Goal: Information Seeking & Learning: Learn about a topic

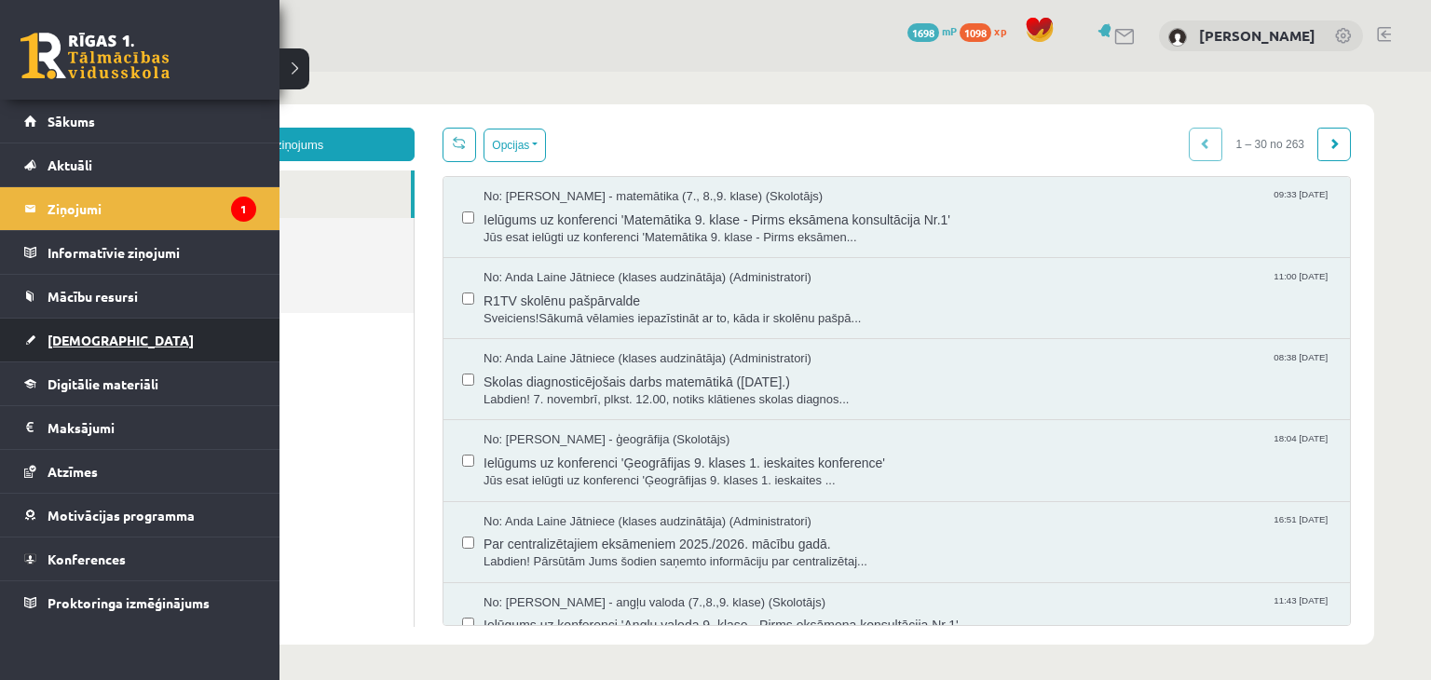
click at [60, 335] on span "[DEMOGRAPHIC_DATA]" at bounding box center [121, 340] width 146 height 17
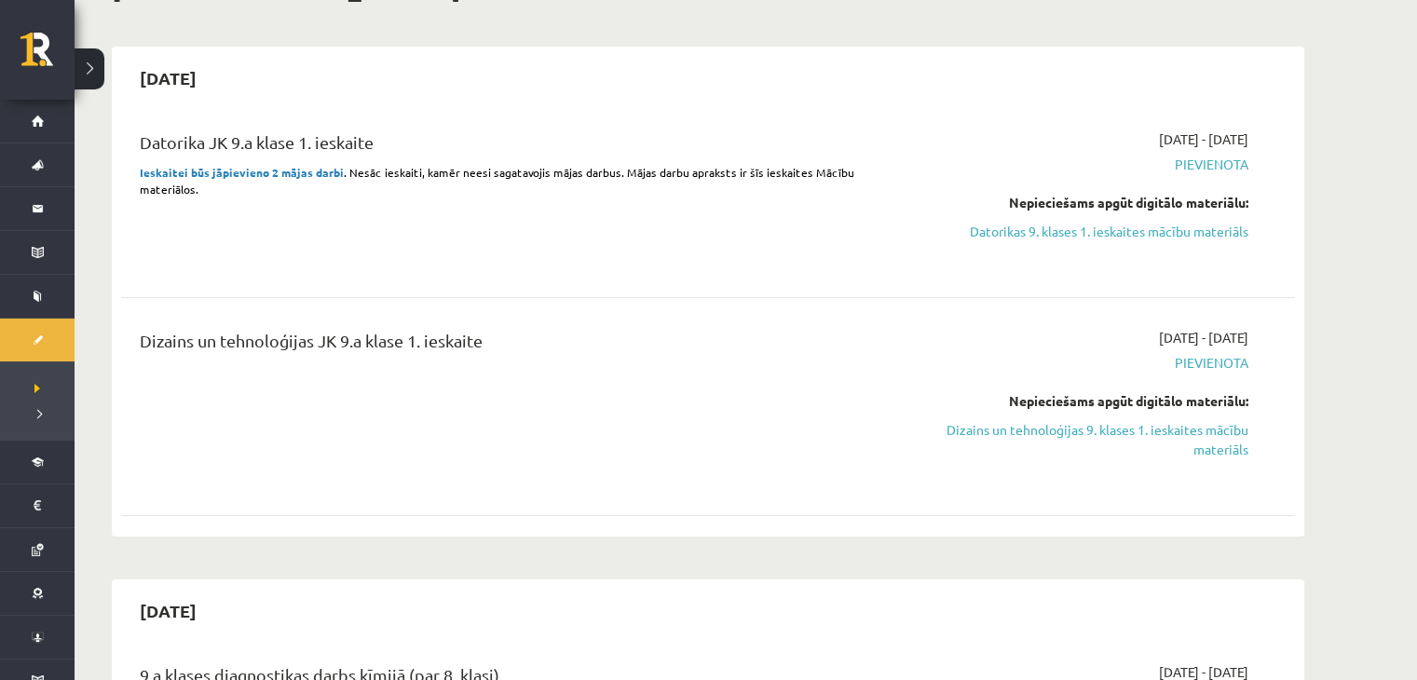
scroll to position [124, 0]
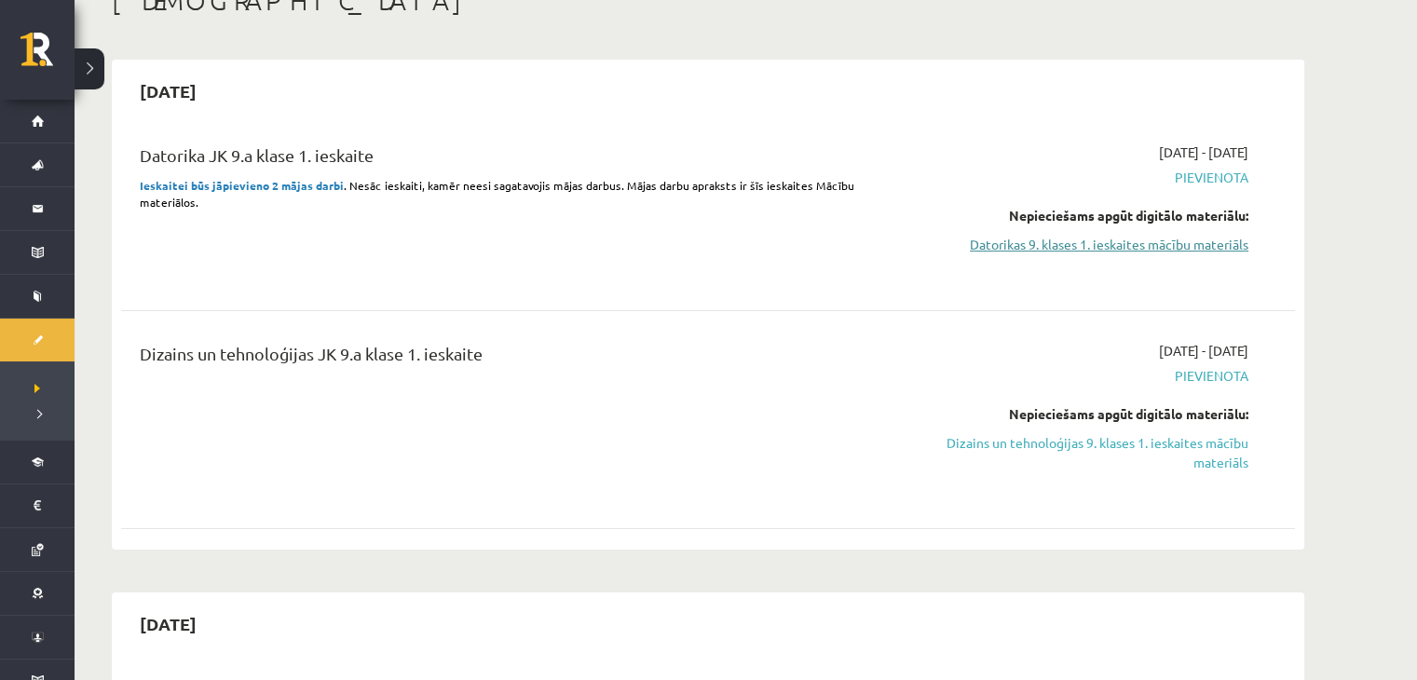
click at [1006, 241] on link "Datorikas 9. klases 1. ieskaites mācību materiāls" at bounding box center [1072, 245] width 351 height 20
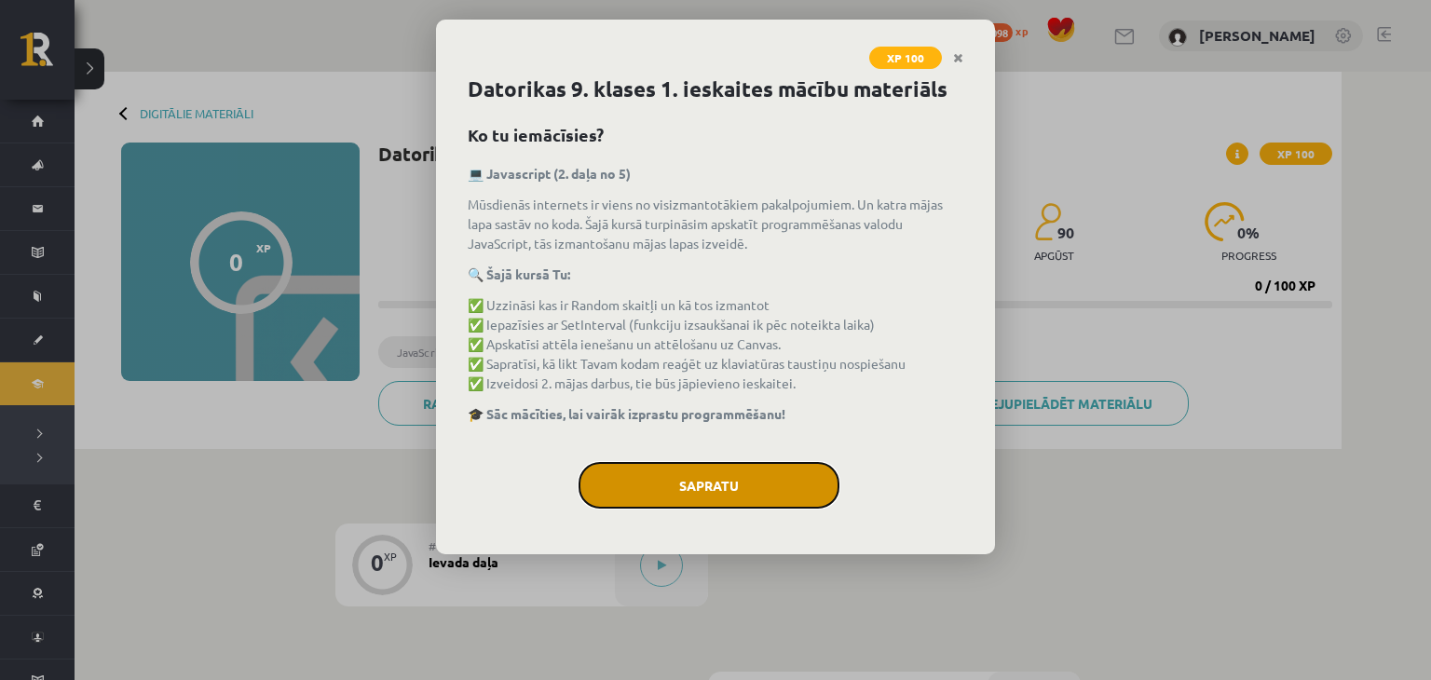
click at [651, 487] on button "Sapratu" at bounding box center [709, 485] width 261 height 47
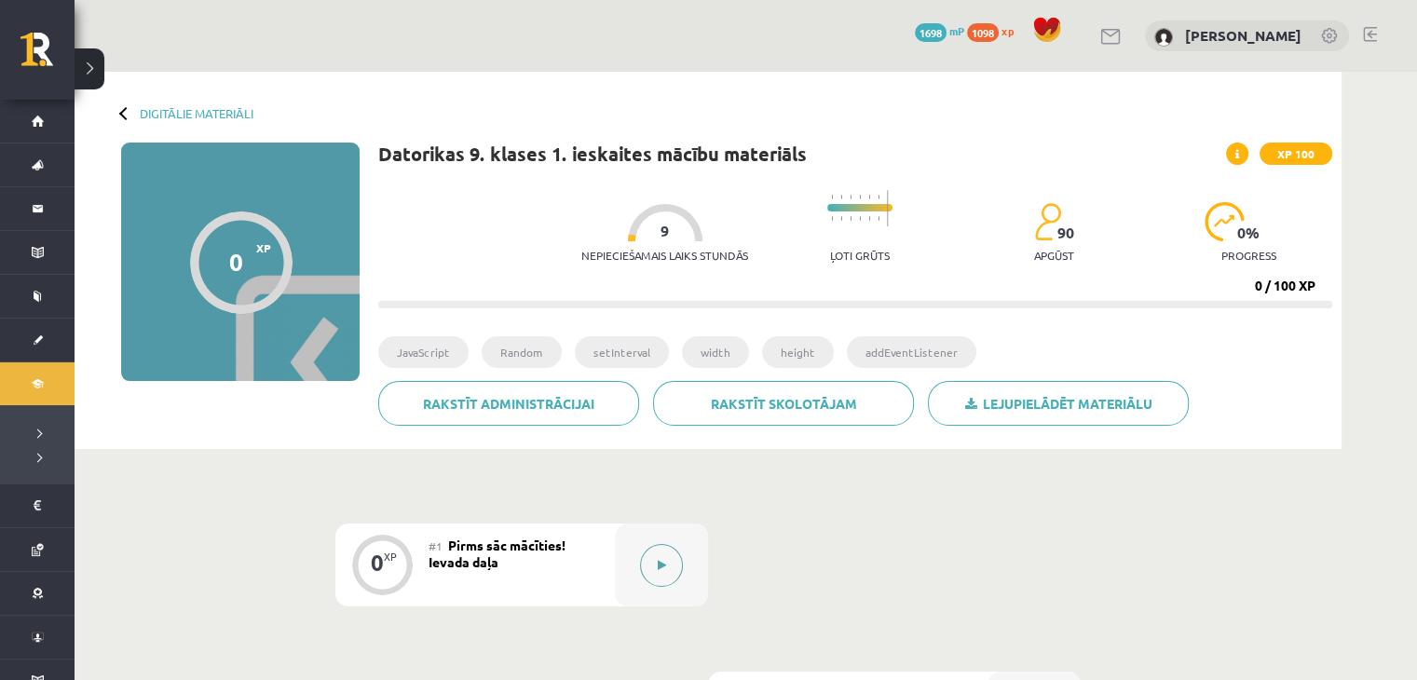
click at [663, 560] on icon at bounding box center [662, 565] width 8 height 11
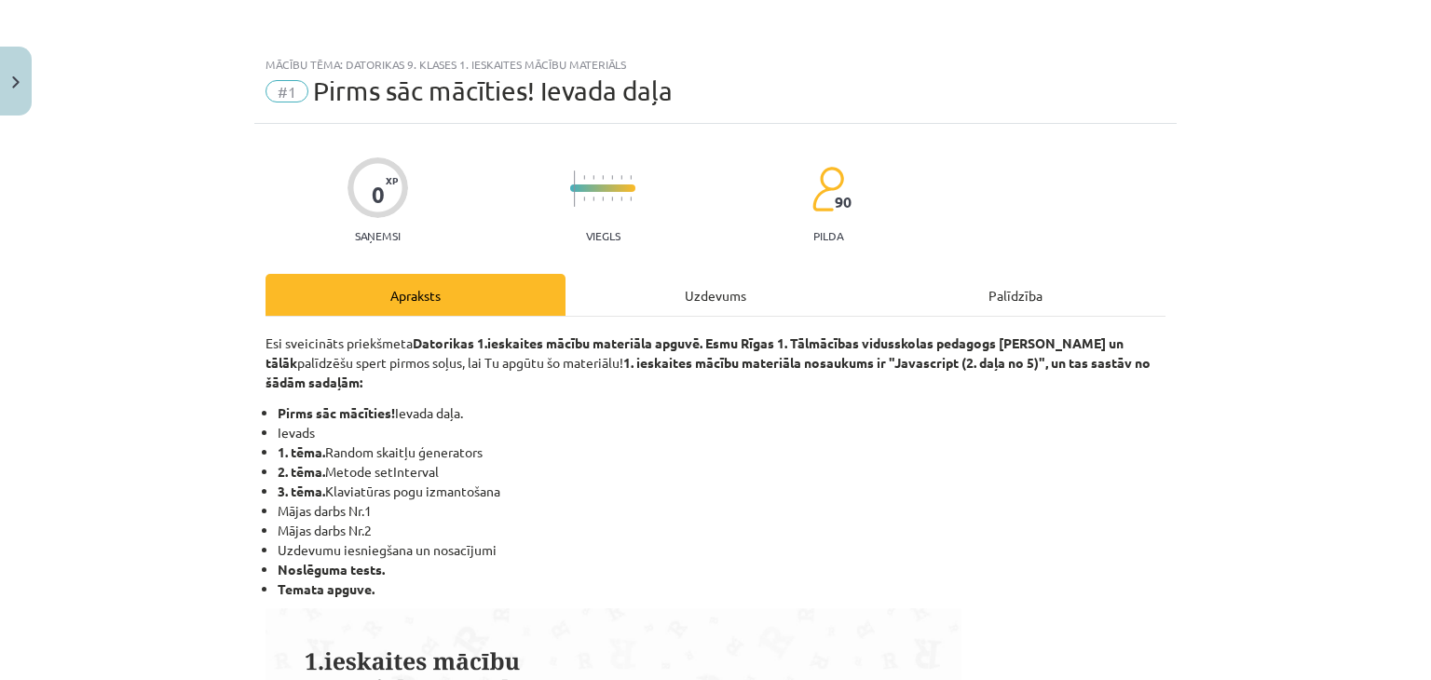
click at [686, 280] on div "Uzdevums" at bounding box center [716, 295] width 300 height 42
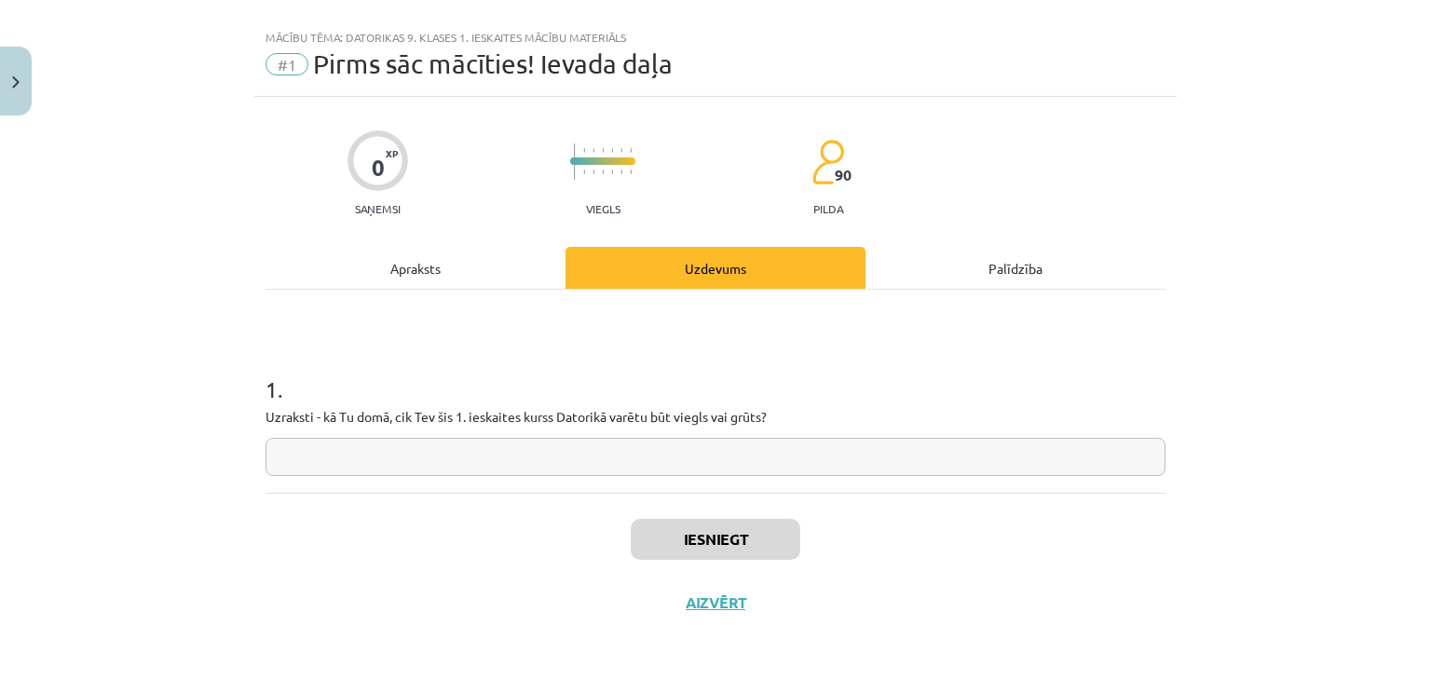
click at [401, 463] on input "text" at bounding box center [716, 457] width 900 height 38
type input "*"
type input "**********"
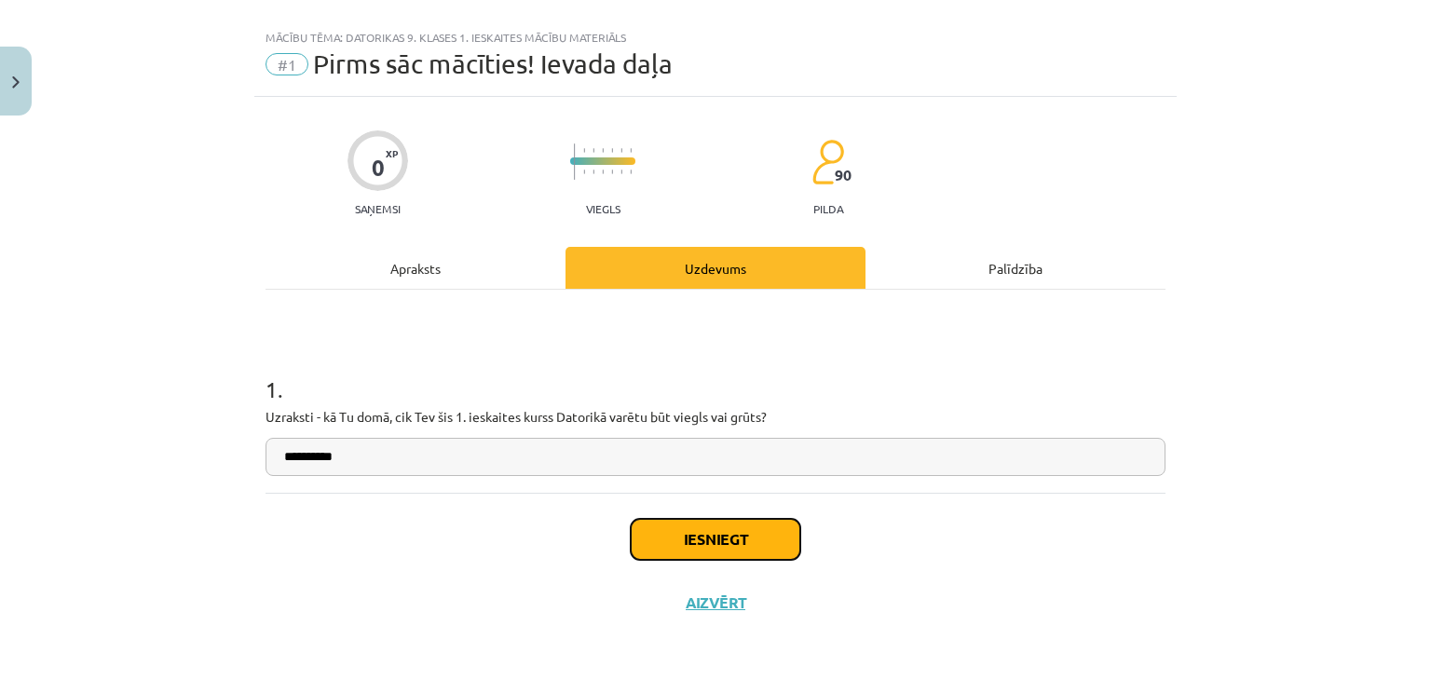
drag, startPoint x: 690, startPoint y: 533, endPoint x: 690, endPoint y: 523, distance: 10.2
click at [690, 533] on button "Iesniegt" at bounding box center [716, 539] width 170 height 41
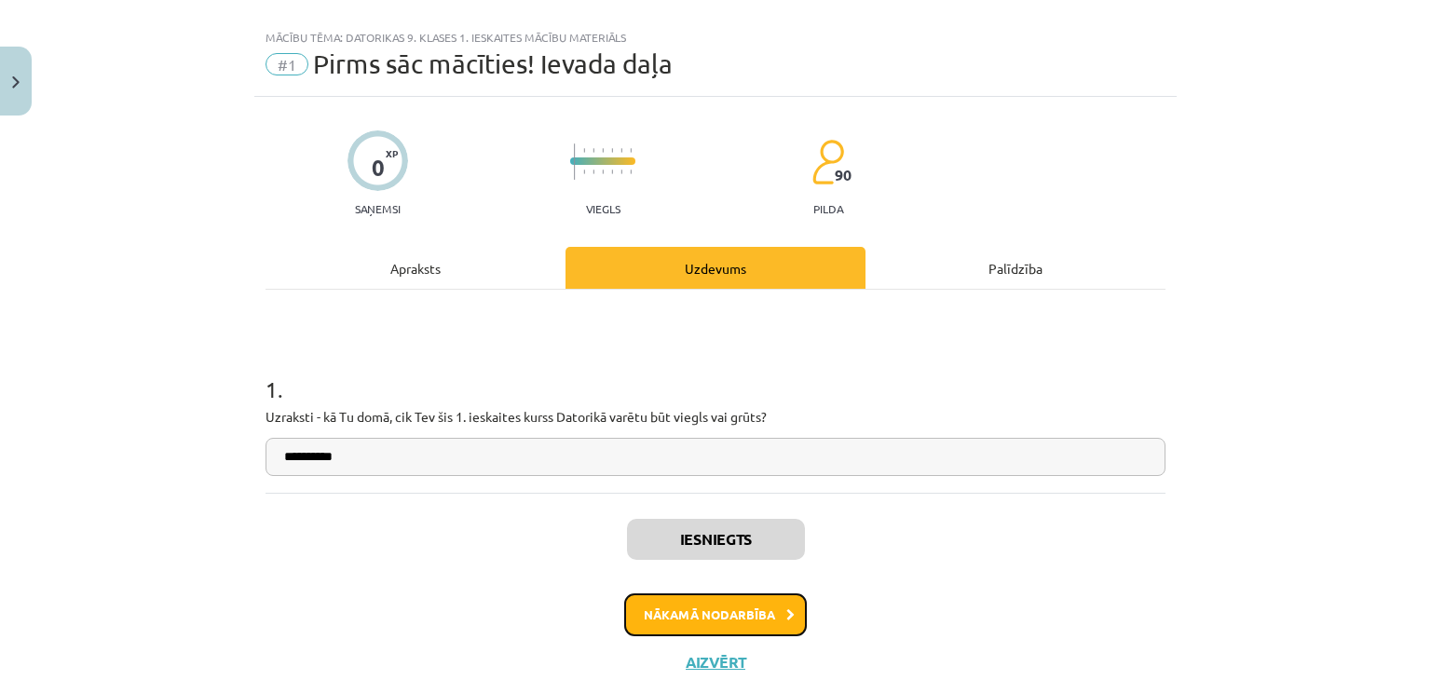
click at [670, 625] on button "Nākamā nodarbība" at bounding box center [715, 615] width 183 height 43
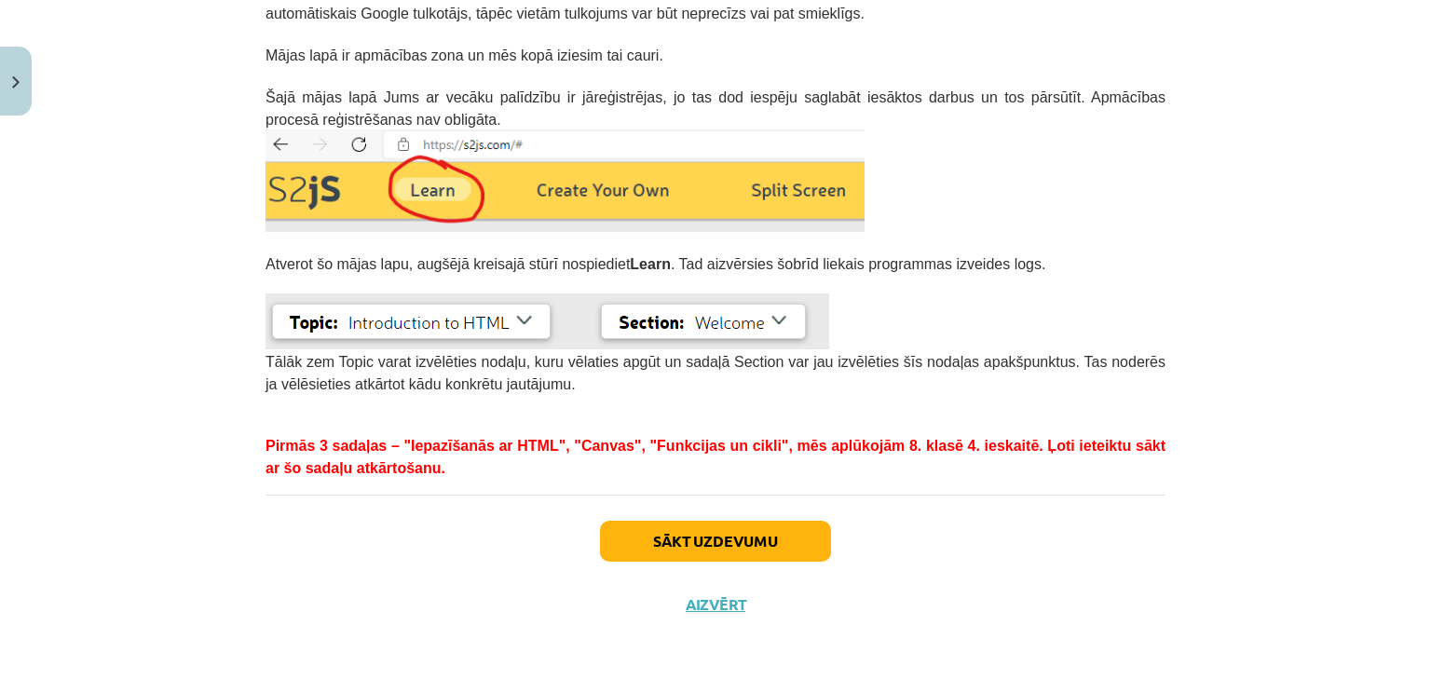
scroll to position [482, 0]
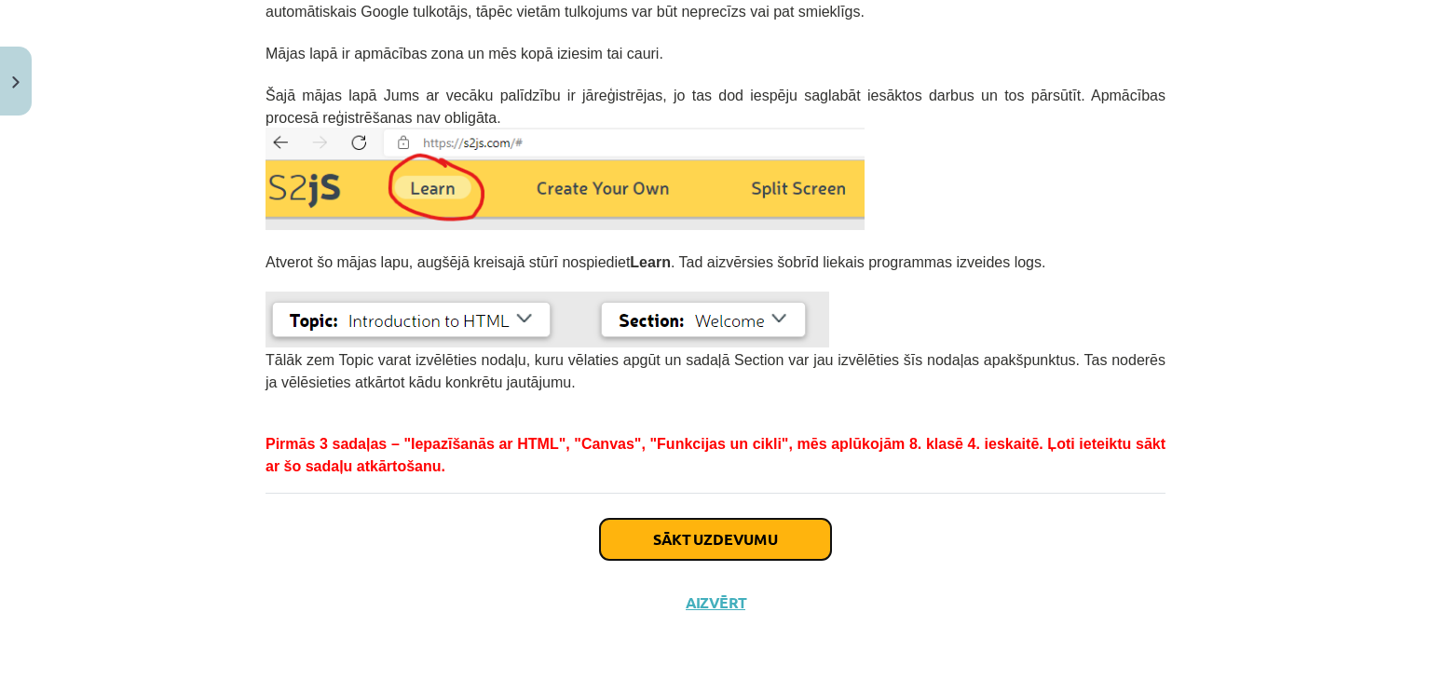
click at [685, 539] on button "Sākt uzdevumu" at bounding box center [715, 539] width 231 height 41
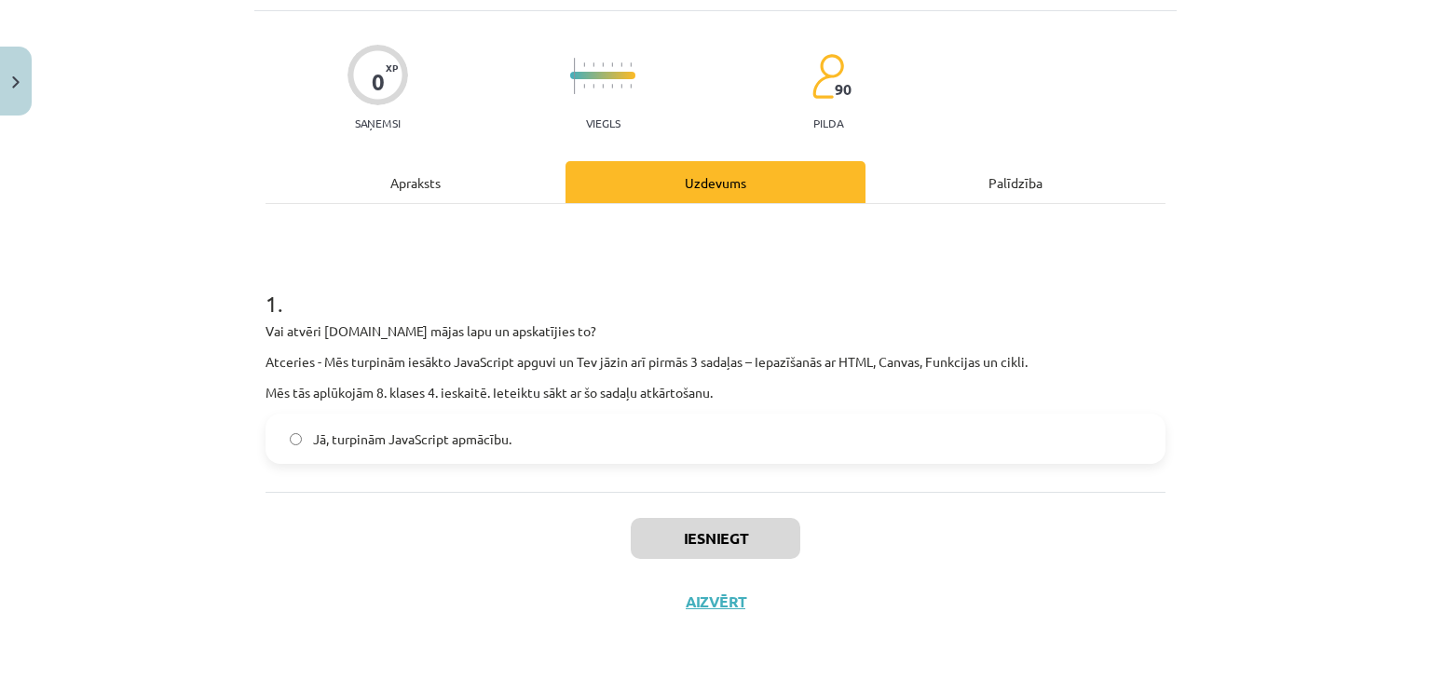
scroll to position [47, 0]
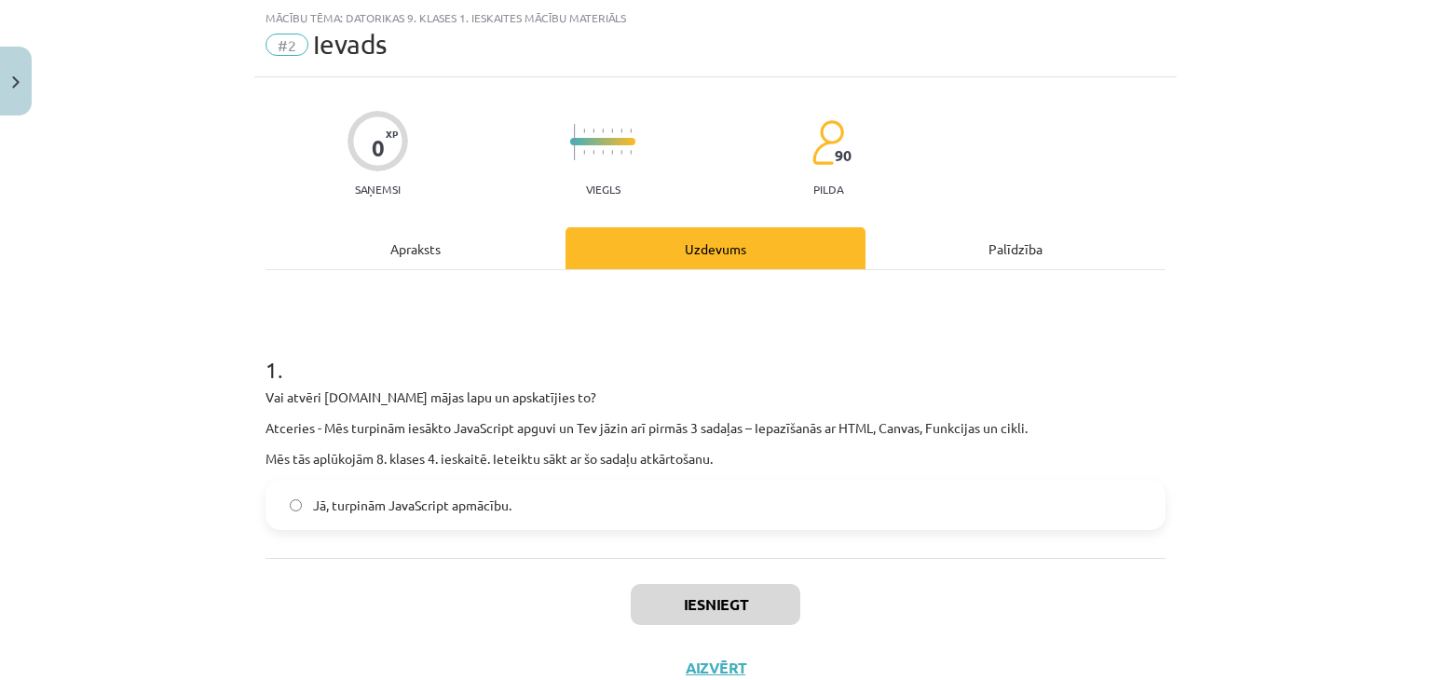
click at [403, 499] on span "Jā, turpinām JavaScript apmācību." at bounding box center [412, 506] width 198 height 20
click at [680, 605] on button "Iesniegt" at bounding box center [716, 604] width 170 height 41
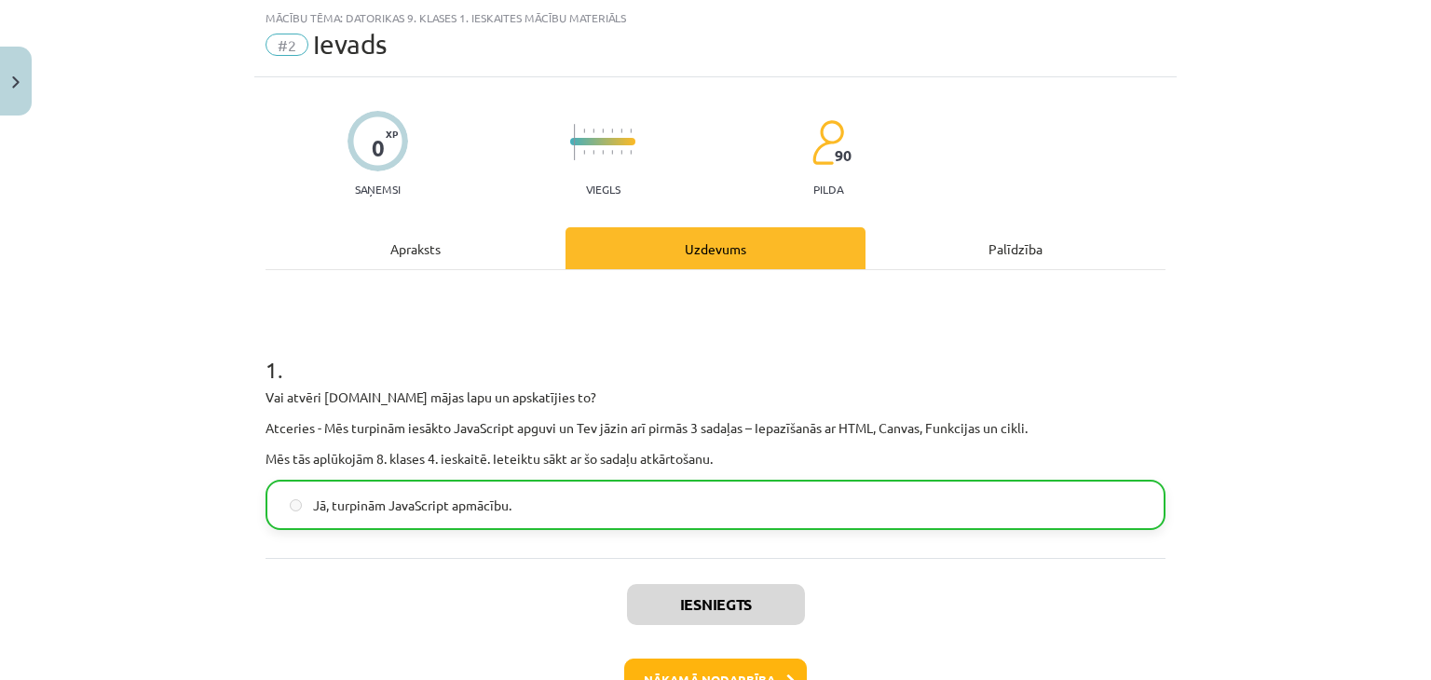
click at [695, 657] on div "Iesniegts Nākamā nodarbība Aizvērt" at bounding box center [716, 653] width 900 height 190
click at [698, 664] on button "Nākamā nodarbība" at bounding box center [715, 680] width 183 height 43
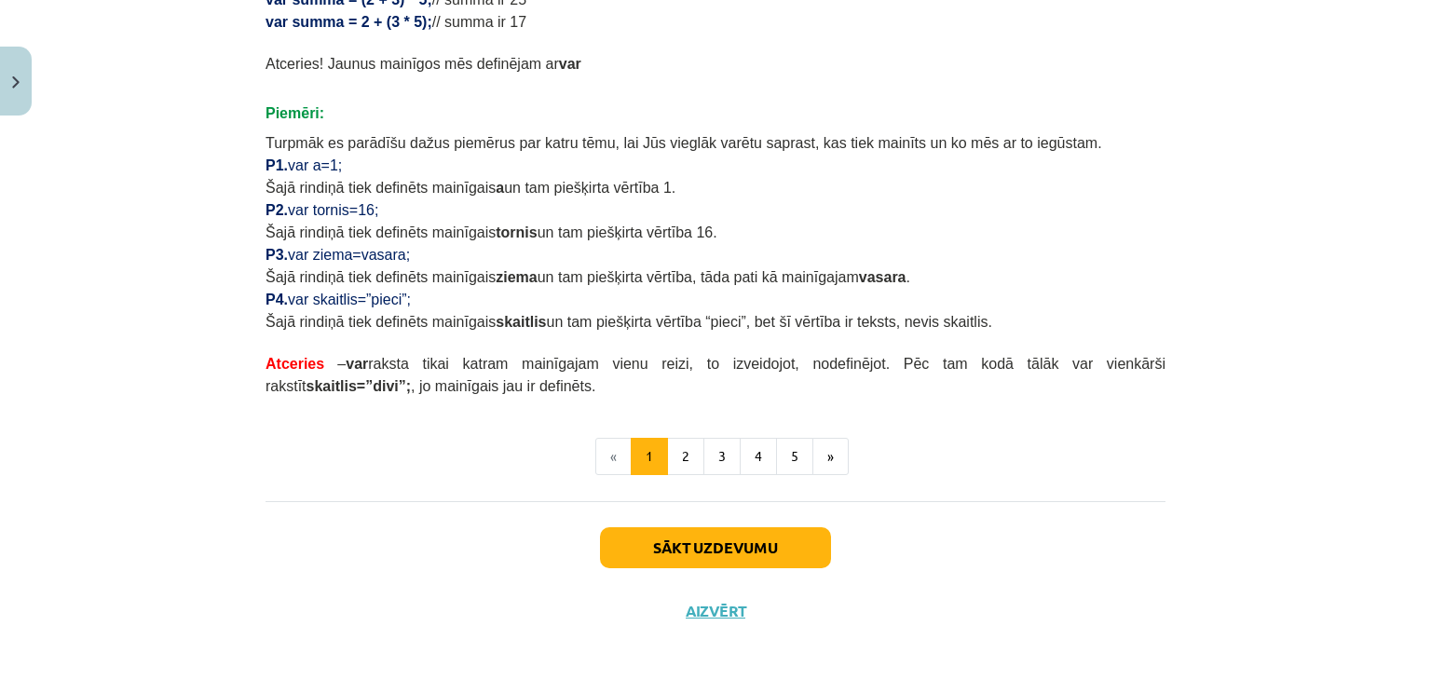
scroll to position [1140, 0]
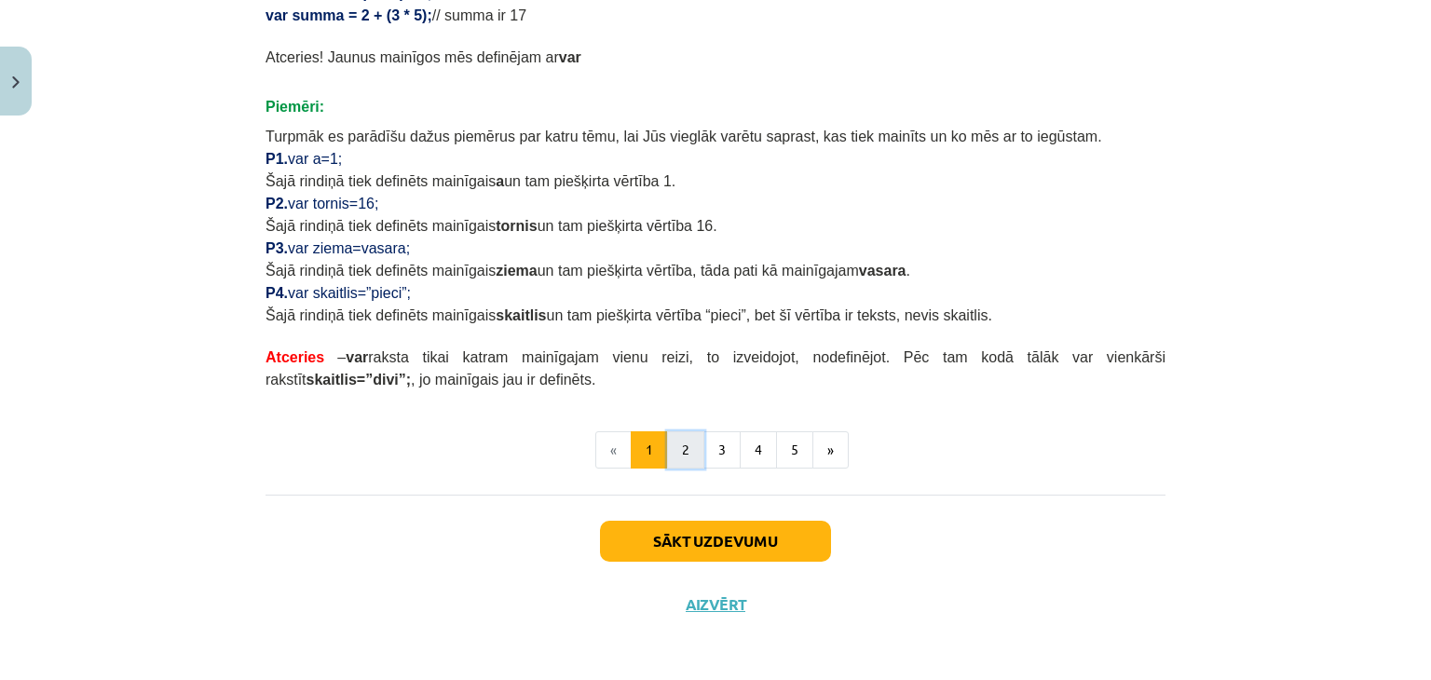
click at [680, 440] on button "2" at bounding box center [685, 449] width 37 height 37
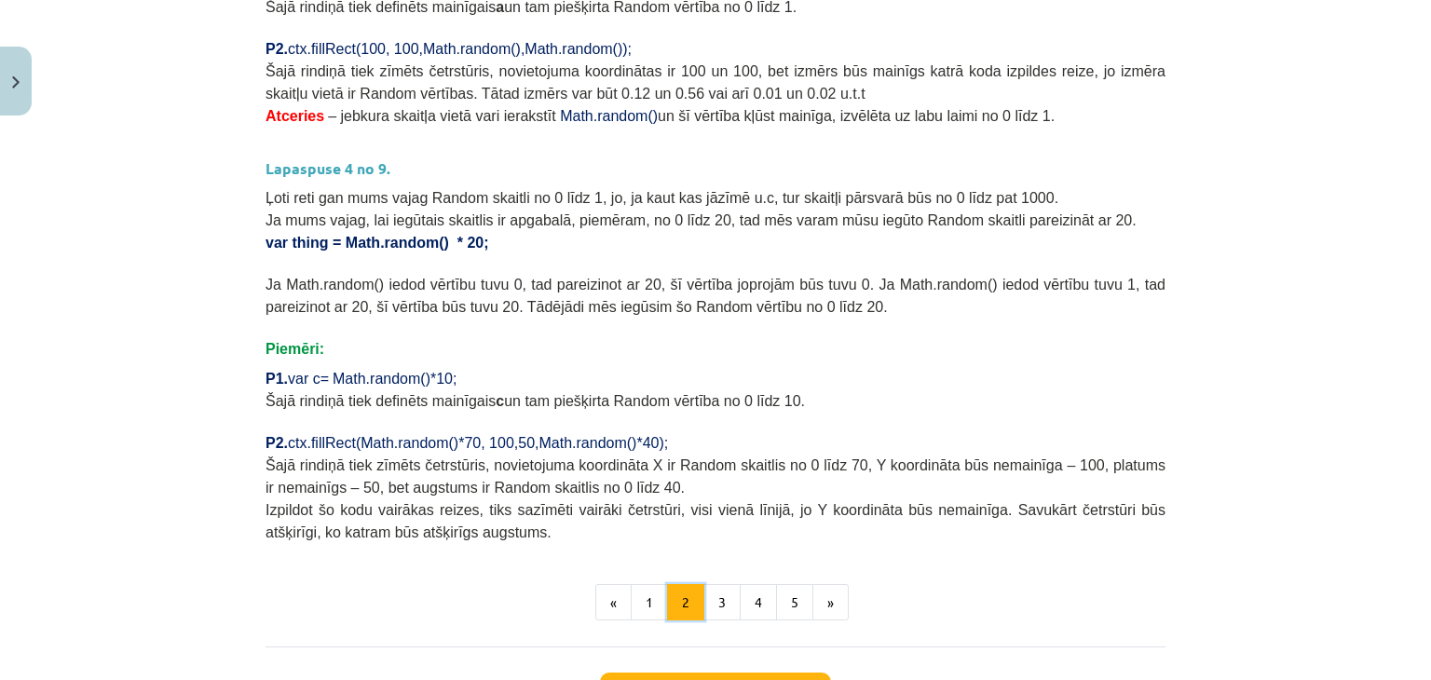
scroll to position [621, 0]
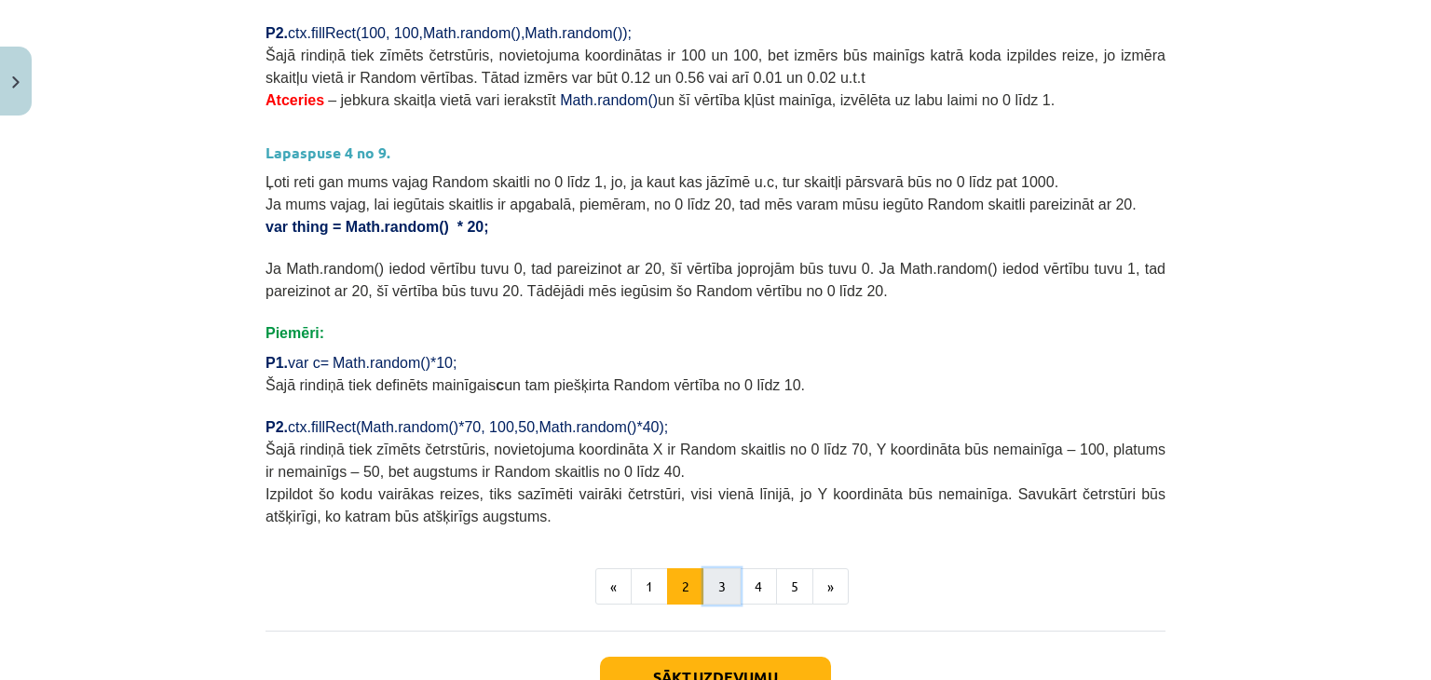
click at [717, 582] on button "3" at bounding box center [722, 586] width 37 height 37
click at [717, 526] on div "Lapaspuse 3 no 9. Dažādu programmu izveidē bieži vajag, lai kaut kas tiek izvēl…" at bounding box center [716, 119] width 900 height 813
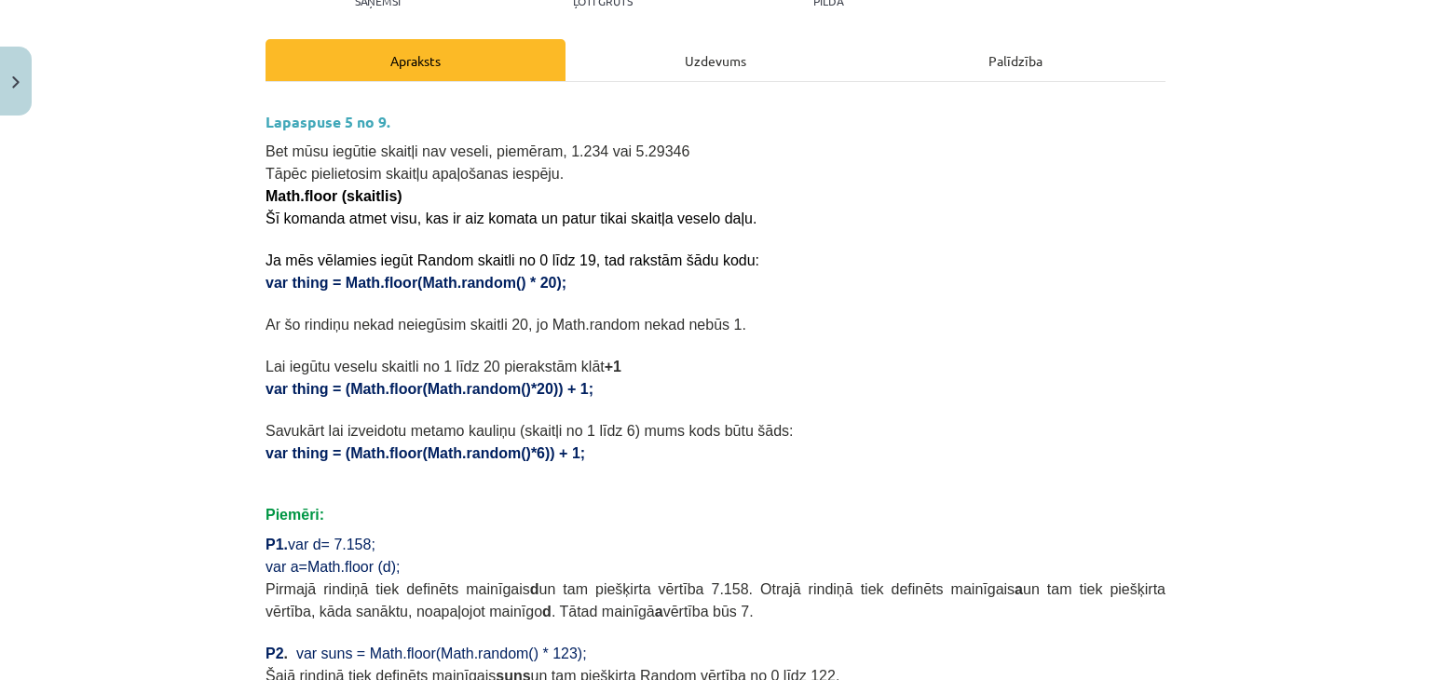
scroll to position [0, 0]
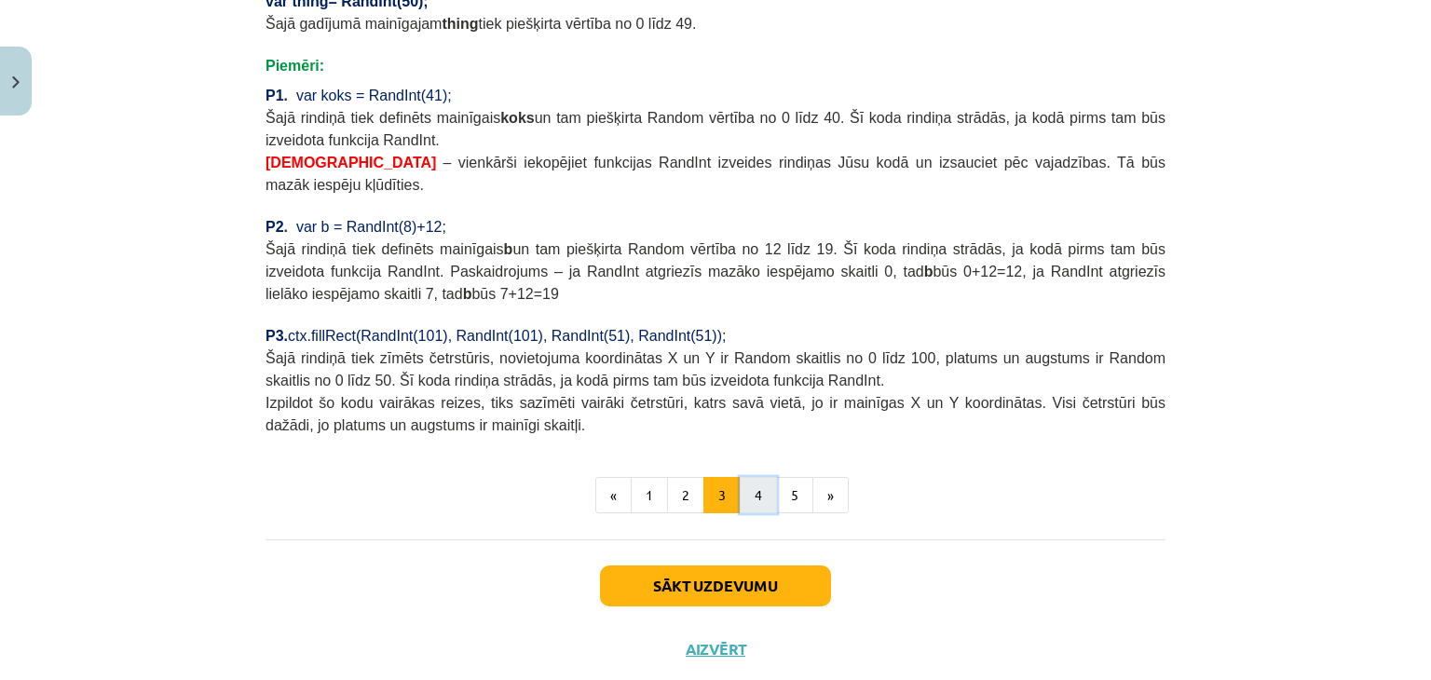
click at [745, 477] on button "4" at bounding box center [758, 495] width 37 height 37
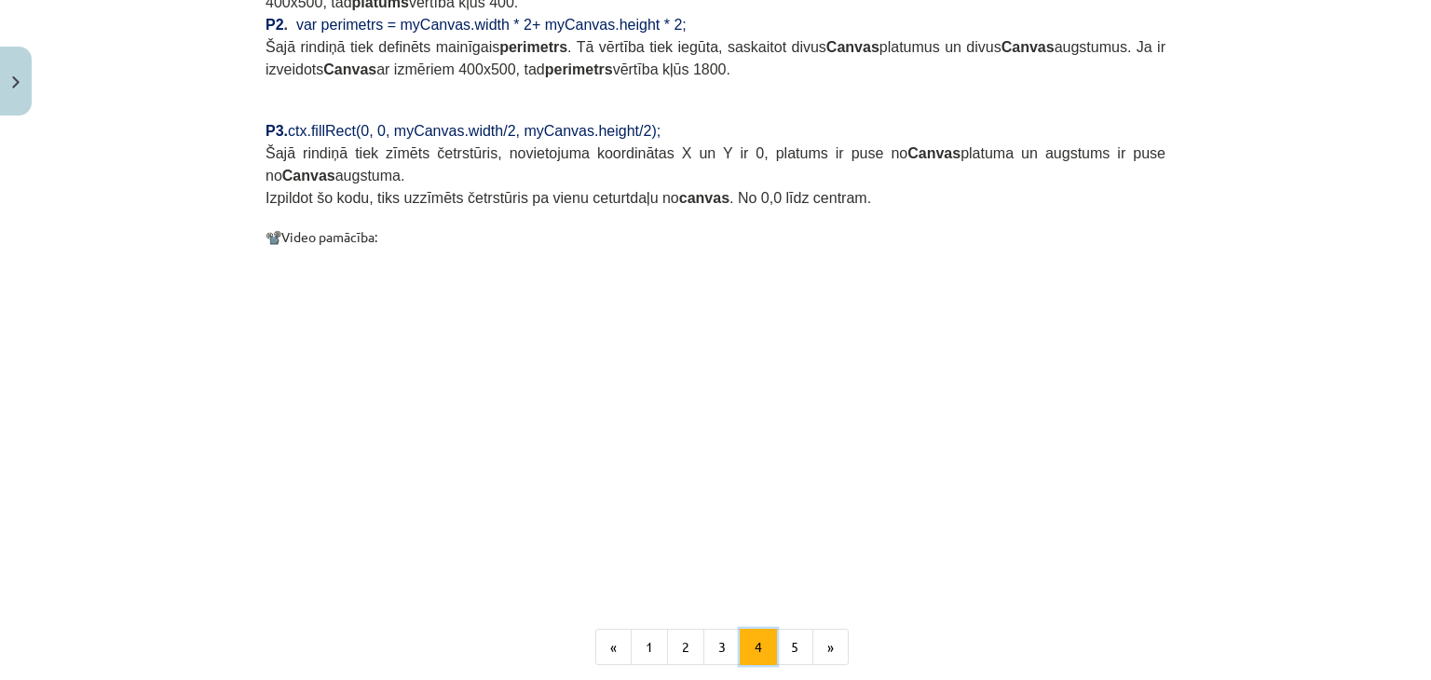
scroll to position [1801, 0]
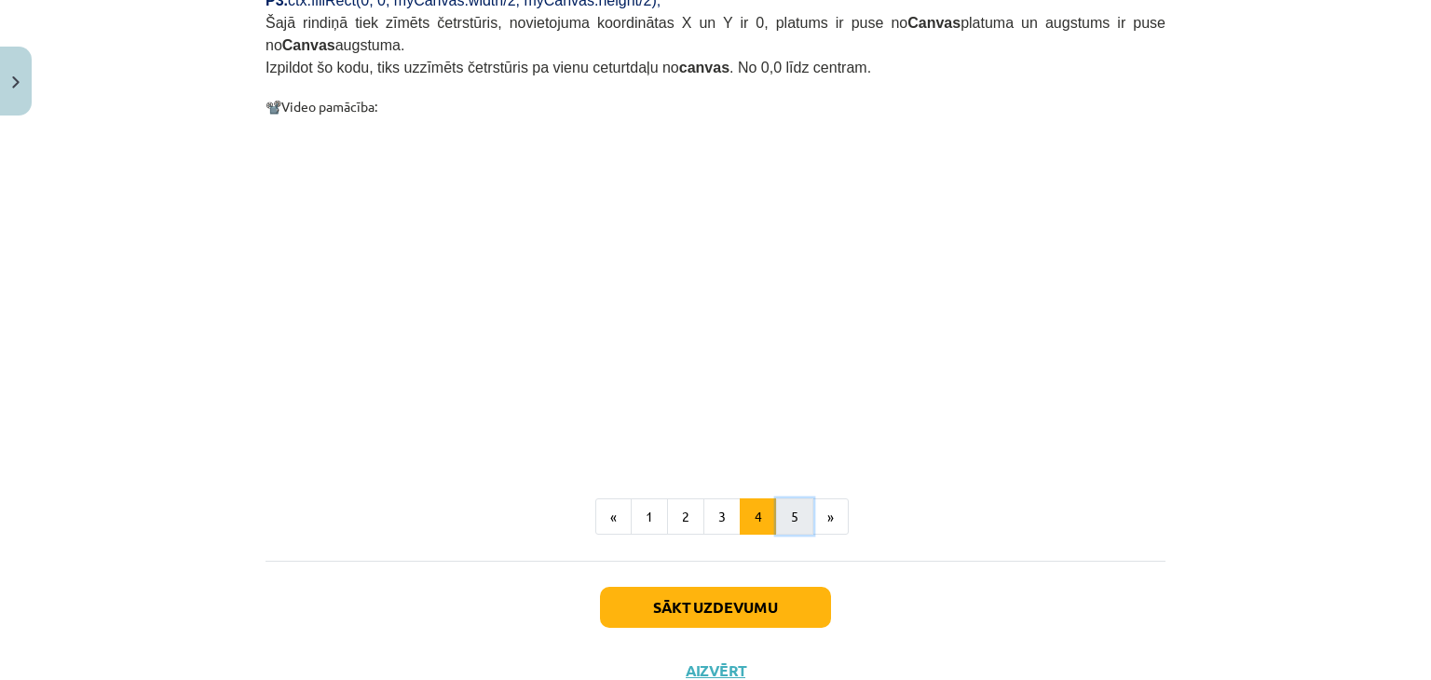
click at [791, 499] on button "5" at bounding box center [794, 517] width 37 height 37
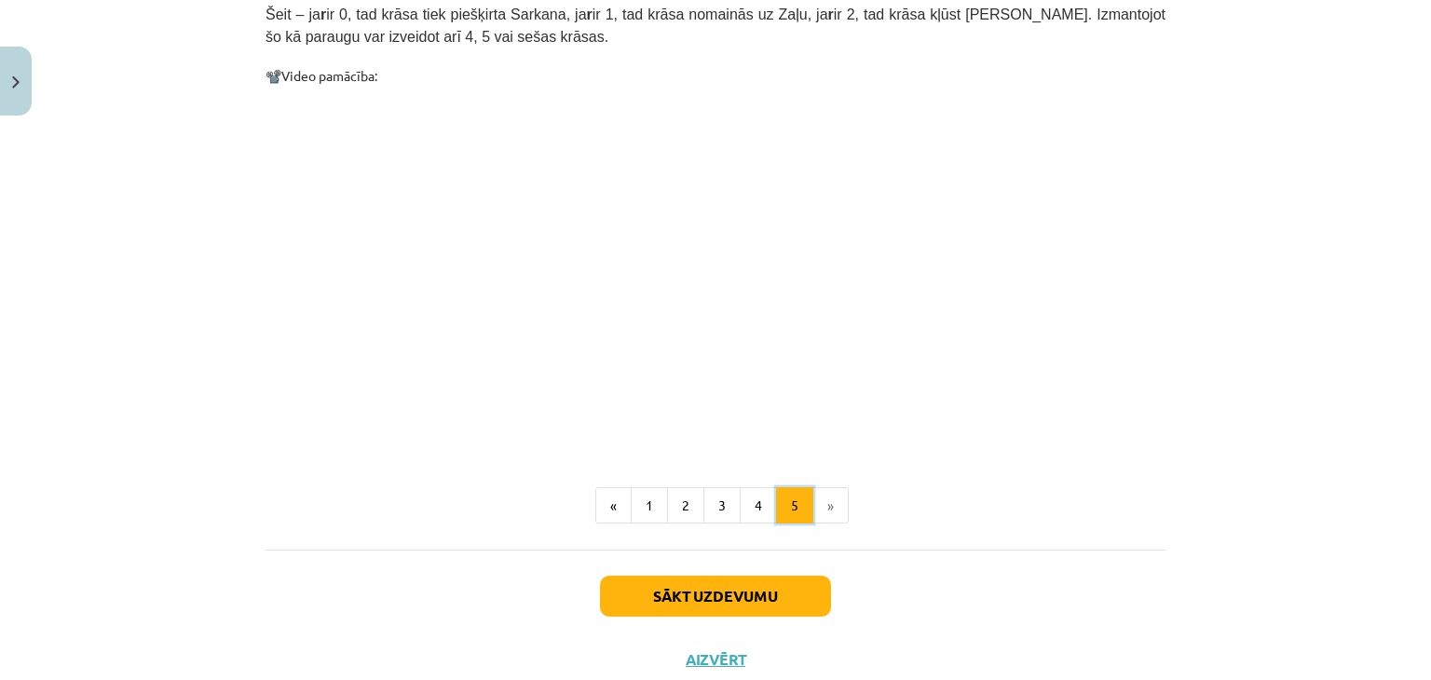
scroll to position [1097, 0]
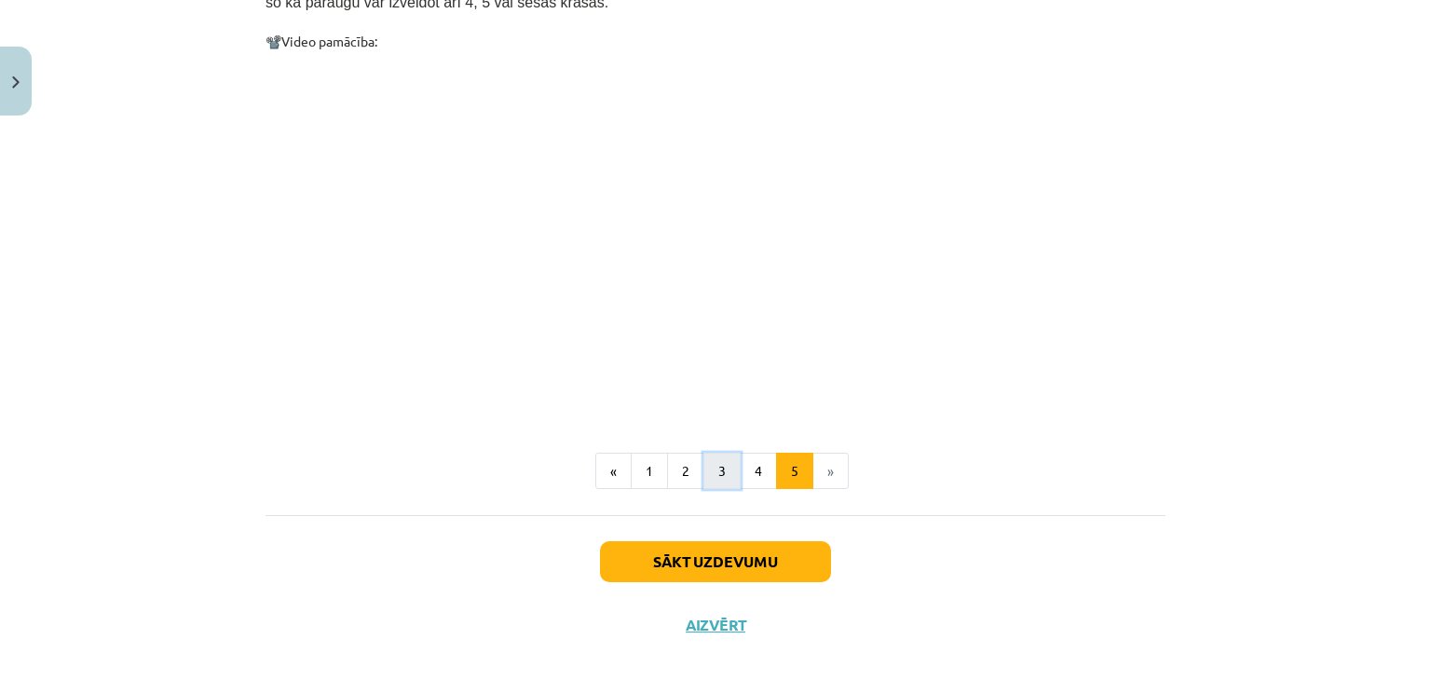
click at [724, 453] on button "3" at bounding box center [722, 471] width 37 height 37
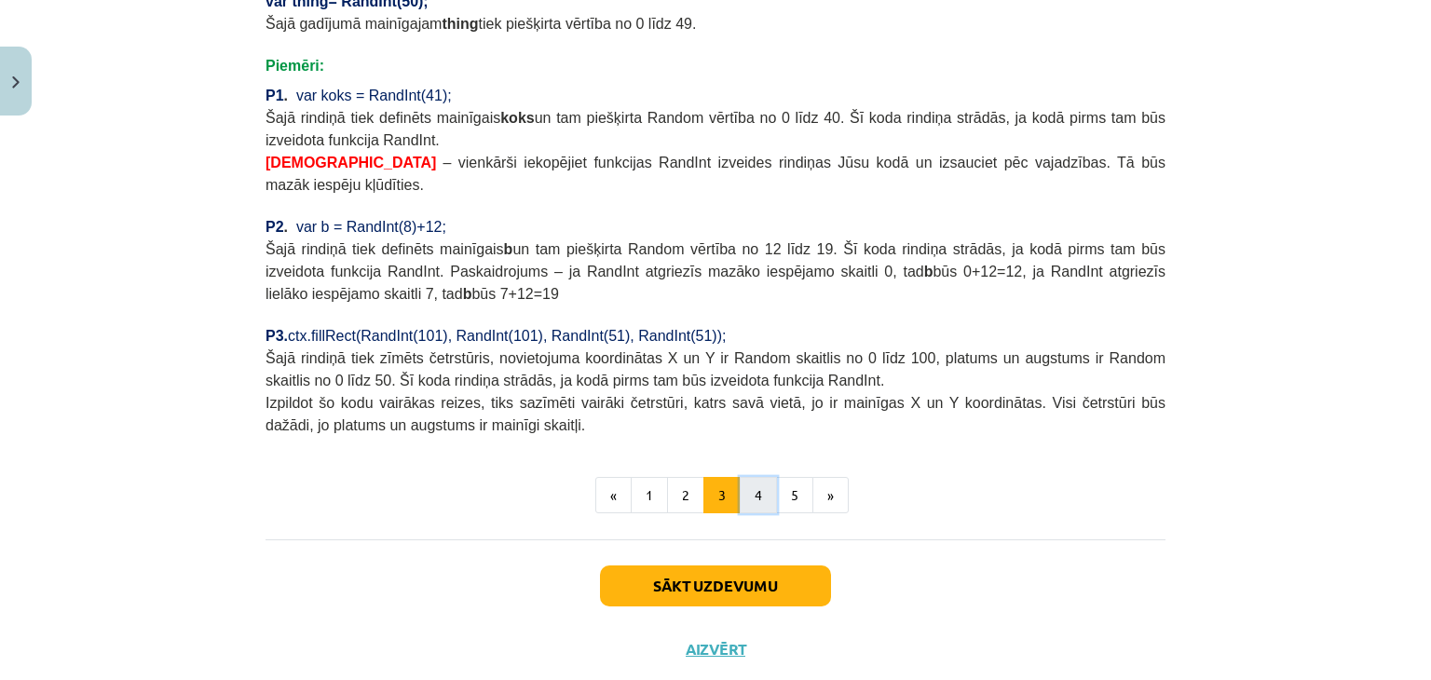
click at [746, 477] on button "4" at bounding box center [758, 495] width 37 height 37
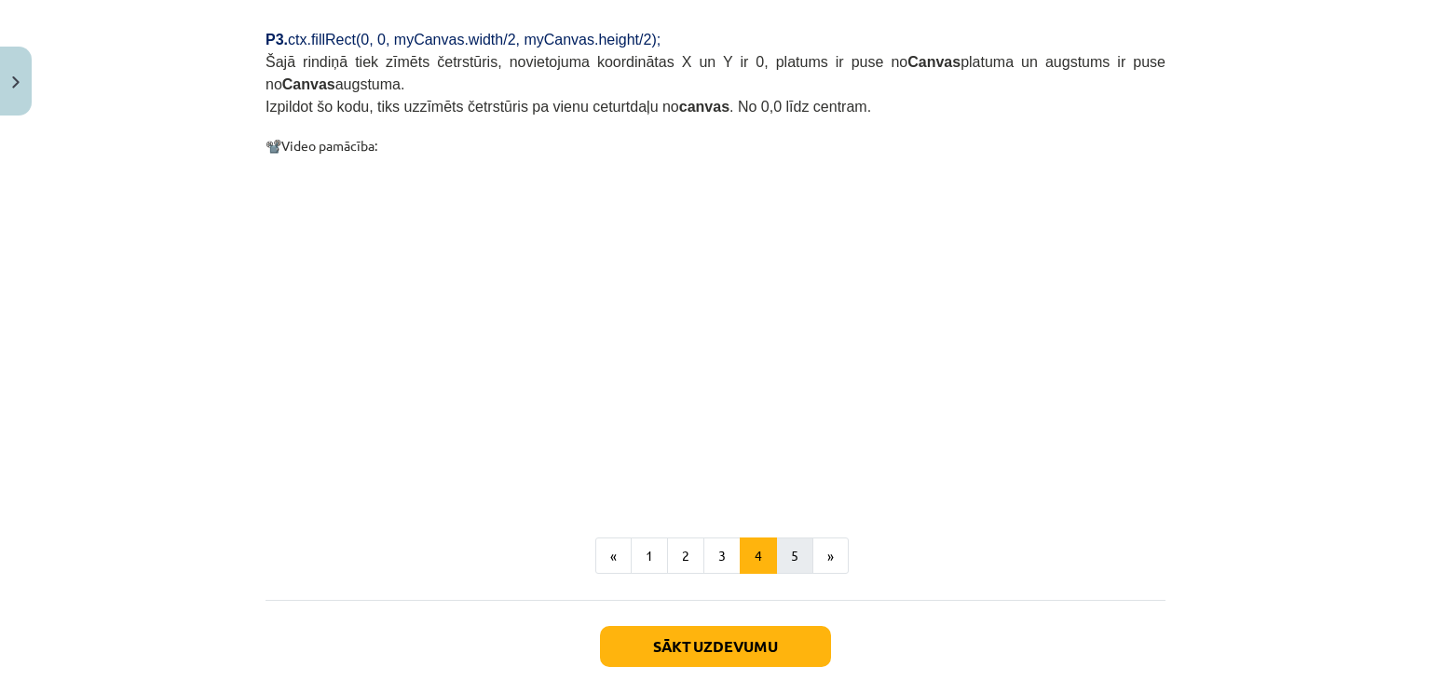
scroll to position [1700, 0]
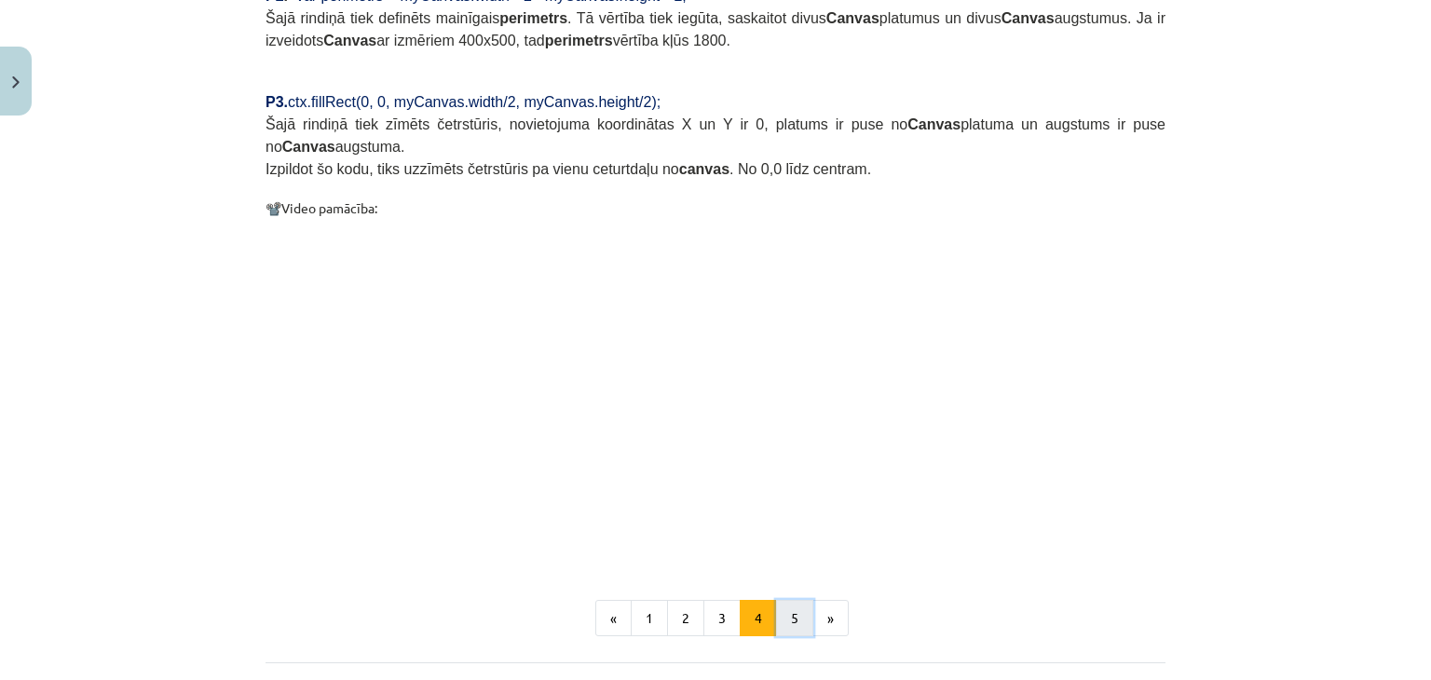
click at [791, 600] on button "5" at bounding box center [794, 618] width 37 height 37
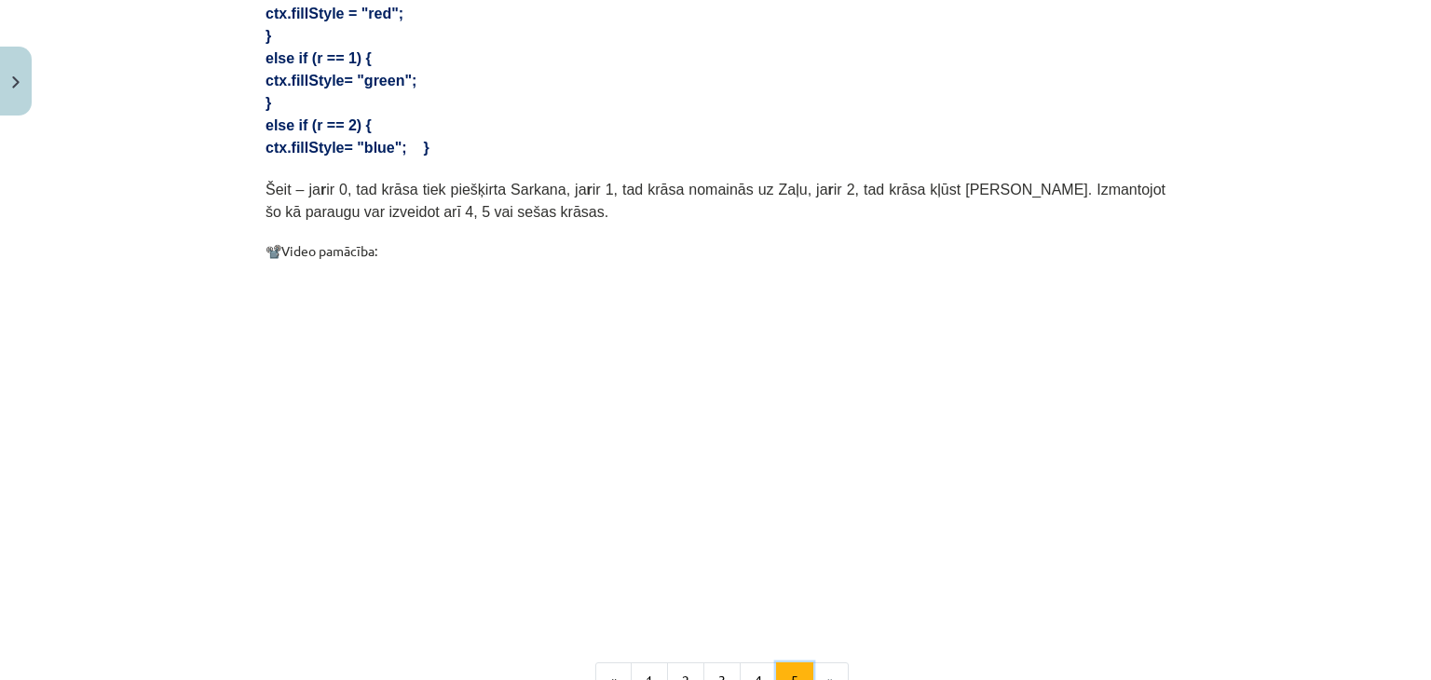
scroll to position [1017, 0]
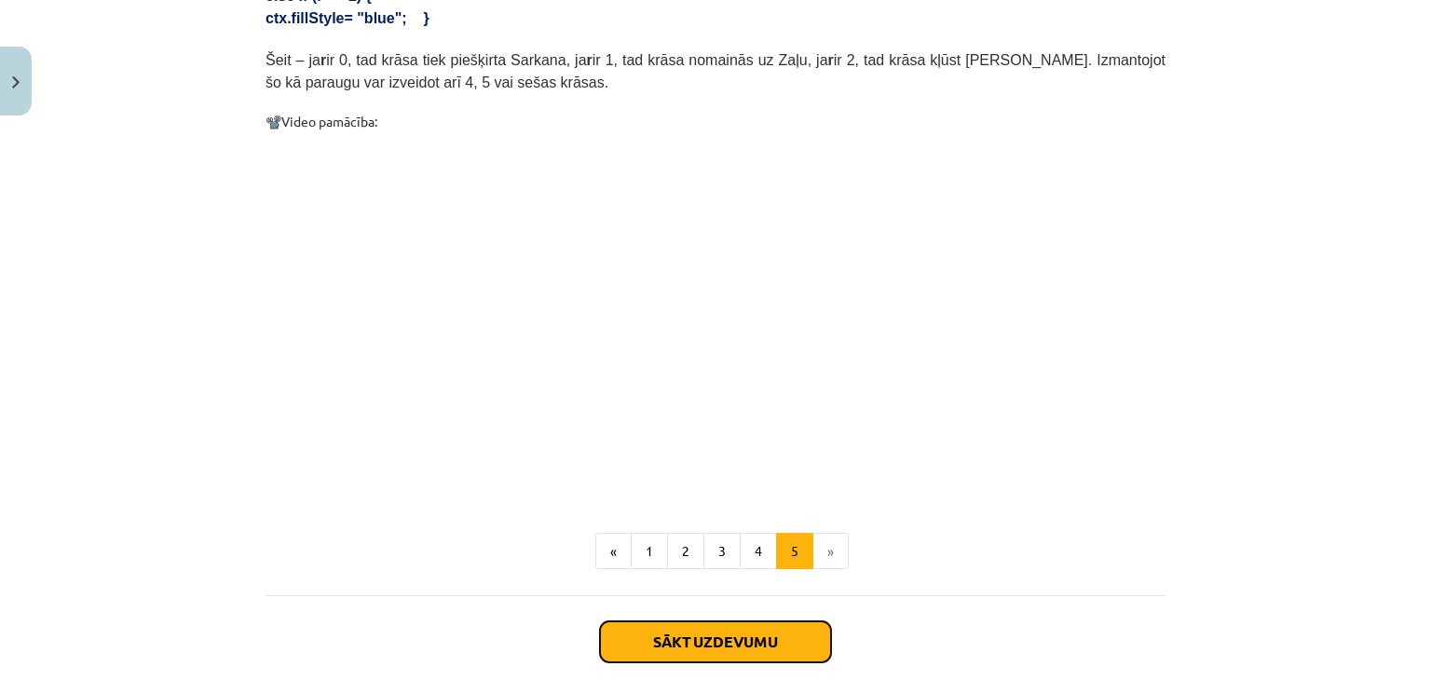
click at [747, 622] on button "Sākt uzdevumu" at bounding box center [715, 642] width 231 height 41
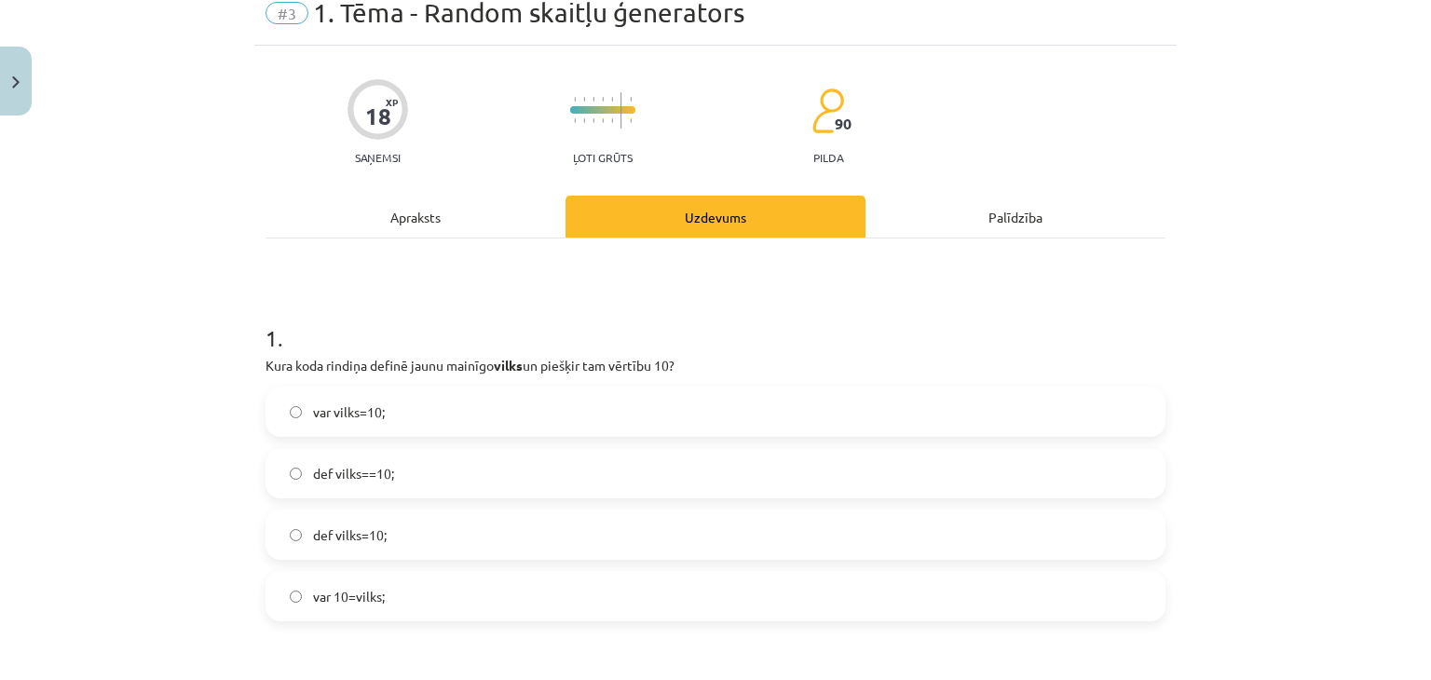
scroll to position [47, 0]
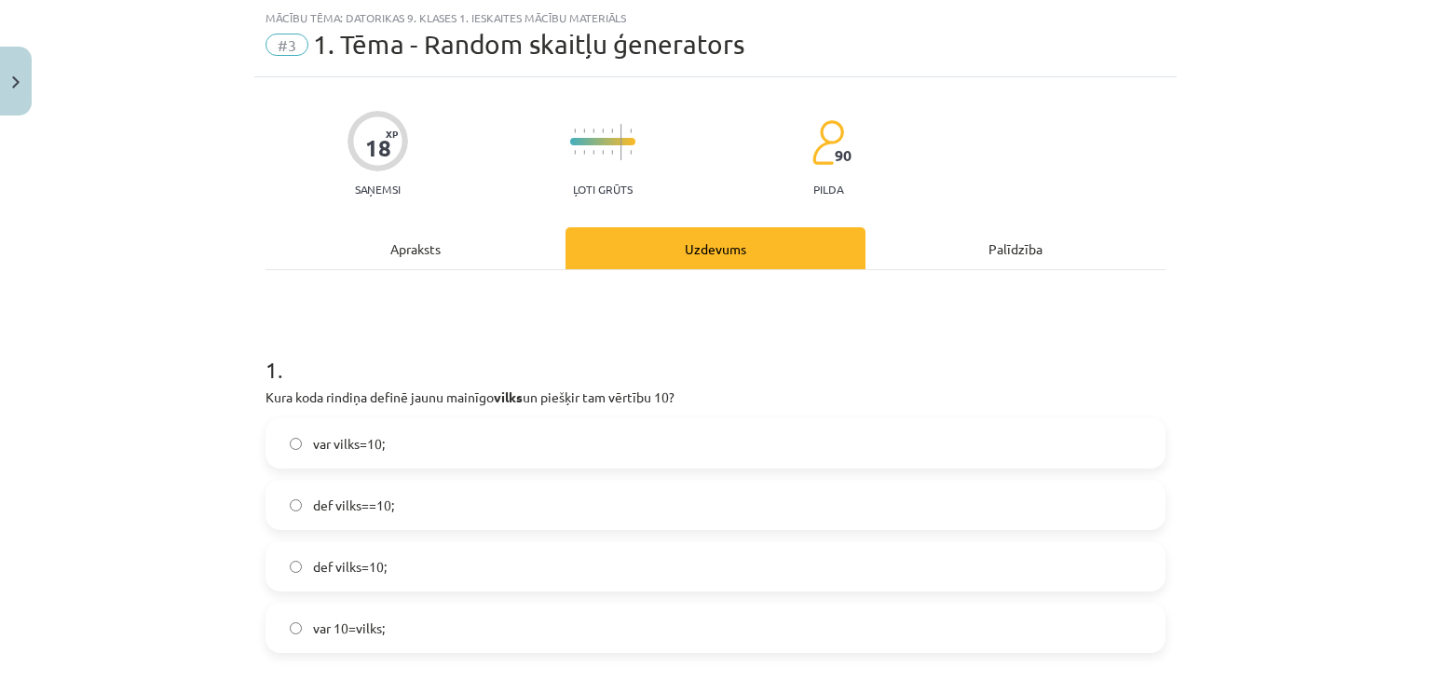
click at [416, 243] on div "Apraksts" at bounding box center [416, 248] width 300 height 42
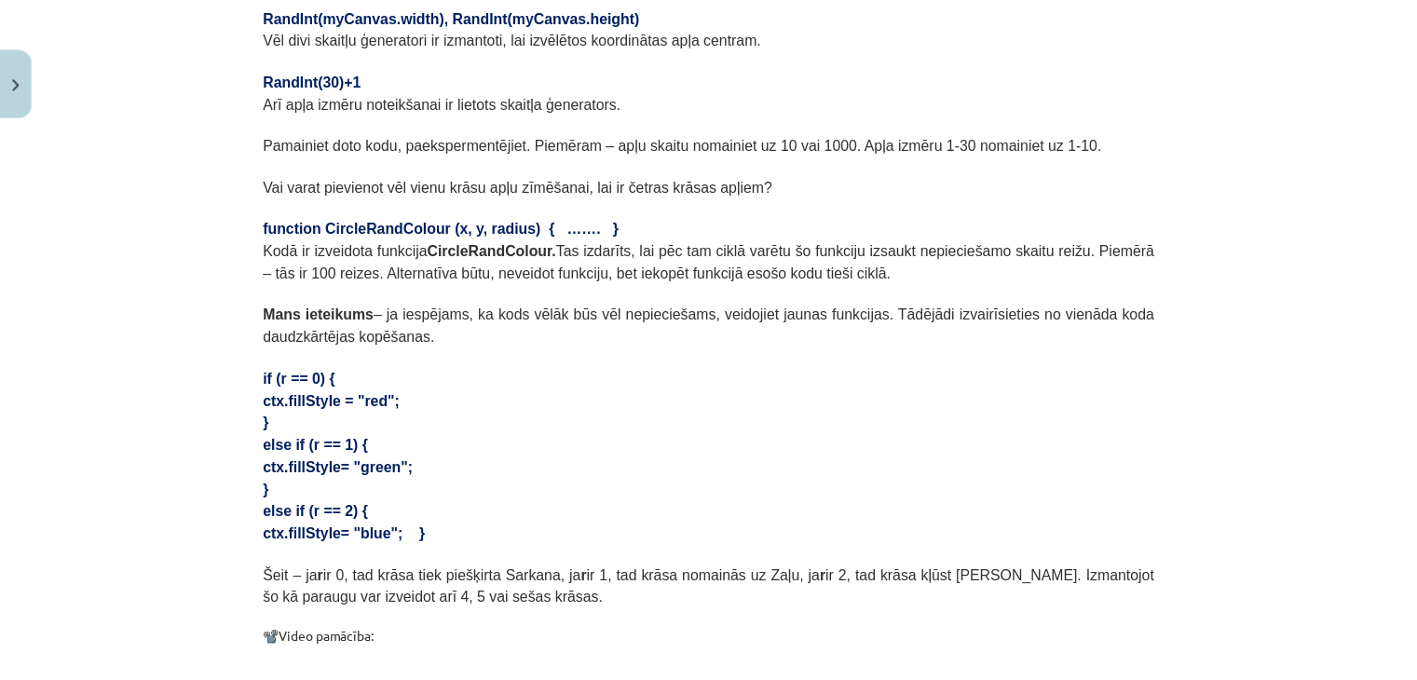
scroll to position [606, 0]
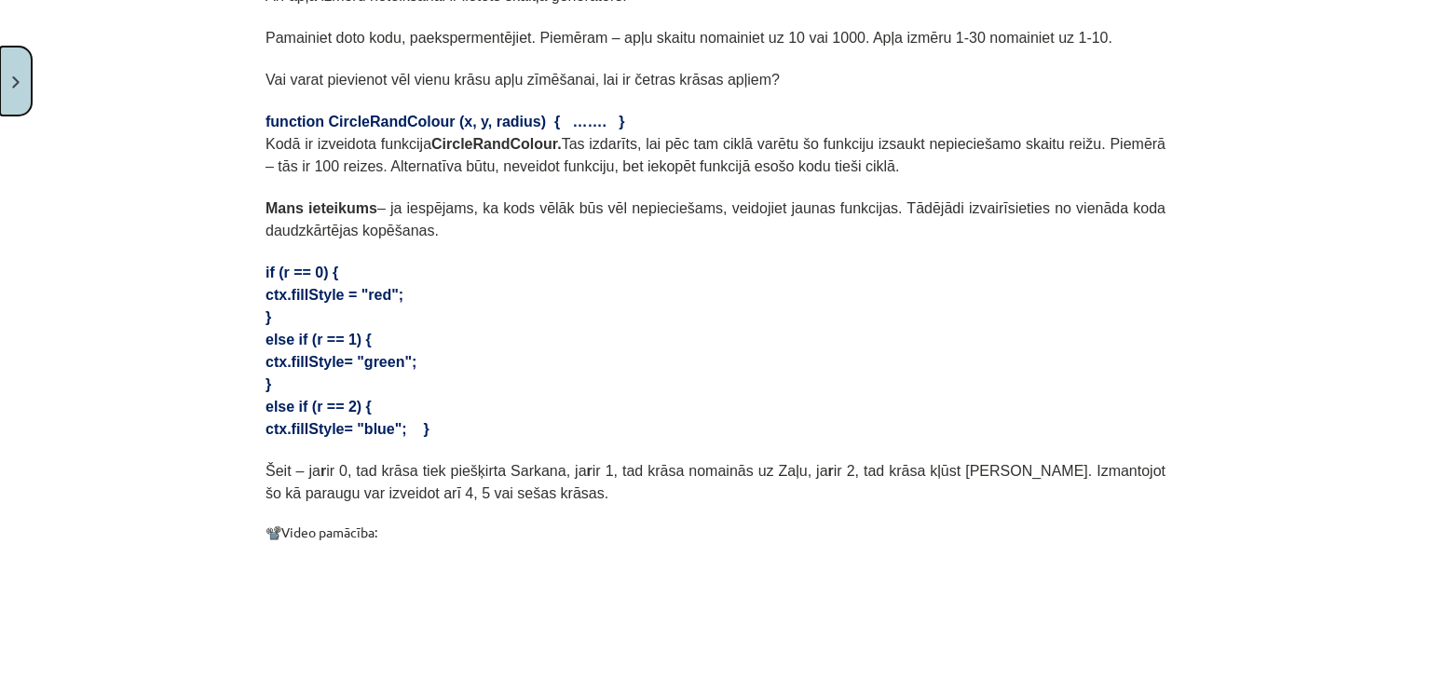
click at [0, 73] on button "Close" at bounding box center [16, 81] width 32 height 69
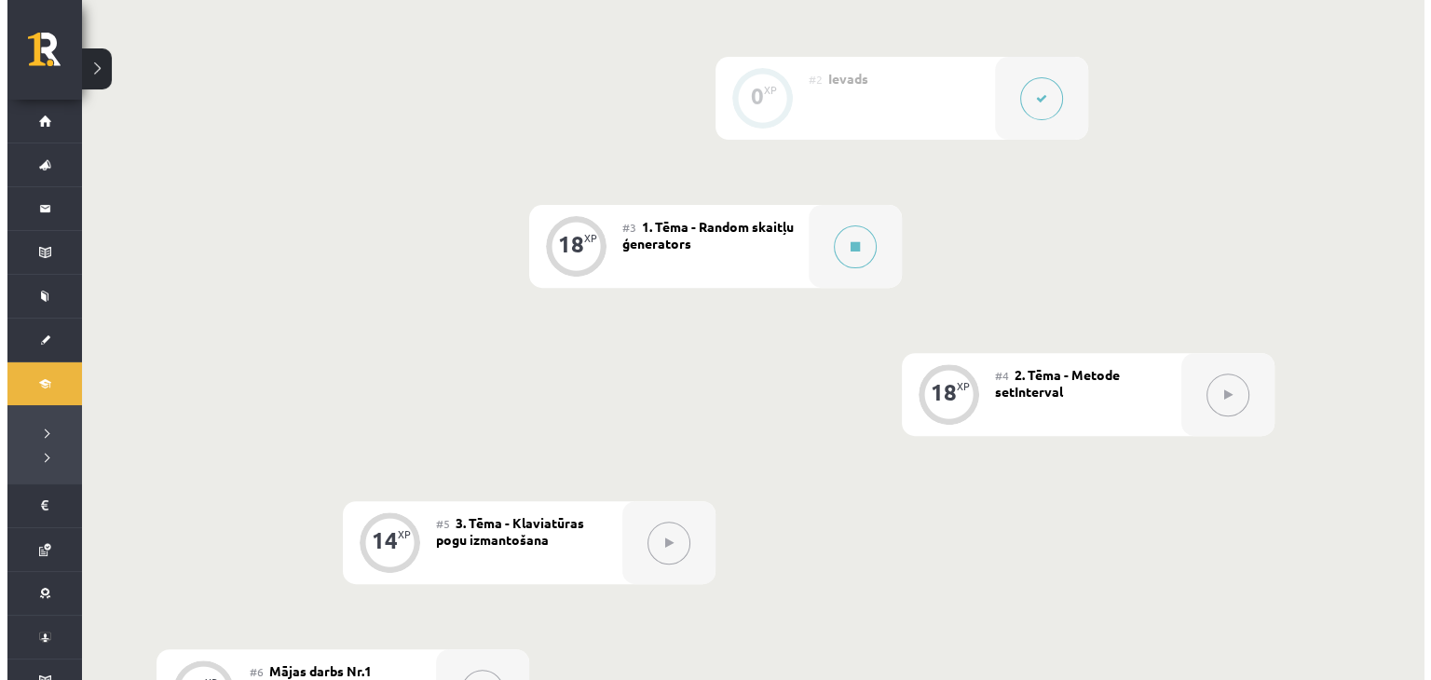
scroll to position [621, 0]
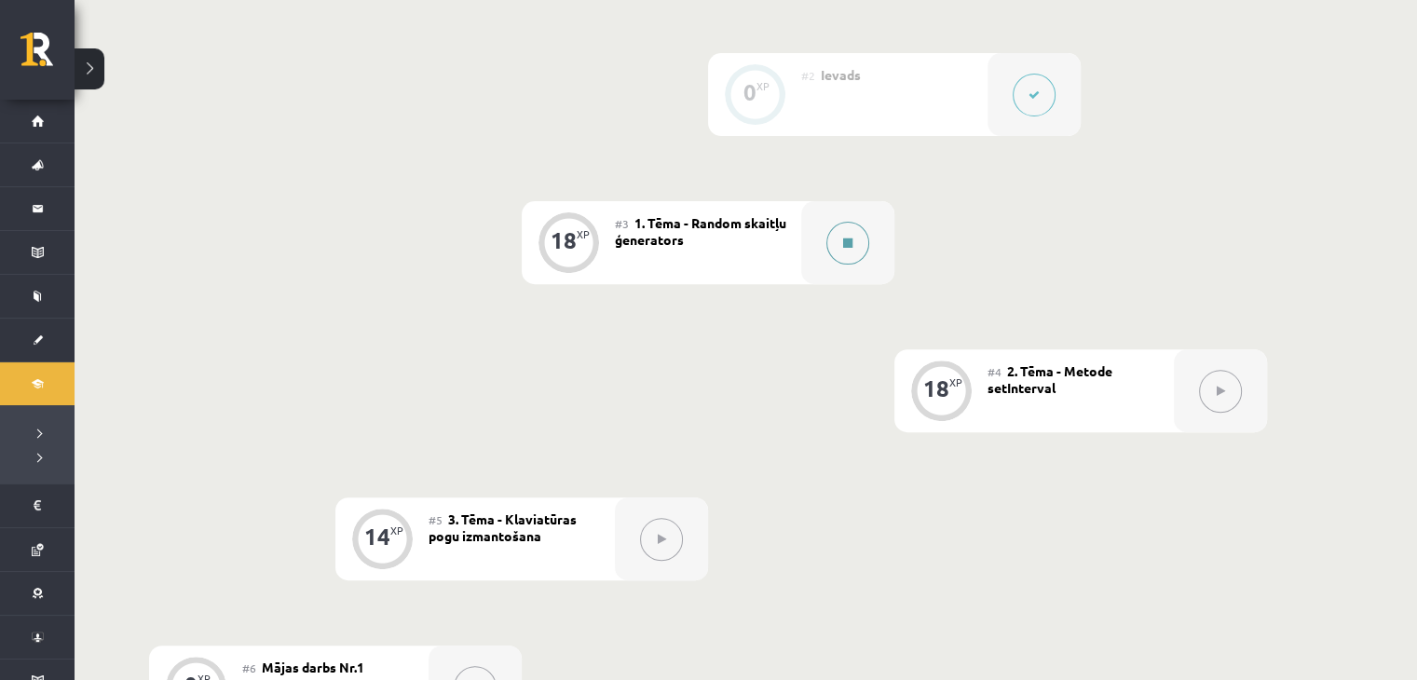
click at [868, 259] on div at bounding box center [847, 242] width 93 height 83
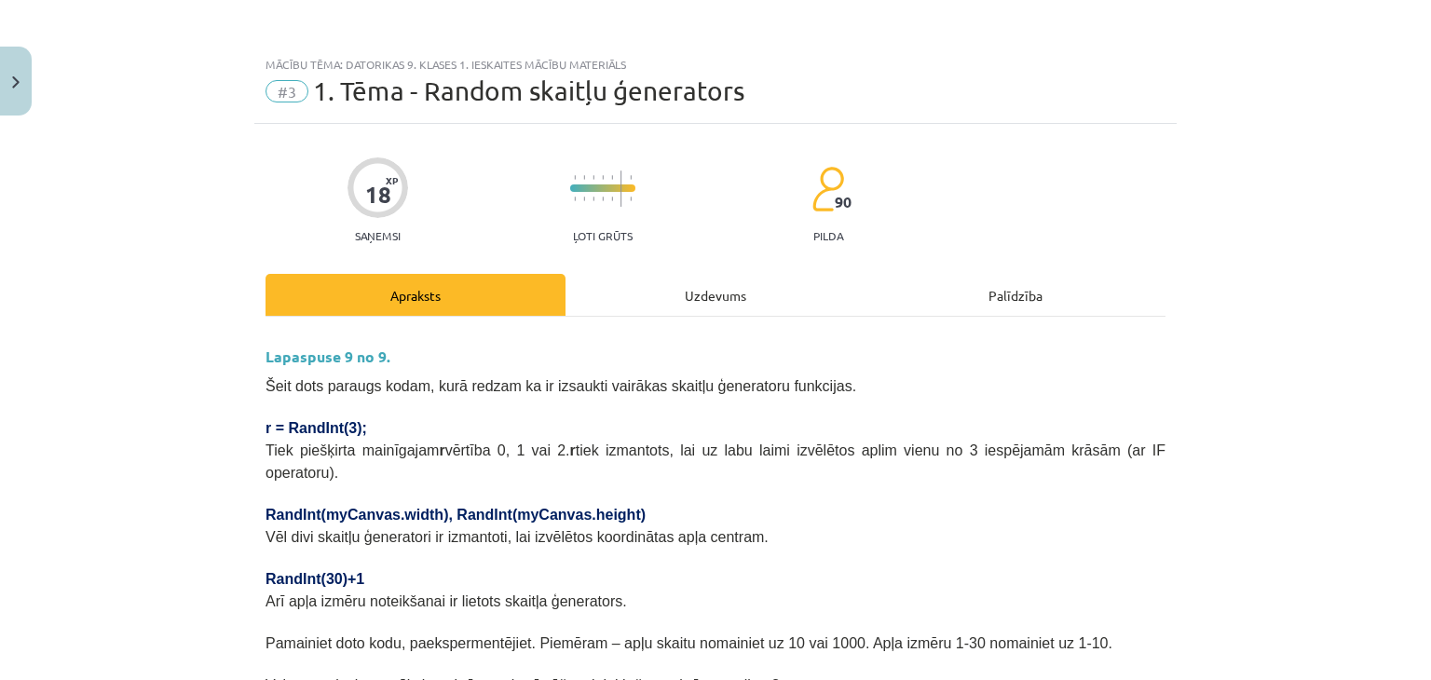
click at [676, 298] on div "Uzdevums" at bounding box center [716, 295] width 300 height 42
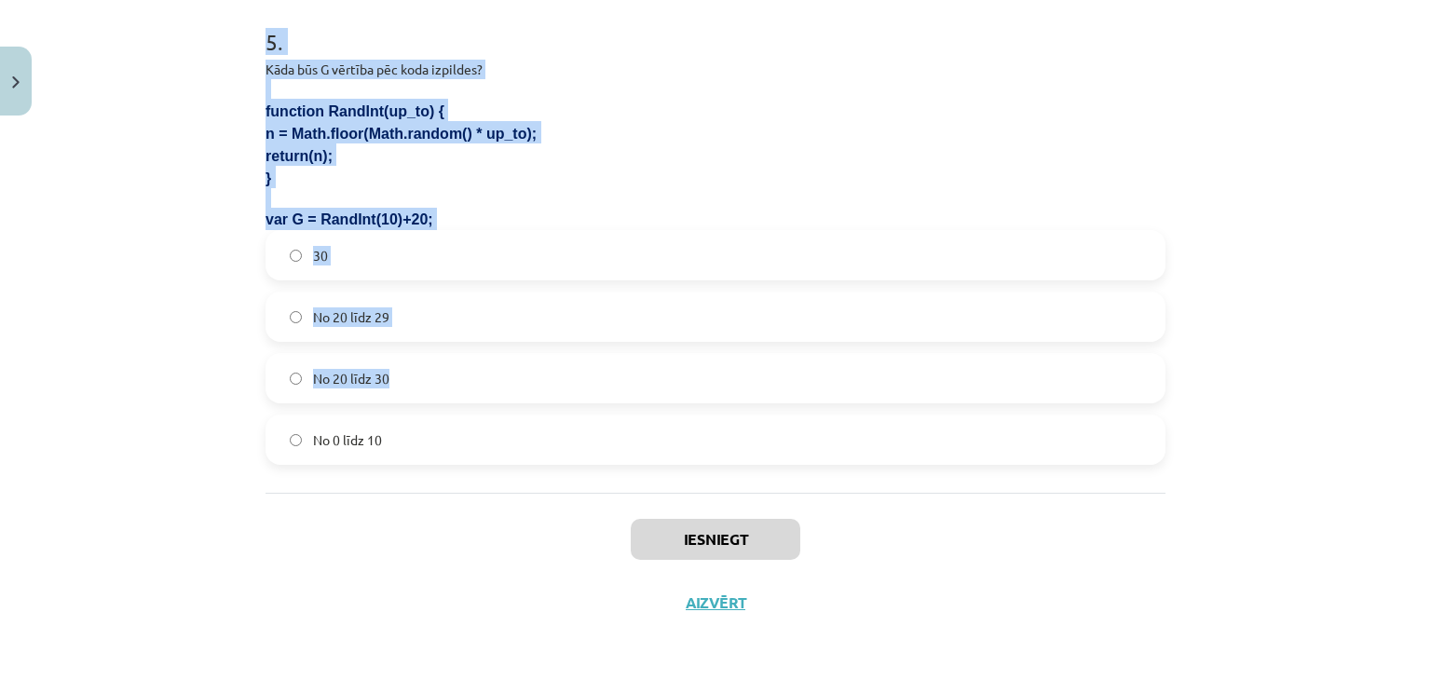
scroll to position [1968, 0]
drag, startPoint x: 246, startPoint y: 119, endPoint x: 461, endPoint y: 429, distance: 376.9
click at [461, 429] on div "Mācību tēma: Datorikas 9. klases 1. ieskaites mācību materiāls #3 1. Tēma - Ran…" at bounding box center [715, 340] width 1431 height 680
copy form "1 . Kura koda rindiņa definē jaunu mainīgo vilks un piešķir tam vērtību 10? var…"
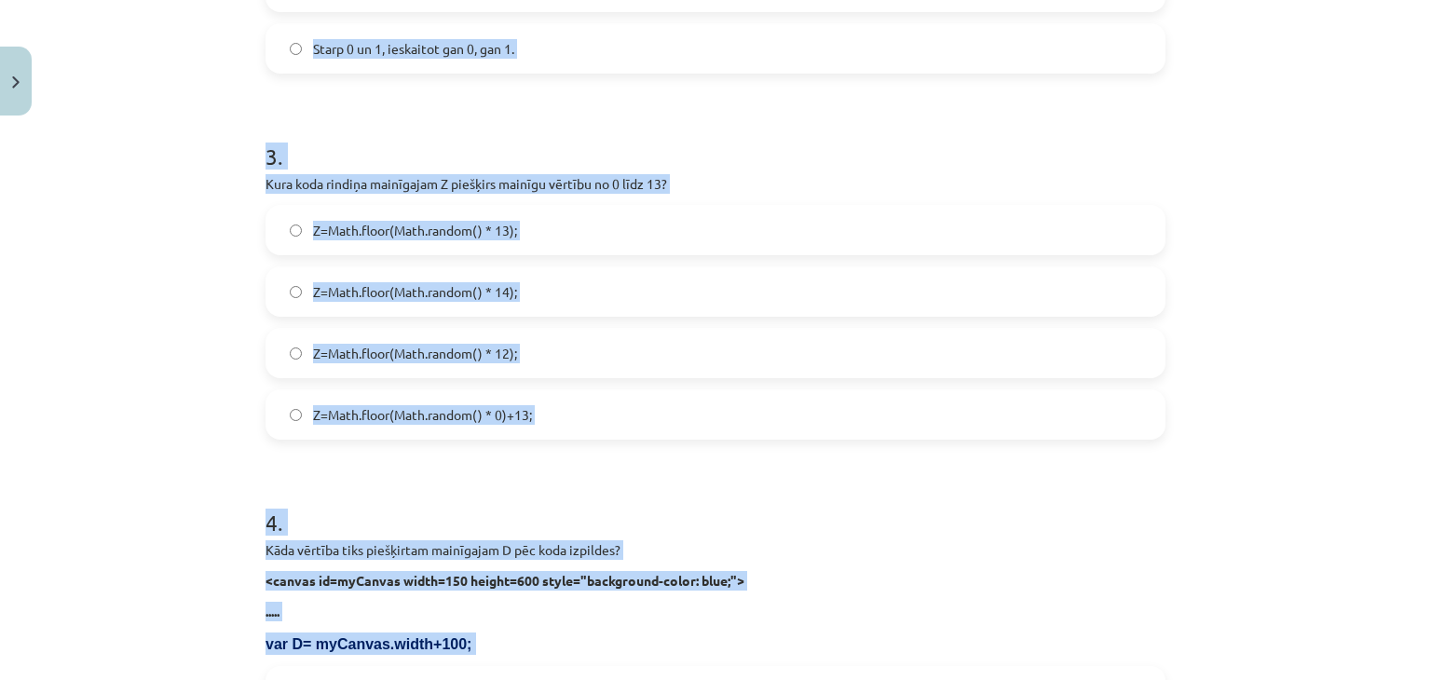
scroll to position [42, 0]
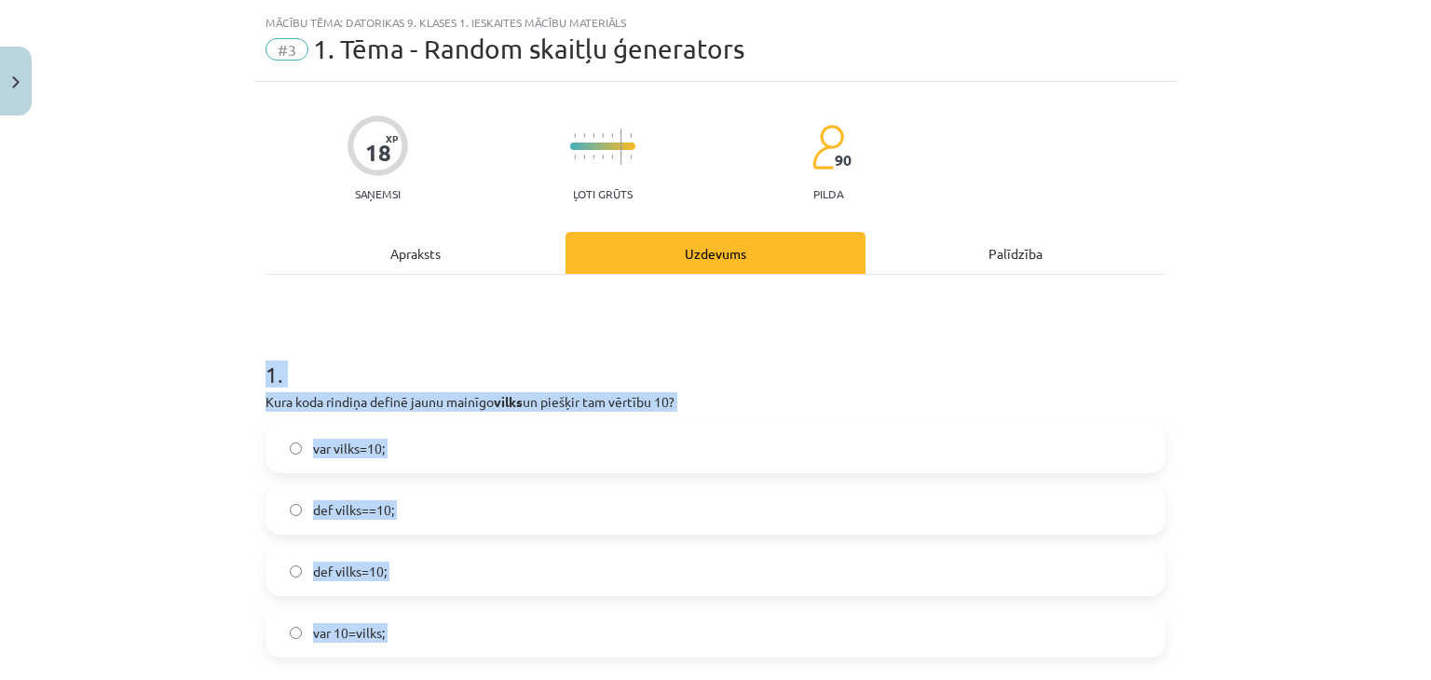
drag, startPoint x: 41, startPoint y: 329, endPoint x: 104, endPoint y: 98, distance: 239.6
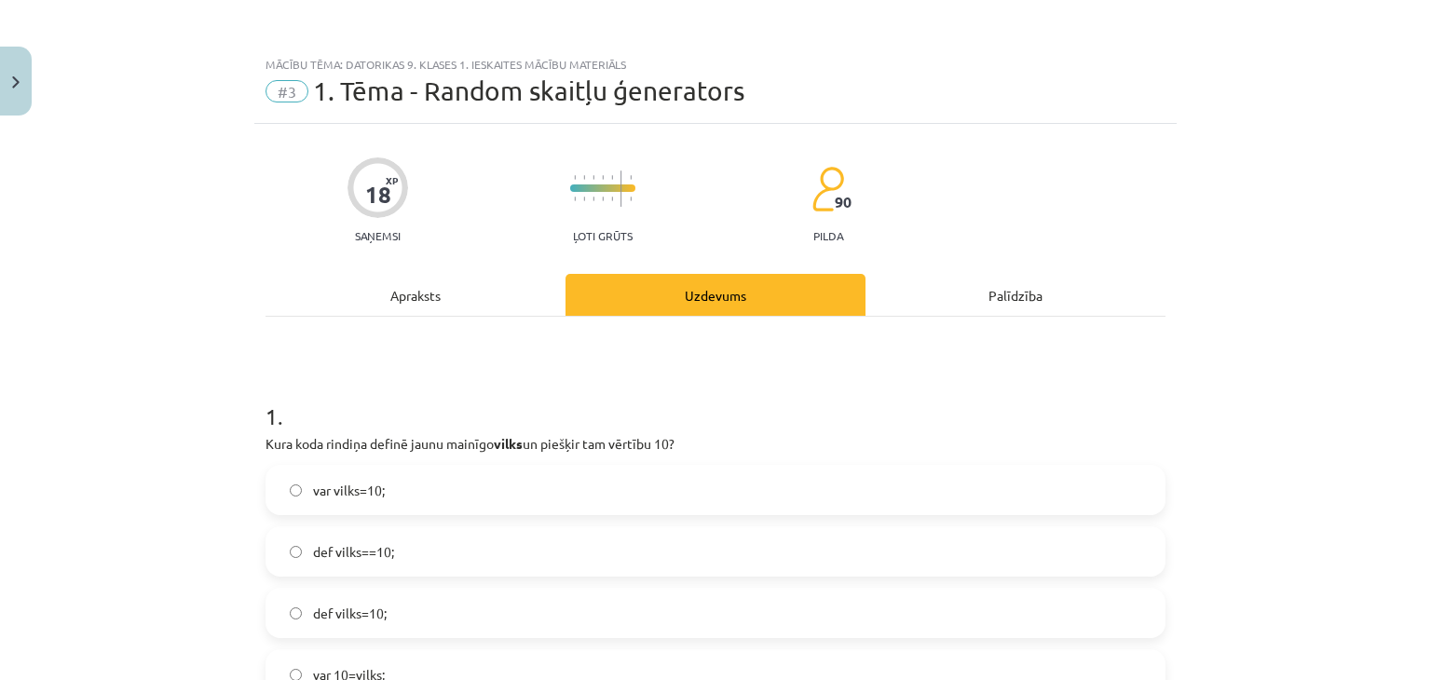
click at [148, 269] on div "Mācību tēma: Datorikas 9. klases 1. ieskaites mācību materiāls #3 1. Tēma - Ran…" at bounding box center [715, 340] width 1431 height 680
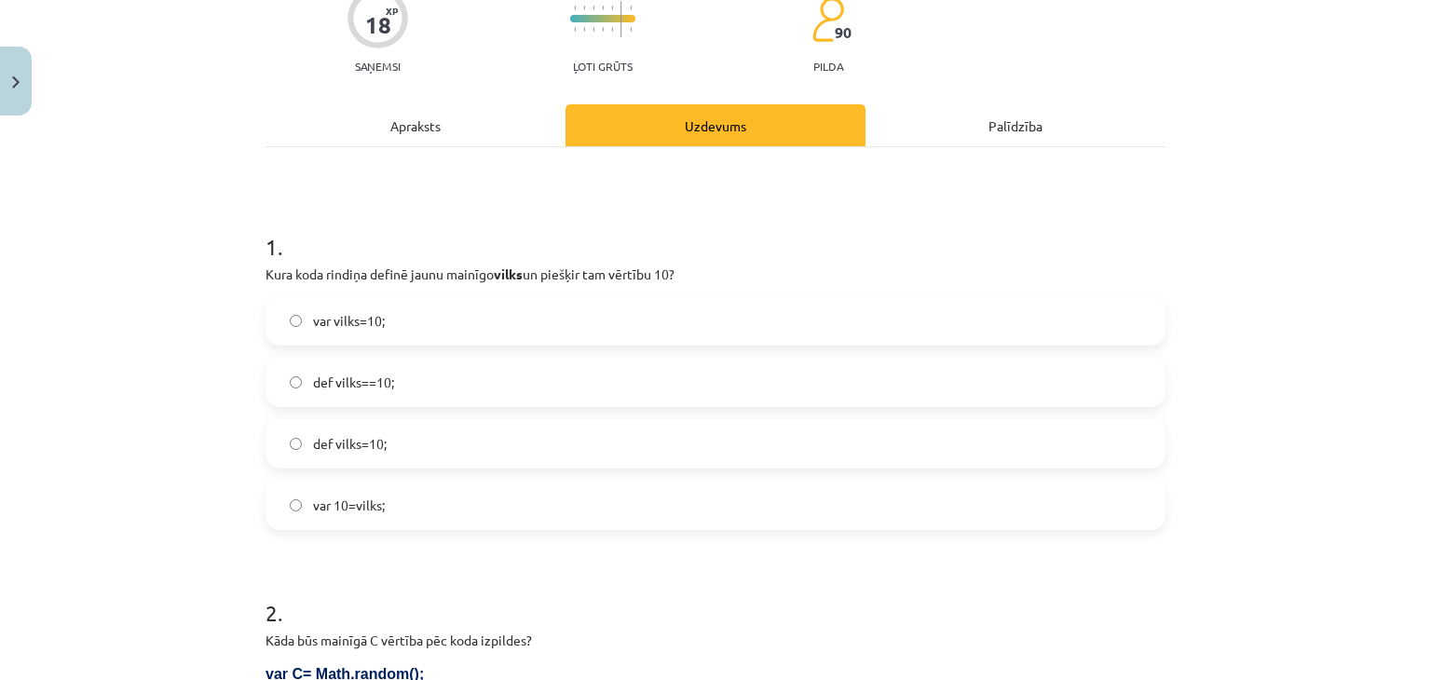
scroll to position [186, 0]
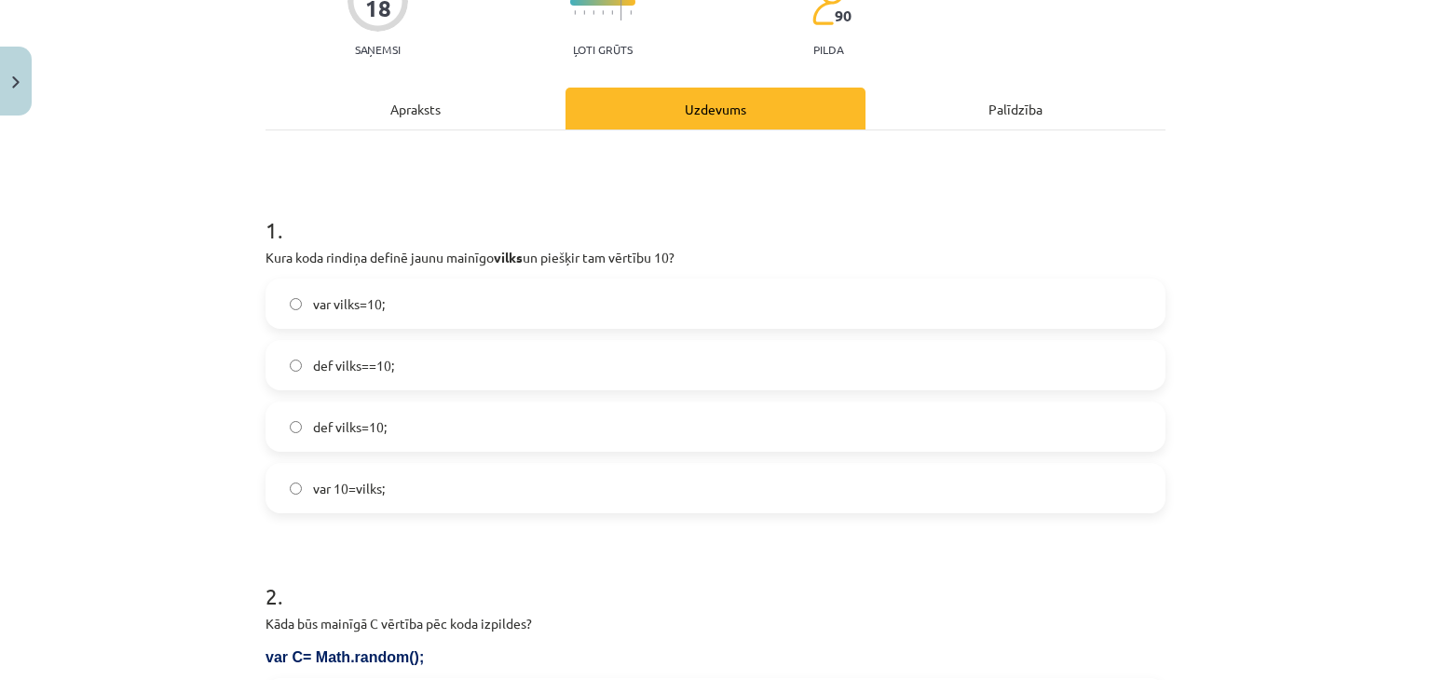
click at [479, 494] on label "var 10=vilks;" at bounding box center [715, 488] width 896 height 47
click at [462, 308] on label "var vilks=10;" at bounding box center [715, 303] width 896 height 47
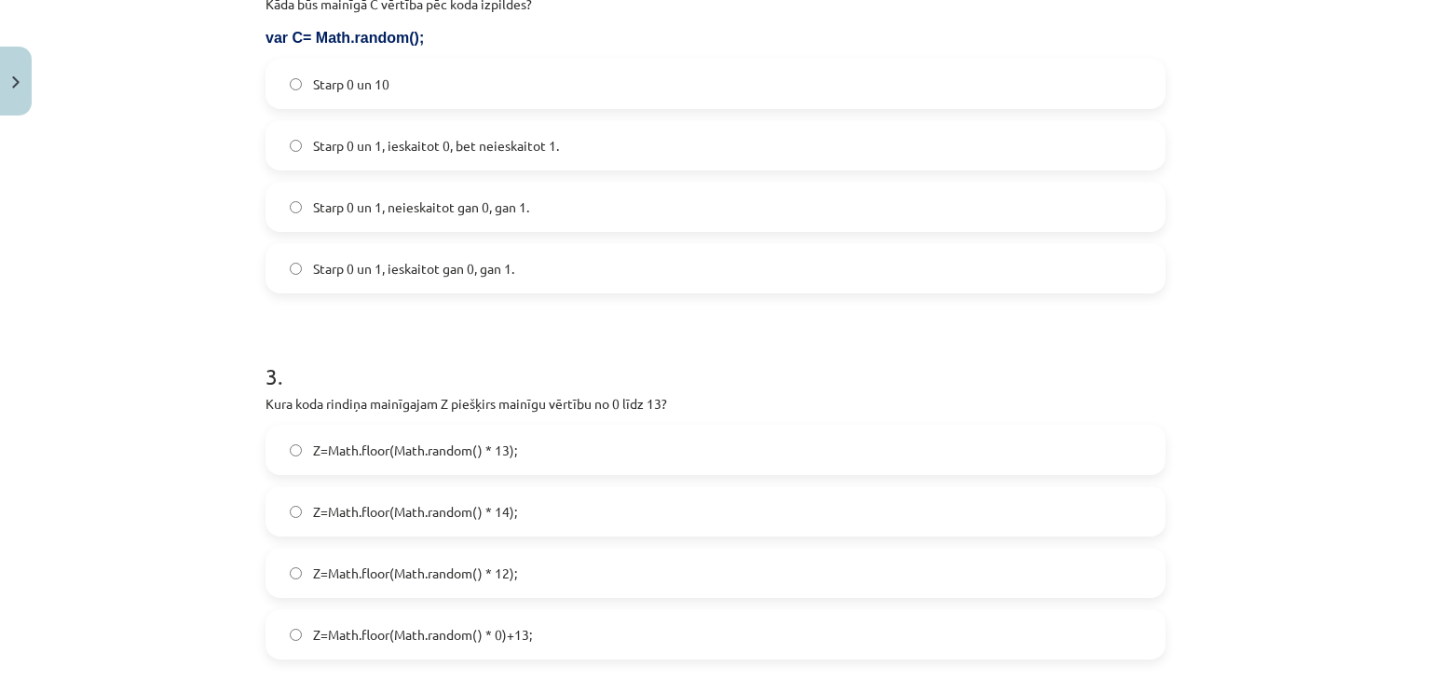
scroll to position [807, 0]
click at [526, 138] on span "Starp 0 un 1, ieskaitot 0, bet neieskaitot 1." at bounding box center [436, 145] width 246 height 20
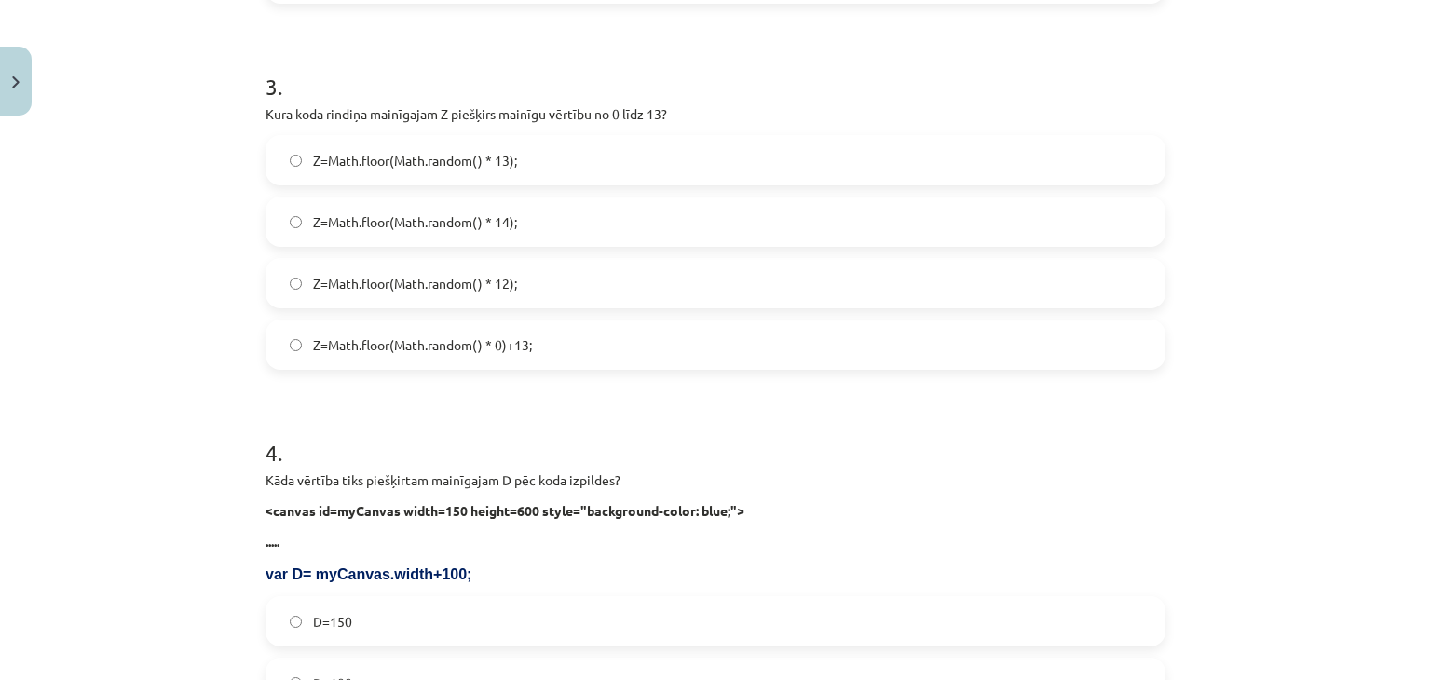
scroll to position [1118, 0]
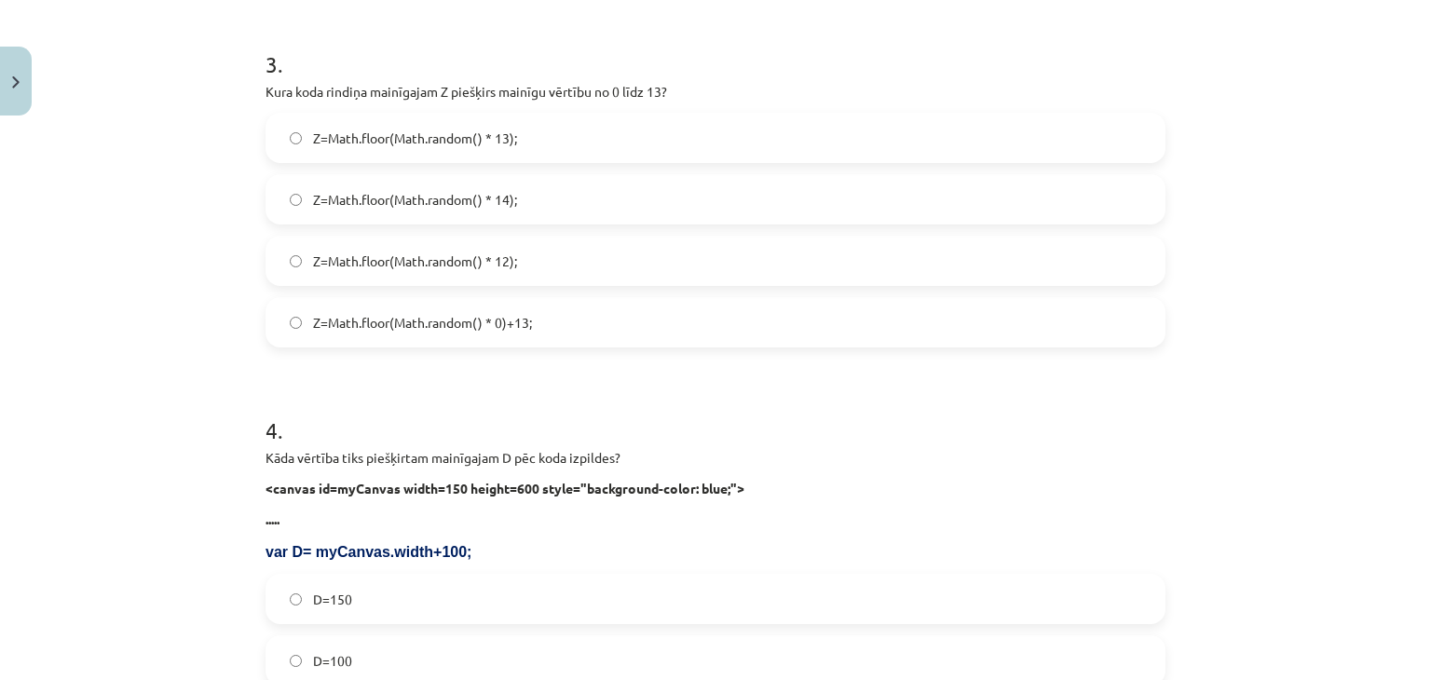
click at [451, 187] on label "Z=Math.floor(Math.random() * 14);" at bounding box center [715, 199] width 896 height 47
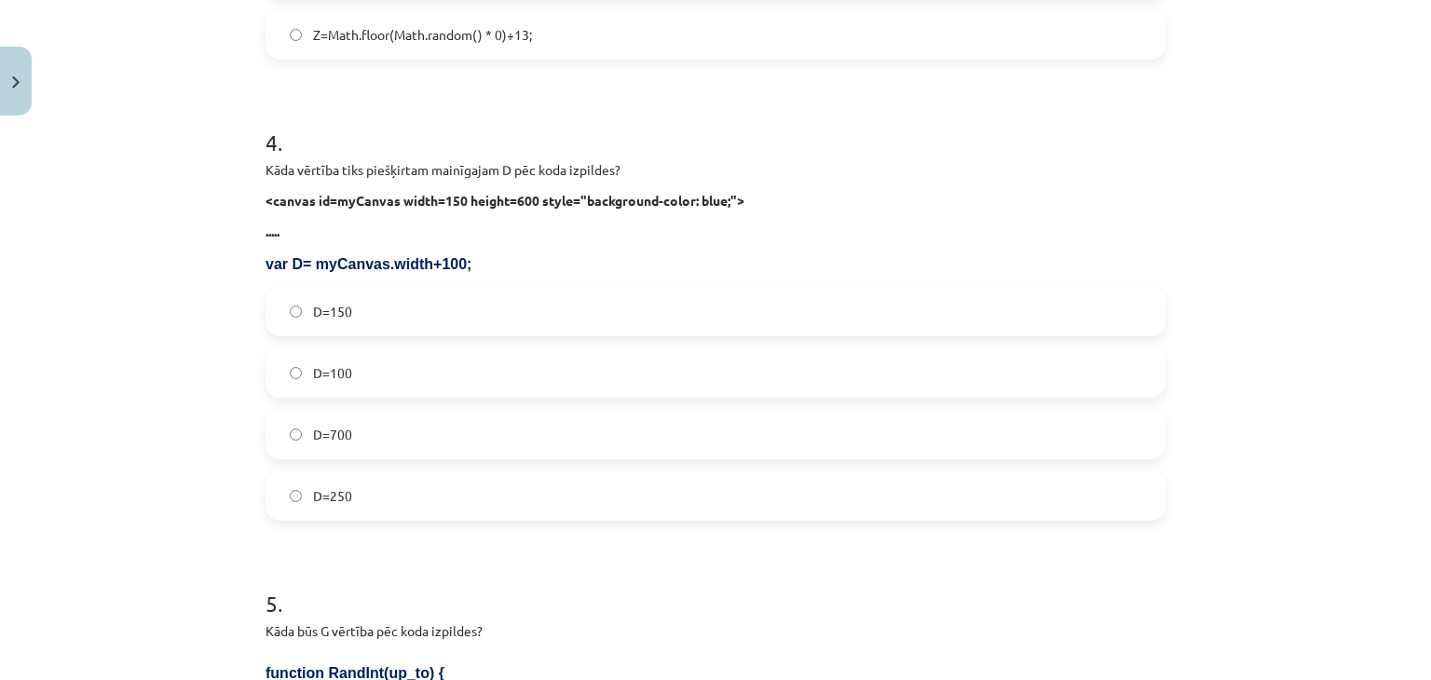
scroll to position [1428, 0]
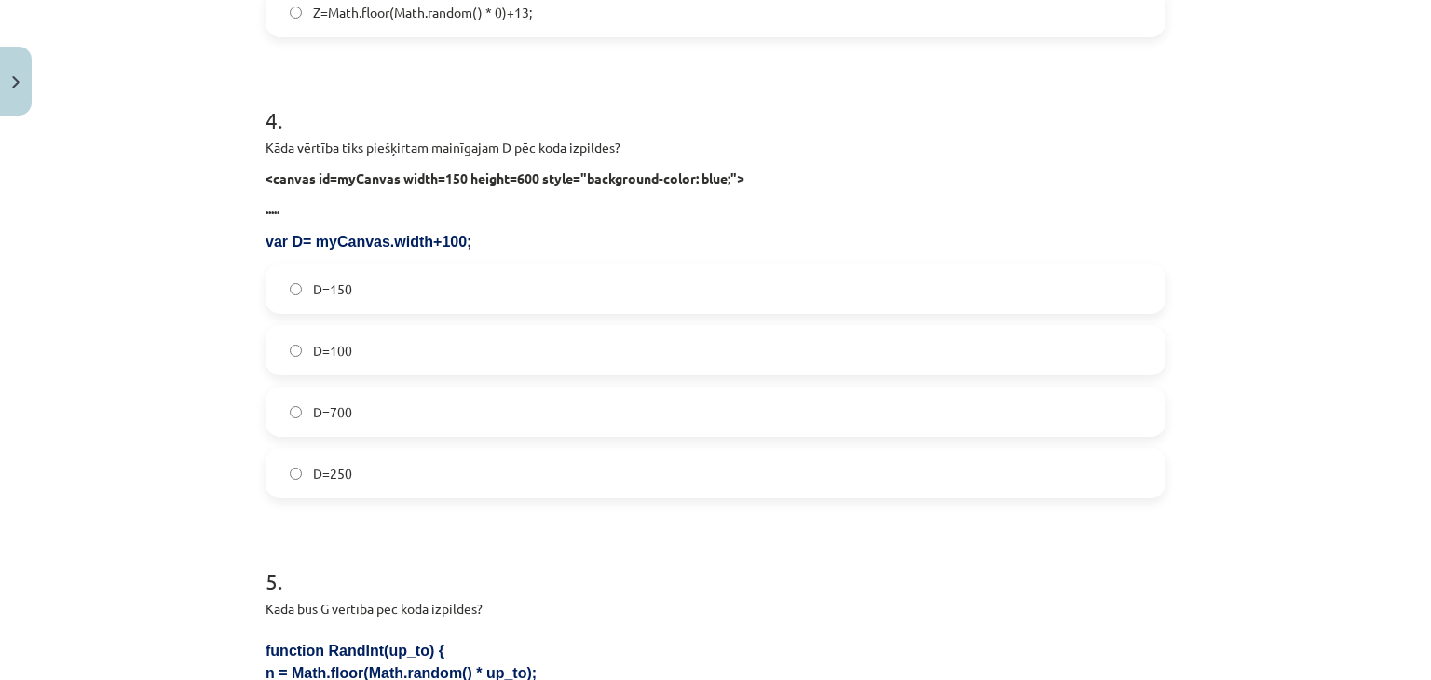
click at [406, 464] on label "D=250" at bounding box center [715, 473] width 896 height 47
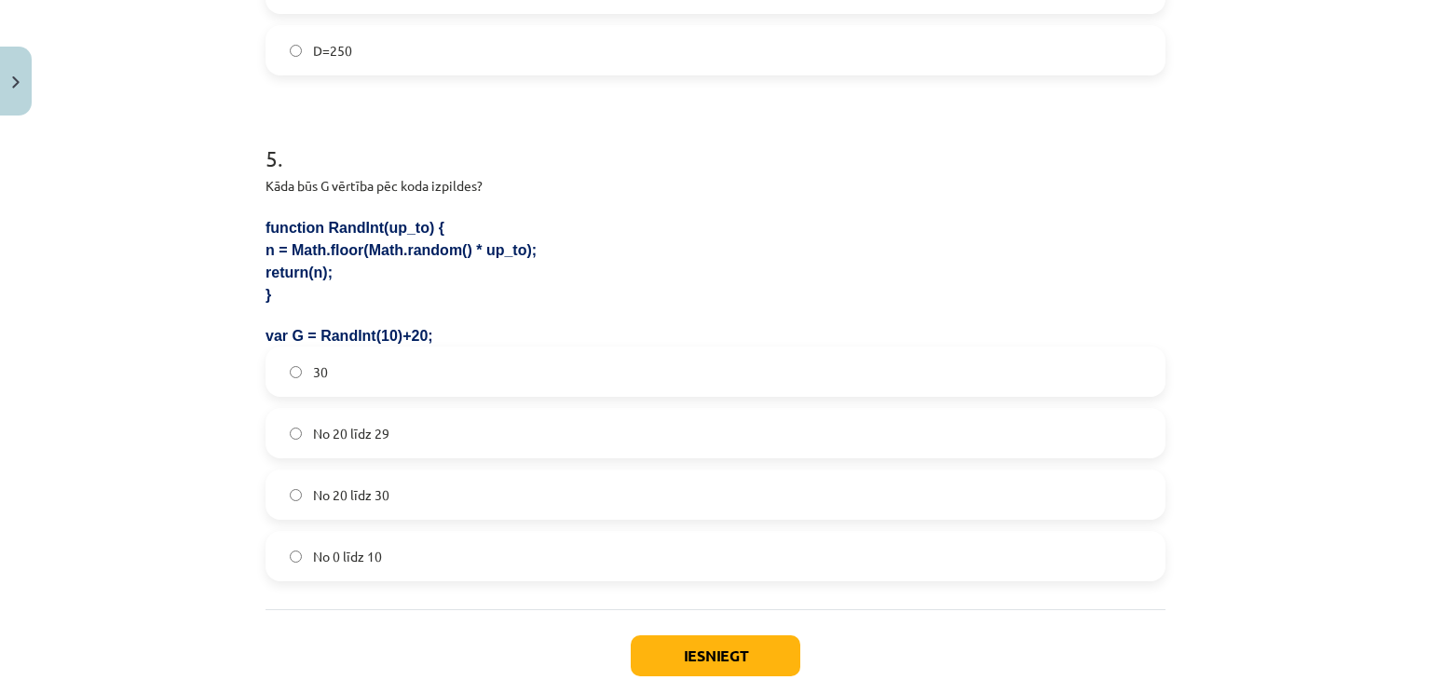
scroll to position [1968, 0]
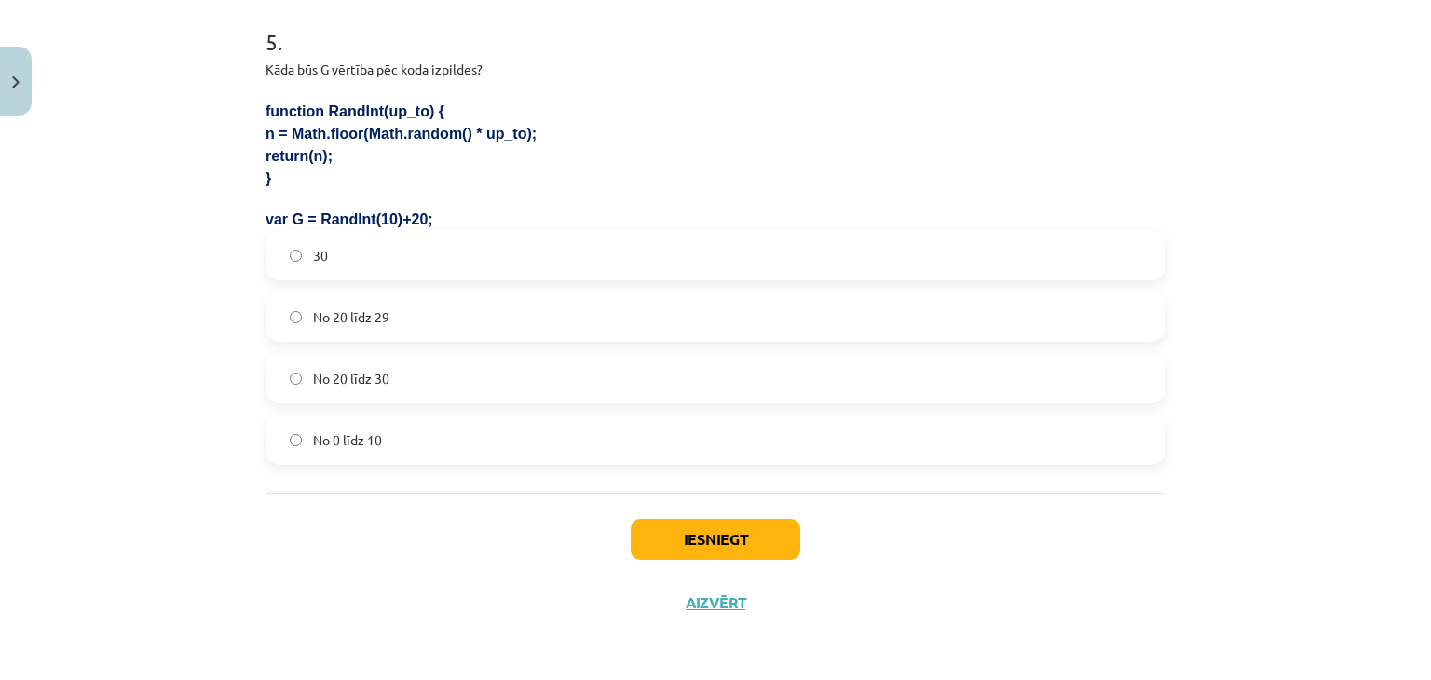
click at [415, 321] on label "No 20 līdz 29" at bounding box center [715, 317] width 896 height 47
click at [727, 553] on button "Iesniegt" at bounding box center [716, 539] width 170 height 41
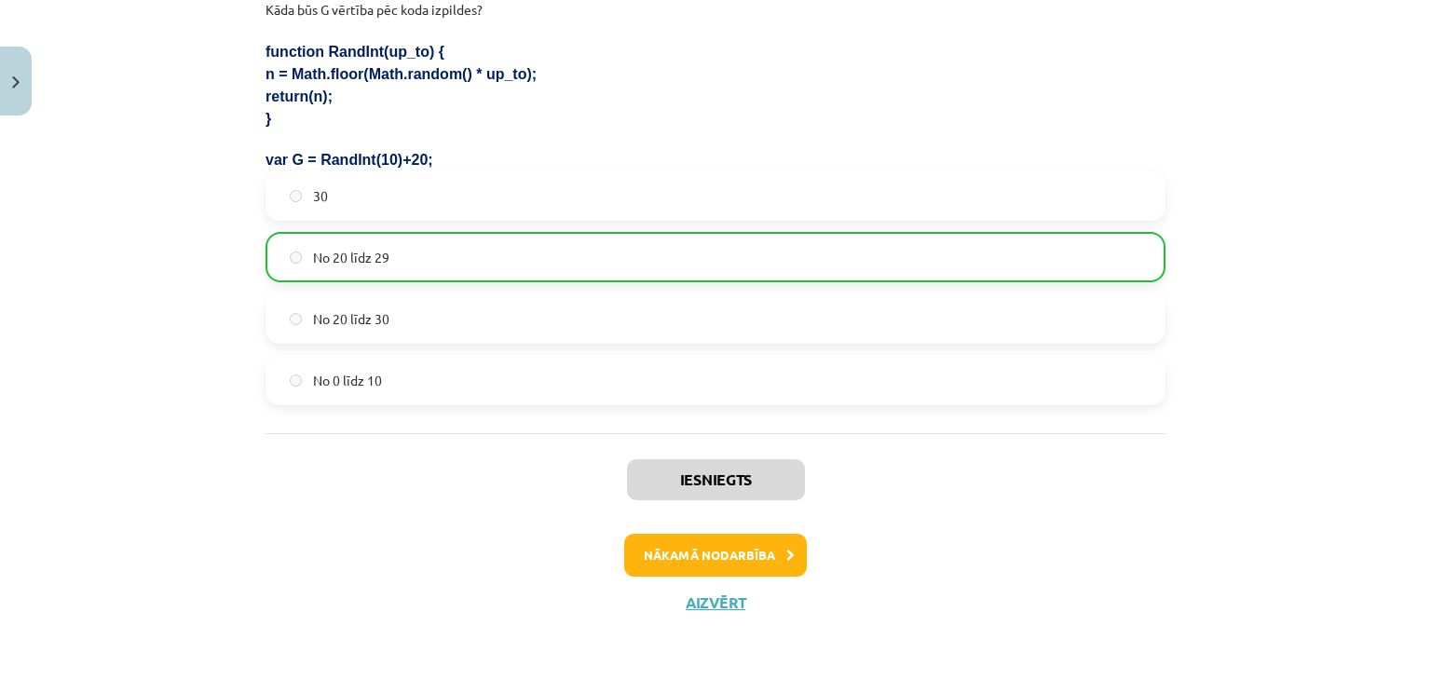
drag, startPoint x: 649, startPoint y: 512, endPoint x: 728, endPoint y: 723, distance: 225.5
click at [674, 552] on button "Nākamā nodarbība" at bounding box center [715, 555] width 183 height 43
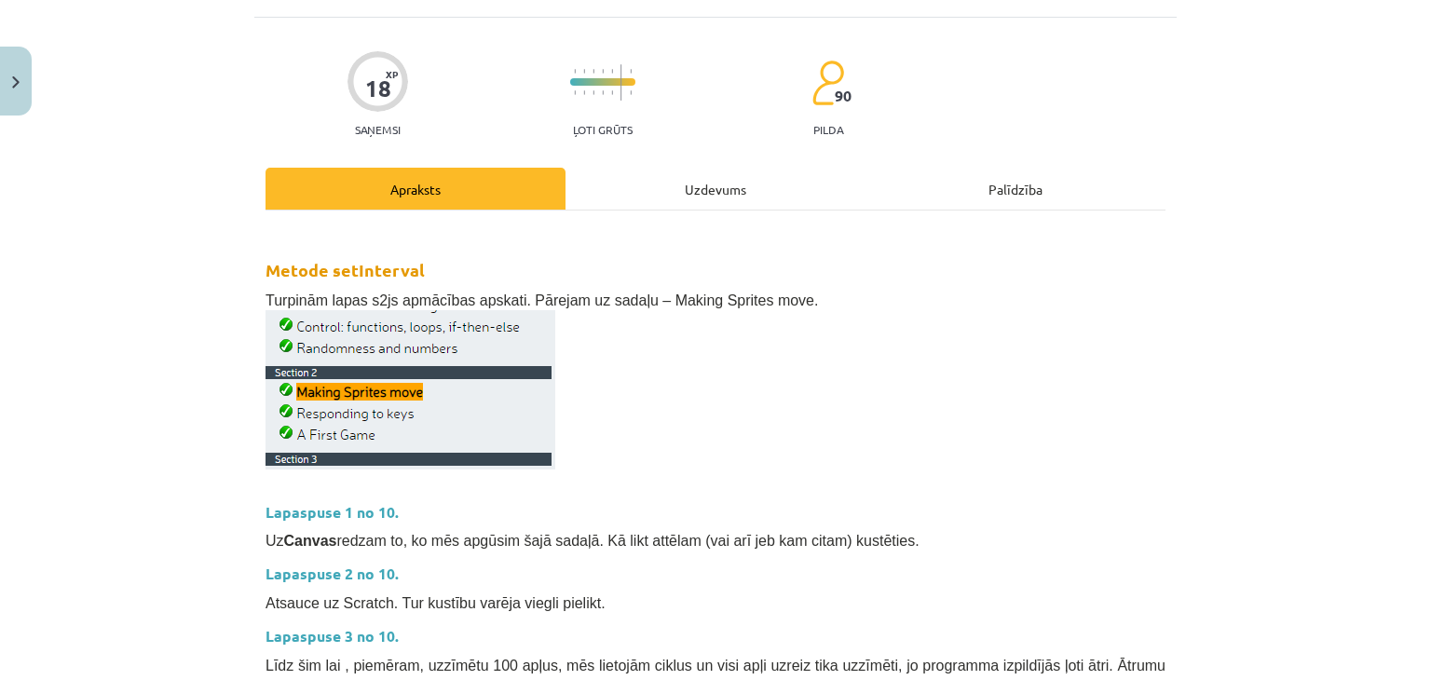
scroll to position [0, 0]
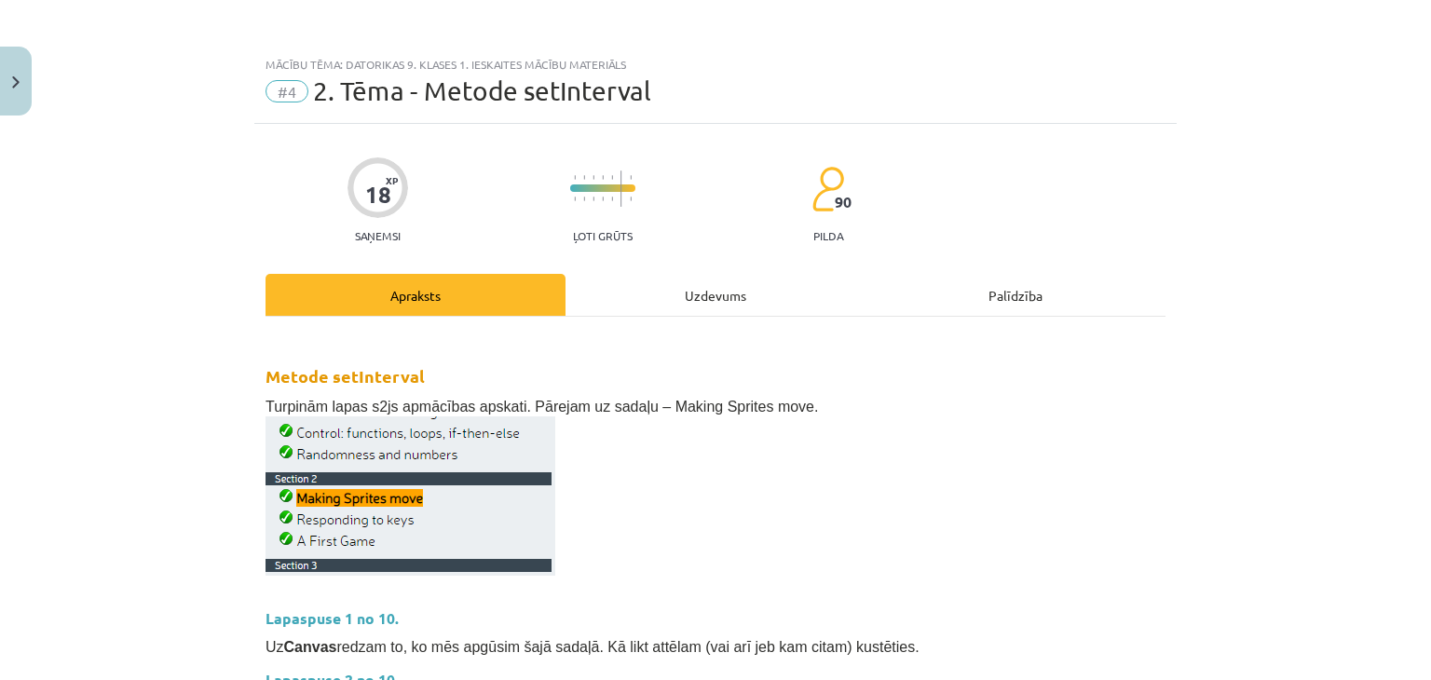
click at [679, 284] on div "Uzdevums" at bounding box center [716, 295] width 300 height 42
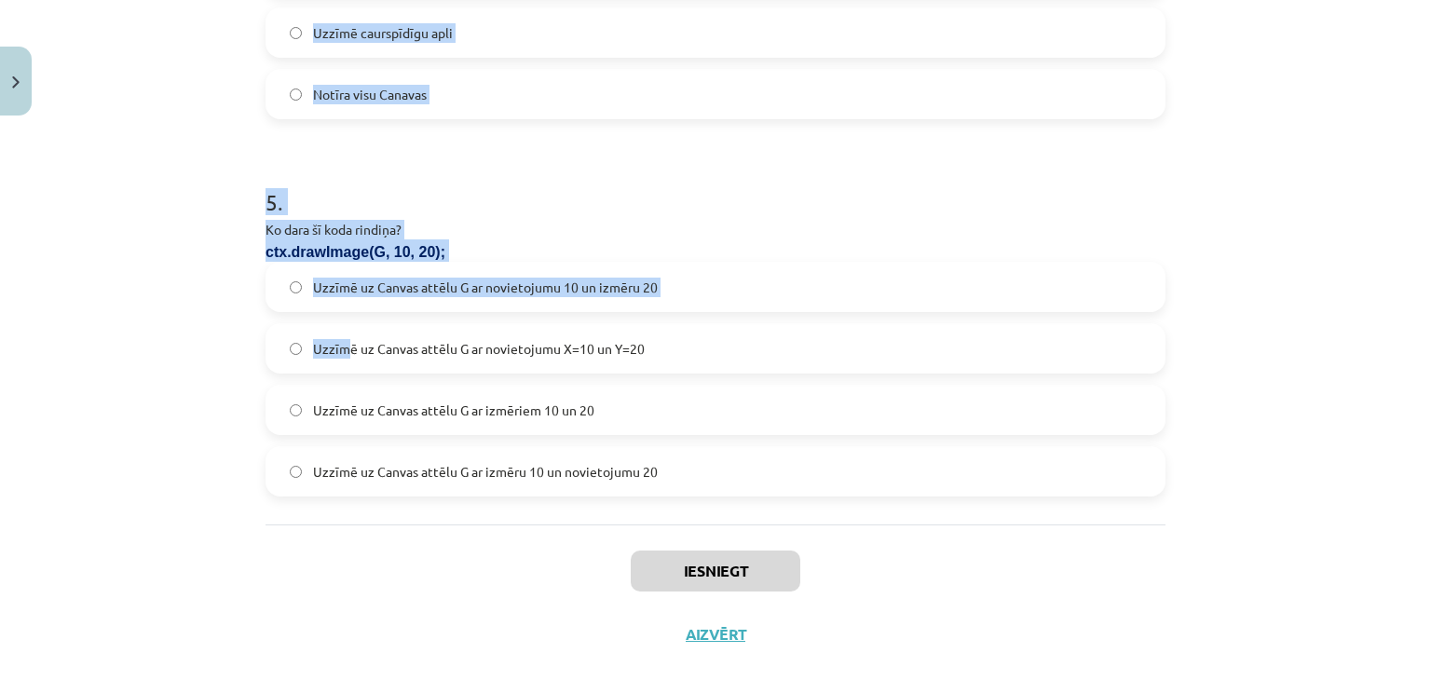
scroll to position [1797, 0]
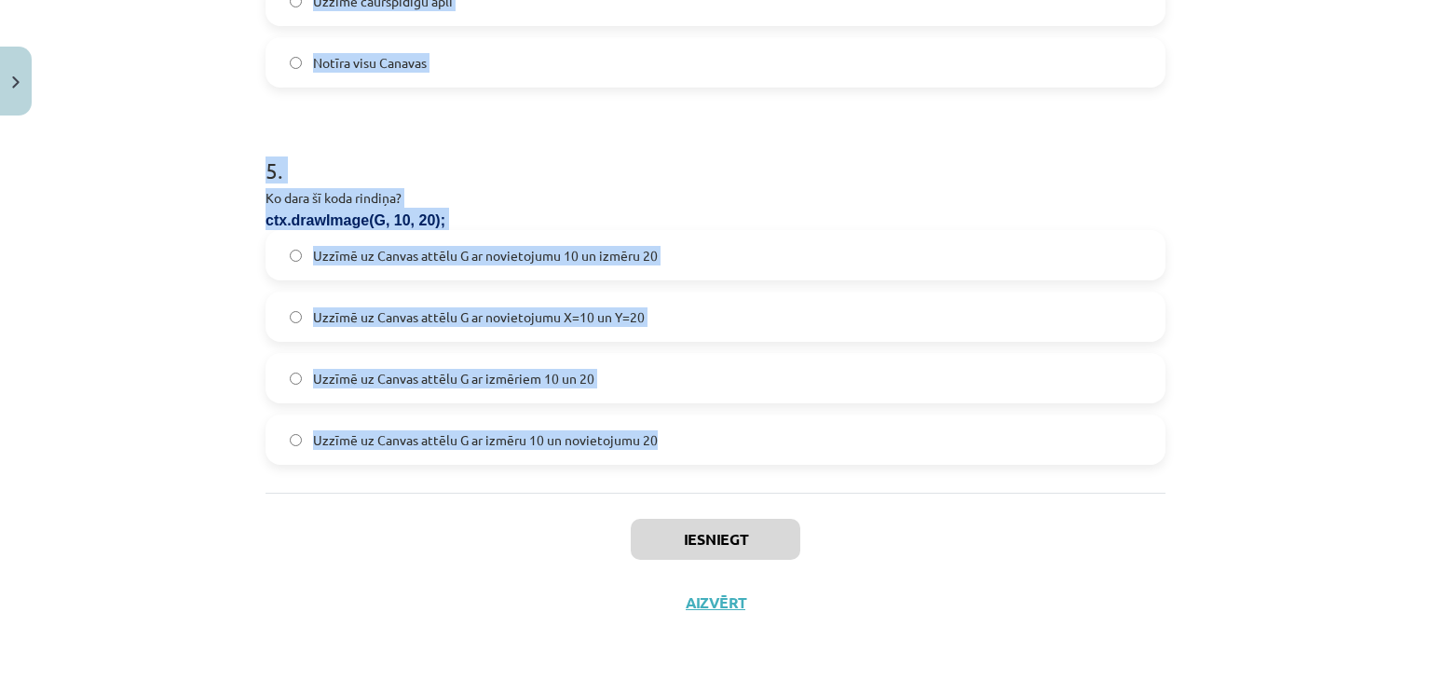
drag, startPoint x: 250, startPoint y: 118, endPoint x: 740, endPoint y: 448, distance: 590.8
copy form "1 . Kura koda rindiņa izsauks funkciju HH reizi sekundē? setInterval(HH, 60); s…"
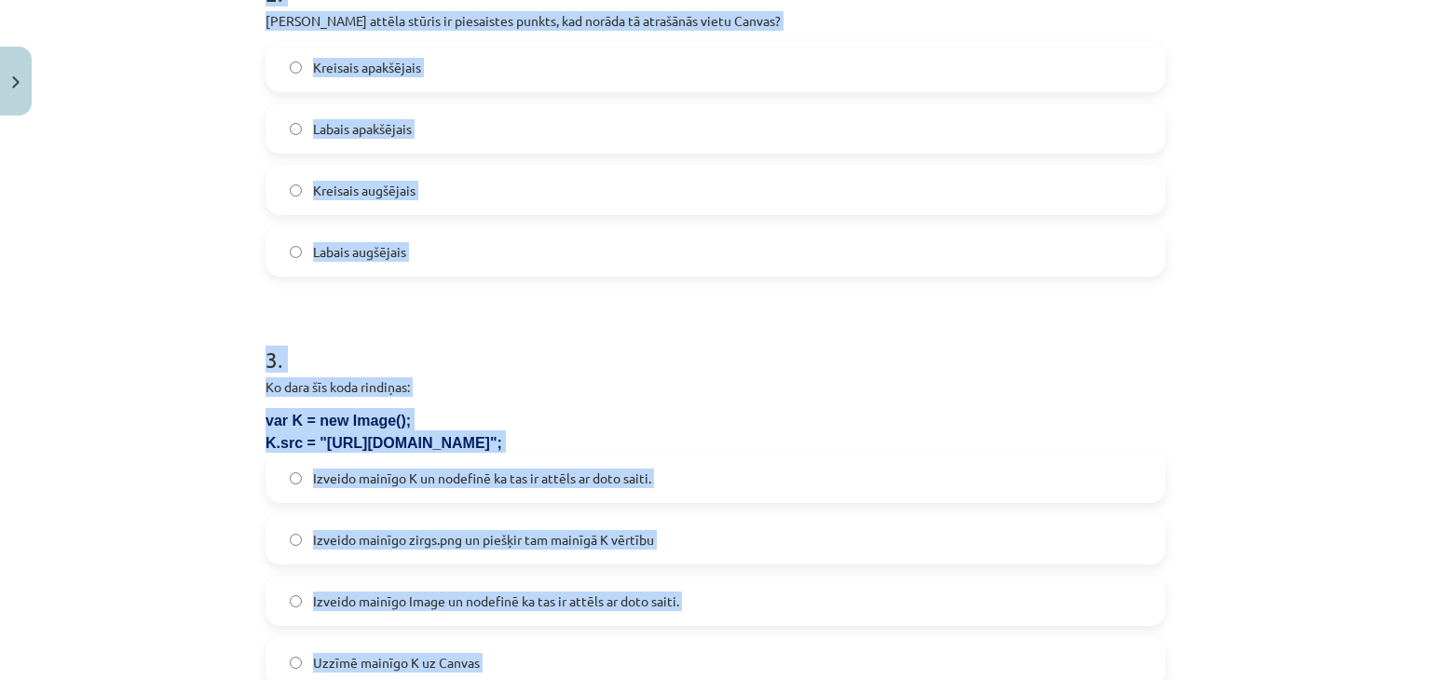
scroll to position [0, 0]
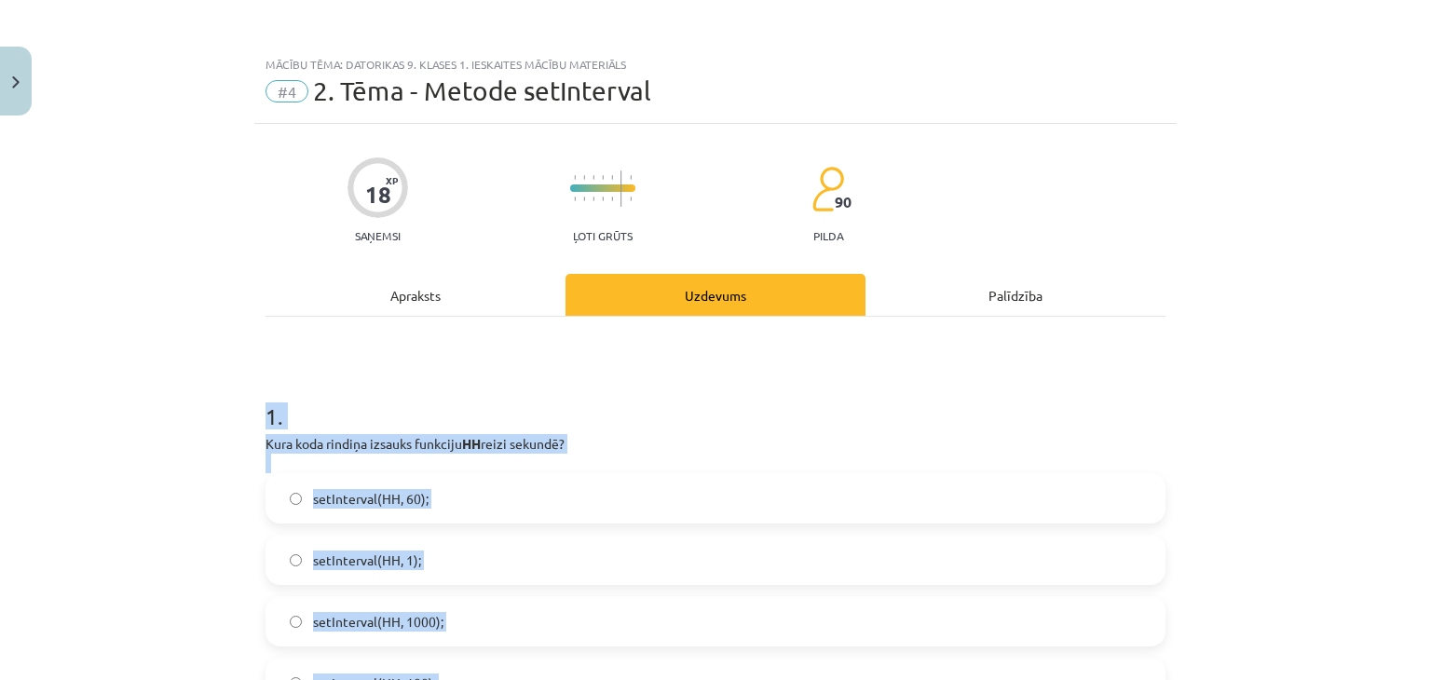
drag, startPoint x: 183, startPoint y: 377, endPoint x: 186, endPoint y: 38, distance: 339.2
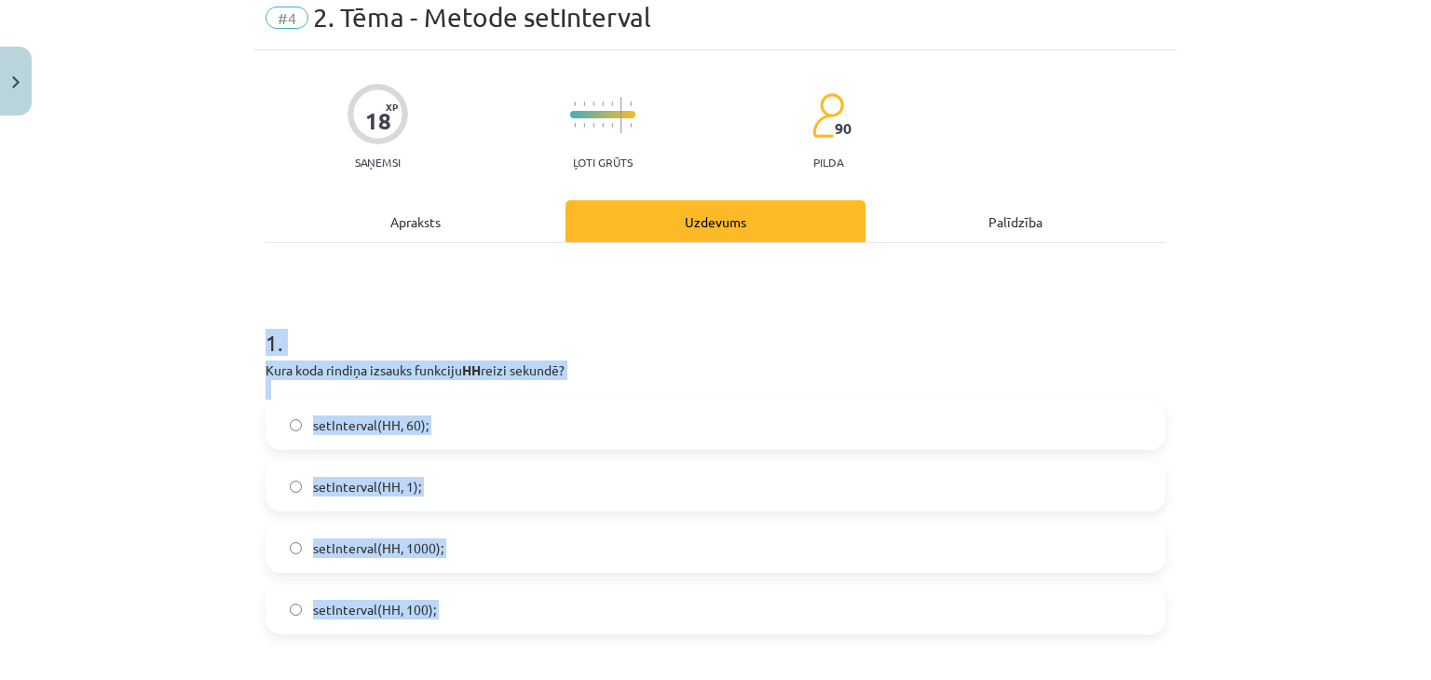
scroll to position [248, 0]
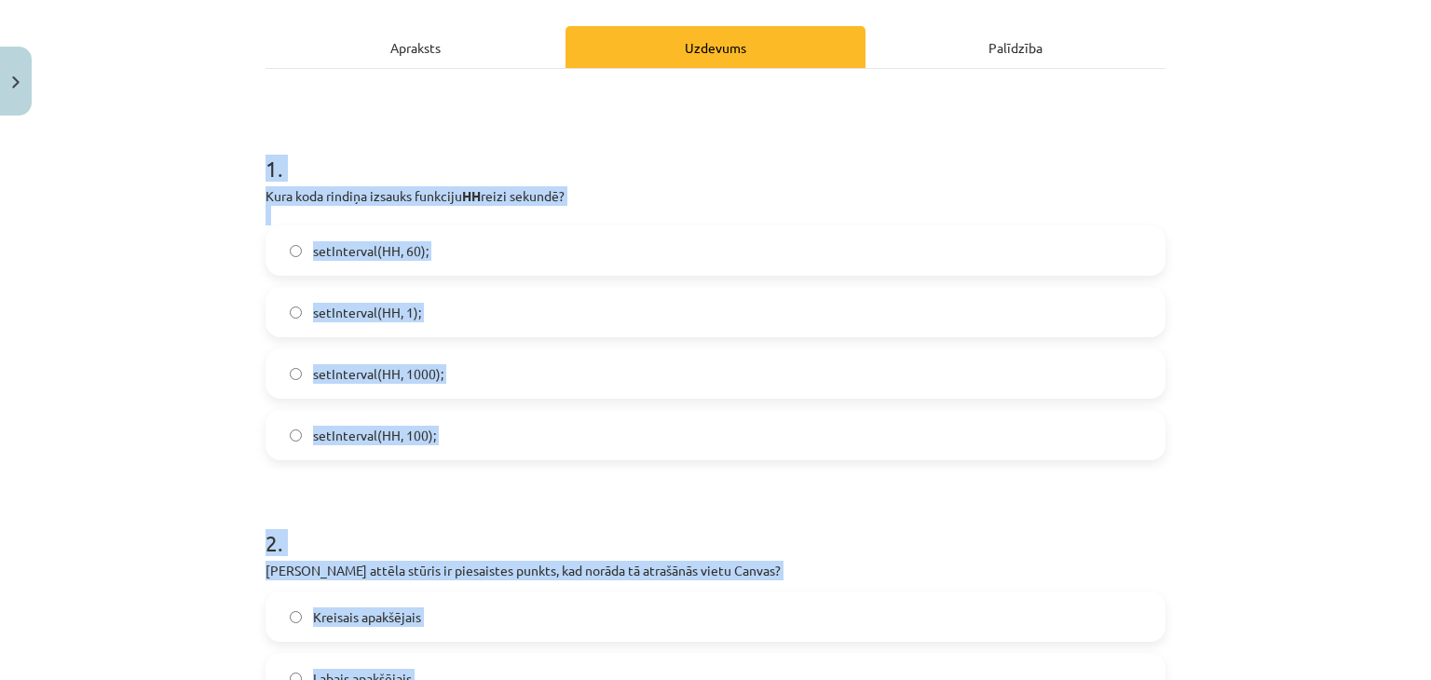
click at [137, 347] on div "Mācību tēma: Datorikas 9. klases 1. ieskaites mācību materiāls #4 2. Tēma - Met…" at bounding box center [715, 340] width 1431 height 680
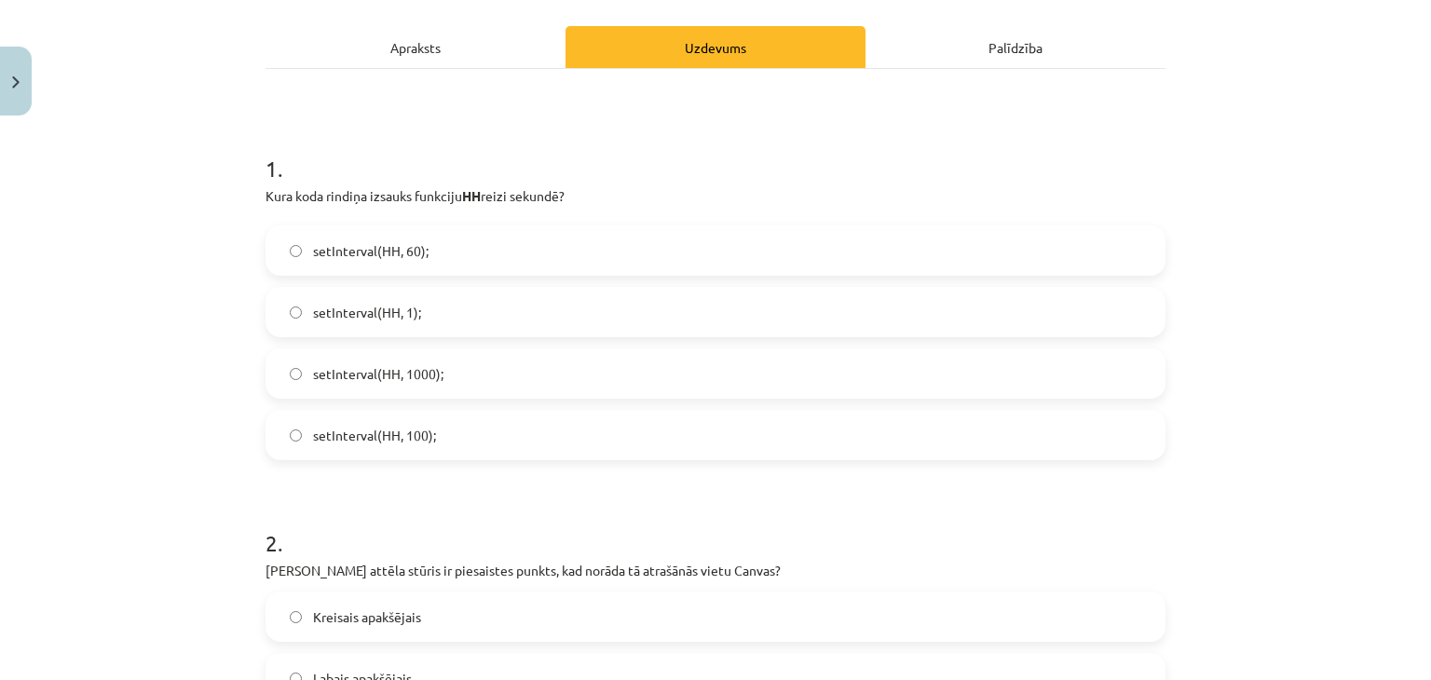
drag, startPoint x: 338, startPoint y: 355, endPoint x: 388, endPoint y: 398, distance: 65.4
click at [339, 357] on label "setInterval(HH, 1000);" at bounding box center [715, 373] width 896 height 47
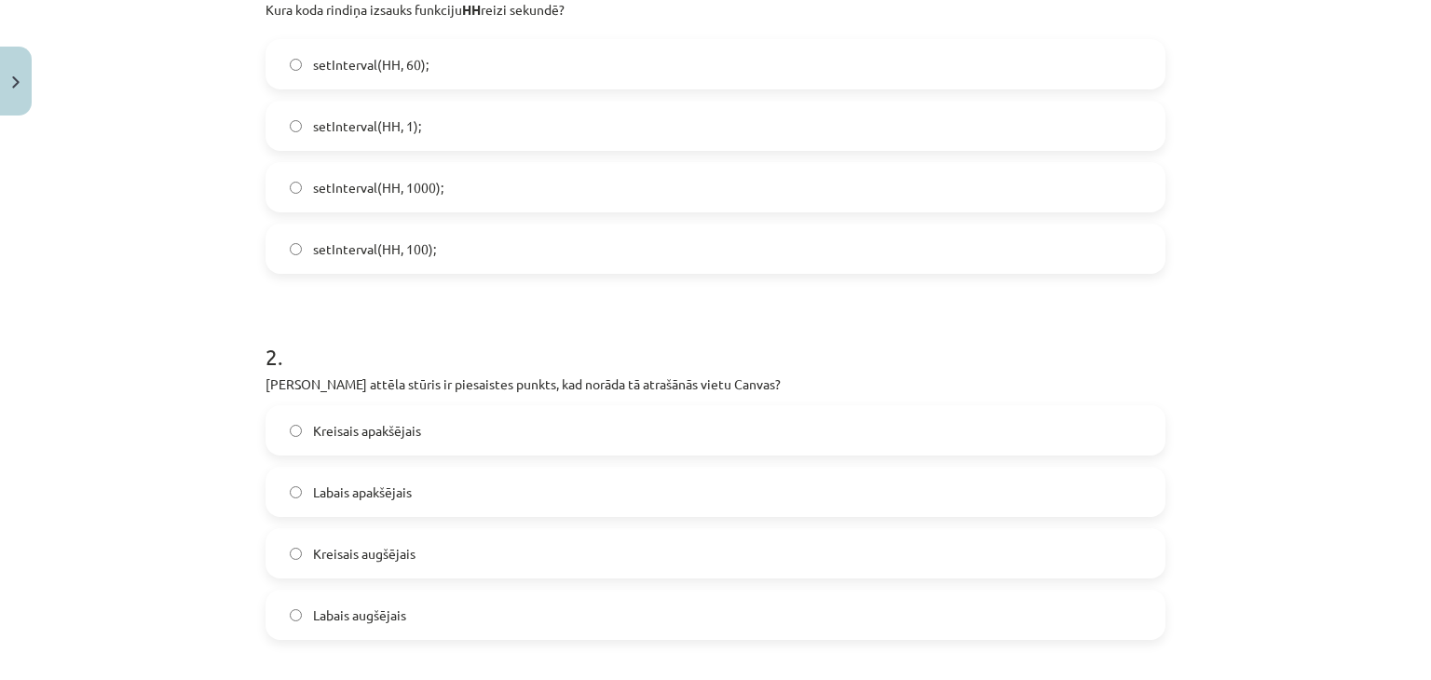
click at [461, 430] on label "Kreisais apakšējais" at bounding box center [715, 430] width 896 height 47
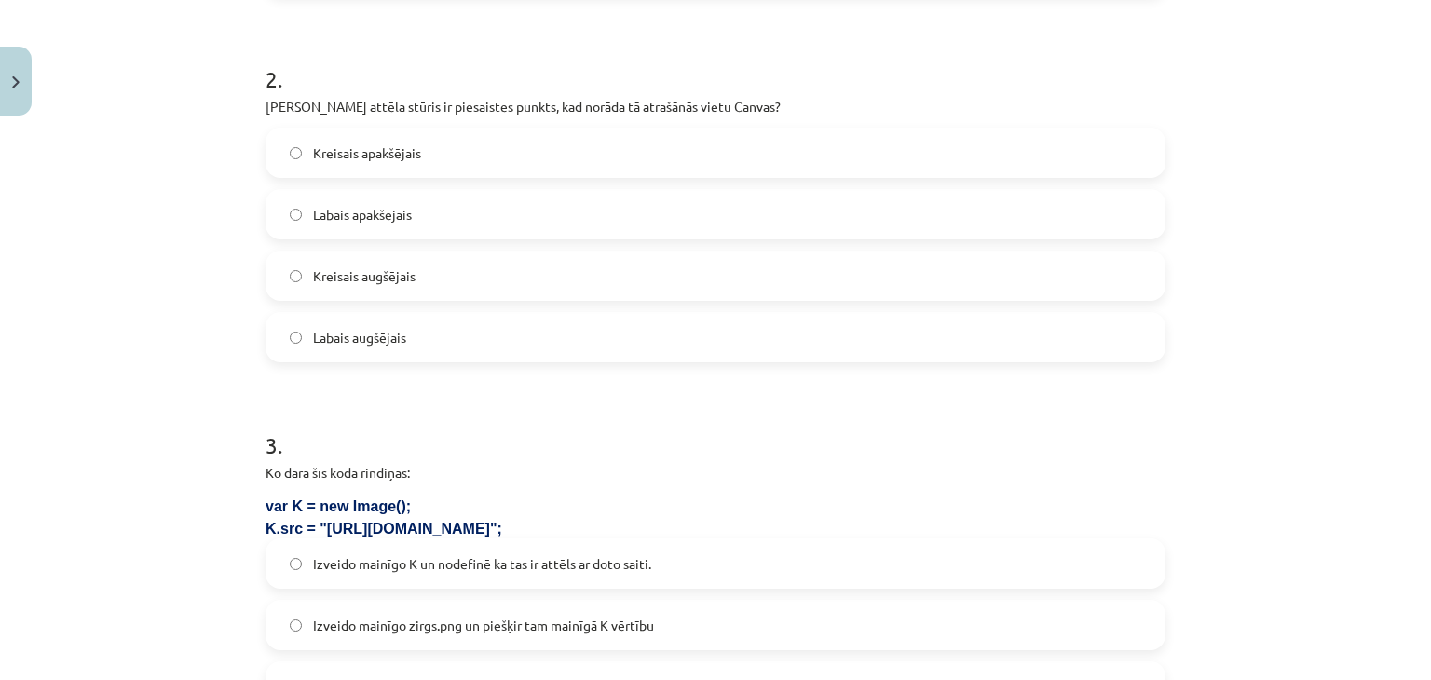
scroll to position [683, 0]
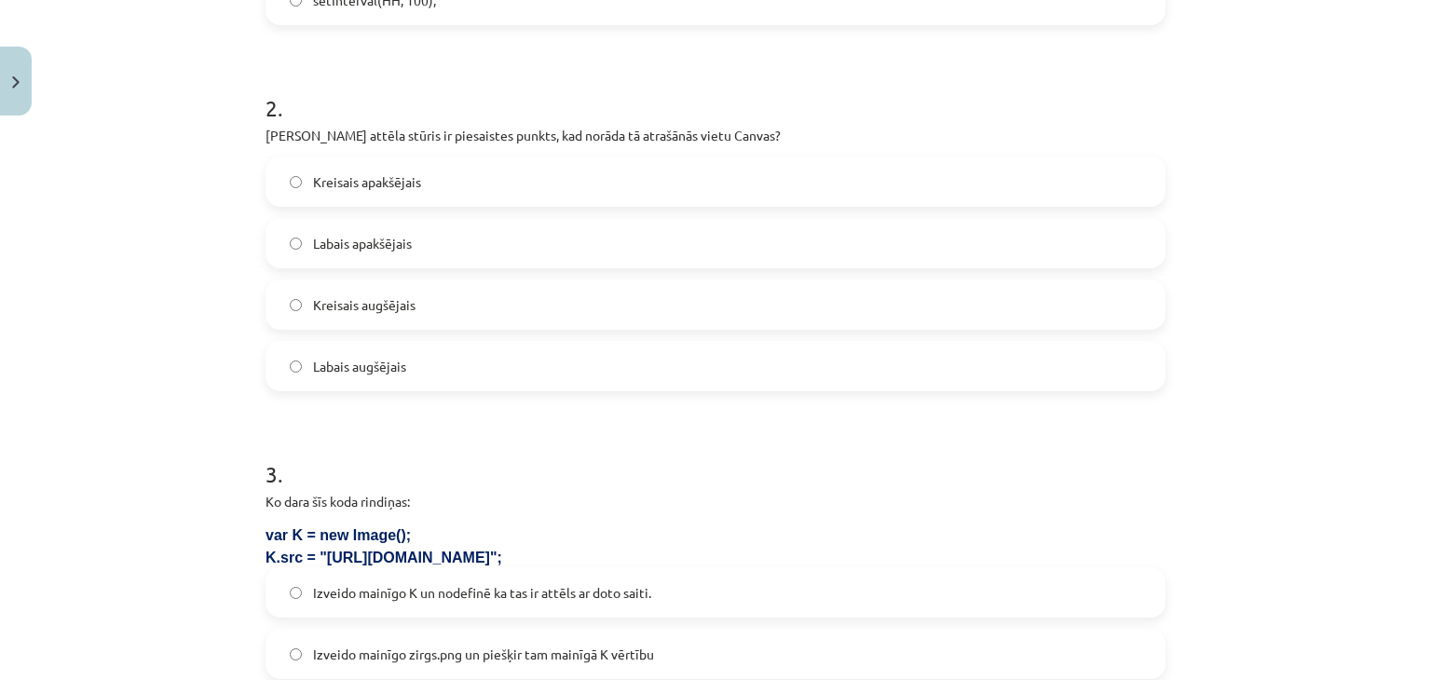
click at [403, 355] on label "Labais augšējais" at bounding box center [715, 366] width 896 height 47
click at [377, 295] on span "Kreisais augšējais" at bounding box center [364, 305] width 102 height 20
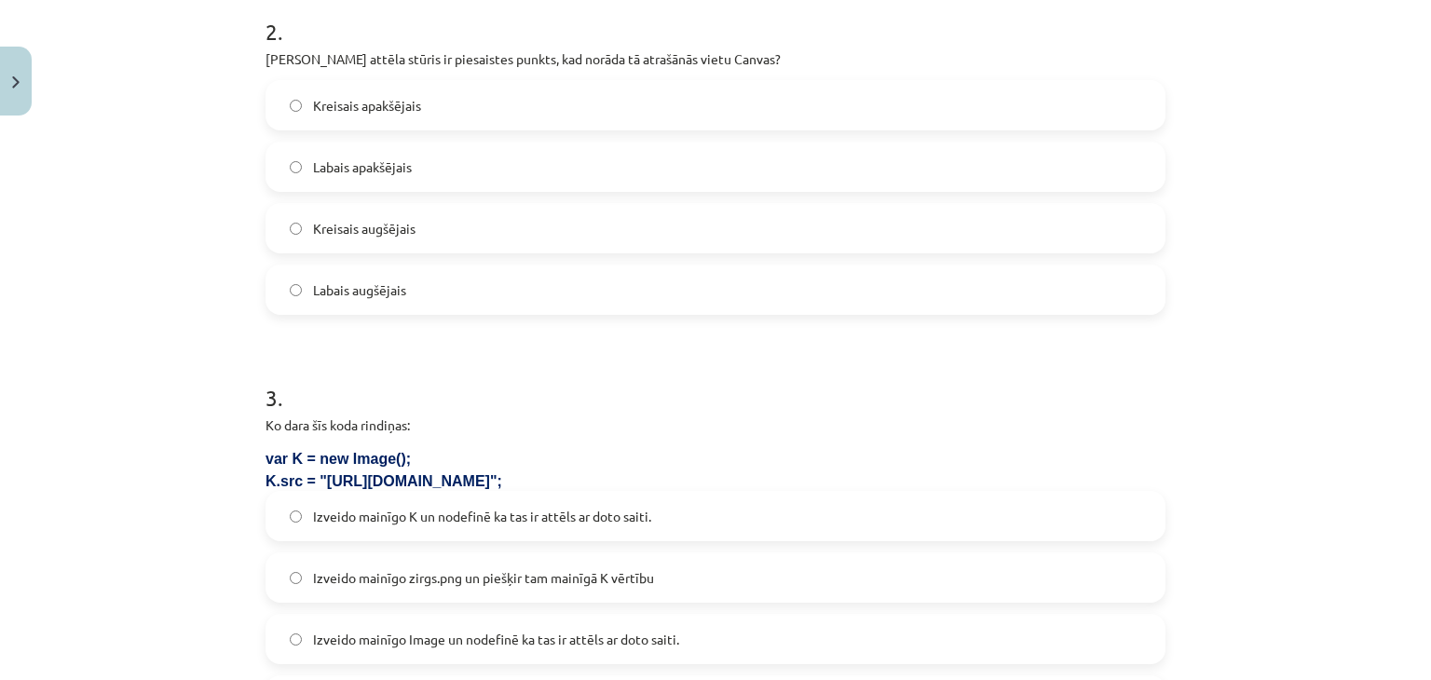
scroll to position [993, 0]
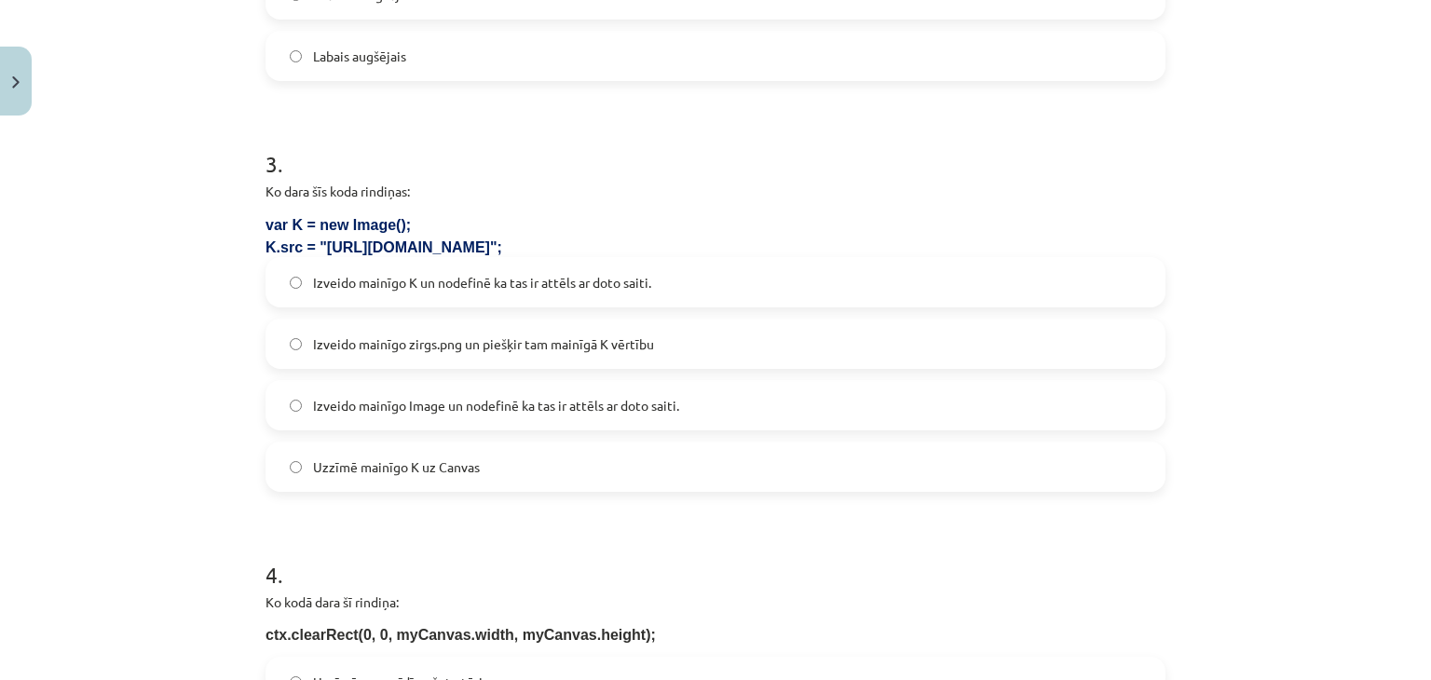
click at [396, 269] on label "Izveido mainīgo K un nodefinē ka tas ir attēls ar doto saiti." at bounding box center [715, 282] width 896 height 47
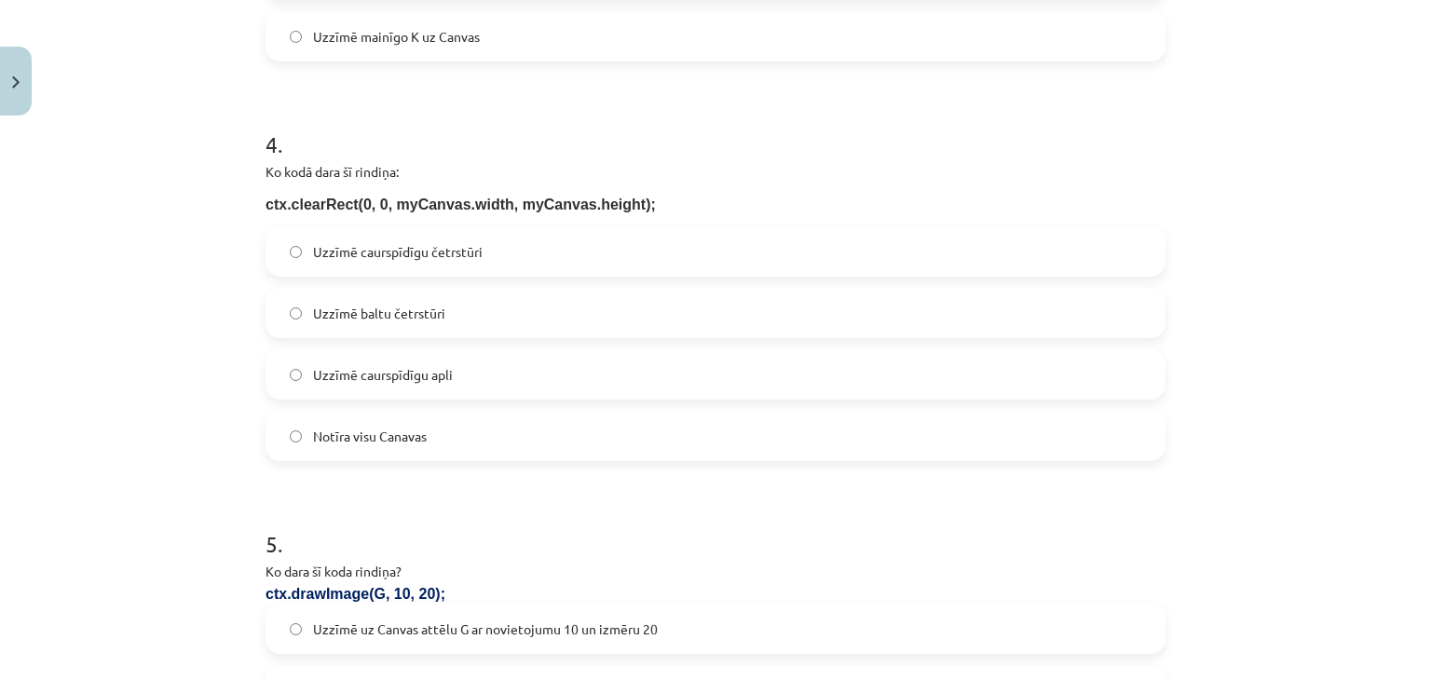
scroll to position [1428, 0]
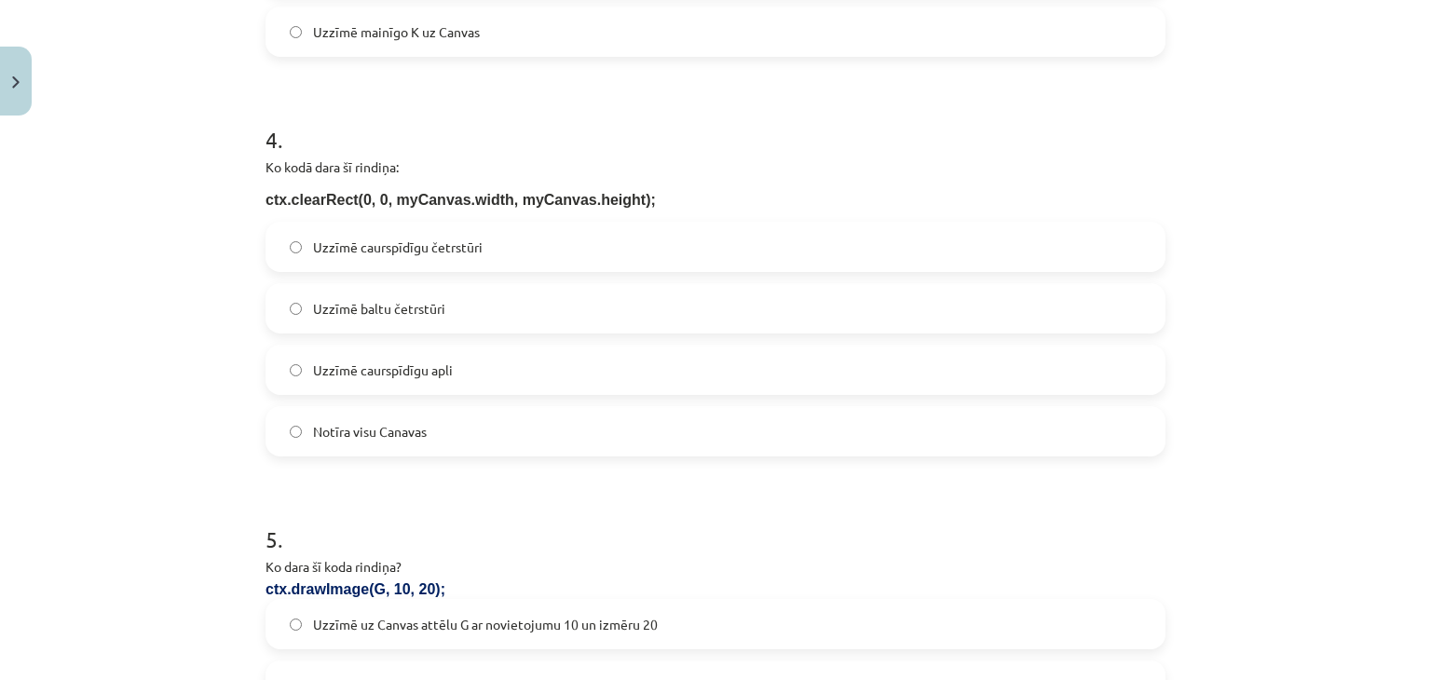
click at [423, 430] on label "Notīra visu Canavas" at bounding box center [715, 431] width 896 height 47
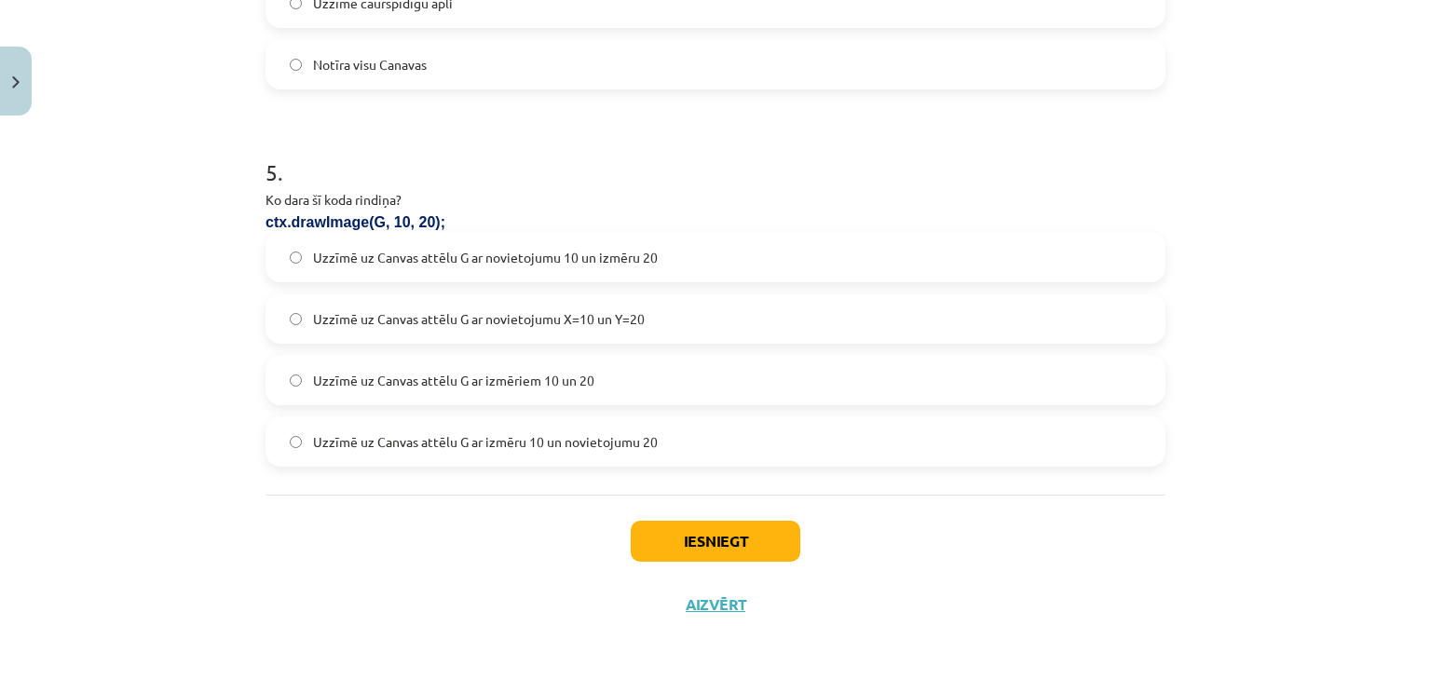
scroll to position [1797, 0]
click at [660, 299] on label "Uzzīmē uz Canvas attēlu G ar novietojumu X=10 un Y=20" at bounding box center [715, 317] width 896 height 47
click at [747, 545] on button "Iesniegt" at bounding box center [716, 539] width 170 height 41
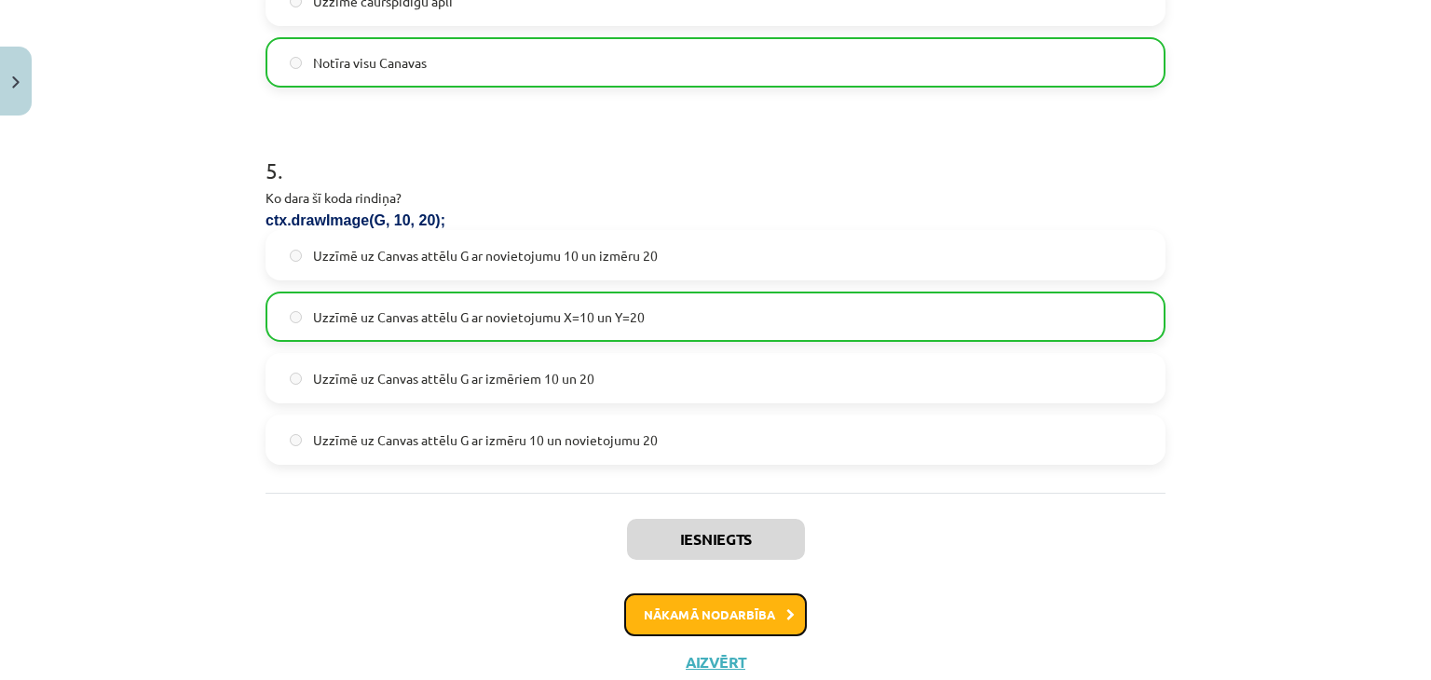
click at [635, 619] on button "Nākamā nodarbība" at bounding box center [715, 615] width 183 height 43
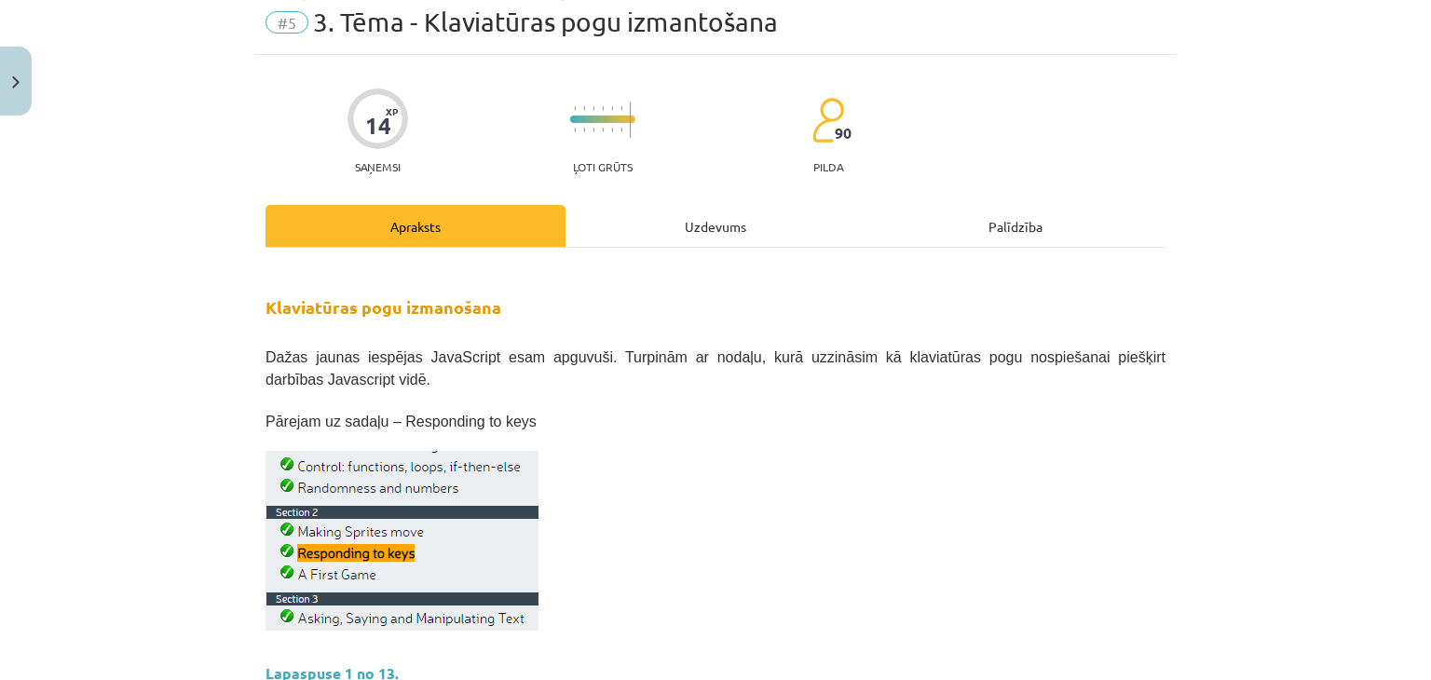
scroll to position [0, 0]
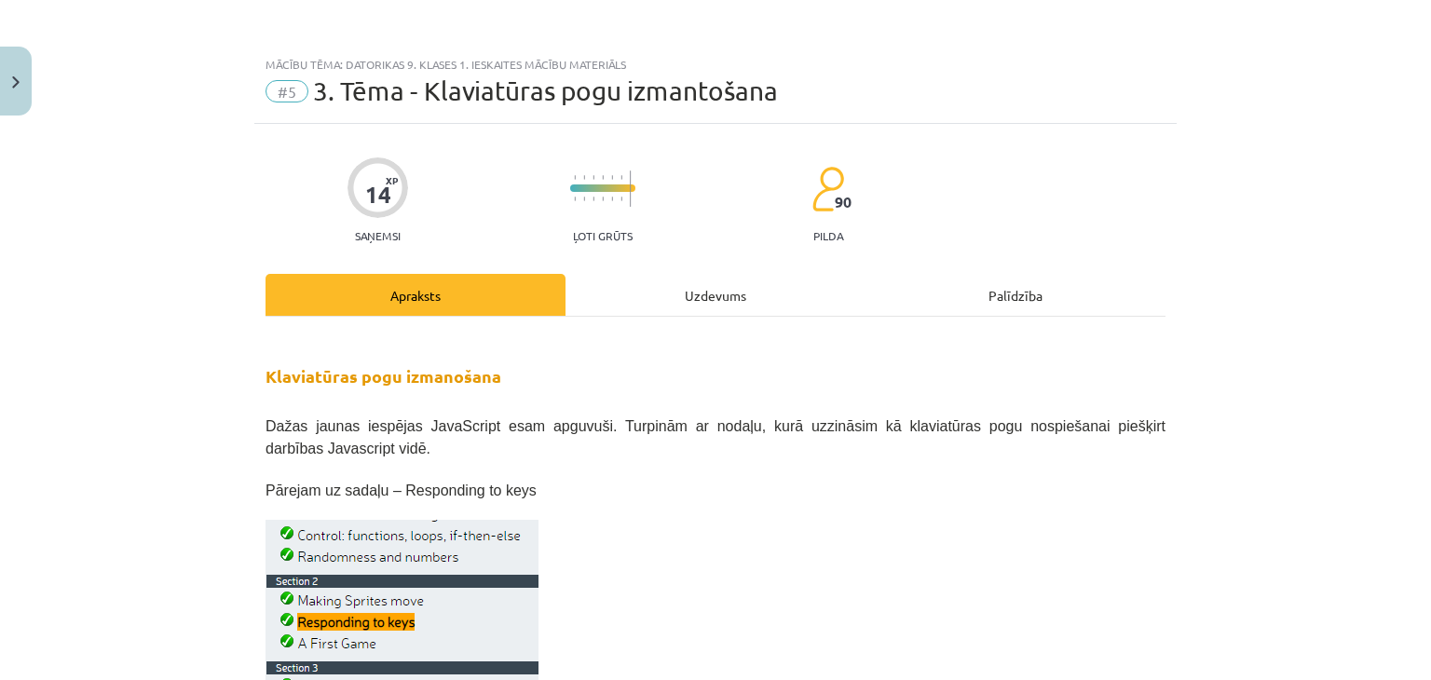
click at [637, 301] on div "Uzdevums" at bounding box center [716, 295] width 300 height 42
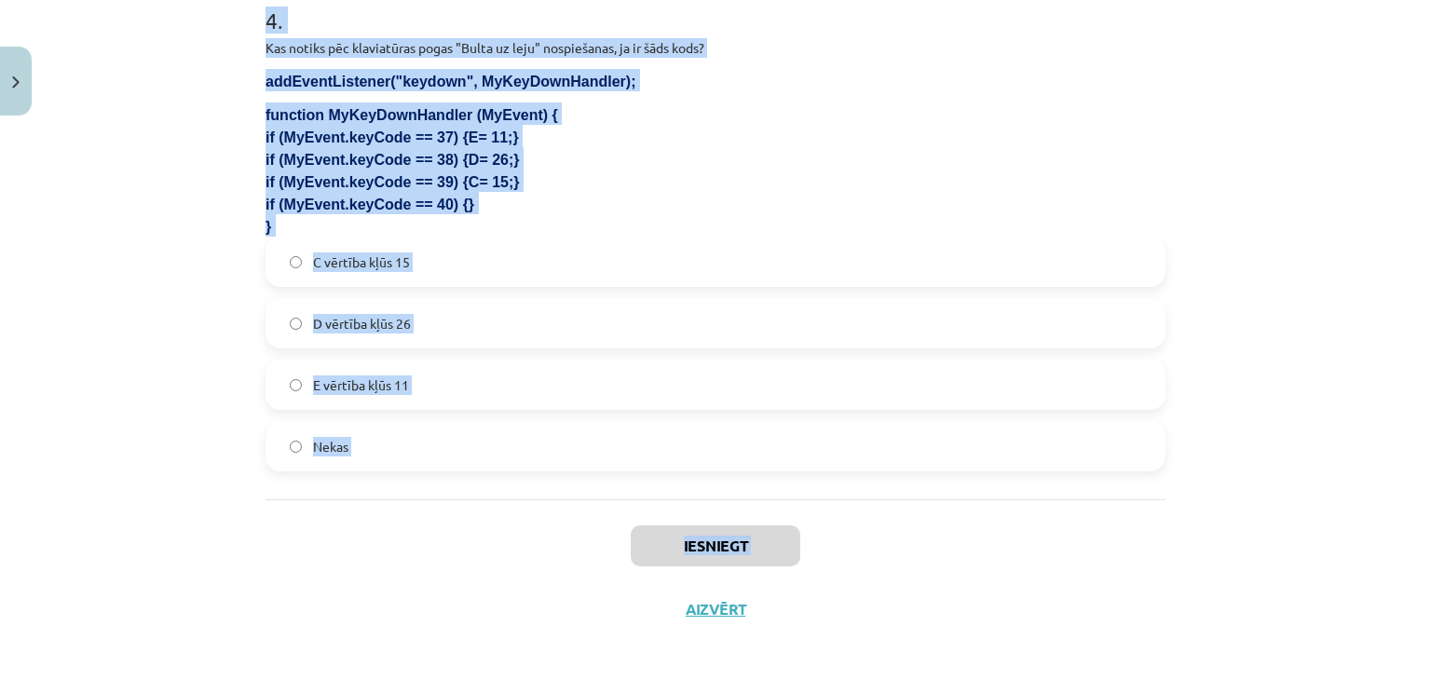
scroll to position [1538, 0]
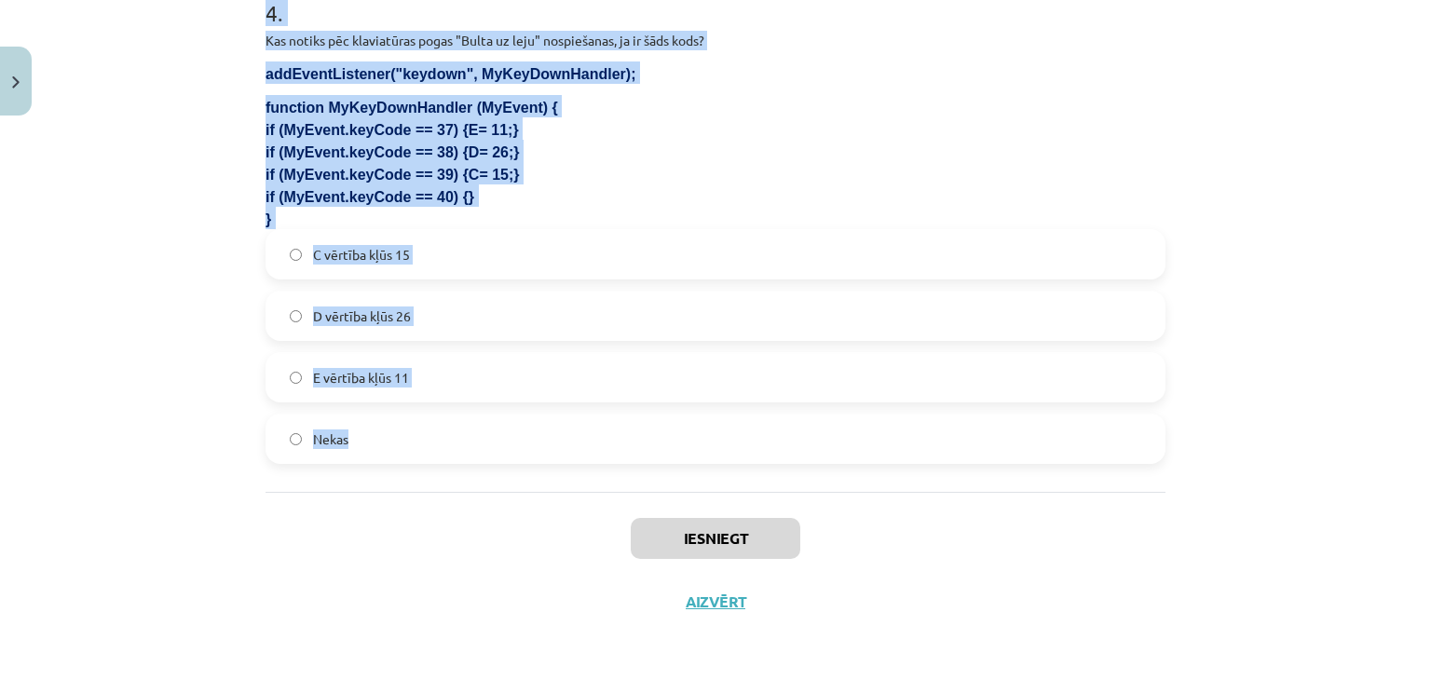
drag, startPoint x: 231, startPoint y: 359, endPoint x: 470, endPoint y: 489, distance: 271.9
click at [470, 489] on div "Mācību tēma: Datorikas 9. klases 1. ieskaites mācību materiāls #5 3. Tēma - Kla…" at bounding box center [715, 340] width 1431 height 680
copy form "1 . Kurš taustiņa kods atbilst taustiņam "Atstarpes taustiņš"? 32 18 40 8 2 . K…"
click at [142, 260] on div "Mācību tēma: Datorikas 9. klases 1. ieskaites mācību materiāls #5 3. Tēma - Kla…" at bounding box center [715, 340] width 1431 height 680
click at [142, 261] on div "Mācību tēma: Datorikas 9. klases 1. ieskaites mācību materiāls #5 3. Tēma - Kla…" at bounding box center [715, 340] width 1431 height 680
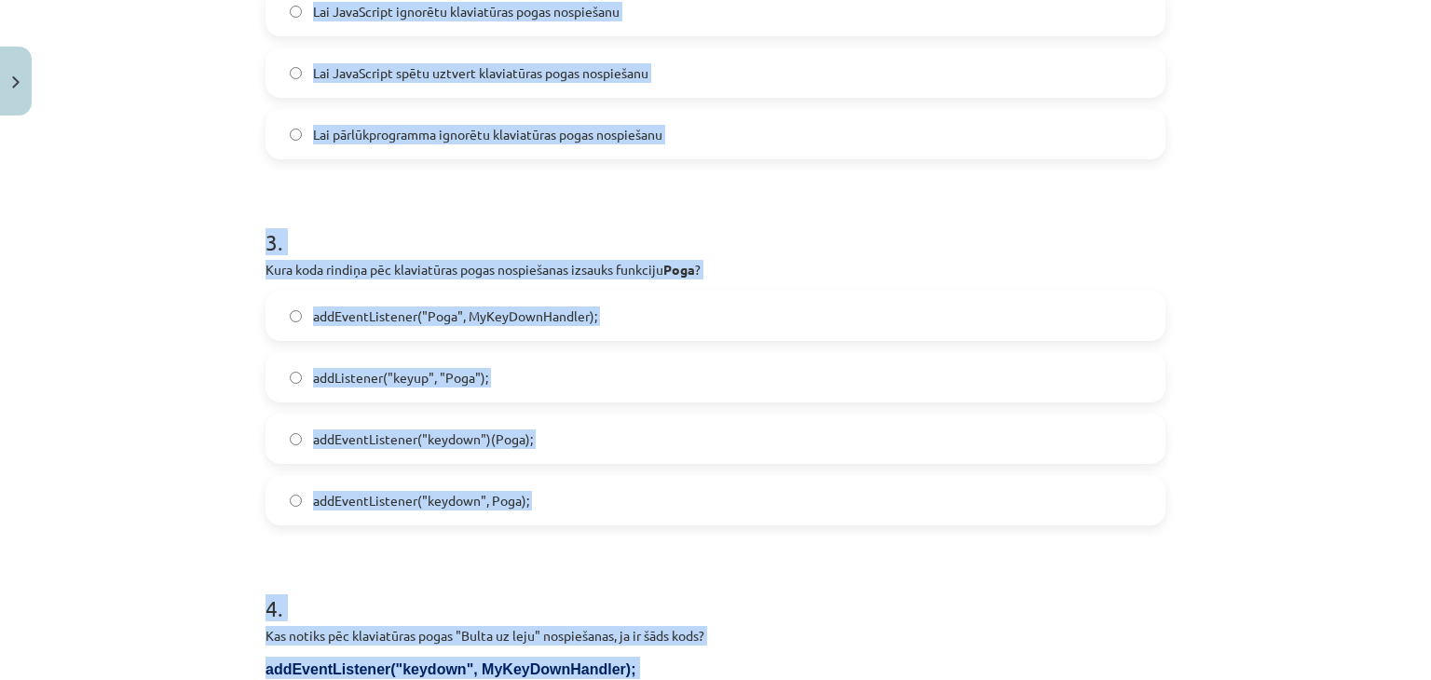
scroll to position [0, 0]
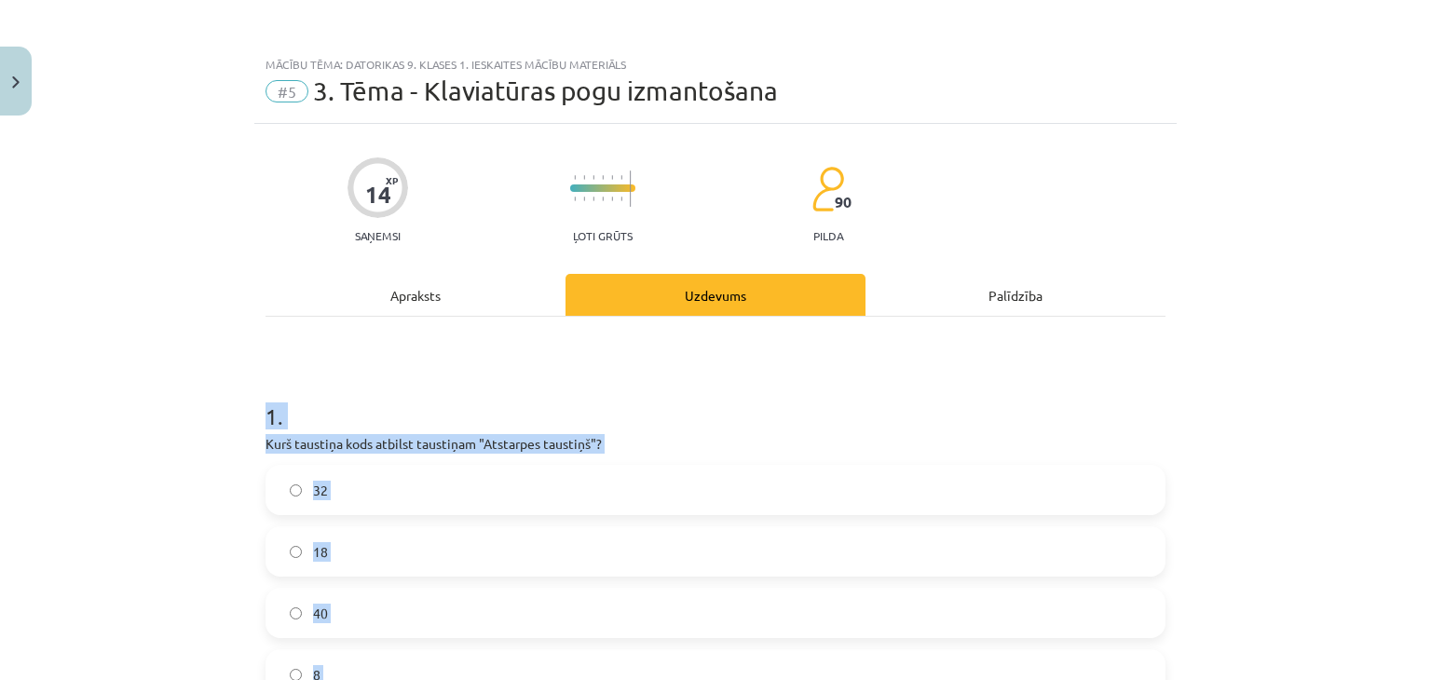
click at [1305, 401] on div "Mācību tēma: Datorikas 9. klases 1. ieskaites mācību materiāls #5 3. Tēma - Kla…" at bounding box center [715, 340] width 1431 height 680
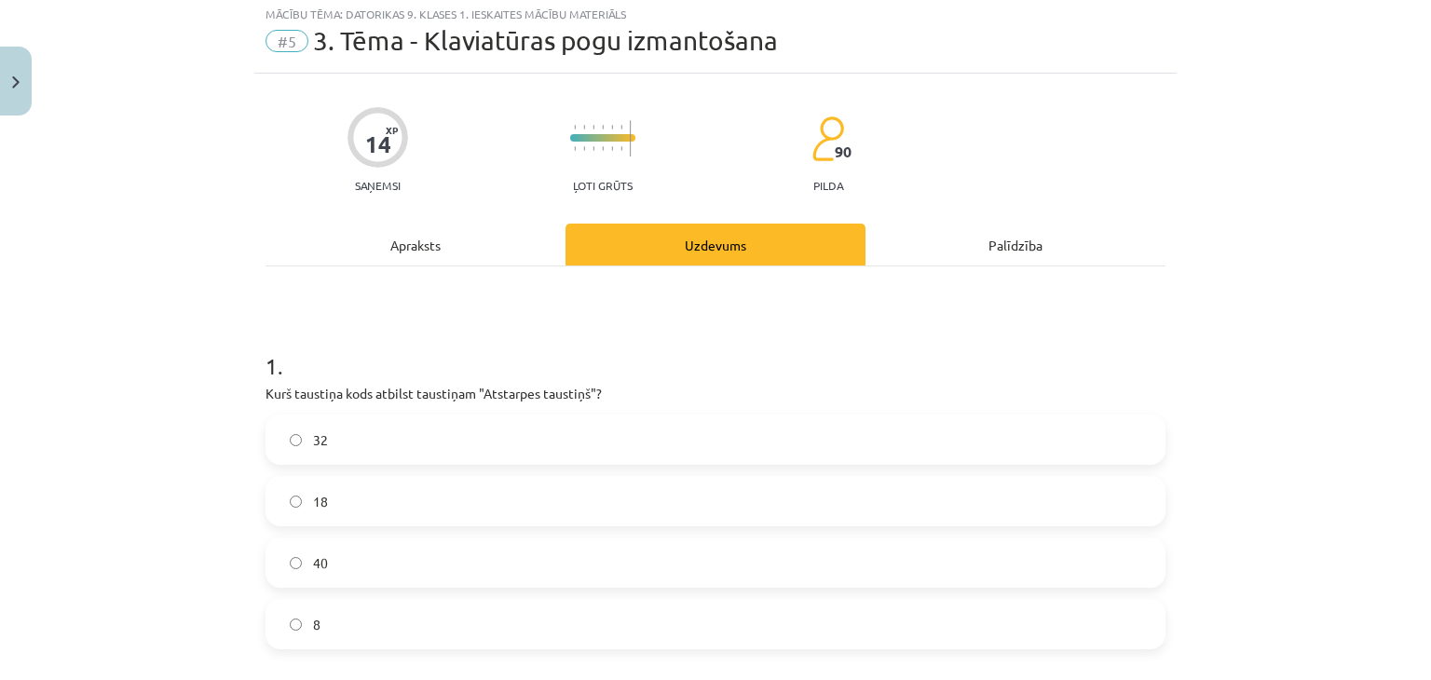
scroll to position [124, 0]
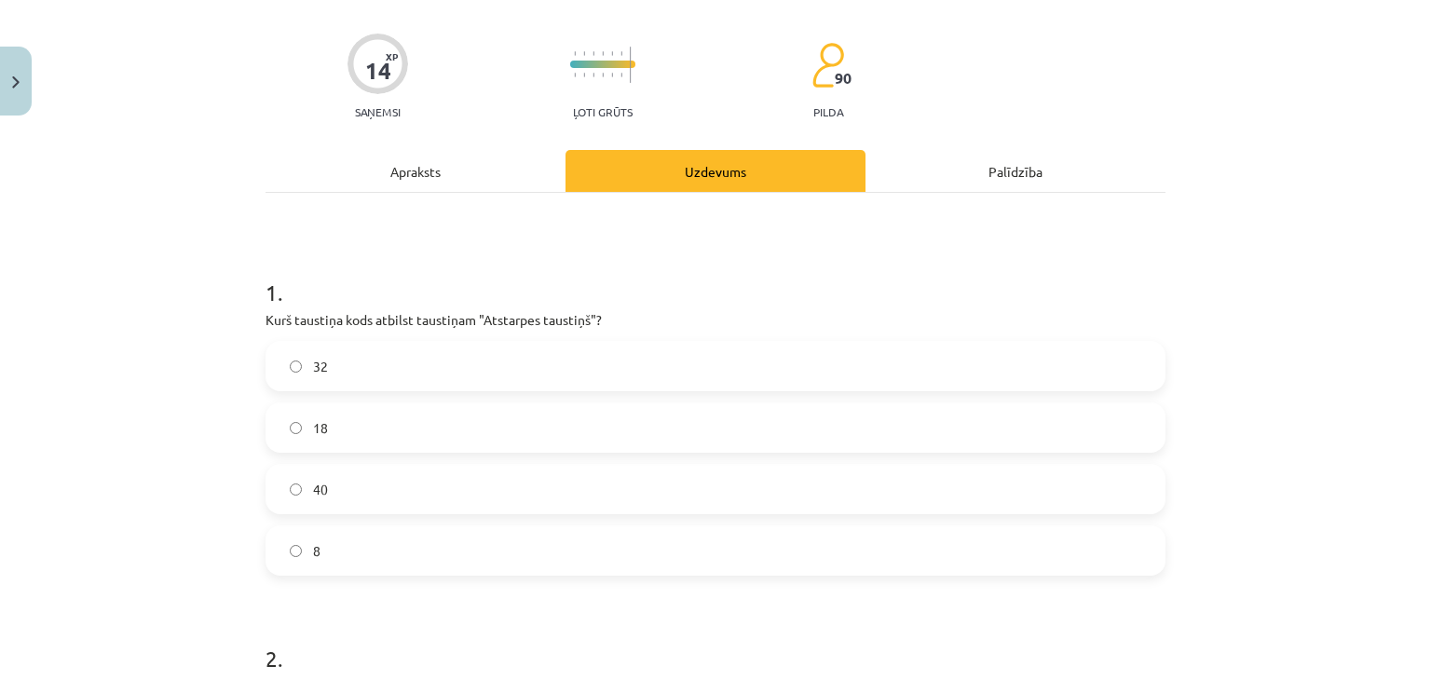
click at [477, 370] on label "32" at bounding box center [715, 366] width 896 height 47
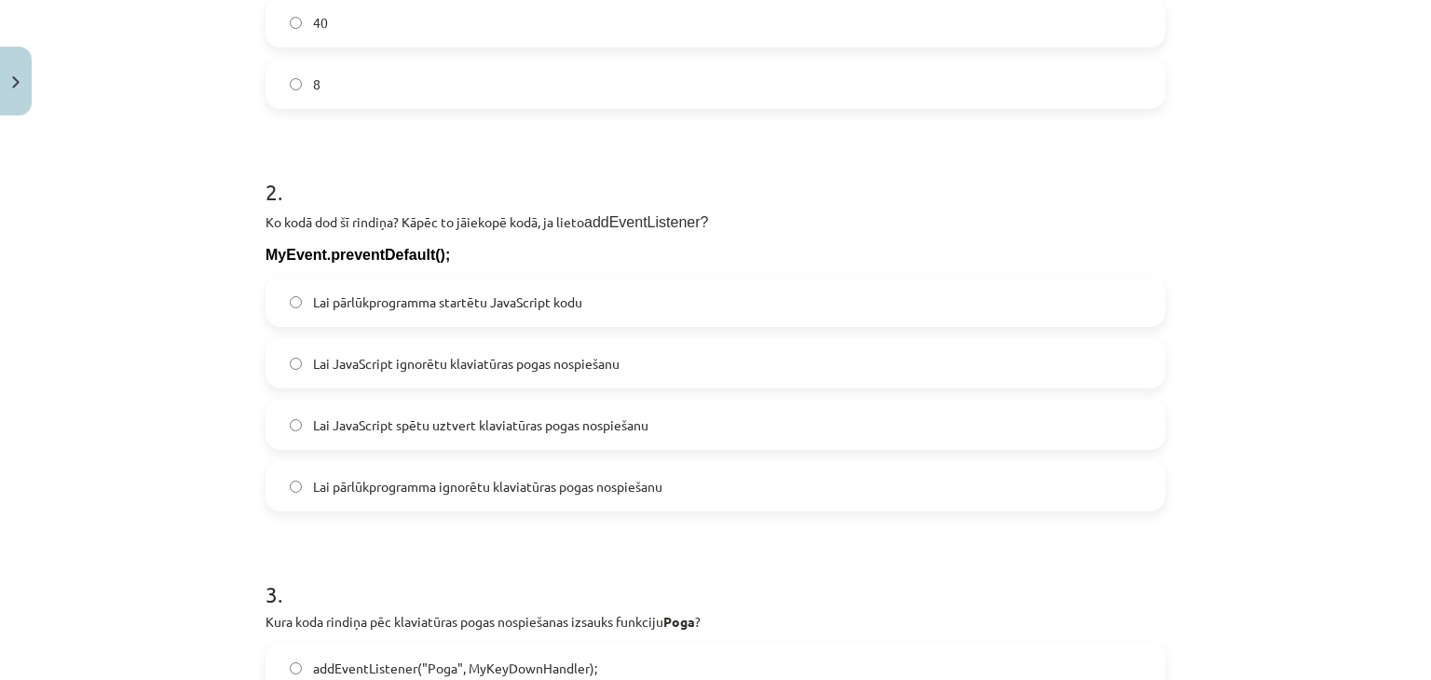
scroll to position [621, 0]
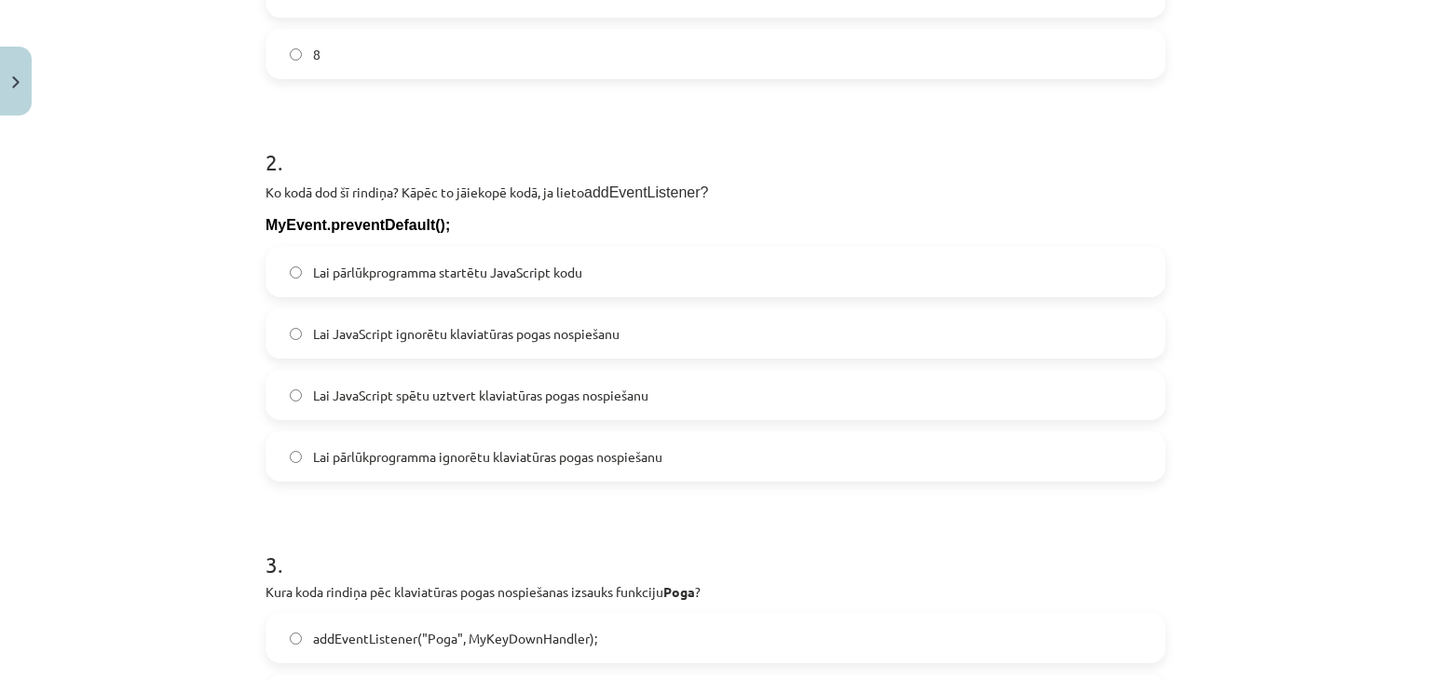
click at [563, 467] on label "Lai pārlūkprogramma ignorētu klaviatūras pogas nospiešanu" at bounding box center [715, 456] width 896 height 47
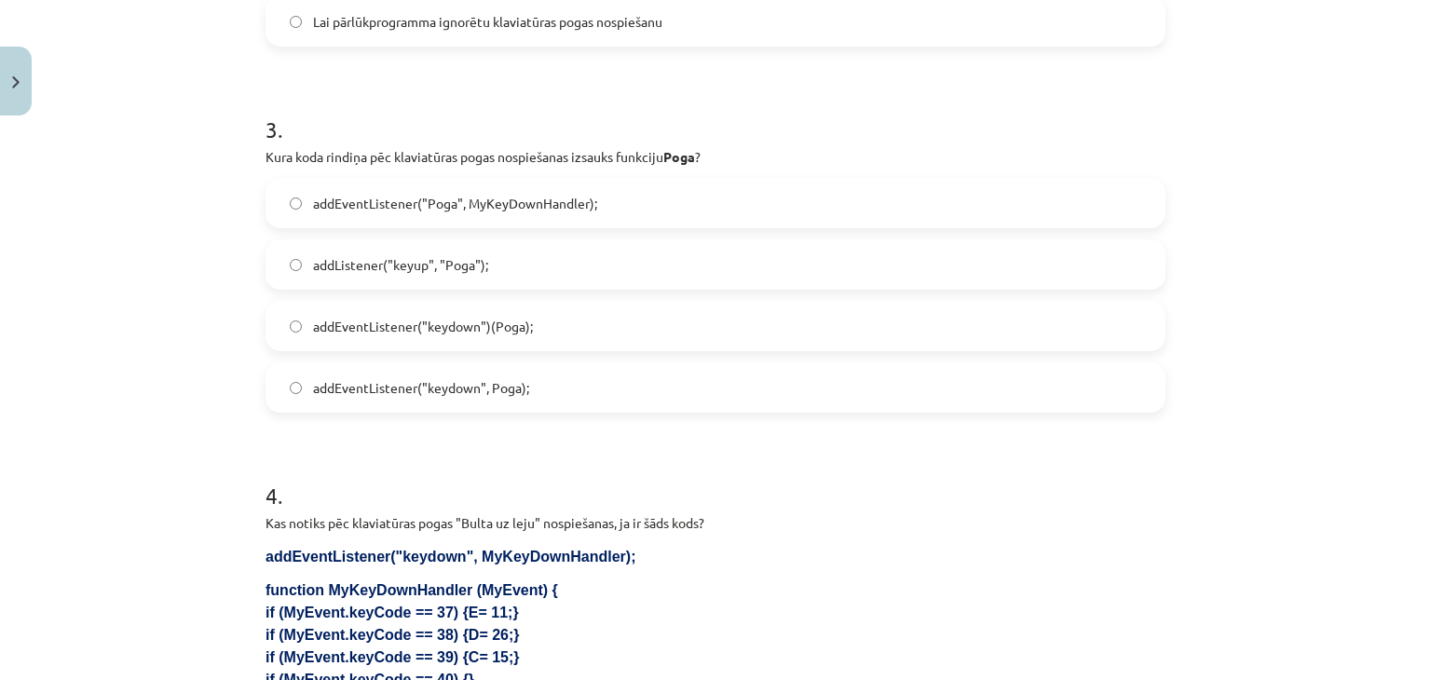
scroll to position [1118, 0]
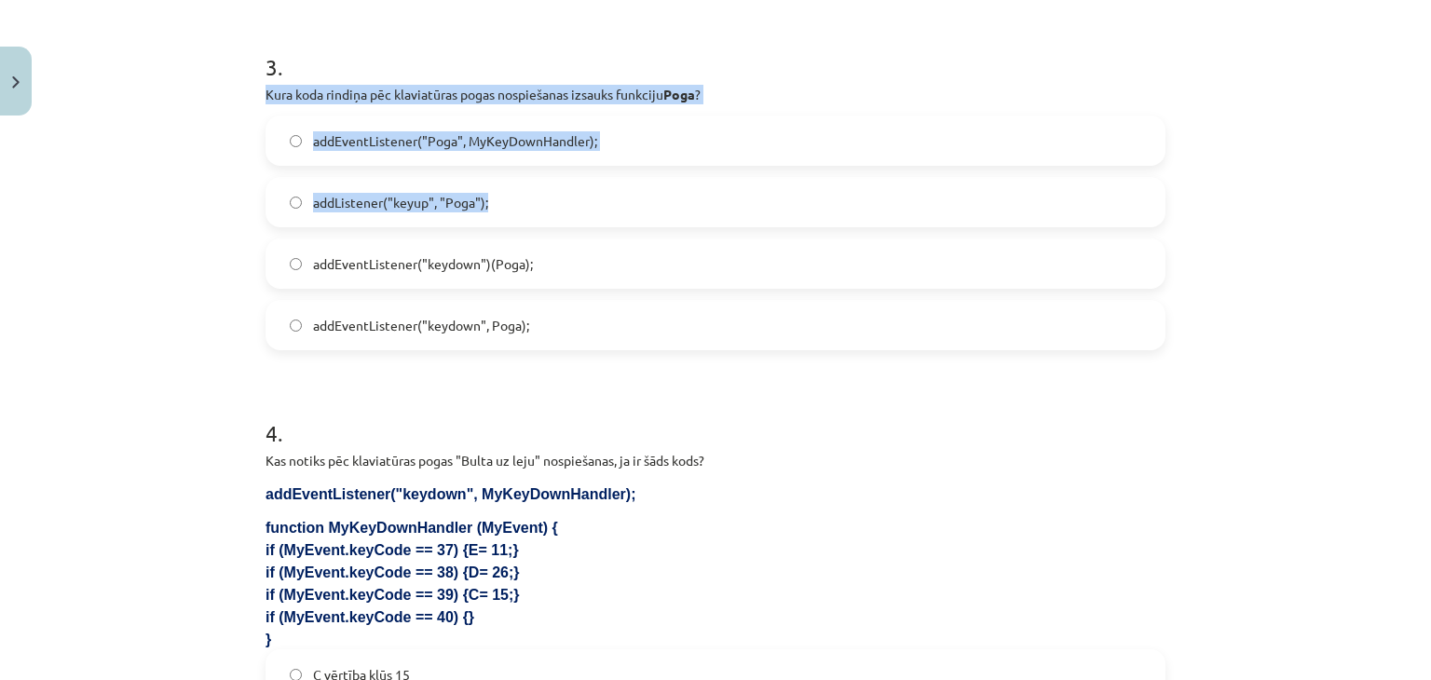
drag, startPoint x: 259, startPoint y: 81, endPoint x: 179, endPoint y: 278, distance: 212.3
click at [179, 278] on div "Mācību tēma: Datorikas 9. klases 1. ieskaites mācību materiāls #5 3. Tēma - Kla…" at bounding box center [715, 340] width 1431 height 680
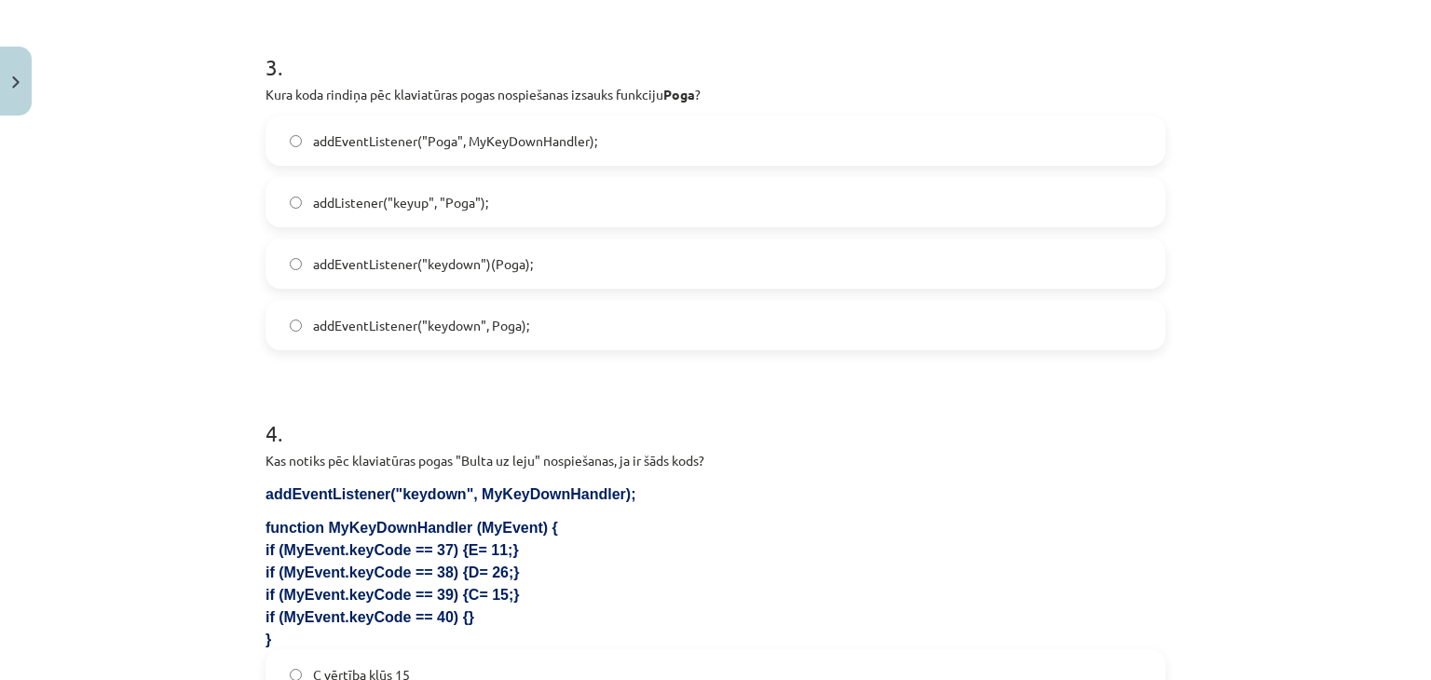
click at [179, 278] on div "Mācību tēma: Datorikas 9. klases 1. ieskaites mācību materiāls #5 3. Tēma - Kla…" at bounding box center [715, 340] width 1431 height 680
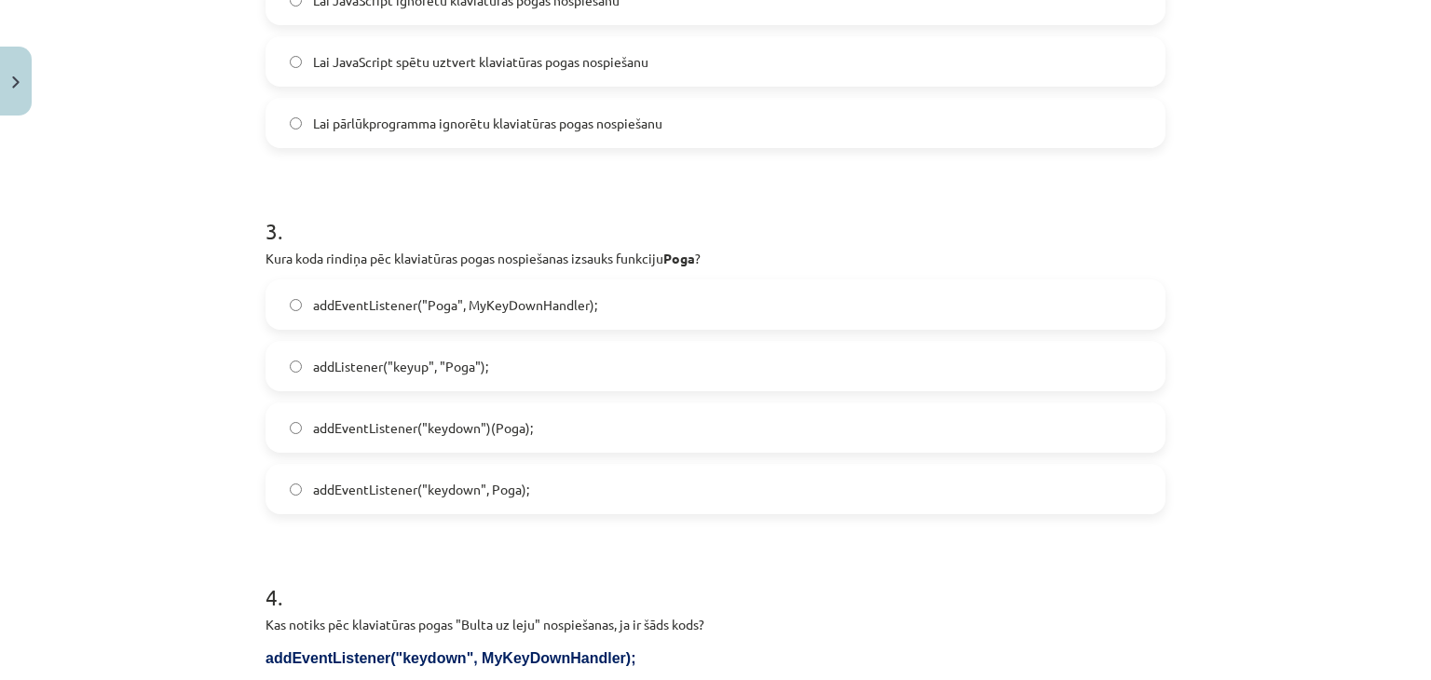
scroll to position [993, 0]
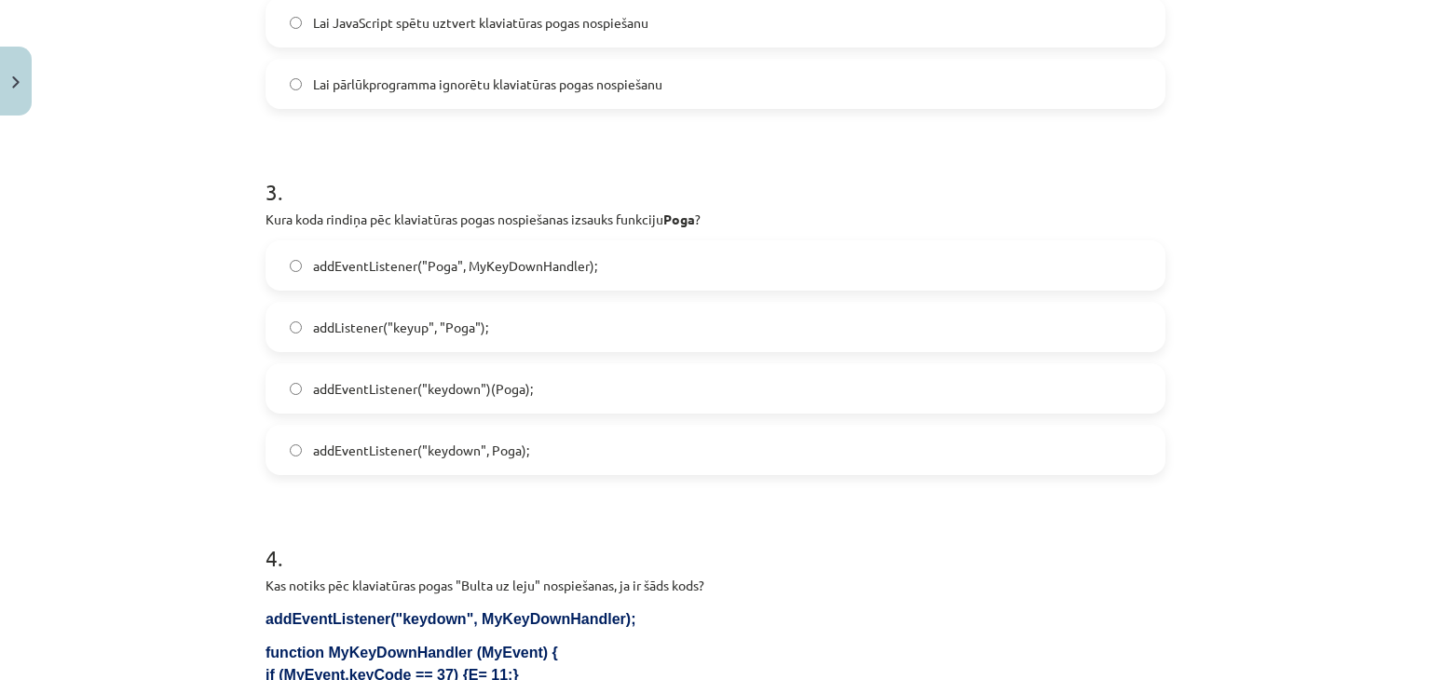
click at [569, 310] on label "addListener("keyup", "Poga");" at bounding box center [715, 327] width 896 height 47
click at [542, 437] on label "addEventListener("keydown", Poga);" at bounding box center [715, 450] width 896 height 47
click at [452, 383] on span "addEventListener("keydown")(Poga);" at bounding box center [423, 389] width 220 height 20
click at [606, 455] on label "addEventListener("keydown", Poga);" at bounding box center [715, 450] width 896 height 47
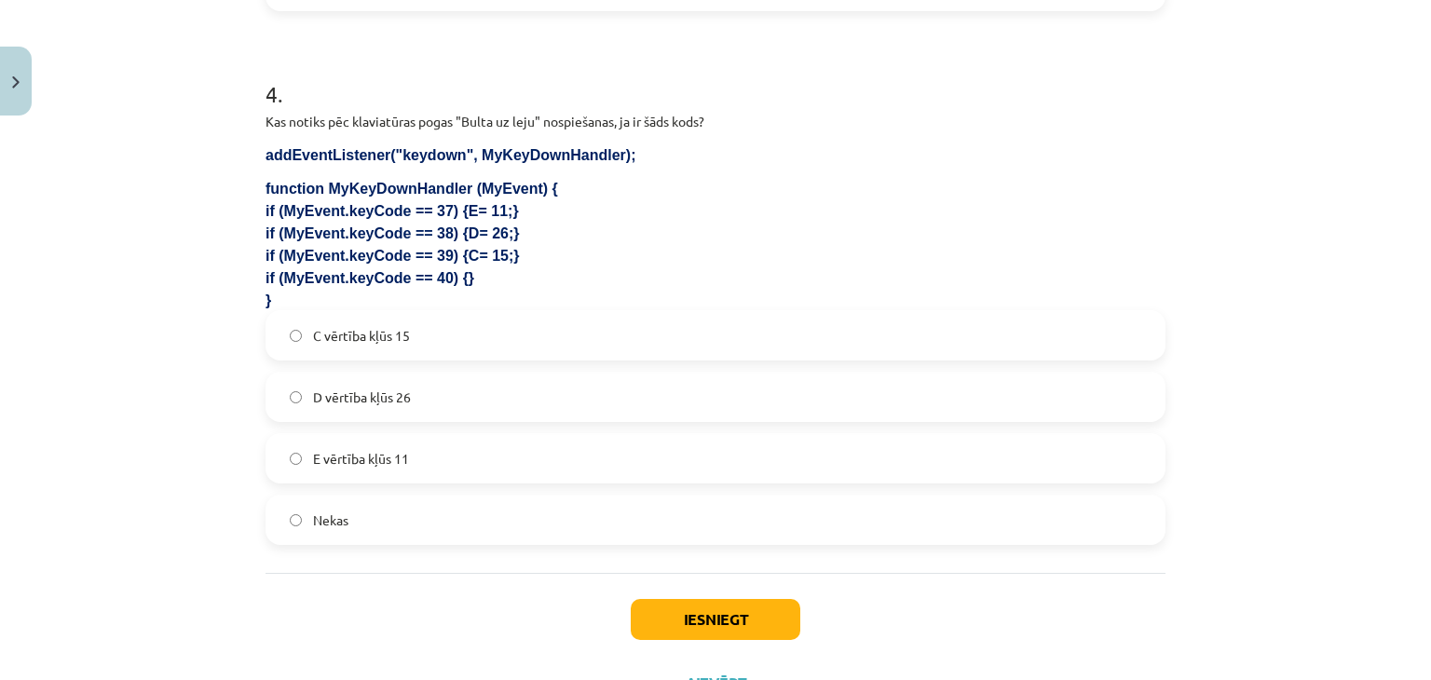
scroll to position [1538, 0]
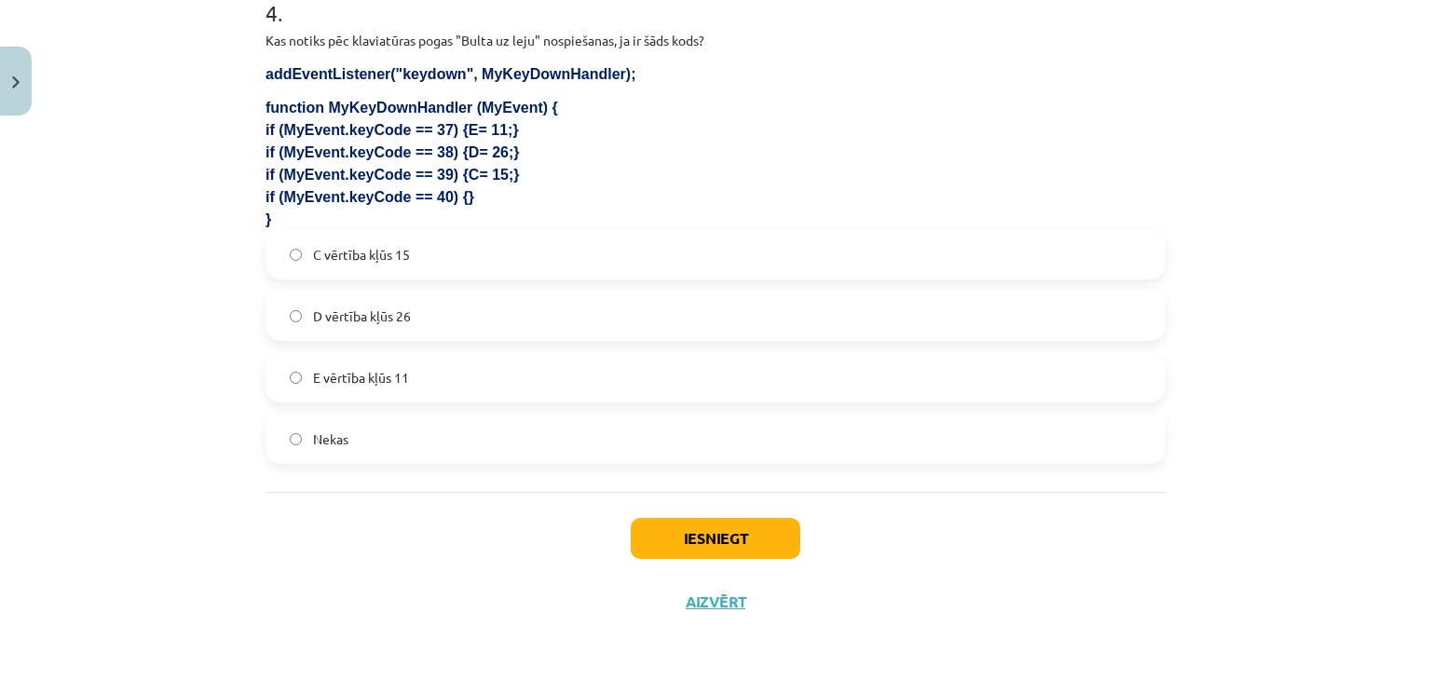
click at [451, 407] on div "C vērtība kļūs 15 D vērtība kļūs 26 E vērtība kļūs 11 Nekas" at bounding box center [716, 346] width 900 height 235
click at [544, 450] on label "Nekas" at bounding box center [715, 439] width 896 height 47
click at [693, 539] on button "Iesniegt" at bounding box center [716, 538] width 170 height 41
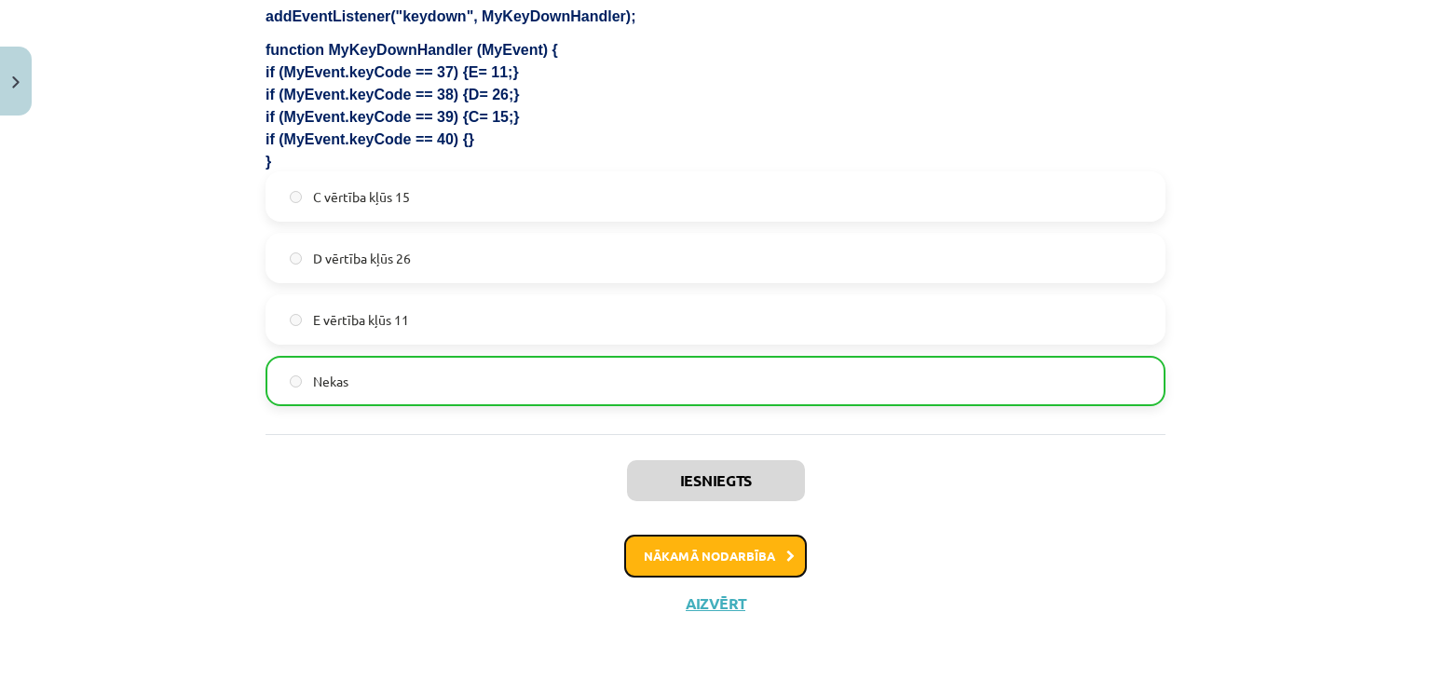
click at [720, 566] on button "Nākamā nodarbība" at bounding box center [715, 556] width 183 height 43
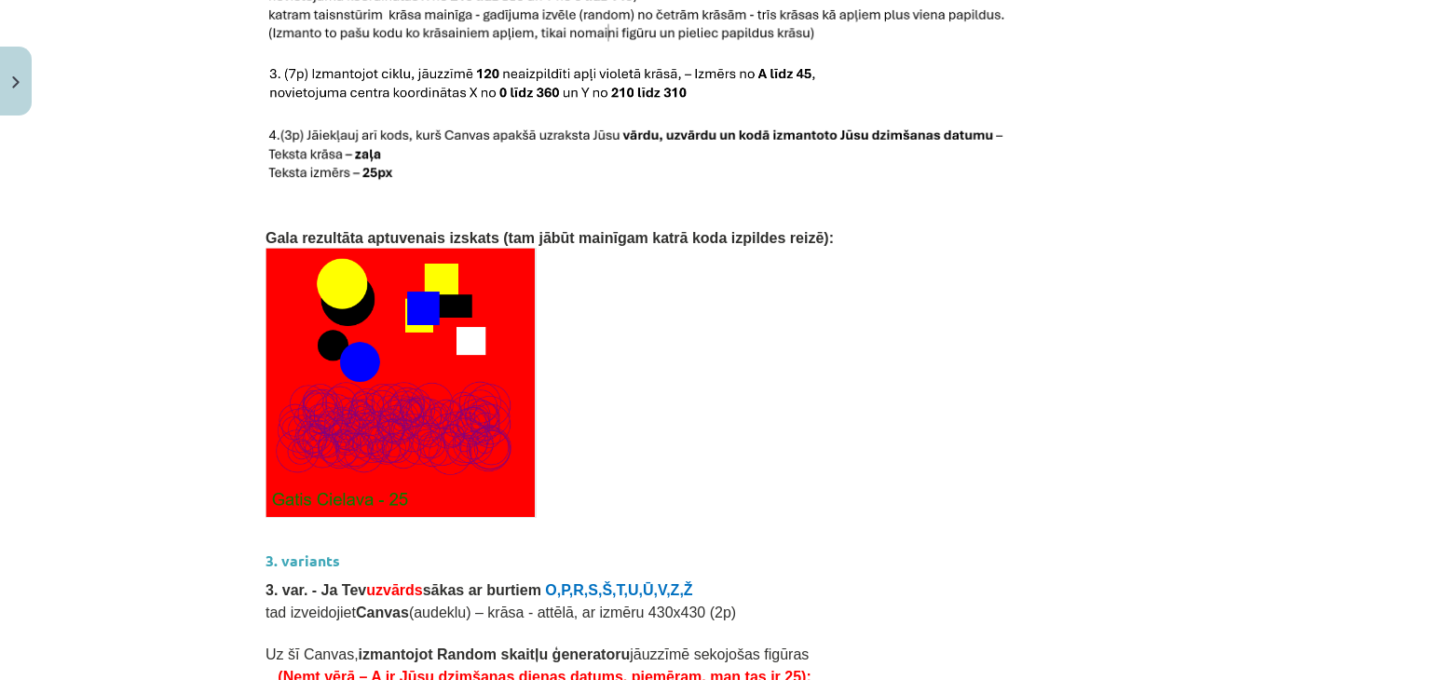
scroll to position [3215, 0]
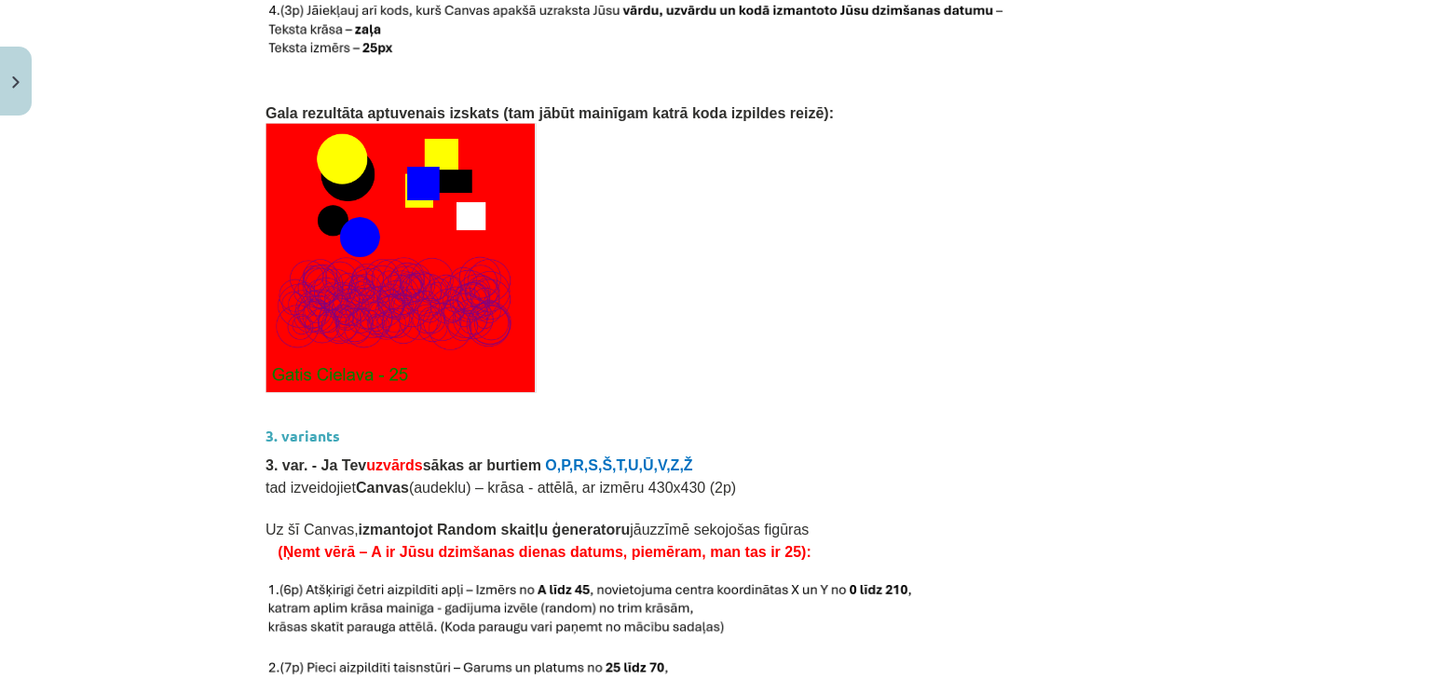
click at [581, 321] on p at bounding box center [716, 258] width 900 height 270
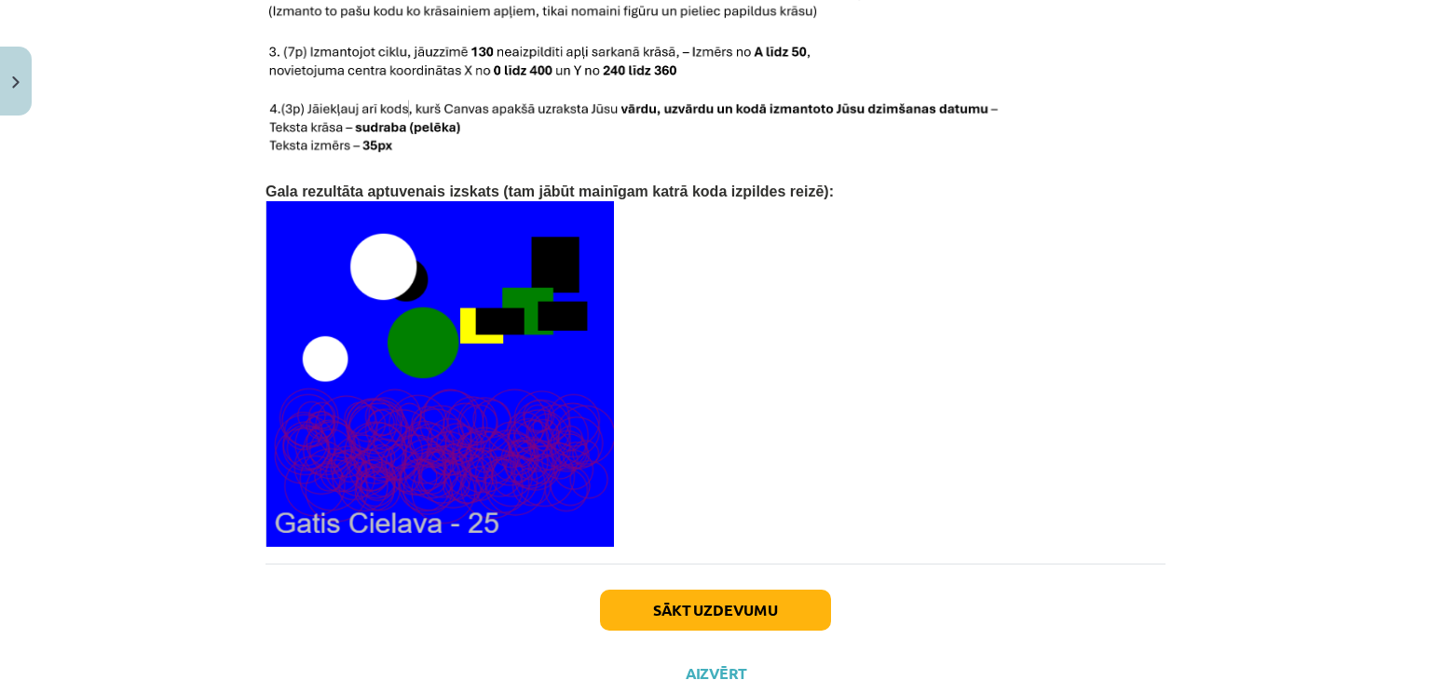
scroll to position [3960, 0]
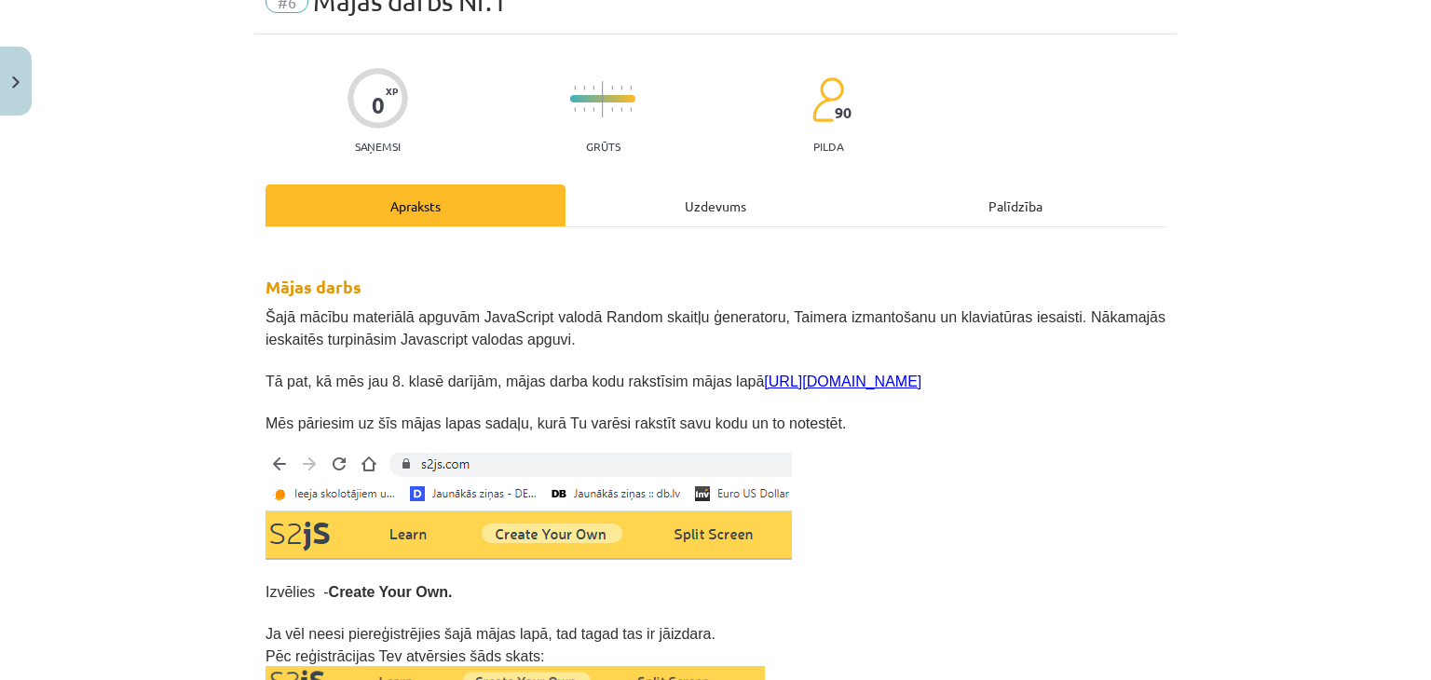
scroll to position [0, 0]
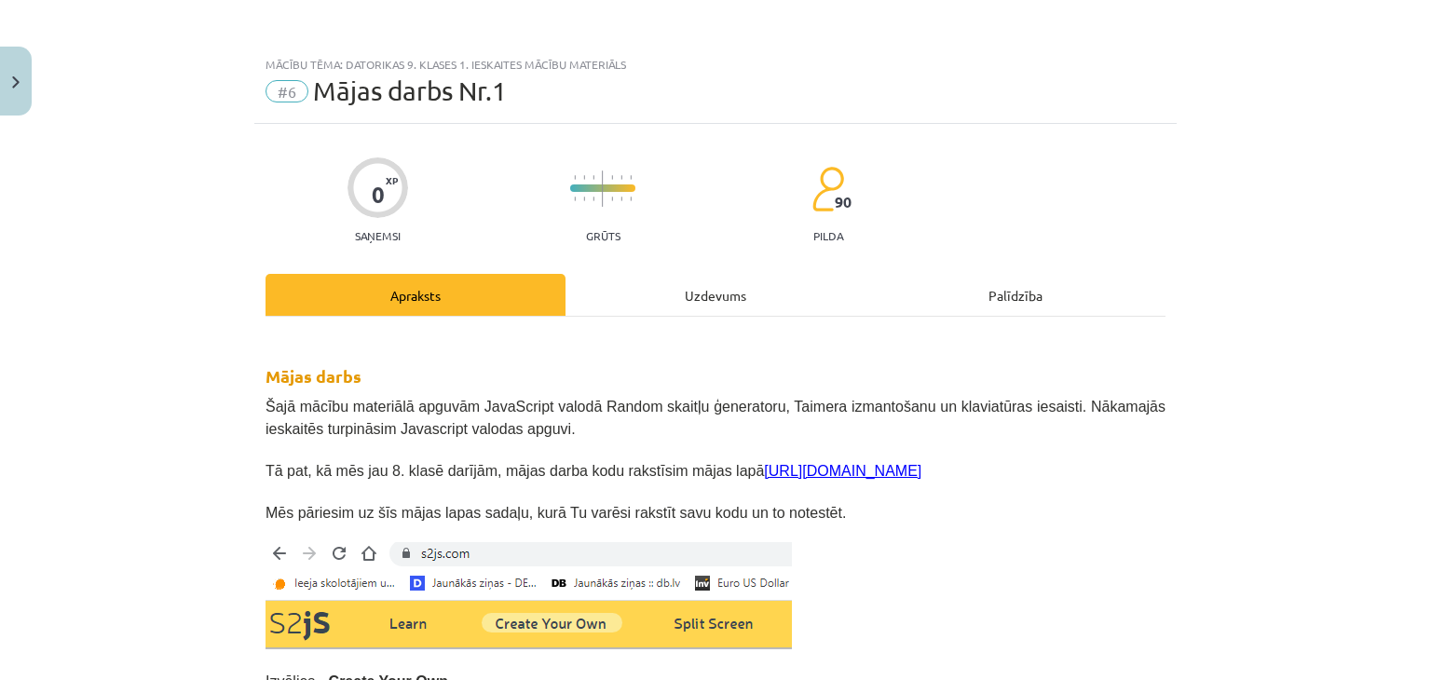
drag, startPoint x: 336, startPoint y: 278, endPoint x: 306, endPoint y: 7, distance: 272.9
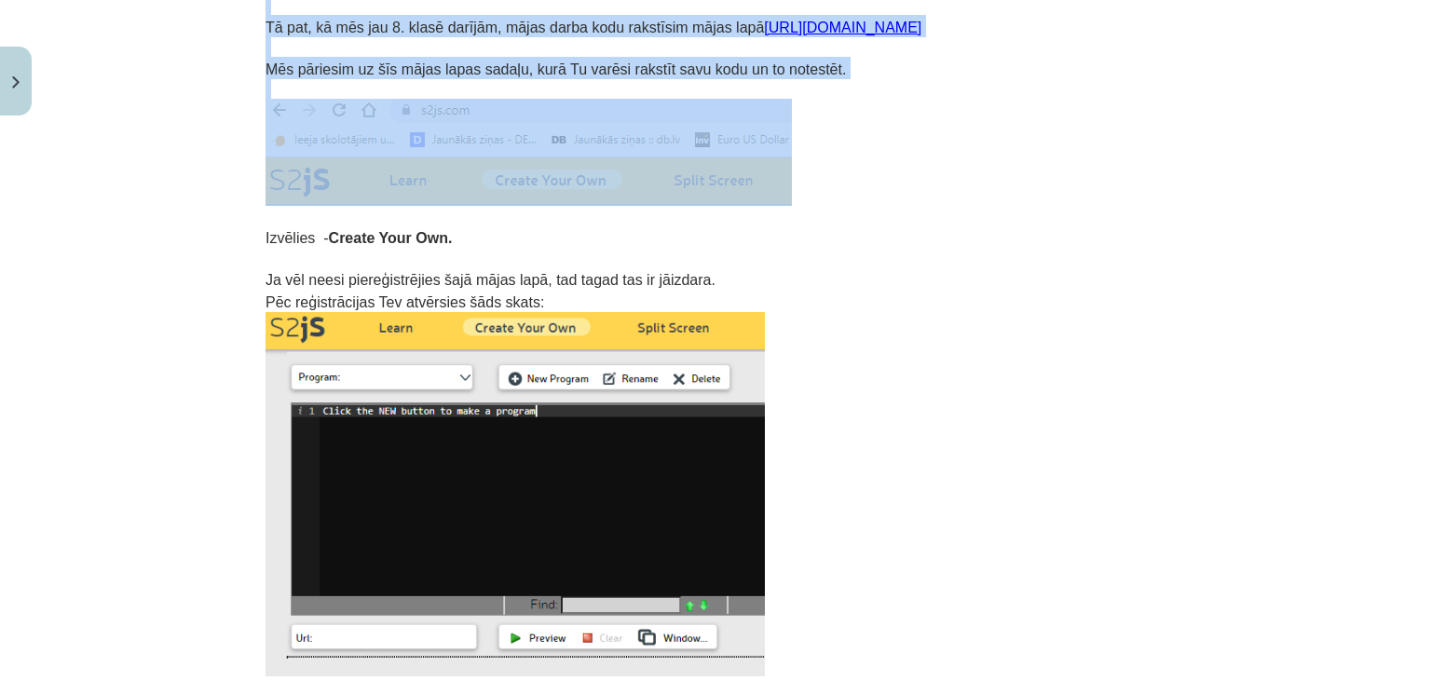
scroll to position [310, 0]
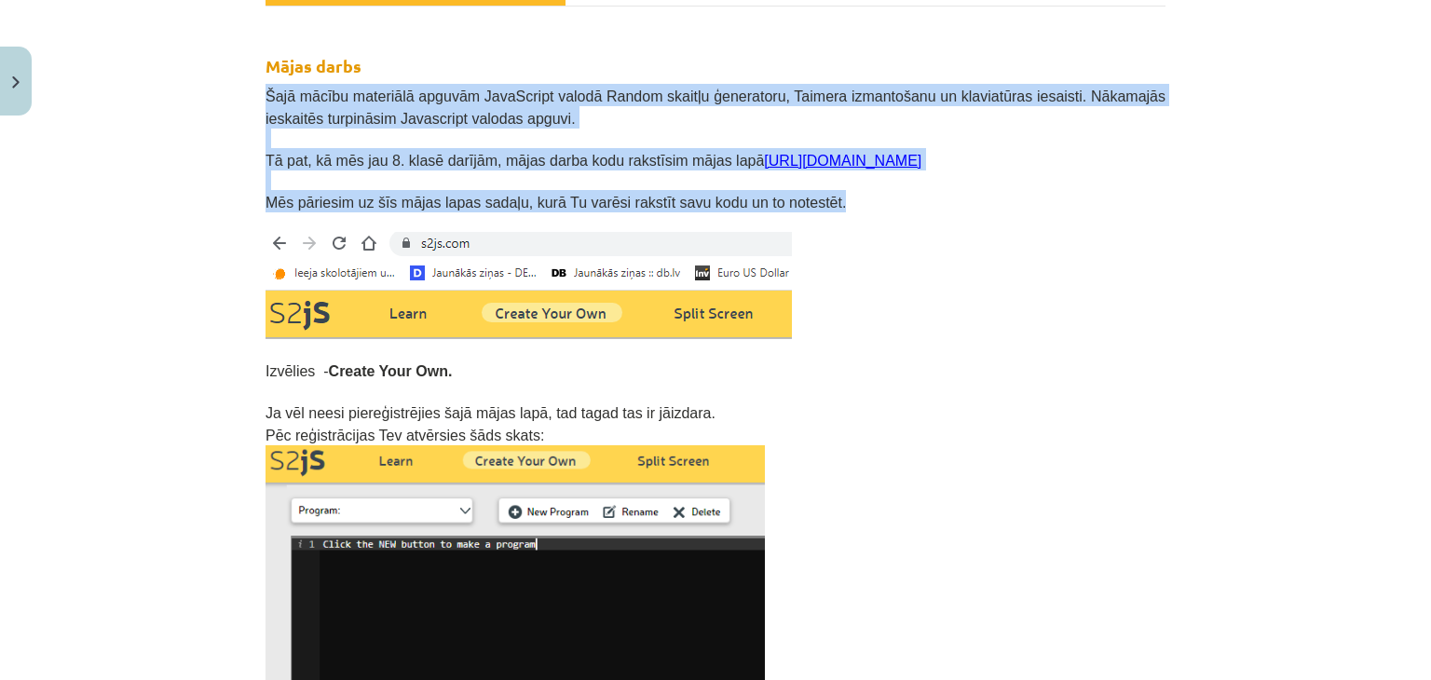
drag, startPoint x: 261, startPoint y: 95, endPoint x: 826, endPoint y: 198, distance: 574.1
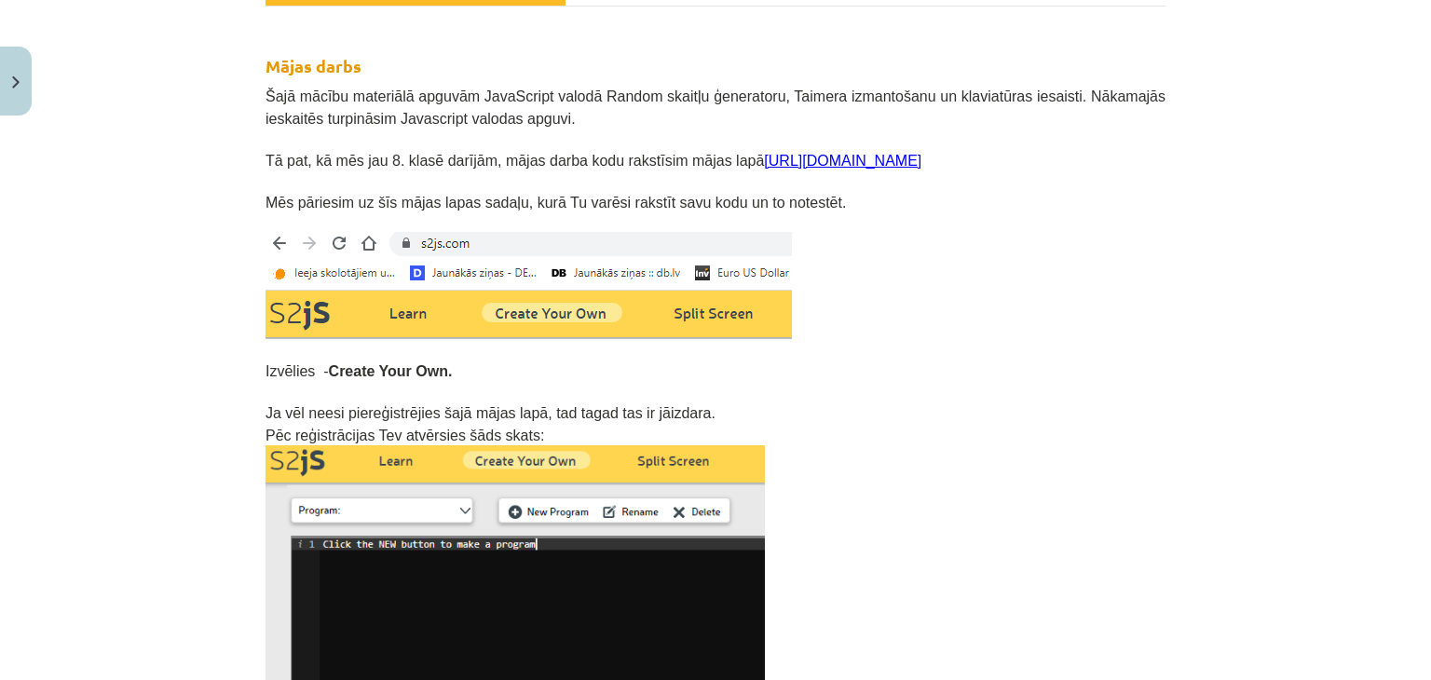
click at [938, 254] on p at bounding box center [716, 285] width 900 height 107
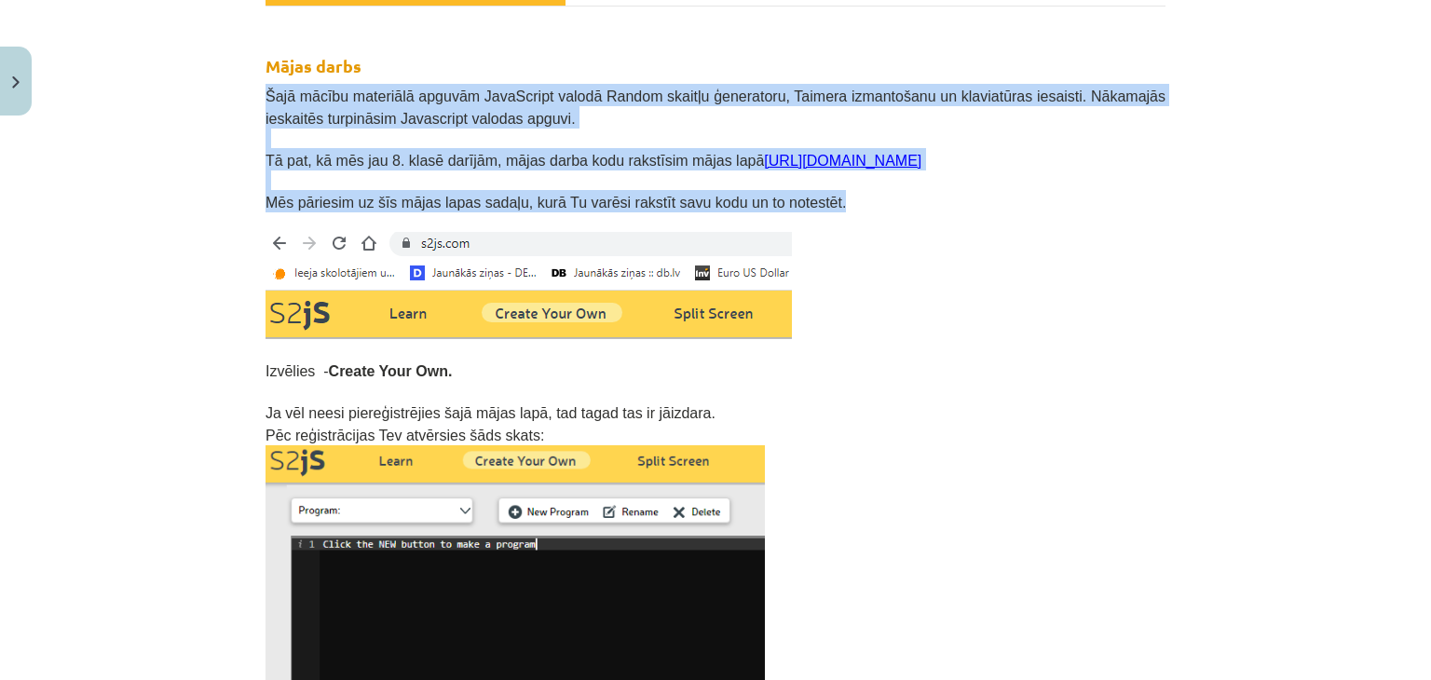
drag, startPoint x: 257, startPoint y: 85, endPoint x: 782, endPoint y: 196, distance: 536.2
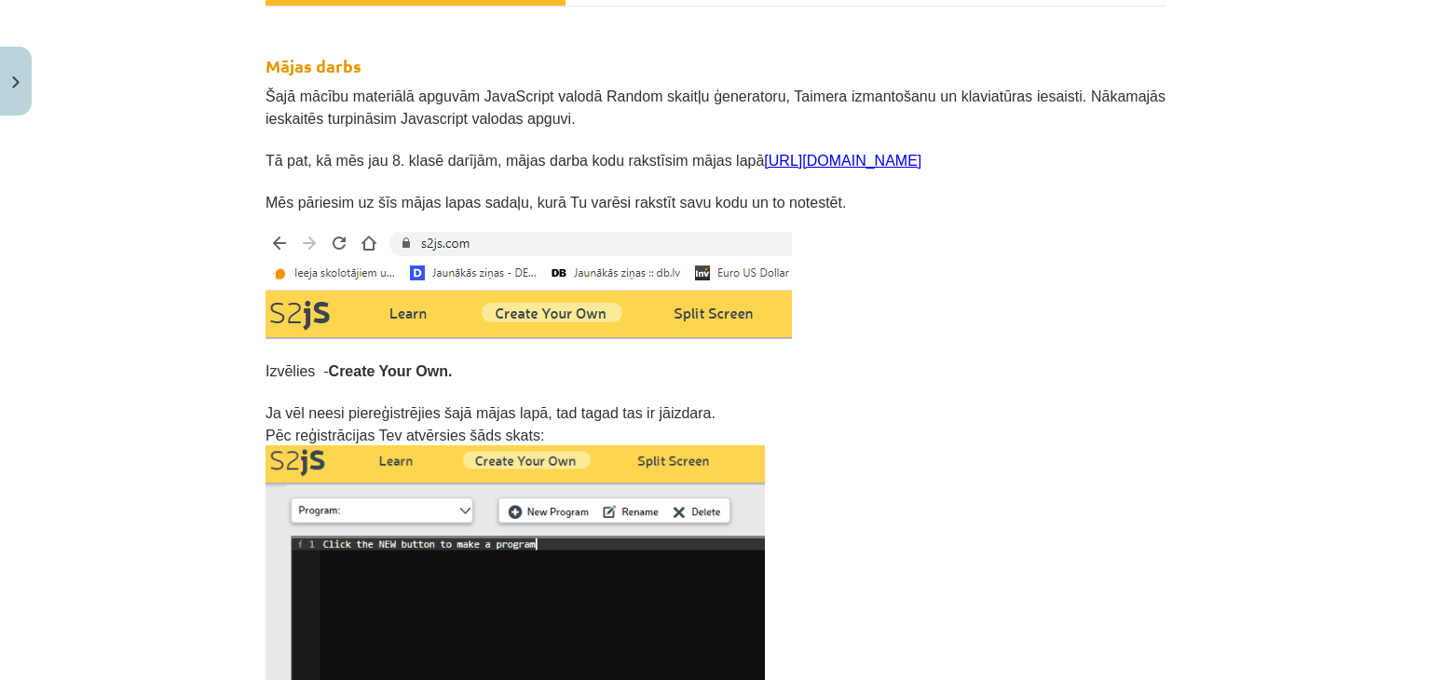
click at [837, 240] on p at bounding box center [716, 285] width 900 height 107
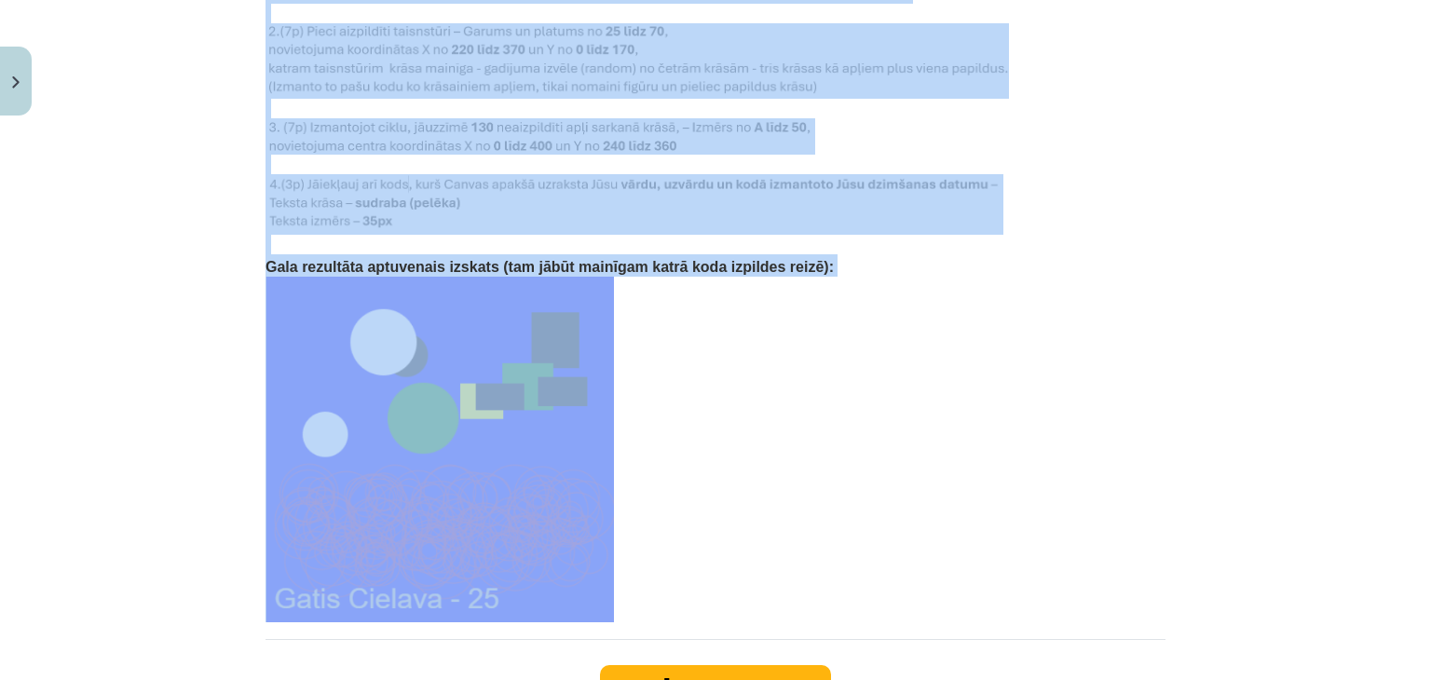
scroll to position [3847, 0]
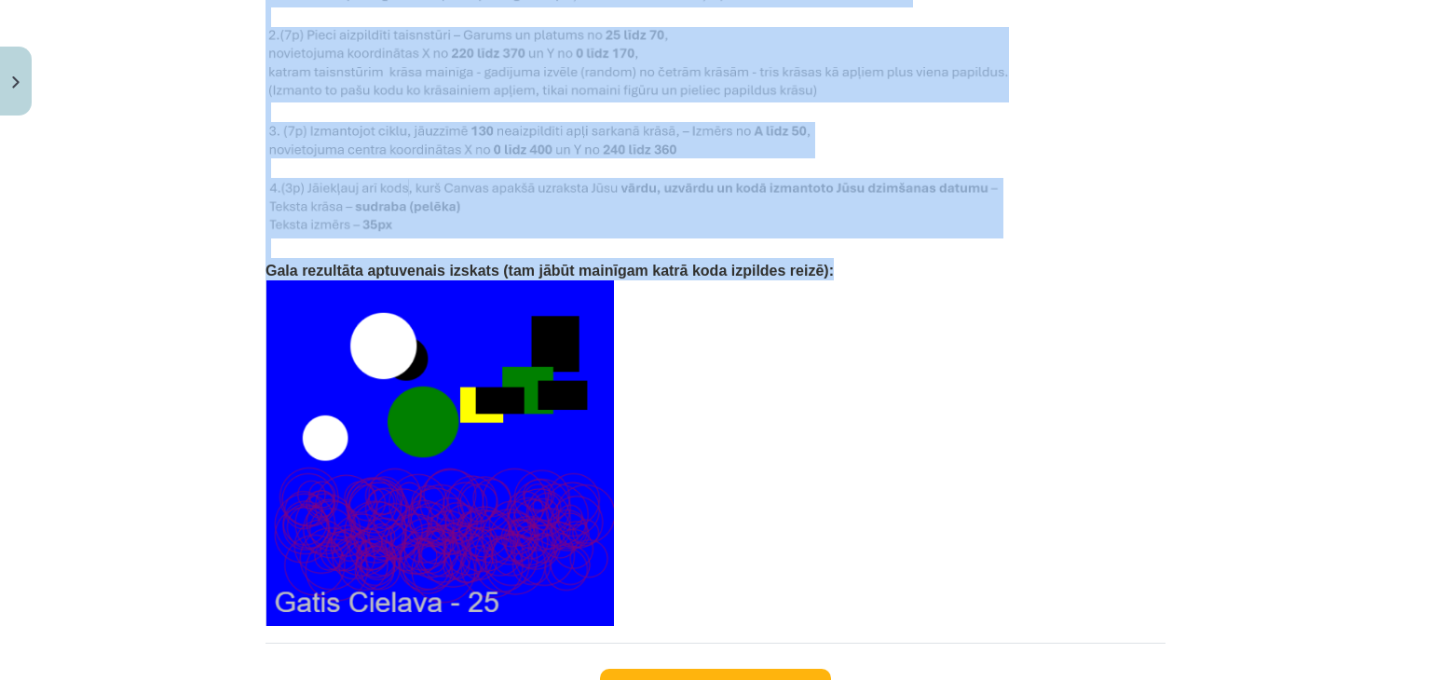
drag, startPoint x: 250, startPoint y: 125, endPoint x: 932, endPoint y: 247, distance: 692.9
copy div "Mājas darbs Šajā mācību materiālā apguvām JavaScript valodā Random skaitļu ģene…"
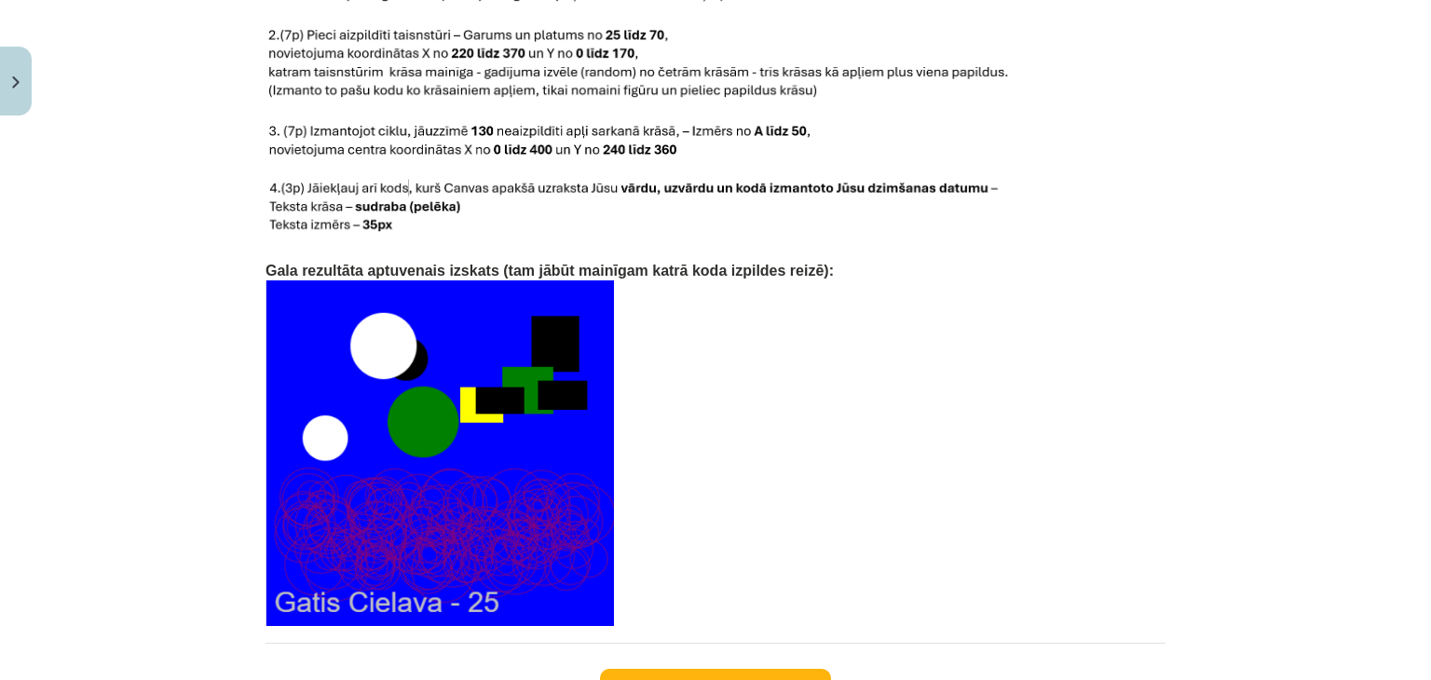
click at [758, 510] on p at bounding box center [716, 453] width 900 height 346
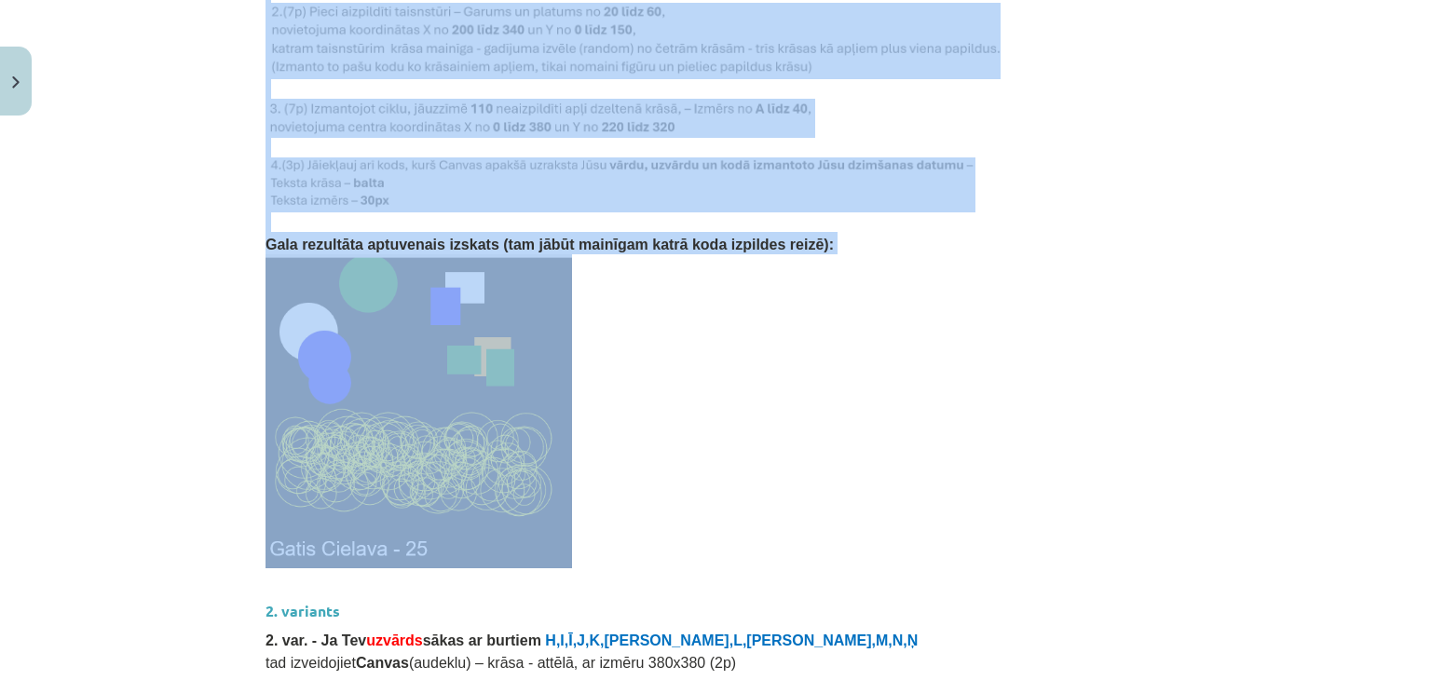
scroll to position [2295, 0]
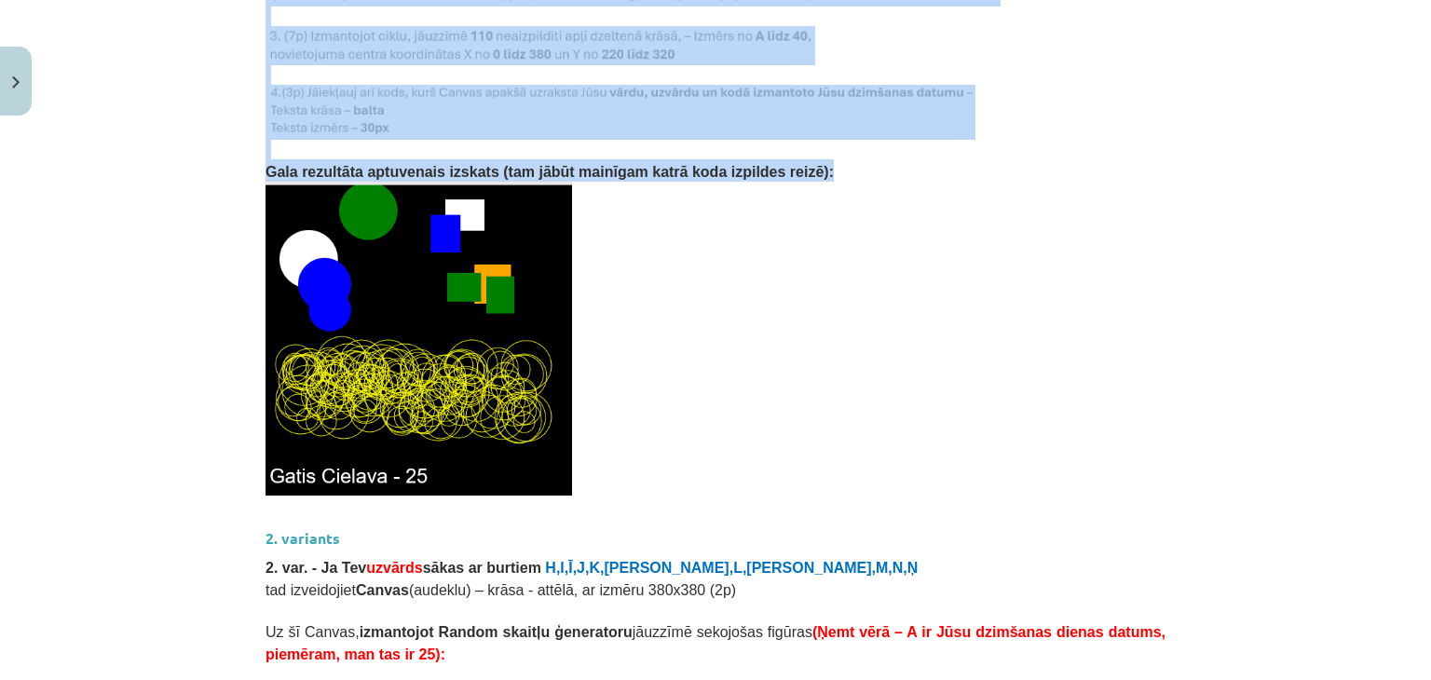
drag, startPoint x: 257, startPoint y: 309, endPoint x: 779, endPoint y: 137, distance: 549.5
click at [779, 137] on div "0 XP Saņemsi Grūts 90 pilda Apraksts Uzdevums Palīdzība Mājas darbs Šajā mācību…" at bounding box center [715, 83] width 922 height 4508
copy div "Mājas darbs Šajā mācību materiālā apguvām JavaScript valodā Random skaitļu ģene…"
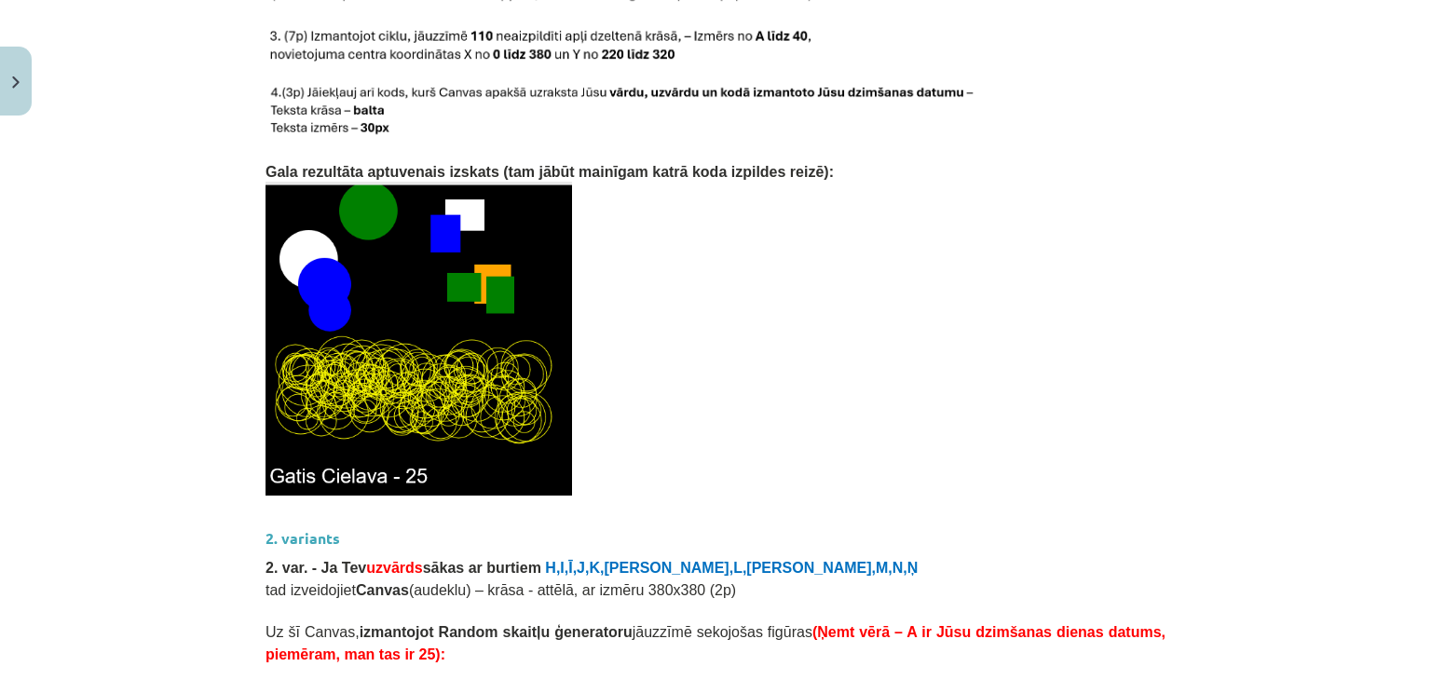
click at [104, 423] on div "Mācību tēma: Datorikas 9. klases 1. ieskaites mācību materiāls #6 Mājas darbs N…" at bounding box center [715, 340] width 1431 height 680
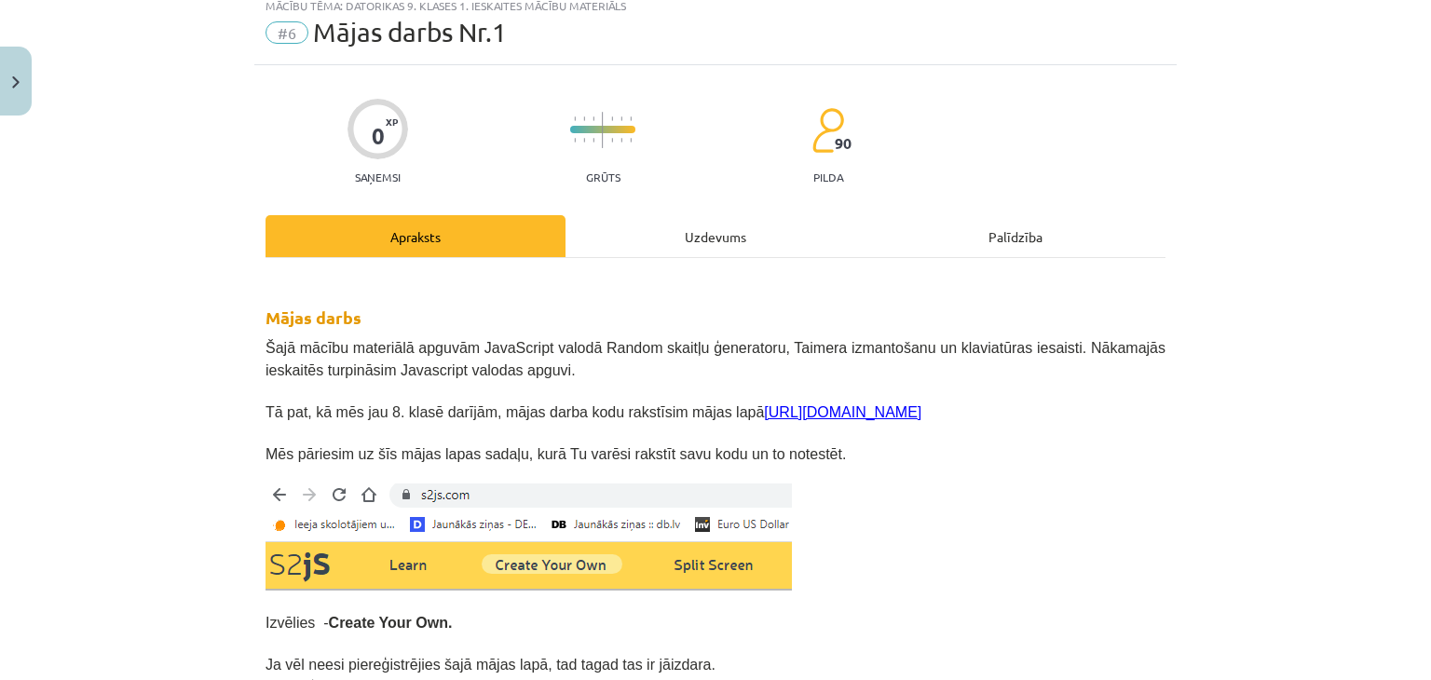
scroll to position [0, 0]
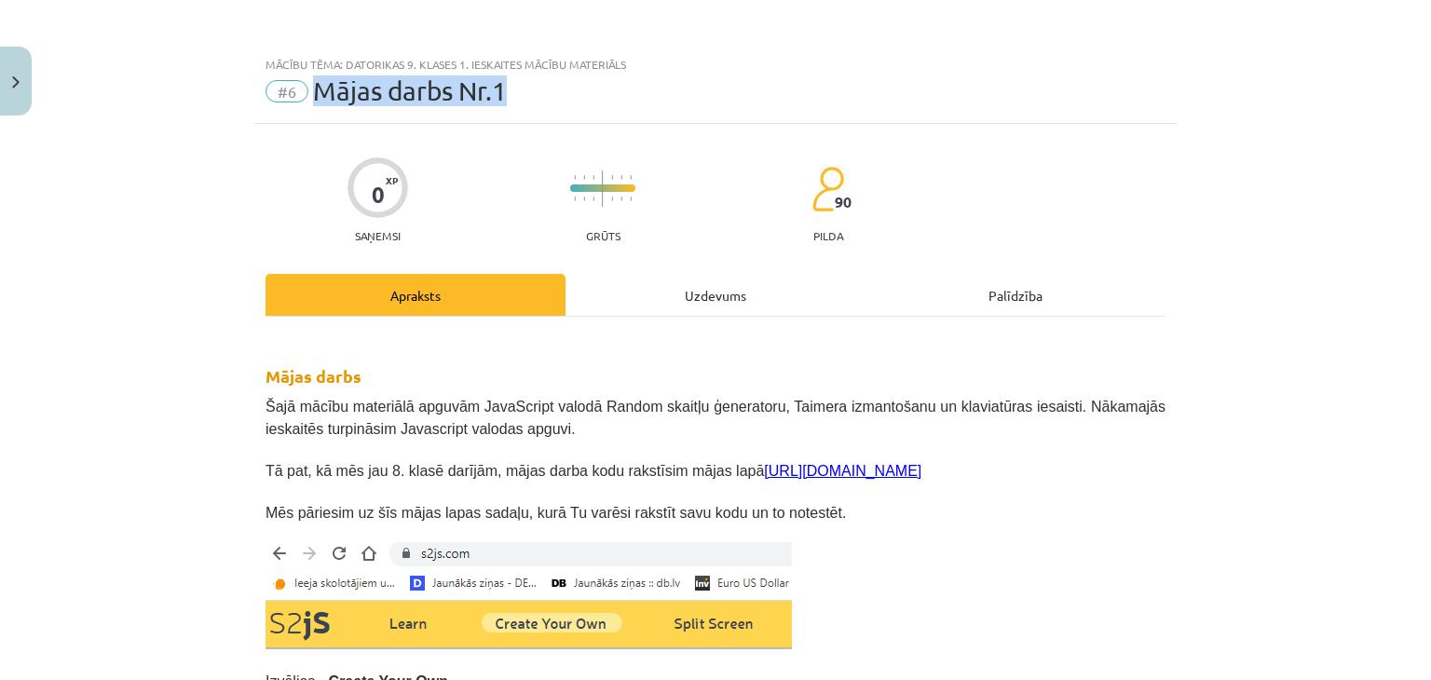
drag, startPoint x: 310, startPoint y: 91, endPoint x: 496, endPoint y: 77, distance: 186.0
click at [496, 77] on span "Mājas darbs Nr.1" at bounding box center [410, 90] width 194 height 31
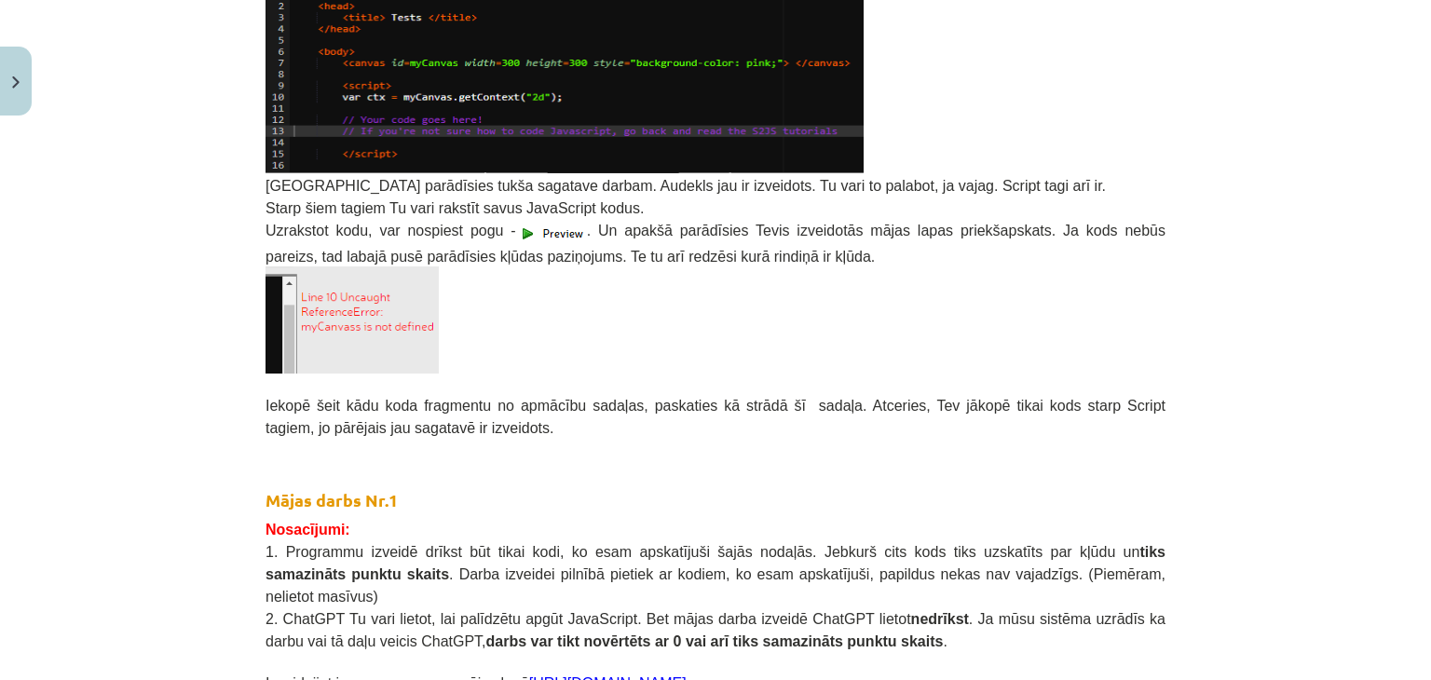
scroll to position [1242, 0]
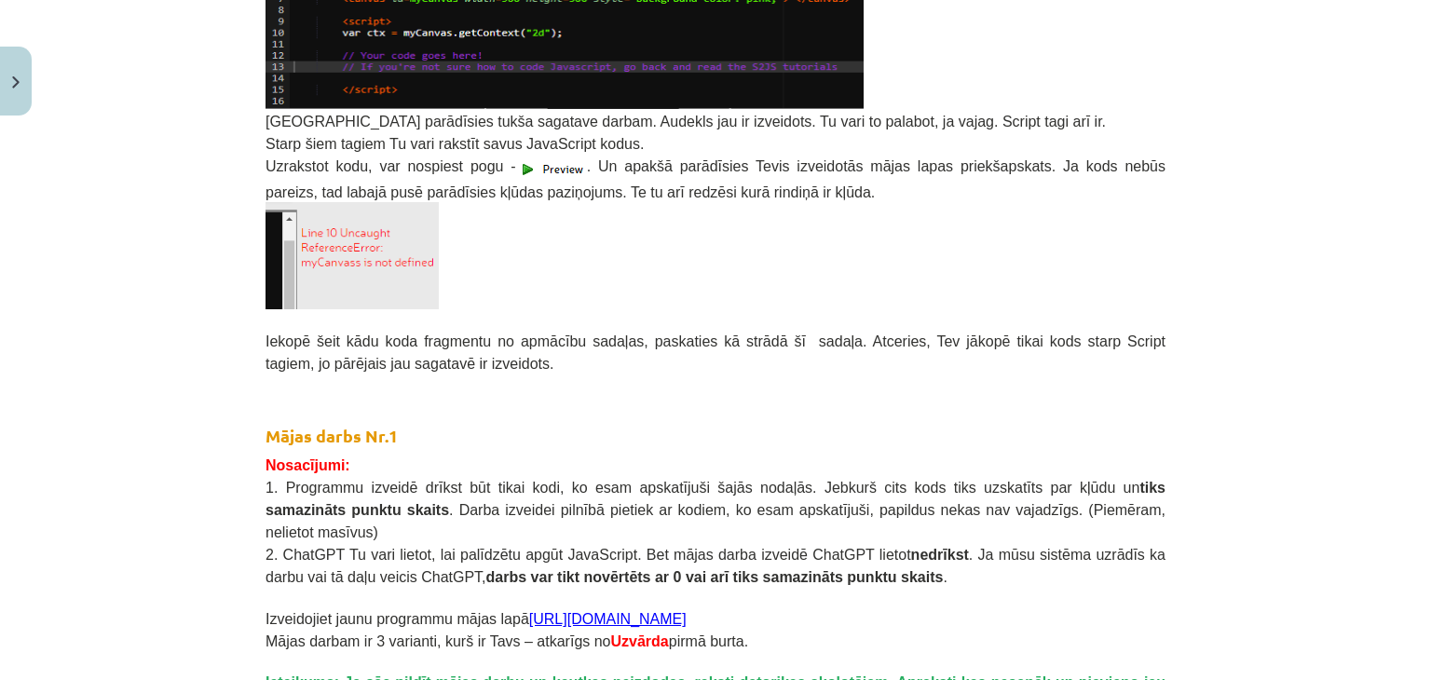
click at [455, 468] on p "Nosacījumi:" at bounding box center [716, 464] width 900 height 22
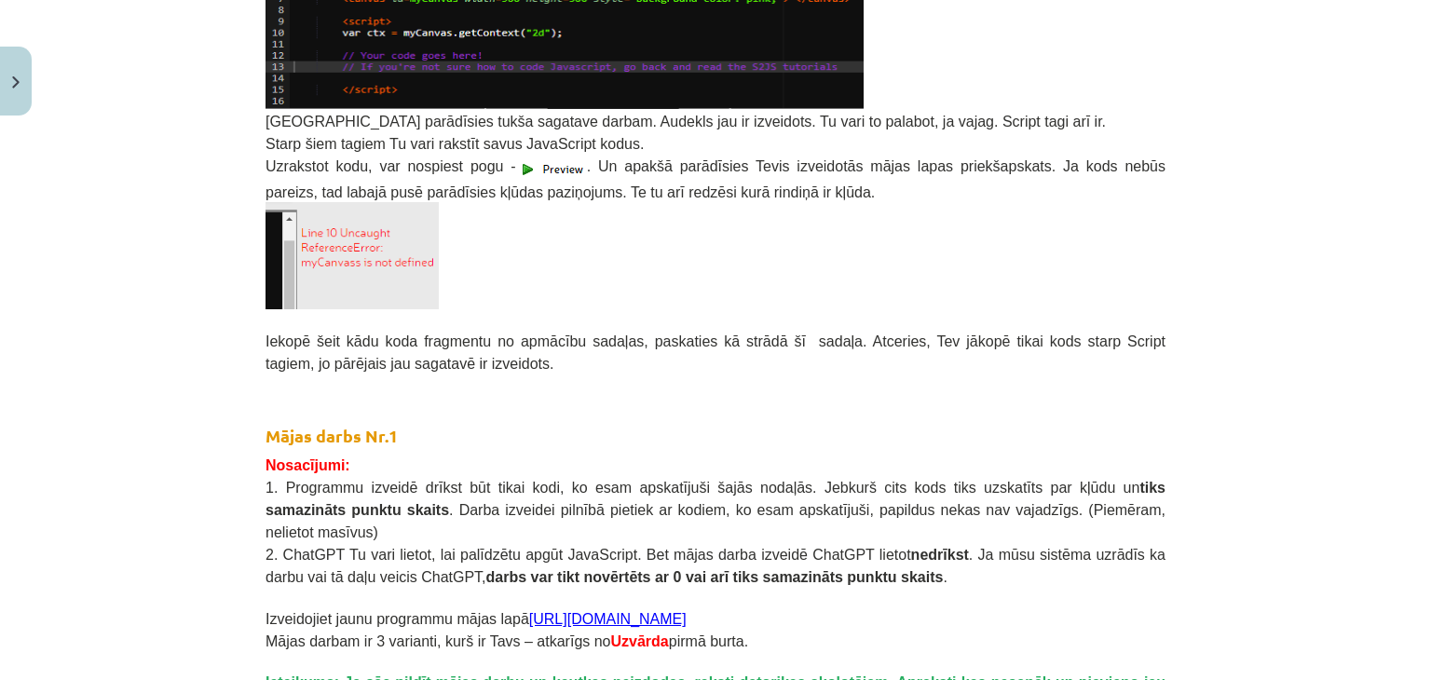
click at [458, 475] on p "1. Programmu izveidē drīkst būt tikai kodi, ko esam apskatījuši šajās nodaļās. …" at bounding box center [716, 508] width 900 height 67
click at [459, 482] on span "1. Programmu izveidē drīkst būt tikai kodi, ko esam apskatījuši šajās nodaļās. …" at bounding box center [716, 510] width 900 height 61
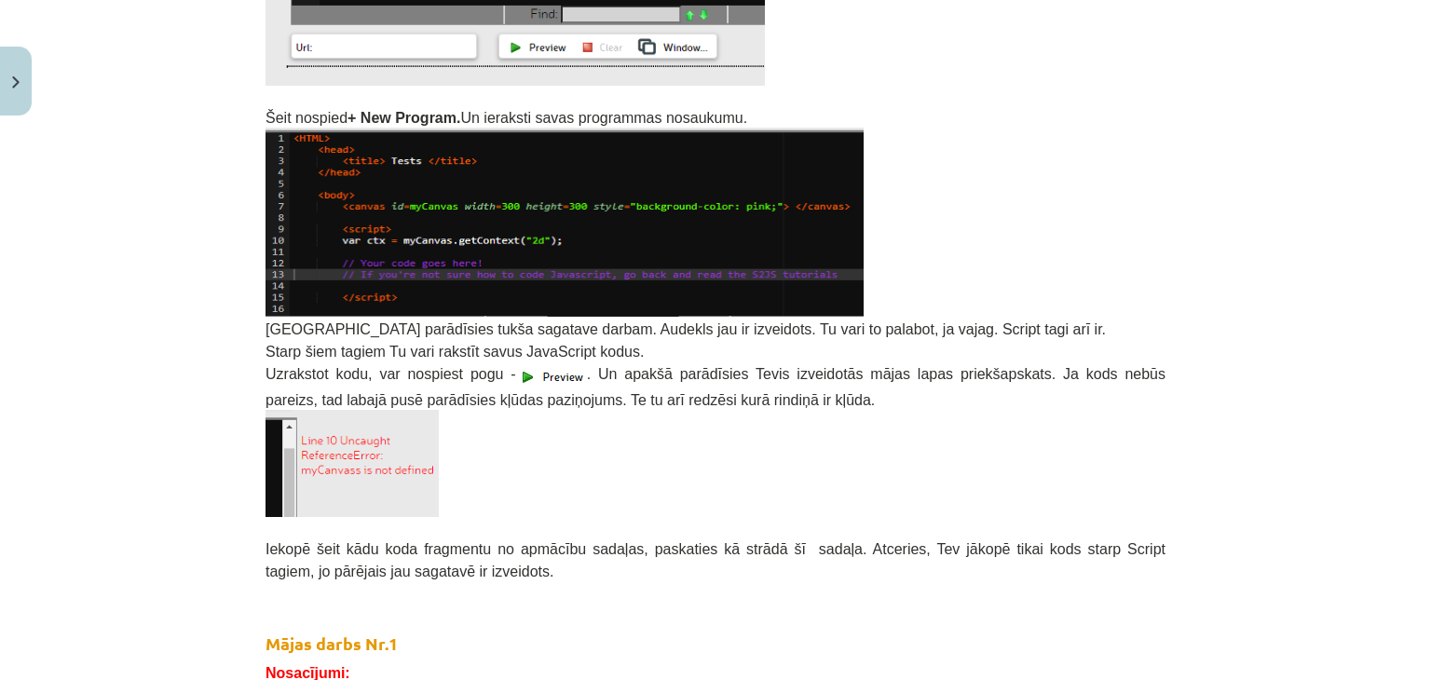
scroll to position [1056, 0]
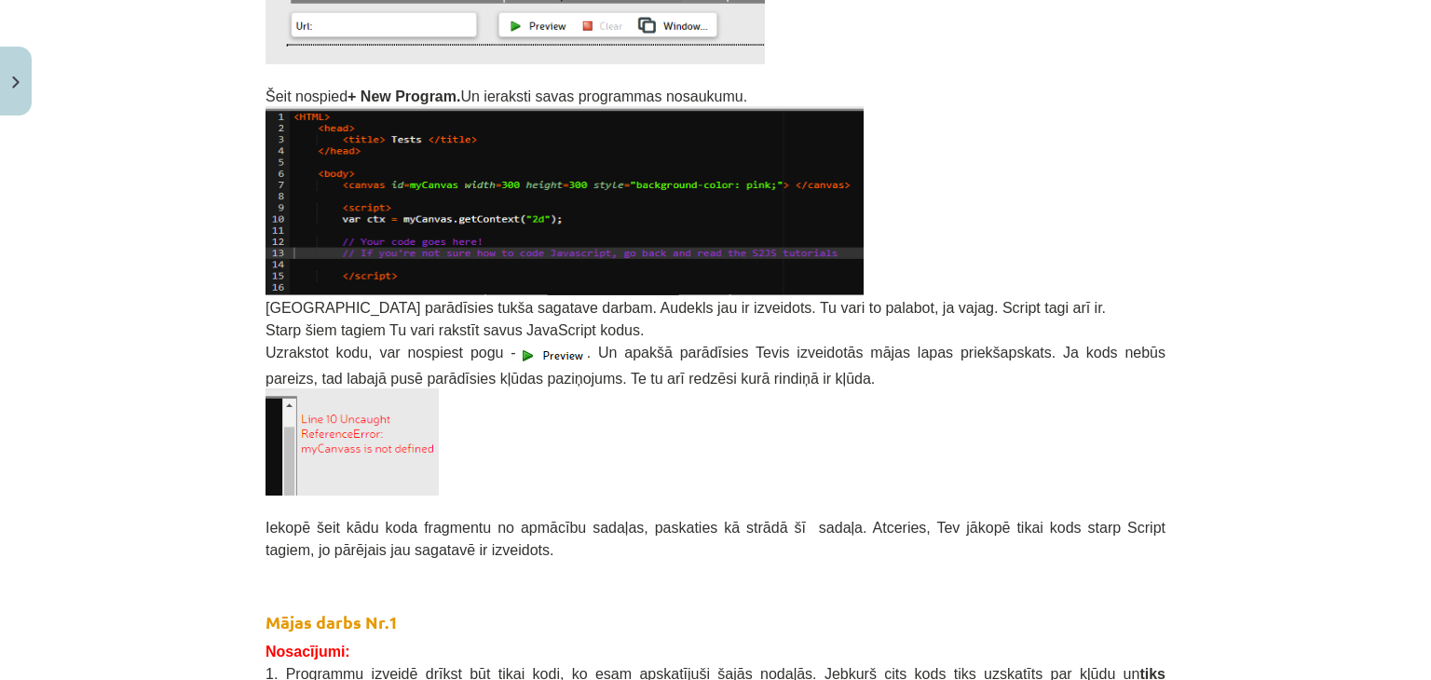
click at [365, 340] on p "Uzrakstot kodu, var nospiest pogu - . Un apakšā parādīsies Tevis izveidotās māj…" at bounding box center [716, 364] width 900 height 48
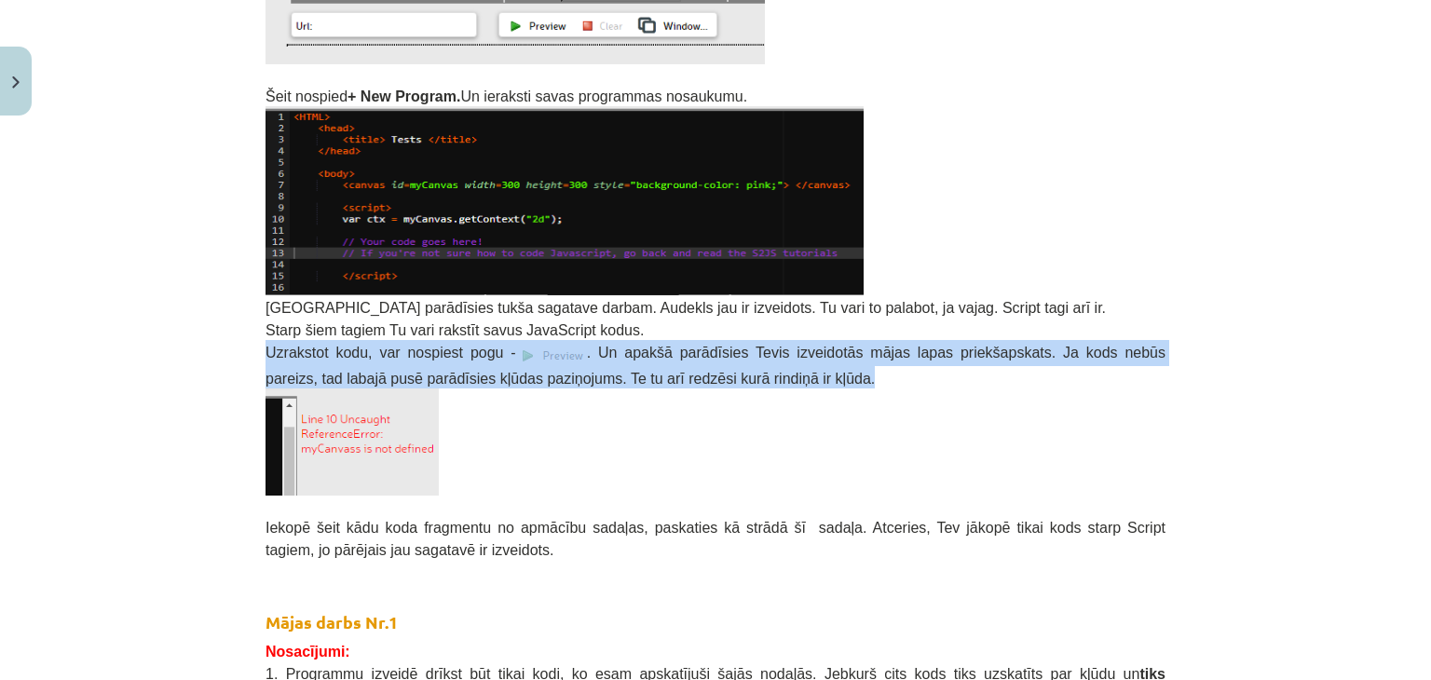
click at [365, 340] on p "Uzrakstot kodu, var nospiest pogu - . Un apakšā parādīsies Tevis izveidotās māj…" at bounding box center [716, 364] width 900 height 48
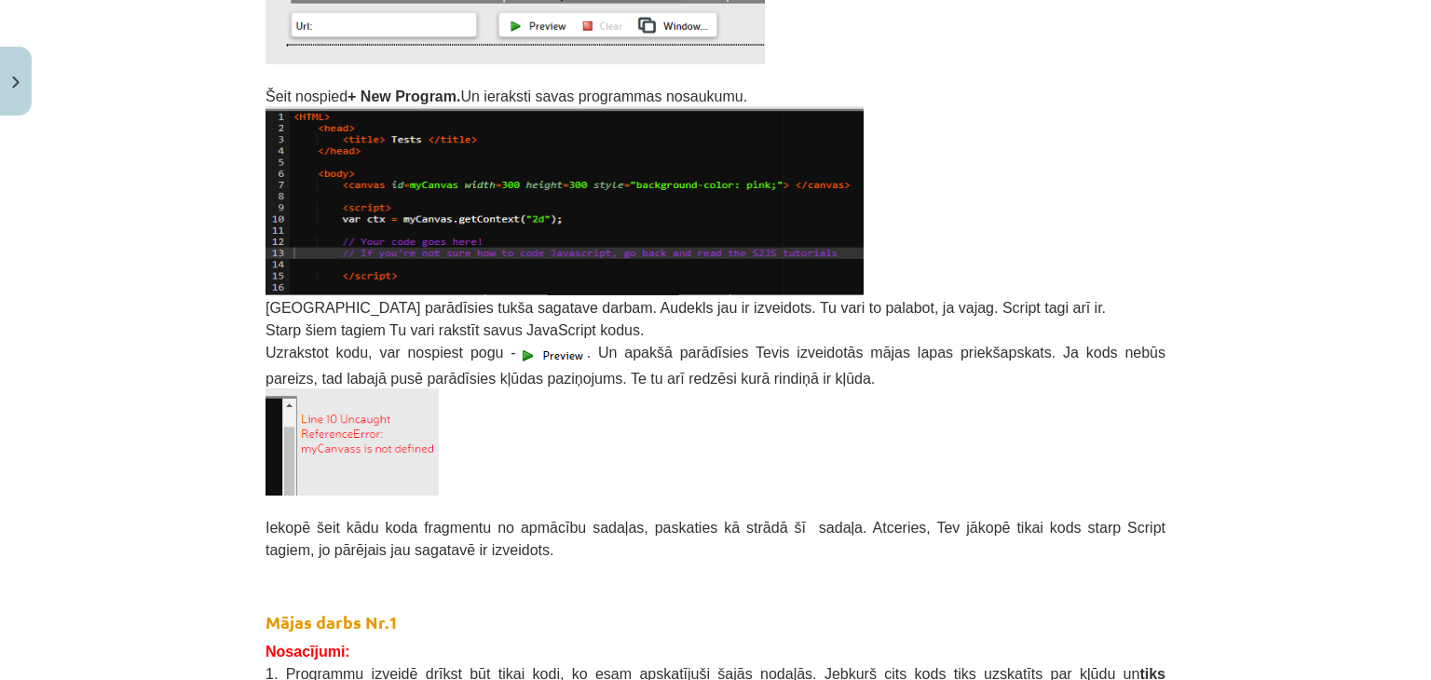
click at [887, 500] on p at bounding box center [716, 506] width 900 height 20
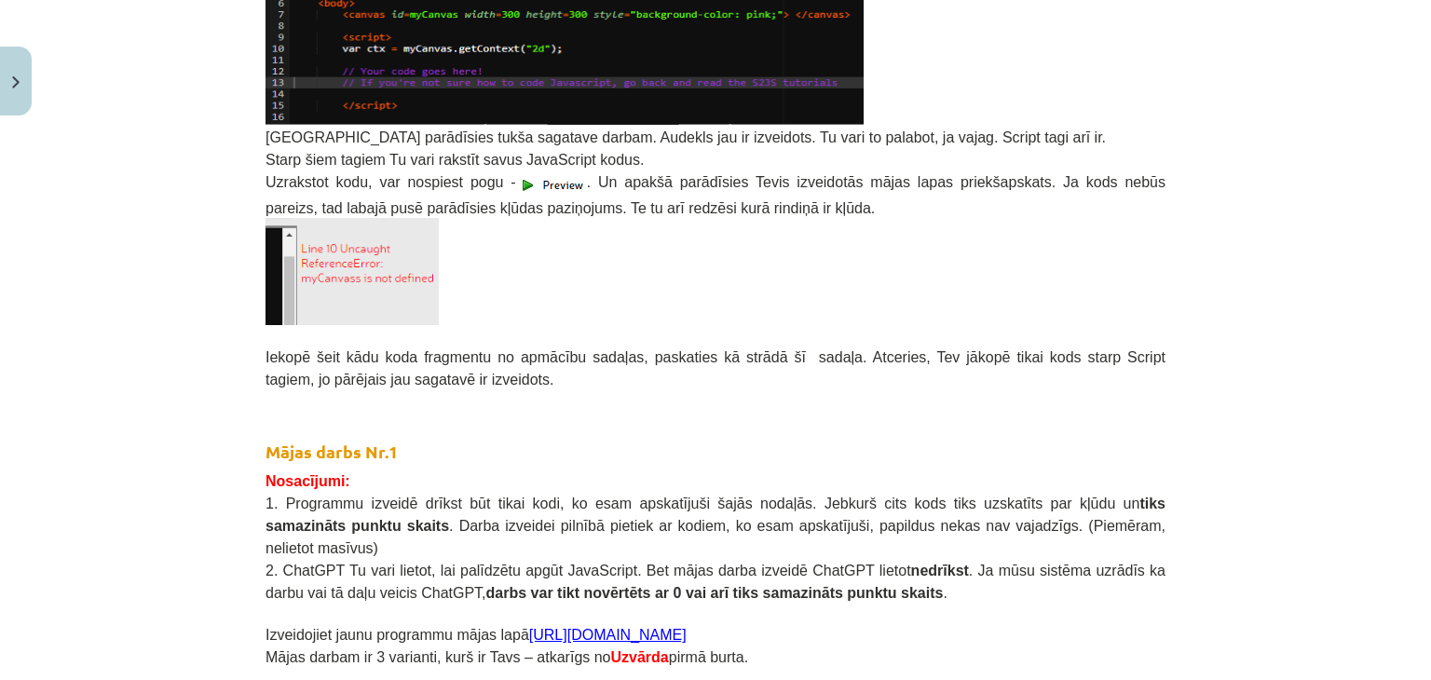
scroll to position [1428, 0]
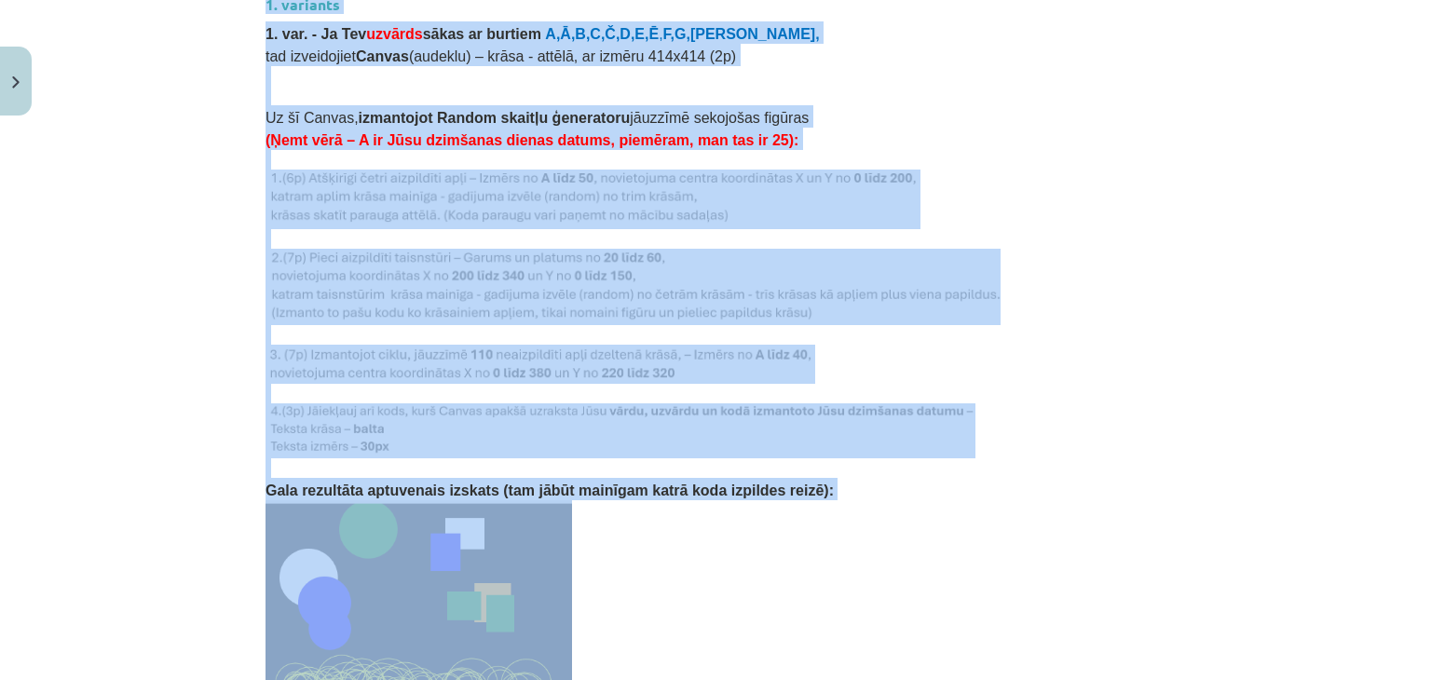
scroll to position [2111, 0]
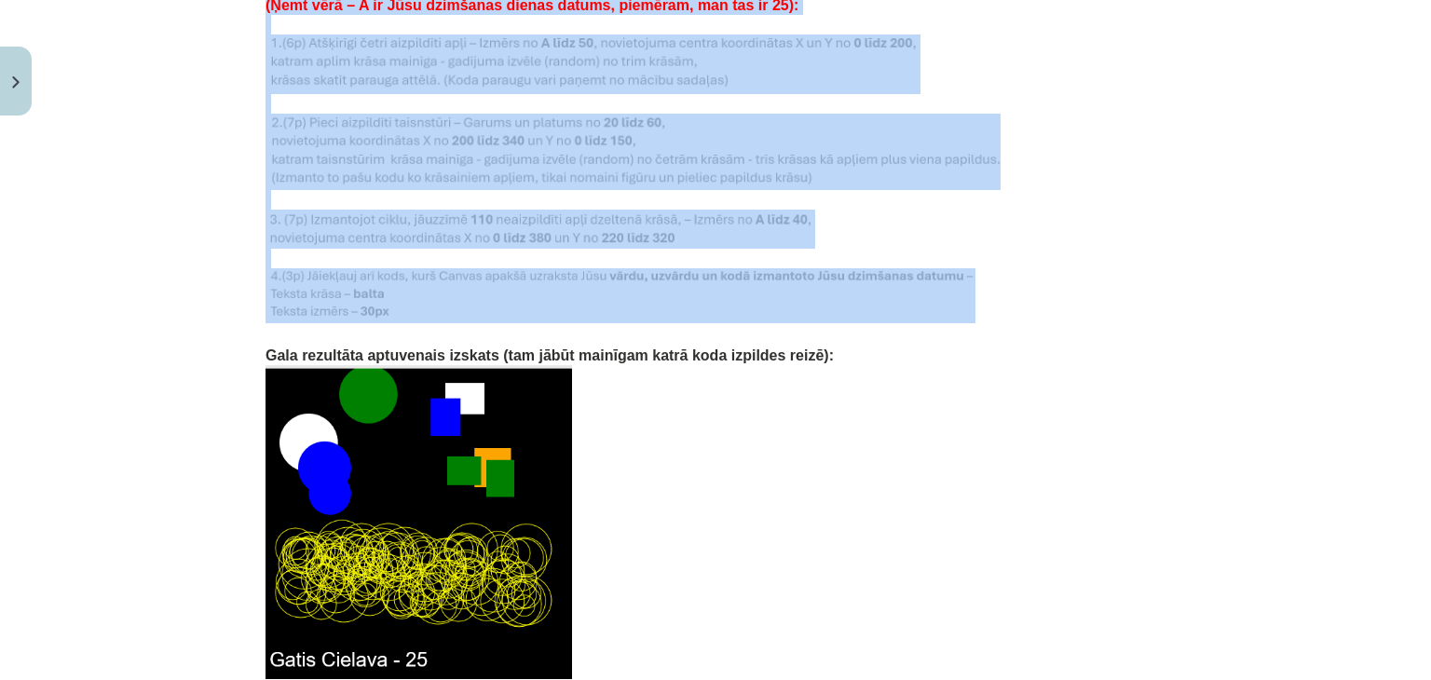
drag, startPoint x: 257, startPoint y: 333, endPoint x: 738, endPoint y: 268, distance: 485.1
click at [738, 268] on div "0 XP Saņemsi Grūts 90 pilda Apraksts Uzdevums Palīdzība Mājas darbs Šajā mācību…" at bounding box center [715, 266] width 922 height 4508
copy div "1. variants 1. var. - Ja Tev uzvārds sākas ar burtiem A,Ā,B,C,Č,D,E,Ē , F,G,Ģ, …"
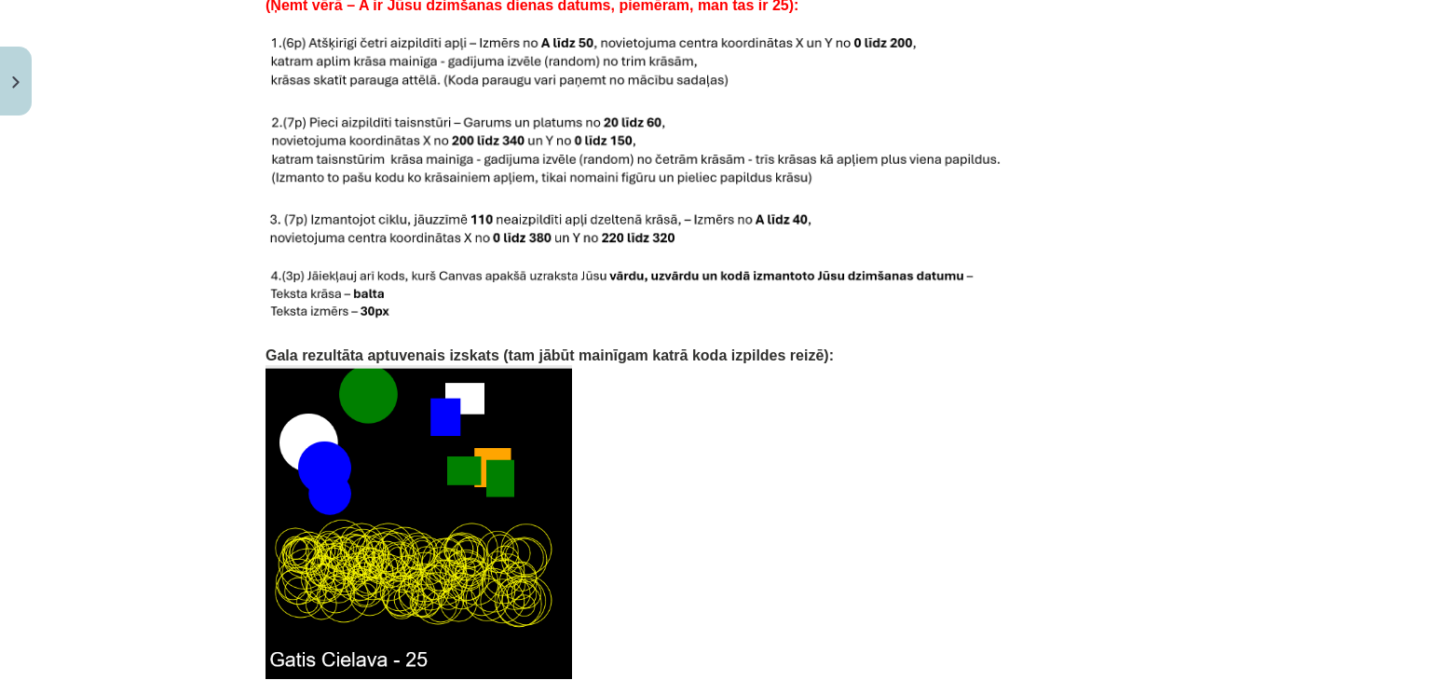
click at [745, 444] on p at bounding box center [716, 522] width 900 height 314
click at [512, 471] on img at bounding box center [419, 522] width 307 height 314
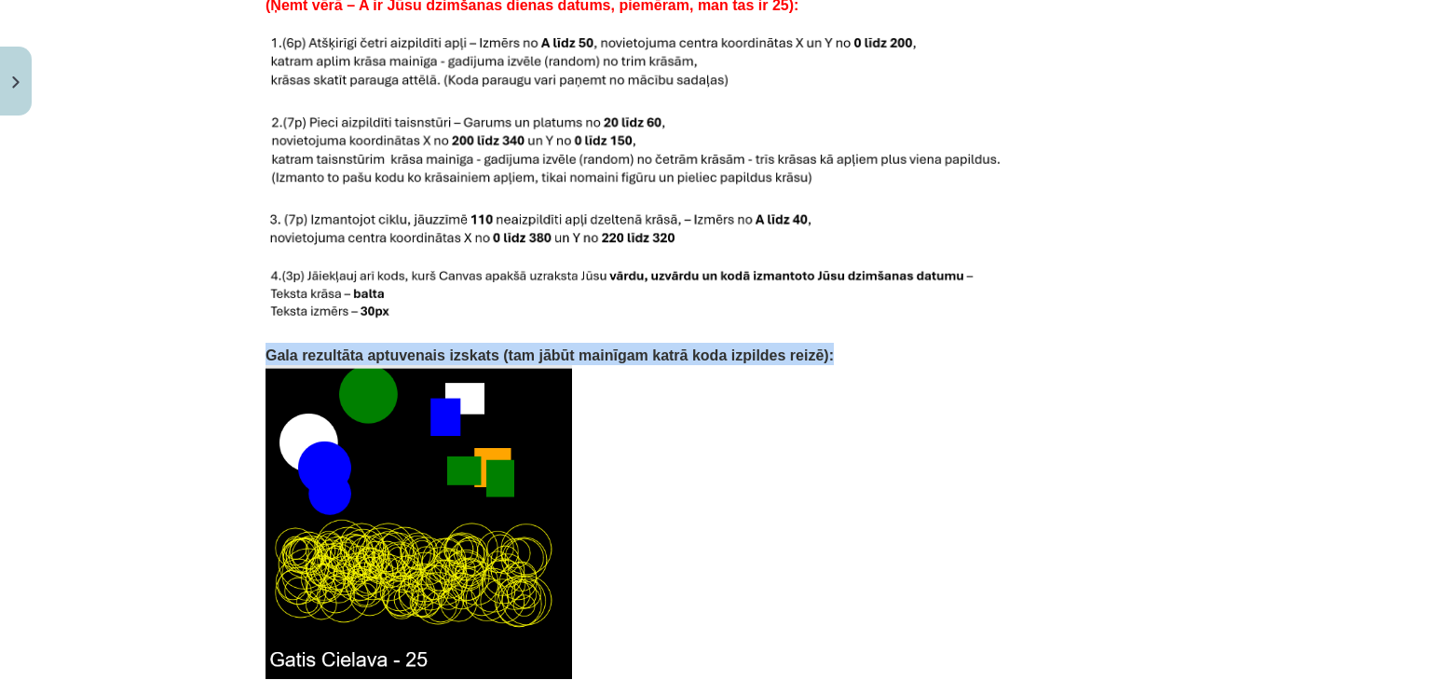
drag, startPoint x: 260, startPoint y: 327, endPoint x: 837, endPoint y: 321, distance: 576.8
click at [837, 343] on p "Gala rezultāta aptuvenais izskats (tam jābūt mainīgam katrā koda izpildes reizē…" at bounding box center [716, 354] width 900 height 22
copy span "Gala rezultāta aptuvenais izskats (tam jābūt mainīgam katrā koda izpildes reizē…"
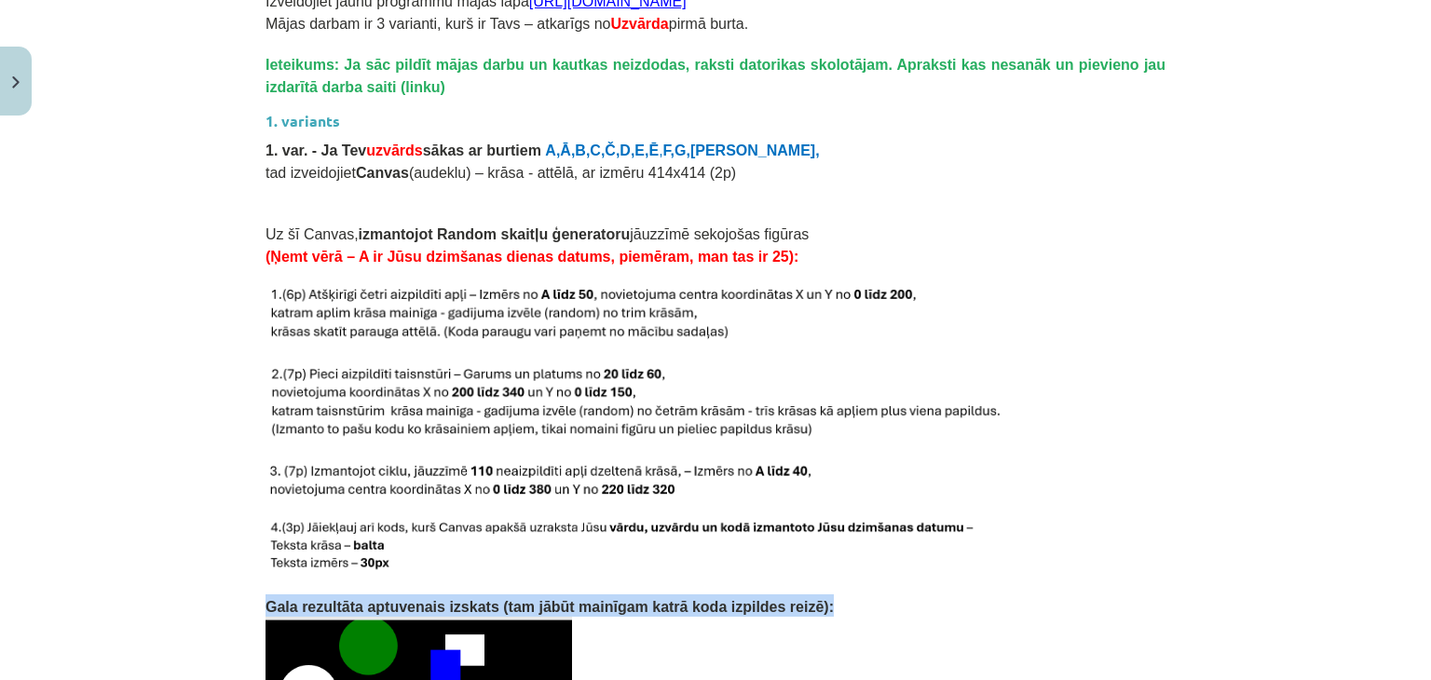
scroll to position [1864, 0]
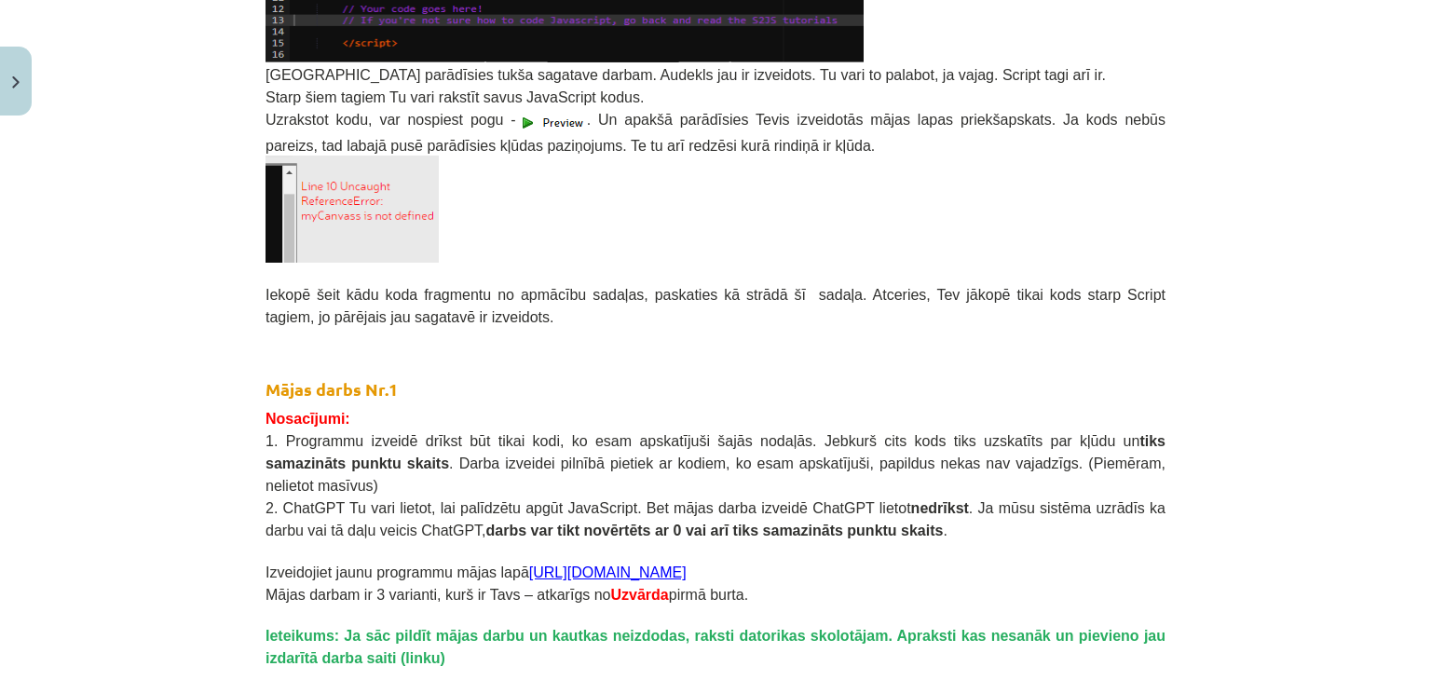
click at [71, 219] on div "Mācību tēma: Datorikas 9. klases 1. ieskaites mācību materiāls #6 Mājas darbs N…" at bounding box center [715, 340] width 1431 height 680
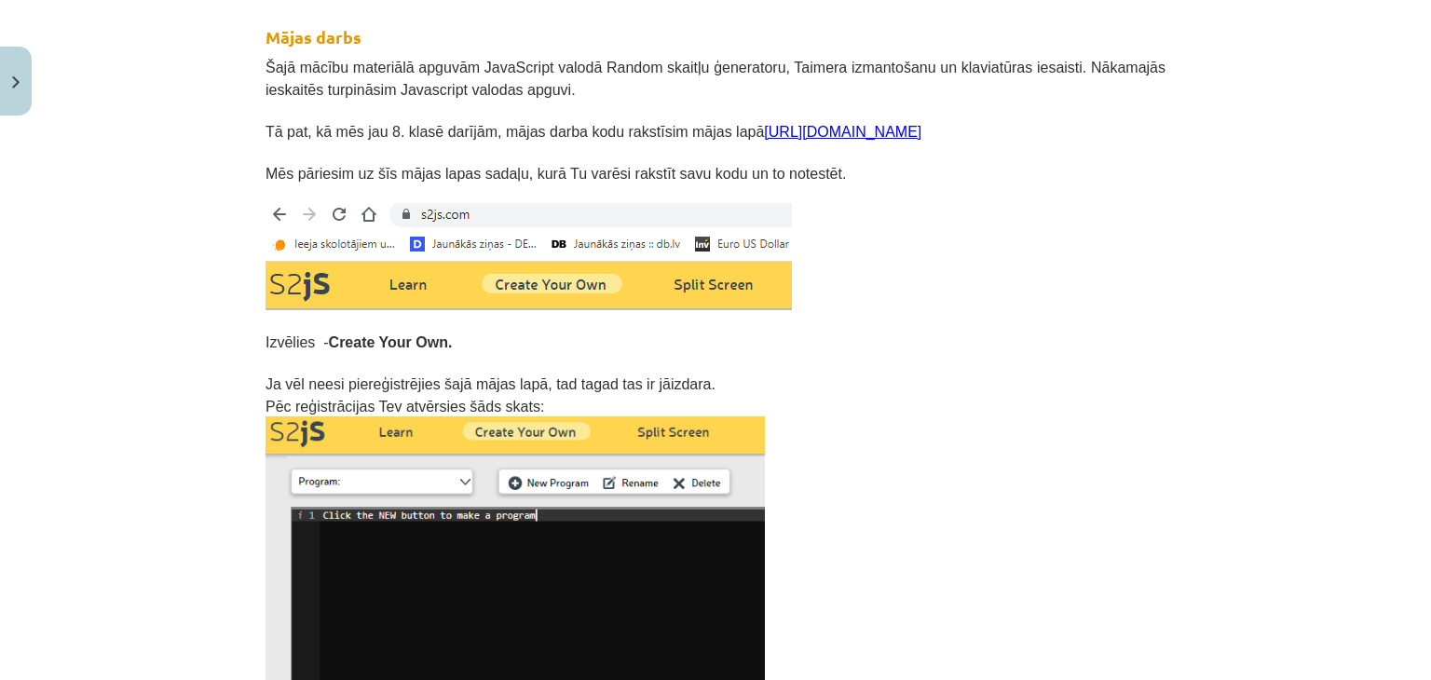
scroll to position [310, 0]
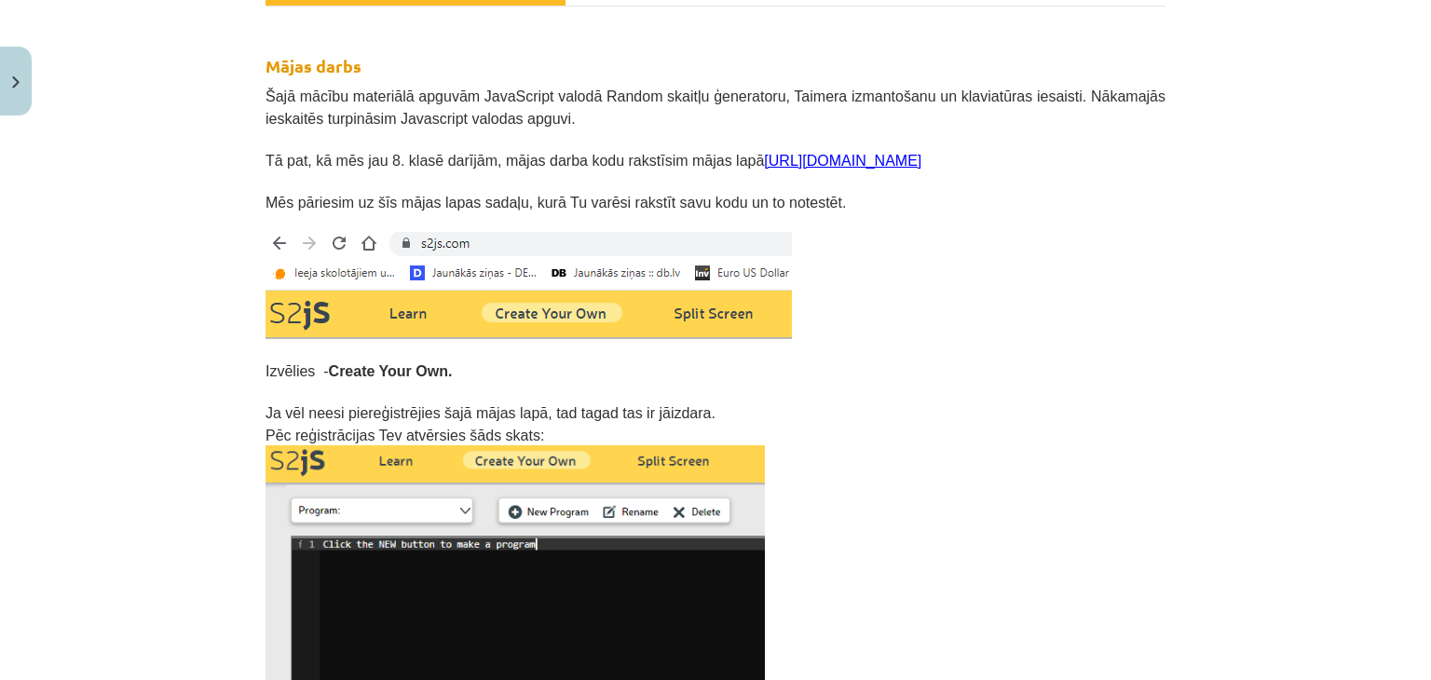
click at [1339, 85] on div "Mācību tēma: Datorikas 9. klases 1. ieskaites mācību materiāls #6 Mājas darbs N…" at bounding box center [715, 340] width 1431 height 680
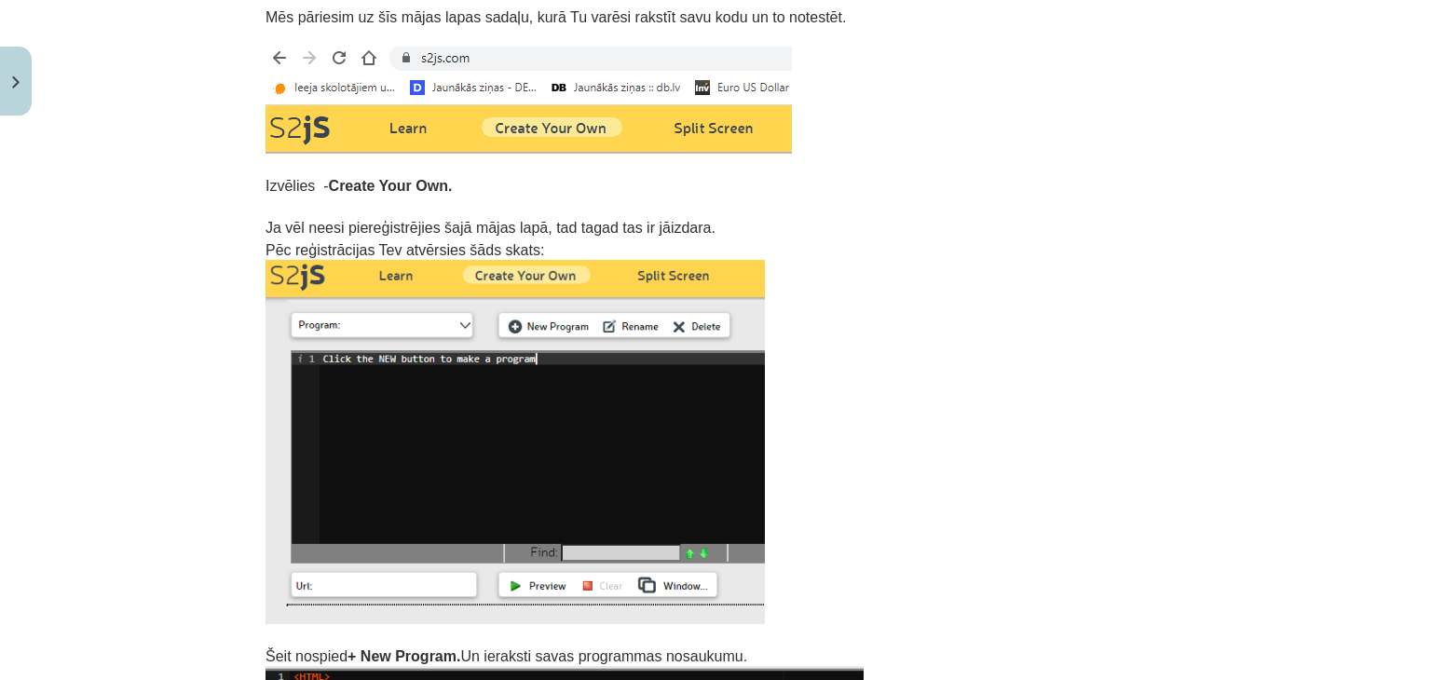
scroll to position [496, 0]
drag, startPoint x: 1126, startPoint y: 175, endPoint x: 1148, endPoint y: 174, distance: 22.4
click at [1133, 176] on p "Izvēlies - Create Your Own." at bounding box center [716, 184] width 900 height 22
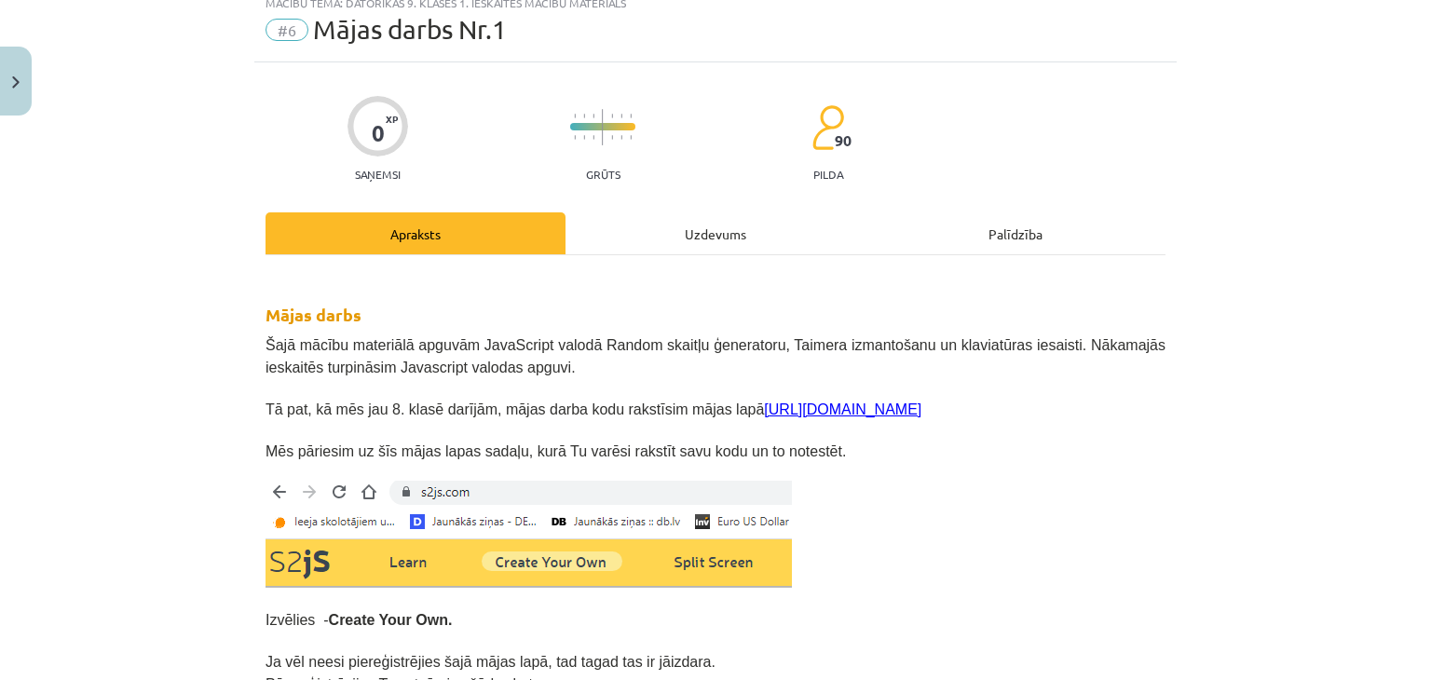
scroll to position [0, 0]
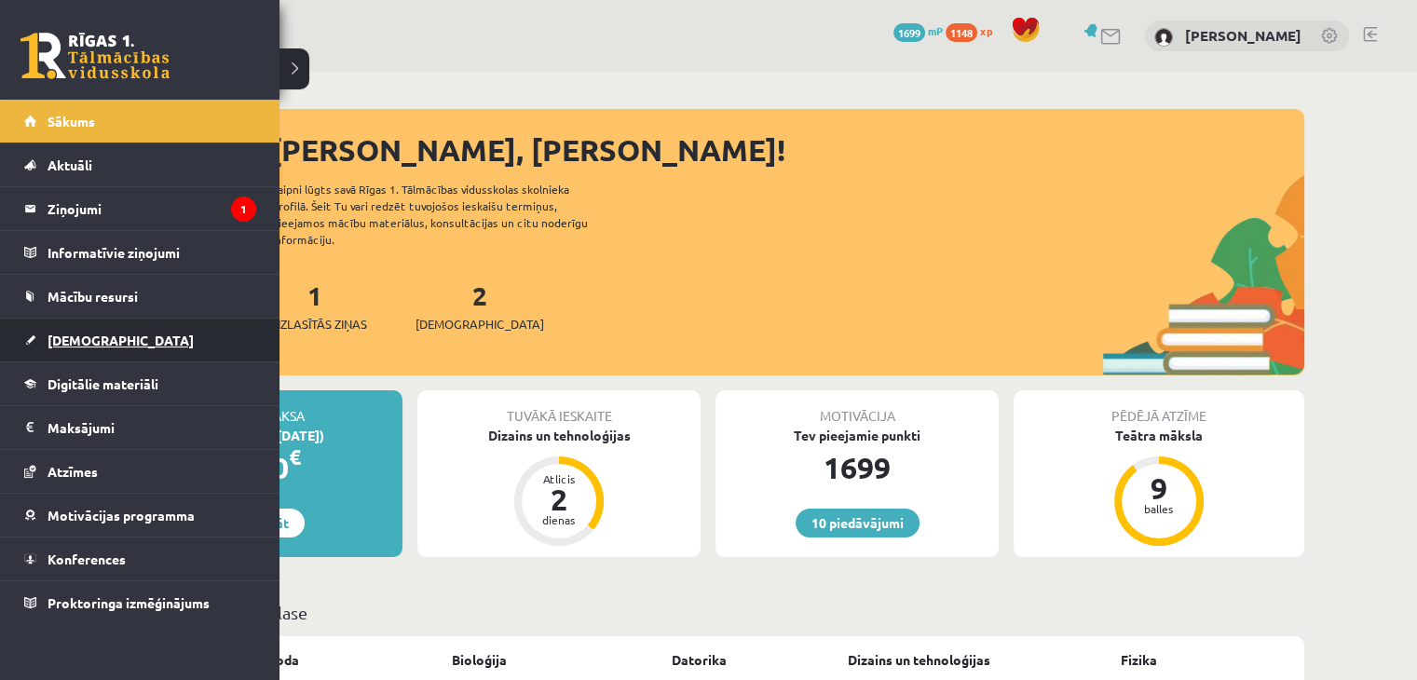
click at [86, 320] on link "[DEMOGRAPHIC_DATA]" at bounding box center [140, 340] width 232 height 43
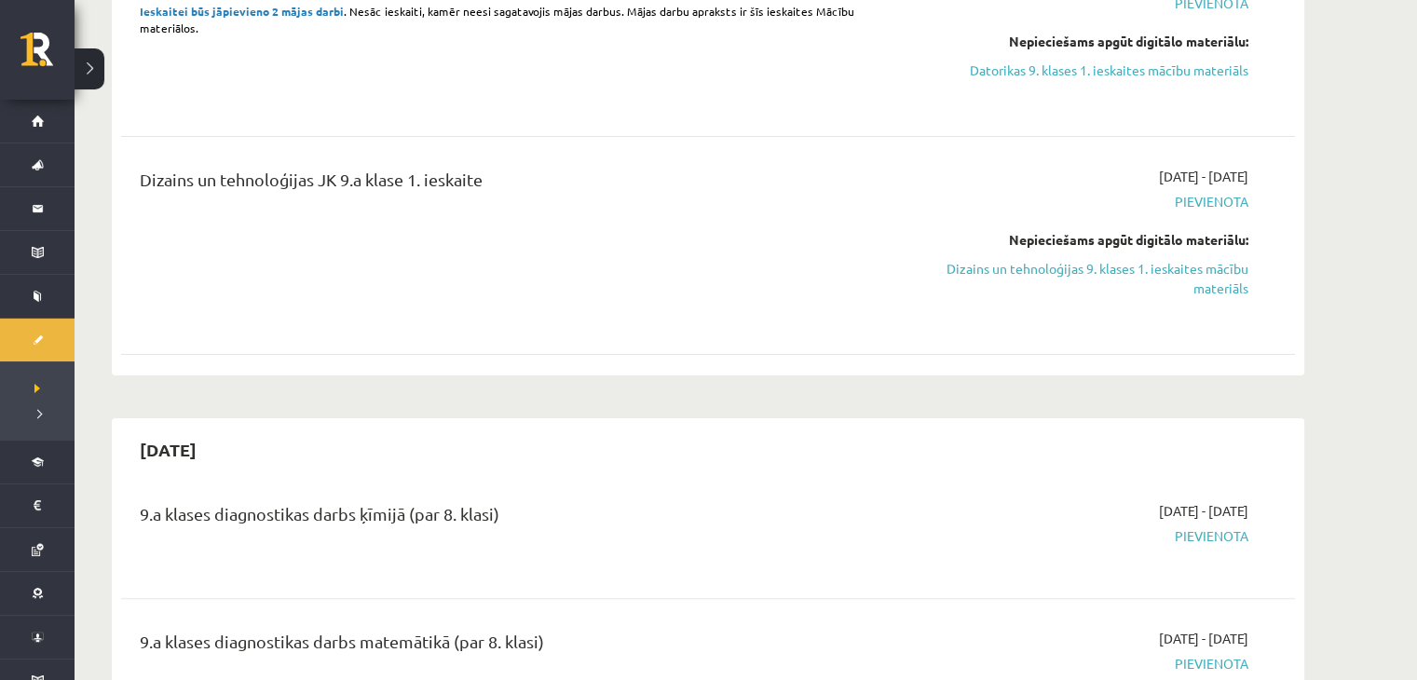
scroll to position [310, 0]
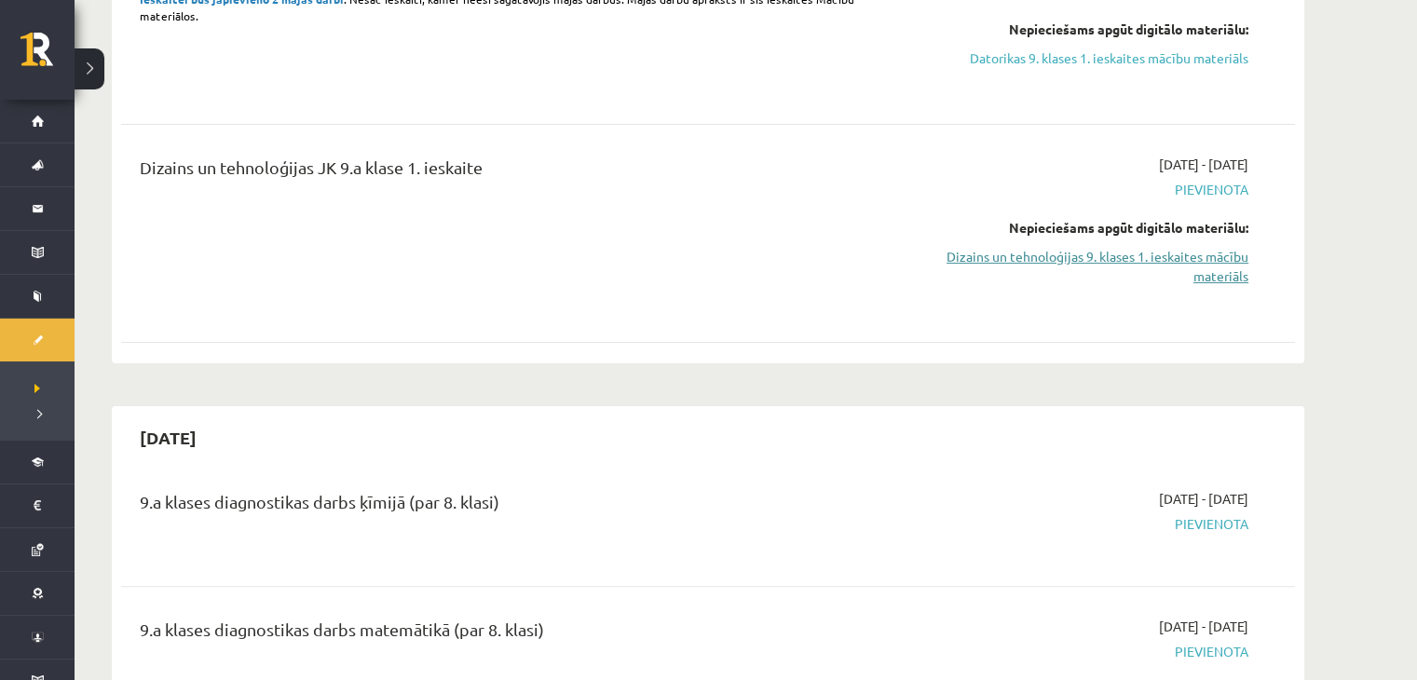
click at [1139, 247] on link "Dizains un tehnoloģijas 9. klases 1. ieskaites mācību materiāls" at bounding box center [1072, 266] width 351 height 39
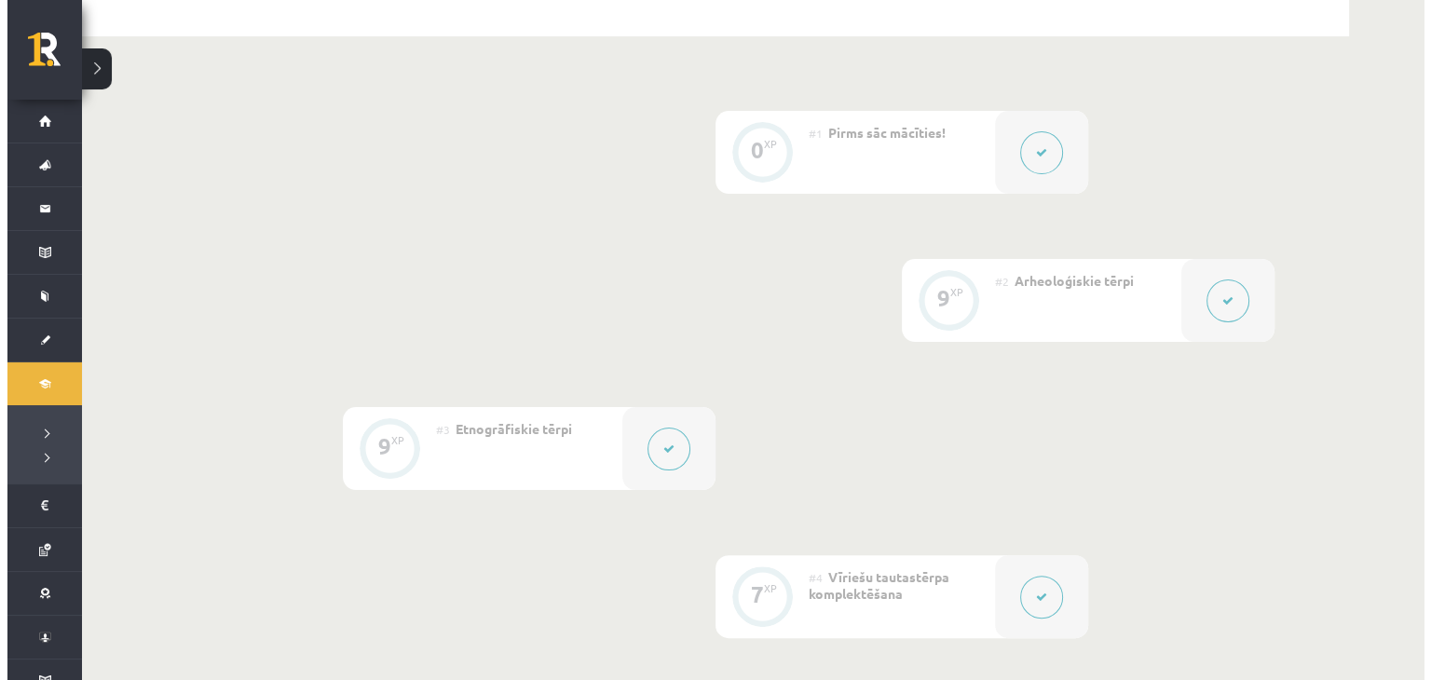
scroll to position [559, 0]
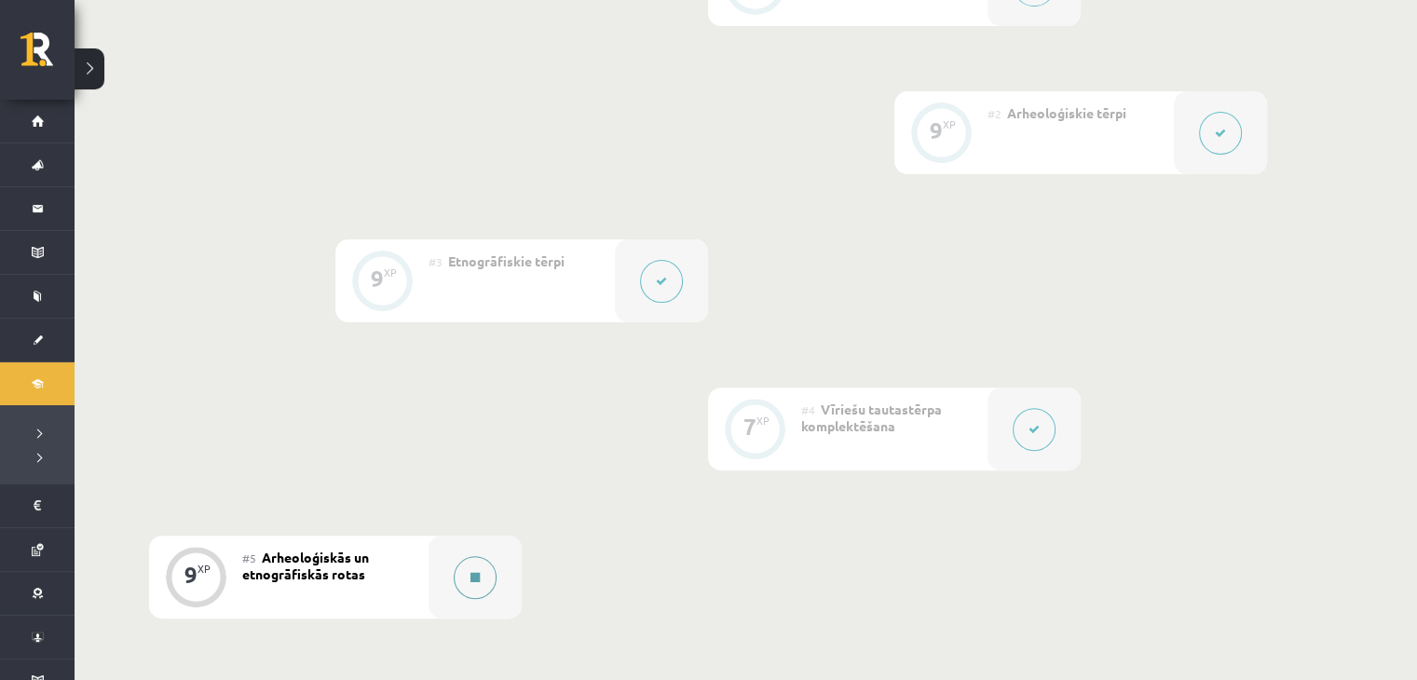
click at [460, 577] on button at bounding box center [475, 577] width 43 height 43
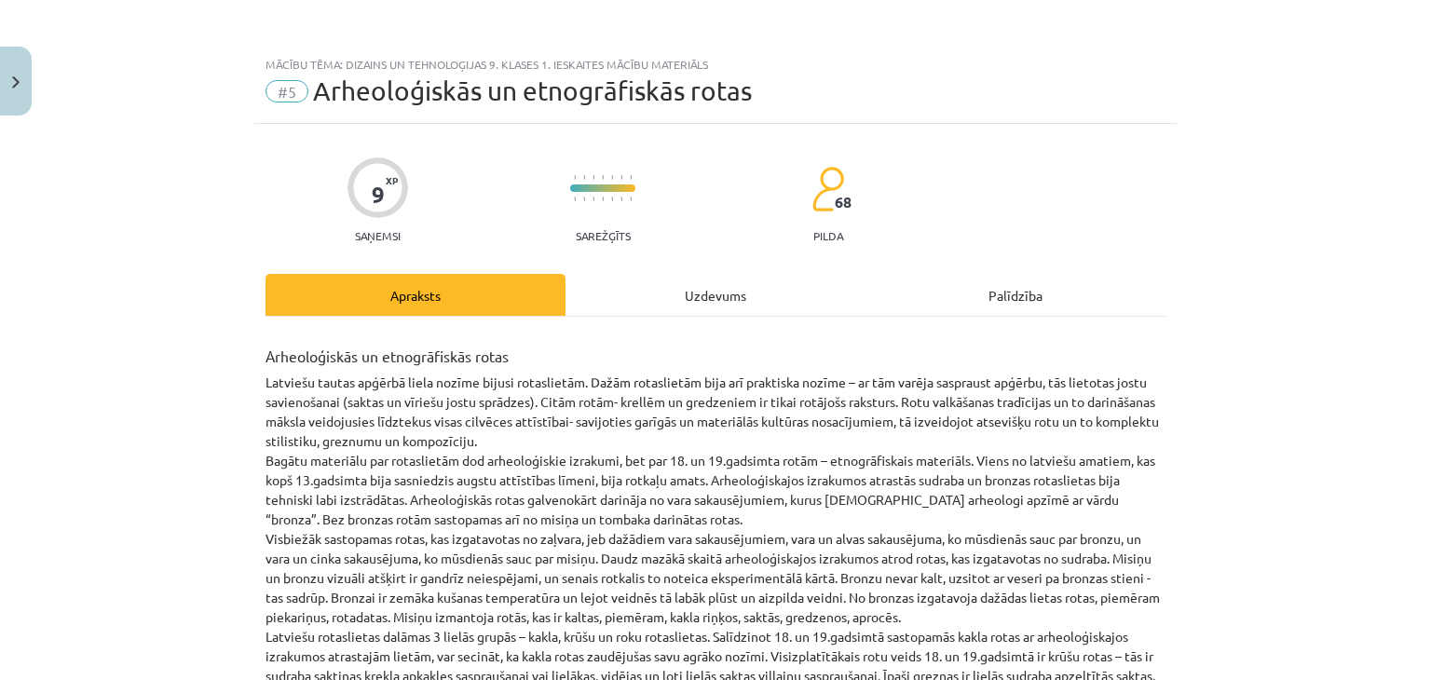
click at [693, 305] on div "Uzdevums" at bounding box center [716, 295] width 300 height 42
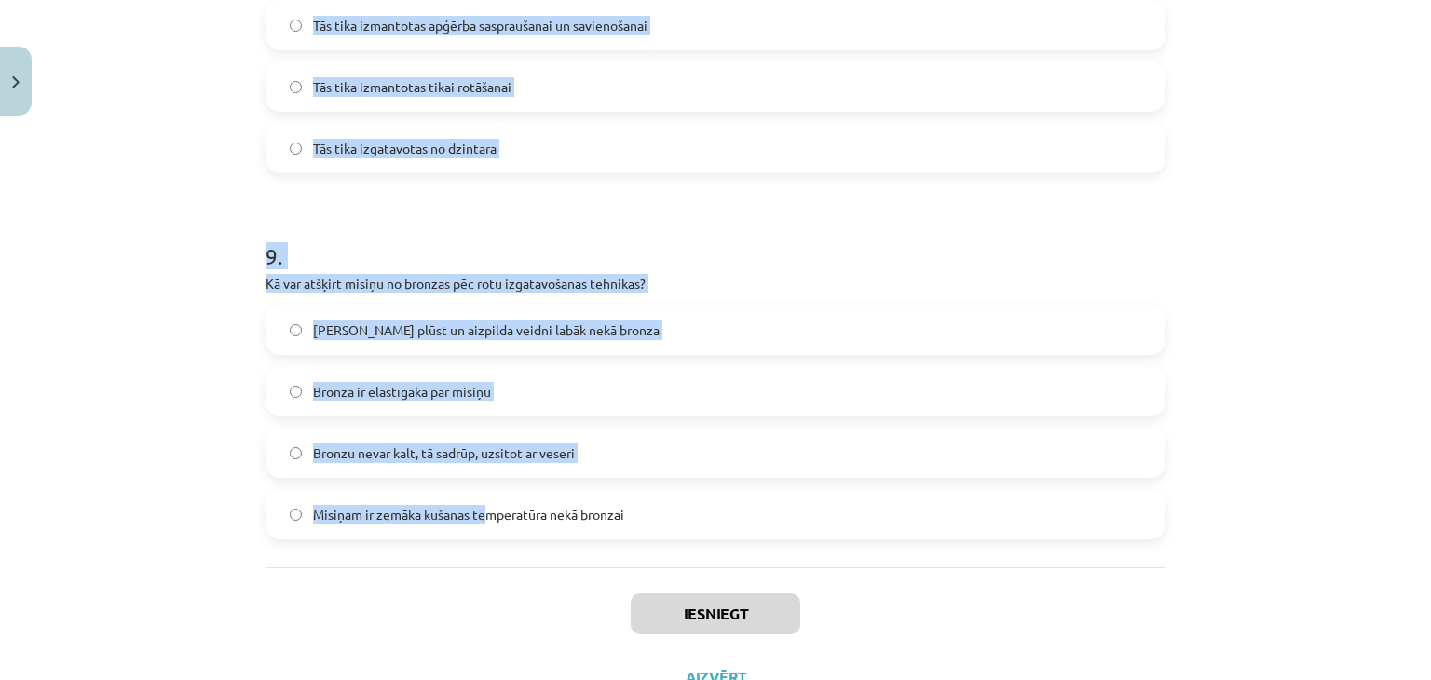
scroll to position [3164, 0]
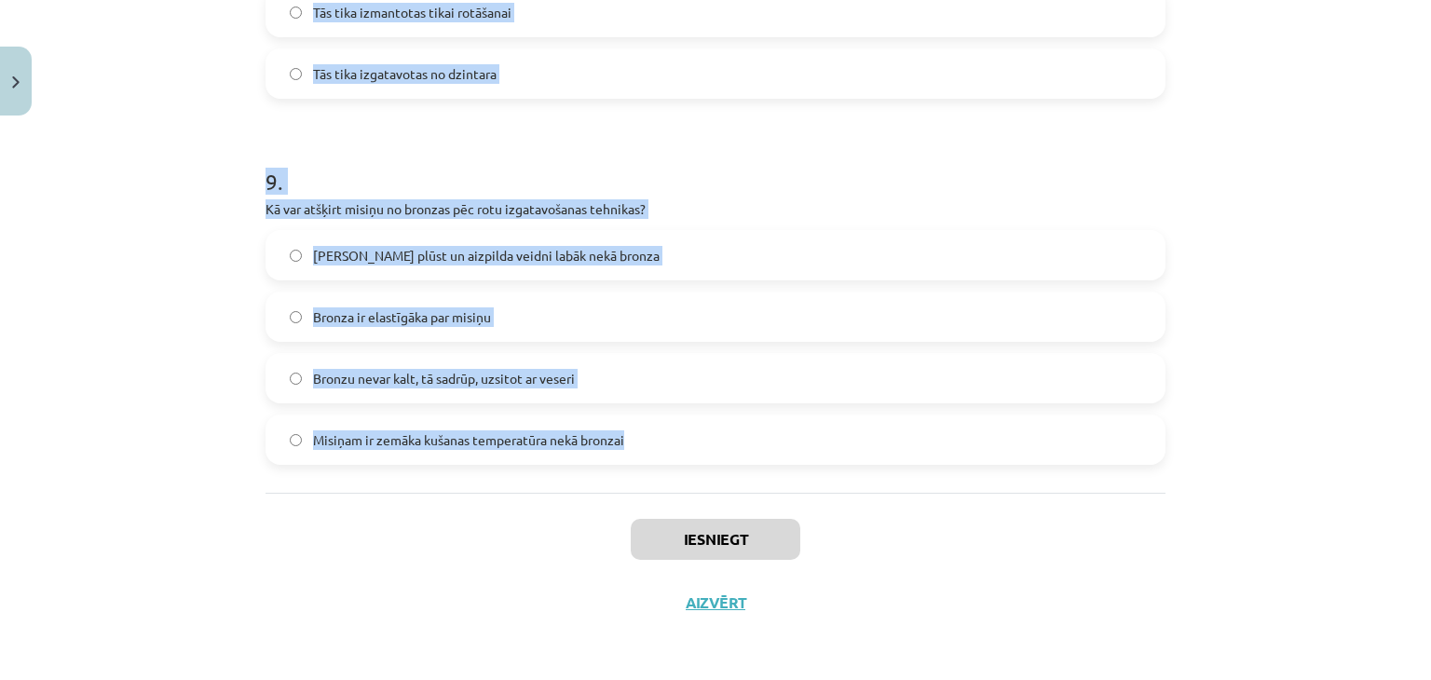
drag, startPoint x: 226, startPoint y: 293, endPoint x: 710, endPoint y: 488, distance: 521.7
click at [710, 488] on div "Mācību tēma: Dizains un tehnoloģijas 9. klases 1. ieskaites mācību materiāls #5…" at bounding box center [715, 340] width 1431 height 680
copy form "1 . Kādu rotu veidu izmantoja vīriešu tautas tērpos? Dzintara auskari Zelta kak…"
click at [158, 156] on div "Mācību tēma: Dizains un tehnoloģijas 9. klases 1. ieskaites mācību materiāls #5…" at bounding box center [715, 340] width 1431 height 680
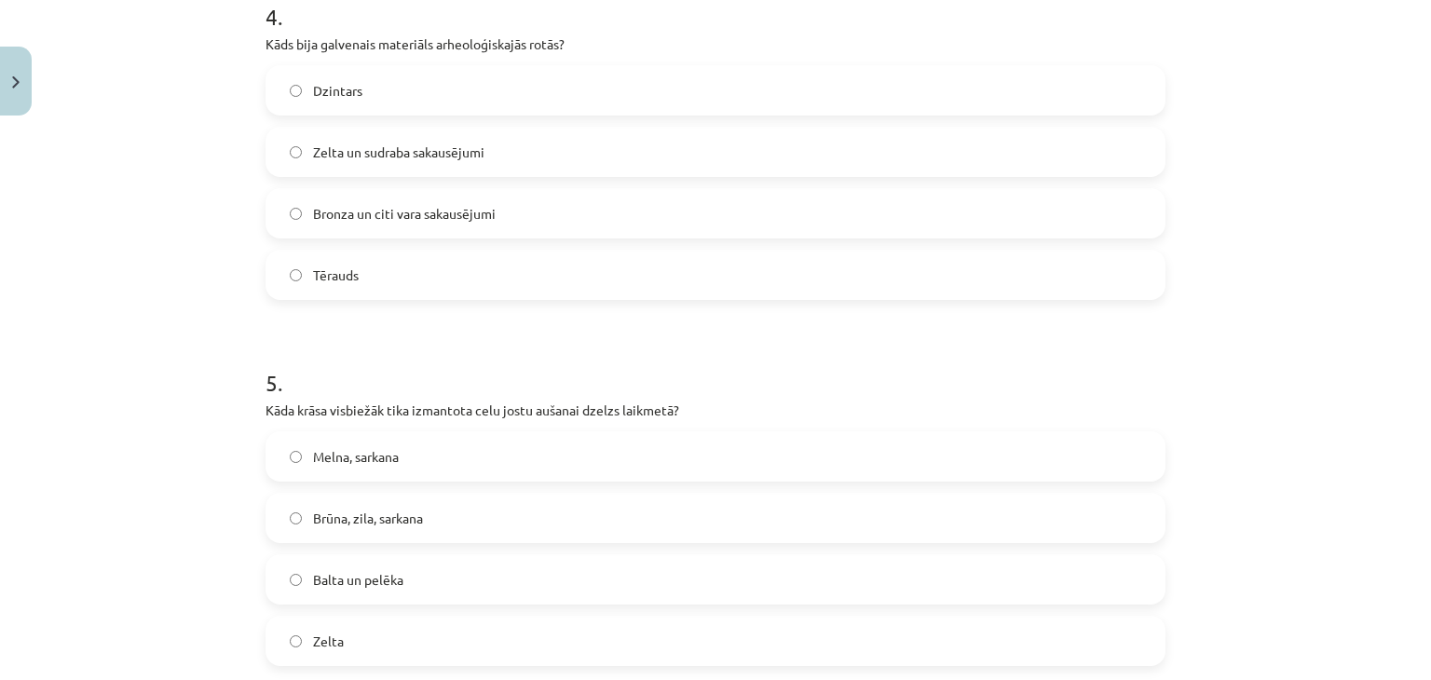
scroll to position [0, 0]
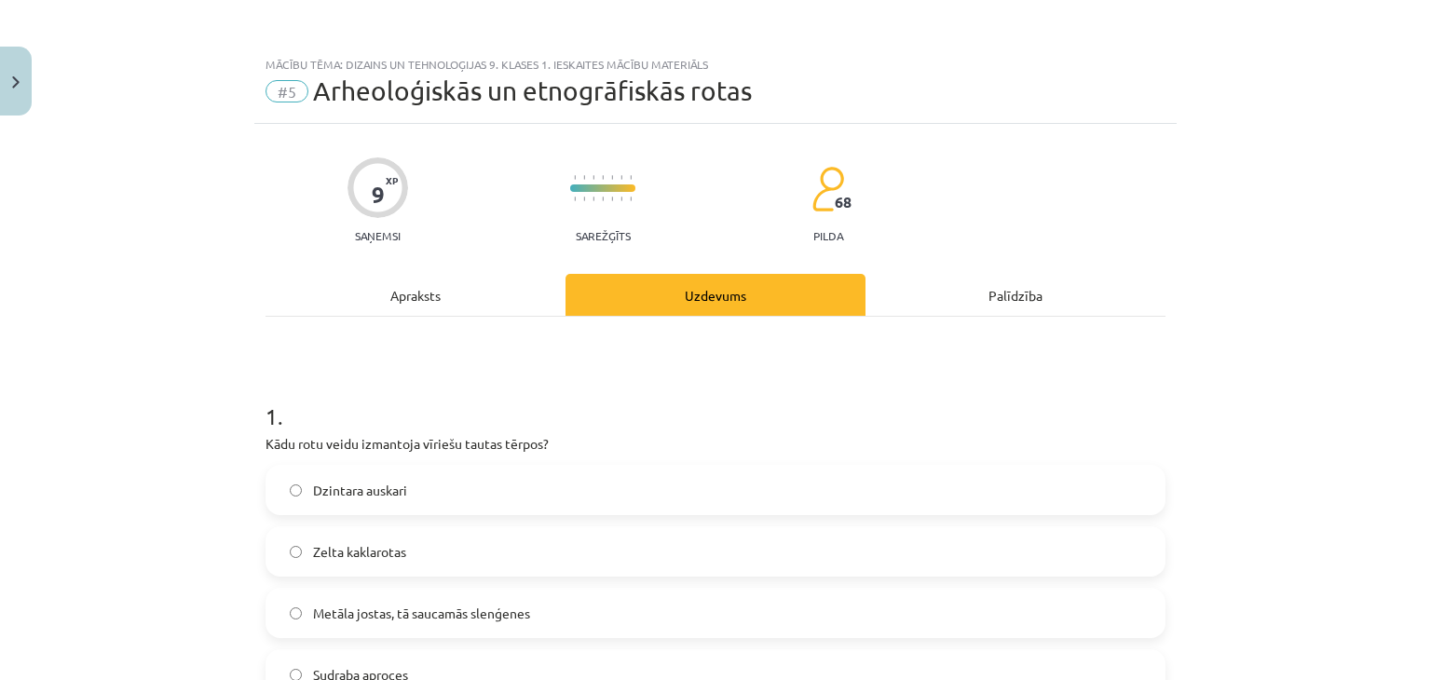
drag, startPoint x: 34, startPoint y: 491, endPoint x: 117, endPoint y: 158, distance: 342.8
click at [129, 223] on div "Mācību tēma: Dizains un tehnoloģijas 9. klases 1. ieskaites mācību materiāls #5…" at bounding box center [715, 340] width 1431 height 680
drag, startPoint x: 207, startPoint y: 407, endPoint x: 181, endPoint y: 398, distance: 27.7
click at [194, 407] on div "Mācību tēma: Dizains un tehnoloģijas 9. klases 1. ieskaites mācību materiāls #5…" at bounding box center [715, 340] width 1431 height 680
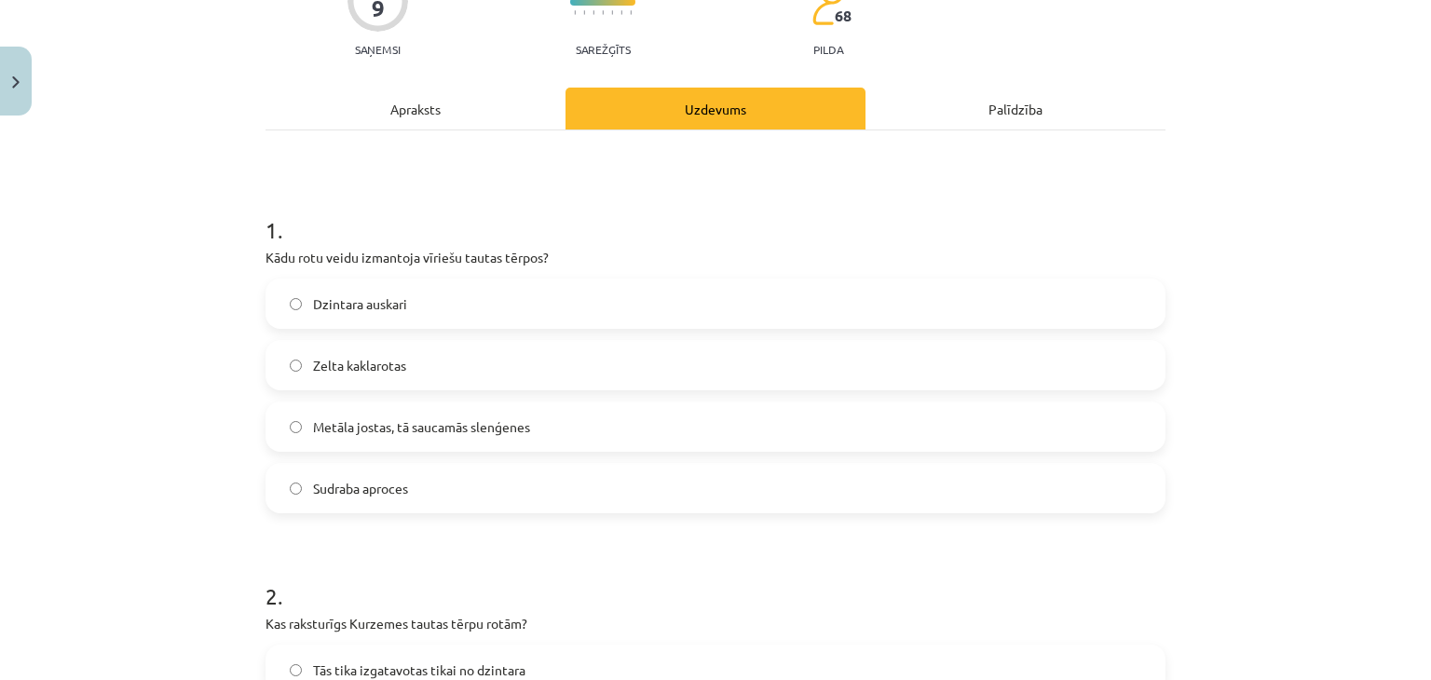
scroll to position [186, 0]
click at [464, 433] on span "Metāla jostas, tā saucamās slenģenes" at bounding box center [421, 427] width 217 height 20
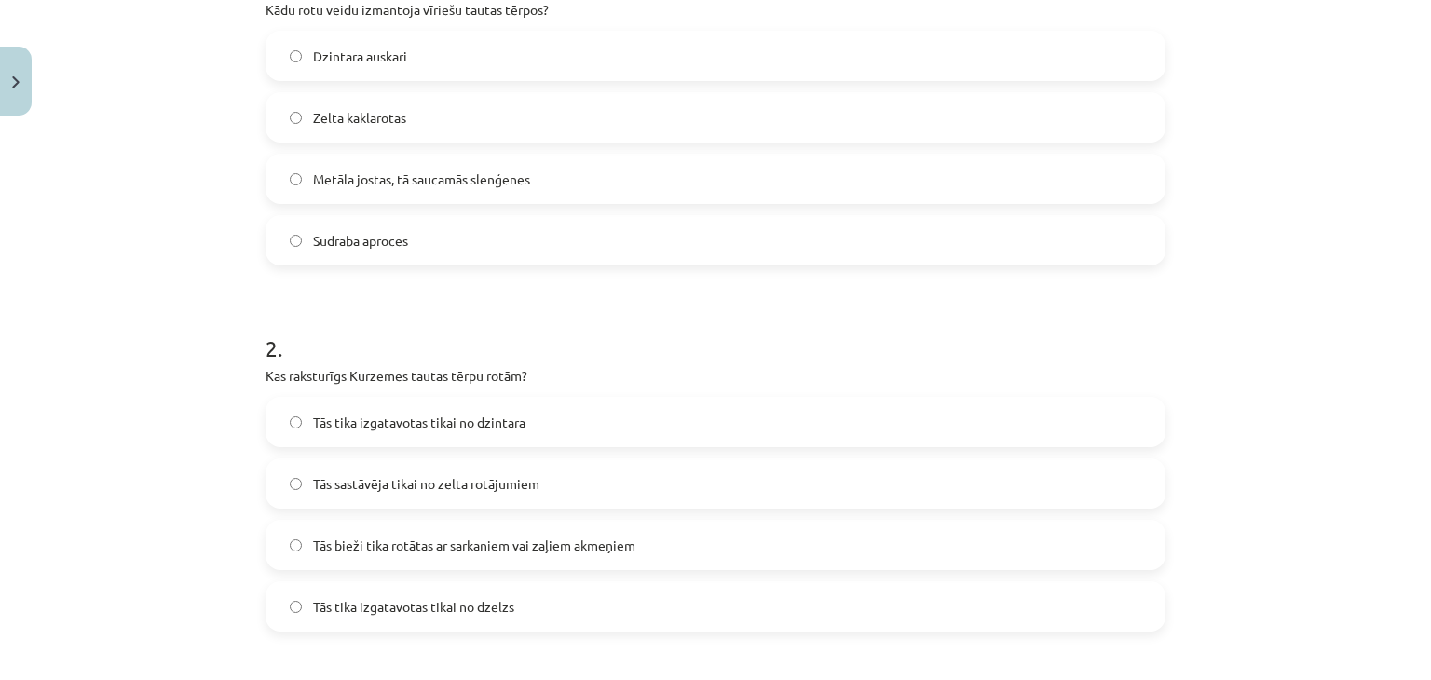
scroll to position [559, 0]
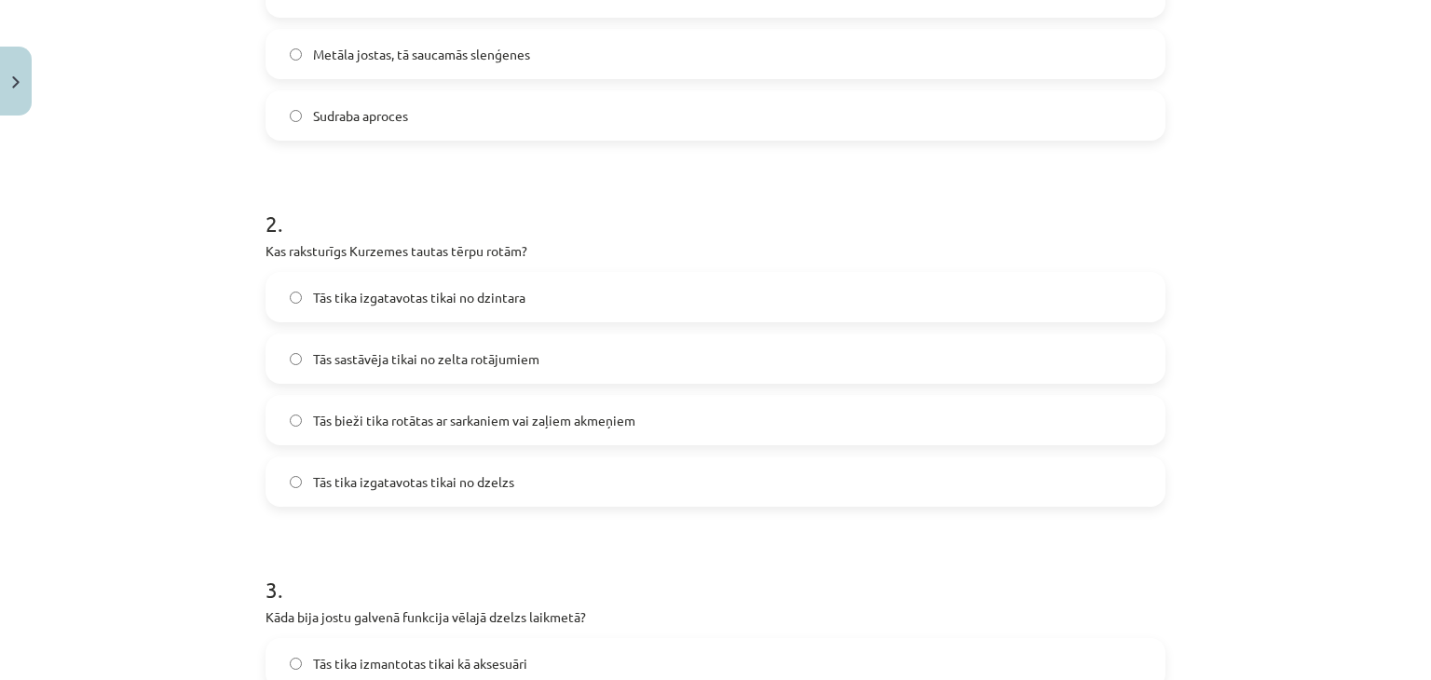
click at [489, 425] on span "Tās bieži tika rotātas ar sarkaniem vai zaļiem akmeņiem" at bounding box center [474, 421] width 322 height 20
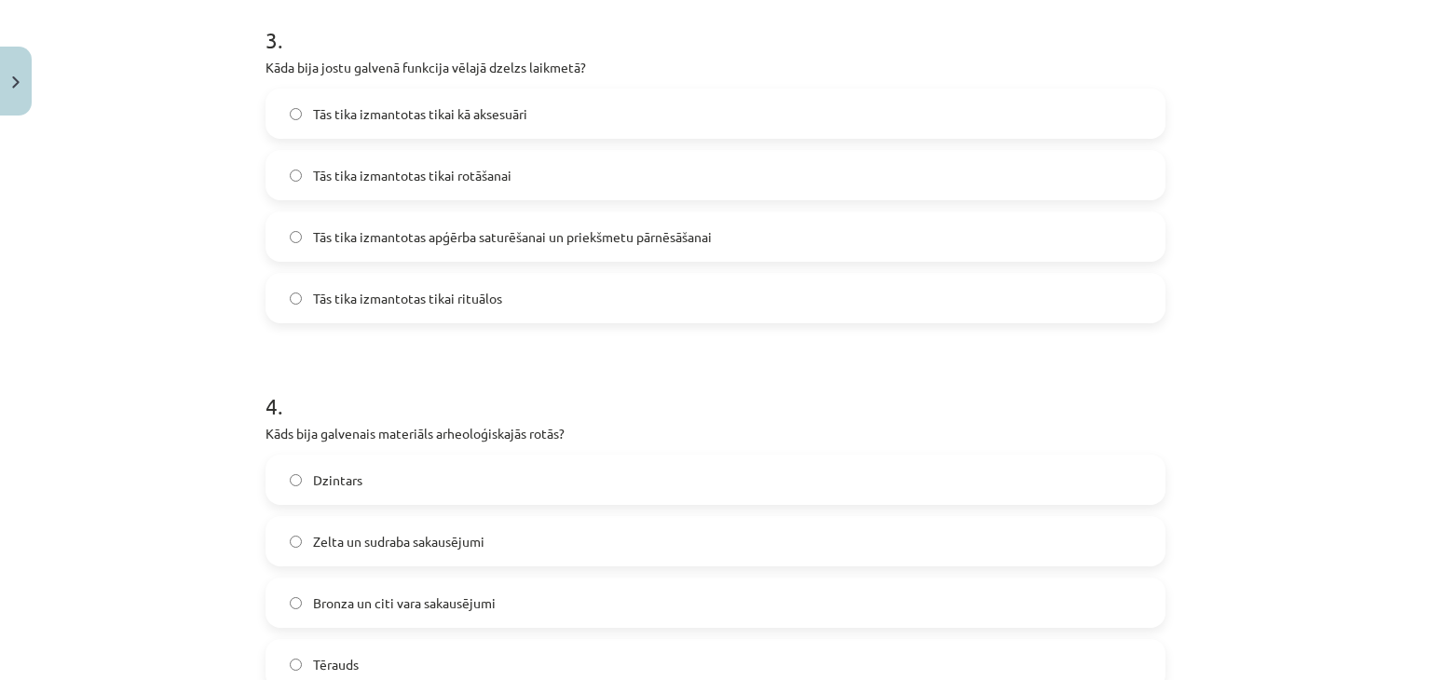
scroll to position [1118, 0]
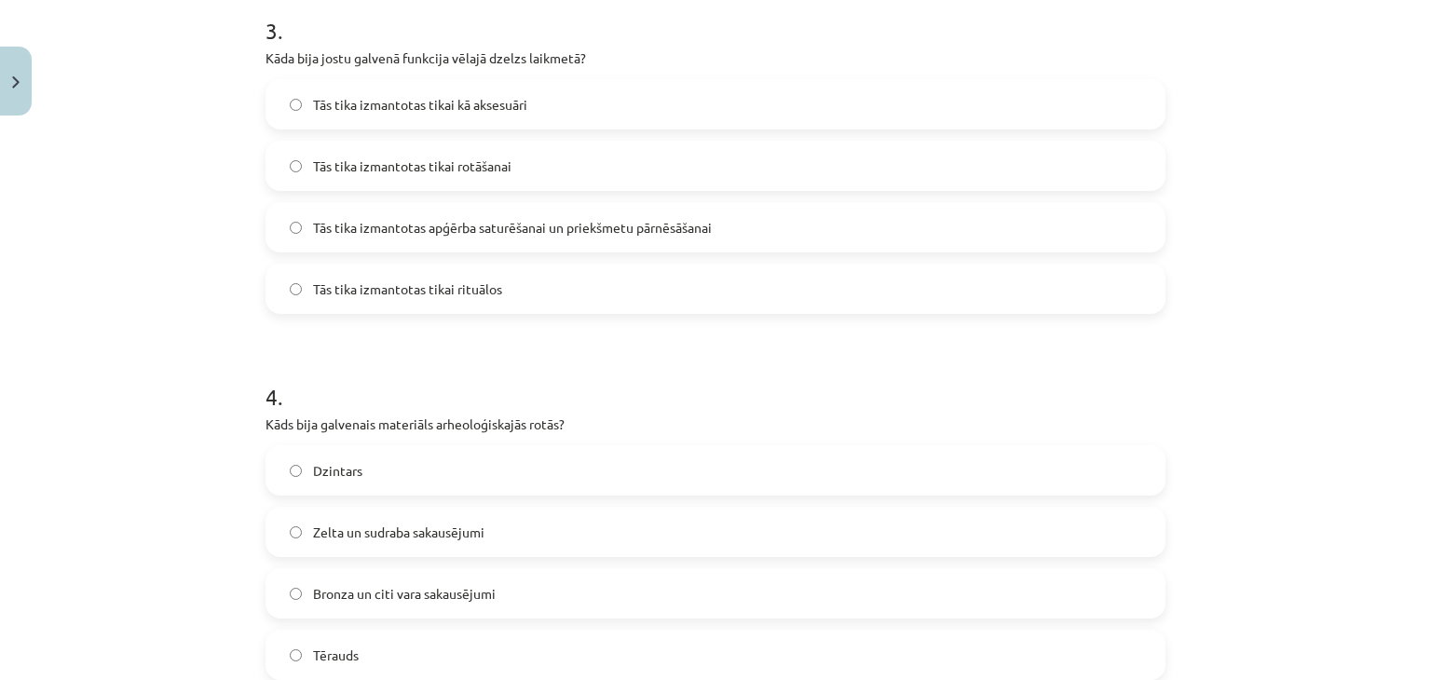
click at [499, 231] on span "Tās tika izmantotas apģērba saturēšanai un priekšmetu pārnēsāšanai" at bounding box center [512, 228] width 399 height 20
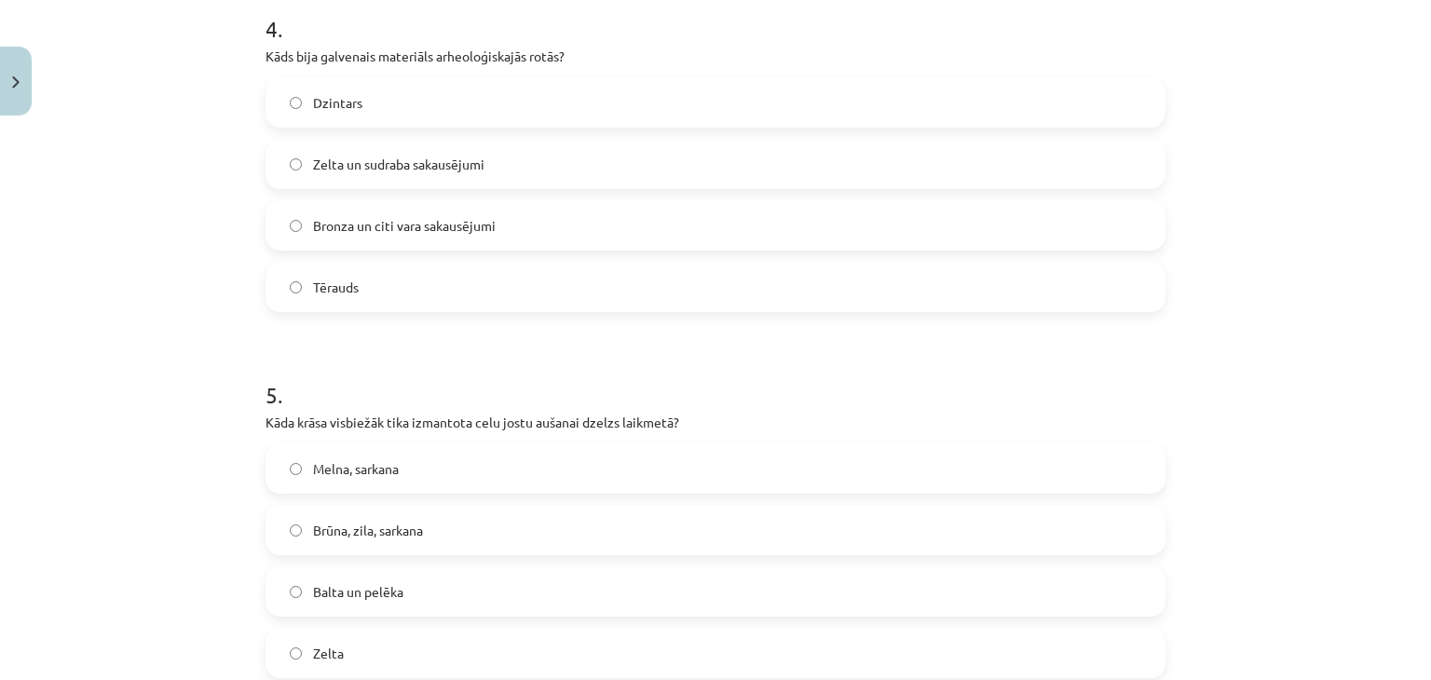
scroll to position [1491, 0]
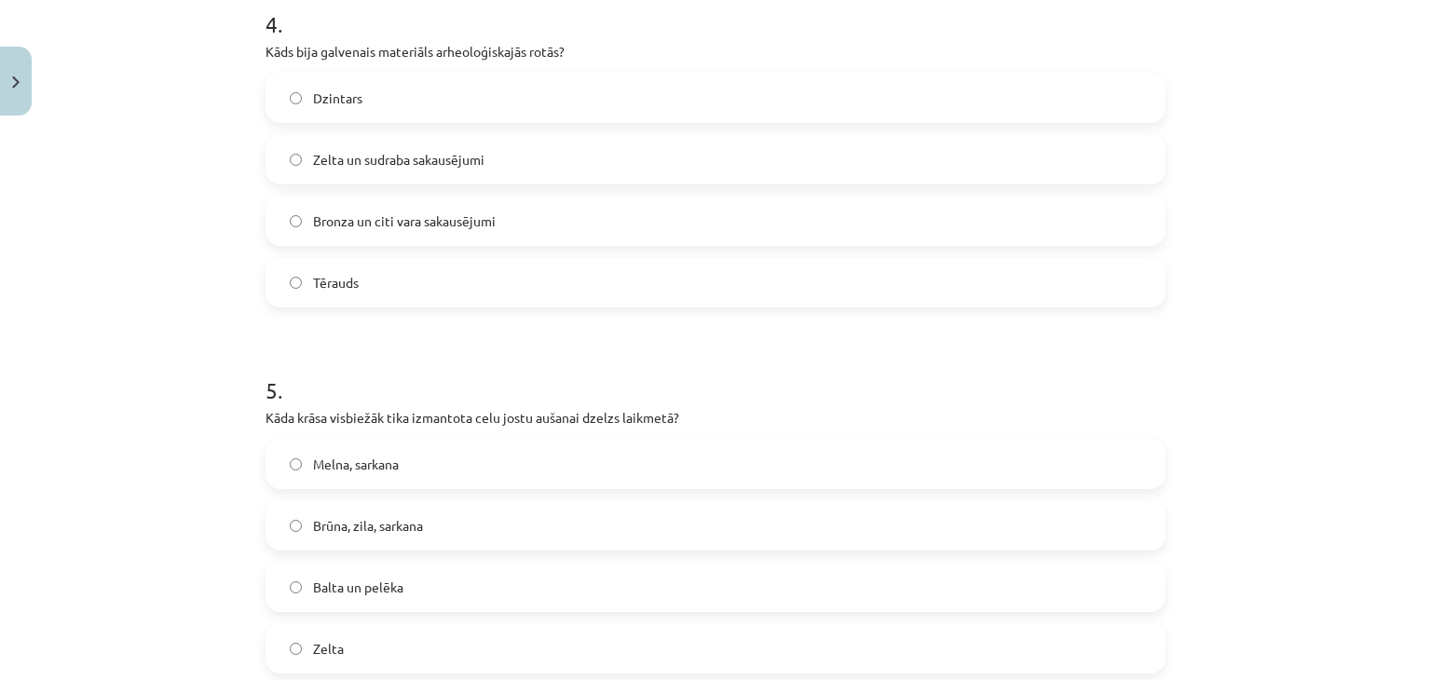
click at [479, 204] on label "Bronza un citi vara sakausējumi" at bounding box center [715, 221] width 896 height 47
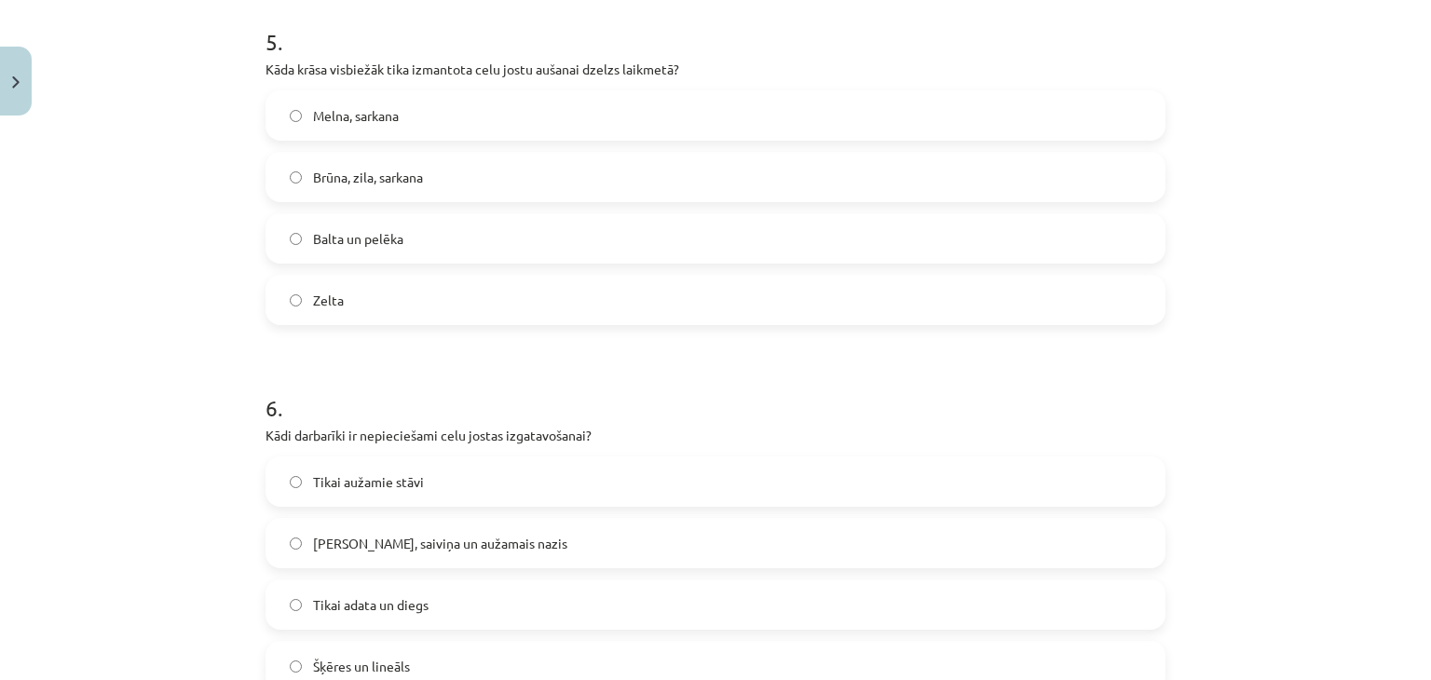
scroll to position [1864, 0]
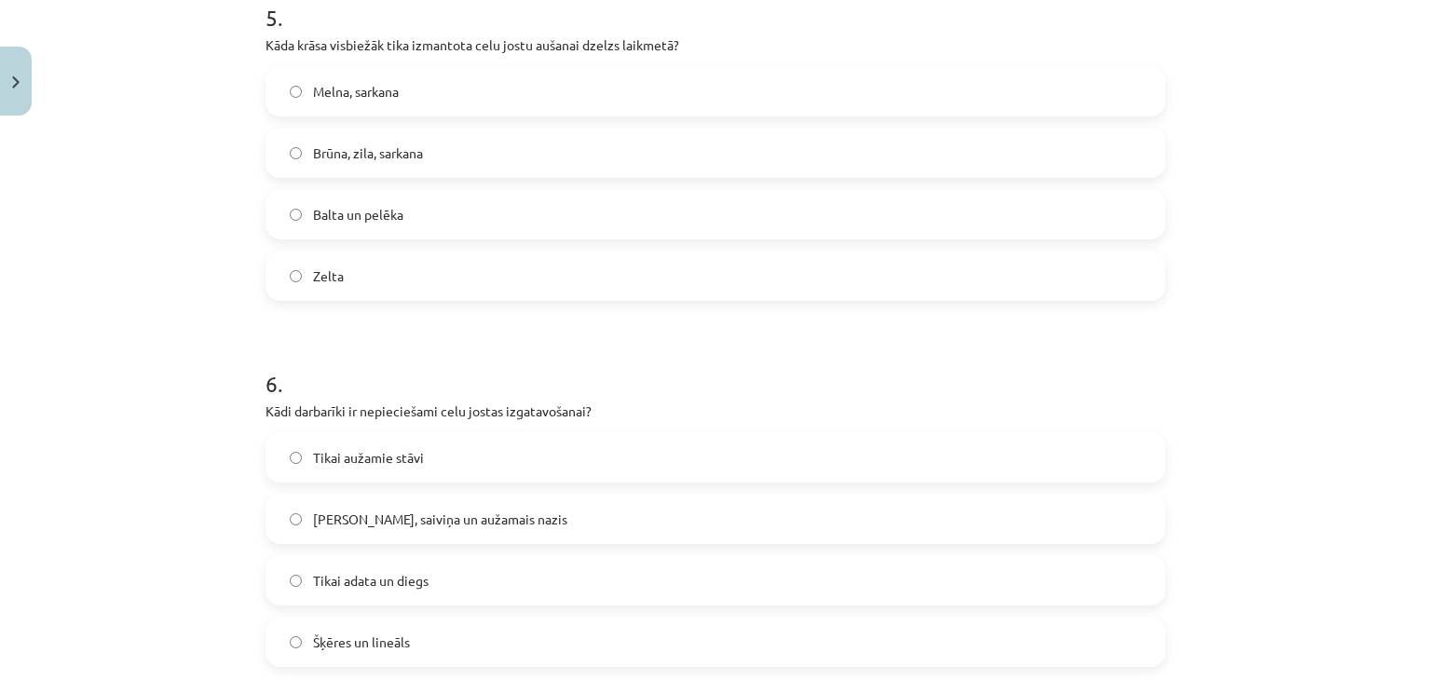
click at [436, 152] on label "Brūna, zila, sarkana" at bounding box center [715, 153] width 896 height 47
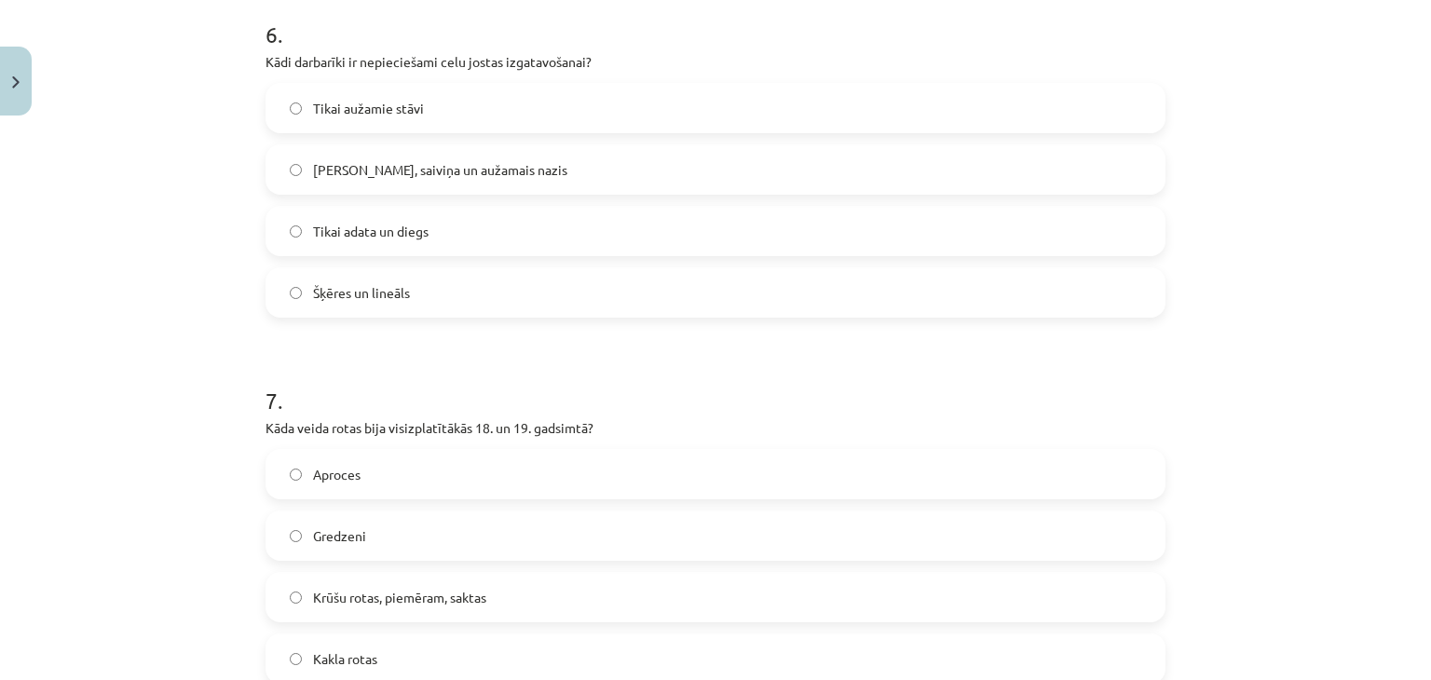
scroll to position [2236, 0]
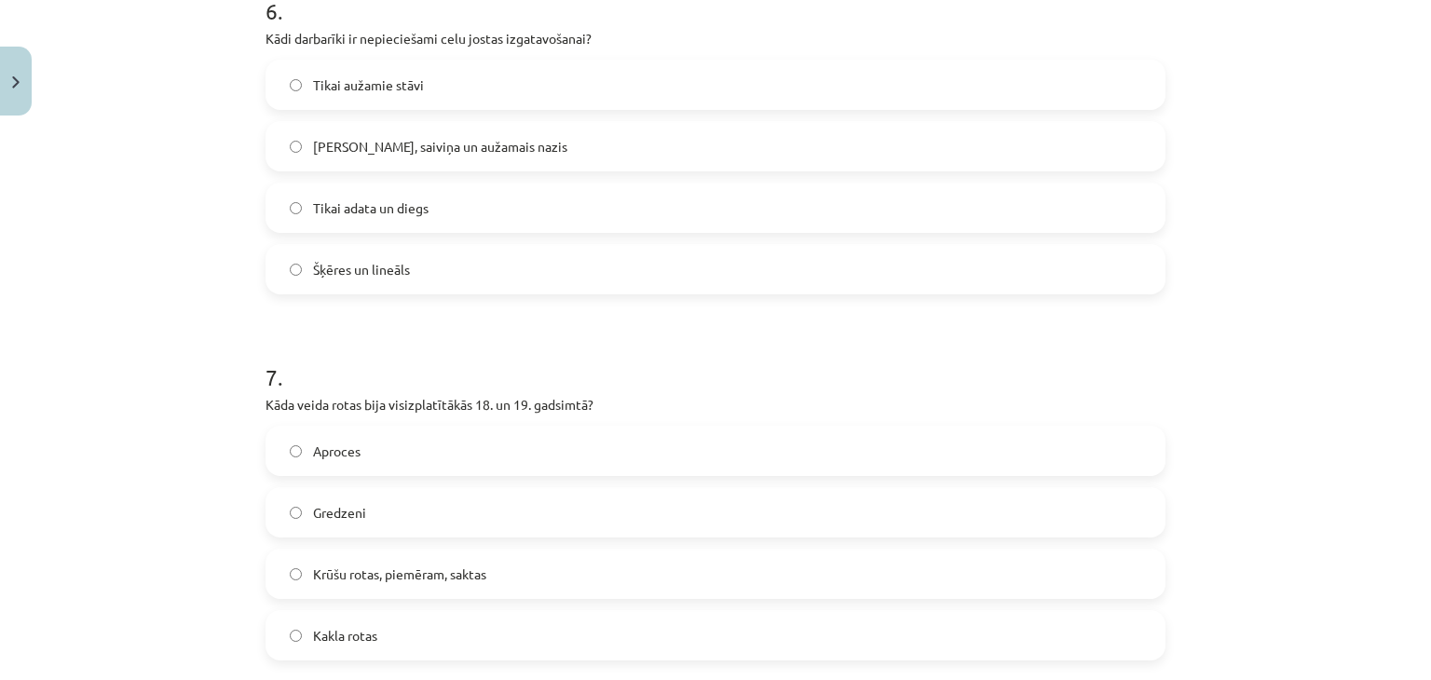
click at [441, 119] on div "Tikai aužamie stāvi Celu galdiņi, saiviņa un aužamais nazis Tikai adata un dieg…" at bounding box center [716, 177] width 900 height 235
click at [437, 140] on span "Celu galdiņi, saiviņa un aužamais nazis" at bounding box center [440, 147] width 254 height 20
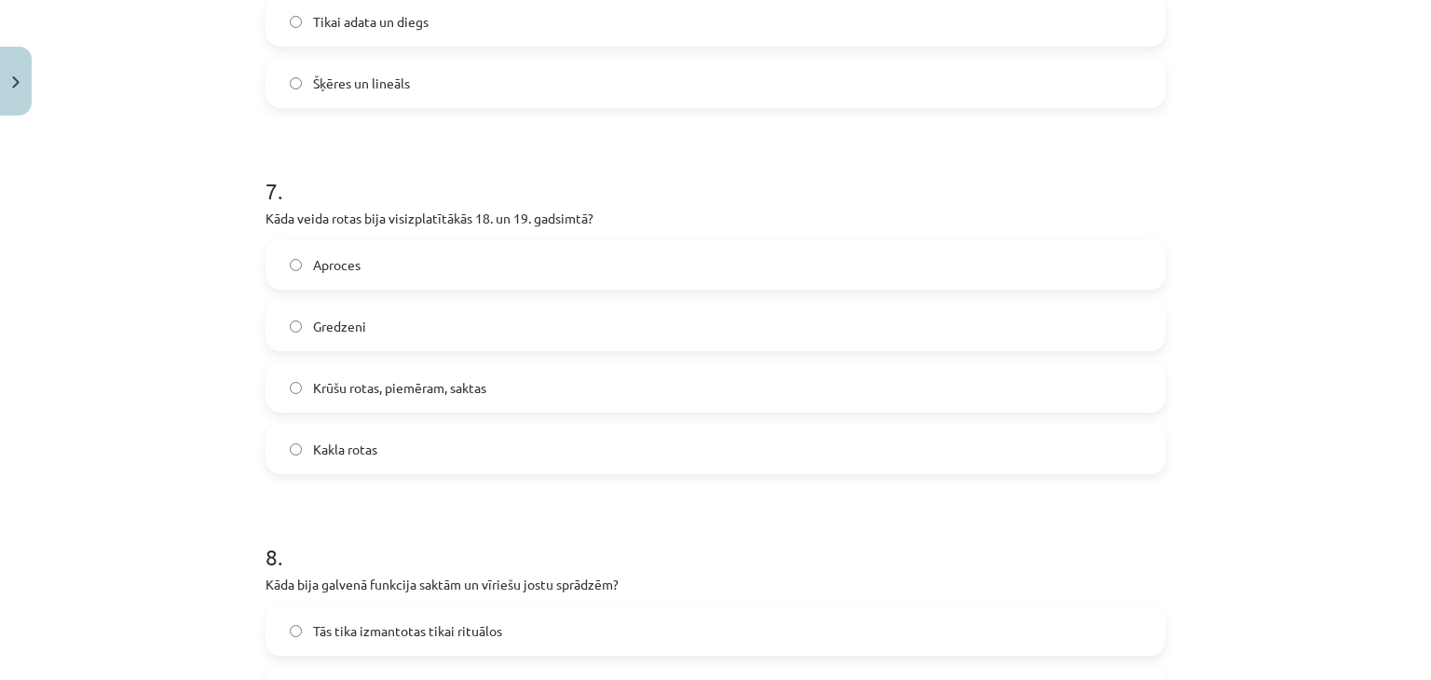
scroll to position [2484, 0]
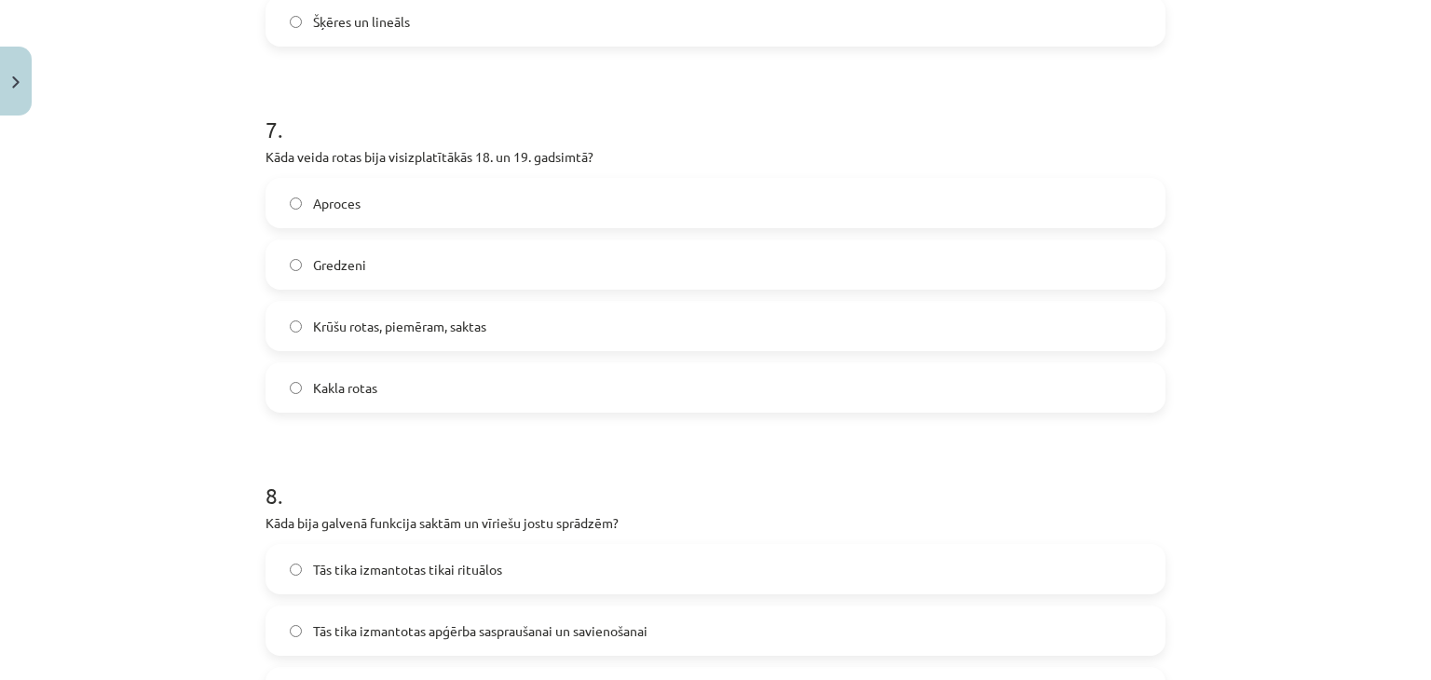
click at [350, 317] on span "Krūšu rotas, piemēram, saktas" at bounding box center [399, 327] width 173 height 20
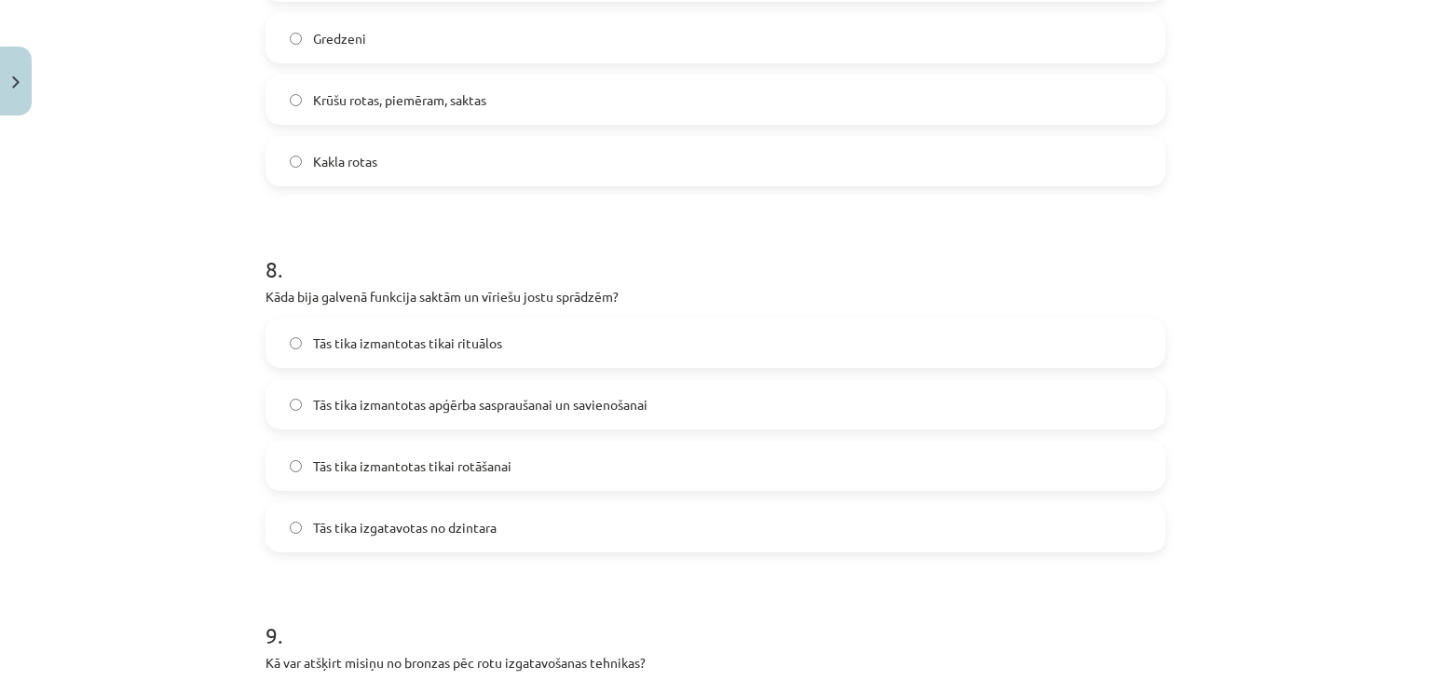
scroll to position [2733, 0]
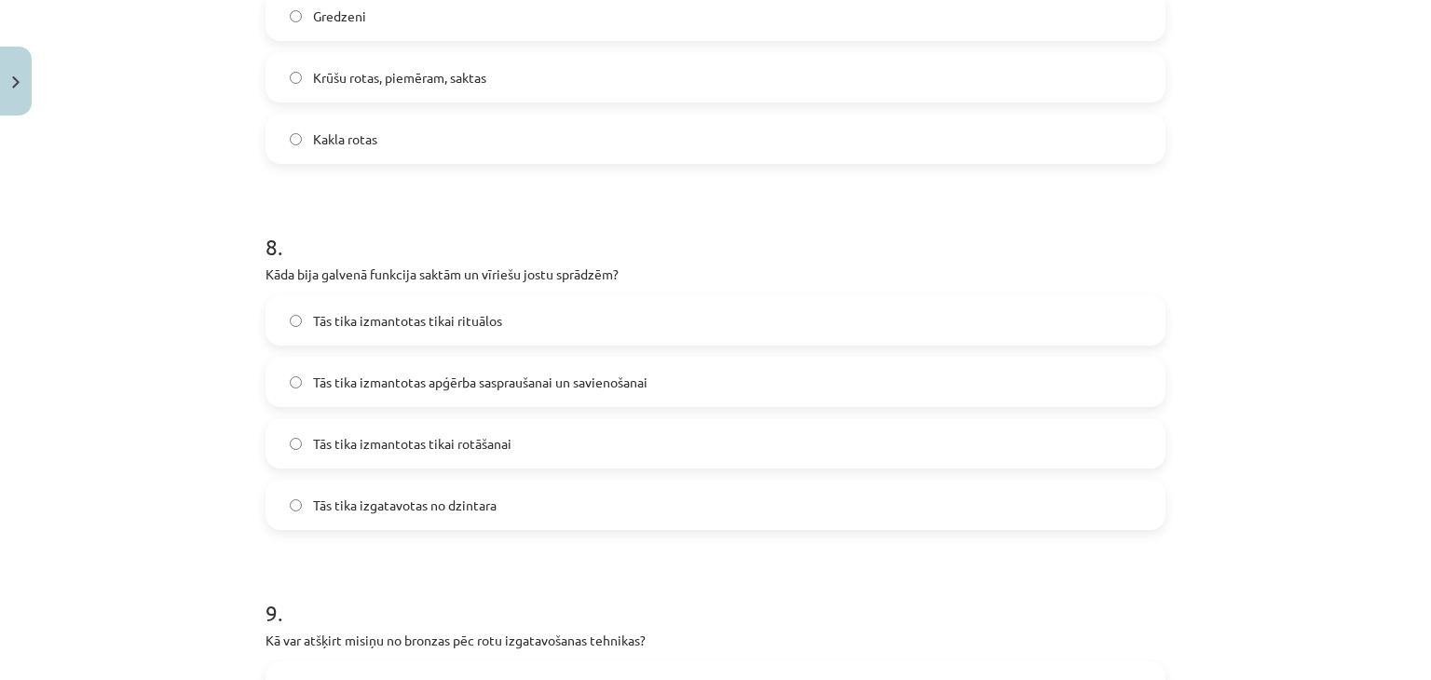
click at [751, 370] on label "Tās tika izmantotas apģērba saspraušanai un savienošanai" at bounding box center [715, 382] width 896 height 47
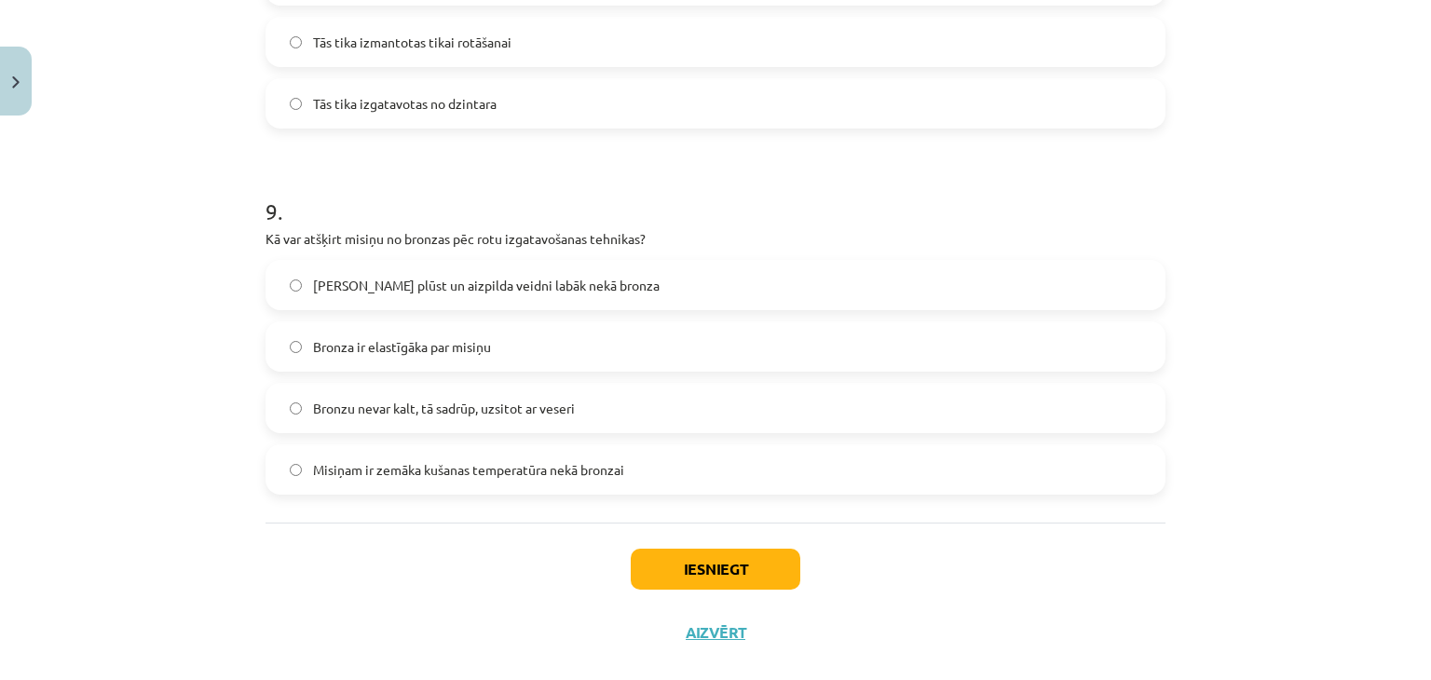
scroll to position [3164, 0]
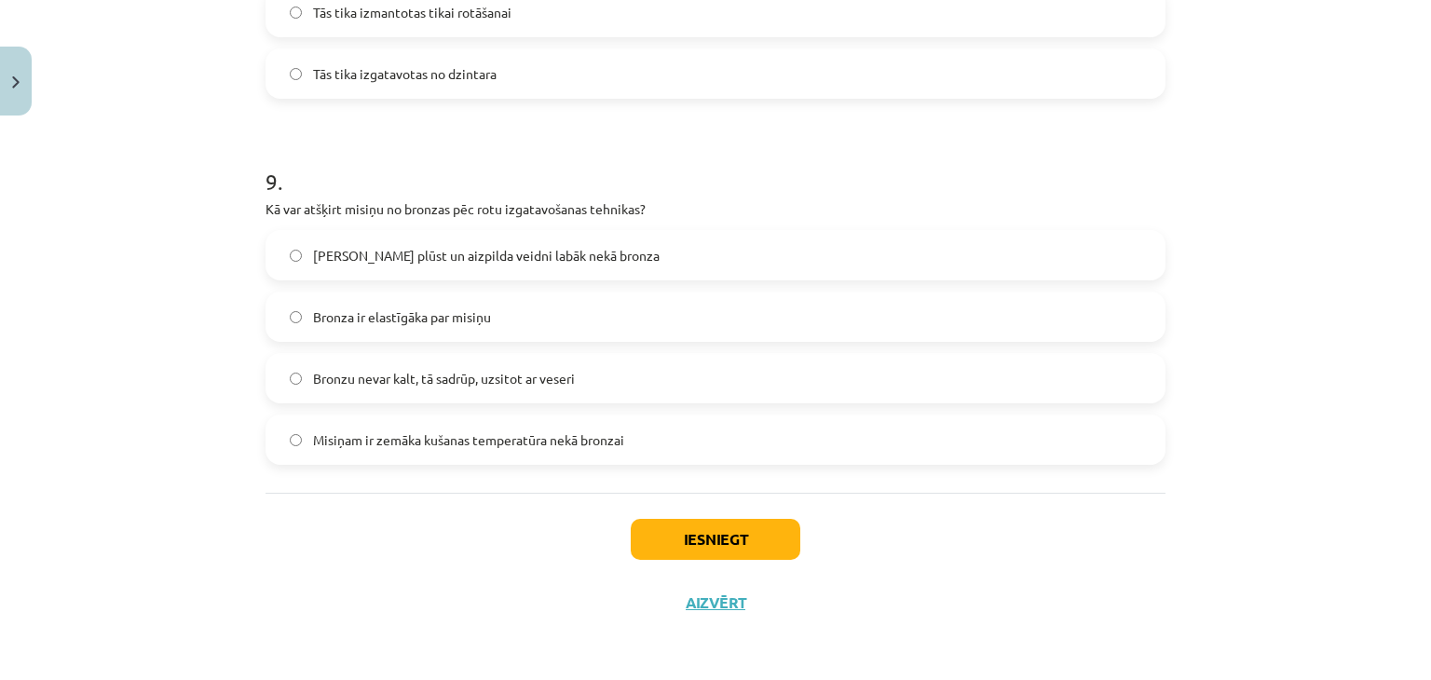
click at [603, 411] on div "Misiņš plūst un aizpilda veidni labāk nekā bronza Bronza ir elastīgāka par misi…" at bounding box center [716, 347] width 900 height 235
click at [357, 250] on span "Misiņš plūst un aizpilda veidni labāk nekā bronza" at bounding box center [486, 256] width 347 height 20
click at [727, 546] on button "Iesniegt" at bounding box center [716, 539] width 170 height 41
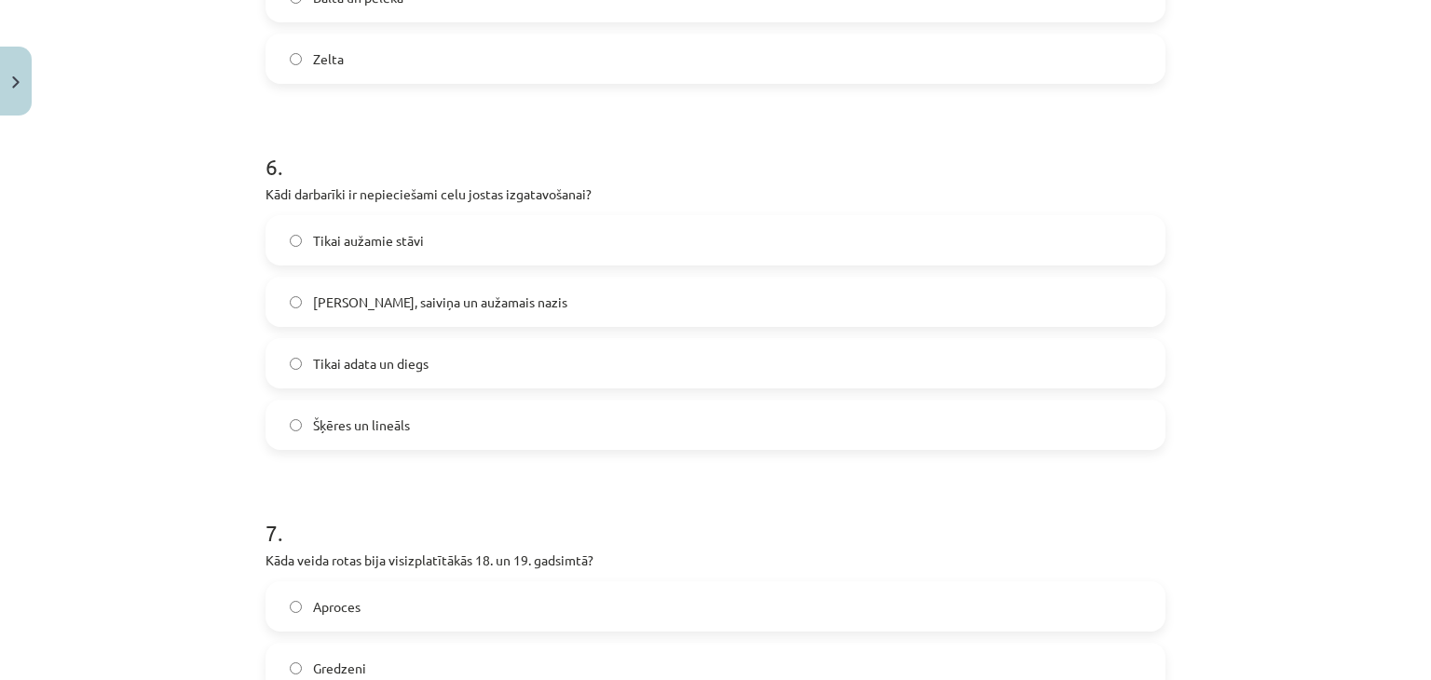
scroll to position [0, 0]
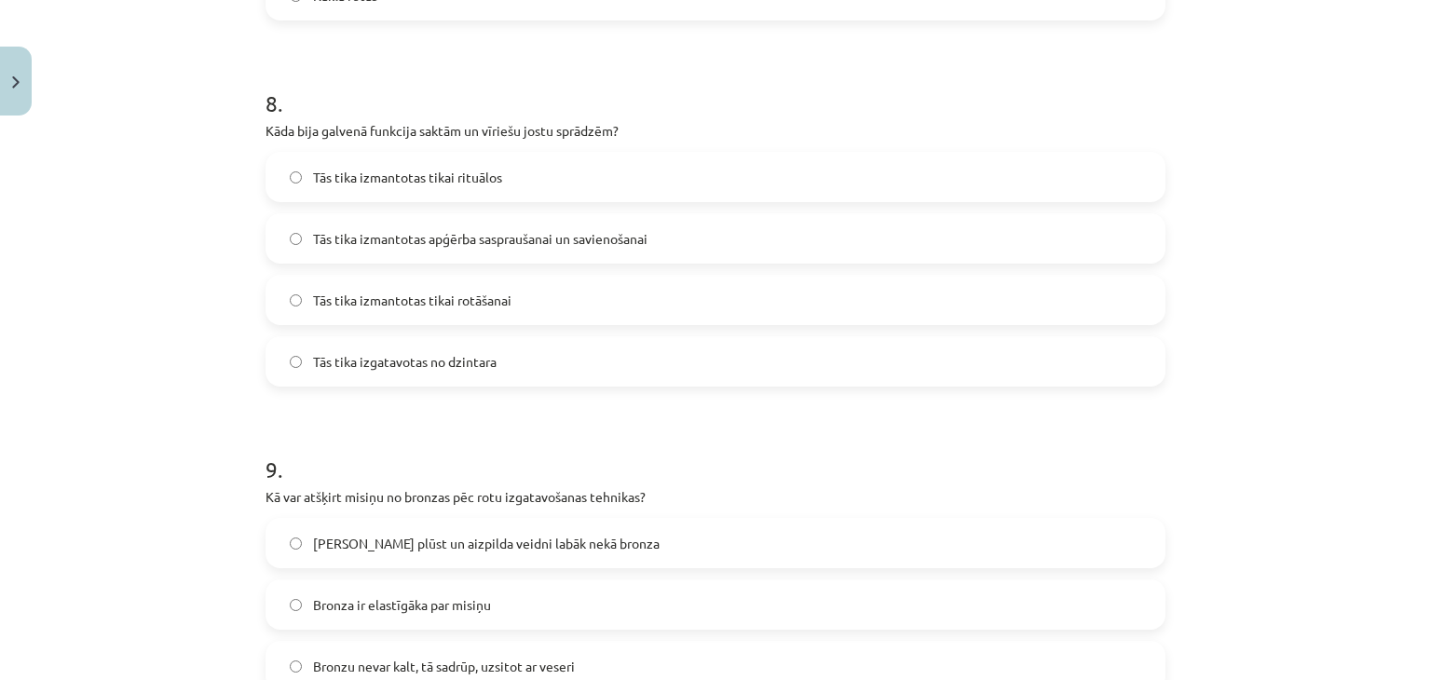
drag, startPoint x: 261, startPoint y: 414, endPoint x: 307, endPoint y: 657, distance: 247.4
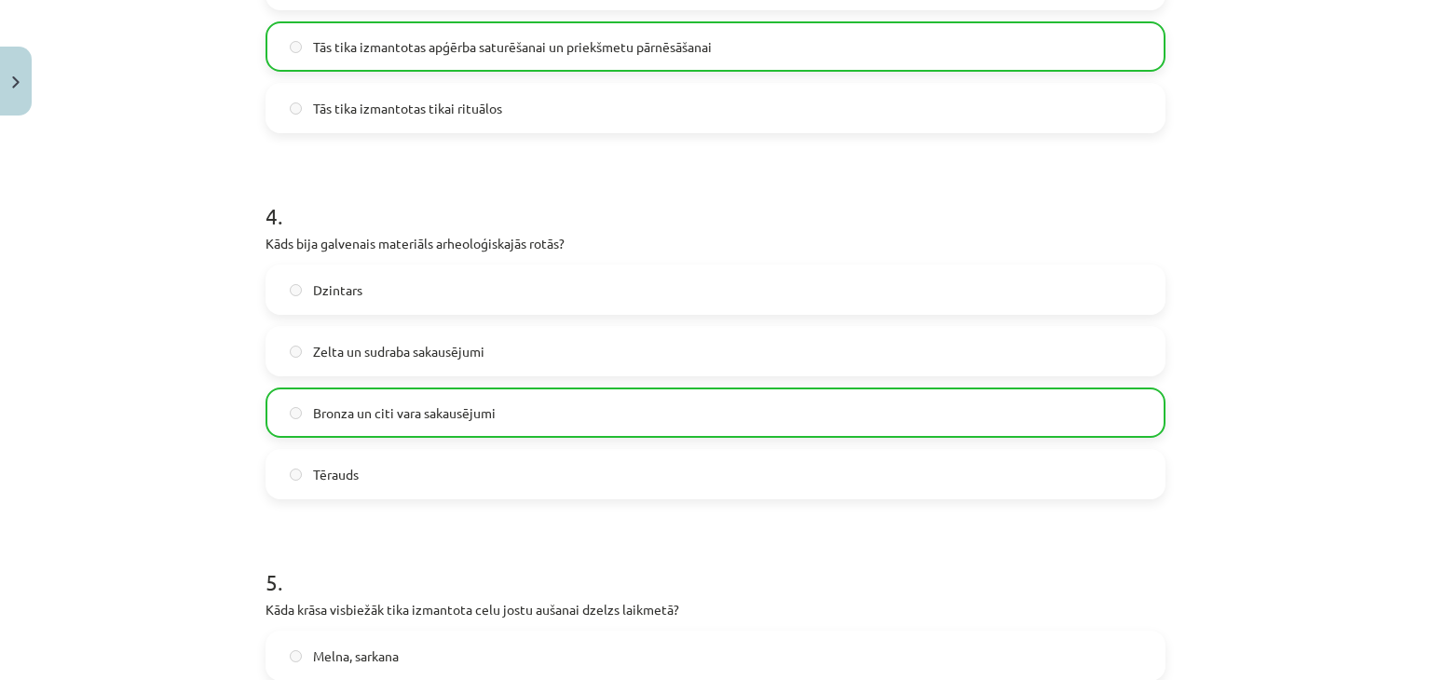
scroll to position [3224, 0]
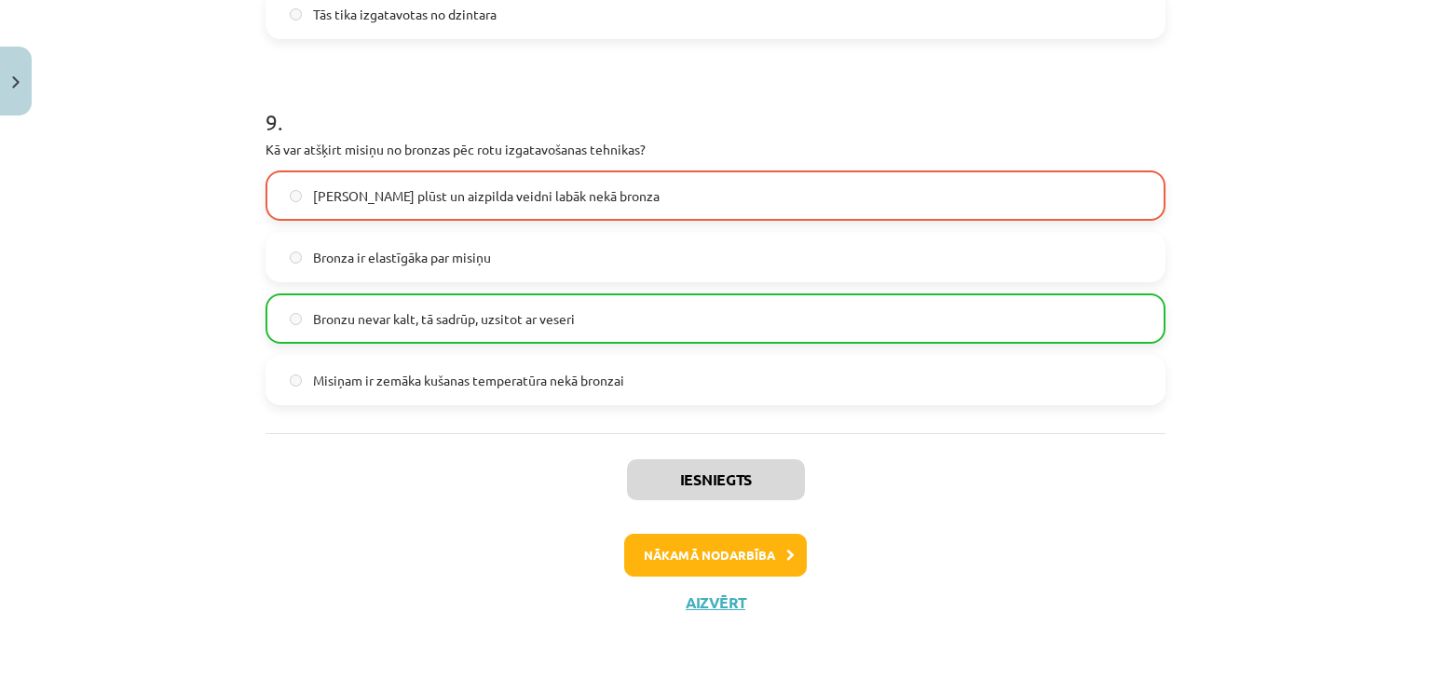
drag, startPoint x: 220, startPoint y: 185, endPoint x: 300, endPoint y: 723, distance: 543.6
click at [683, 567] on button "Nākamā nodarbība" at bounding box center [715, 555] width 183 height 43
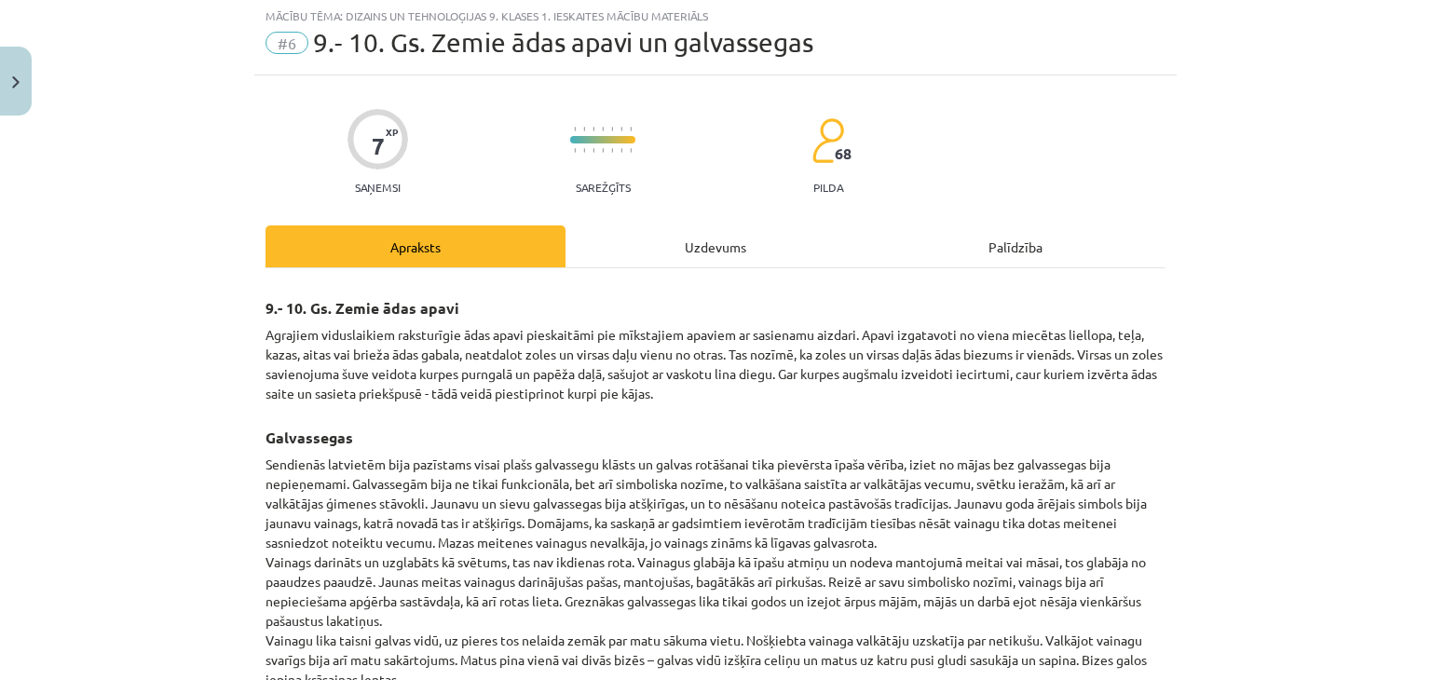
scroll to position [47, 0]
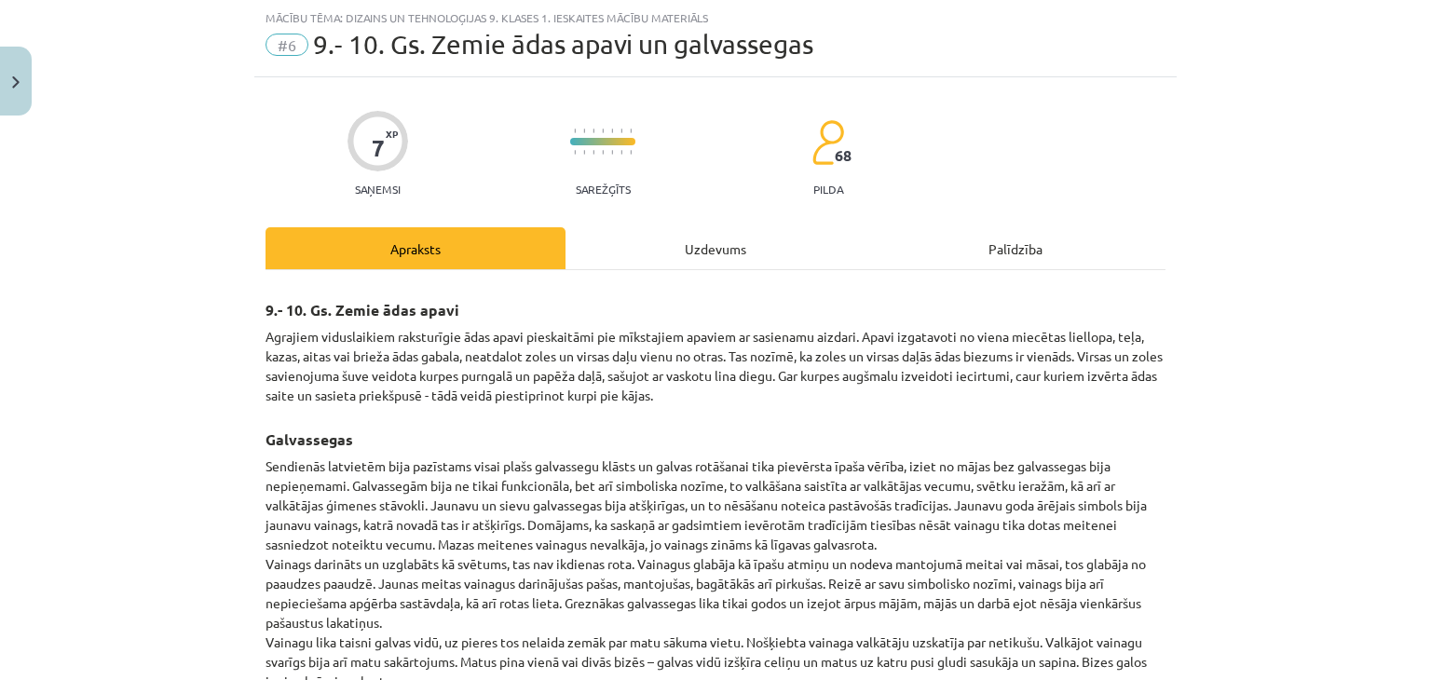
click at [710, 239] on div "Uzdevums" at bounding box center [716, 248] width 300 height 42
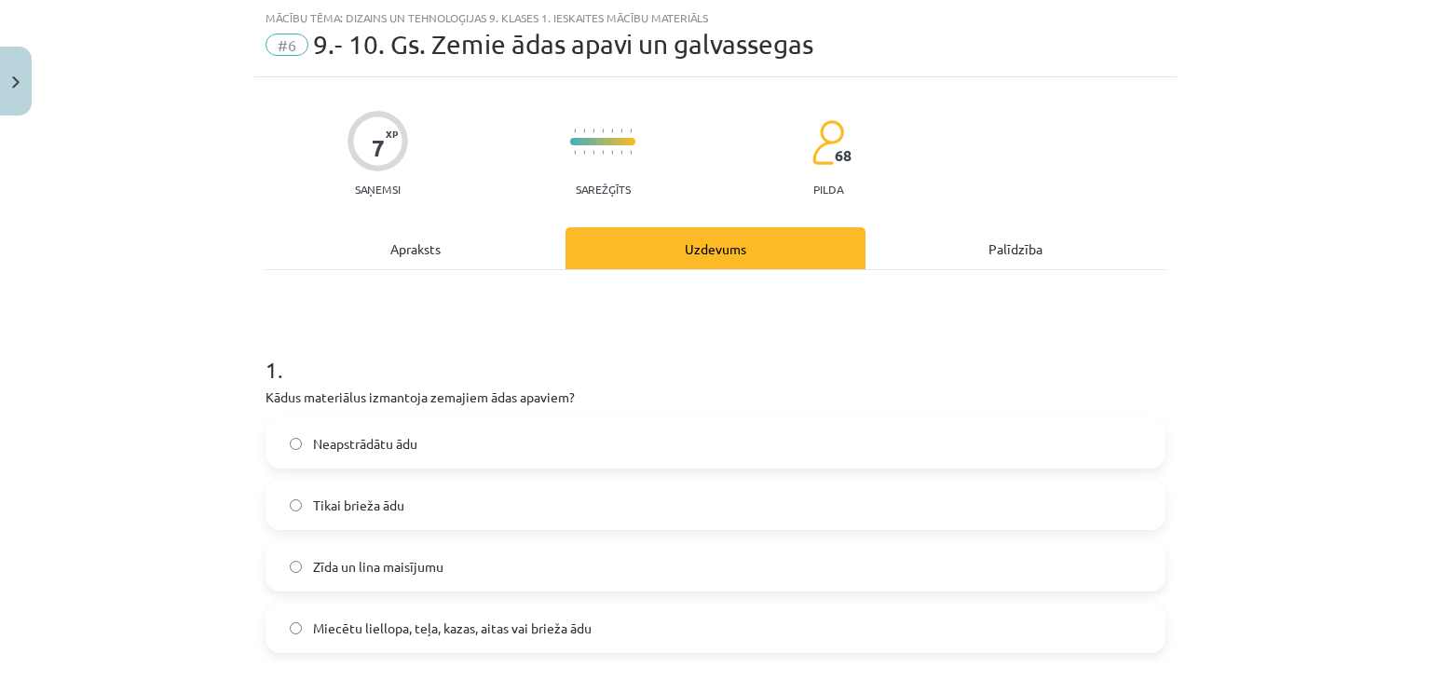
click at [410, 245] on div "Apraksts" at bounding box center [416, 248] width 300 height 42
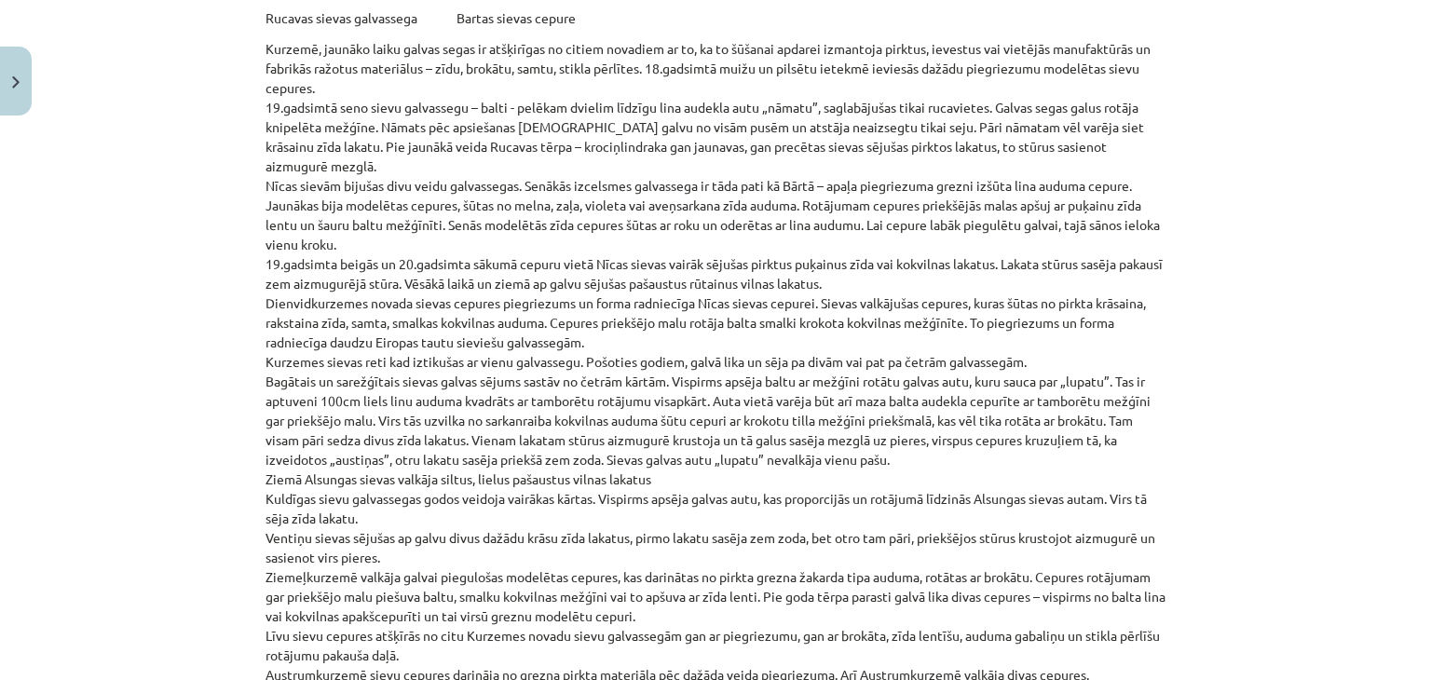
scroll to position [4280, 0]
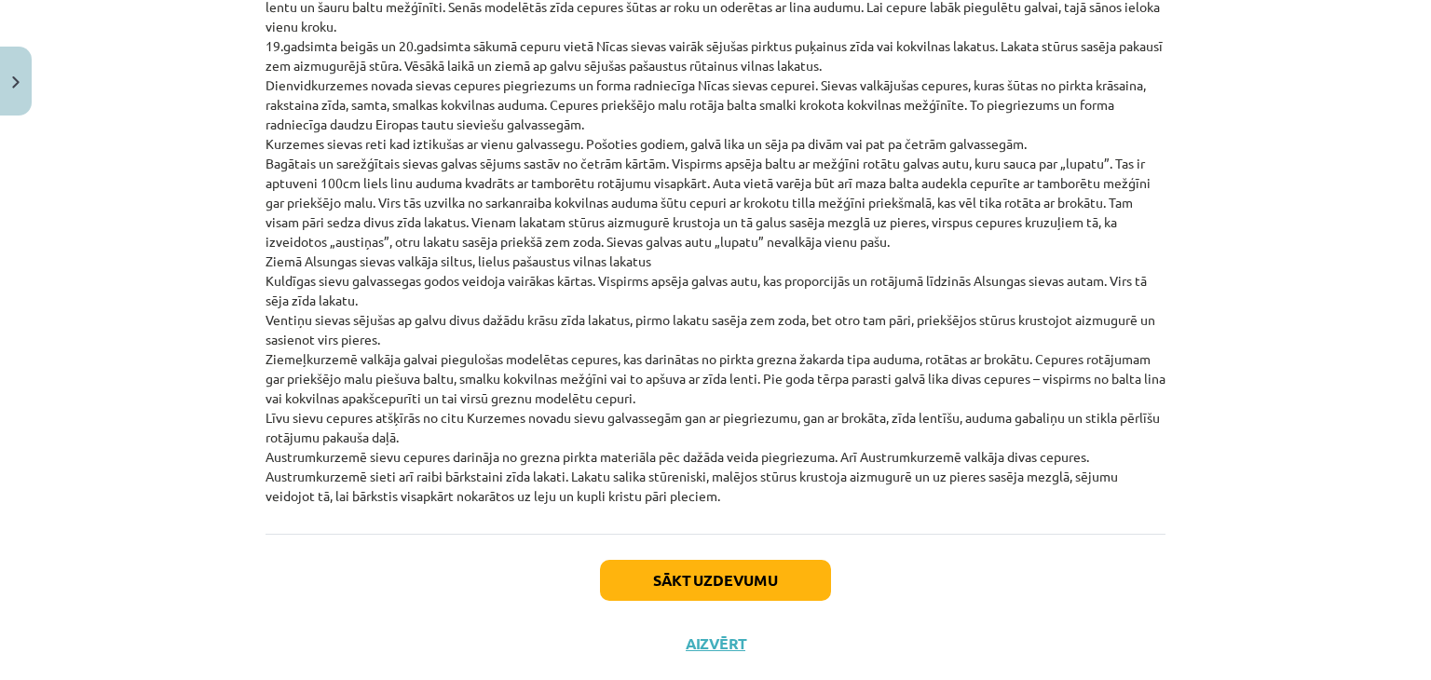
drag, startPoint x: 245, startPoint y: 307, endPoint x: 801, endPoint y: 484, distance: 583.8
click at [801, 484] on div "Mācību tēma: Dizains un tehnoloģijas 9. klases 1. ieskaites mācību materiāls #6…" at bounding box center [715, 340] width 1431 height 680
copy div "9.- 10. Gs. Zemie ādas apavi Agrajiem viduslaikiem raksturīgie ādas apavi piesk…"
click at [165, 446] on div "Mācību tēma: Dizains un tehnoloģijas 9. klases 1. ieskaites mācību materiāls #6…" at bounding box center [715, 340] width 1431 height 680
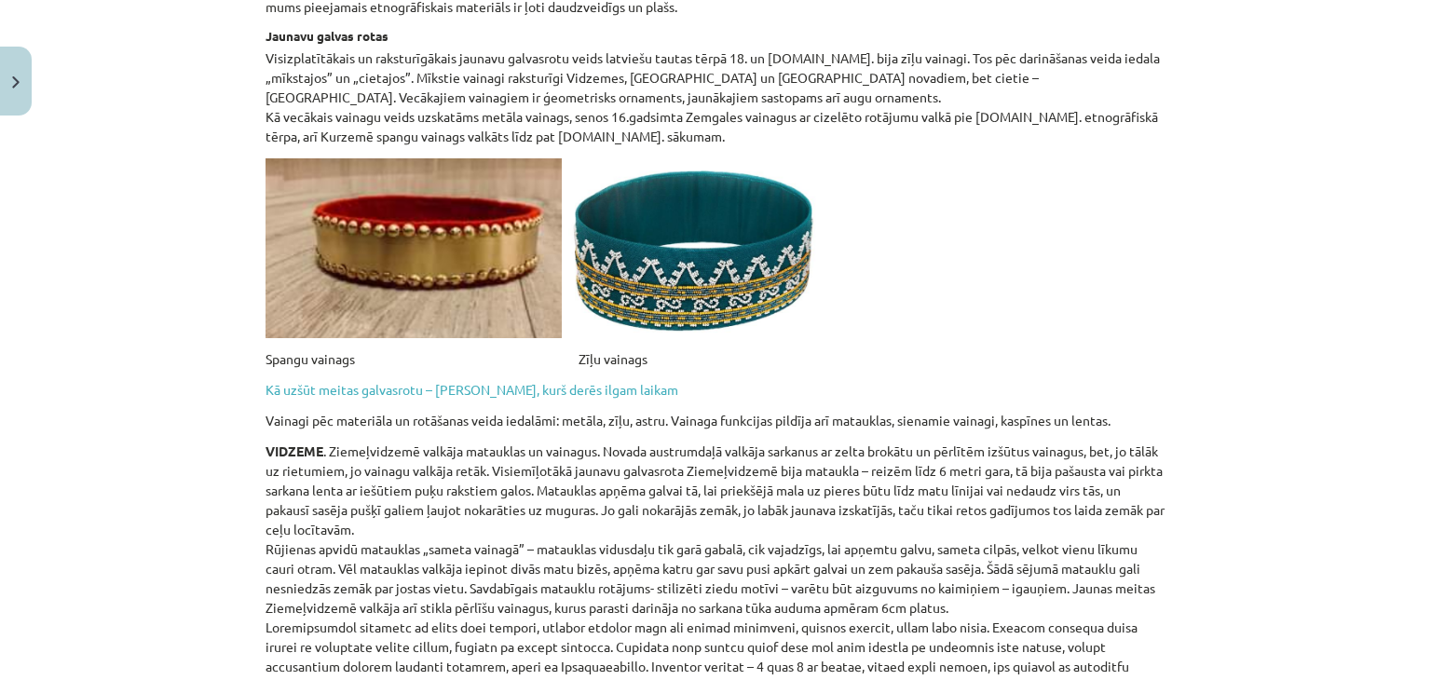
scroll to position [0, 0]
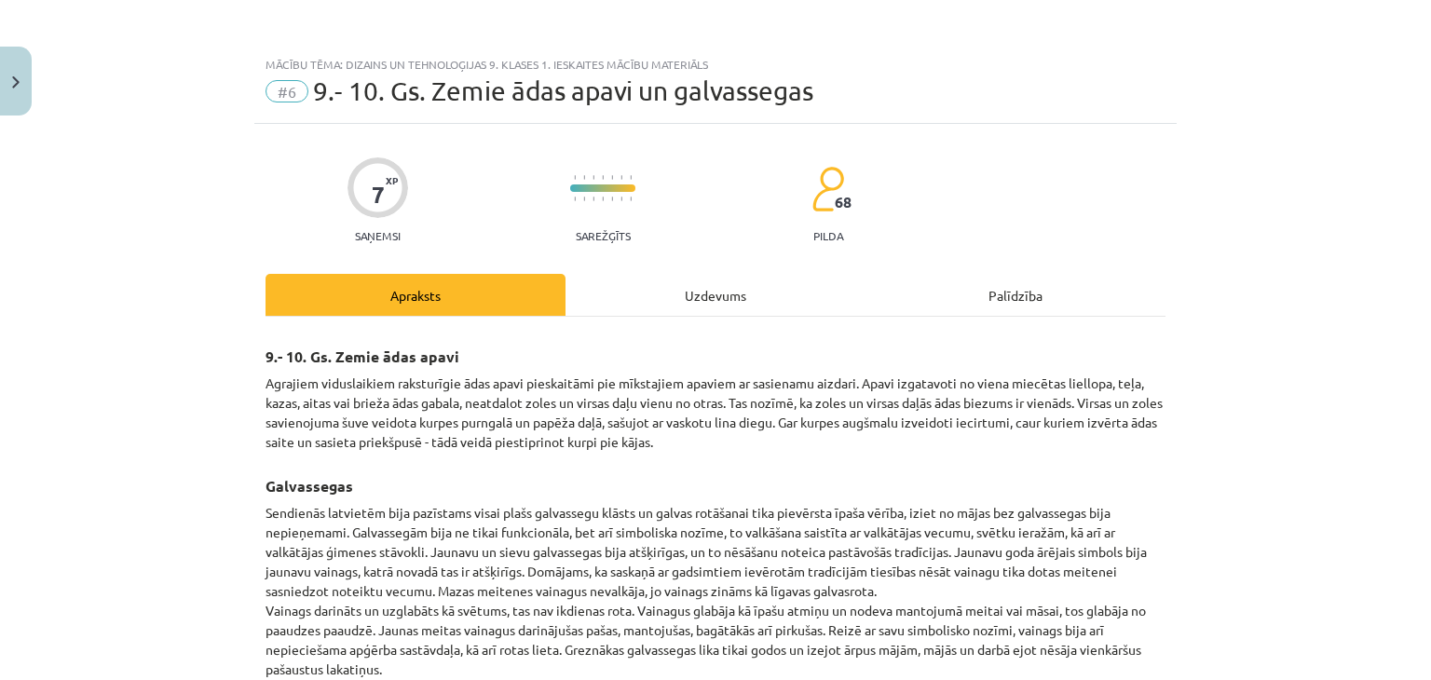
drag, startPoint x: 161, startPoint y: 446, endPoint x: 157, endPoint y: 38, distance: 408.2
drag, startPoint x: 647, startPoint y: 322, endPoint x: 635, endPoint y: 319, distance: 11.8
click at [640, 285] on div "Uzdevums" at bounding box center [716, 295] width 300 height 42
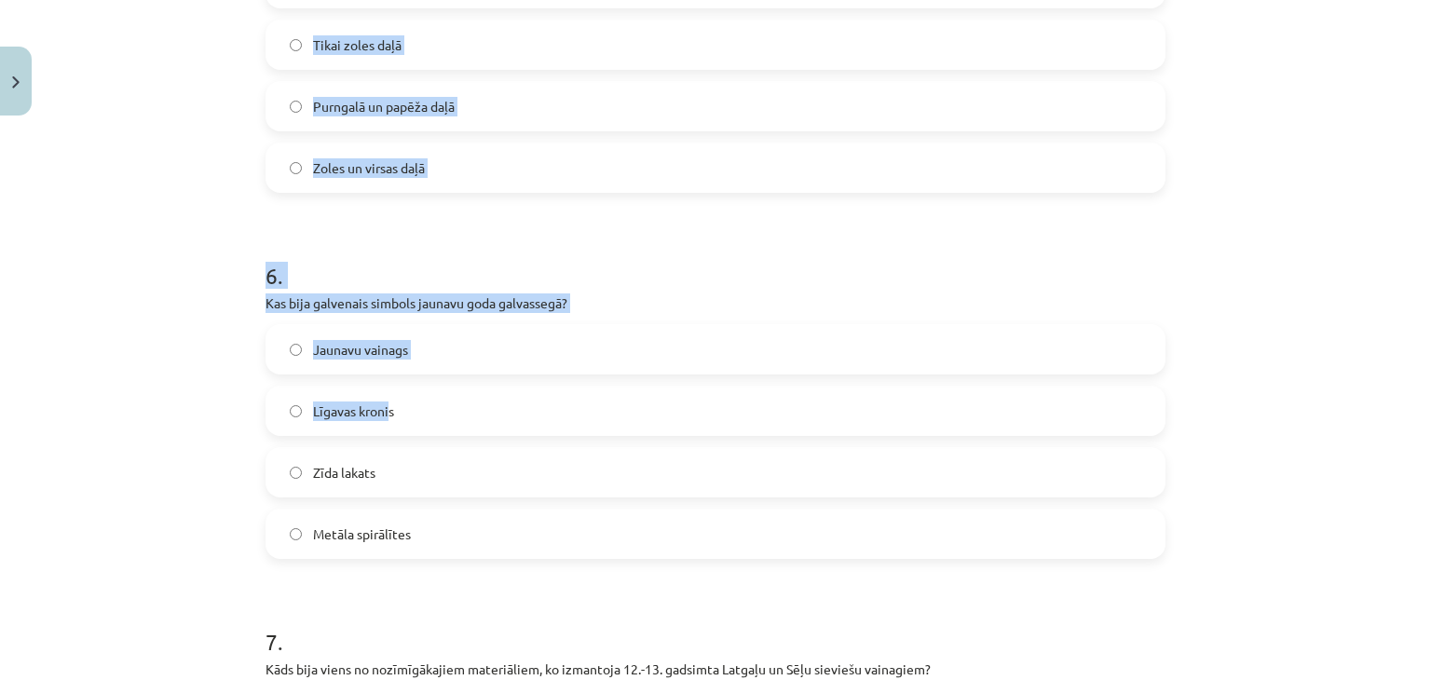
drag, startPoint x: 260, startPoint y: 361, endPoint x: 383, endPoint y: 404, distance: 130.6
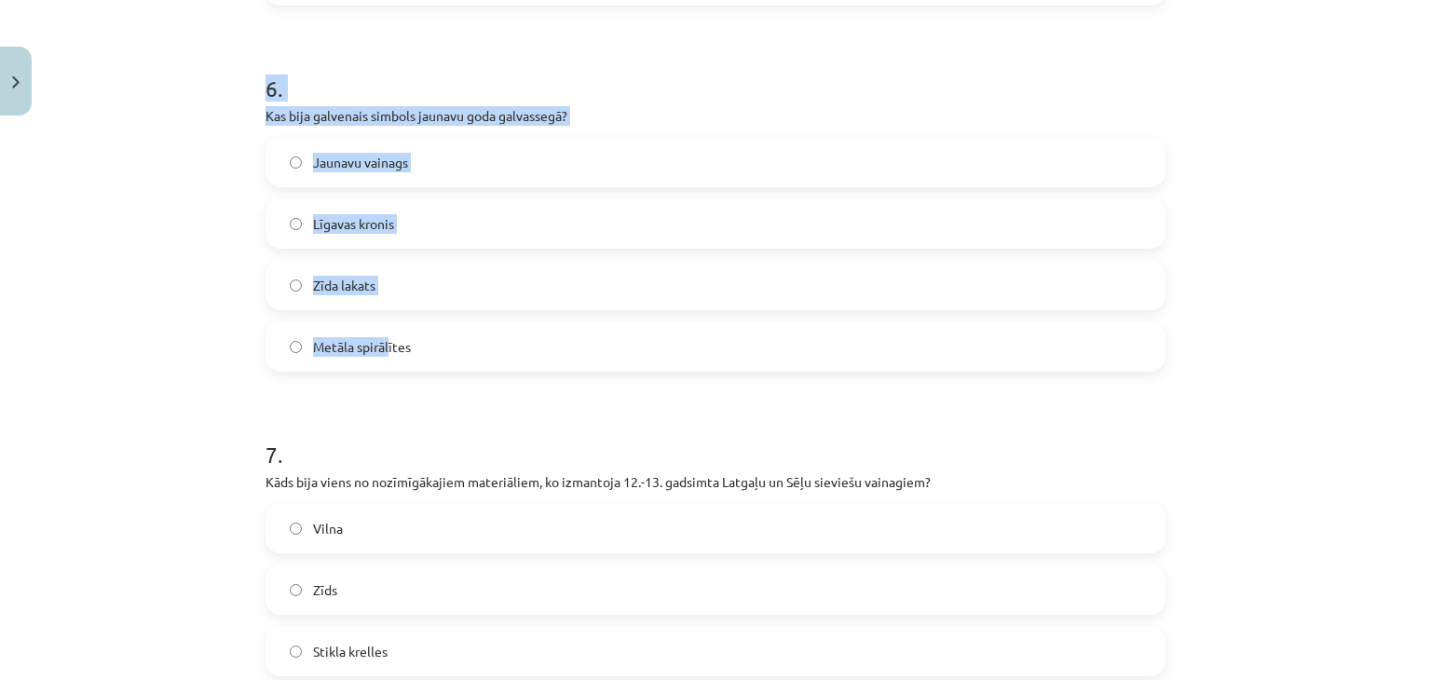
scroll to position [2344, 0]
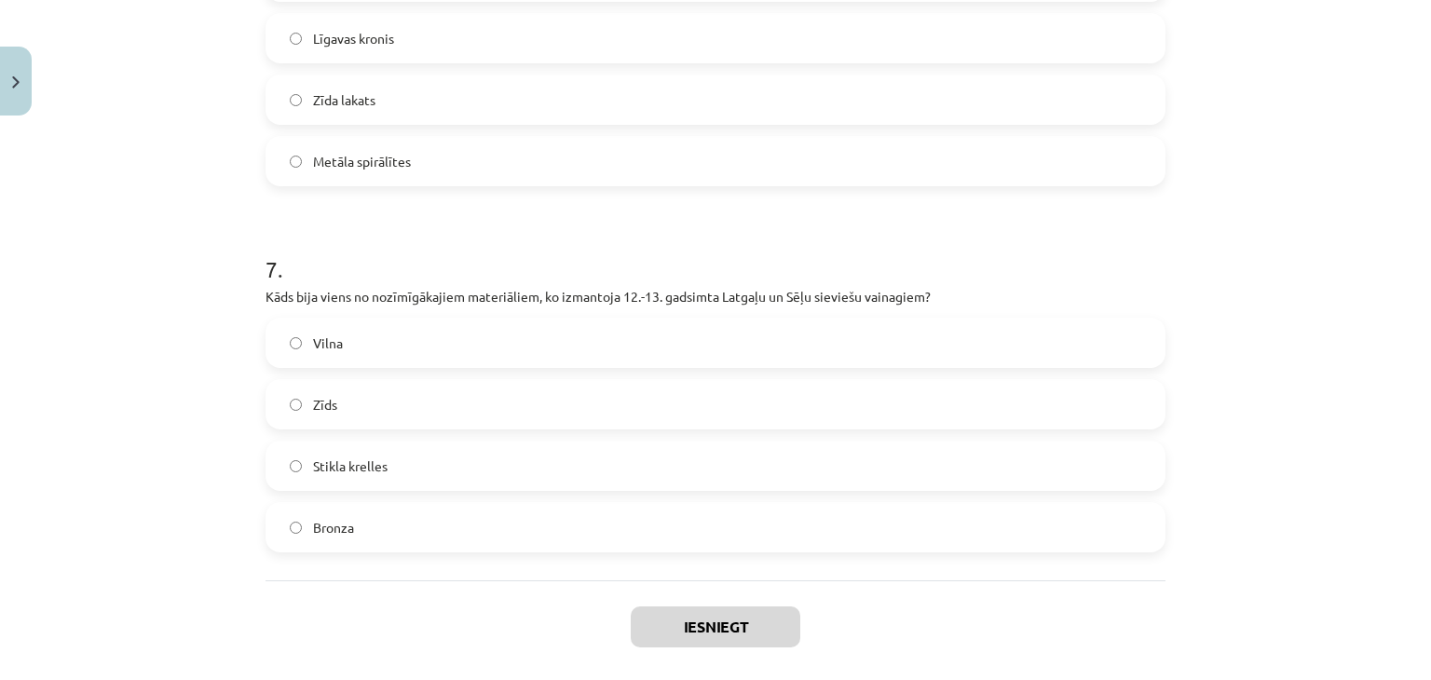
click at [386, 404] on label "Zīds" at bounding box center [715, 404] width 896 height 47
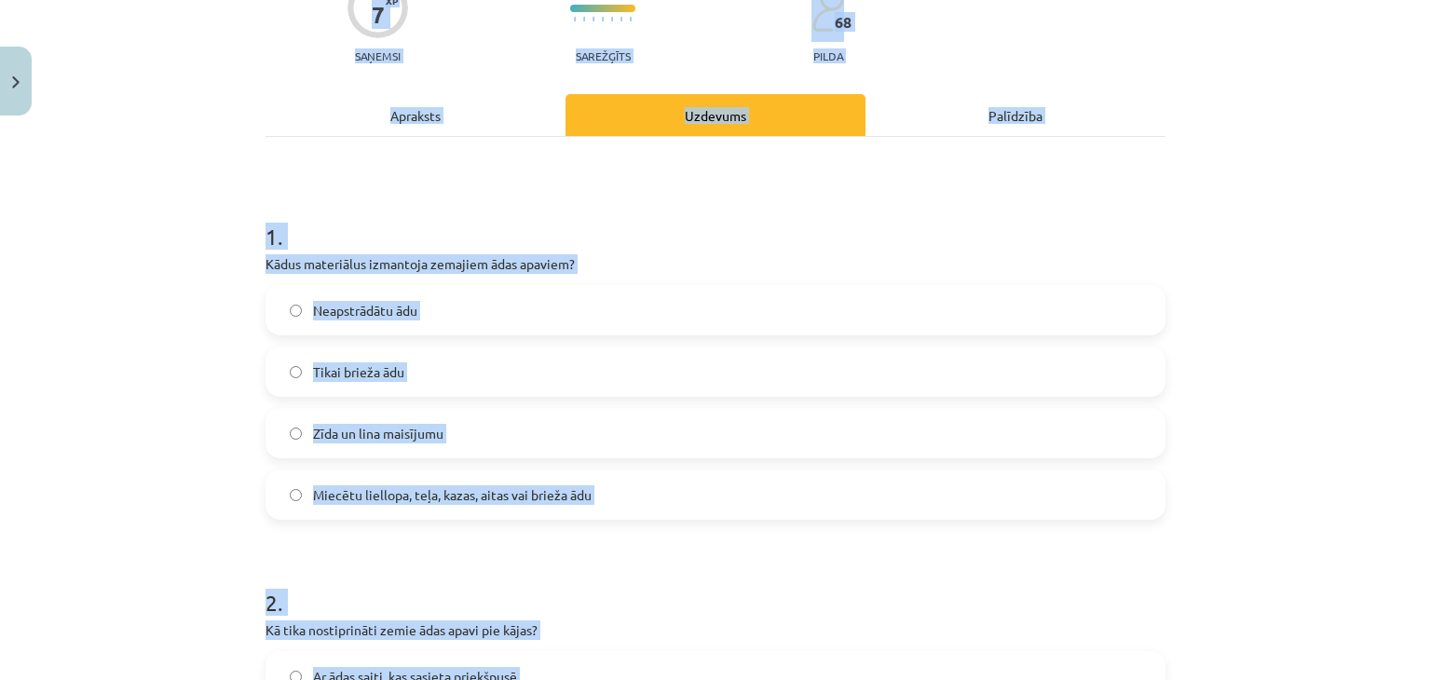
scroll to position [0, 0]
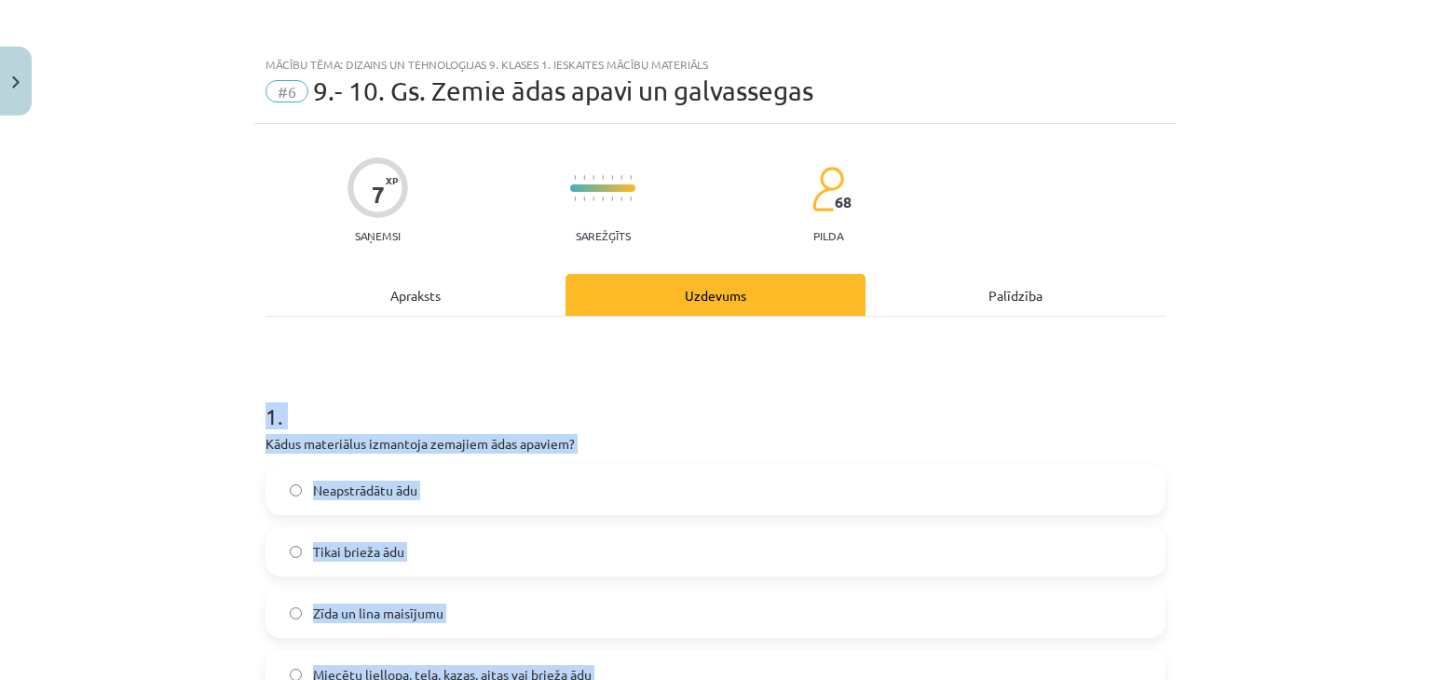
drag, startPoint x: 358, startPoint y: 435, endPoint x: 207, endPoint y: 409, distance: 153.2
click at [210, 412] on div "Mācību tēma: Dizains un tehnoloģijas 9. klases 1. ieskaites mācību materiāls #6…" at bounding box center [715, 340] width 1431 height 680
copy form "1 . Kādus materiālus izmantoja zemajiem ādas apaviem? Neapstrādātu ādu Tikai br…"
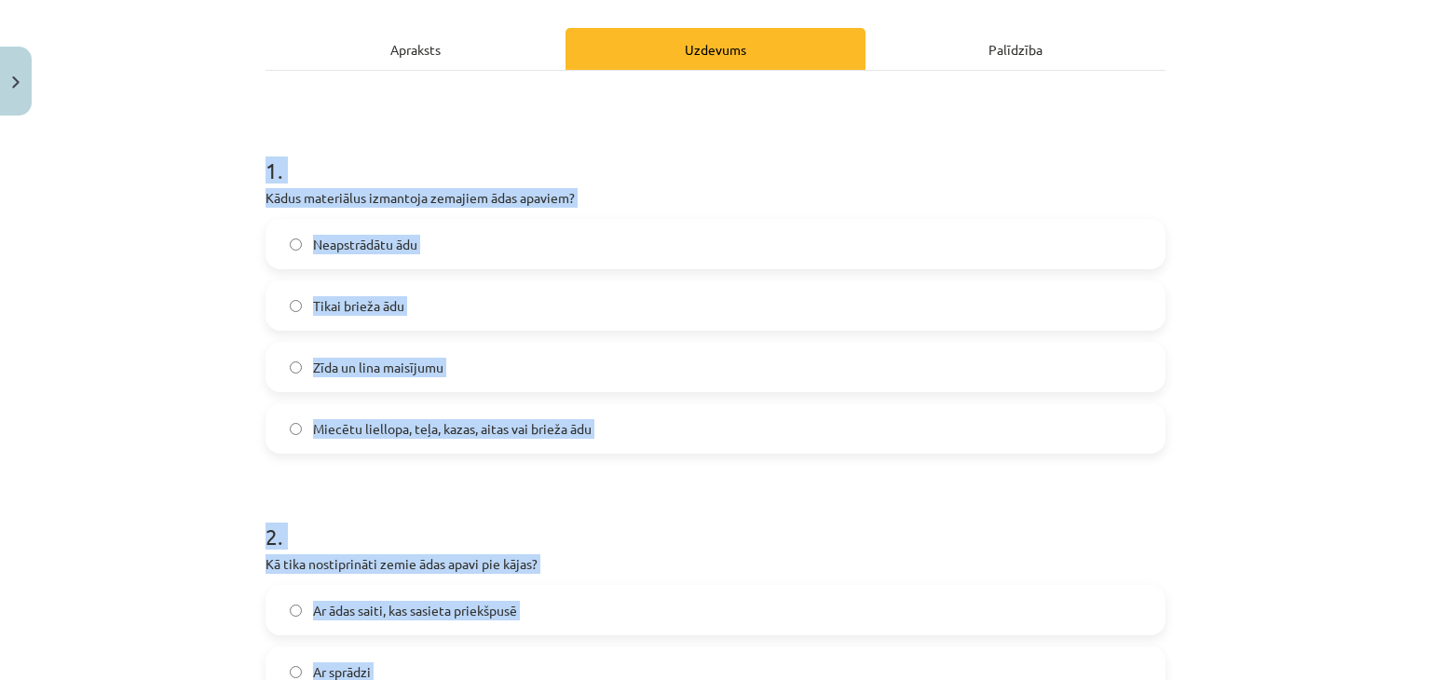
scroll to position [248, 0]
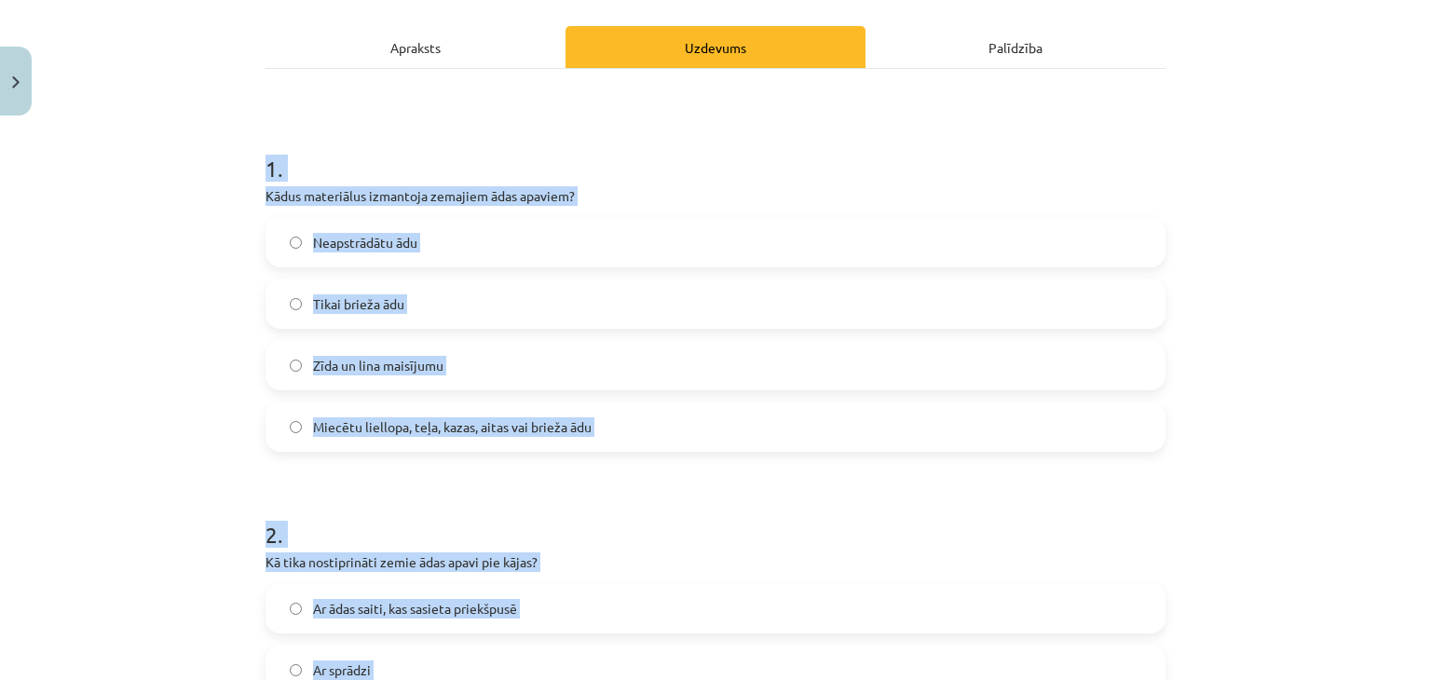
click at [382, 431] on span "Miecētu liellopa, teļa, kazas, aitas vai brieža ādu" at bounding box center [452, 427] width 279 height 20
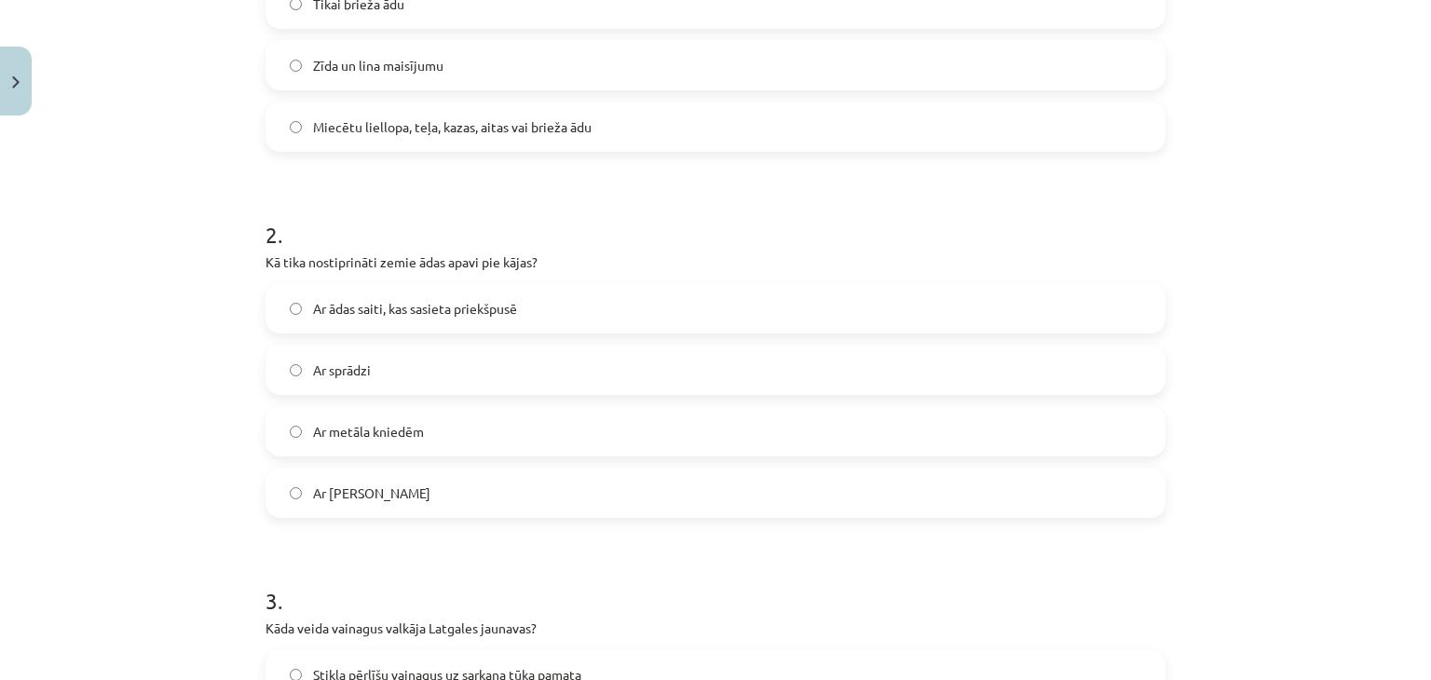
scroll to position [621, 0]
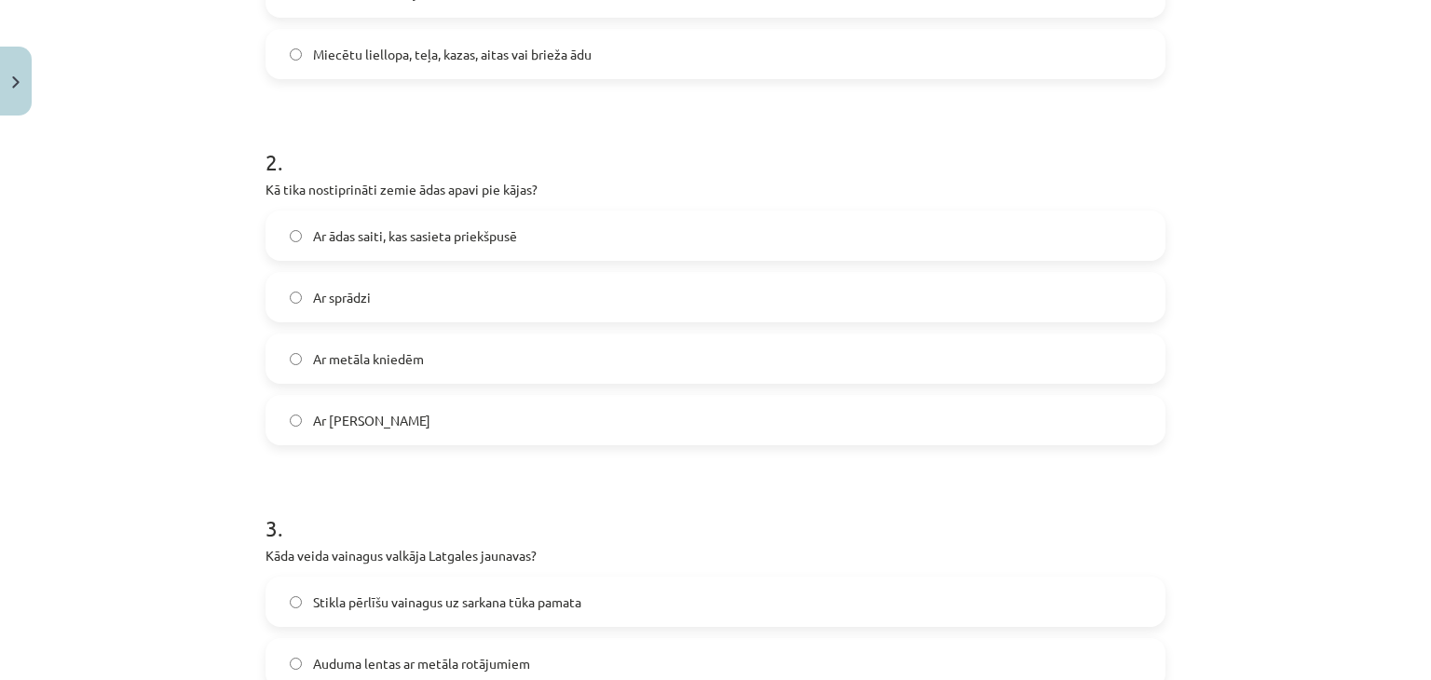
click at [531, 236] on label "Ar ādas saiti, kas sasieta priekšpusē" at bounding box center [715, 235] width 896 height 47
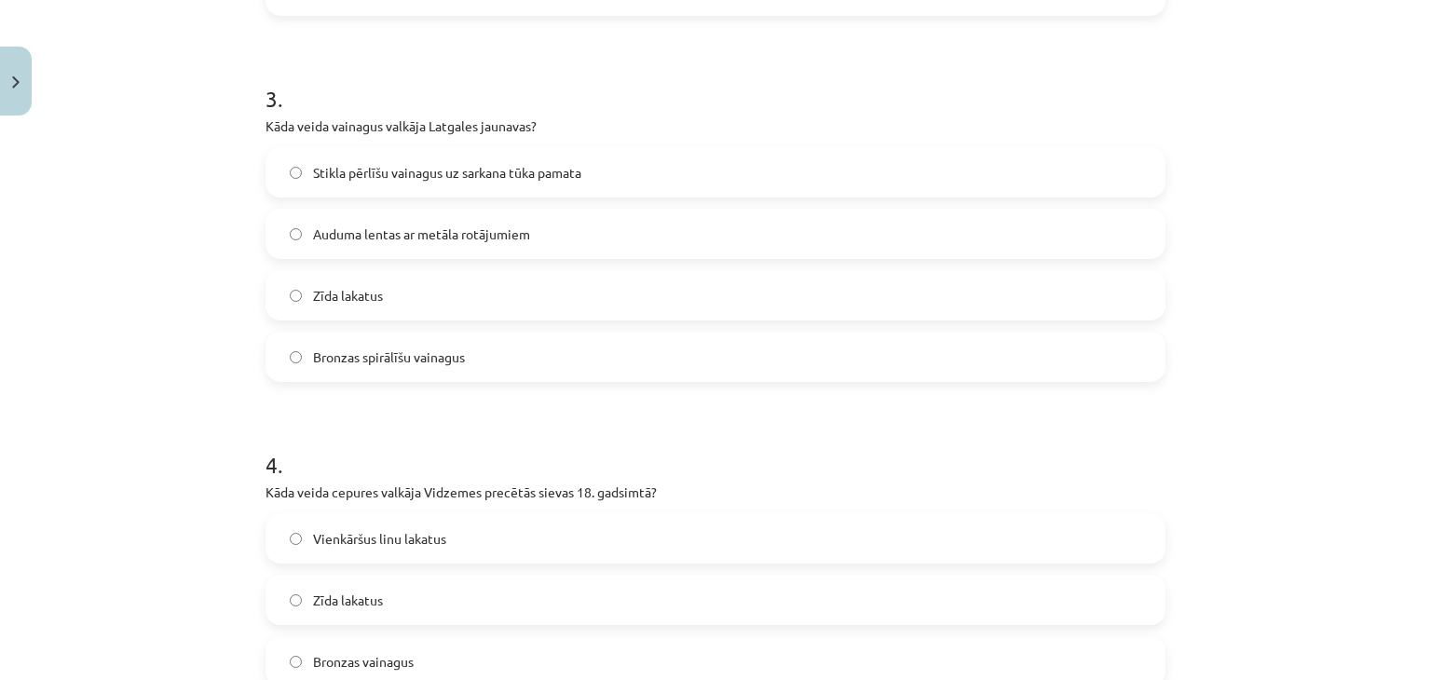
scroll to position [1056, 0]
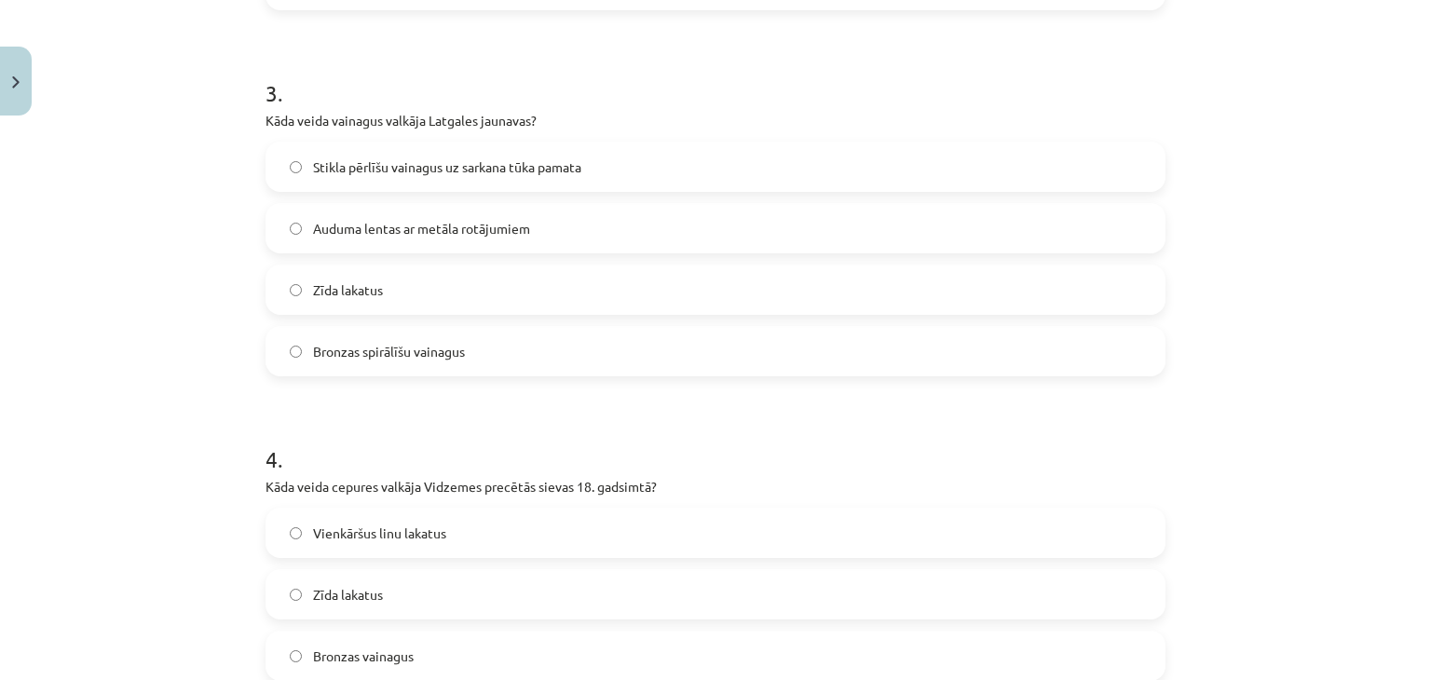
click at [595, 144] on label "Stikla pērlīšu vainagus uz sarkana tūka pamata" at bounding box center [715, 166] width 896 height 47
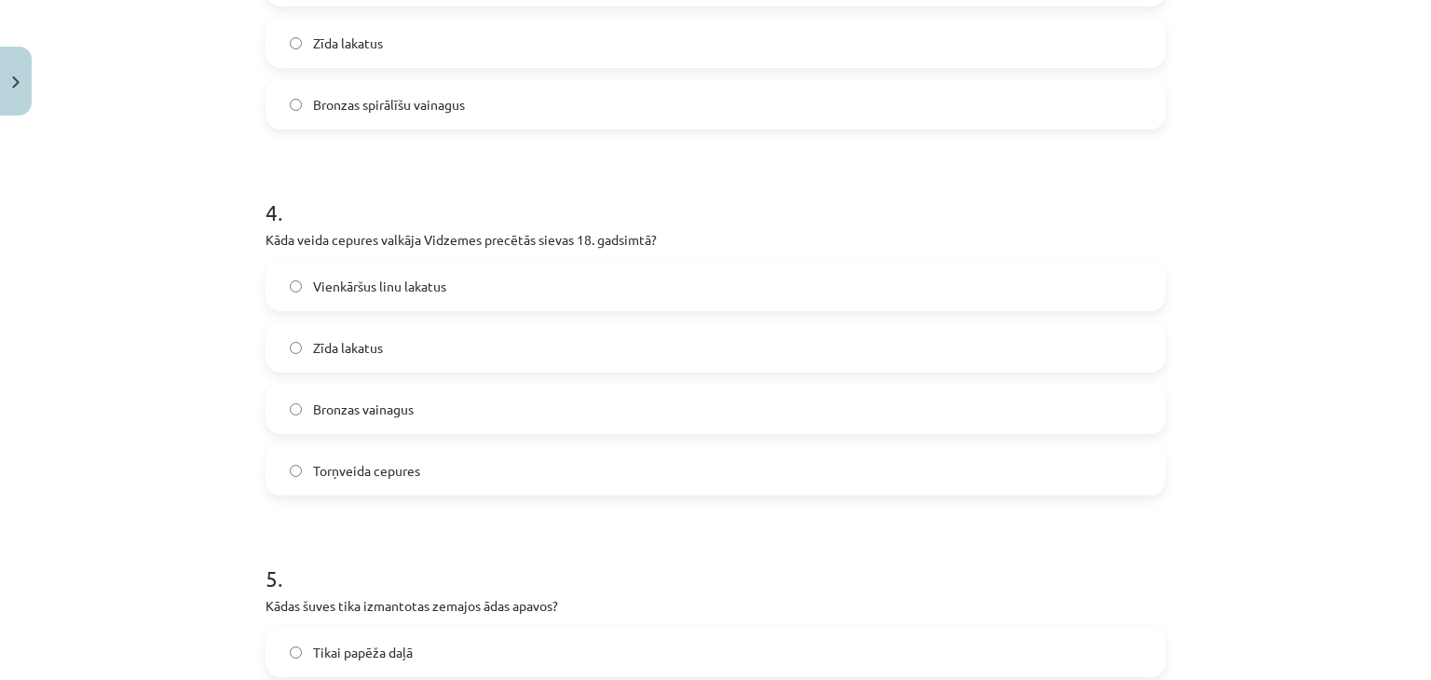
scroll to position [1428, 0]
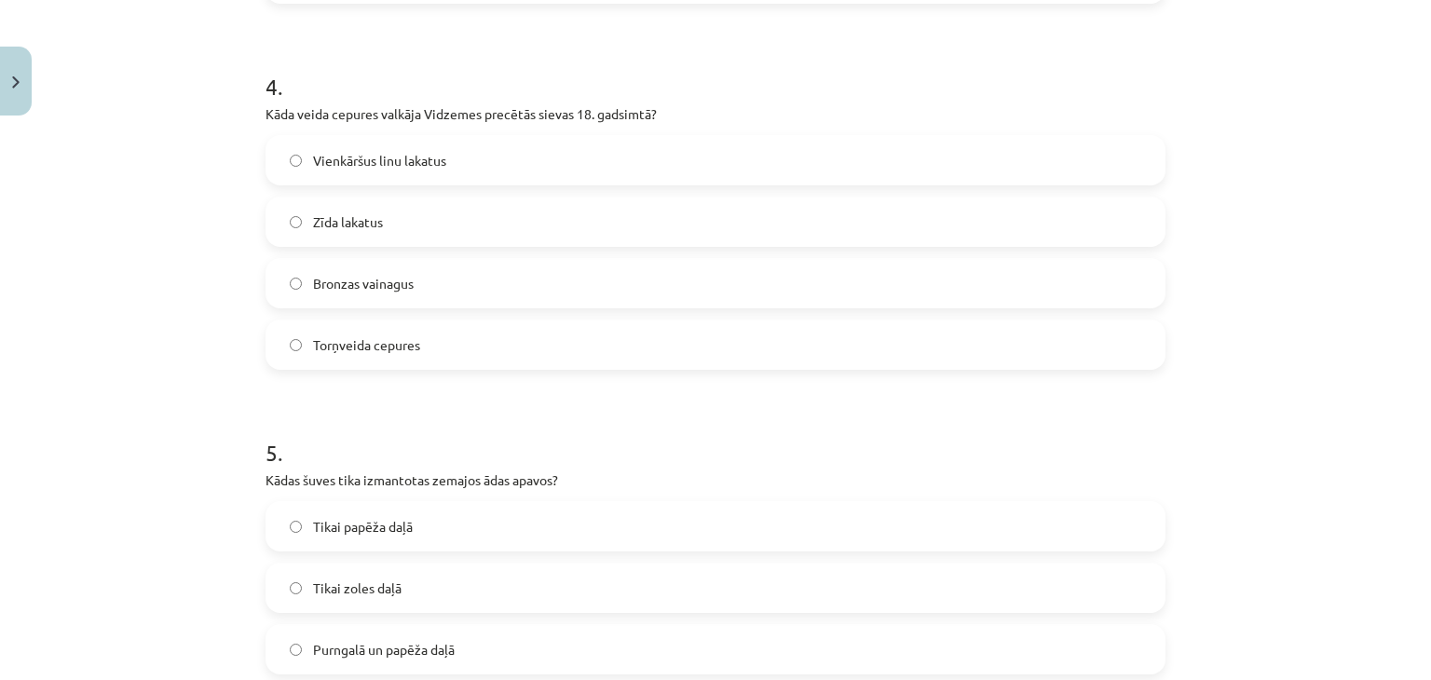
click at [371, 331] on label "Torņveida cepures" at bounding box center [715, 344] width 896 height 47
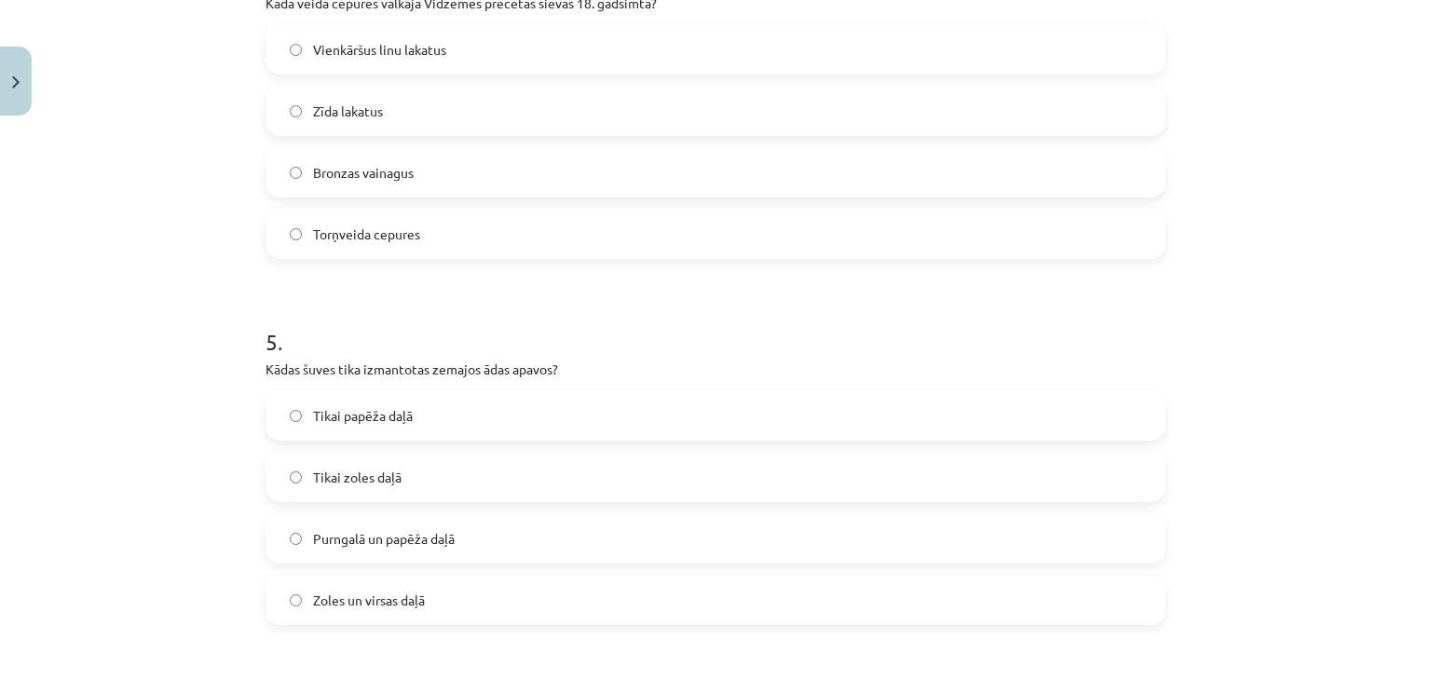
scroll to position [1677, 0]
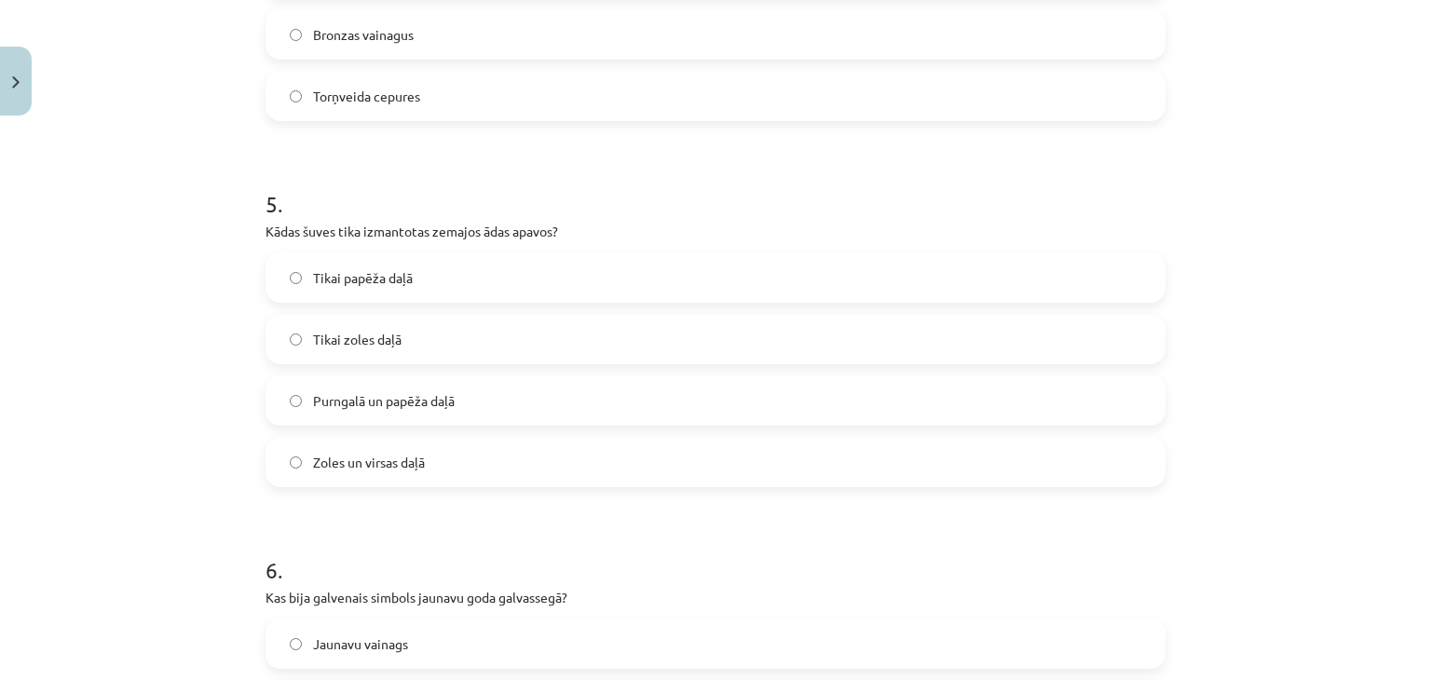
click at [426, 400] on span "Purngalā un papēža daļā" at bounding box center [384, 401] width 142 height 20
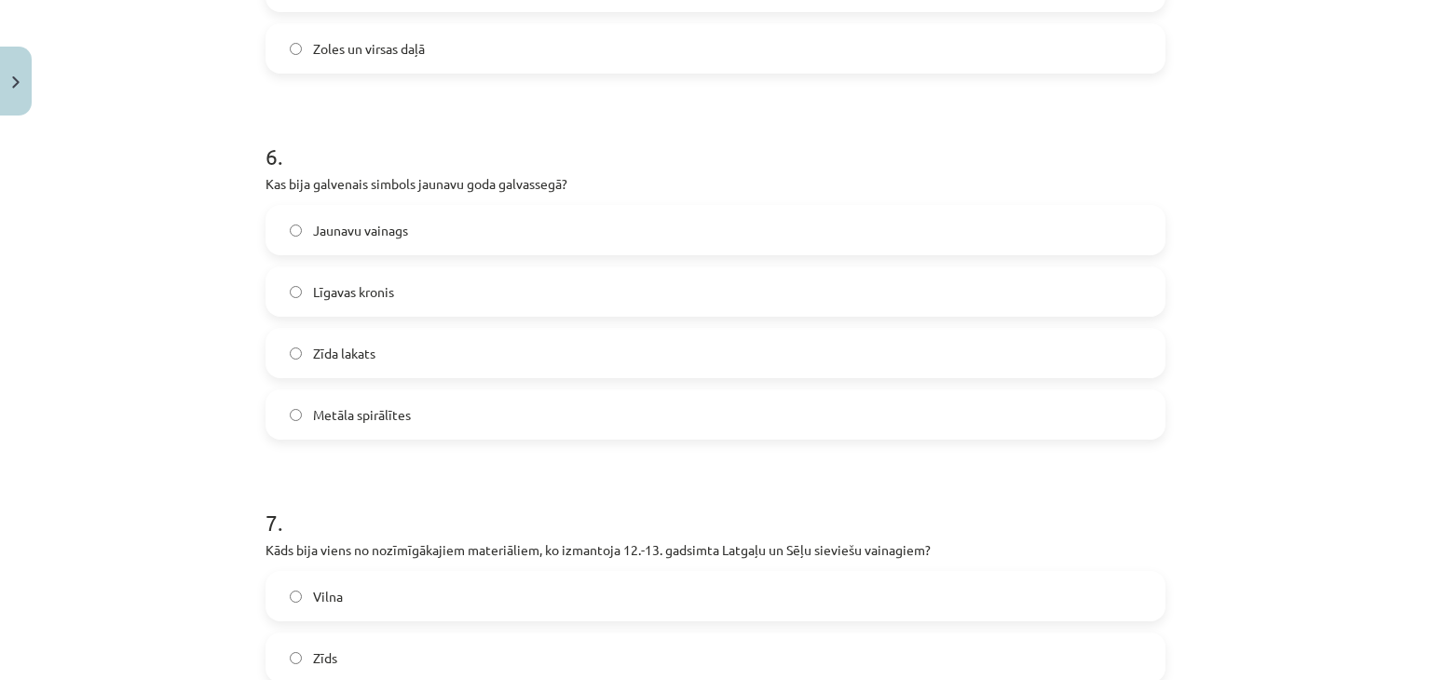
scroll to position [2111, 0]
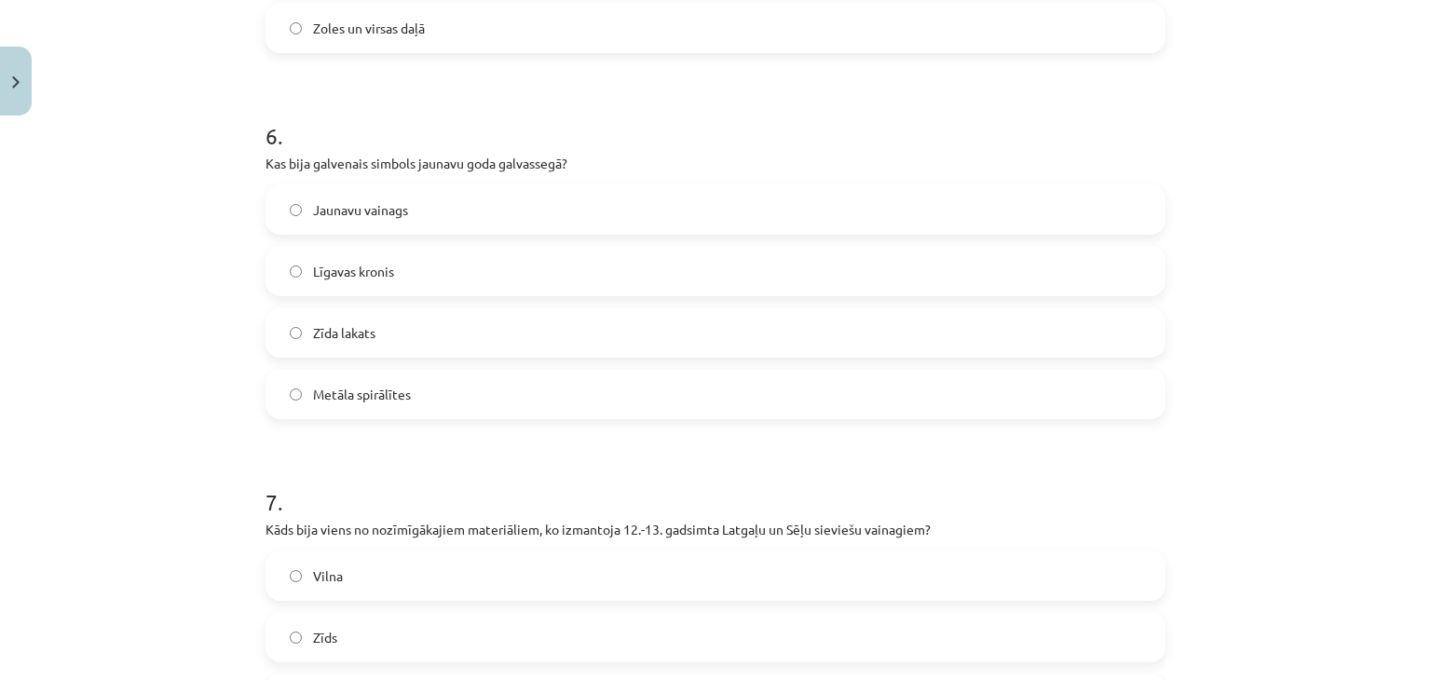
click at [384, 202] on span "Jaunavu vainags" at bounding box center [360, 210] width 95 height 20
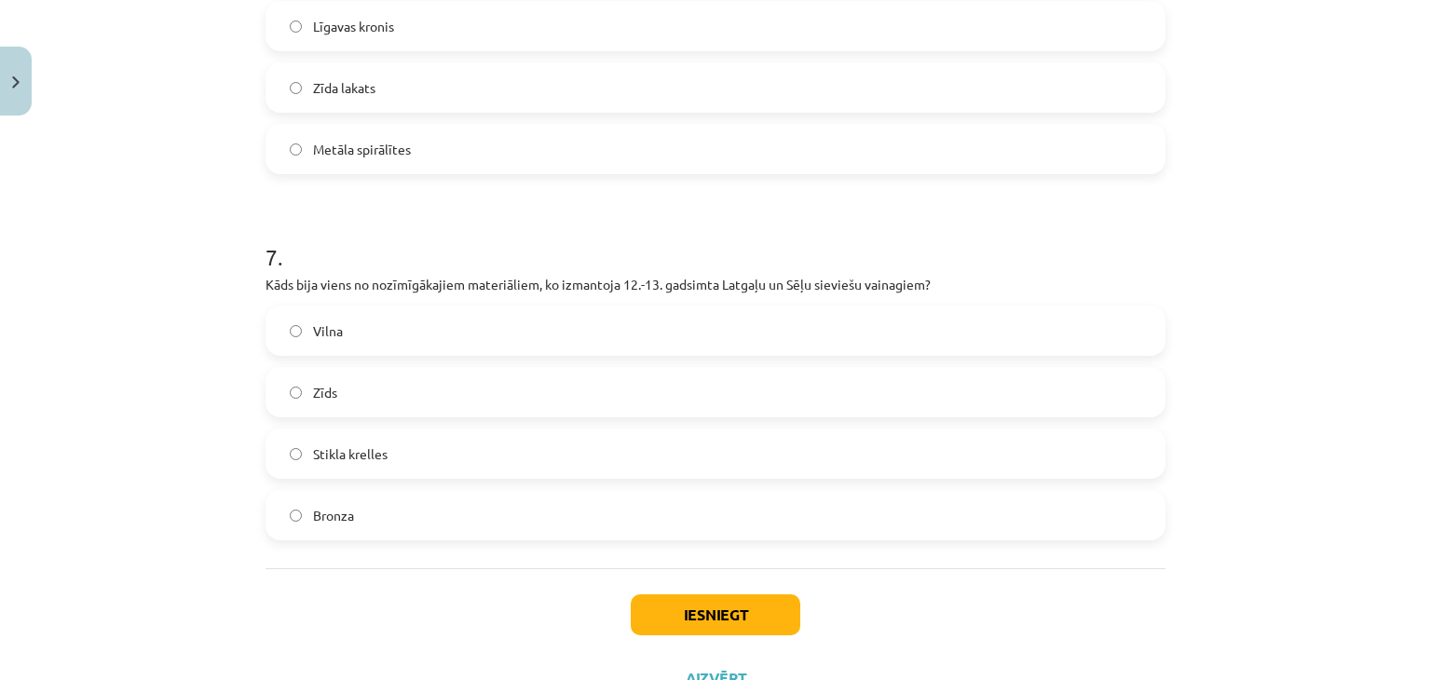
scroll to position [2360, 0]
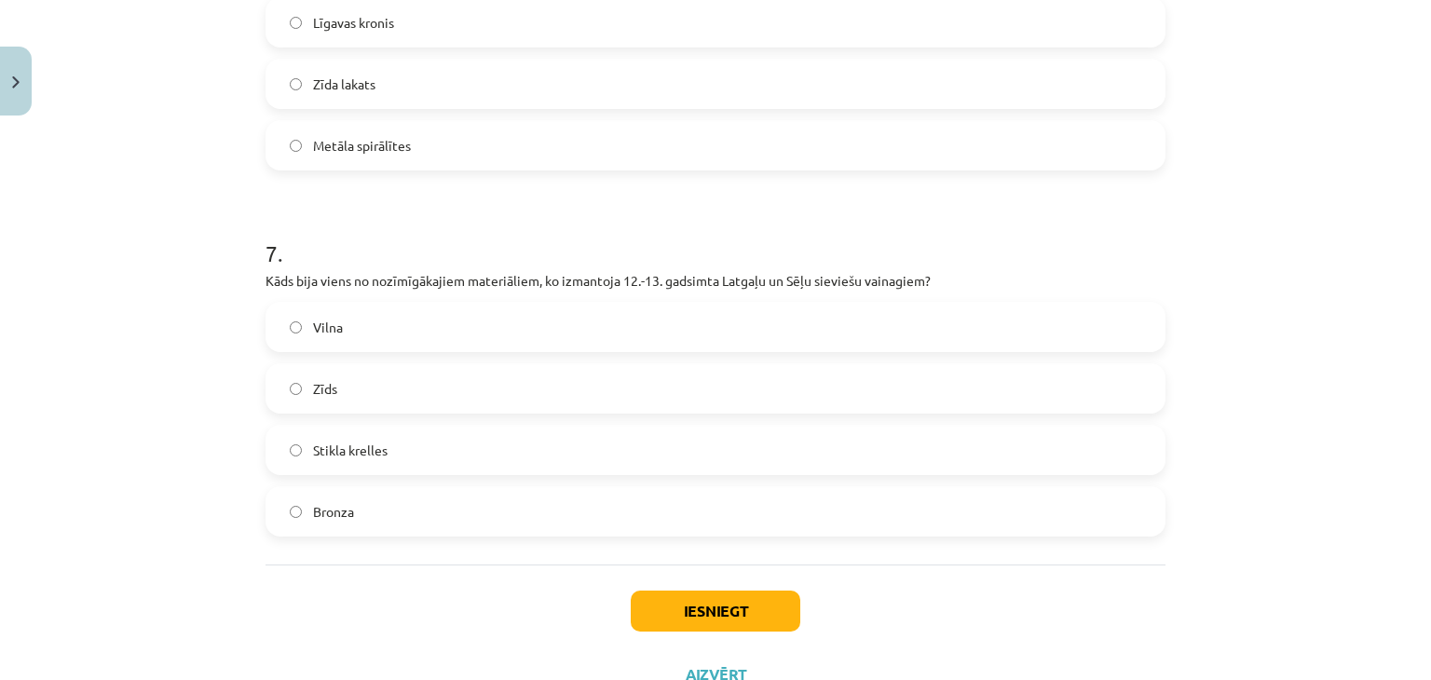
click at [371, 452] on span "Stikla krelles" at bounding box center [350, 451] width 75 height 20
click at [763, 624] on button "Iesniegt" at bounding box center [716, 611] width 170 height 41
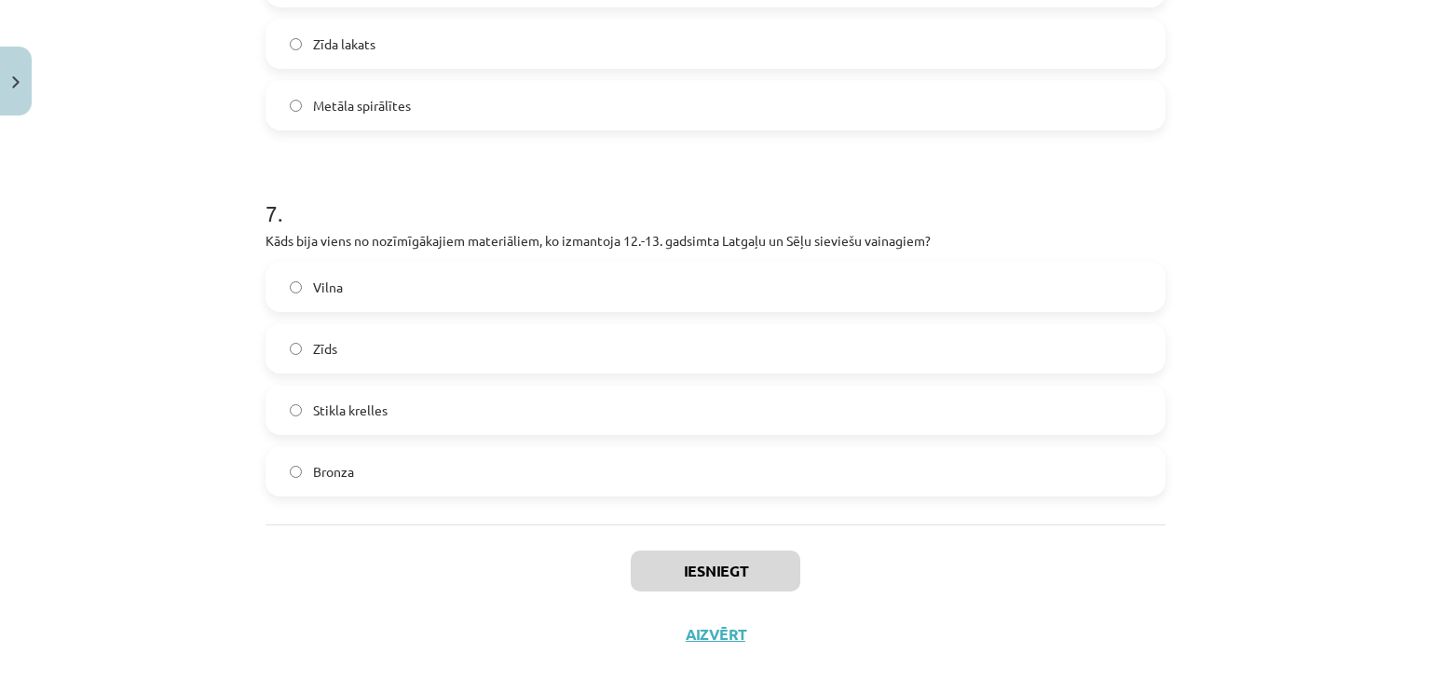
scroll to position [2423, 0]
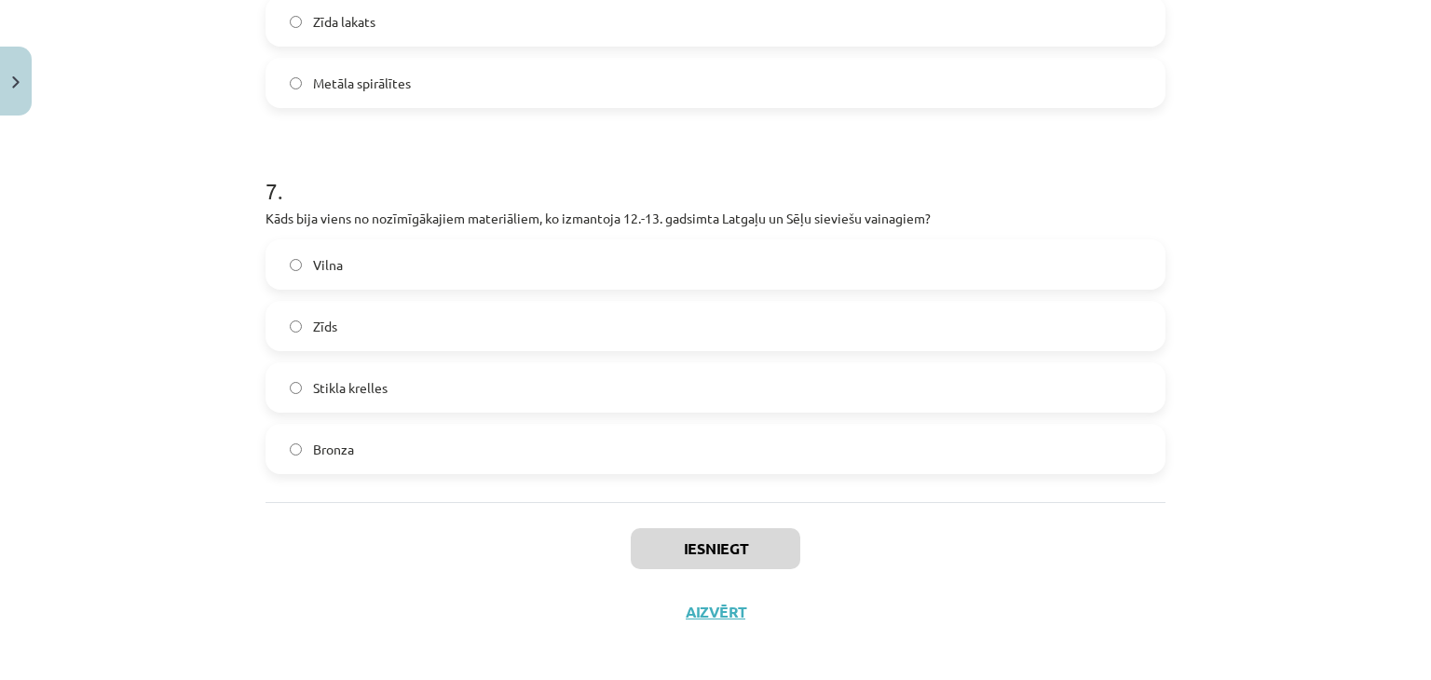
drag, startPoint x: 62, startPoint y: 368, endPoint x: 56, endPoint y: 285, distance: 83.2
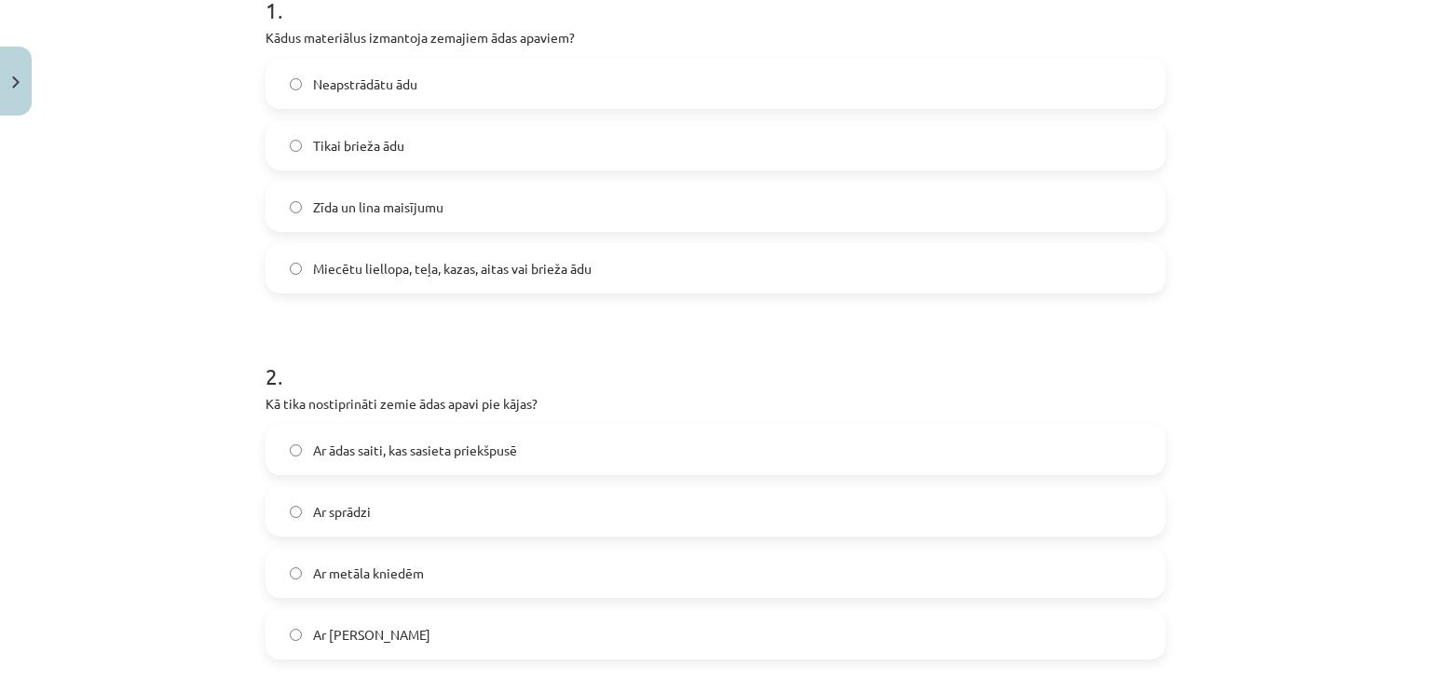
scroll to position [0, 0]
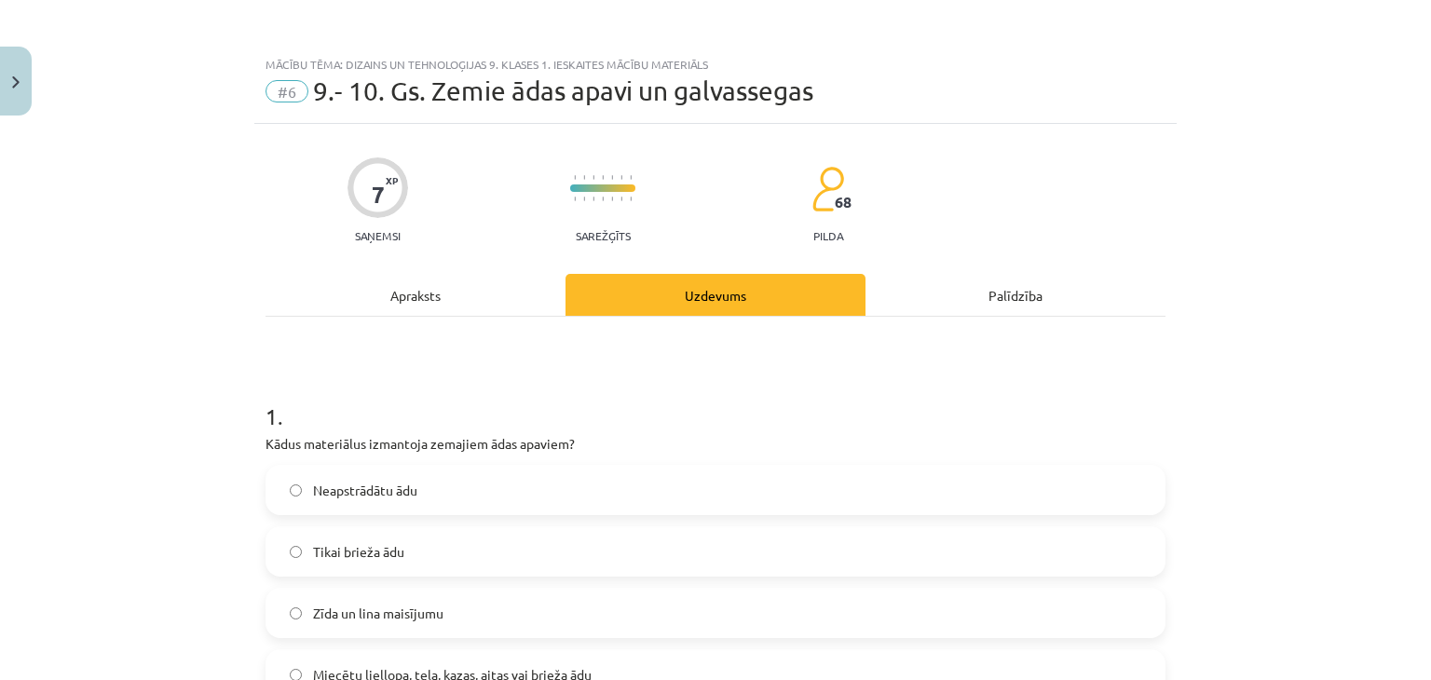
drag, startPoint x: 89, startPoint y: 154, endPoint x: 145, endPoint y: -66, distance: 227.1
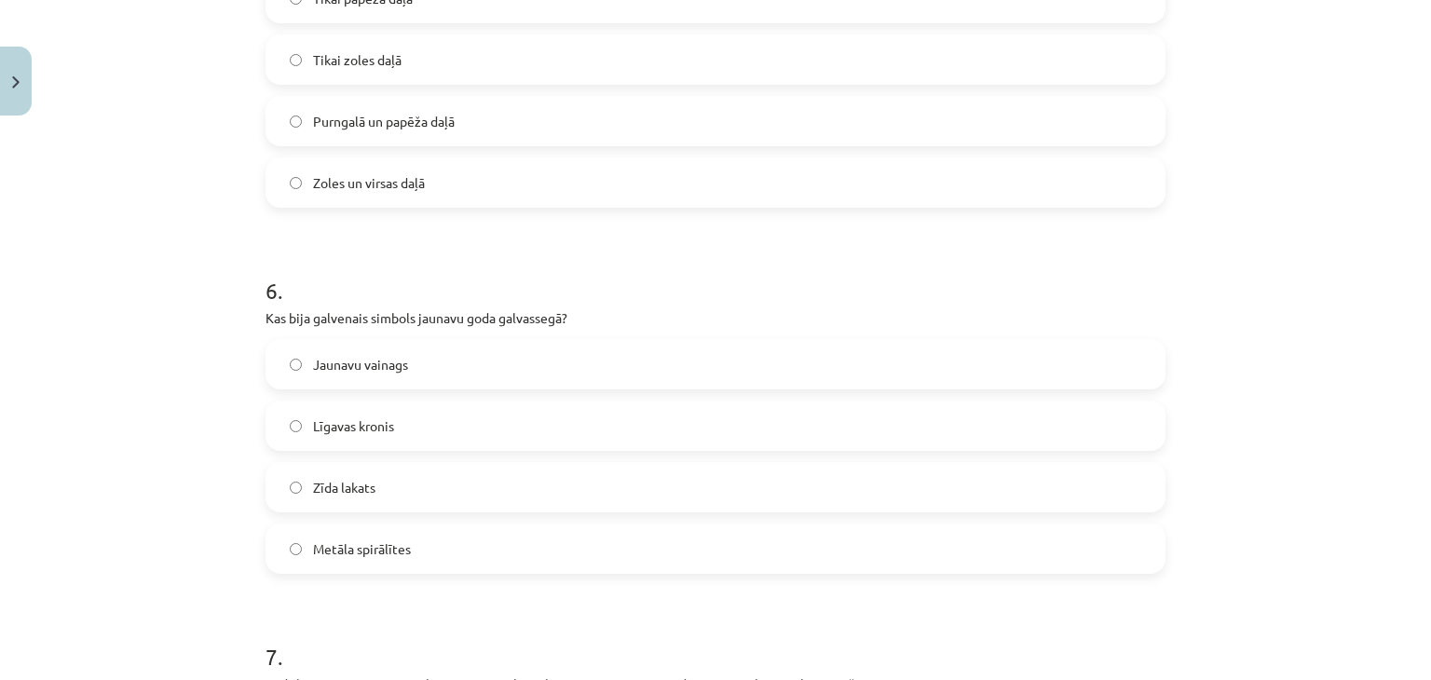
scroll to position [2433, 0]
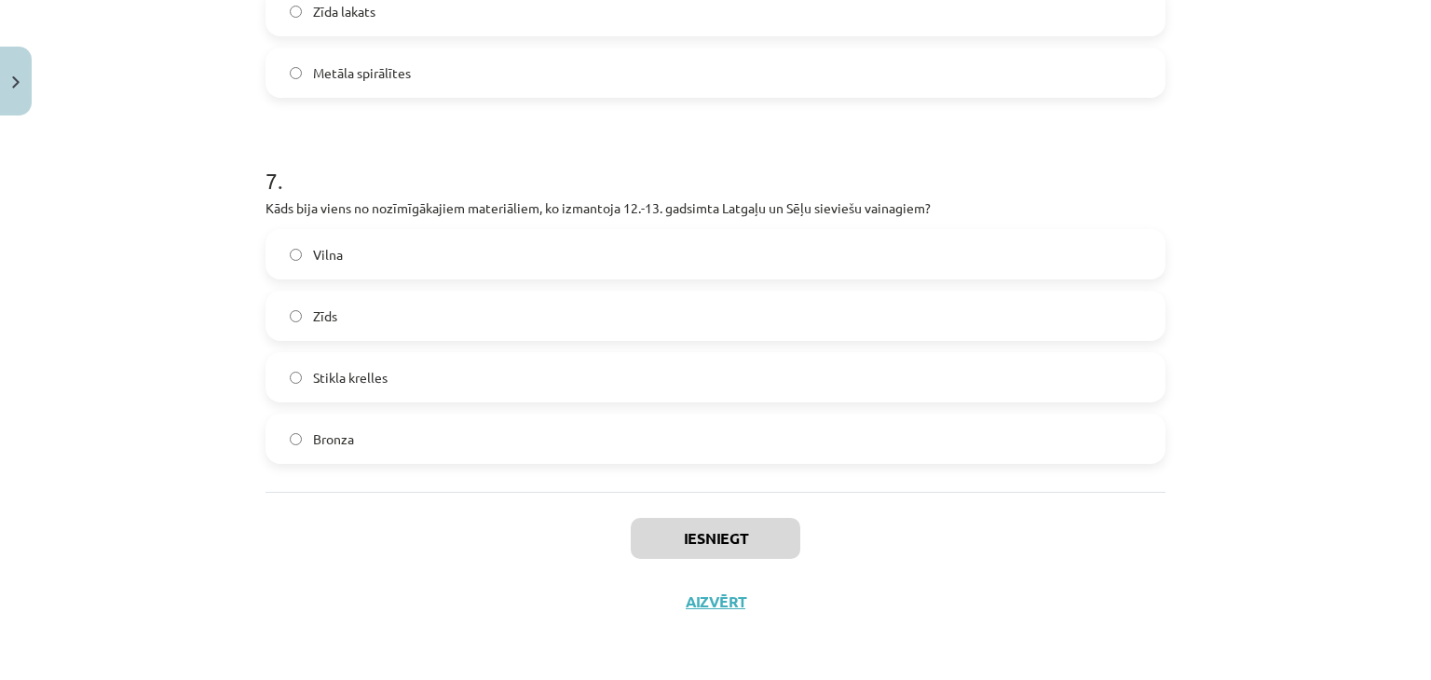
drag, startPoint x: 102, startPoint y: 379, endPoint x: 67, endPoint y: 723, distance: 345.6
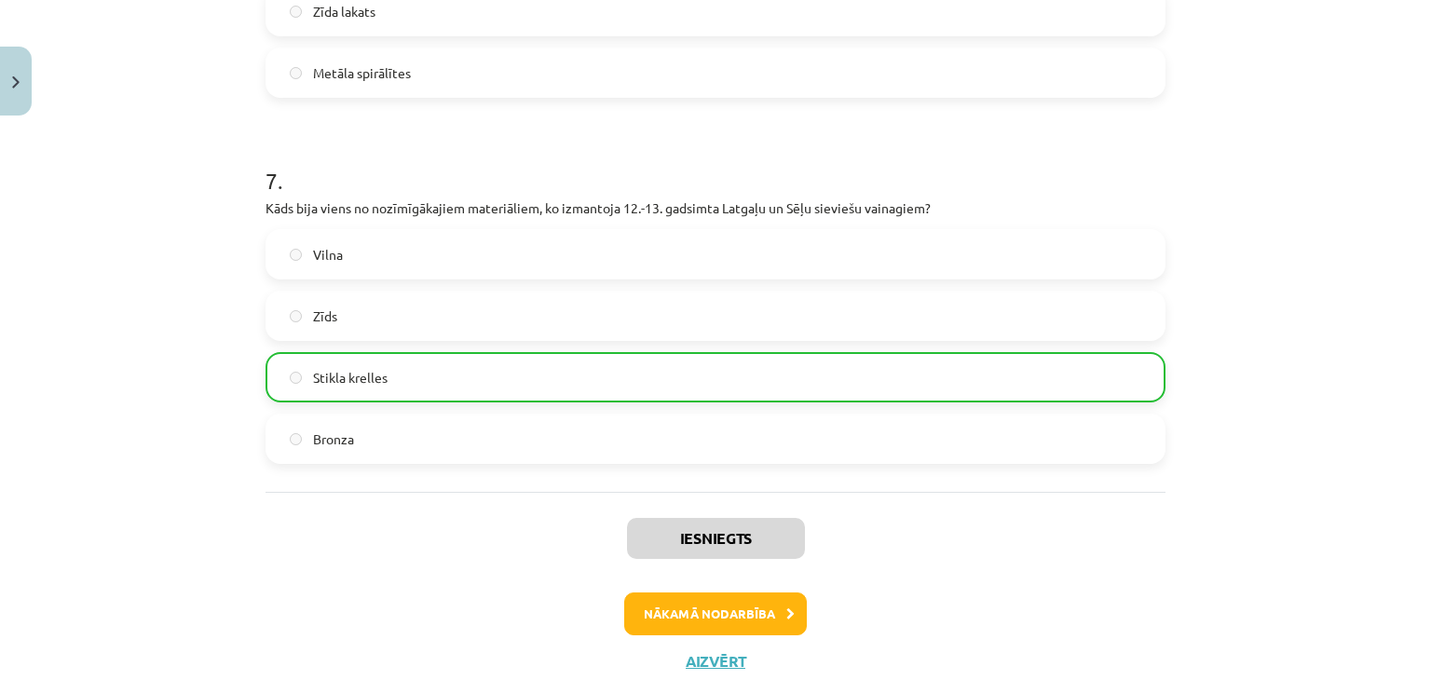
drag, startPoint x: 183, startPoint y: 221, endPoint x: 186, endPoint y: 136, distance: 84.9
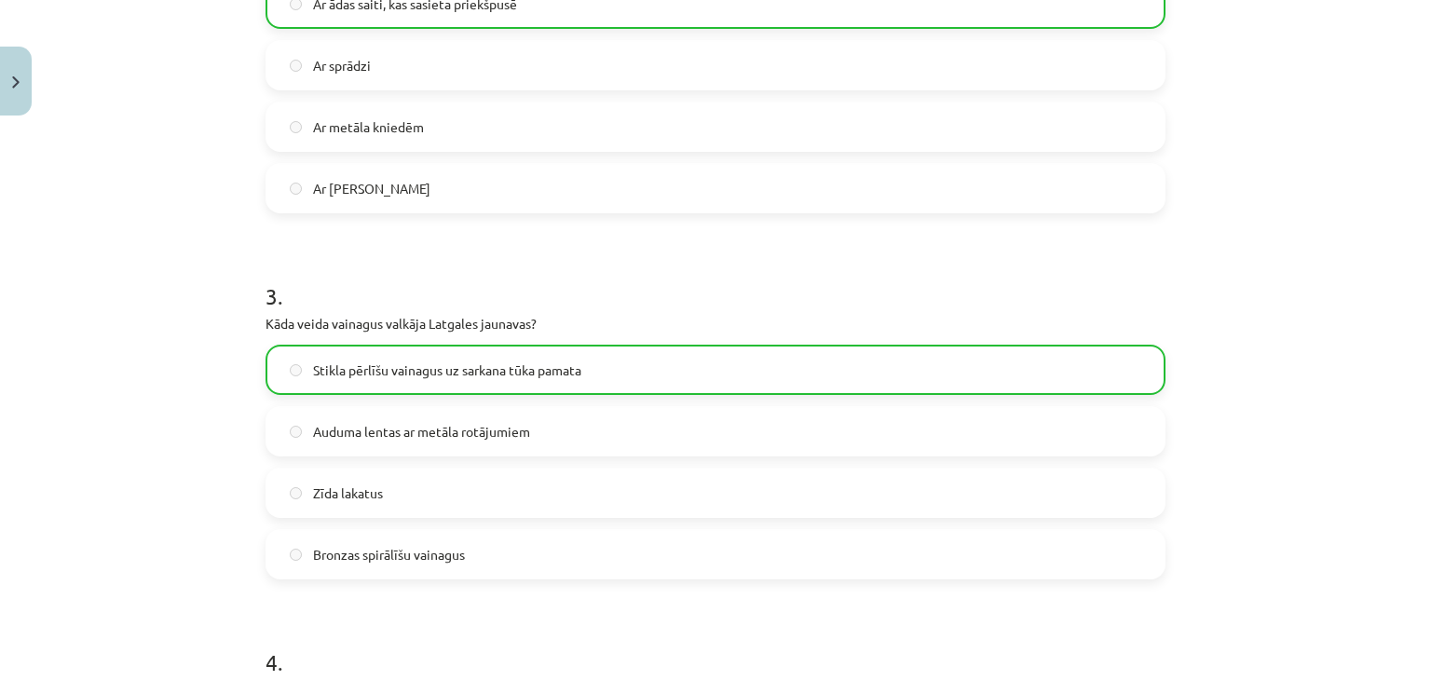
drag, startPoint x: 74, startPoint y: 336, endPoint x: 60, endPoint y: 170, distance: 167.4
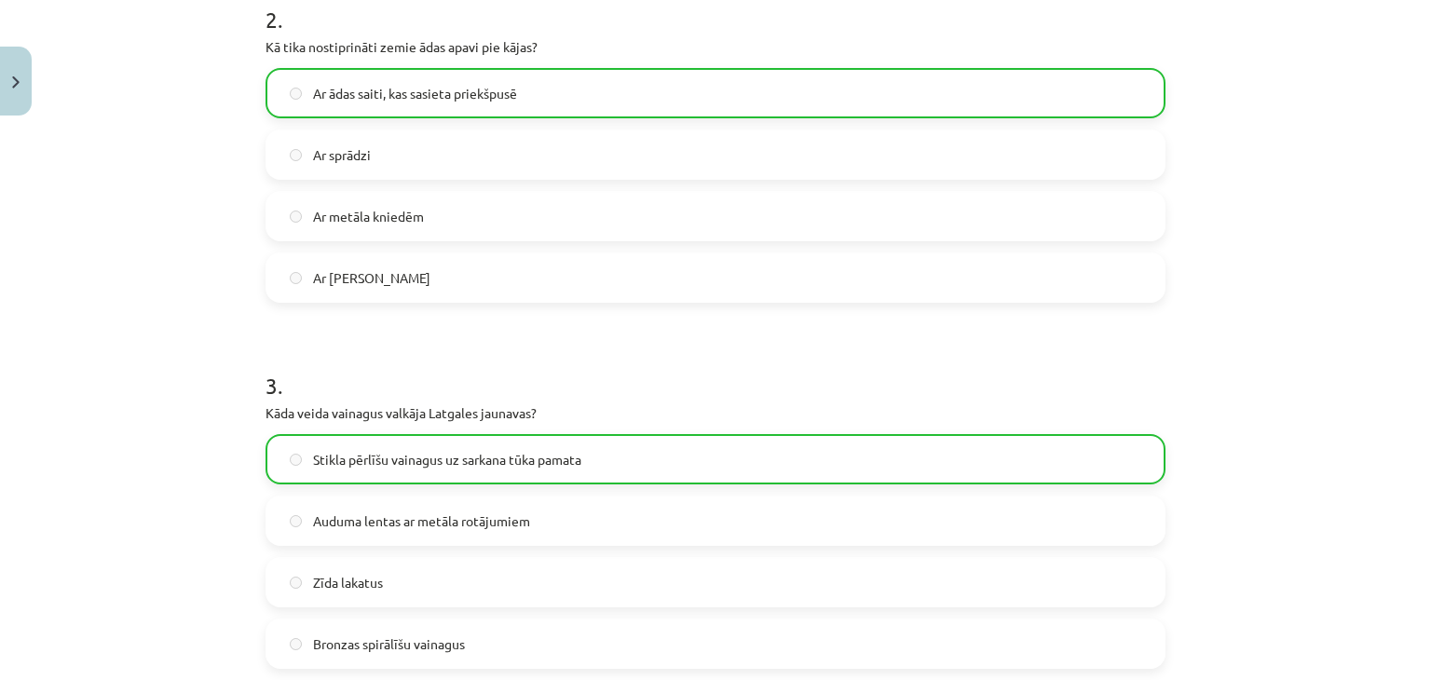
scroll to position [0, 0]
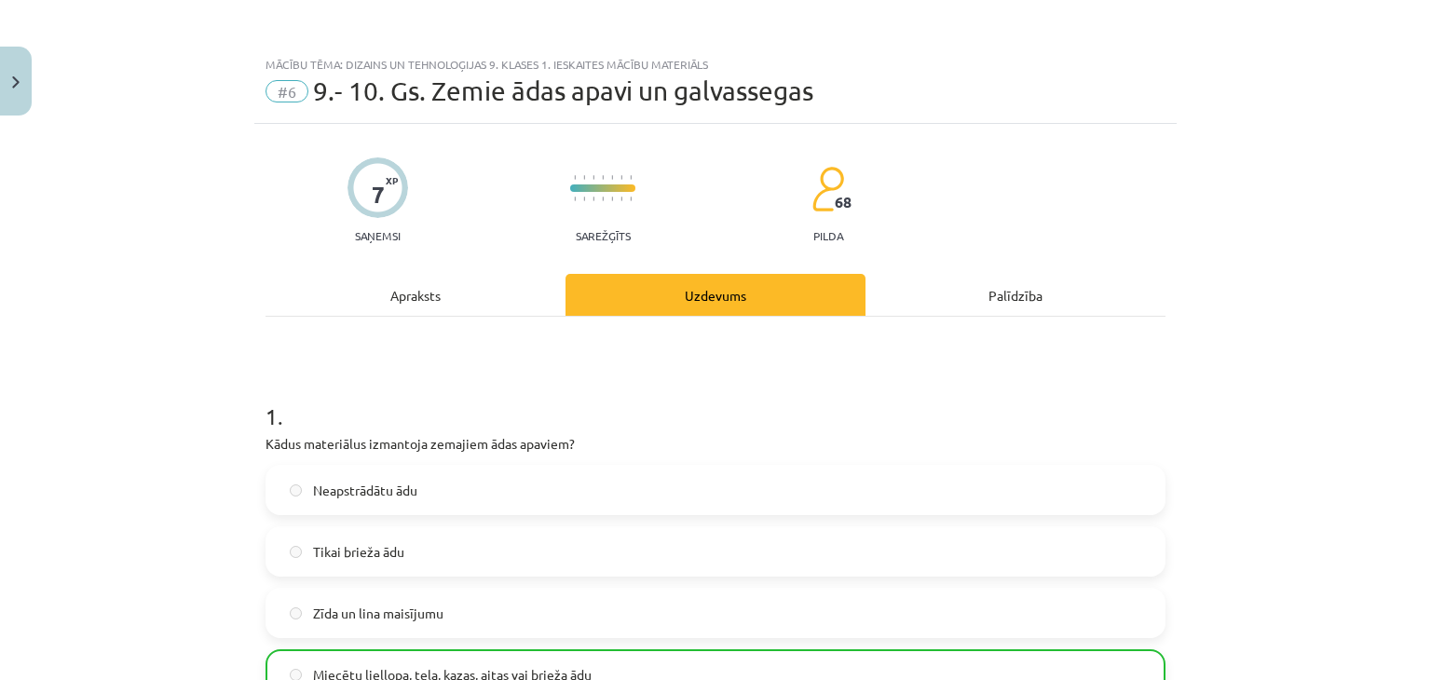
drag, startPoint x: 48, startPoint y: 547, endPoint x: 112, endPoint y: 116, distance: 435.1
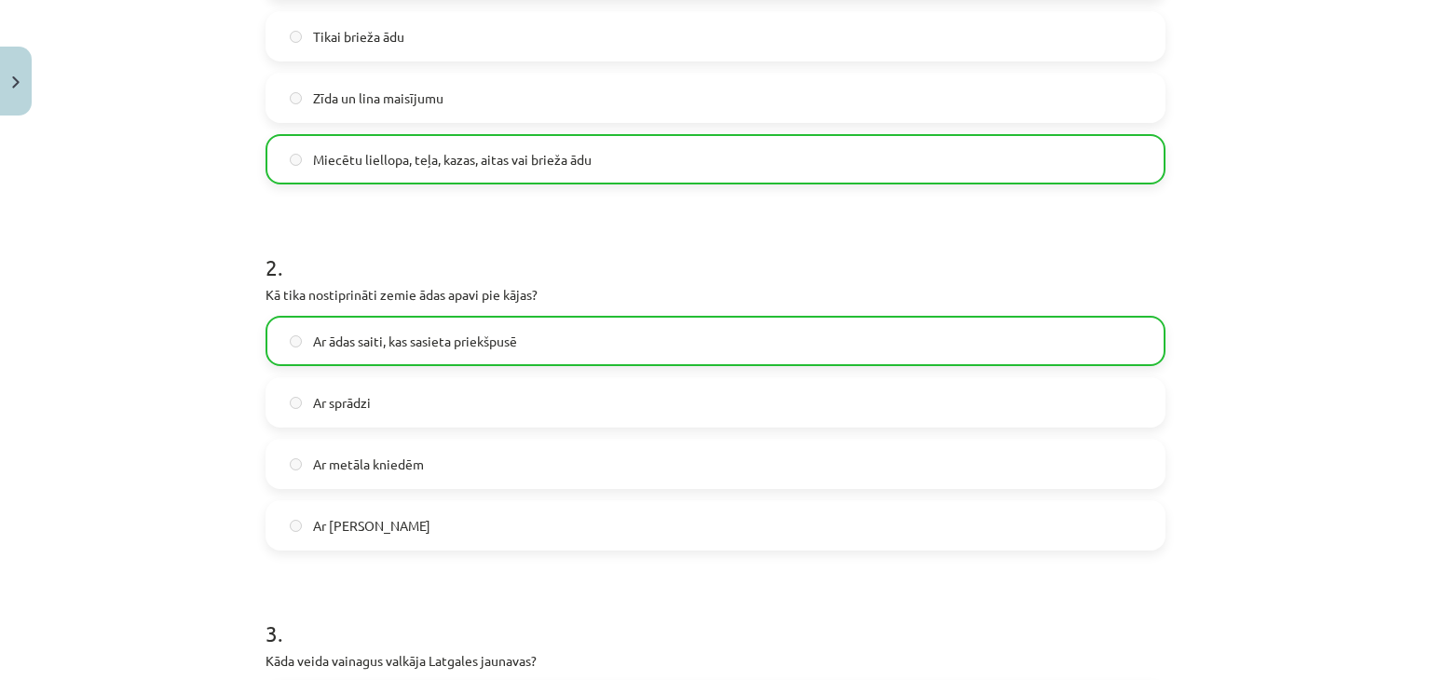
scroll to position [2491, 0]
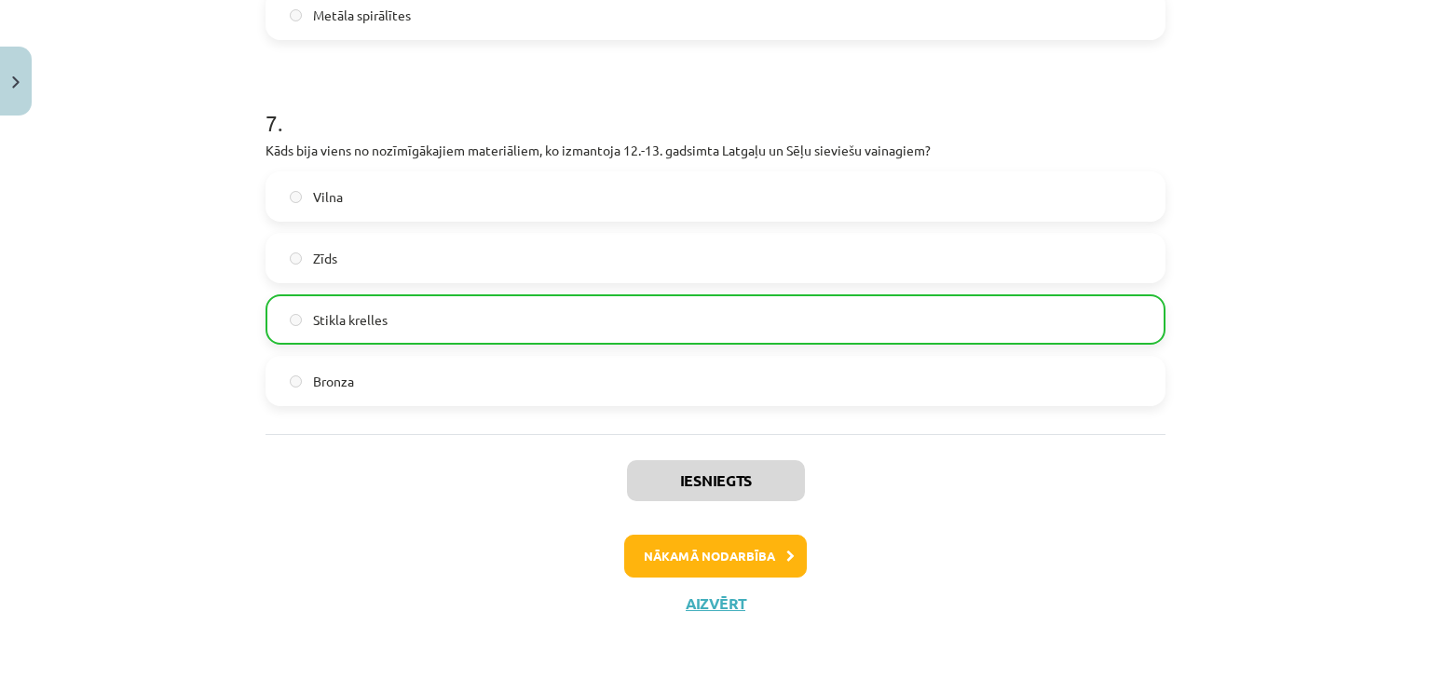
drag, startPoint x: 108, startPoint y: 122, endPoint x: 145, endPoint y: 720, distance: 599.4
click at [704, 556] on button "Nākamā nodarbība" at bounding box center [715, 556] width 183 height 43
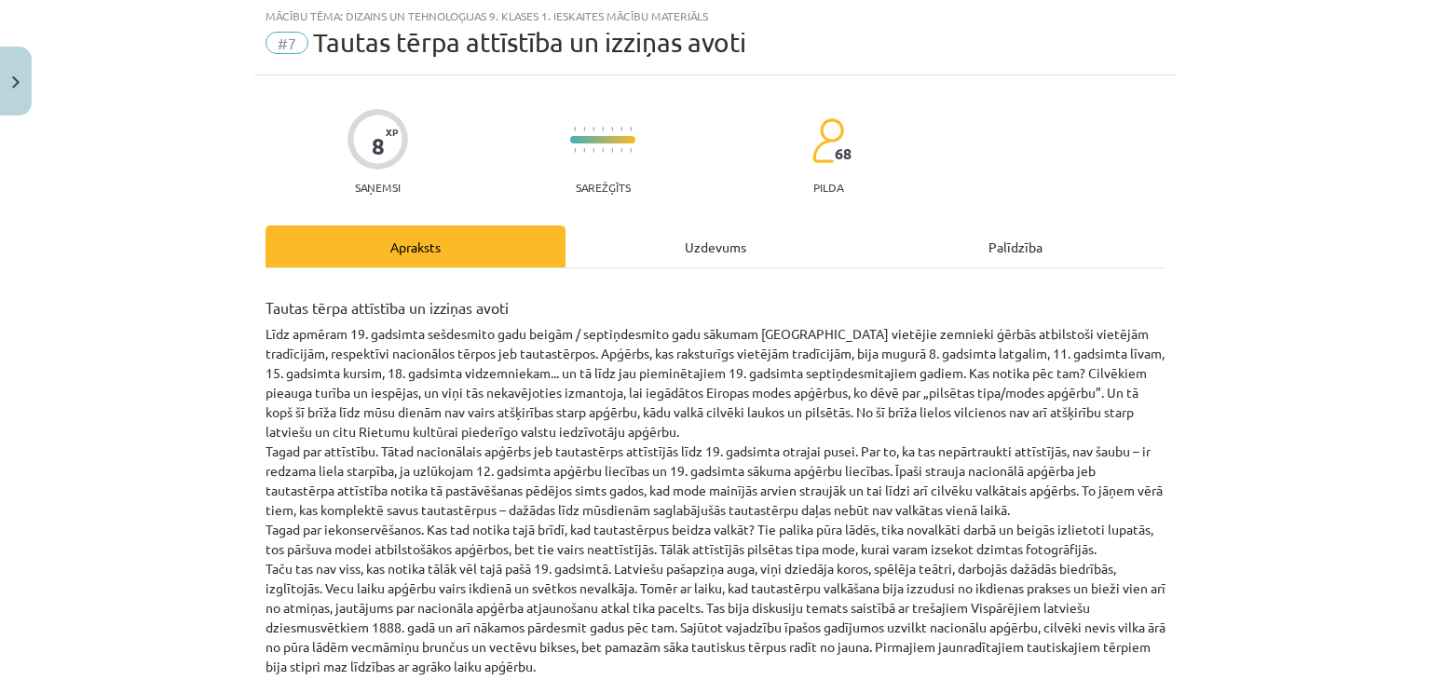
scroll to position [47, 0]
click at [694, 258] on div "Uzdevums" at bounding box center [716, 248] width 300 height 42
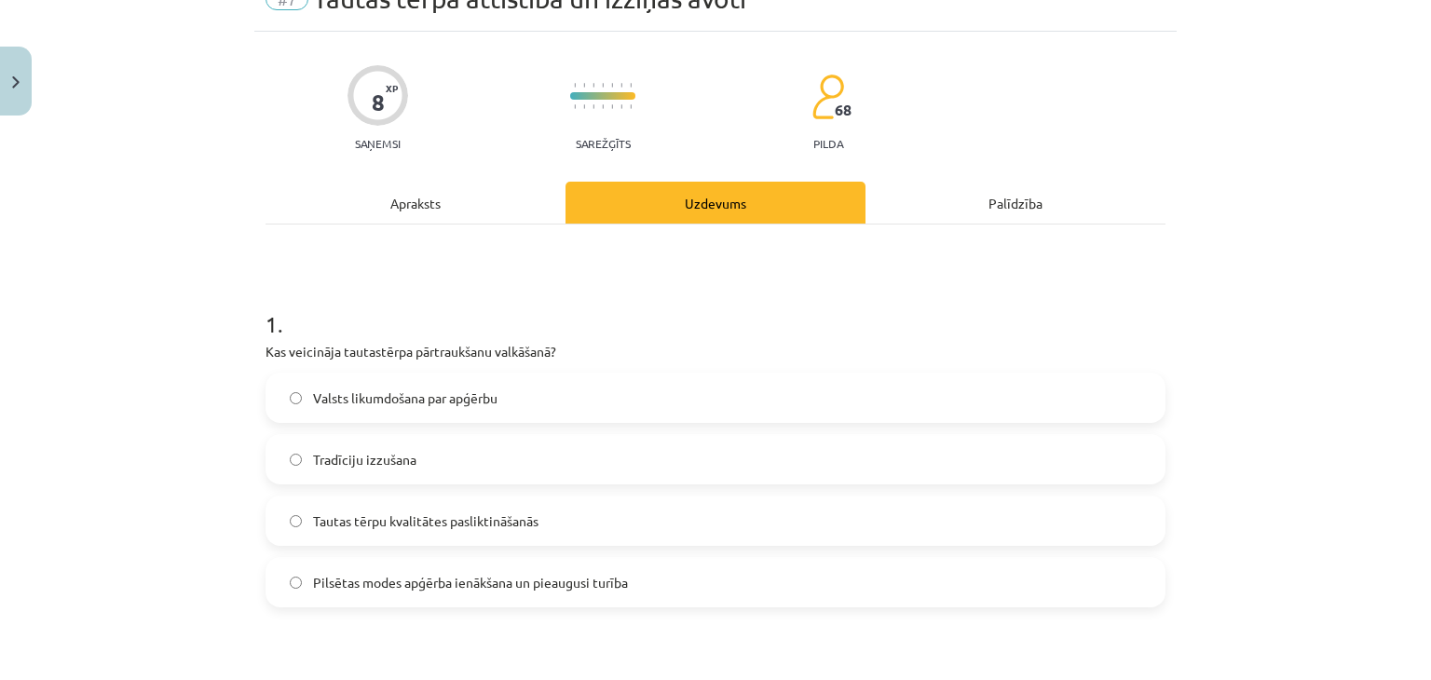
scroll to position [233, 0]
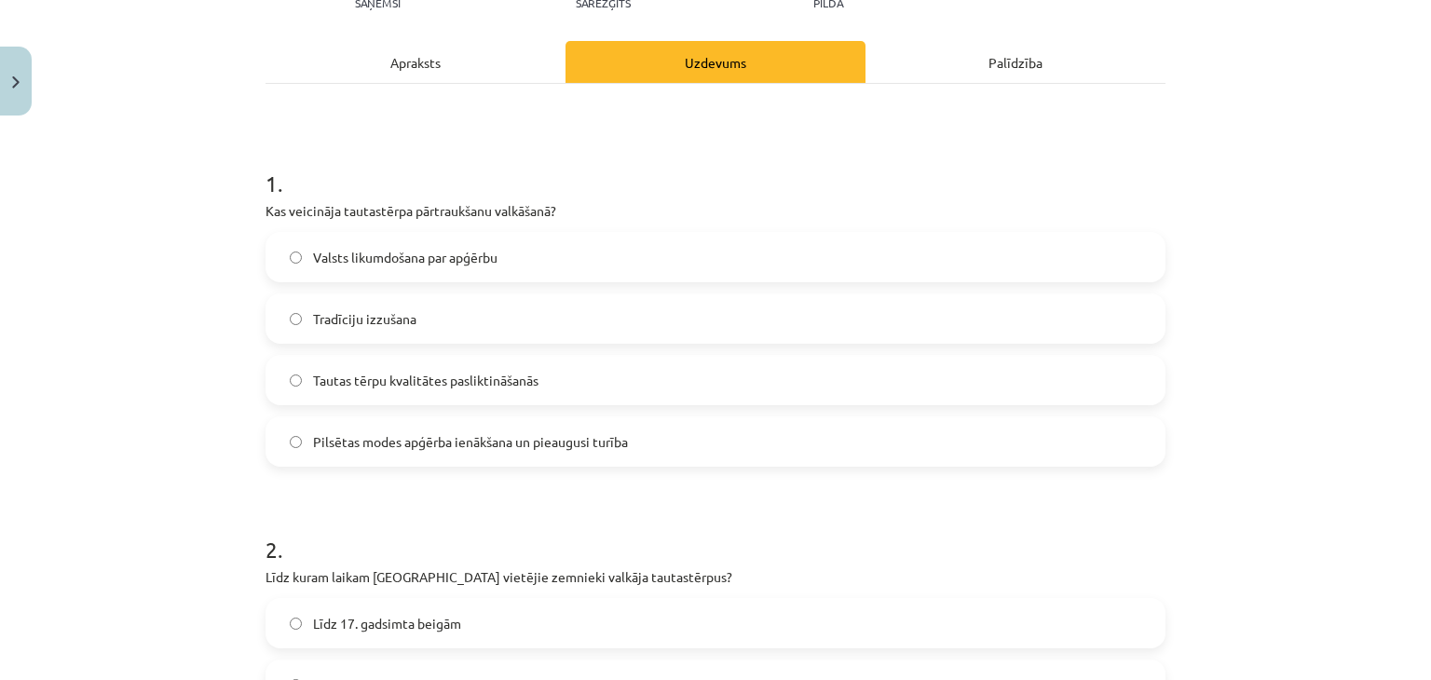
click at [376, 70] on div "Apraksts" at bounding box center [416, 62] width 300 height 42
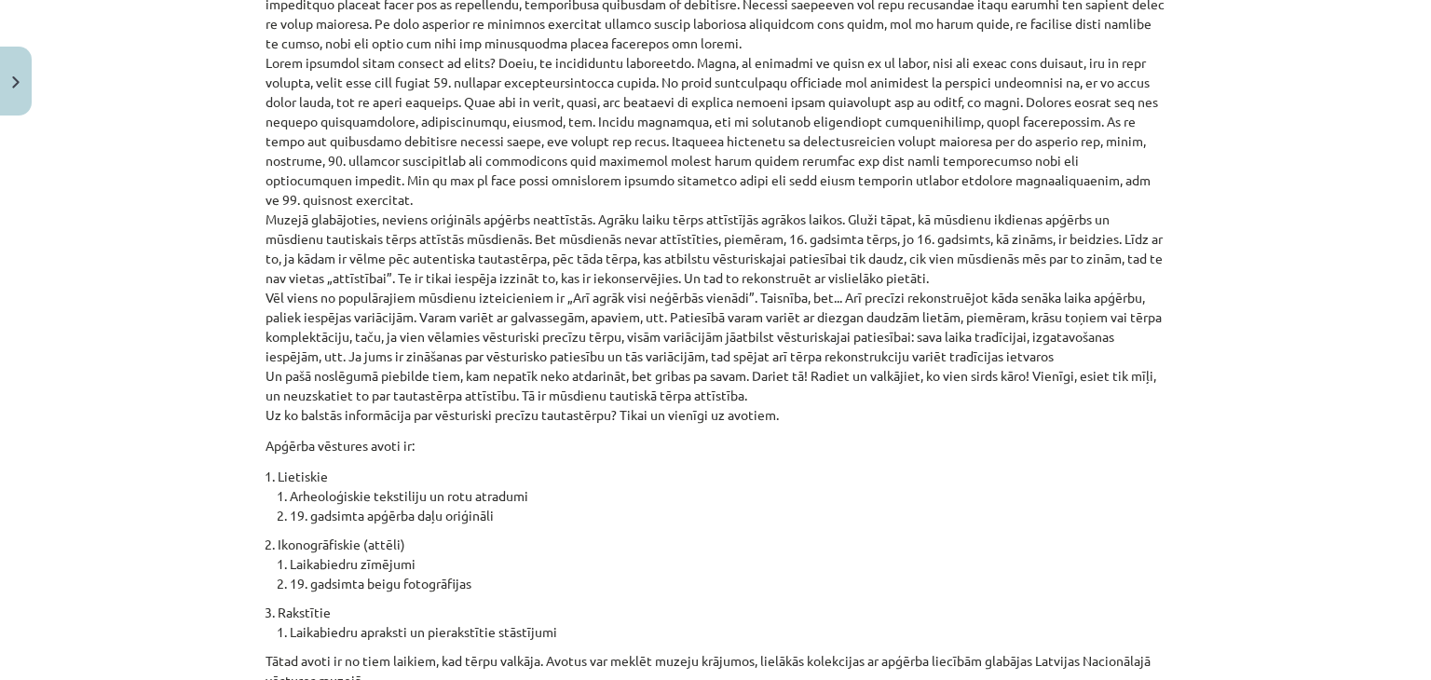
scroll to position [1338, 0]
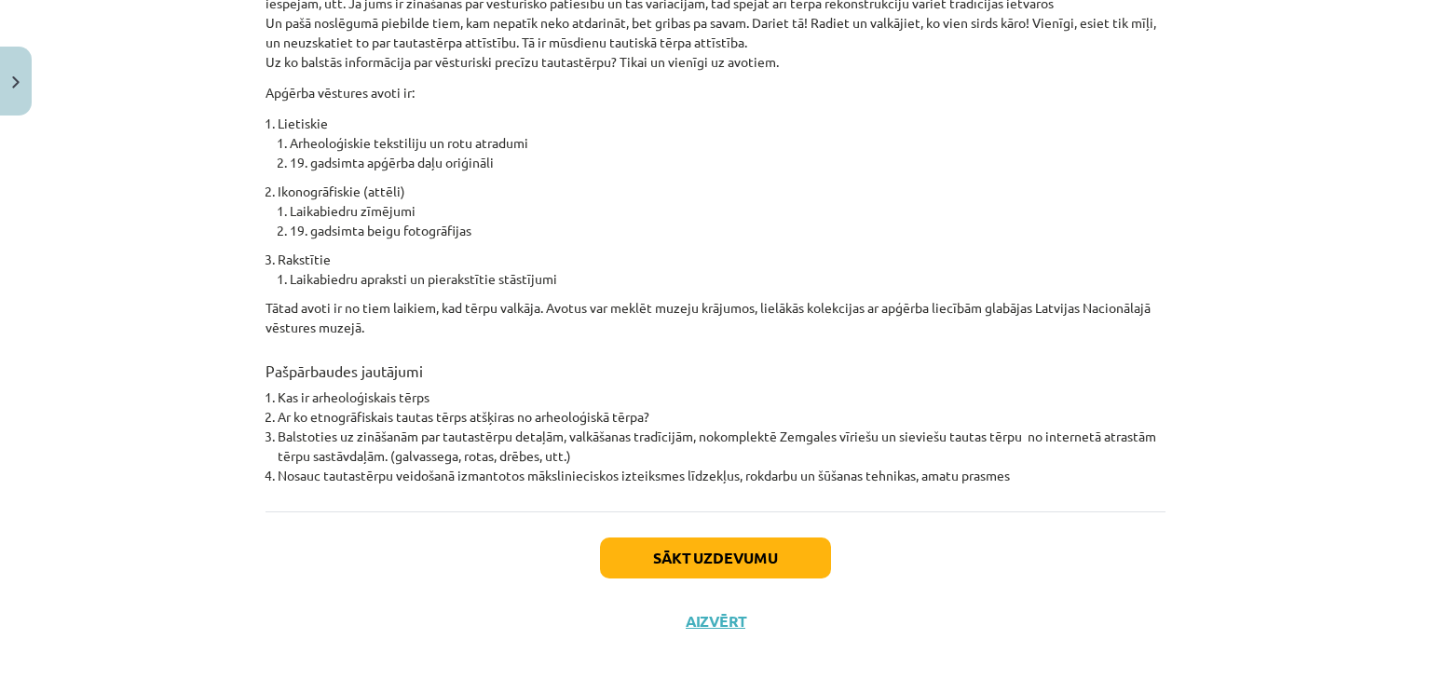
drag, startPoint x: 697, startPoint y: 305, endPoint x: 744, endPoint y: 601, distance: 300.0
drag, startPoint x: 1022, startPoint y: 438, endPoint x: 814, endPoint y: 425, distance: 208.2
click at [814, 427] on li "Balstoties uz zināšanām par tautastērpu detaļām, valkāšanas tradīcijām, nokompl…" at bounding box center [722, 446] width 888 height 39
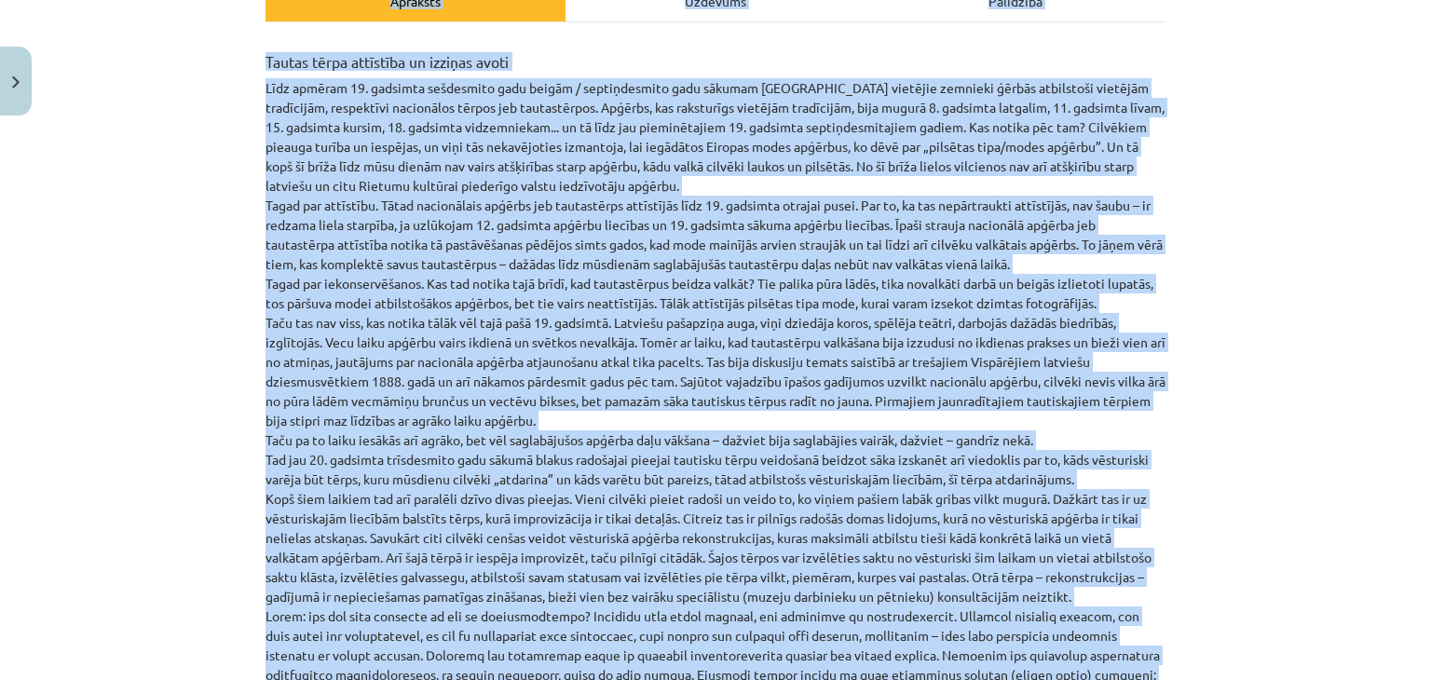
scroll to position [0, 0]
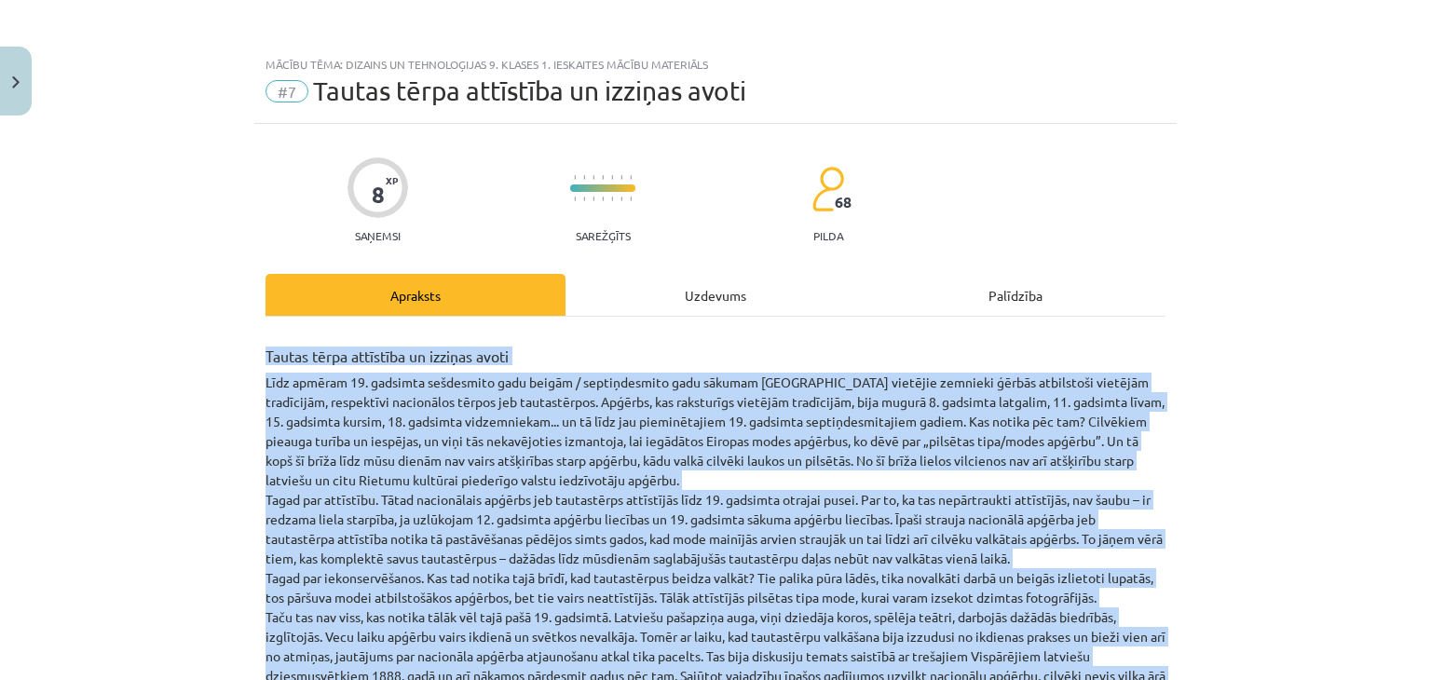
drag, startPoint x: 354, startPoint y: 313, endPoint x: 170, endPoint y: 362, distance: 190.8
click at [170, 362] on div "Mācību tēma: Dizains un tehnoloģijas 9. klases 1. ieskaites mācību materiāls #7…" at bounding box center [715, 340] width 1431 height 680
copy div "Tautas tērpa attīstība un izziņas avoti Līdz apmēram 19. gadsimta sešdesmito ga…"
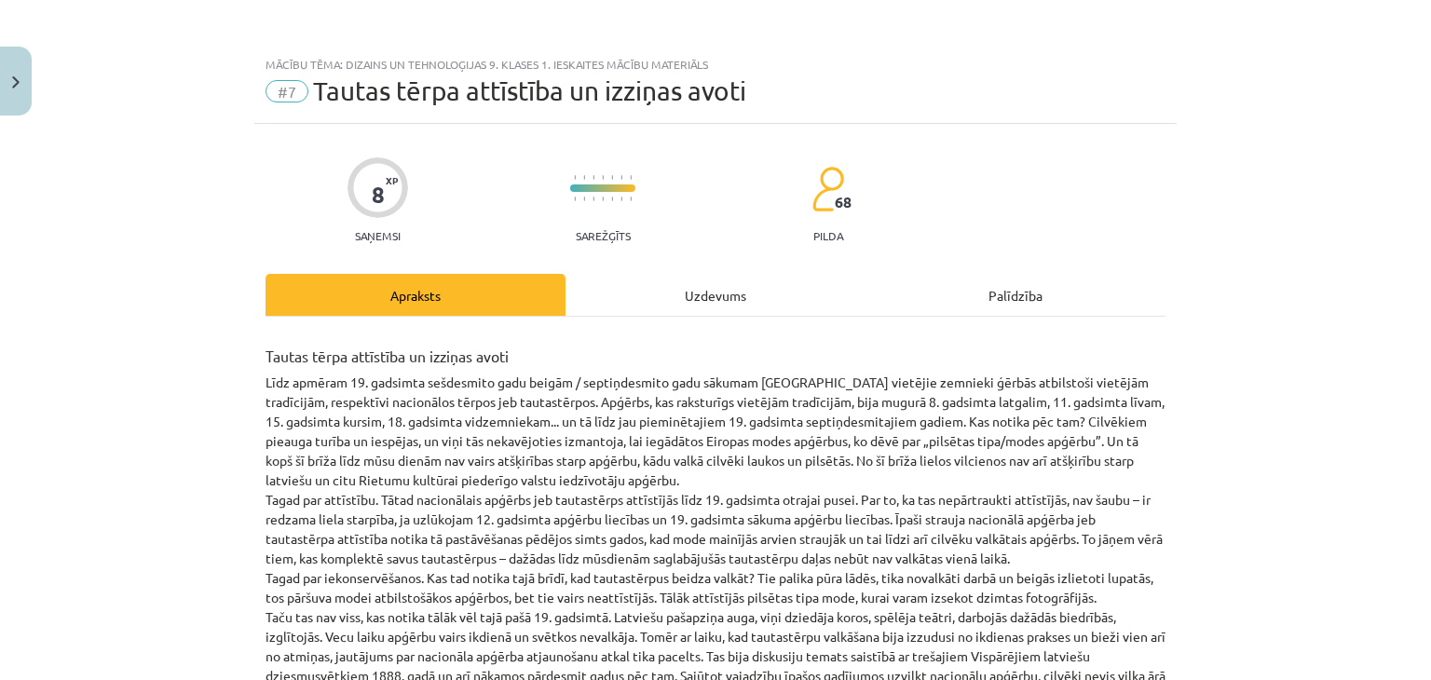
click at [736, 290] on div "Uzdevums" at bounding box center [716, 295] width 300 height 42
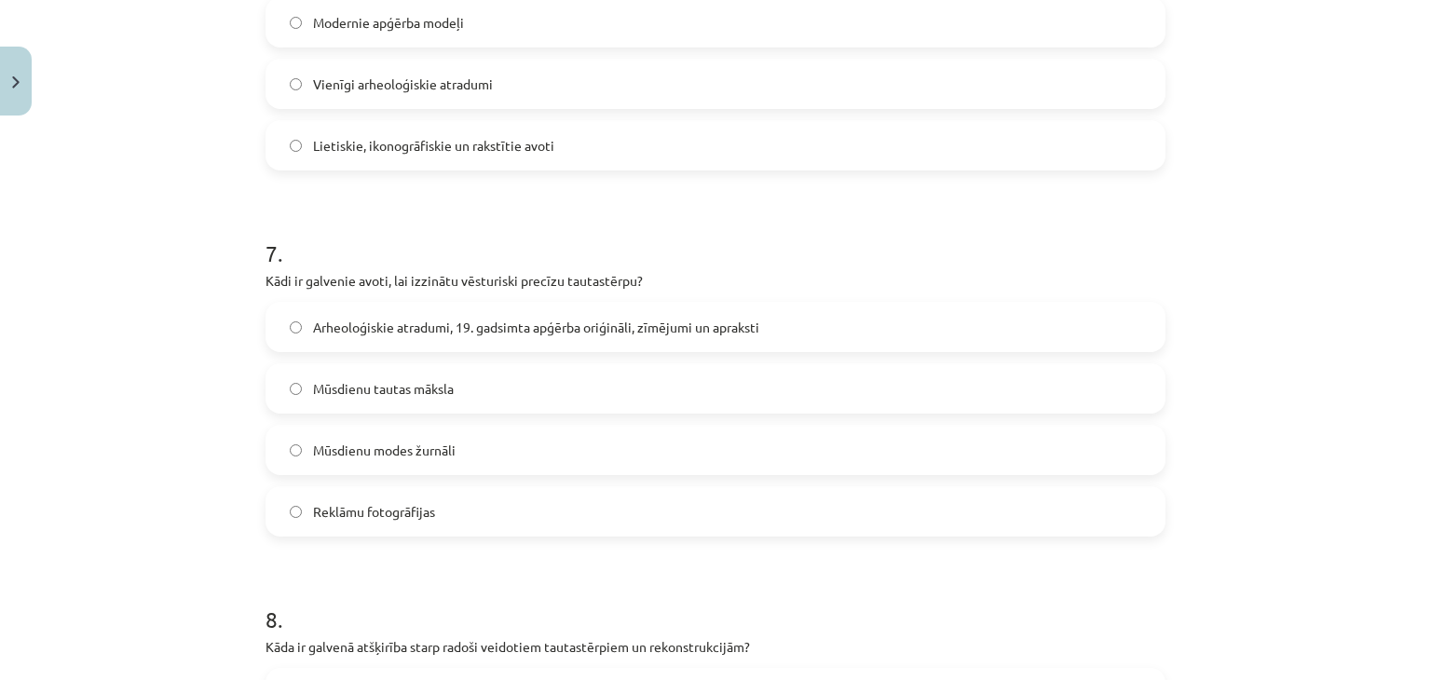
scroll to position [2799, 0]
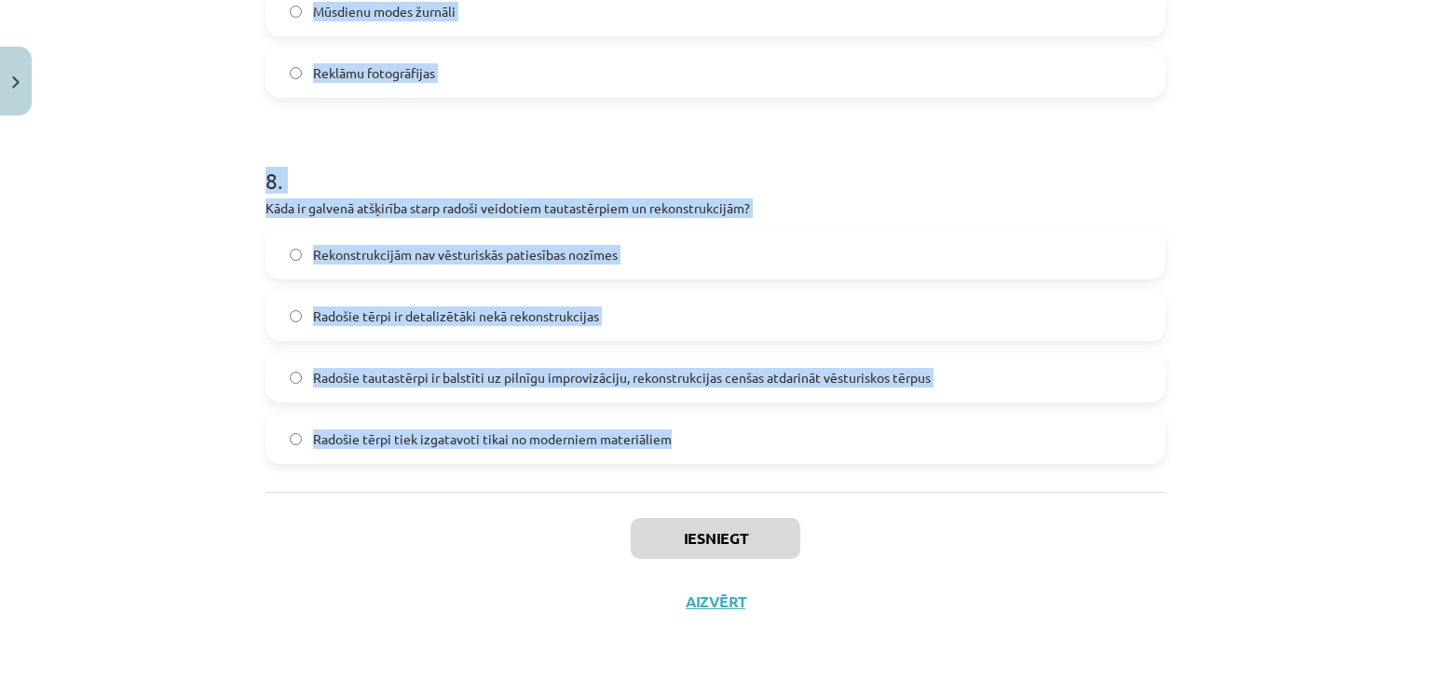
drag, startPoint x: 256, startPoint y: 371, endPoint x: 749, endPoint y: 480, distance: 504.8
copy form "1 . Kas veicināja tautastērpa pārtraukšanu valkāšanā? Valsts likumdošana par ap…"
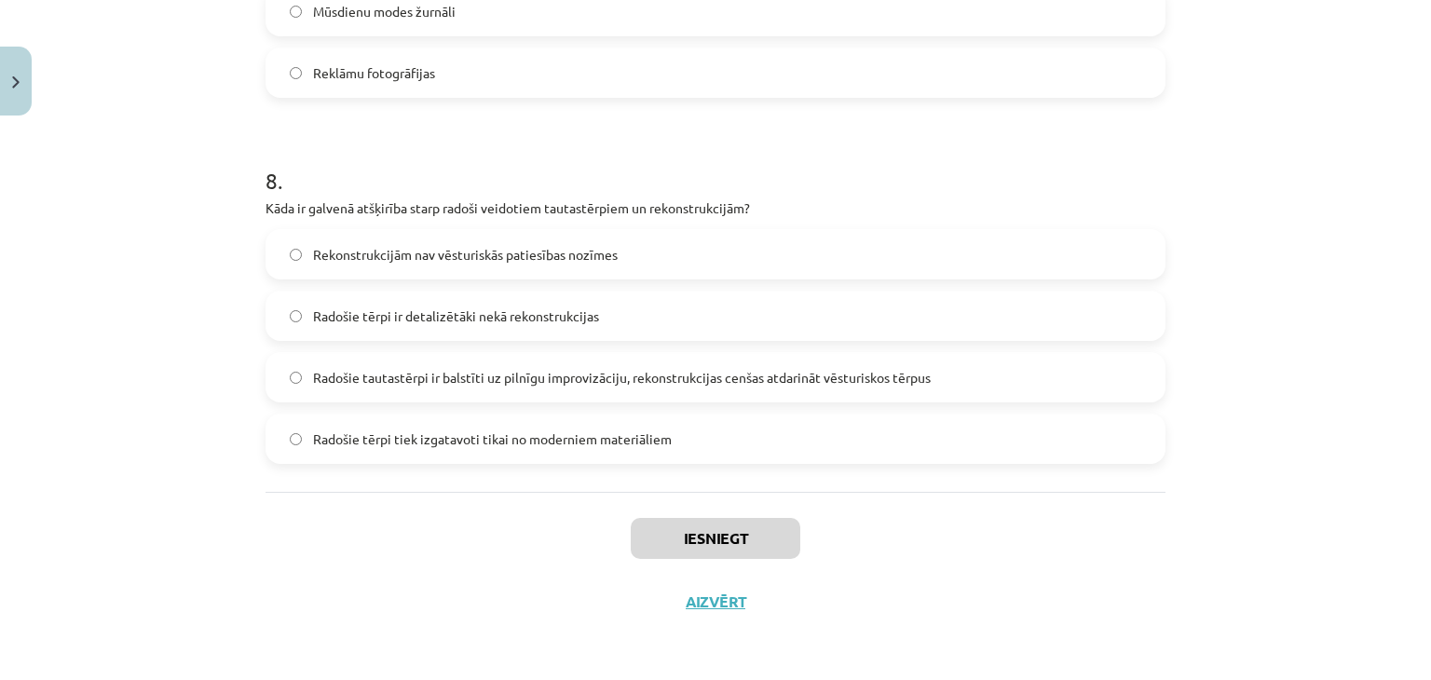
click at [285, 499] on div "Iesniegt Aizvērt" at bounding box center [716, 557] width 900 height 130
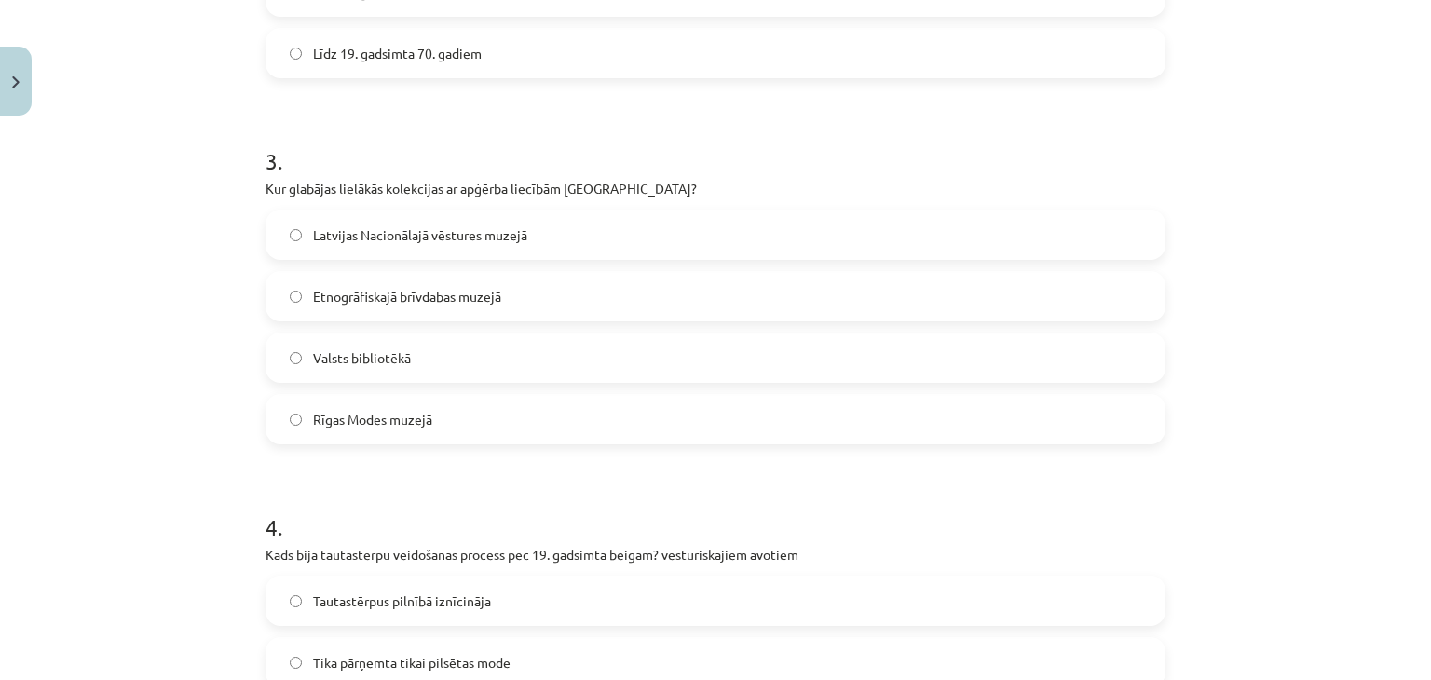
drag, startPoint x: 0, startPoint y: 307, endPoint x: 61, endPoint y: 15, distance: 297.9
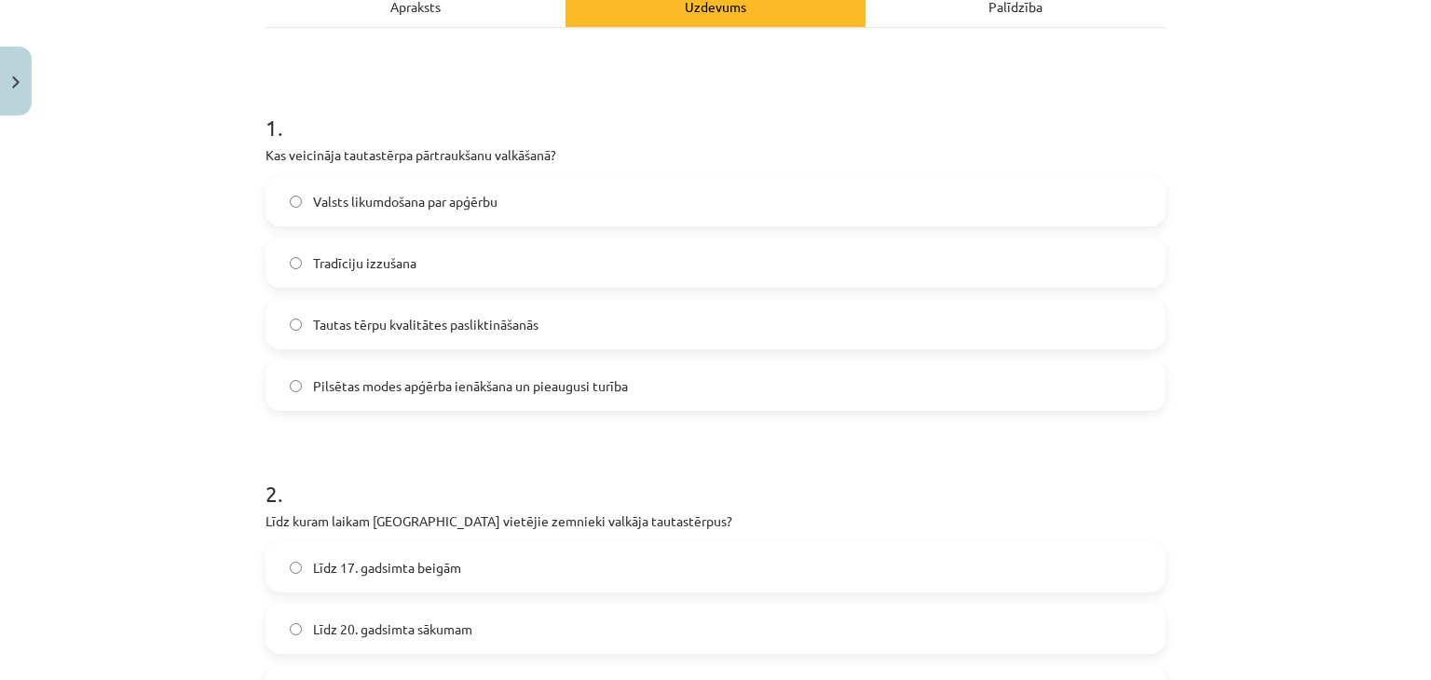
scroll to position [287, 0]
click at [338, 389] on span "Pilsētas modes apģērba ienākšana un pieaugusi turība" at bounding box center [470, 388] width 315 height 20
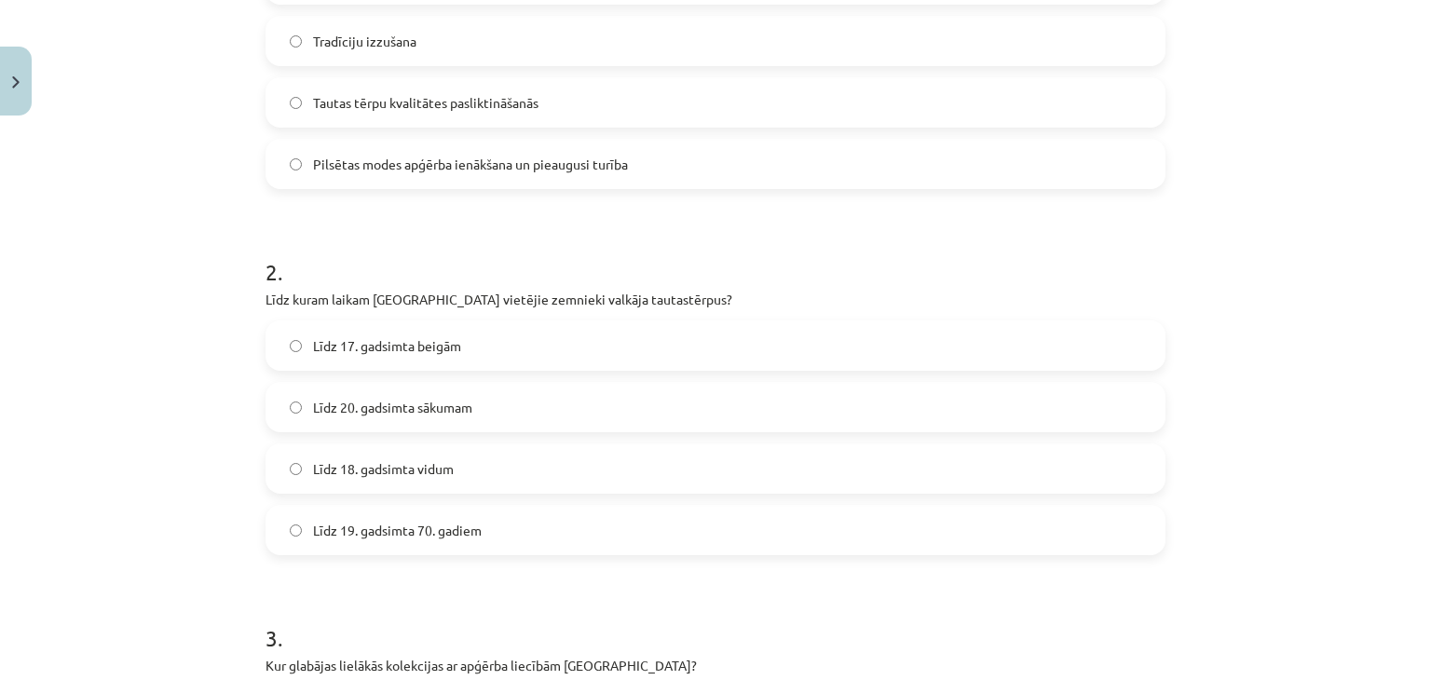
scroll to position [536, 0]
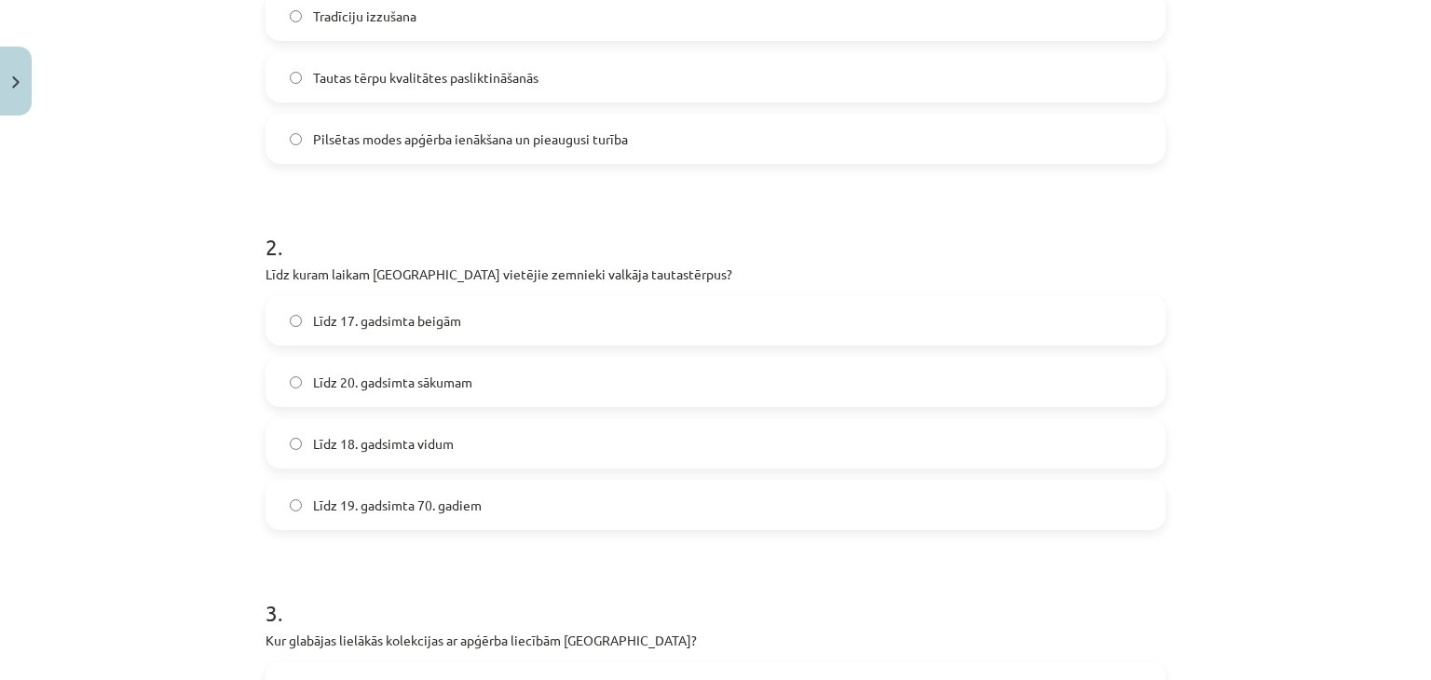
click at [496, 519] on label "Līdz 19. gadsimta 70. gadiem" at bounding box center [715, 505] width 896 height 47
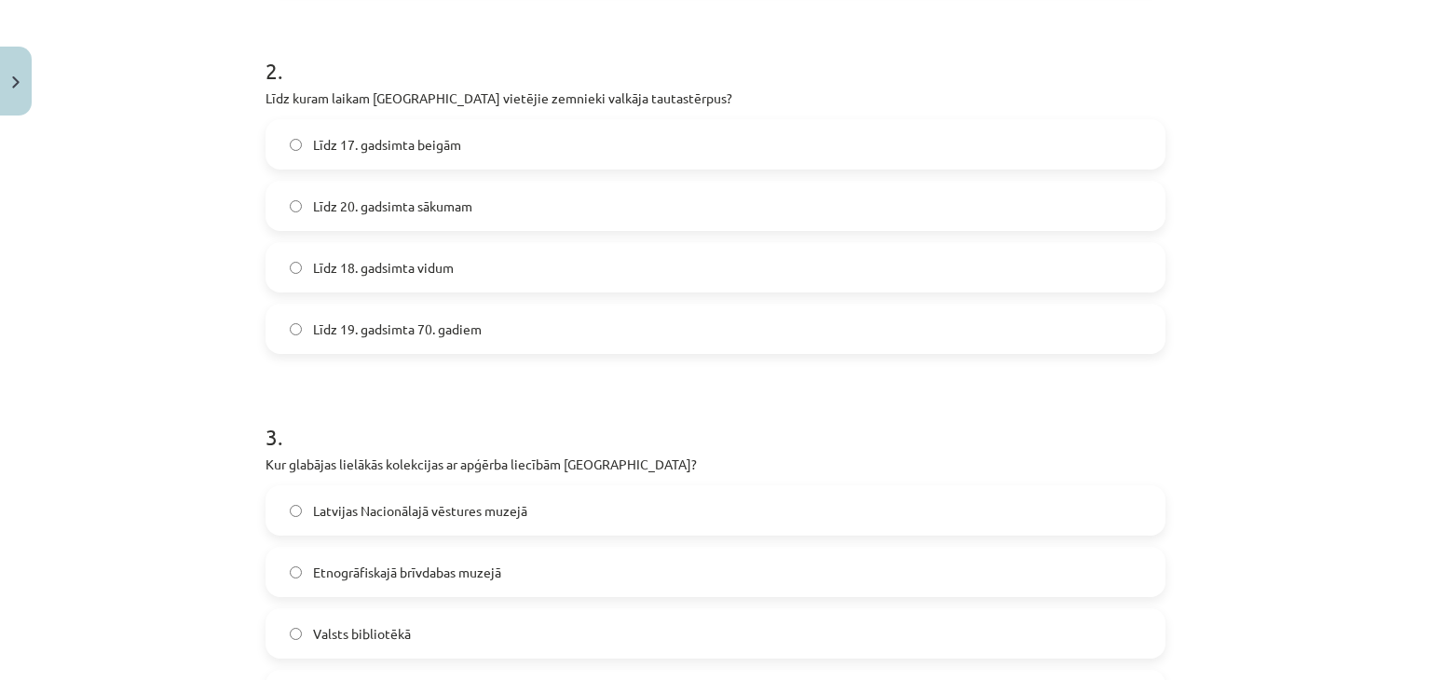
scroll to position [722, 0]
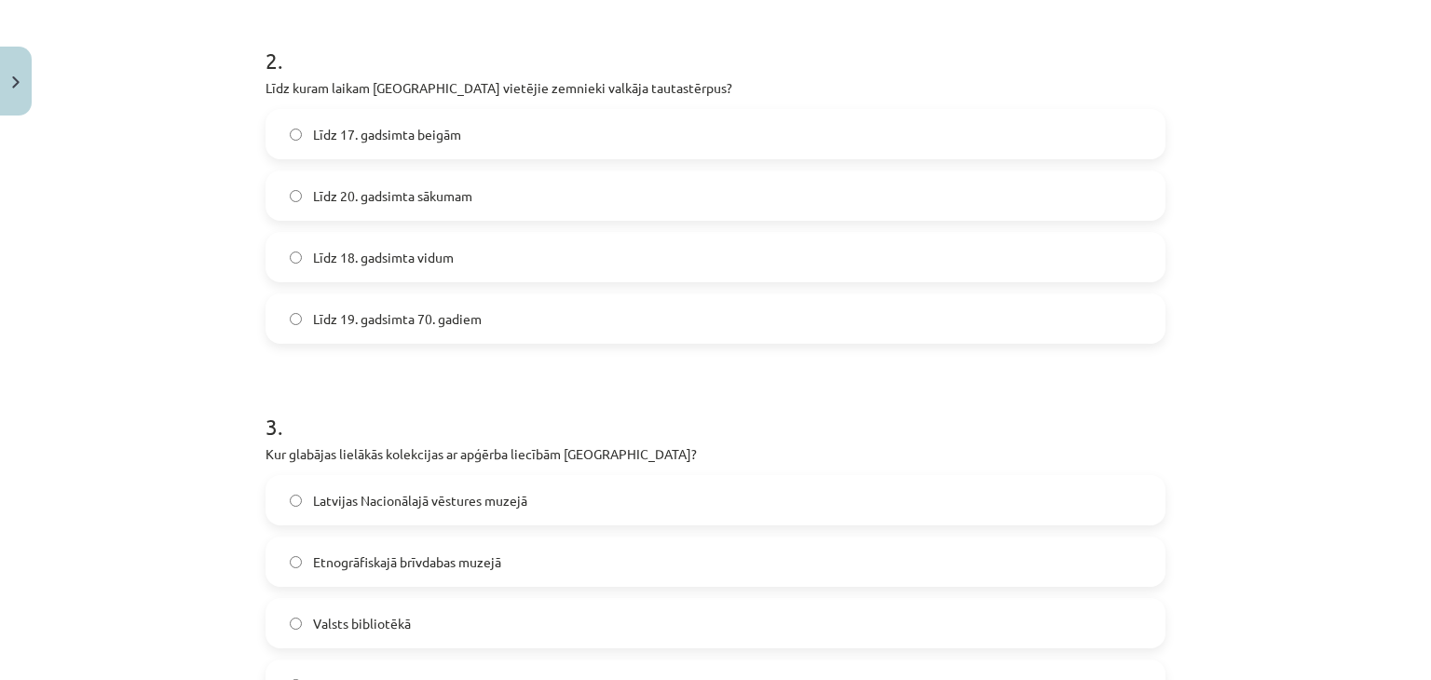
click at [500, 508] on span "Latvijas Nacionālajā vēstures muzejā" at bounding box center [420, 501] width 214 height 20
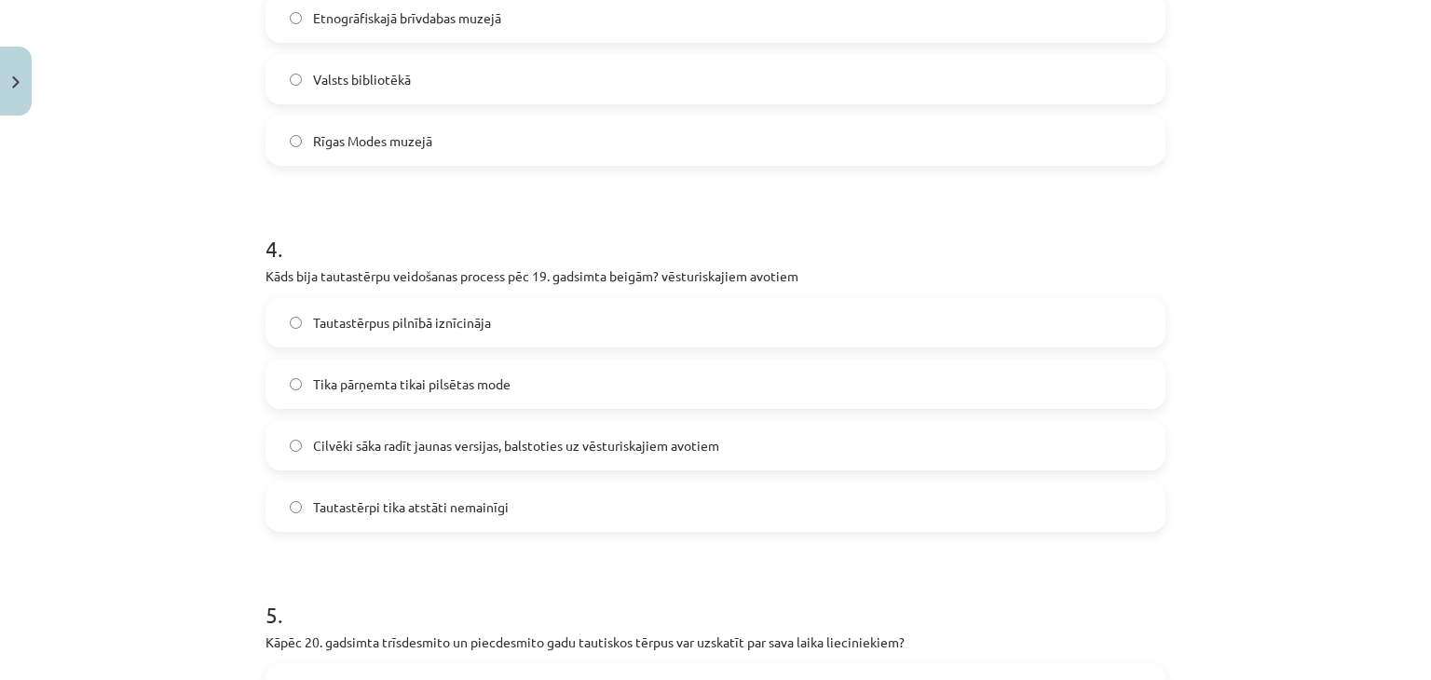
scroll to position [1343, 0]
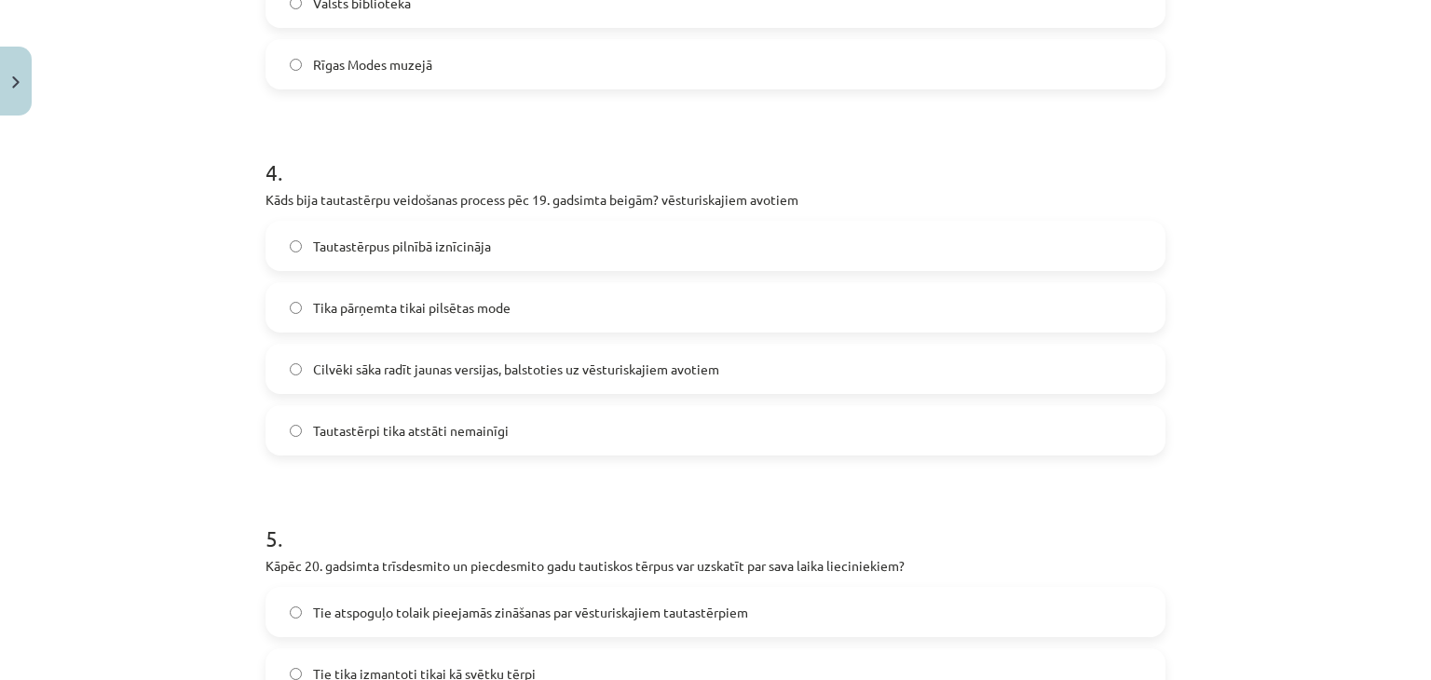
click at [462, 360] on span "Cilvēki sāka radīt jaunas versijas, balstoties uz vēsturiskajiem avotiem" at bounding box center [516, 370] width 406 height 20
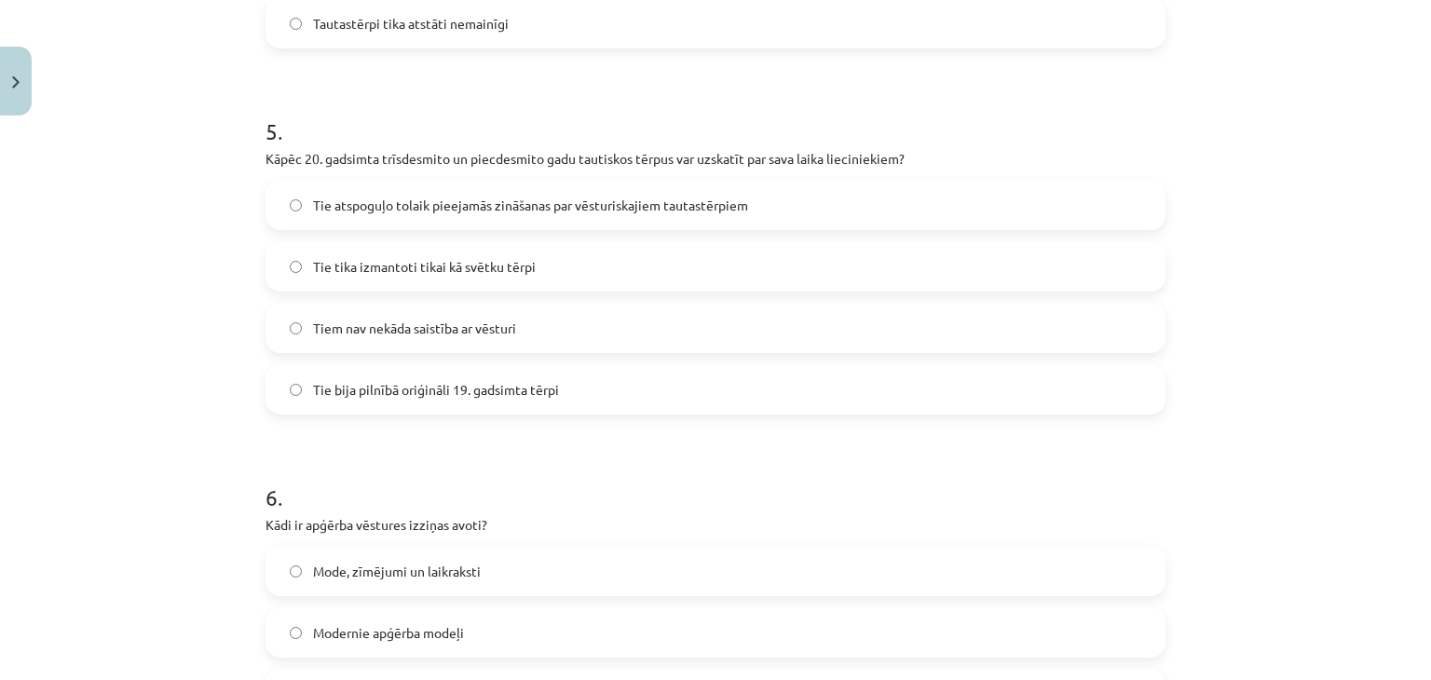
scroll to position [1778, 0]
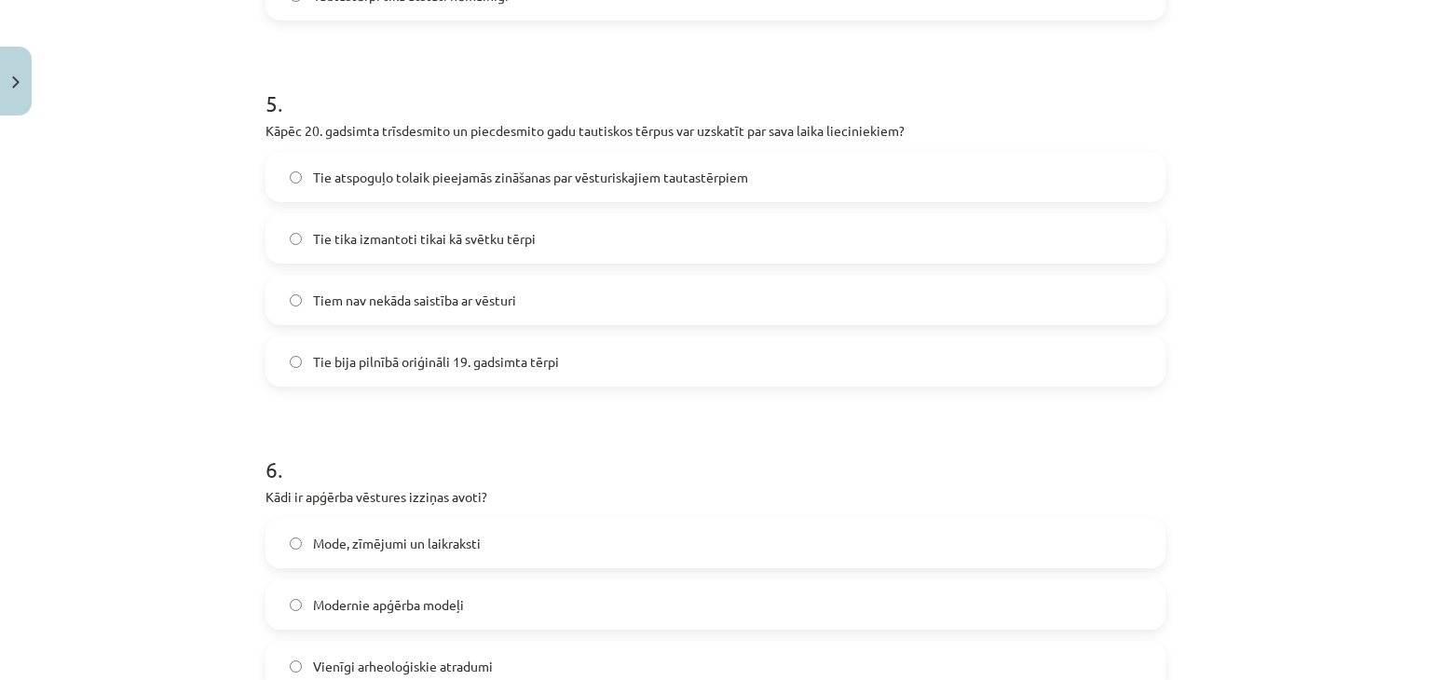
click at [483, 176] on span "Tie atspoguļo tolaik pieejamās zināšanas par vēsturiskajiem tautastērpiem" at bounding box center [530, 178] width 435 height 20
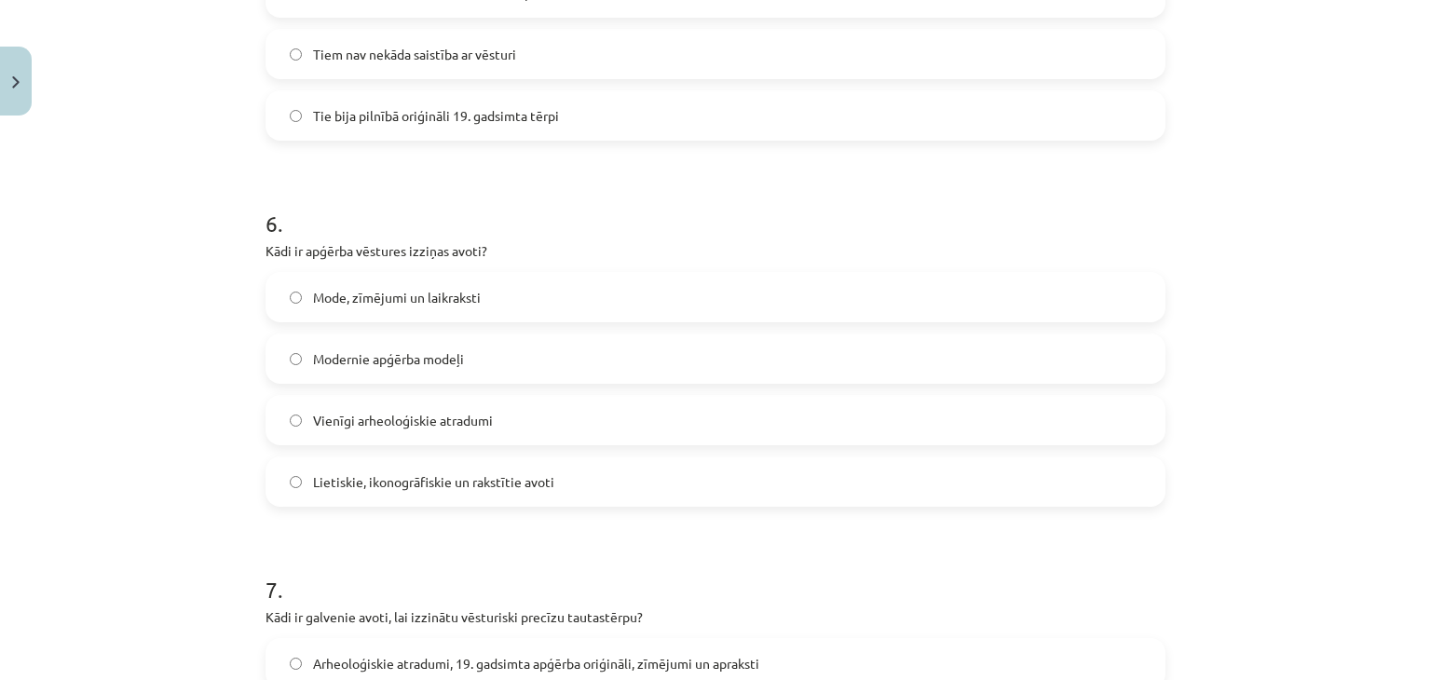
scroll to position [2088, 0]
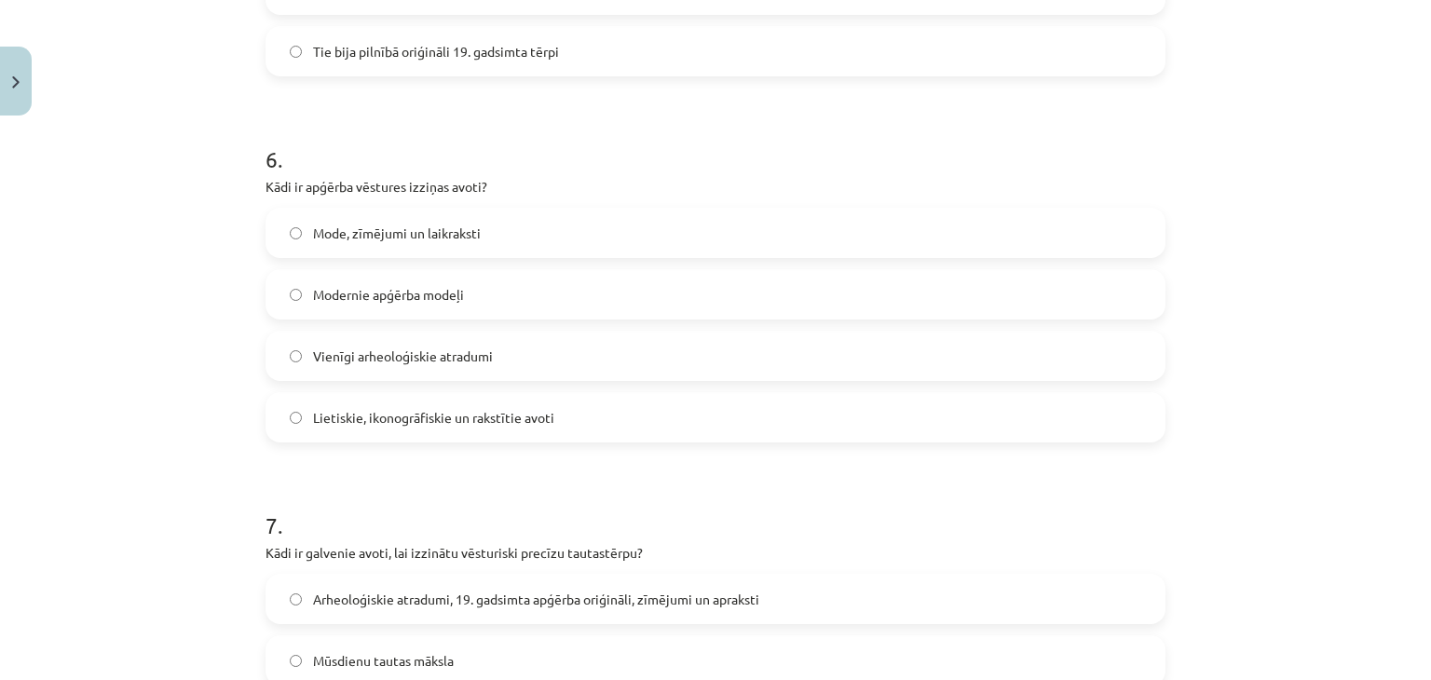
click at [559, 437] on label "Lietiskie, ikonogrāfiskie un rakstītie avoti" at bounding box center [715, 417] width 896 height 47
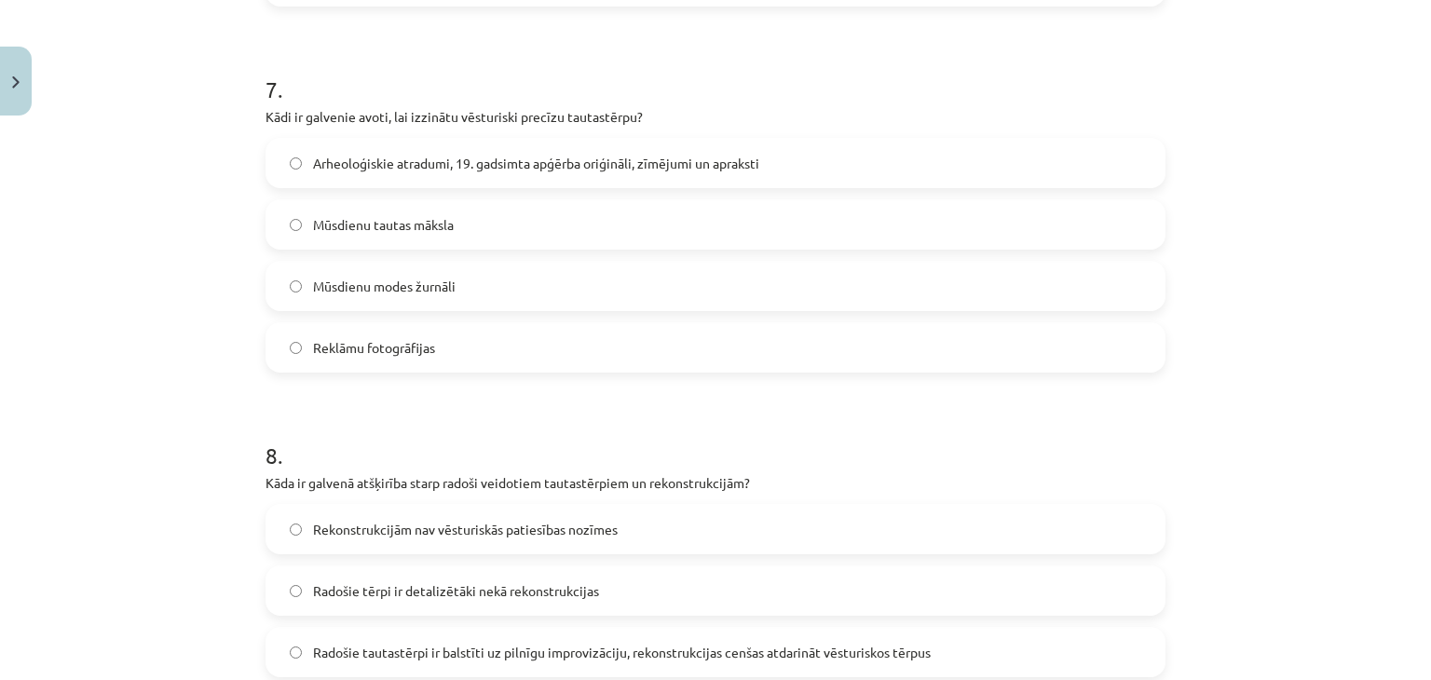
scroll to position [2523, 0]
click at [581, 156] on span "Arheoloģiskie atradumi, 19. gadsimta apģērba oriģināli, zīmējumi un apraksti" at bounding box center [536, 165] width 446 height 20
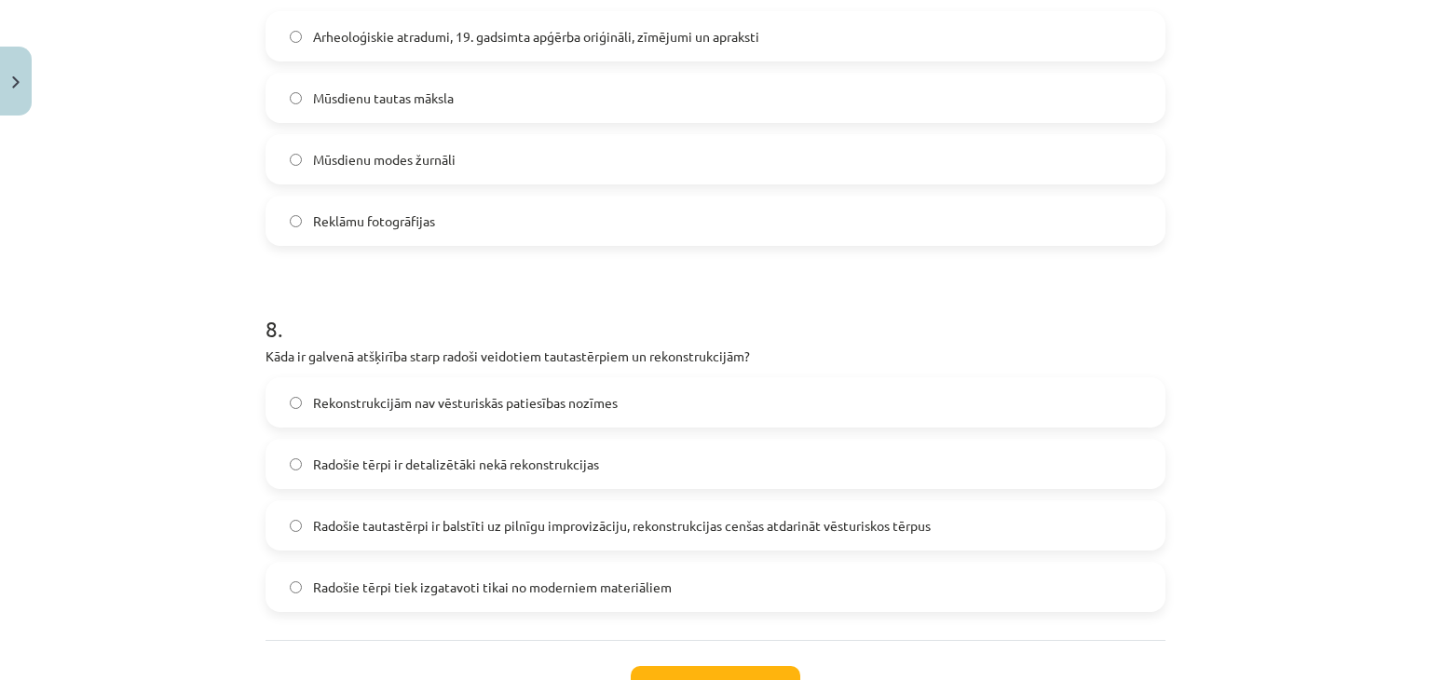
scroll to position [2710, 0]
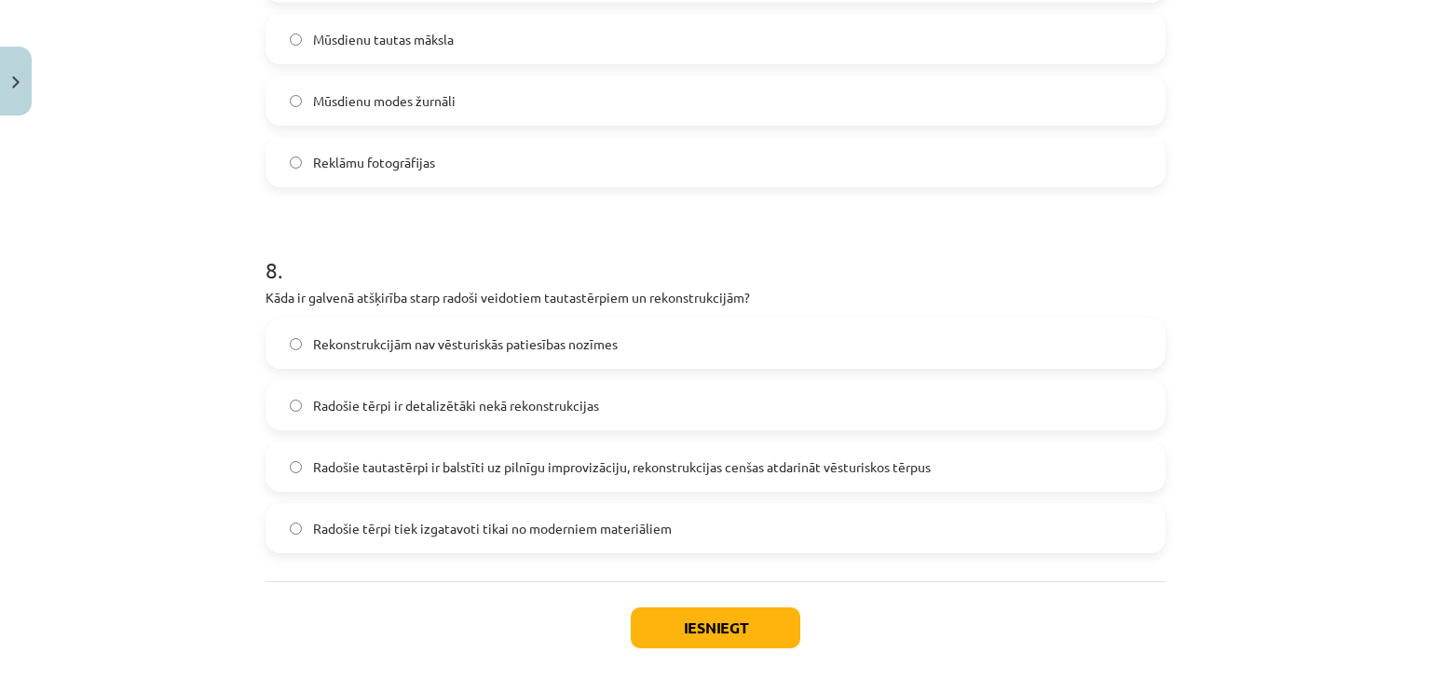
click at [627, 461] on span "Radošie tautastērpi ir balstīti uz pilnīgu improvizāciju, rekonstrukcijas cenša…" at bounding box center [622, 468] width 618 height 20
click at [745, 629] on button "Iesniegt" at bounding box center [716, 628] width 170 height 41
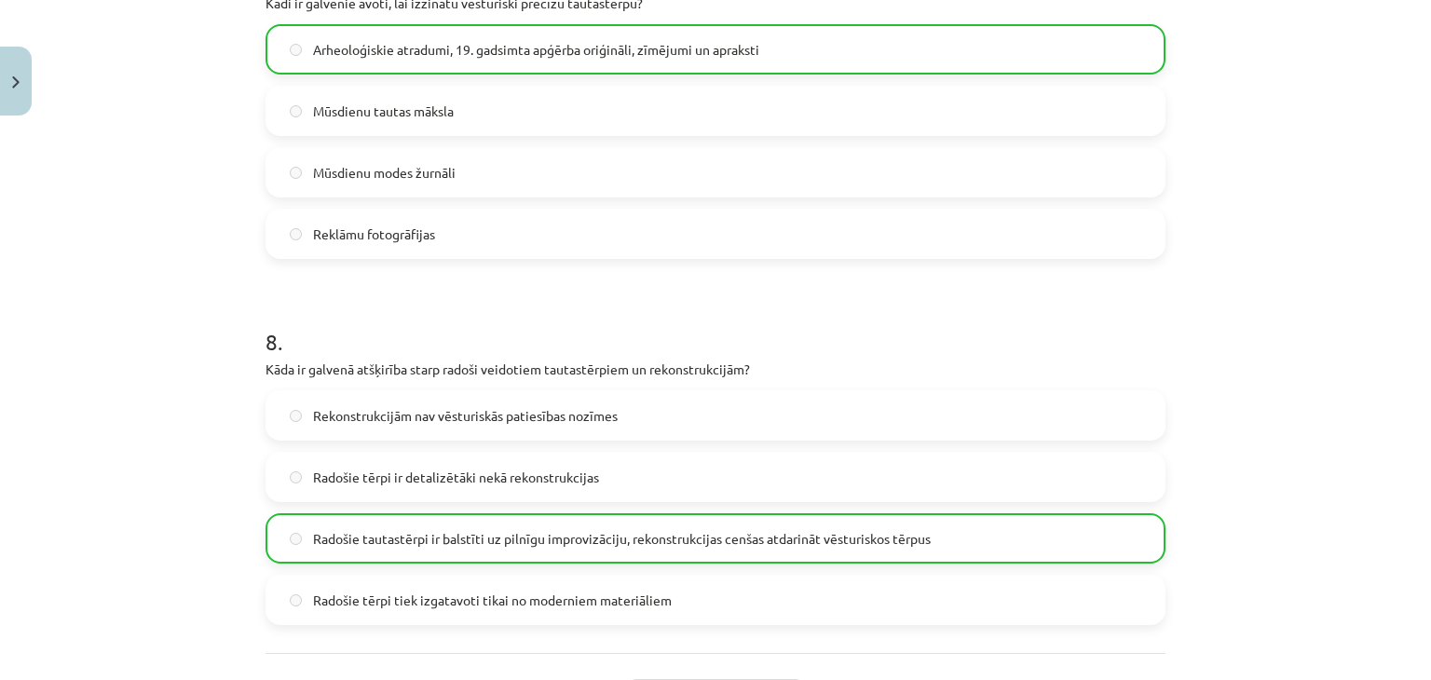
scroll to position [2834, 0]
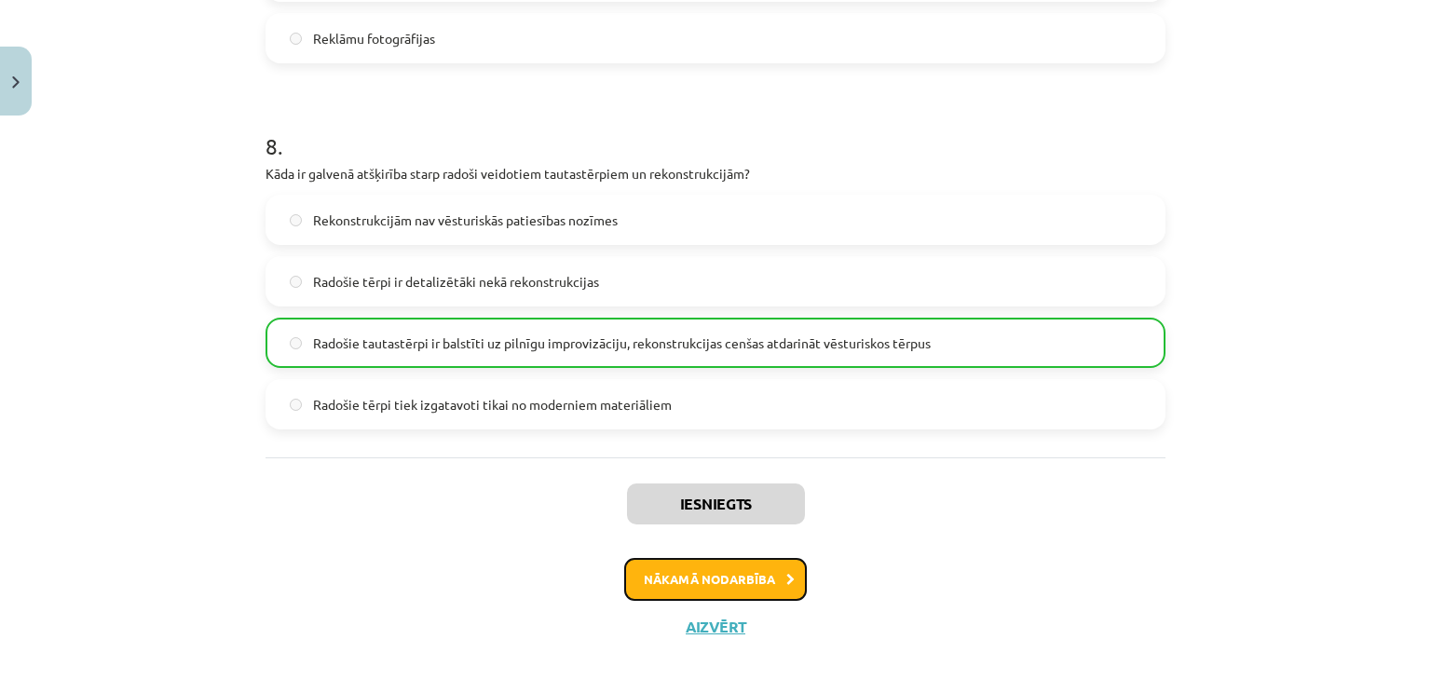
click at [742, 571] on button "Nākamā nodarbība" at bounding box center [715, 579] width 183 height 43
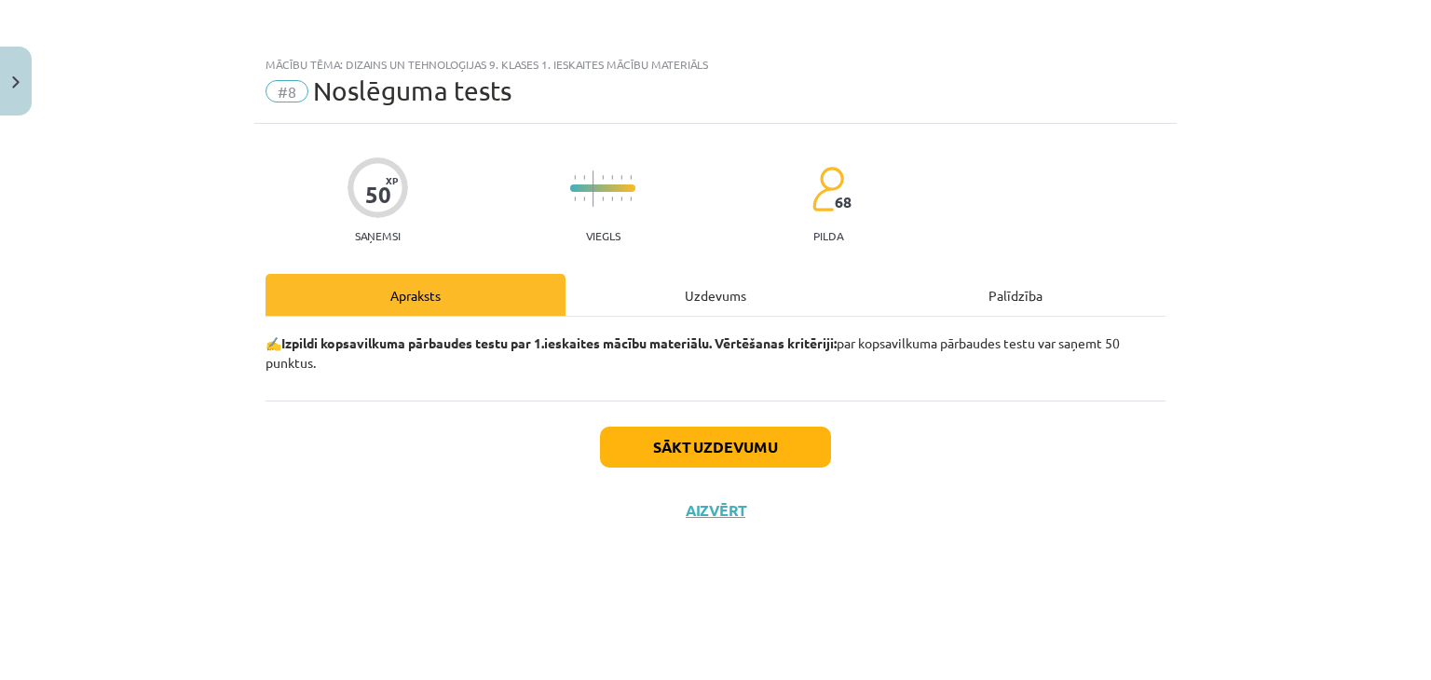
scroll to position [0, 0]
click at [708, 310] on div "Uzdevums" at bounding box center [716, 295] width 300 height 42
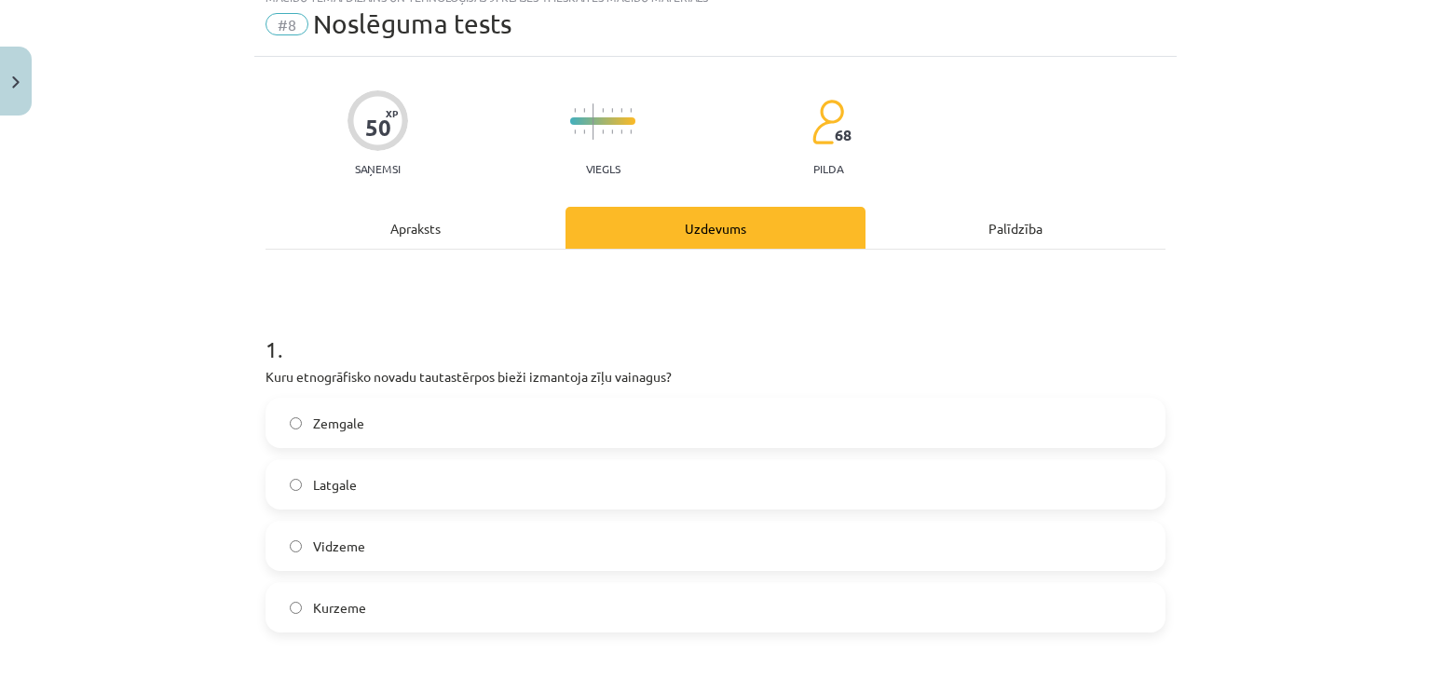
scroll to position [186, 0]
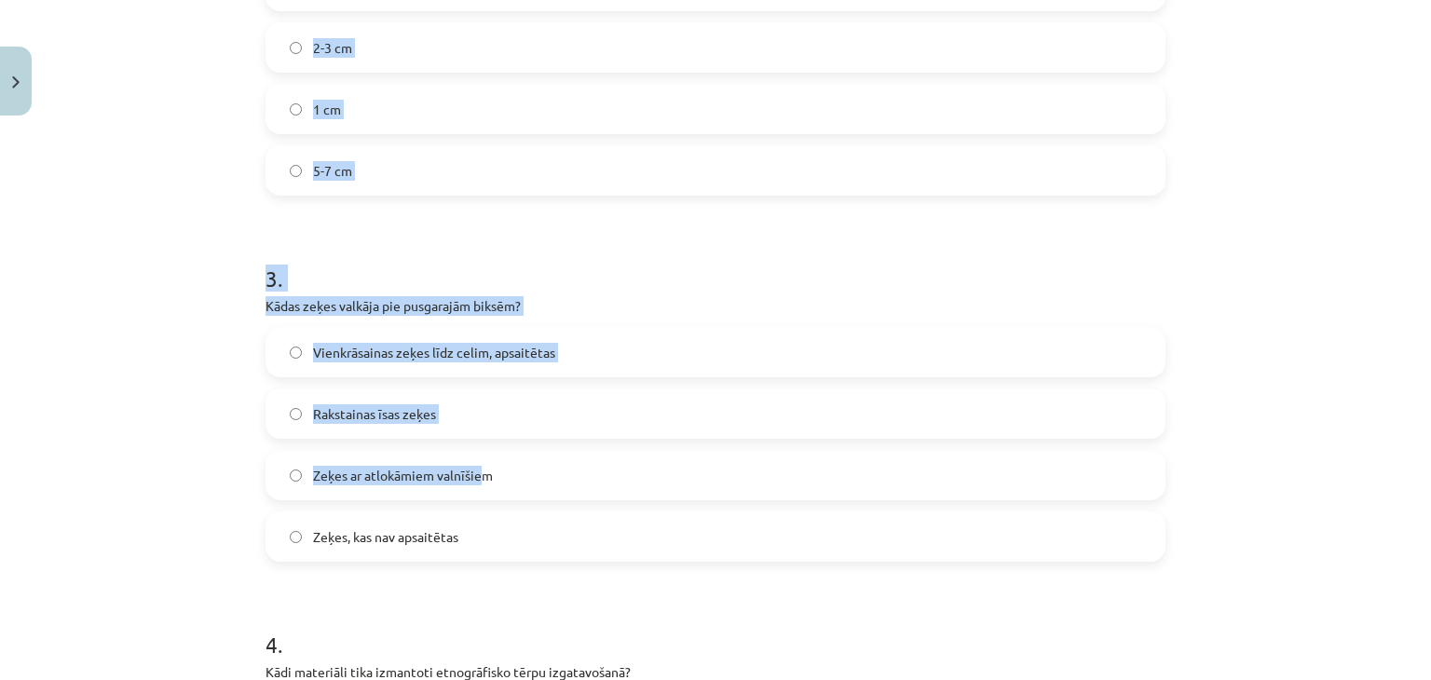
drag, startPoint x: 245, startPoint y: 210, endPoint x: 475, endPoint y: 441, distance: 326.1
click at [475, 441] on div "Mācību tēma: Dizains un tehnoloģijas 9. klases 1. ieskaites mācību materiāls #8…" at bounding box center [715, 340] width 1431 height 680
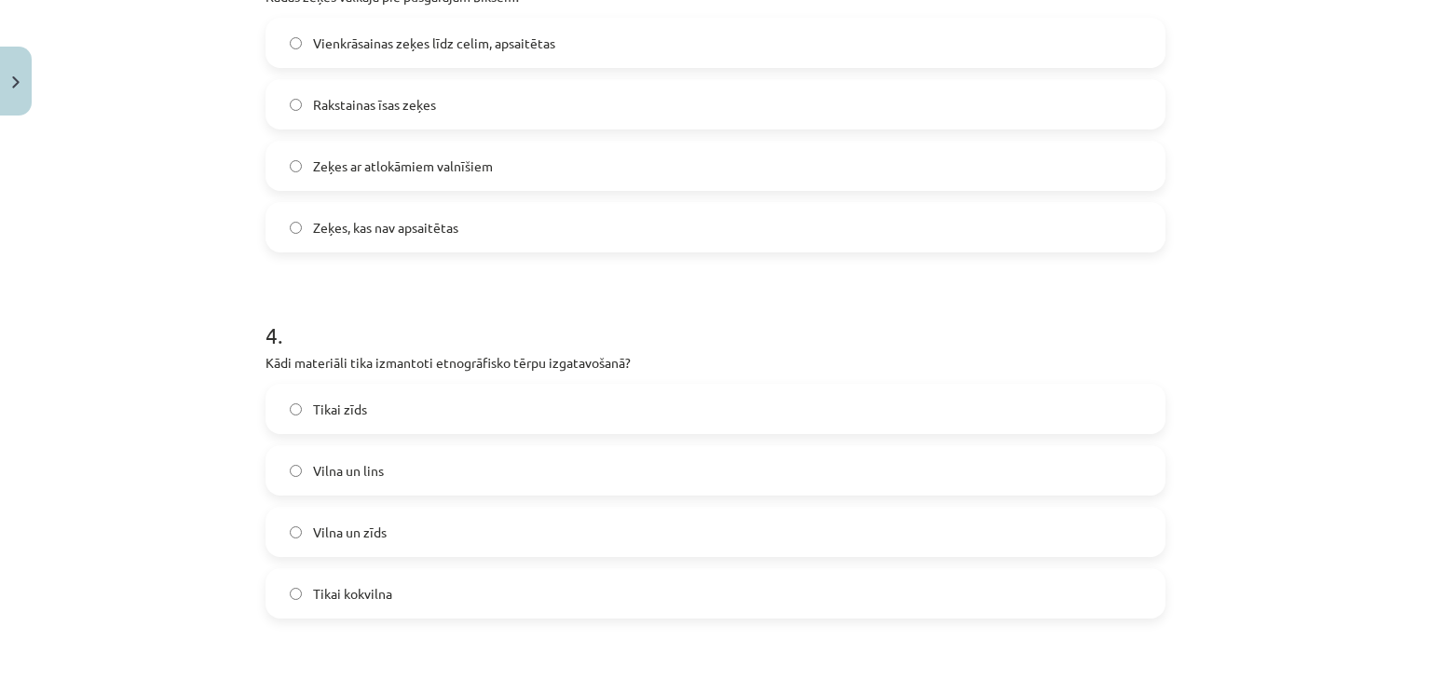
click at [480, 431] on label "Tikai zīds" at bounding box center [715, 409] width 896 height 47
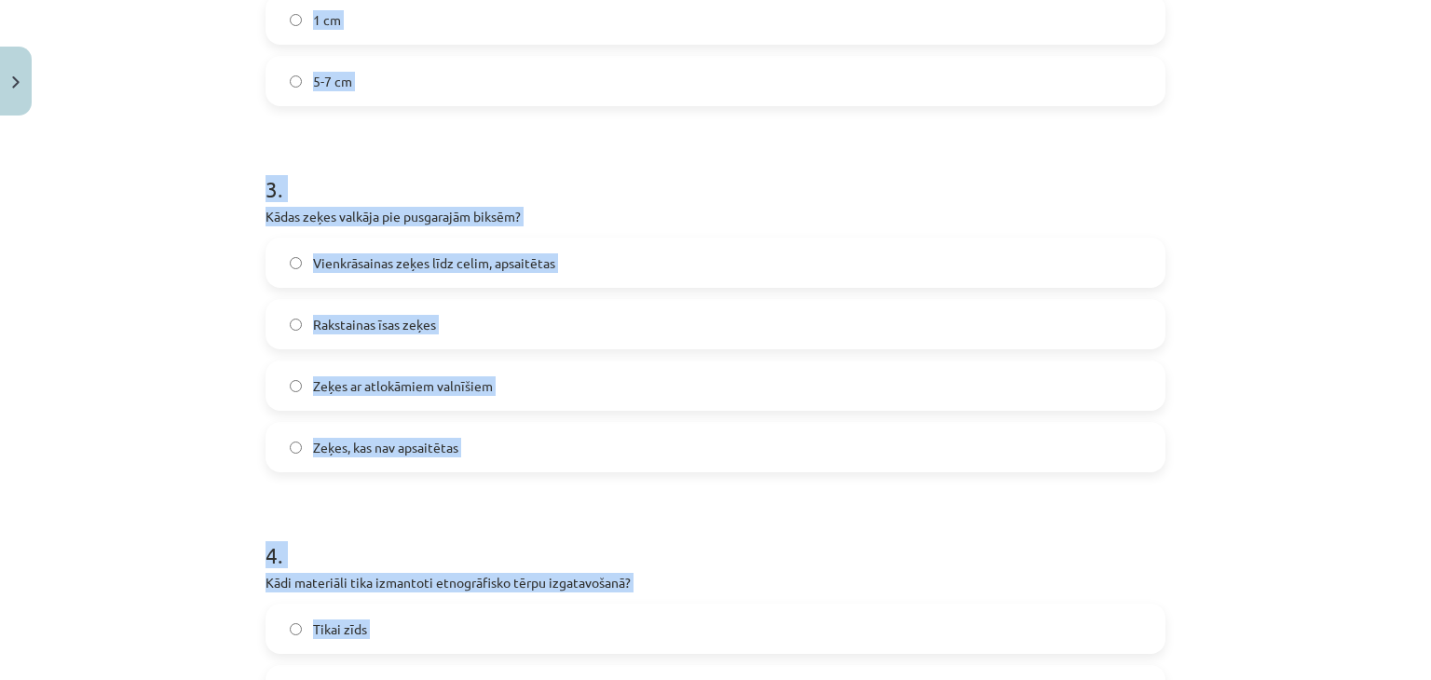
scroll to position [0, 0]
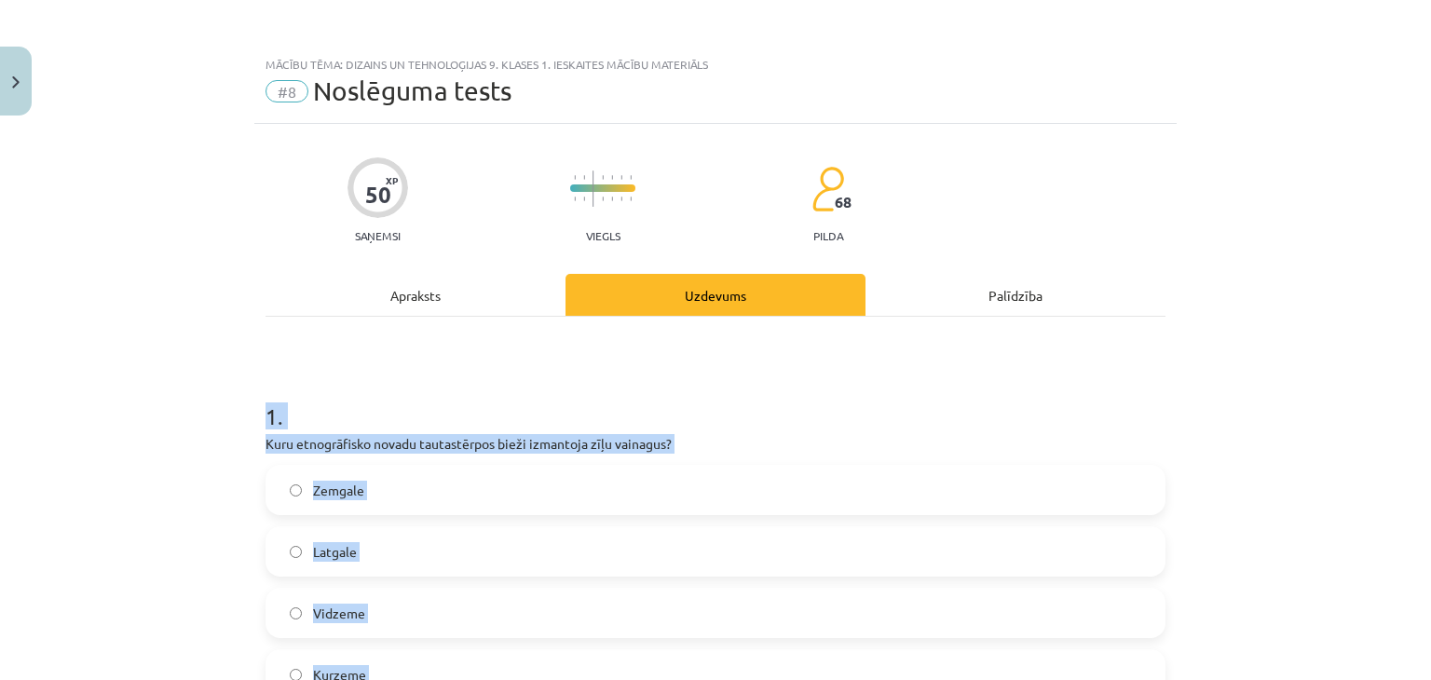
drag, startPoint x: 401, startPoint y: 471, endPoint x: 63, endPoint y: 400, distance: 344.7
click at [63, 400] on div "Mācību tēma: Dizains un tehnoloģijas 9. klases 1. ieskaites mācību materiāls #8…" at bounding box center [715, 340] width 1431 height 680
copy form "1 . Kuru etnogrāfisko novadu tautastērpos bieži izmantoja zīļu vainagus? Zemgal…"
click at [192, 349] on div "Mācību tēma: Dizains un tehnoloģijas 9. klases 1. ieskaites mācību materiāls #8…" at bounding box center [715, 340] width 1431 height 680
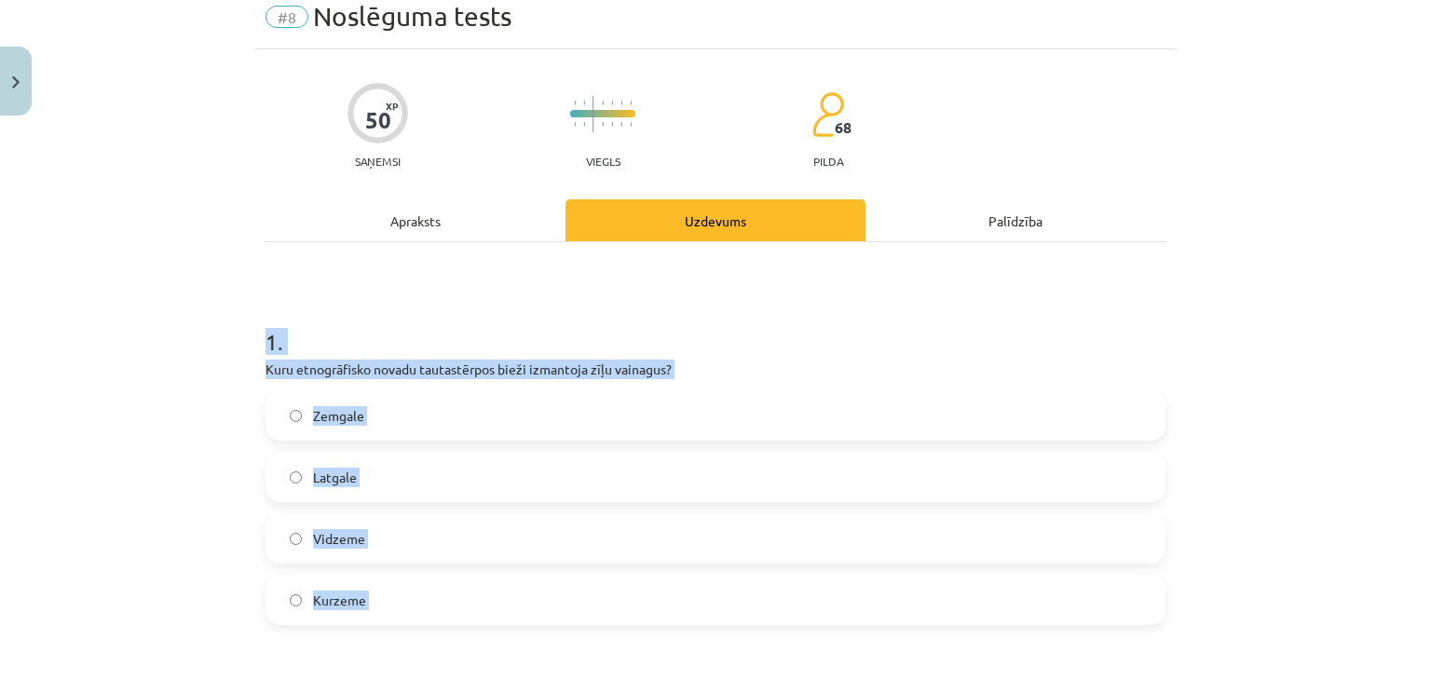
scroll to position [186, 0]
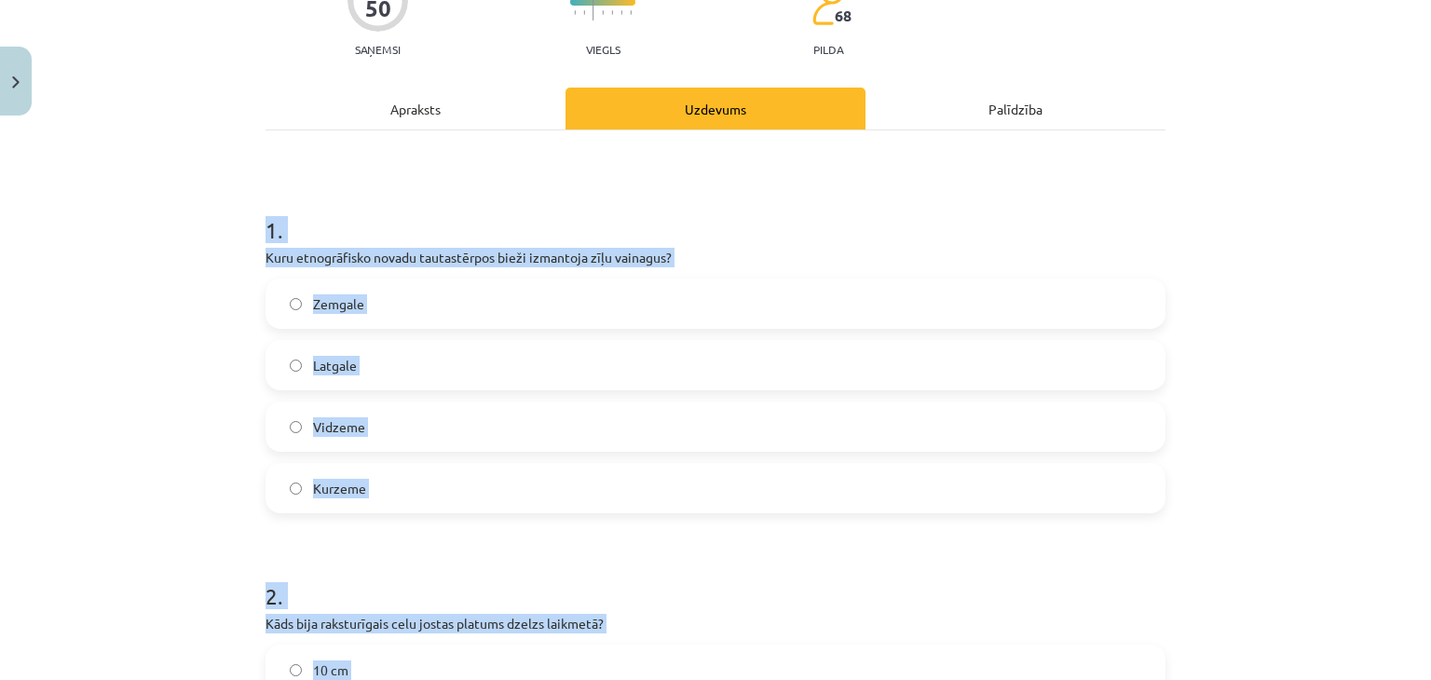
click at [184, 353] on div "Mācību tēma: Dizains un tehnoloģijas 9. klases 1. ieskaites mācību materiāls #8…" at bounding box center [715, 340] width 1431 height 680
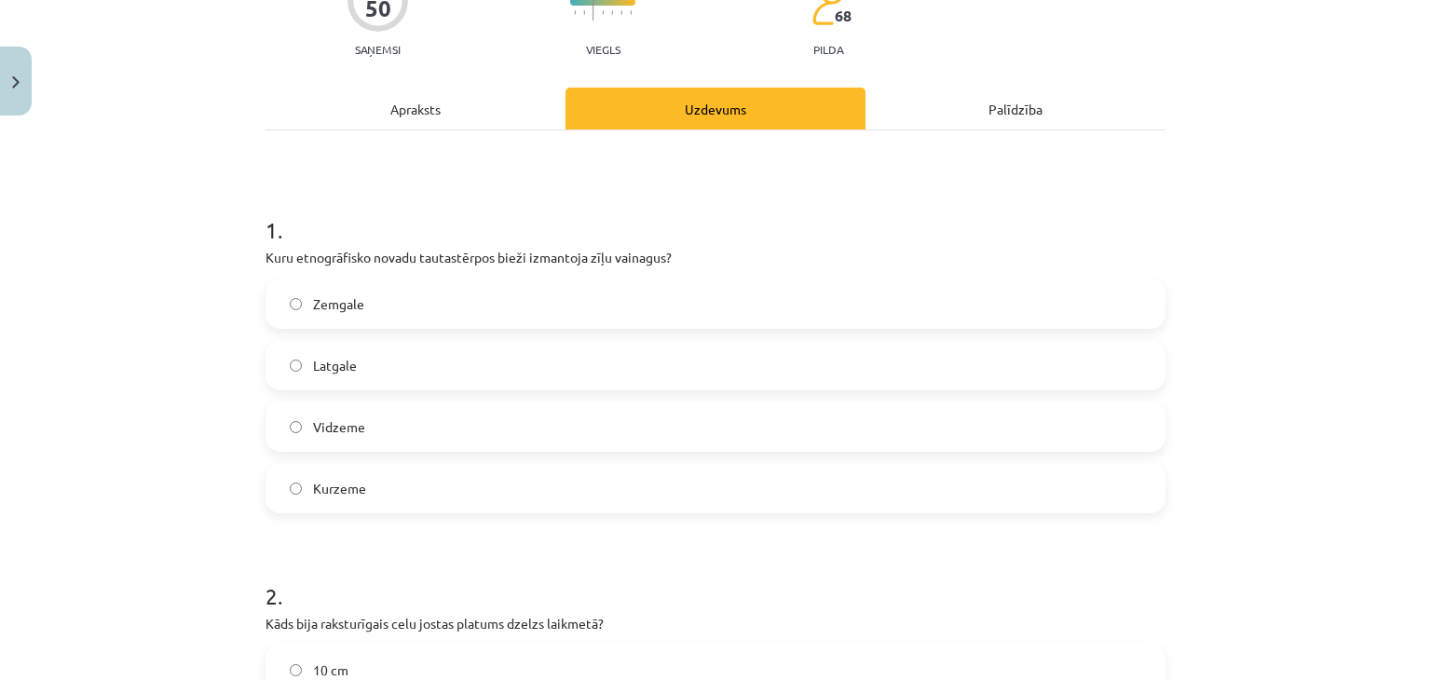
click at [402, 308] on label "Zemgale" at bounding box center [715, 303] width 896 height 47
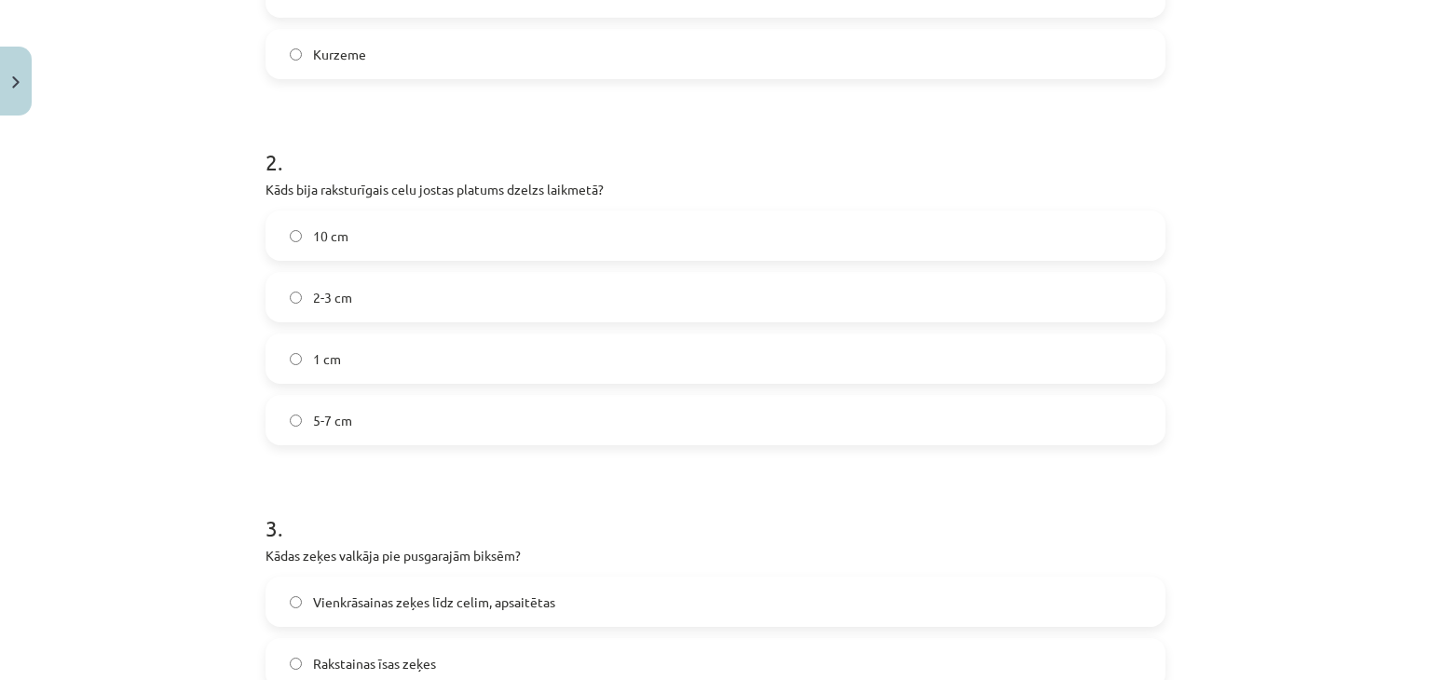
click at [395, 299] on label "2-3 cm" at bounding box center [715, 297] width 896 height 47
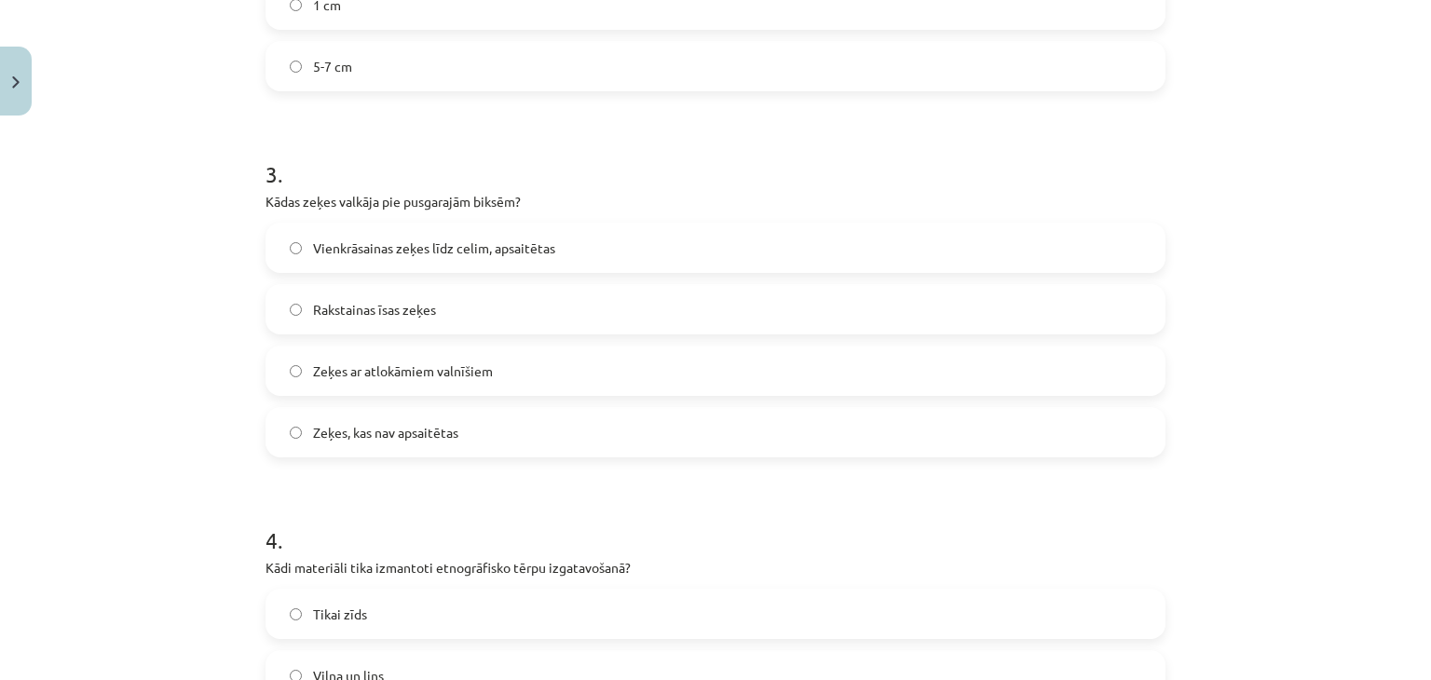
scroll to position [1118, 0]
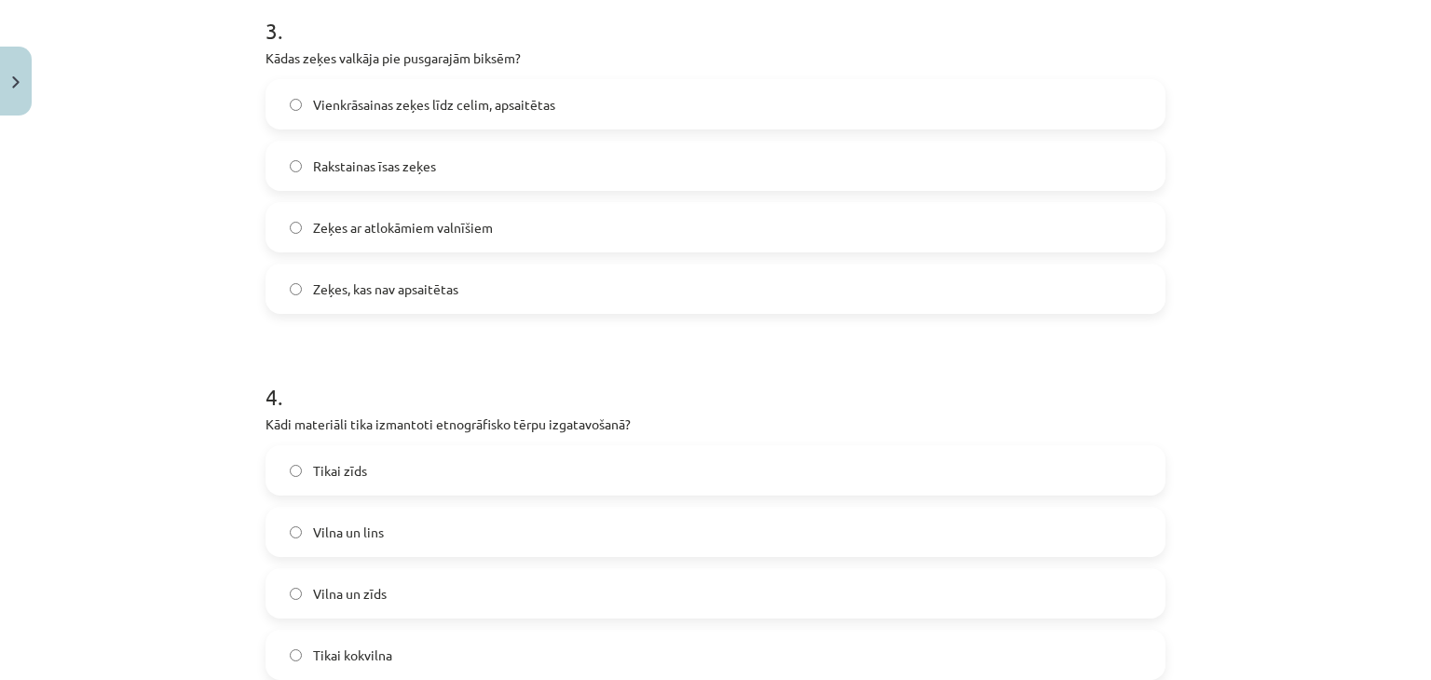
click at [408, 103] on span "Vienkrāsainas zeķes līdz celim, apsaitētas" at bounding box center [434, 105] width 242 height 20
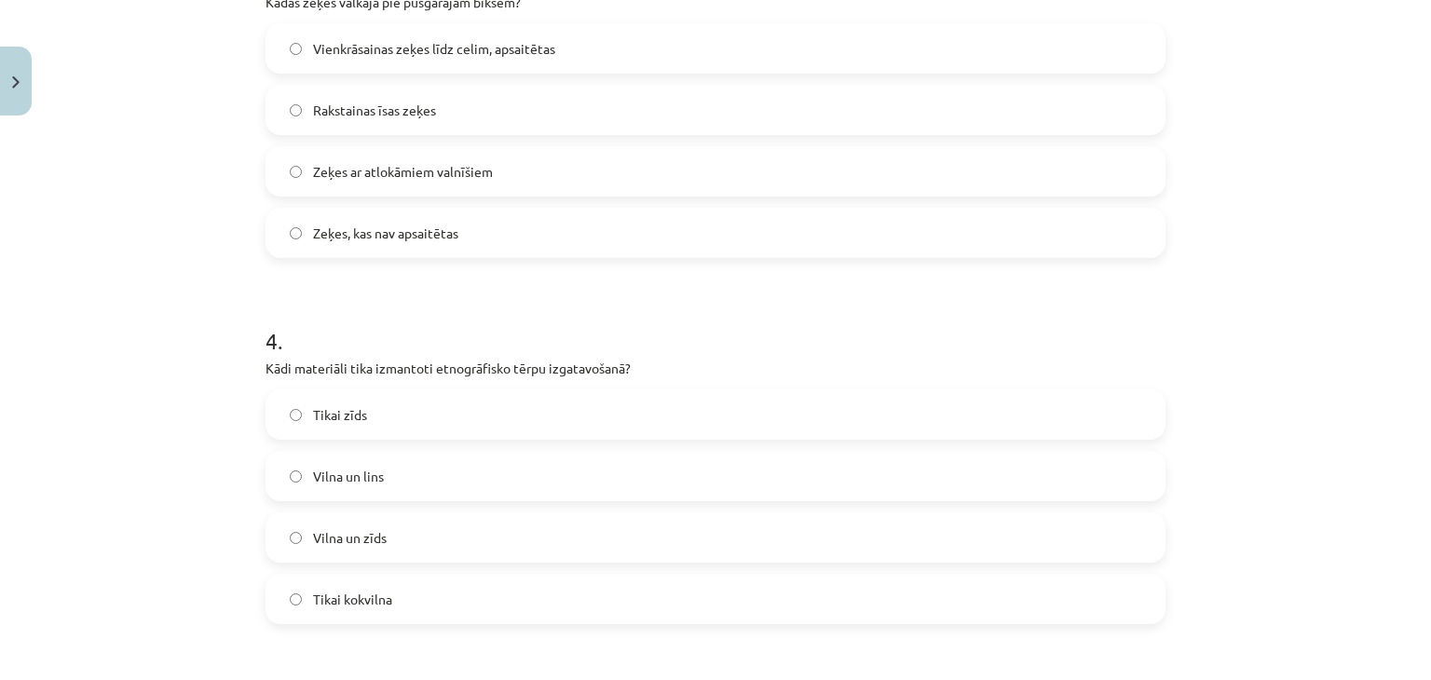
scroll to position [1242, 0]
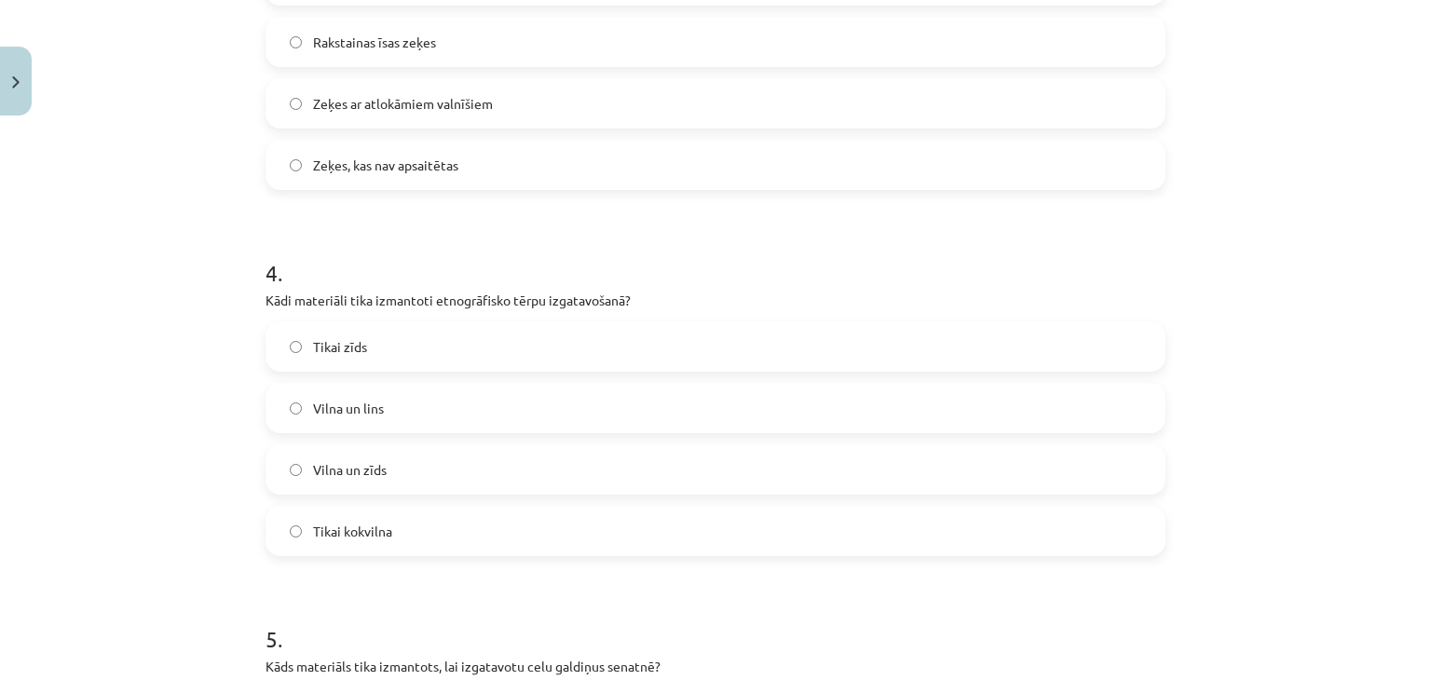
click at [419, 415] on label "Vilna un lins" at bounding box center [715, 408] width 896 height 47
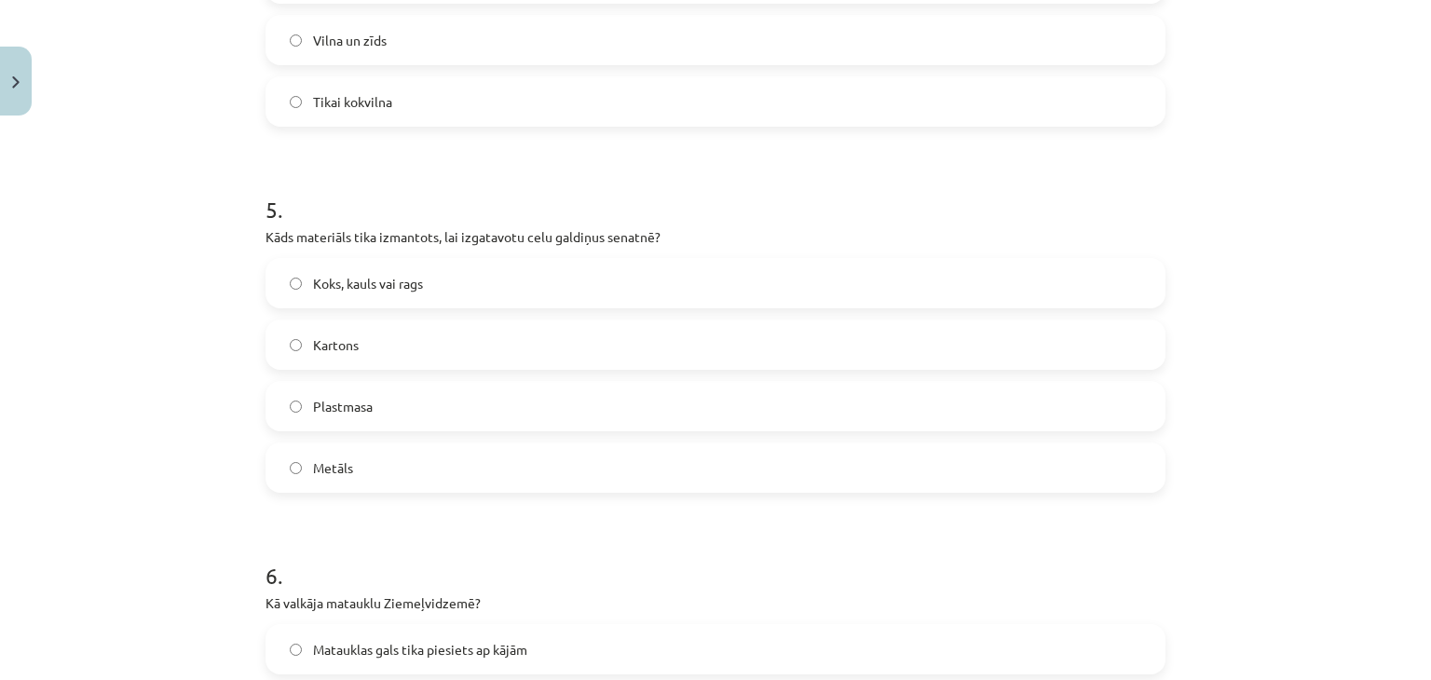
scroll to position [1677, 0]
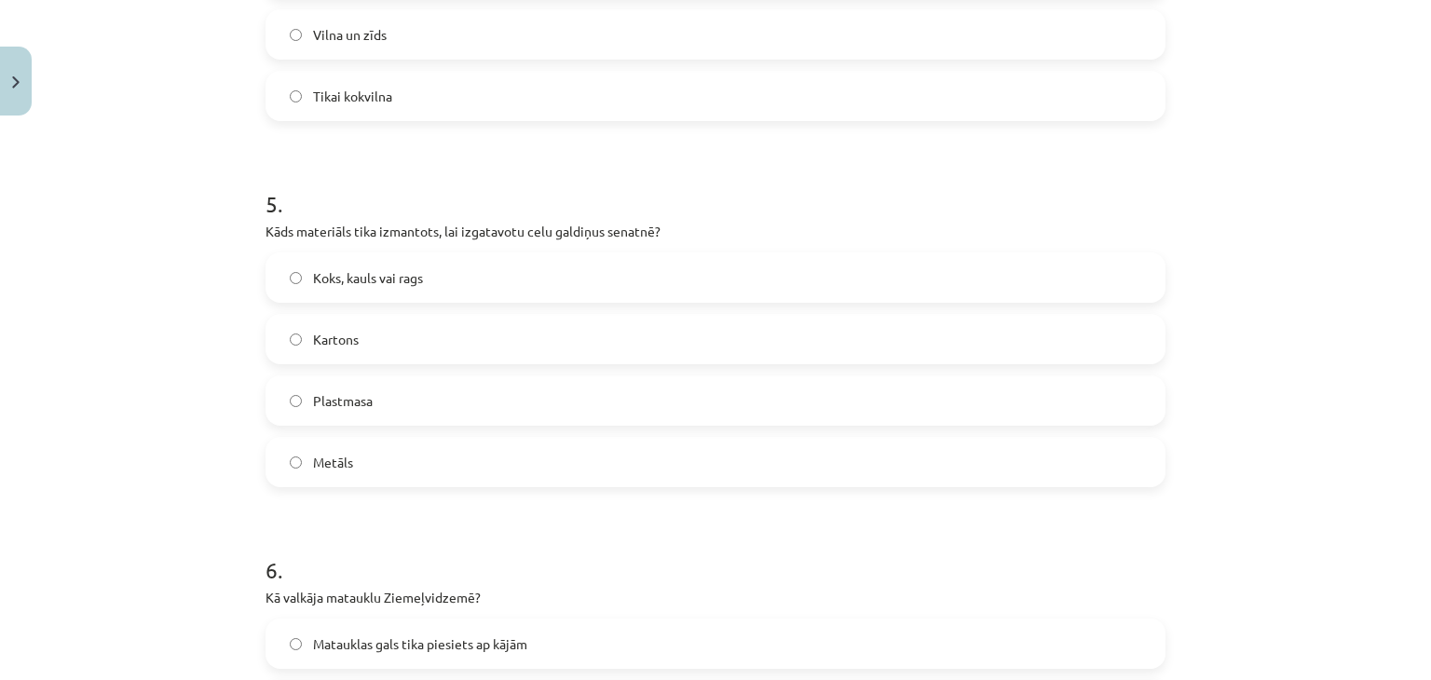
click at [476, 267] on label "Koks, kauls vai rags" at bounding box center [715, 277] width 896 height 47
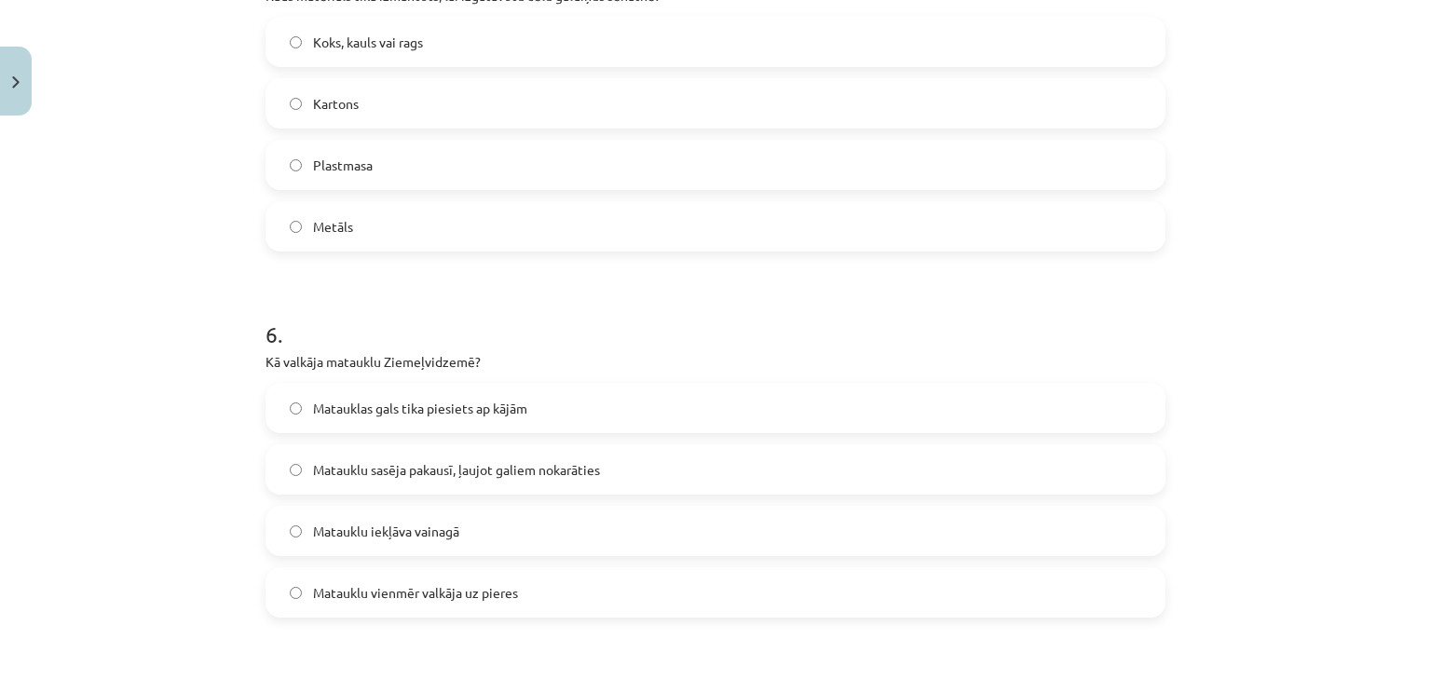
scroll to position [2050, 0]
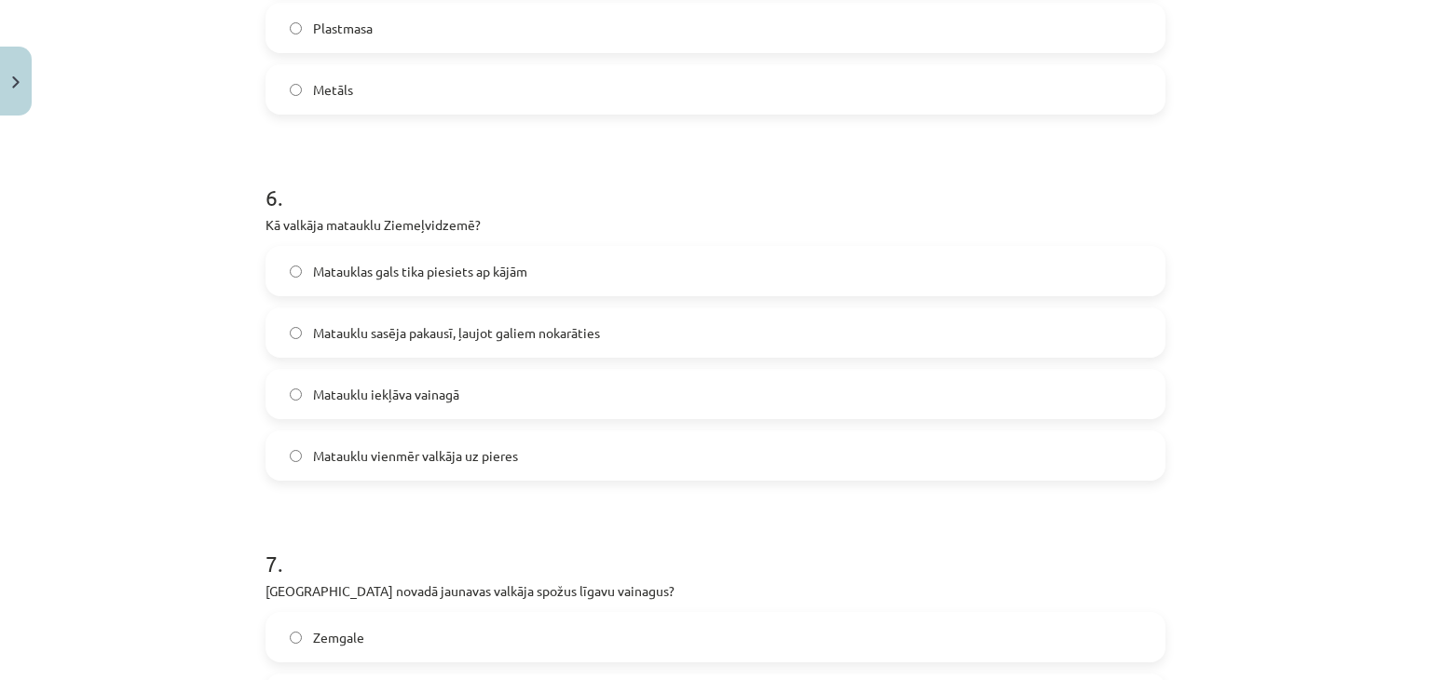
click at [469, 320] on label "Matauklu sasēja pakausī, ļaujot galiem nokarāties" at bounding box center [715, 332] width 896 height 47
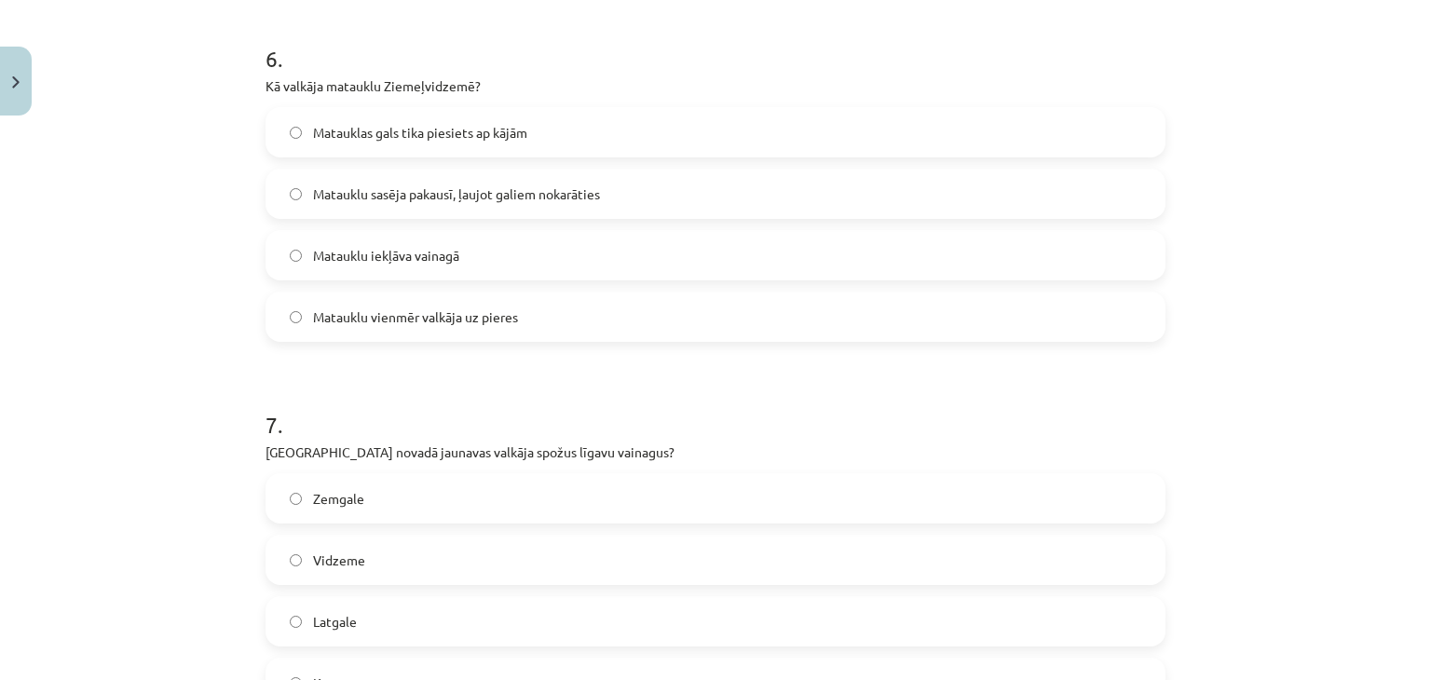
scroll to position [2174, 0]
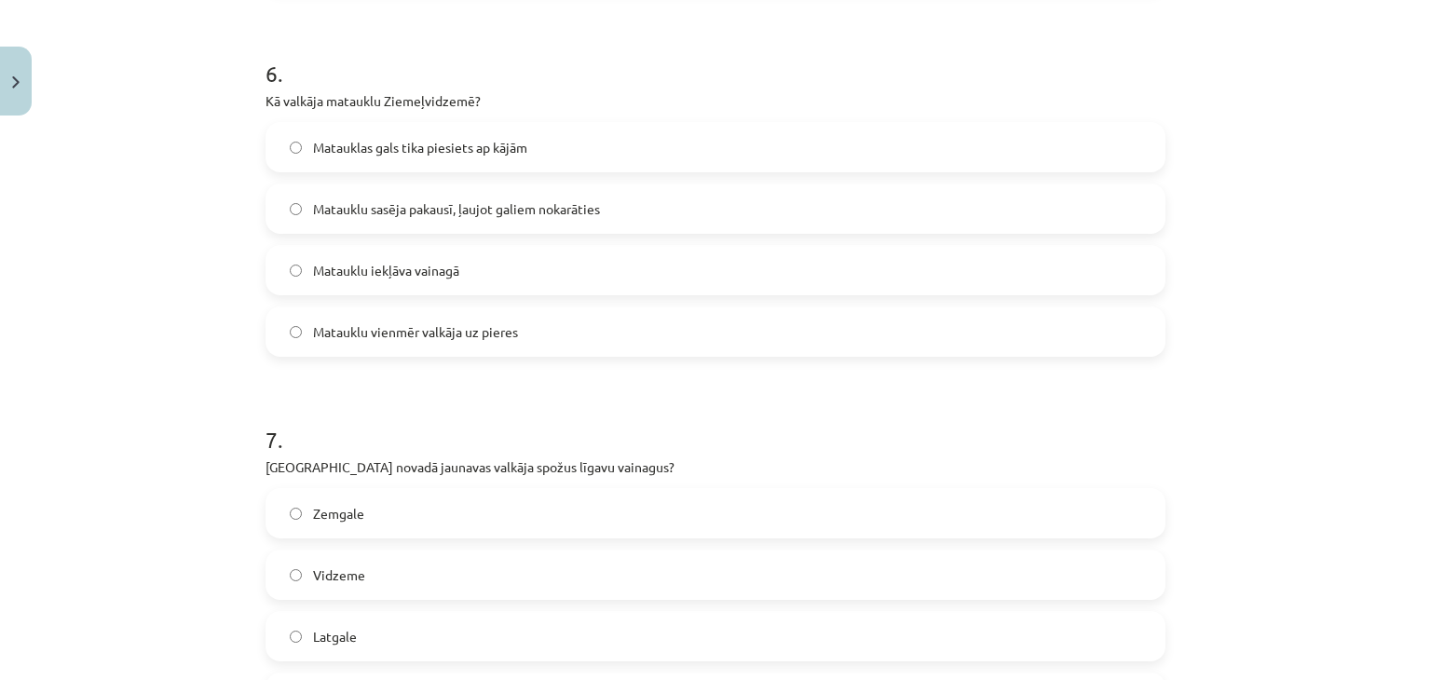
click at [413, 648] on label "Latgale" at bounding box center [715, 636] width 896 height 47
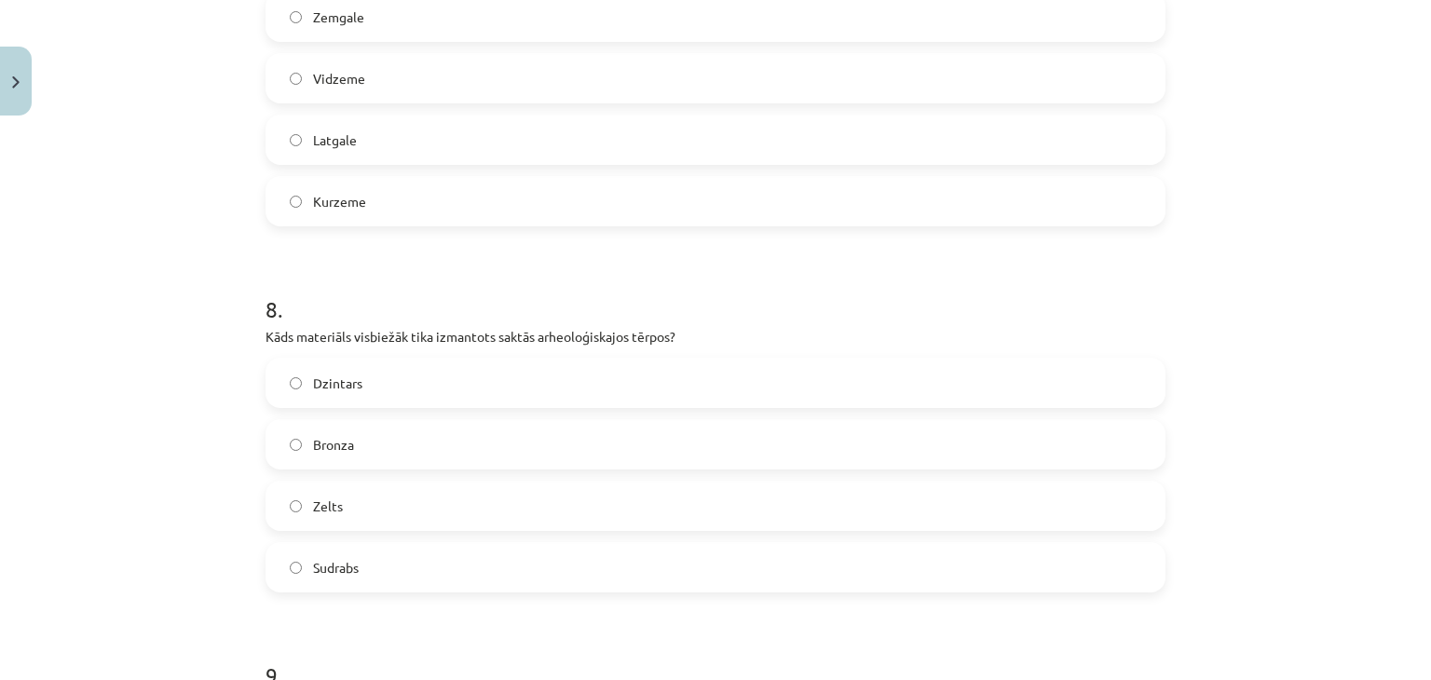
click at [356, 438] on label "Bronza" at bounding box center [715, 444] width 896 height 47
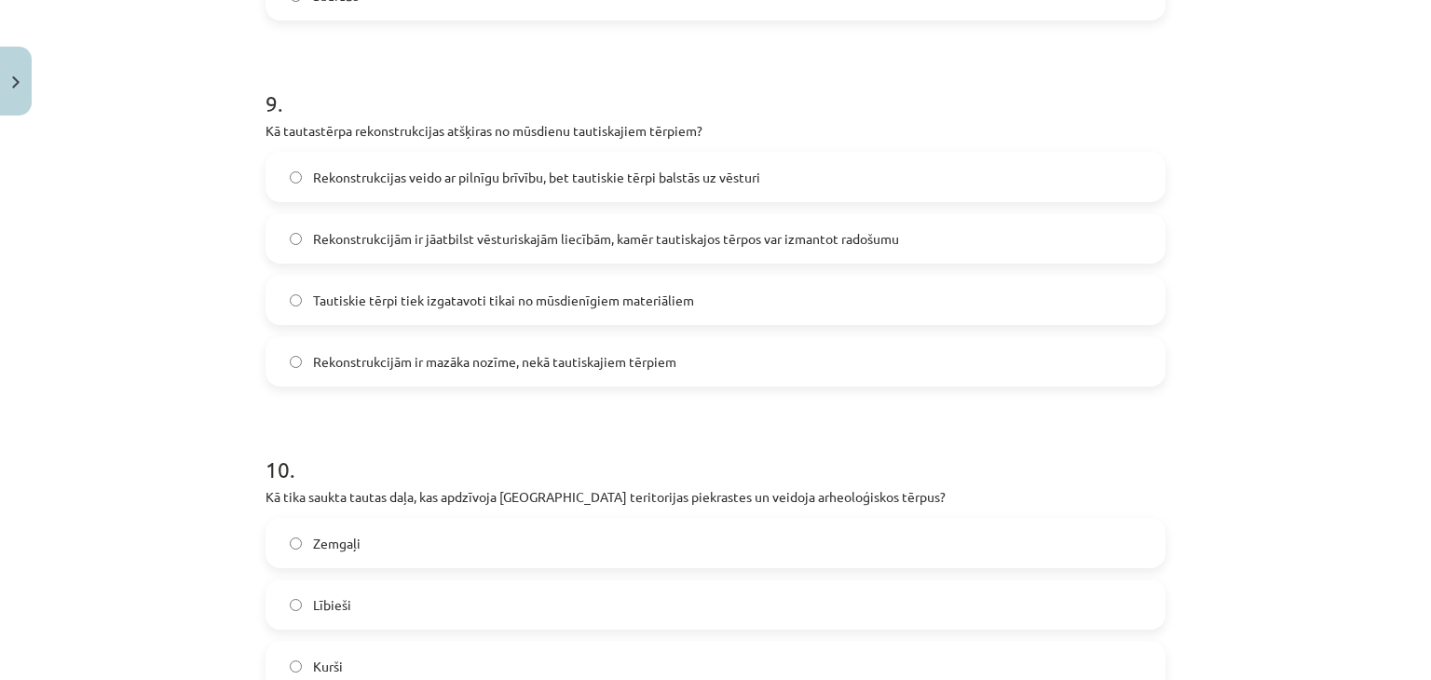
scroll to position [3292, 0]
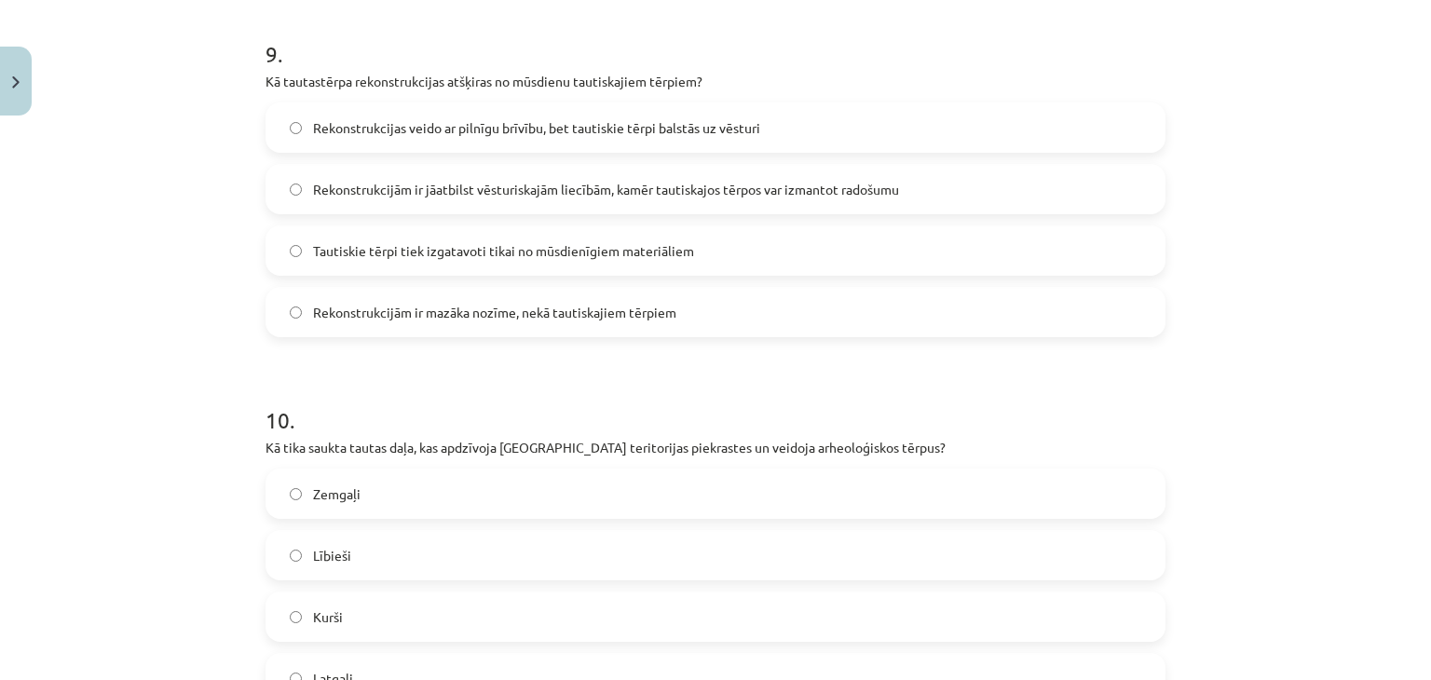
click at [767, 193] on span "Rekonstrukcijām ir jāatbilst vēsturiskajām liecībām, kamēr tautiskajos tērpos v…" at bounding box center [606, 190] width 586 height 20
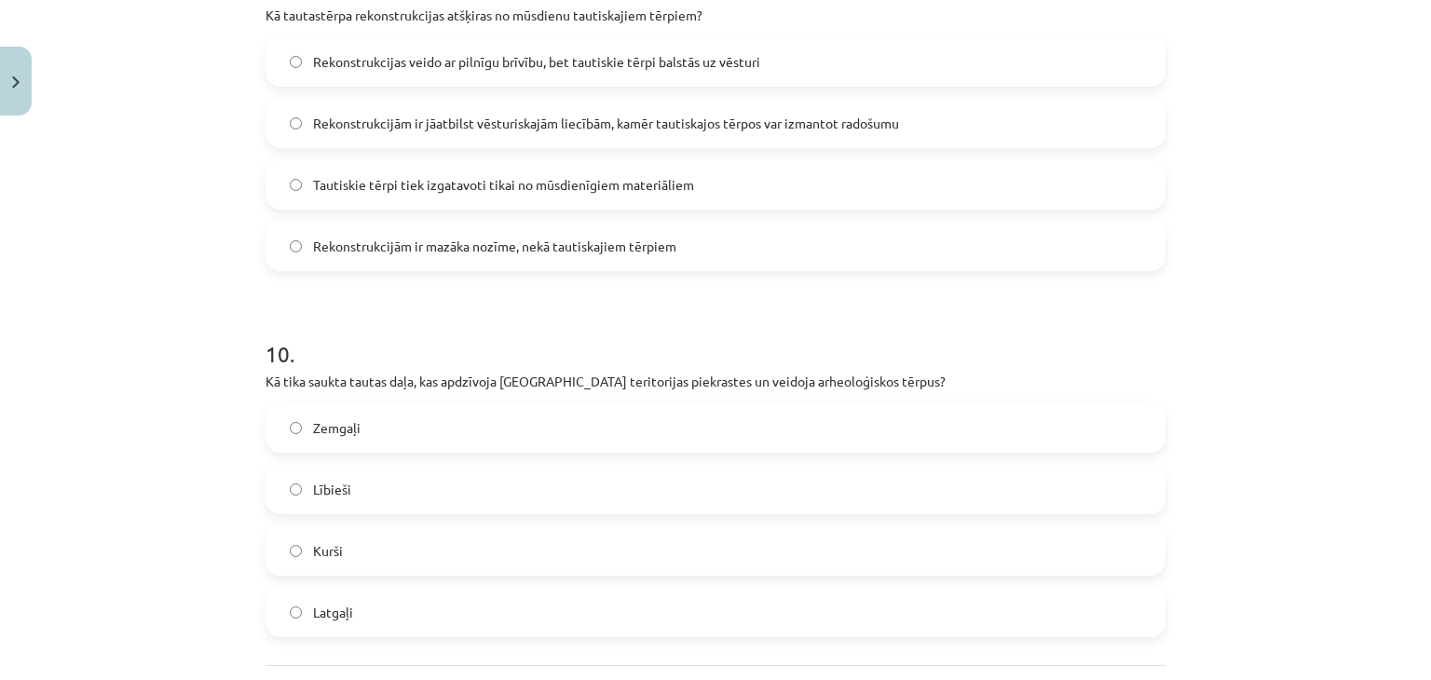
scroll to position [3531, 0]
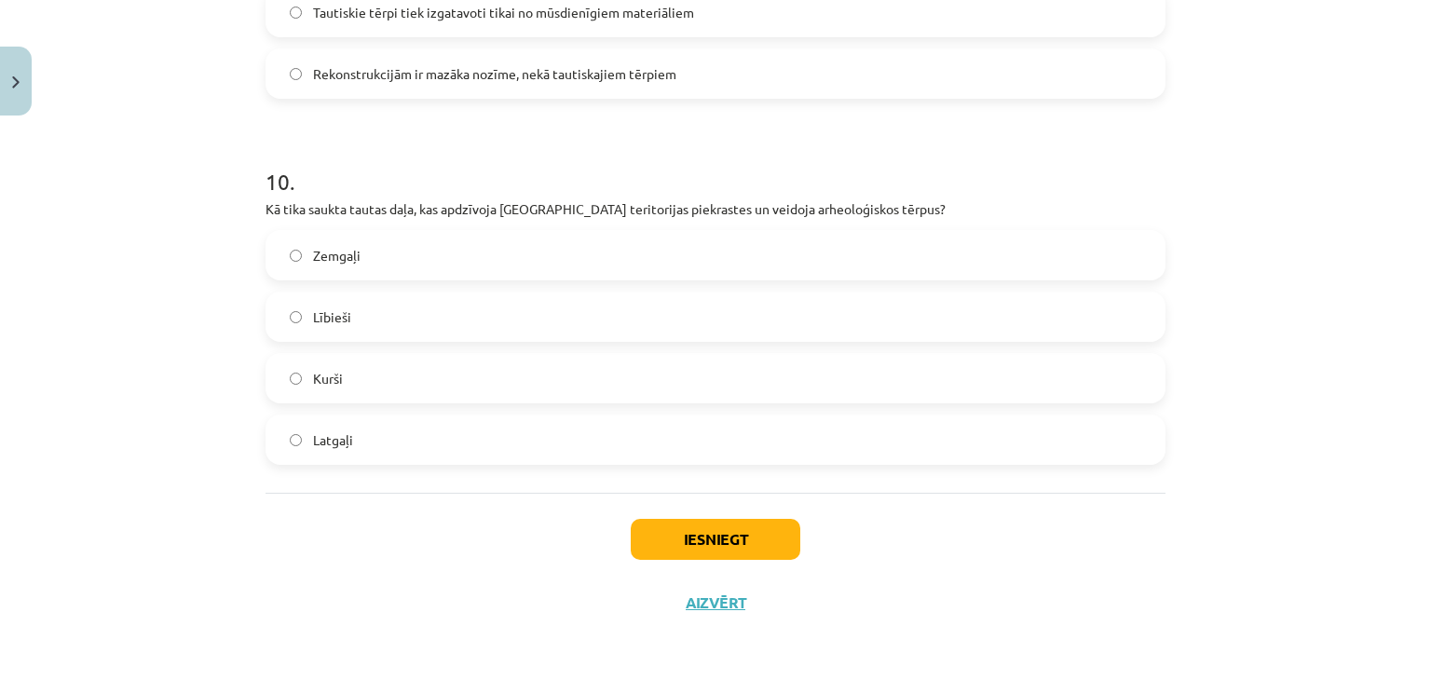
click at [529, 369] on label "Kurši" at bounding box center [715, 378] width 896 height 47
click at [742, 519] on button "Iesniegt" at bounding box center [716, 539] width 170 height 41
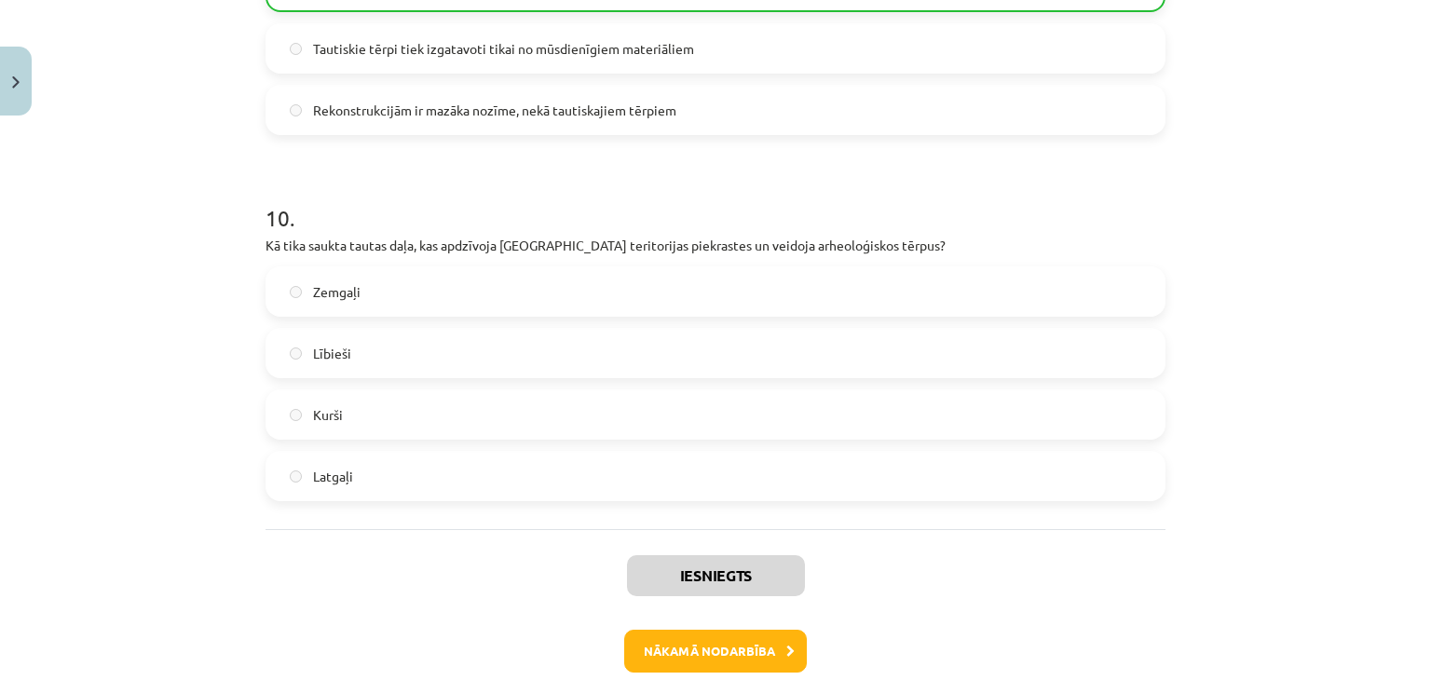
scroll to position [3589, 0]
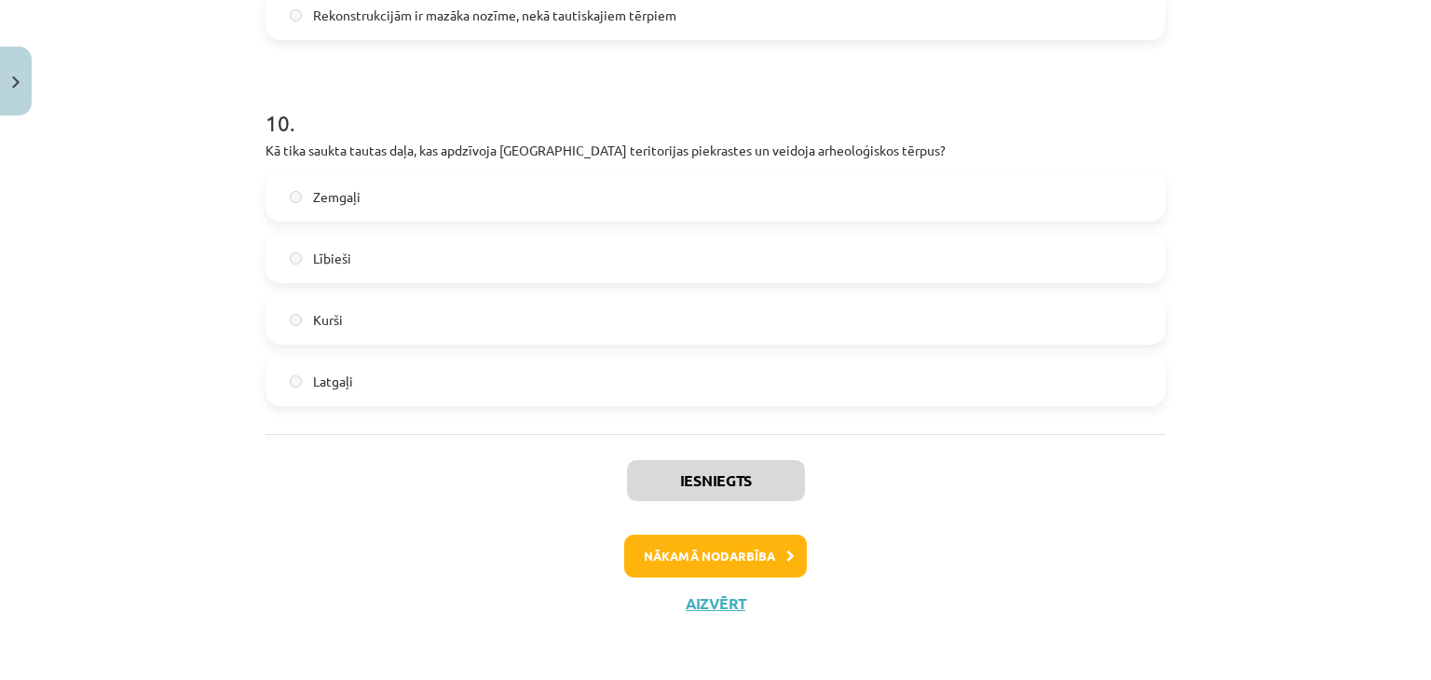
drag, startPoint x: 160, startPoint y: 379, endPoint x: 206, endPoint y: 608, distance: 233.7
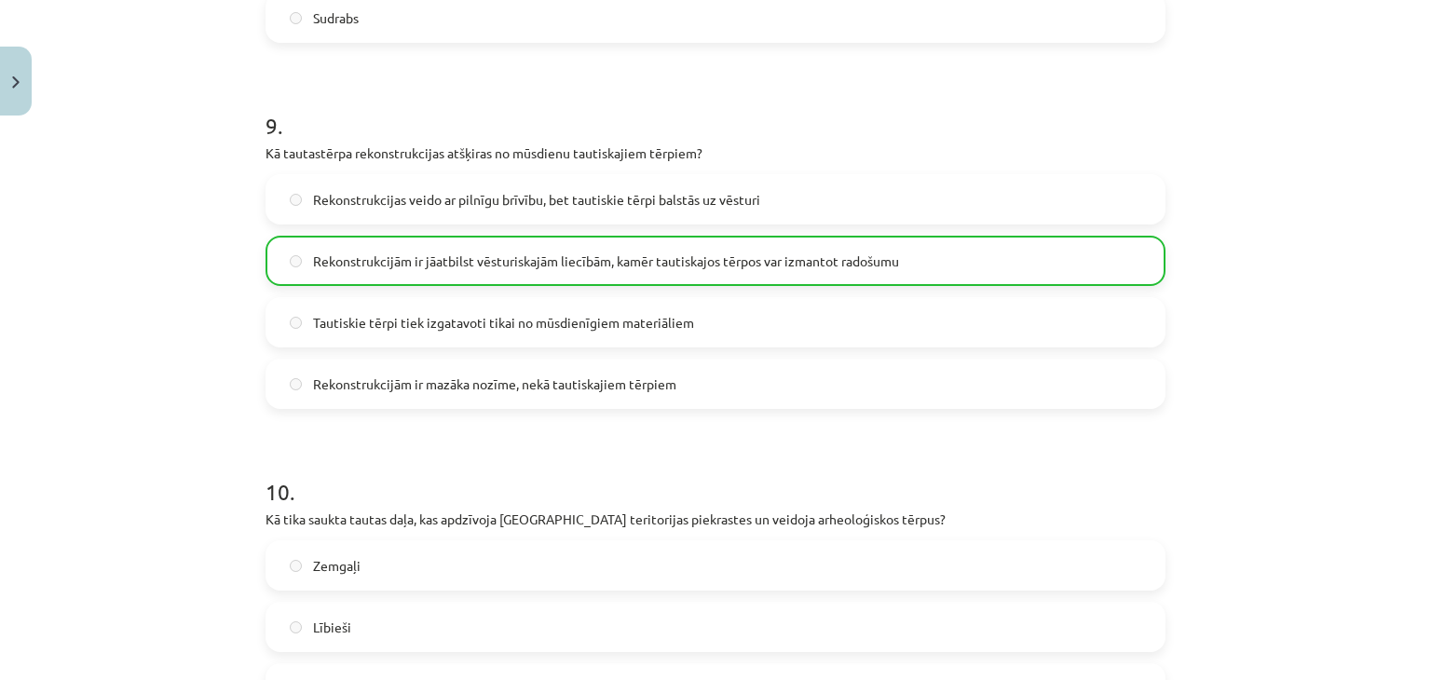
scroll to position [3465, 0]
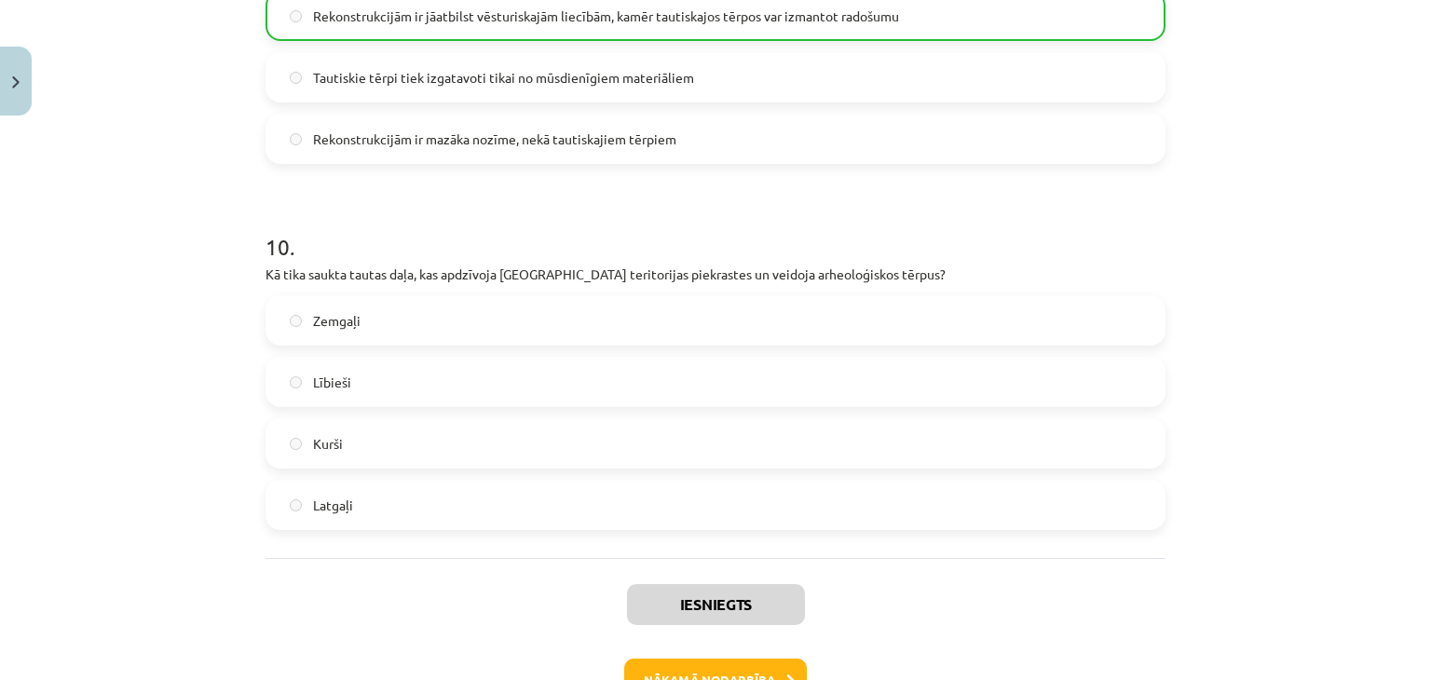
click at [471, 482] on div "Zemgaļi Lībieši Kurši Latgaļi" at bounding box center [716, 412] width 900 height 235
click at [472, 499] on label "Latgaļi" at bounding box center [715, 505] width 896 height 47
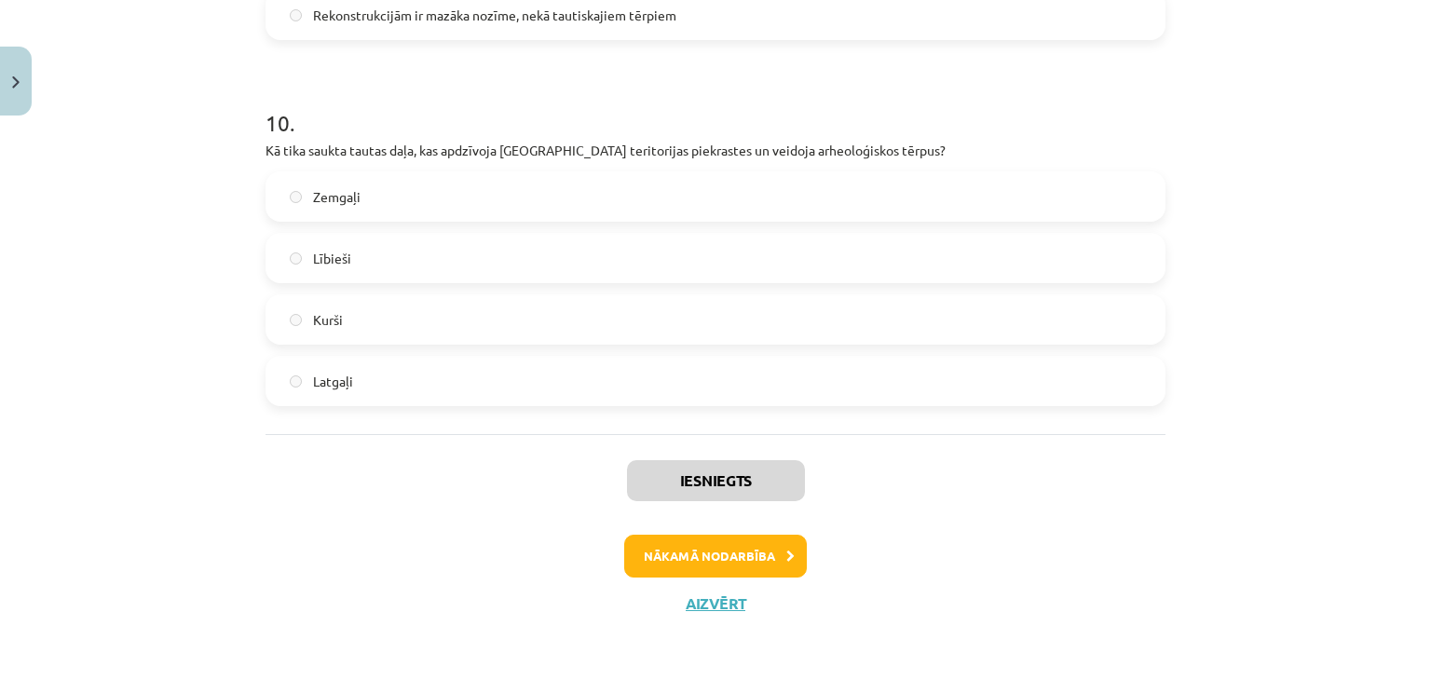
scroll to position [3589, 0]
click at [682, 535] on button "Nākamā nodarbība" at bounding box center [715, 556] width 183 height 43
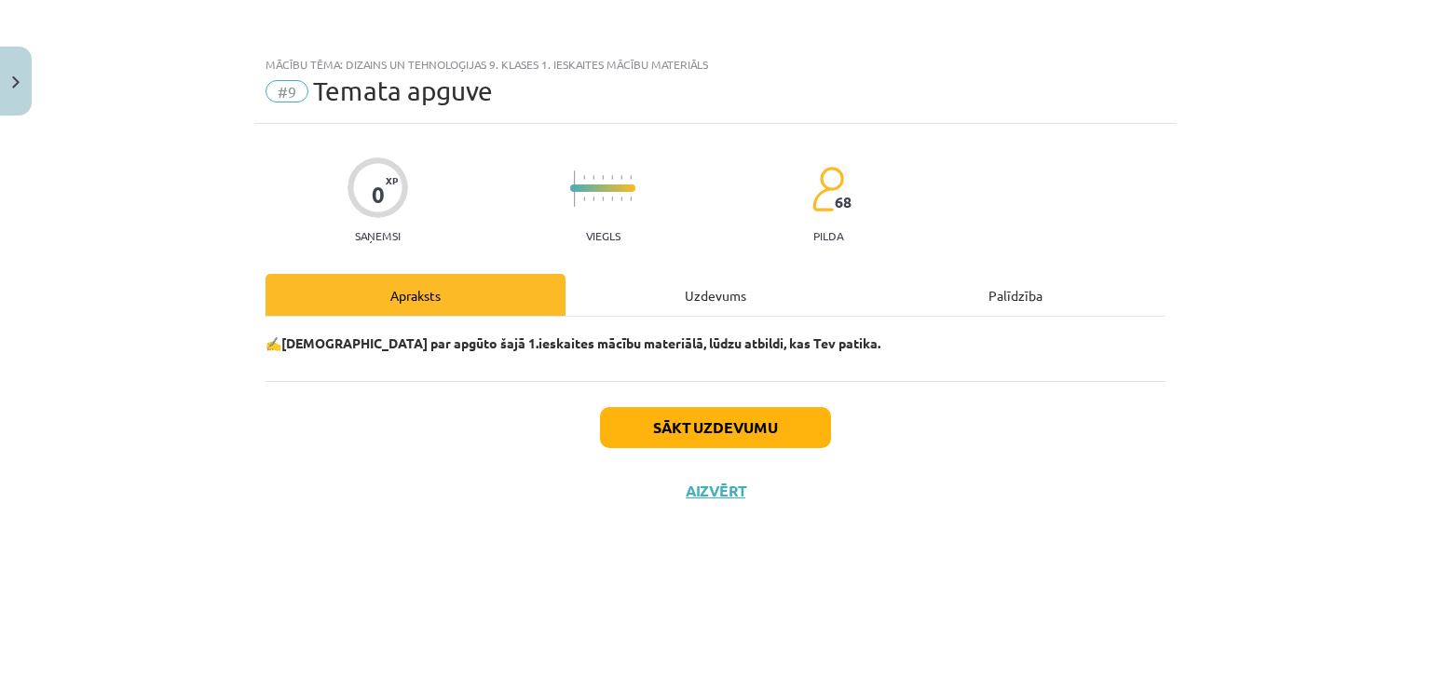
click at [711, 304] on div "Uzdevums" at bounding box center [716, 295] width 300 height 42
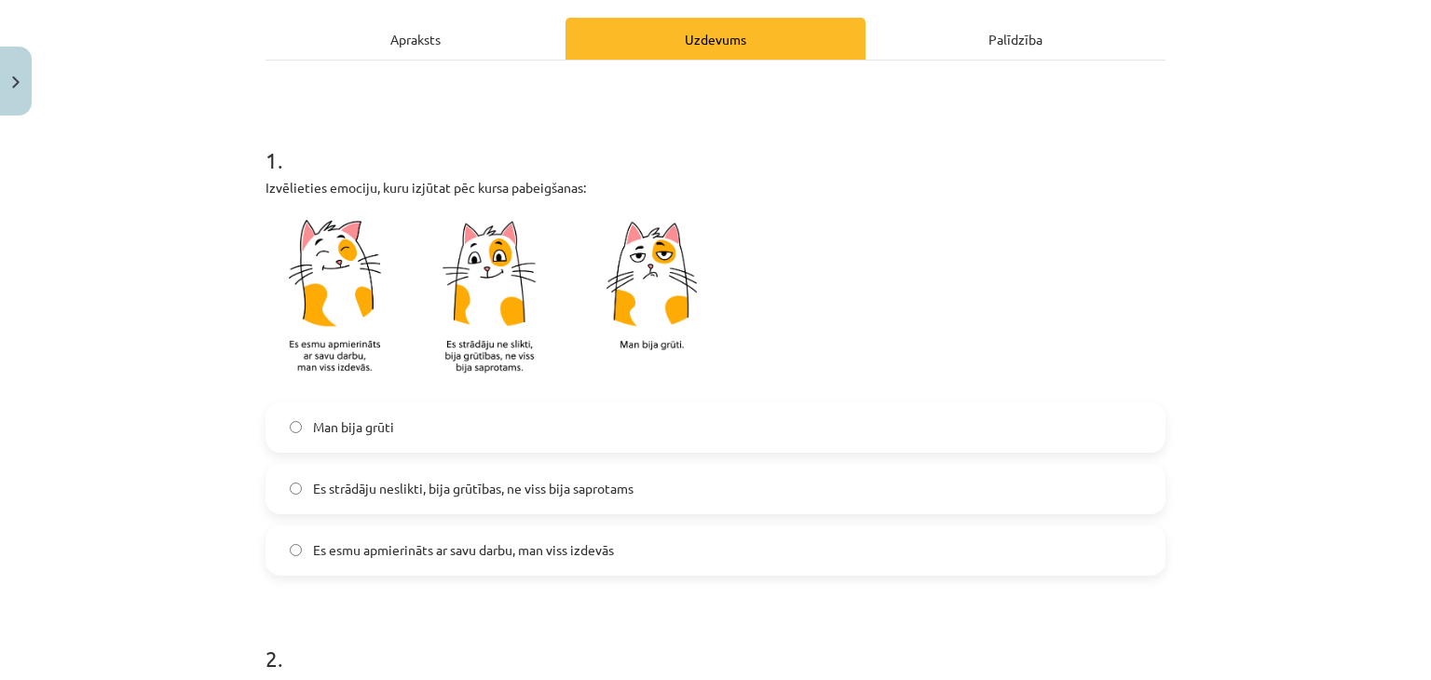
scroll to position [310, 0]
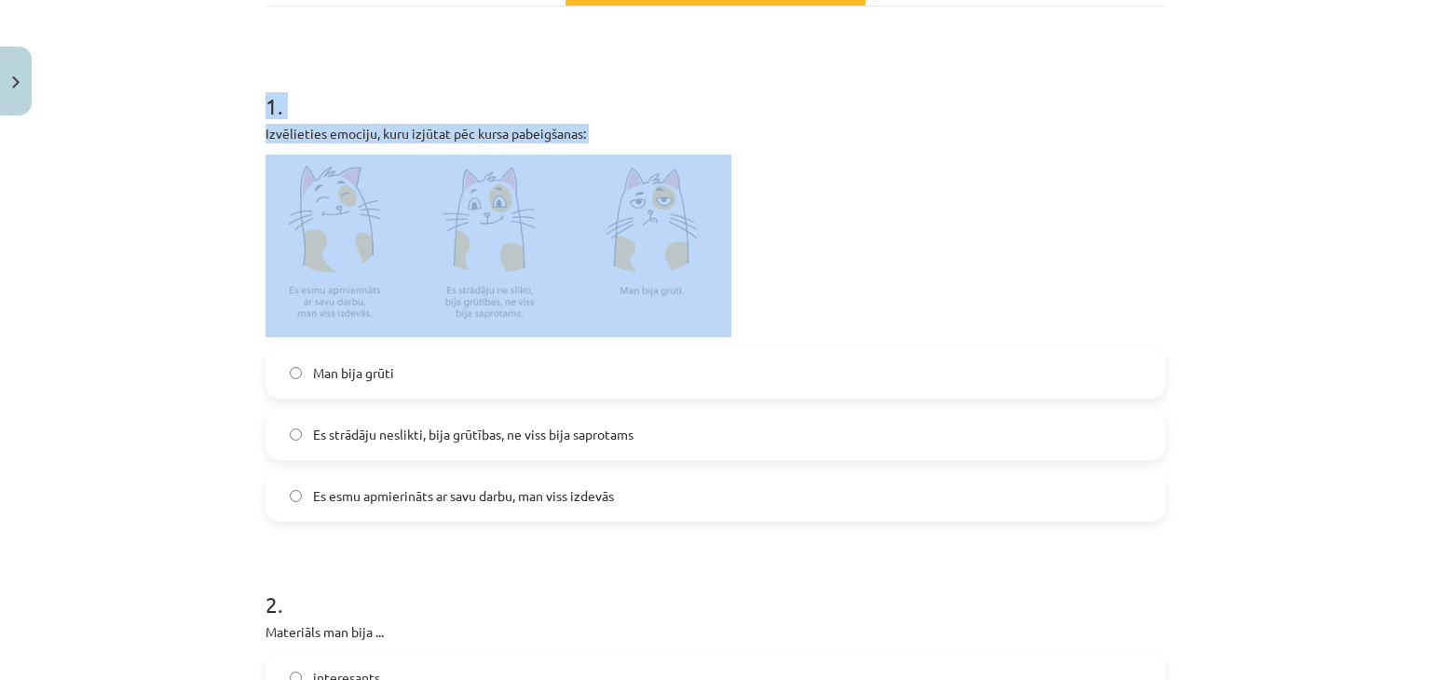
drag, startPoint x: 246, startPoint y: 109, endPoint x: 479, endPoint y: 212, distance: 254.5
click at [216, 237] on div "Mācību tēma: Dizains un tehnoloģijas 9. klases 1. ieskaites mācību materiāls #9…" at bounding box center [715, 340] width 1431 height 680
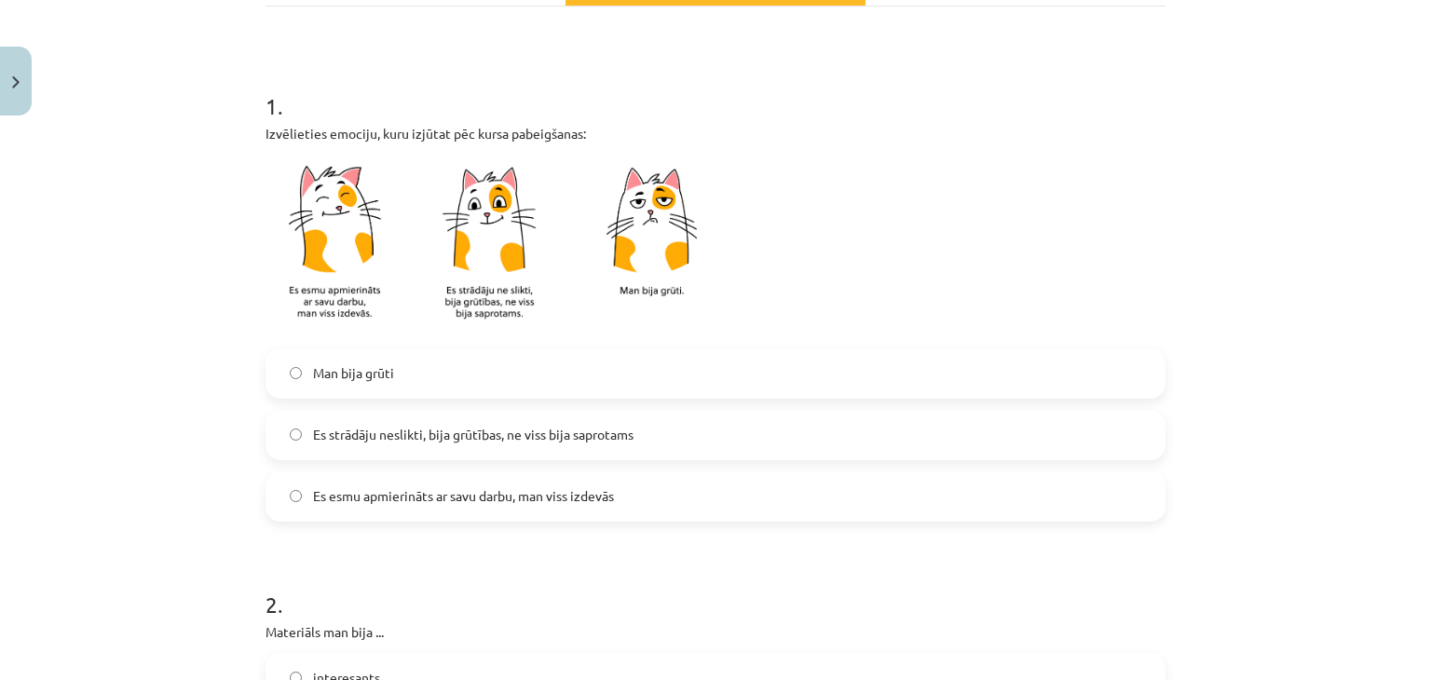
click at [447, 446] on label "Es strādāju neslikti, bija grūtības, ne viss bija saprotams" at bounding box center [715, 435] width 896 height 47
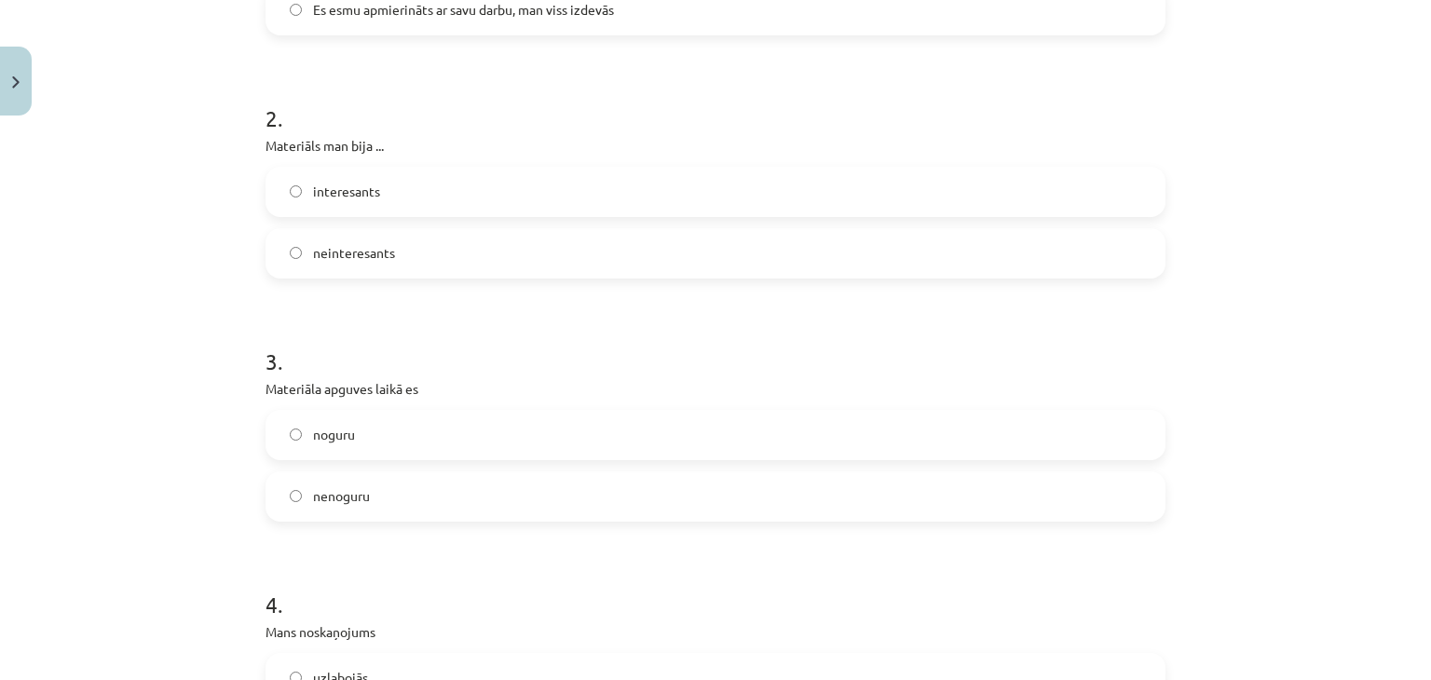
scroll to position [807, 0]
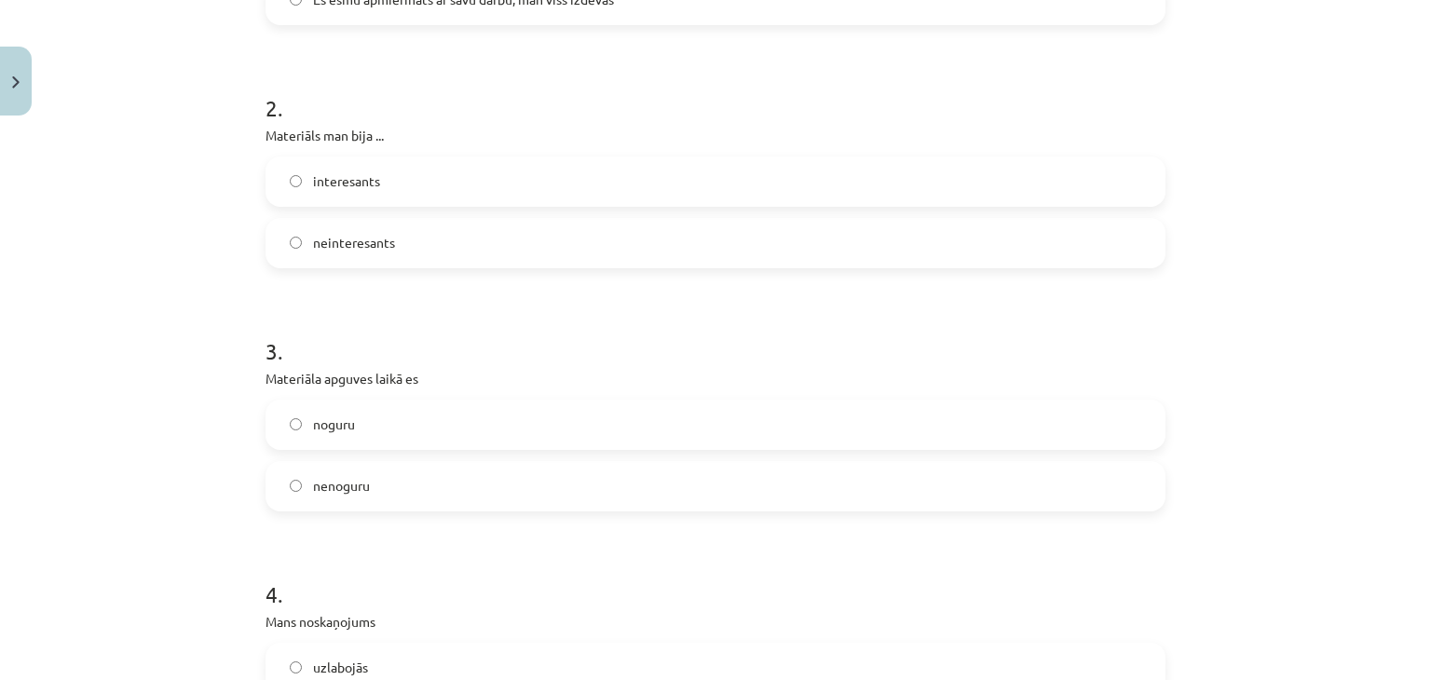
click at [408, 176] on label "interesants" at bounding box center [715, 181] width 896 height 47
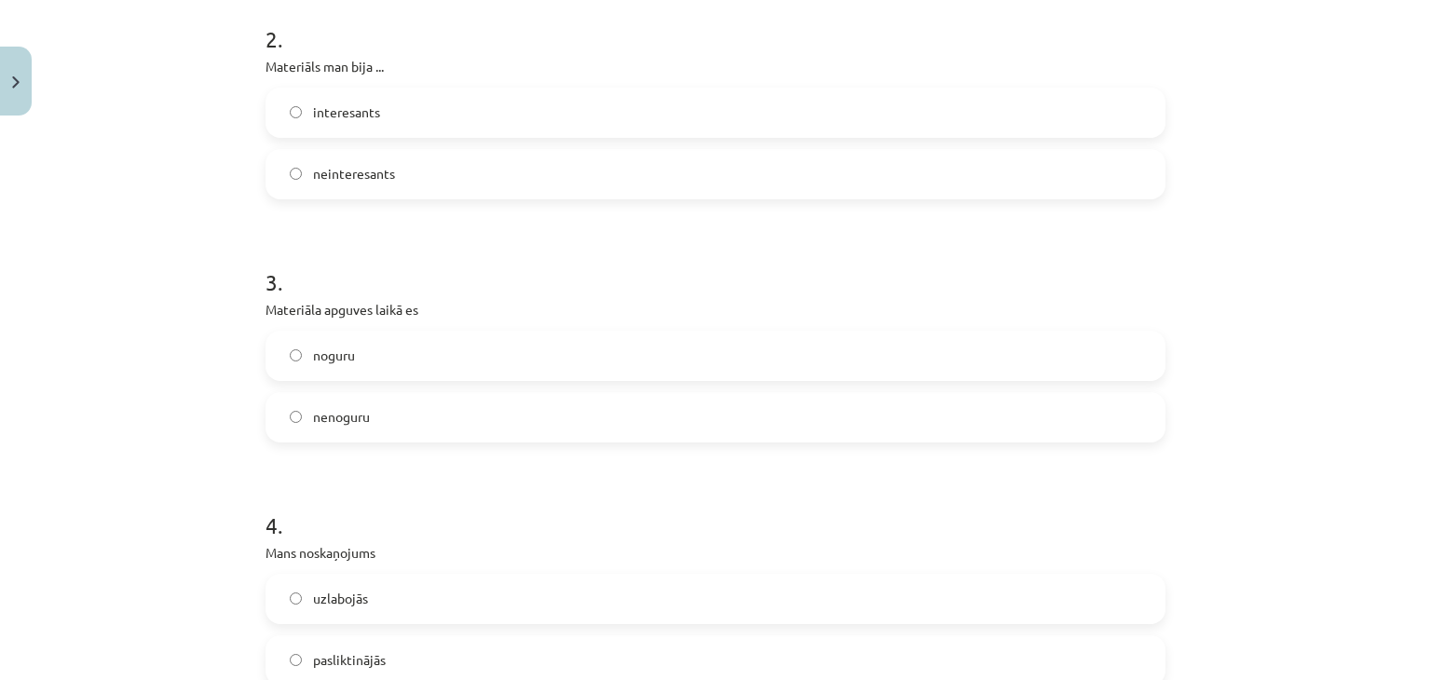
scroll to position [993, 0]
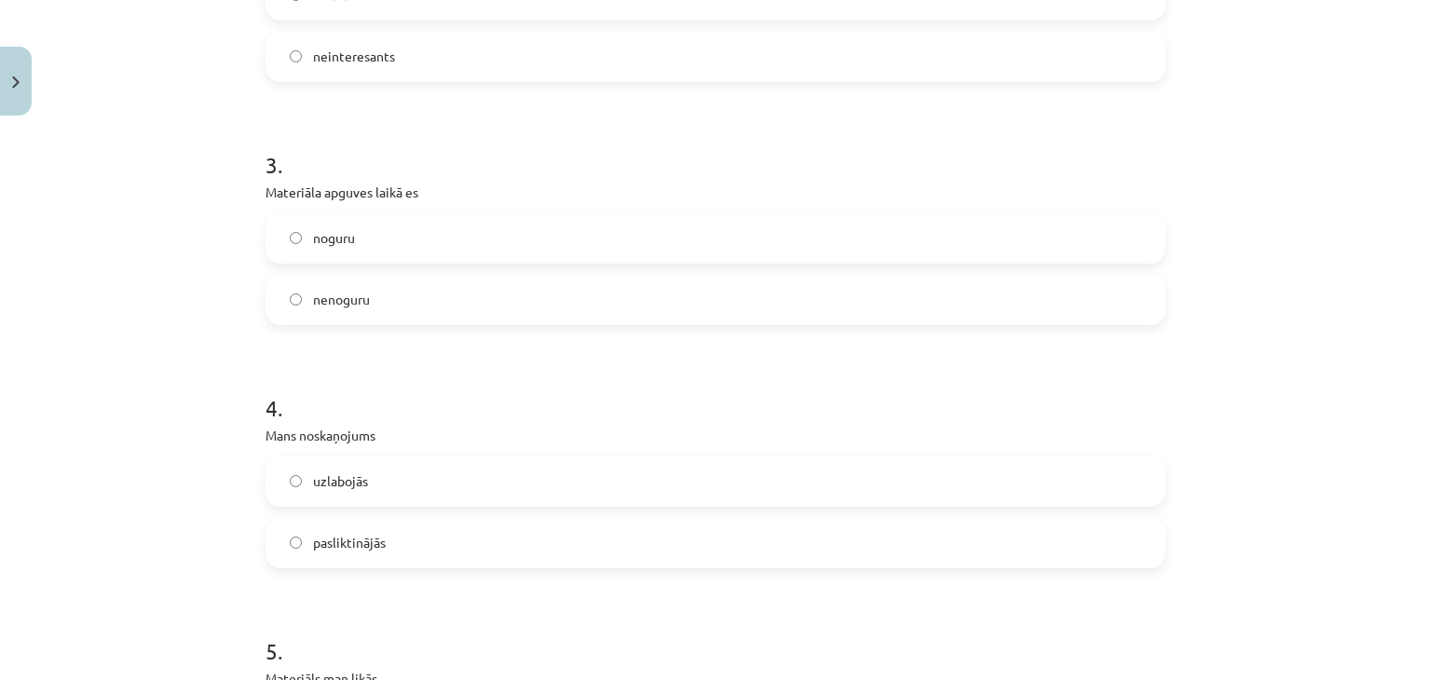
click at [347, 232] on span "noguru" at bounding box center [334, 238] width 42 height 20
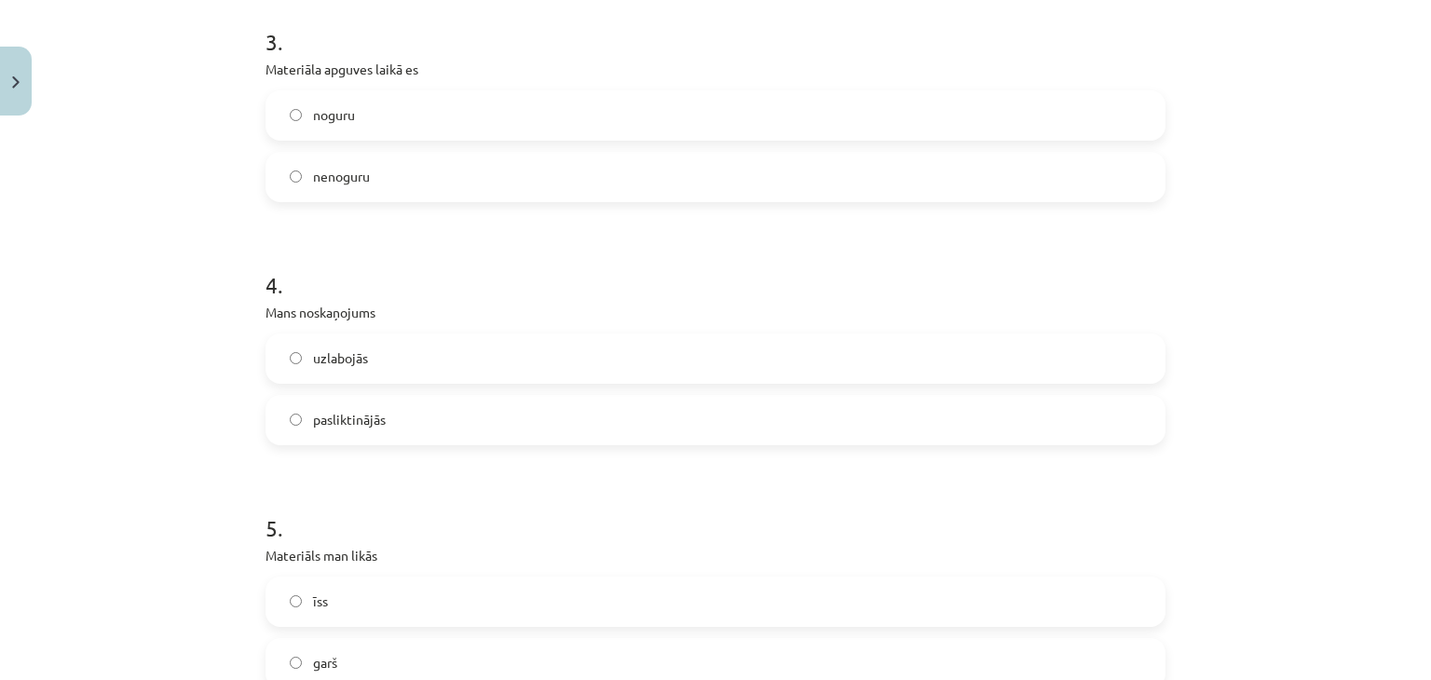
scroll to position [1118, 0]
click at [347, 370] on label "uzlabojās" at bounding box center [715, 357] width 896 height 47
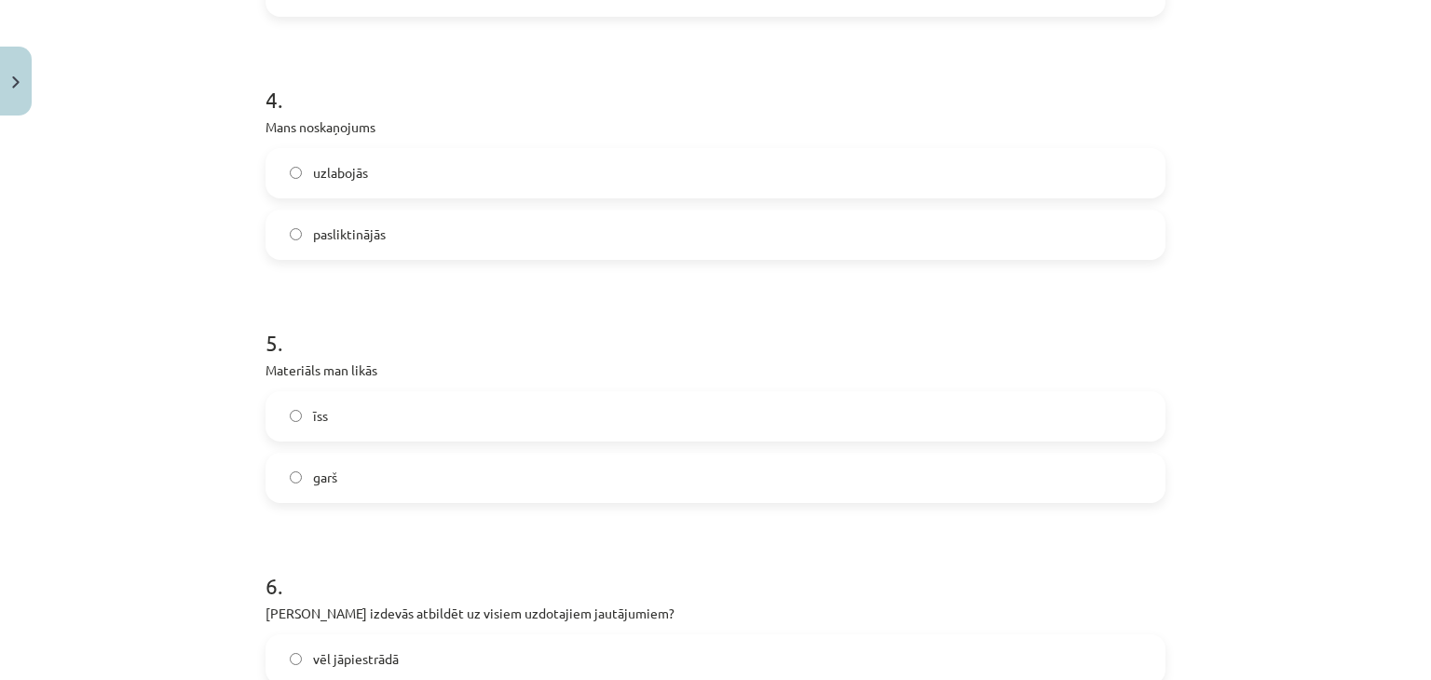
scroll to position [1305, 0]
click at [414, 444] on div "īss garš" at bounding box center [716, 445] width 900 height 112
click at [404, 446] on div "īss garš" at bounding box center [716, 445] width 900 height 112
click at [403, 463] on label "garš" at bounding box center [715, 475] width 896 height 47
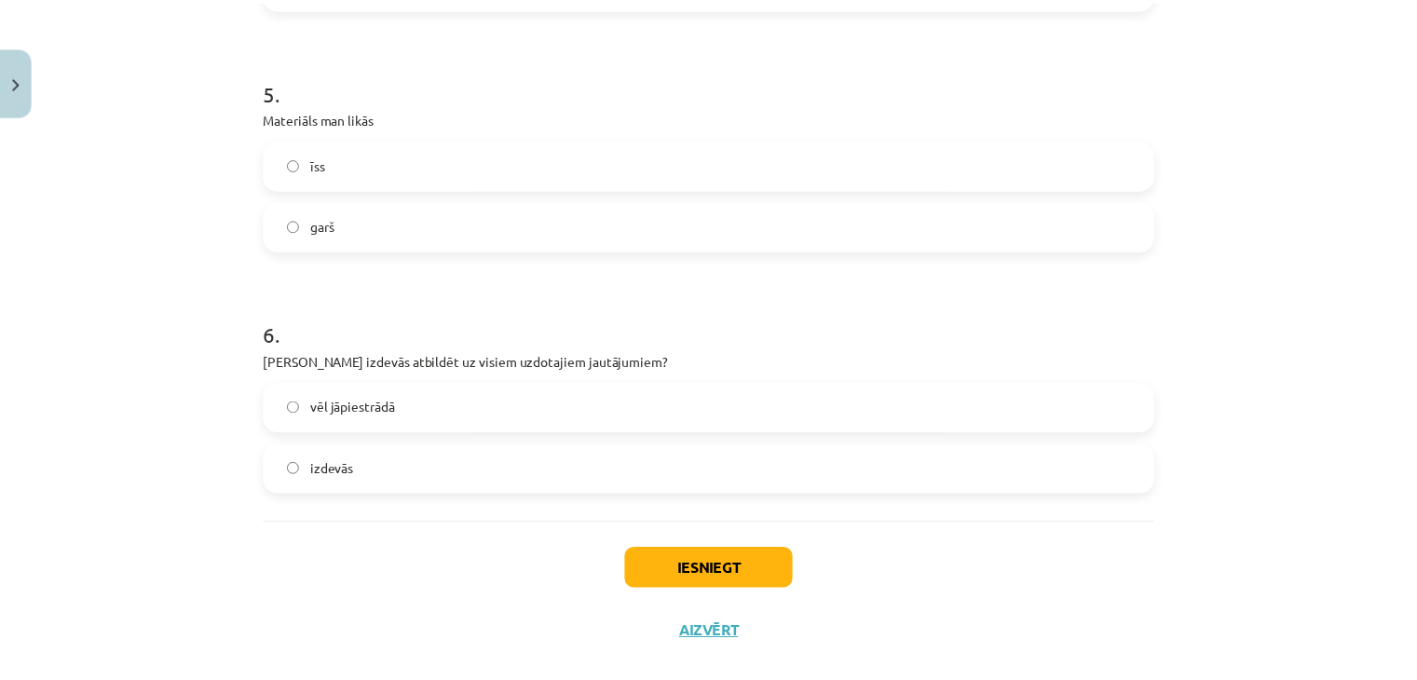
scroll to position [1583, 0]
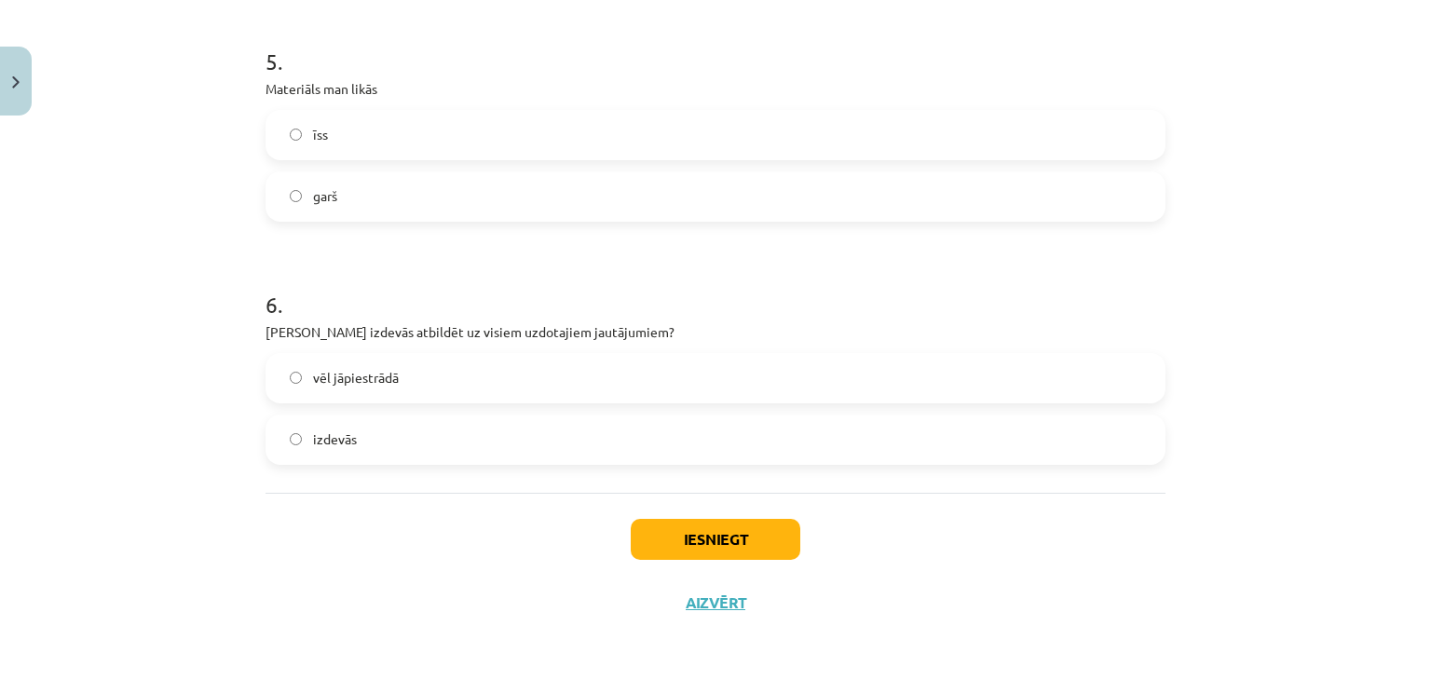
click at [362, 389] on label "vēl jāpiestrādā" at bounding box center [715, 378] width 896 height 47
click at [661, 539] on button "Iesniegt" at bounding box center [716, 539] width 170 height 41
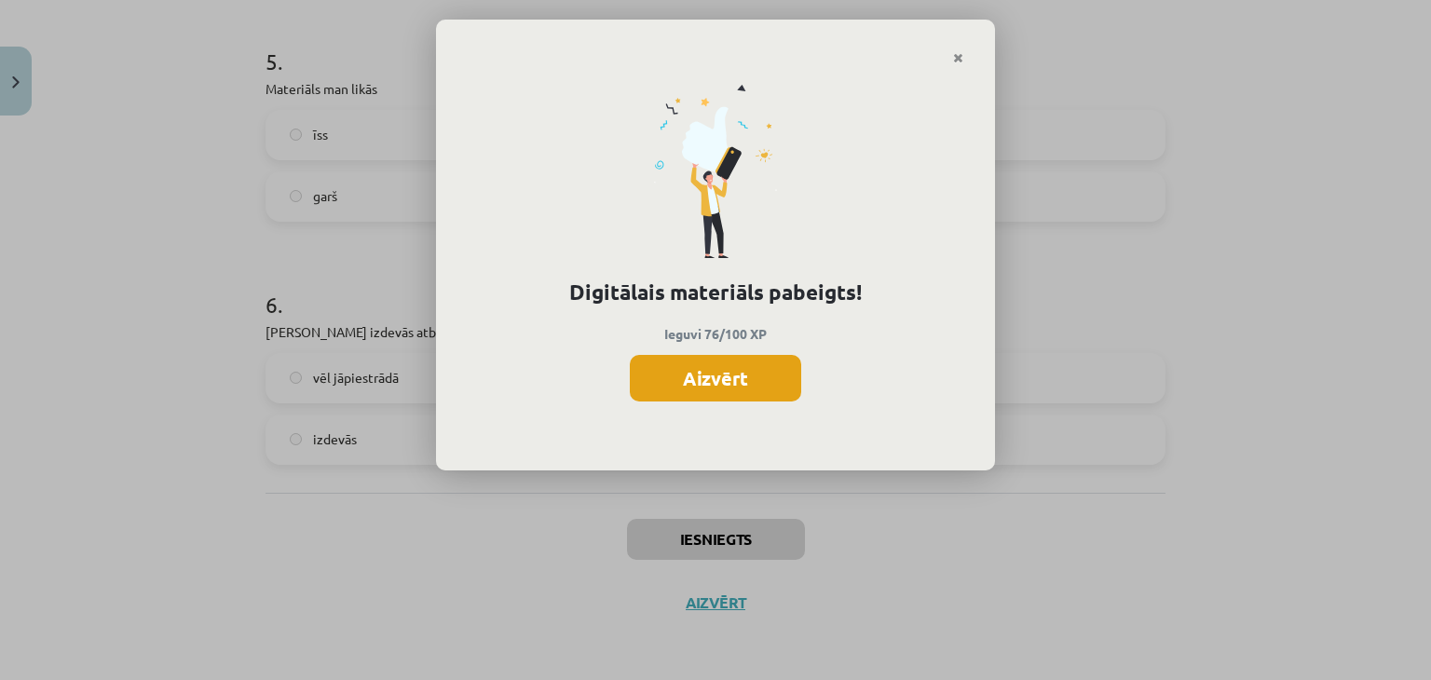
click at [729, 375] on button "Aizvērt" at bounding box center [715, 378] width 171 height 47
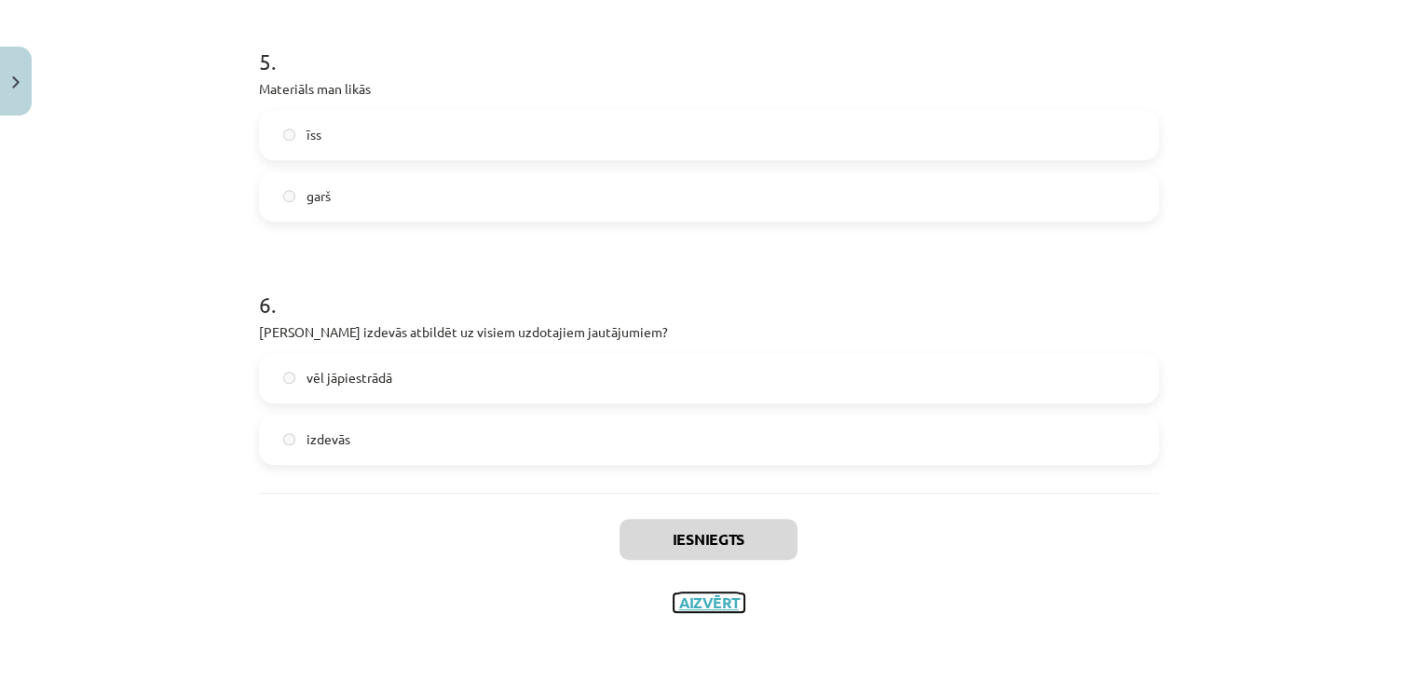
click at [695, 605] on button "Aizvērt" at bounding box center [709, 603] width 71 height 19
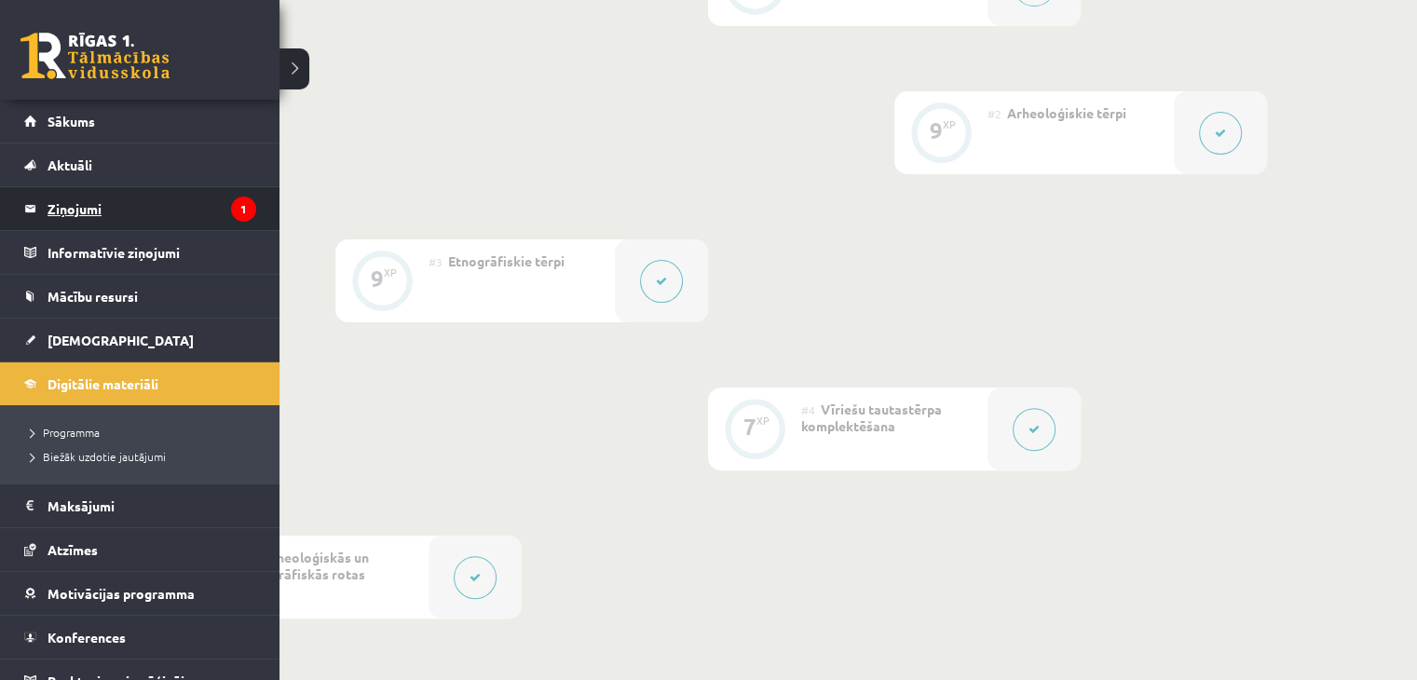
click at [121, 205] on legend "Ziņojumi 1" at bounding box center [152, 208] width 209 height 43
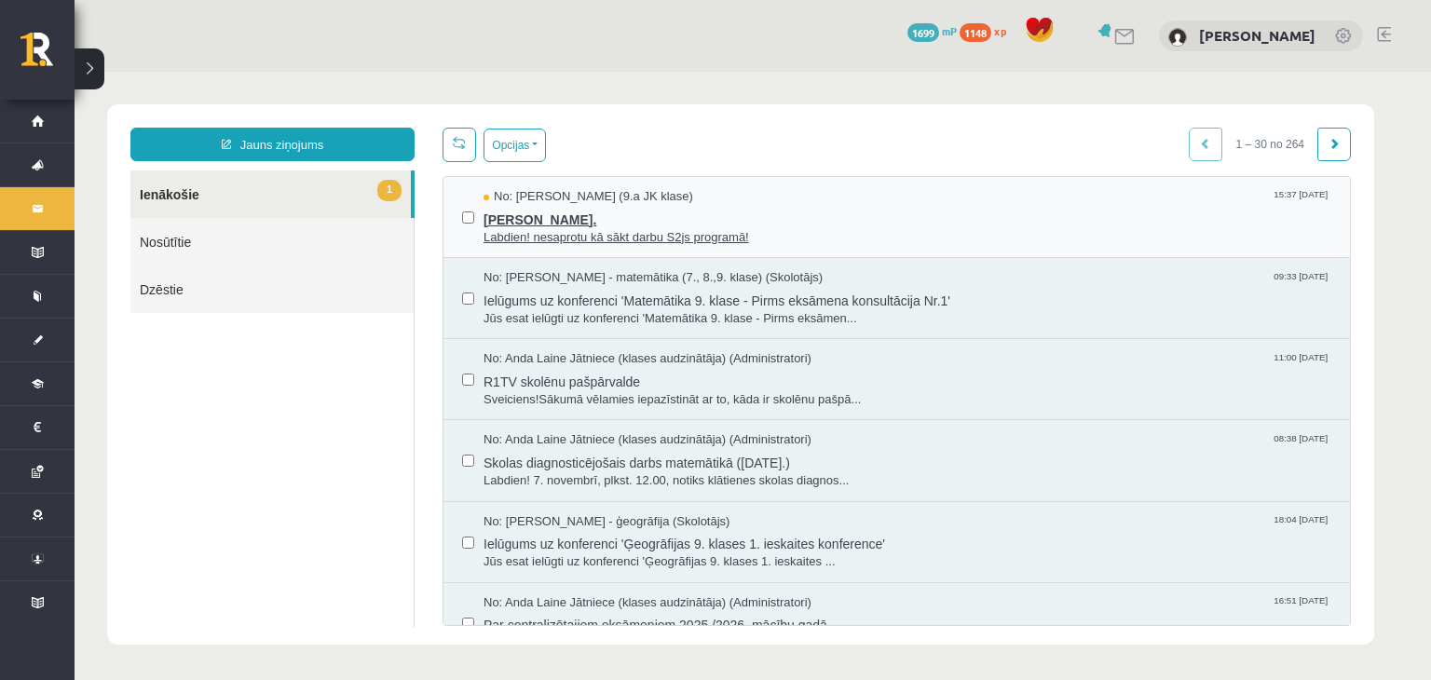
click at [664, 225] on span "Jana Anna Kārkliņa." at bounding box center [908, 217] width 848 height 23
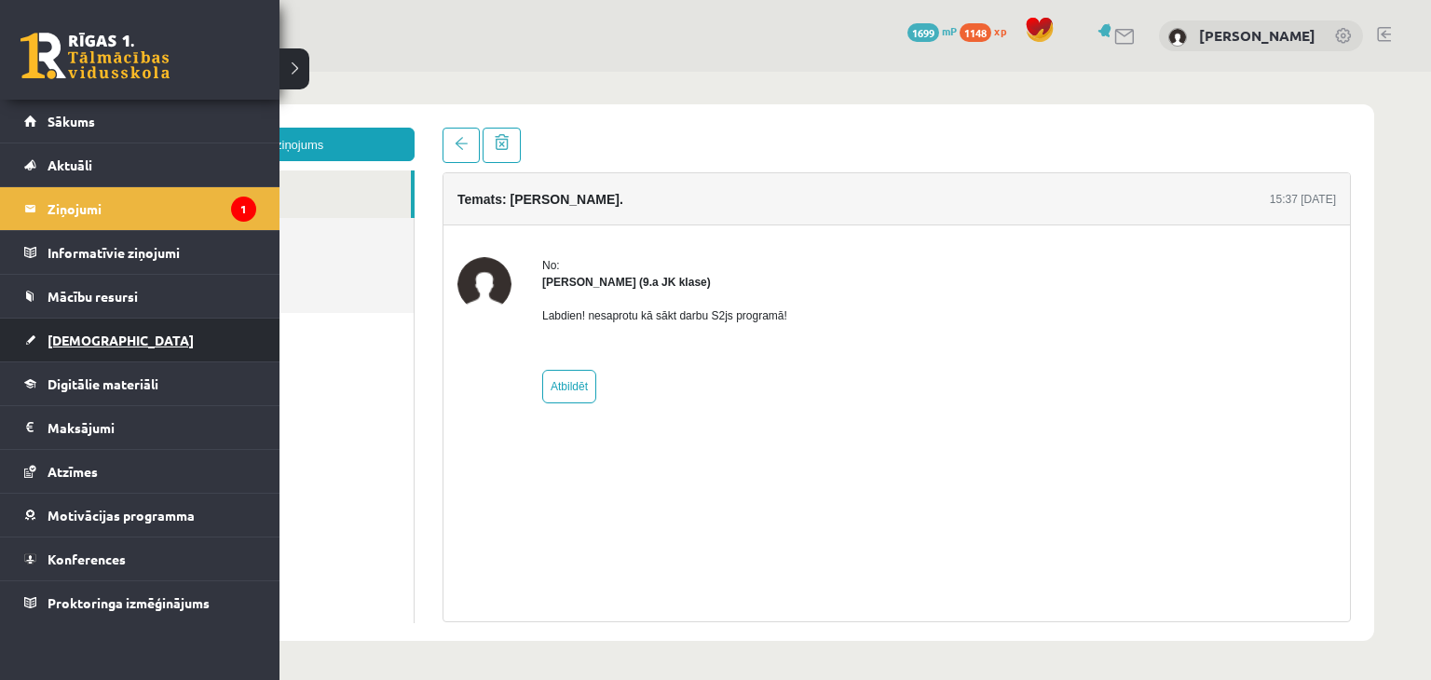
click at [89, 326] on link "[DEMOGRAPHIC_DATA]" at bounding box center [140, 340] width 232 height 43
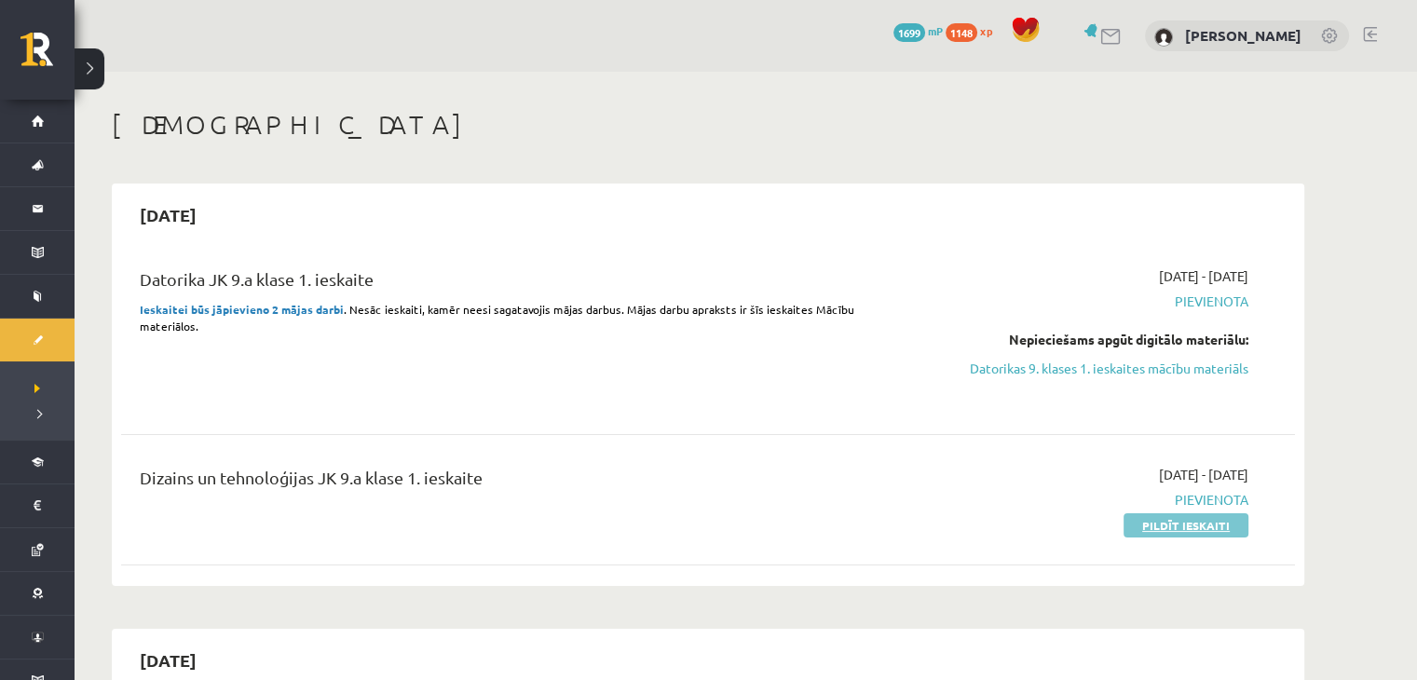
click at [1175, 525] on link "Pildīt ieskaiti" at bounding box center [1186, 525] width 125 height 24
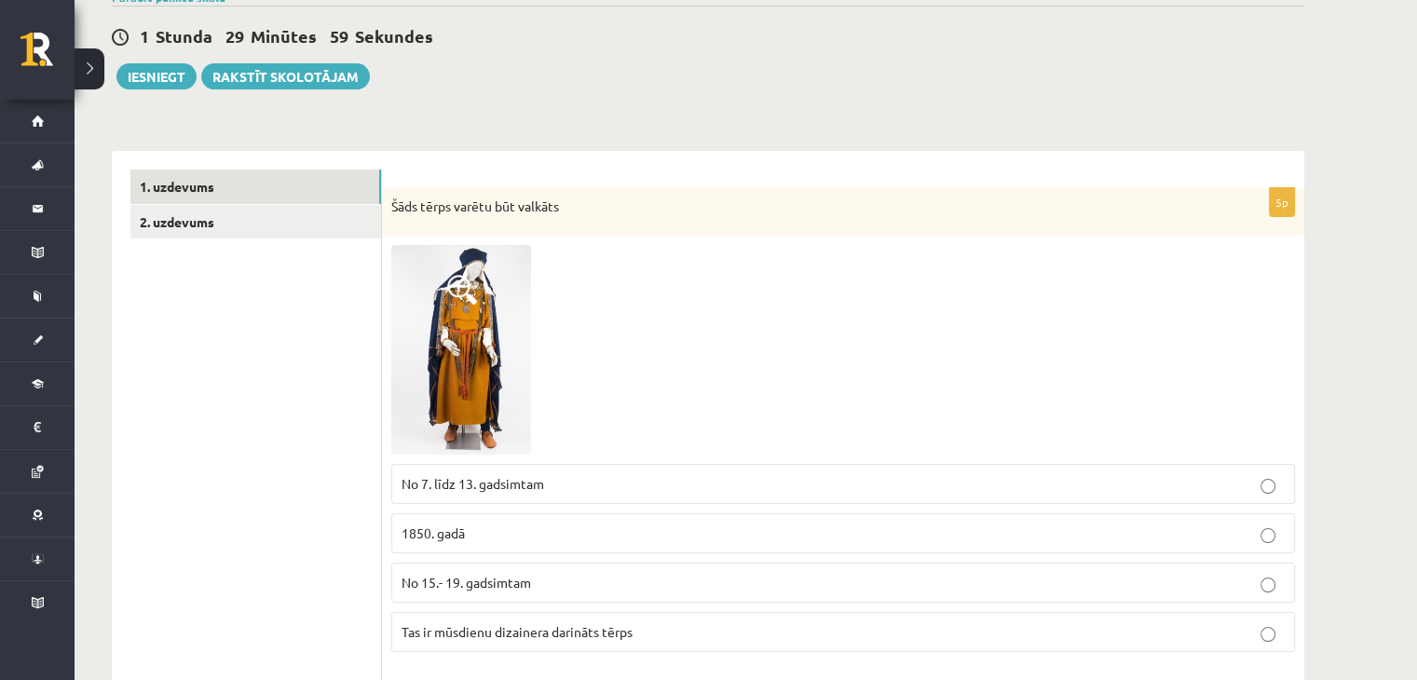
scroll to position [186, 0]
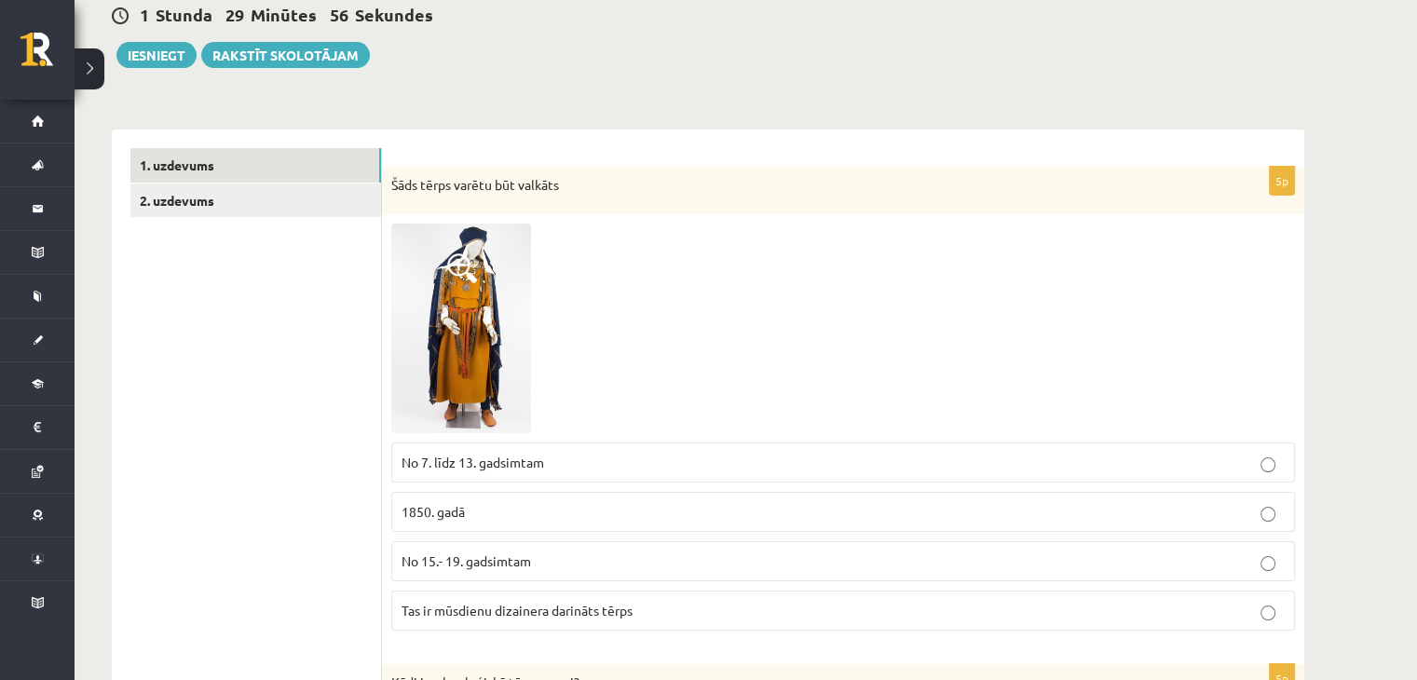
drag, startPoint x: 481, startPoint y: 280, endPoint x: 235, endPoint y: 299, distance: 246.7
drag, startPoint x: 235, startPoint y: 299, endPoint x: 785, endPoint y: 255, distance: 551.5
click at [786, 255] on div at bounding box center [843, 329] width 904 height 210
click at [475, 257] on span at bounding box center [462, 268] width 30 height 30
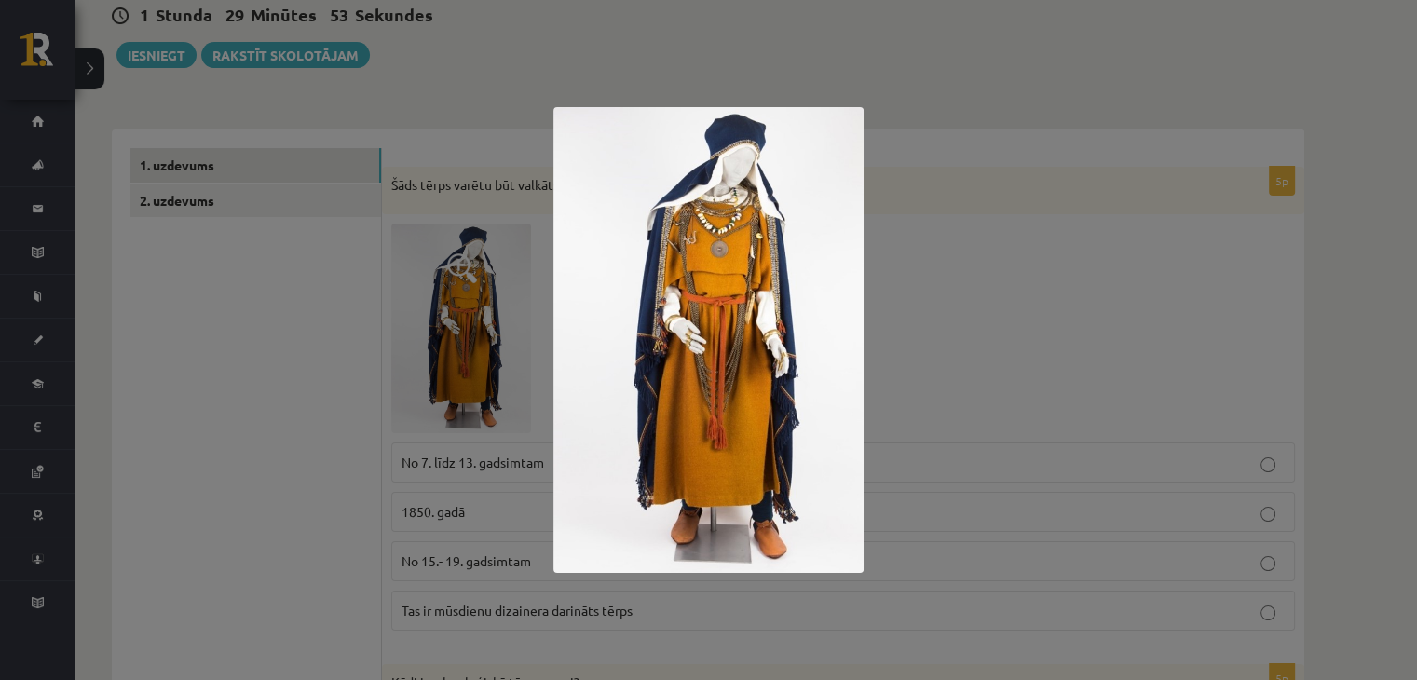
click at [266, 247] on div at bounding box center [708, 340] width 1417 height 680
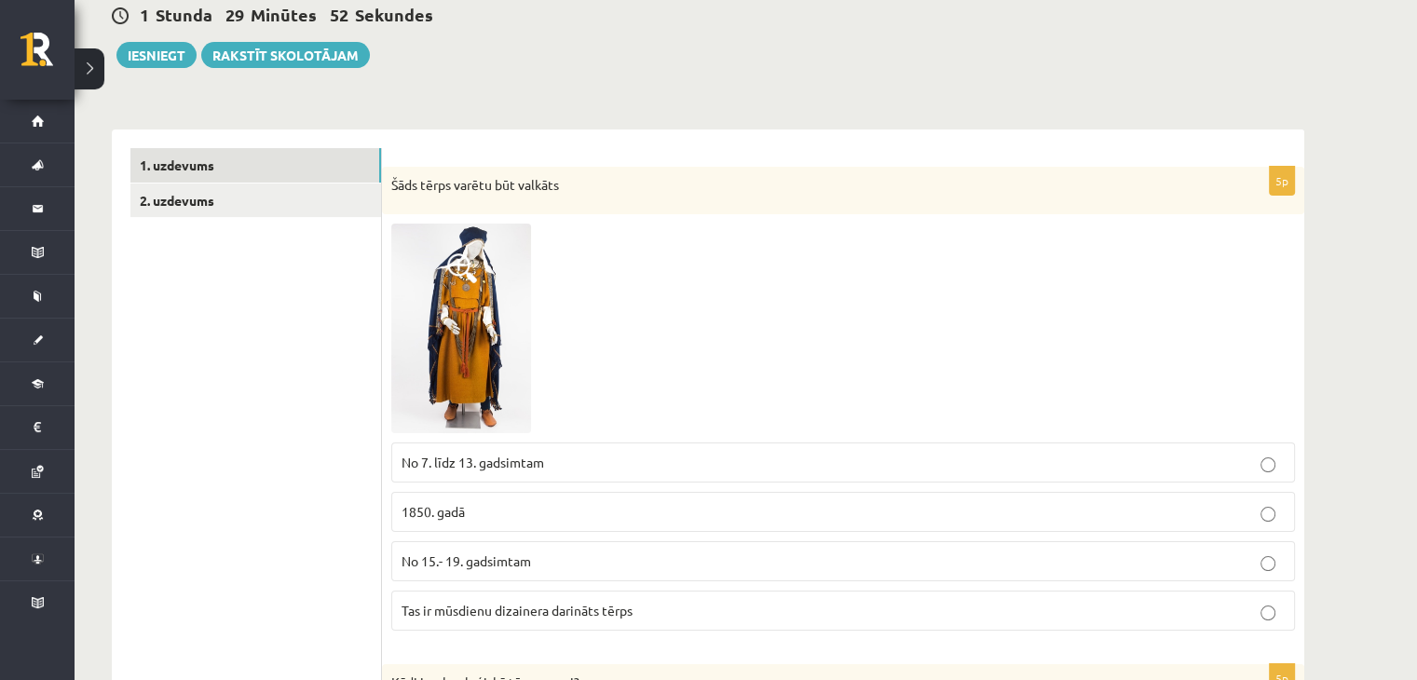
click at [488, 315] on img at bounding box center [461, 329] width 140 height 210
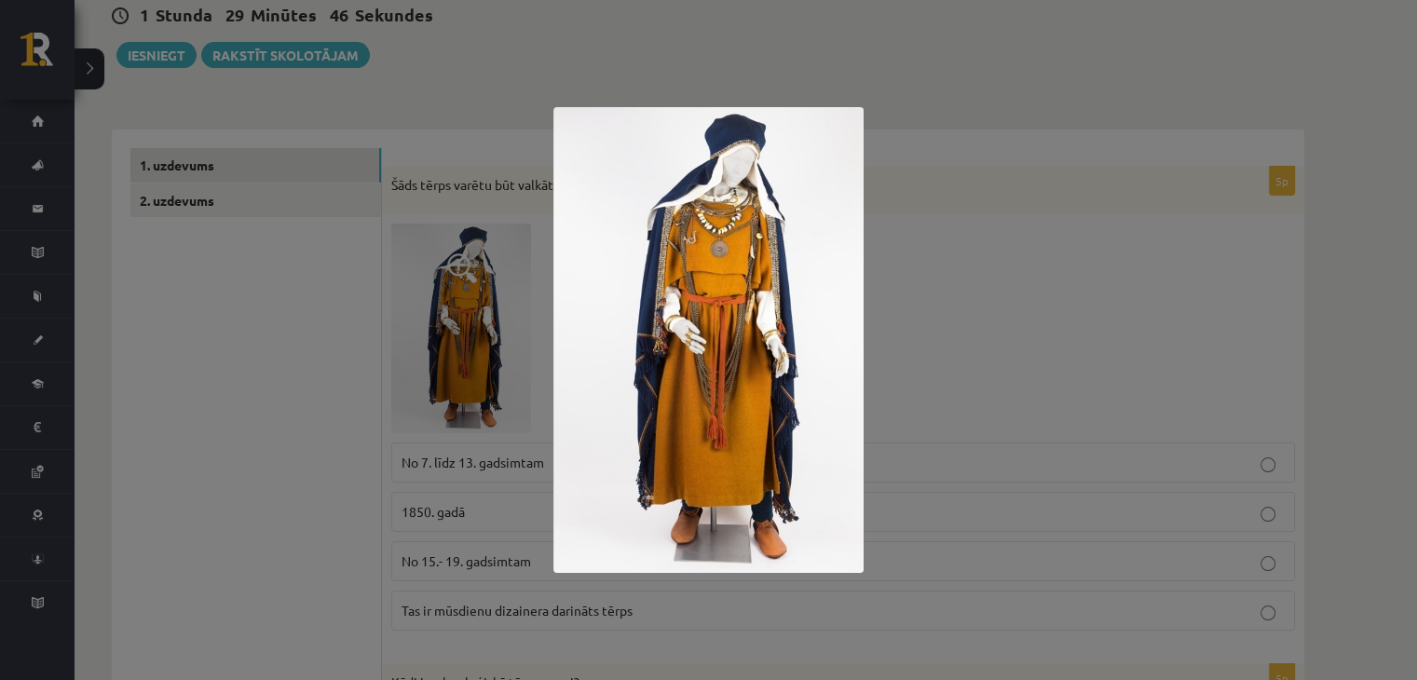
click at [1180, 156] on div at bounding box center [708, 340] width 1417 height 680
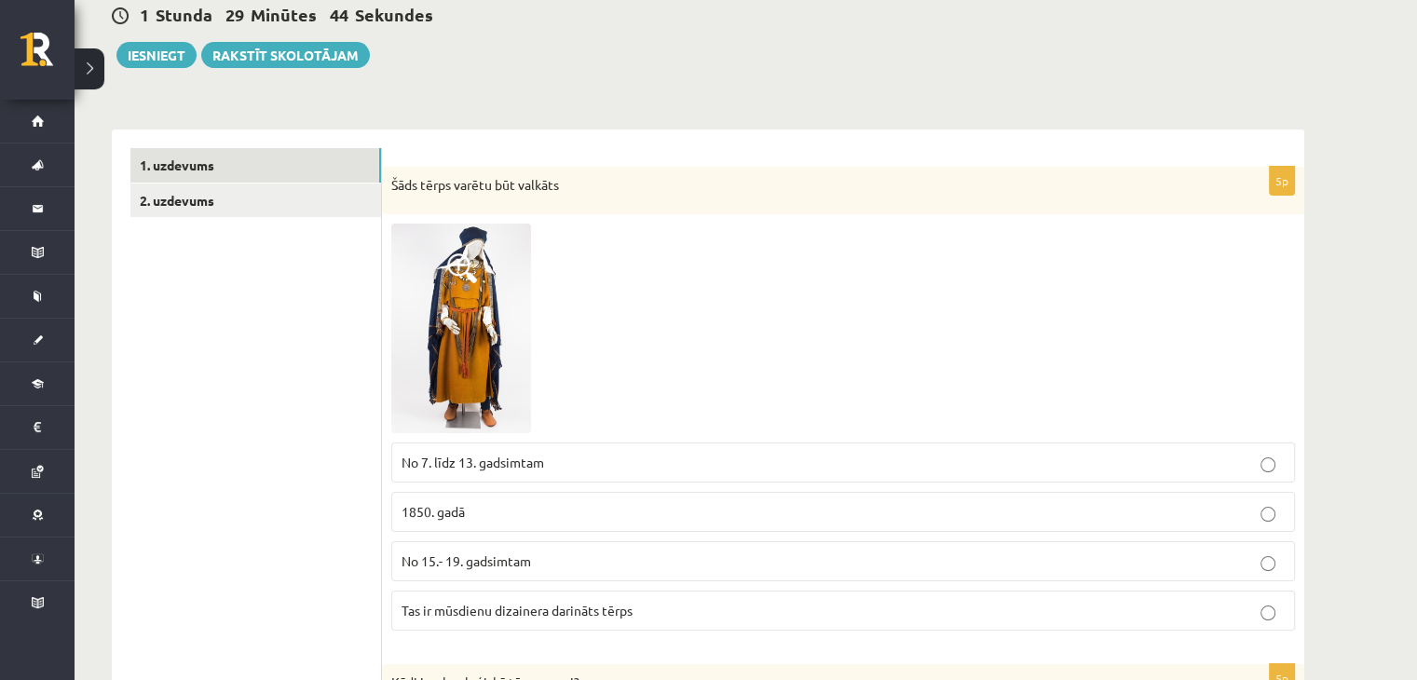
click at [443, 287] on img at bounding box center [461, 329] width 140 height 210
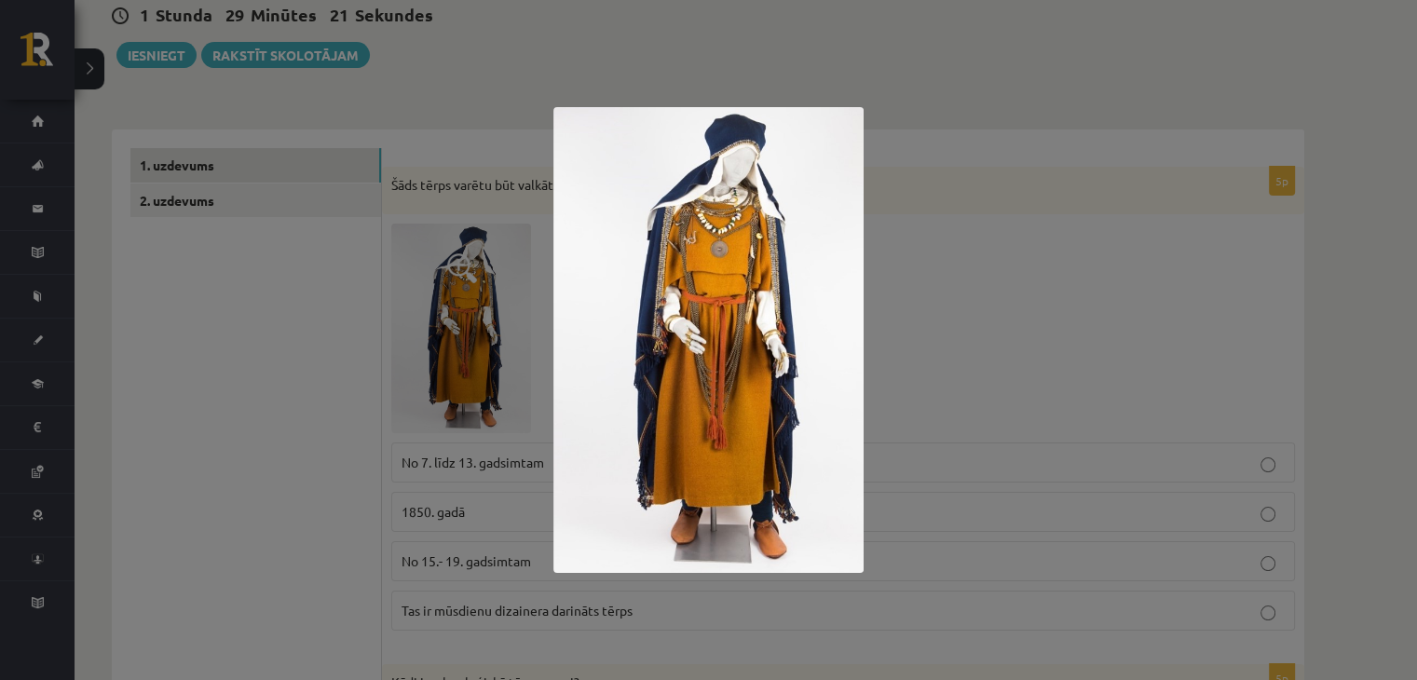
click at [929, 299] on div at bounding box center [708, 340] width 1417 height 680
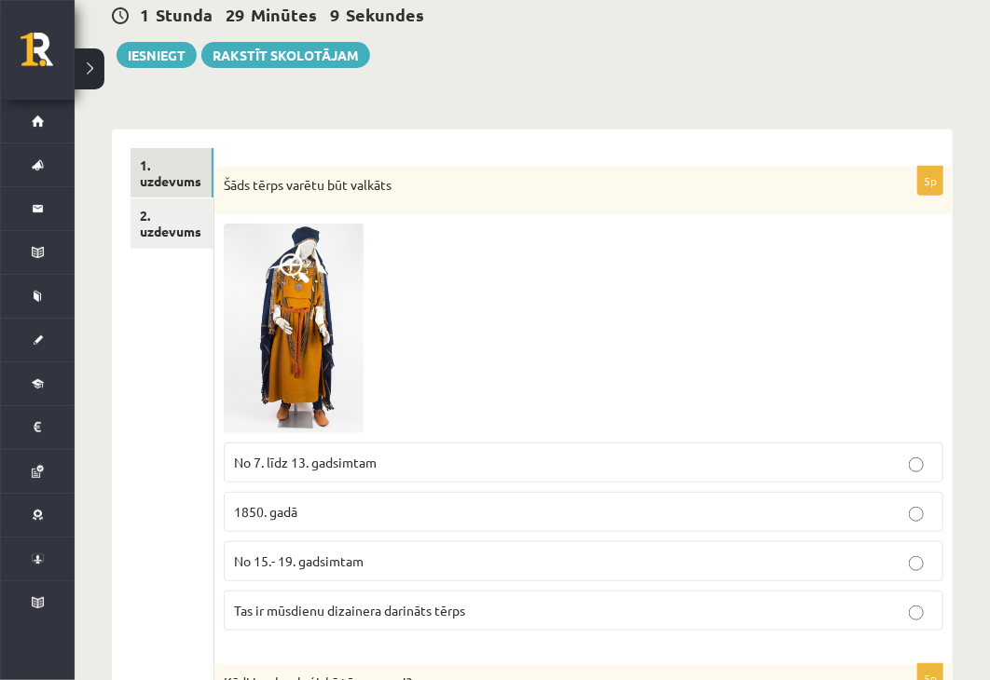
click at [343, 474] on label "No 7. līdz 13. gadsimtam" at bounding box center [583, 463] width 719 height 40
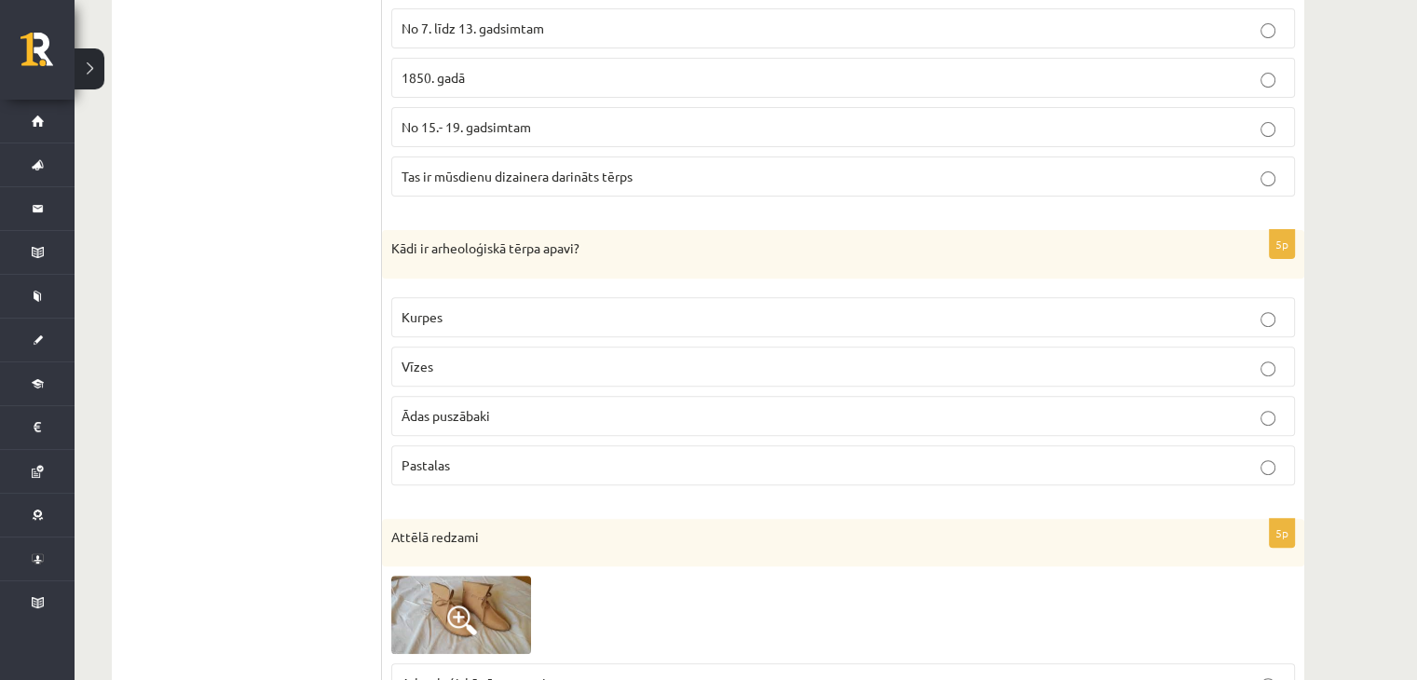
scroll to position [683, 0]
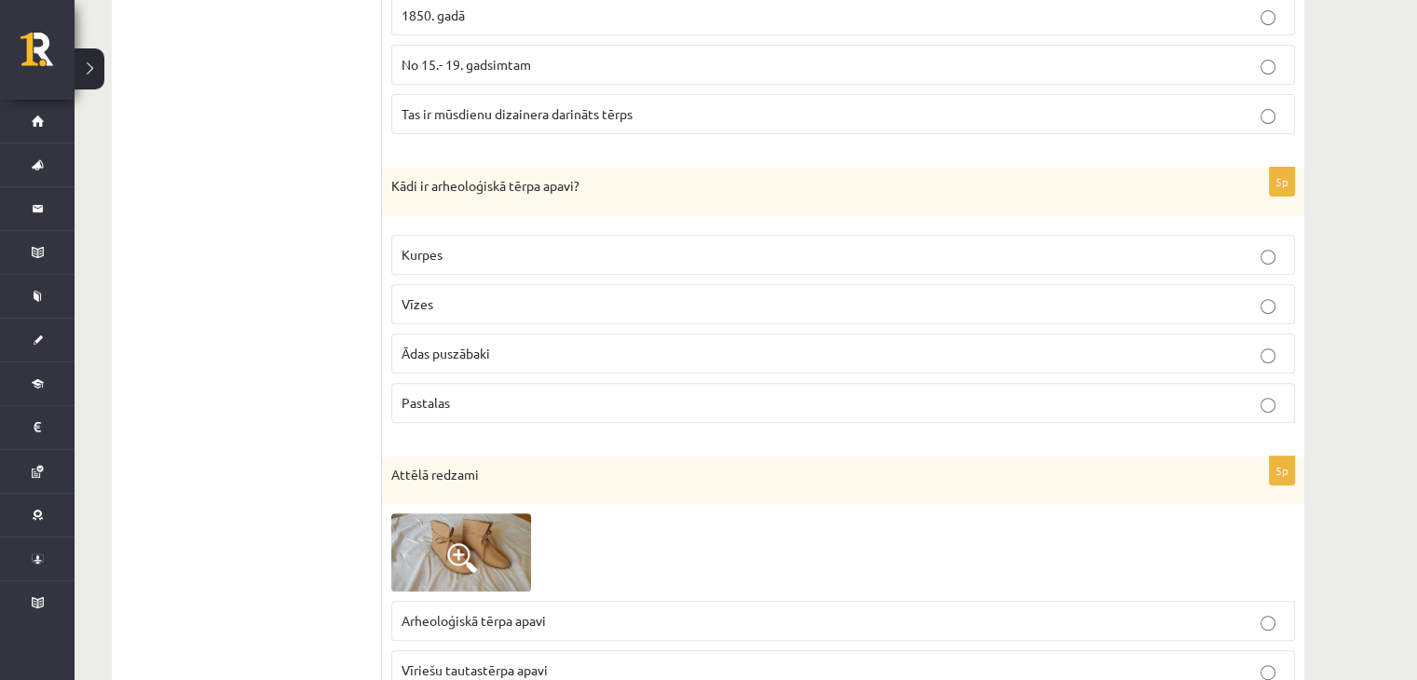
click at [413, 191] on p "Kādi ir arheoloģiskā tērpa apavi?" at bounding box center [796, 186] width 811 height 19
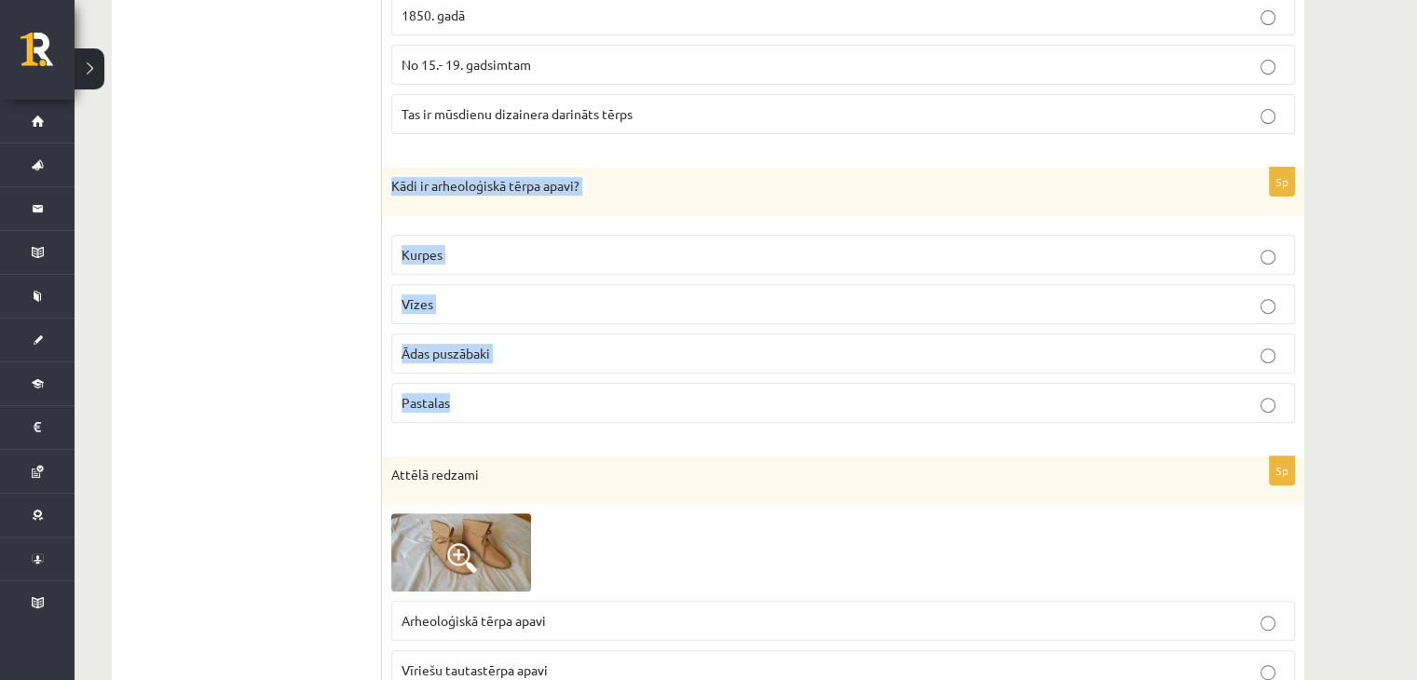
drag, startPoint x: 388, startPoint y: 169, endPoint x: 594, endPoint y: 375, distance: 291.9
click at [594, 375] on div "5p Kādi ir arheoloģiskā tērpa apavi? Kurpes Vīzes Ādas puszābaki Pastalas" at bounding box center [843, 303] width 922 height 270
copy div "Kādi ir arheoloģiskā tērpa apavi? Kurpes Vīzes Ādas puszābaki Pastalas"
click at [500, 347] on p "Ādas puszābaki" at bounding box center [843, 354] width 883 height 20
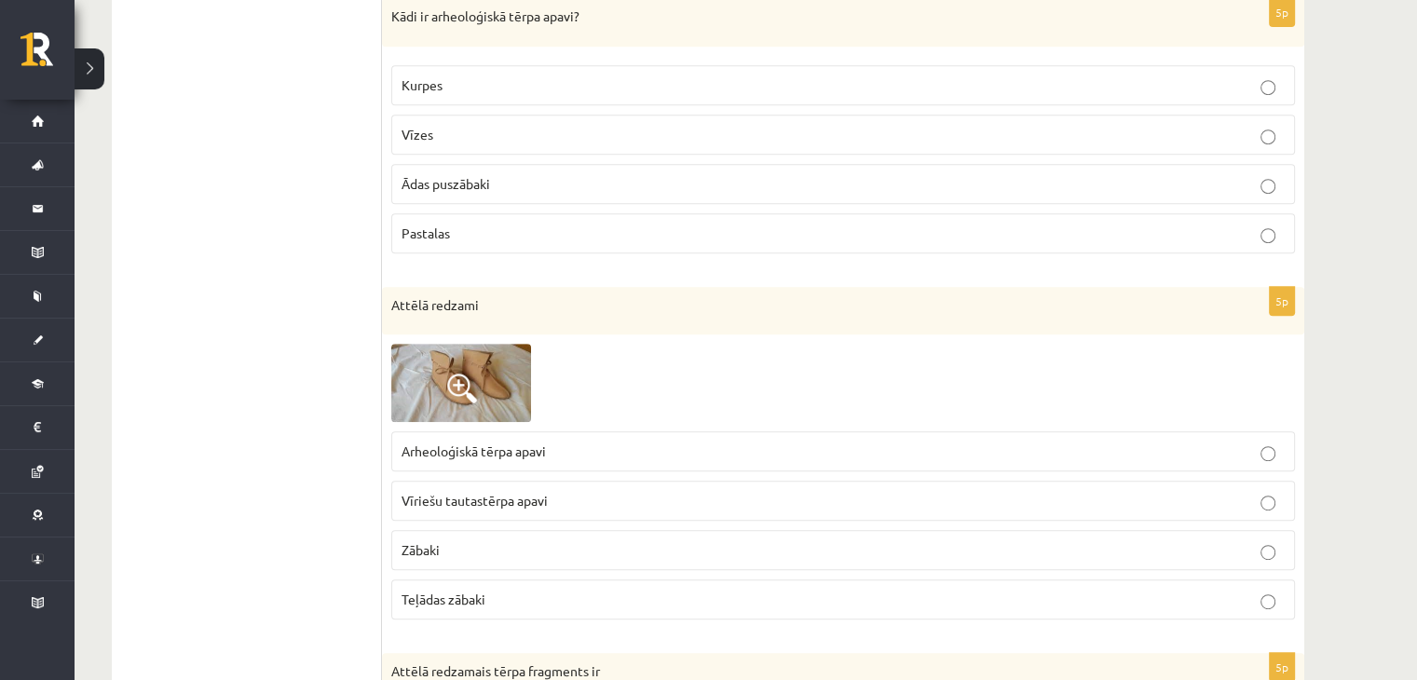
scroll to position [869, 0]
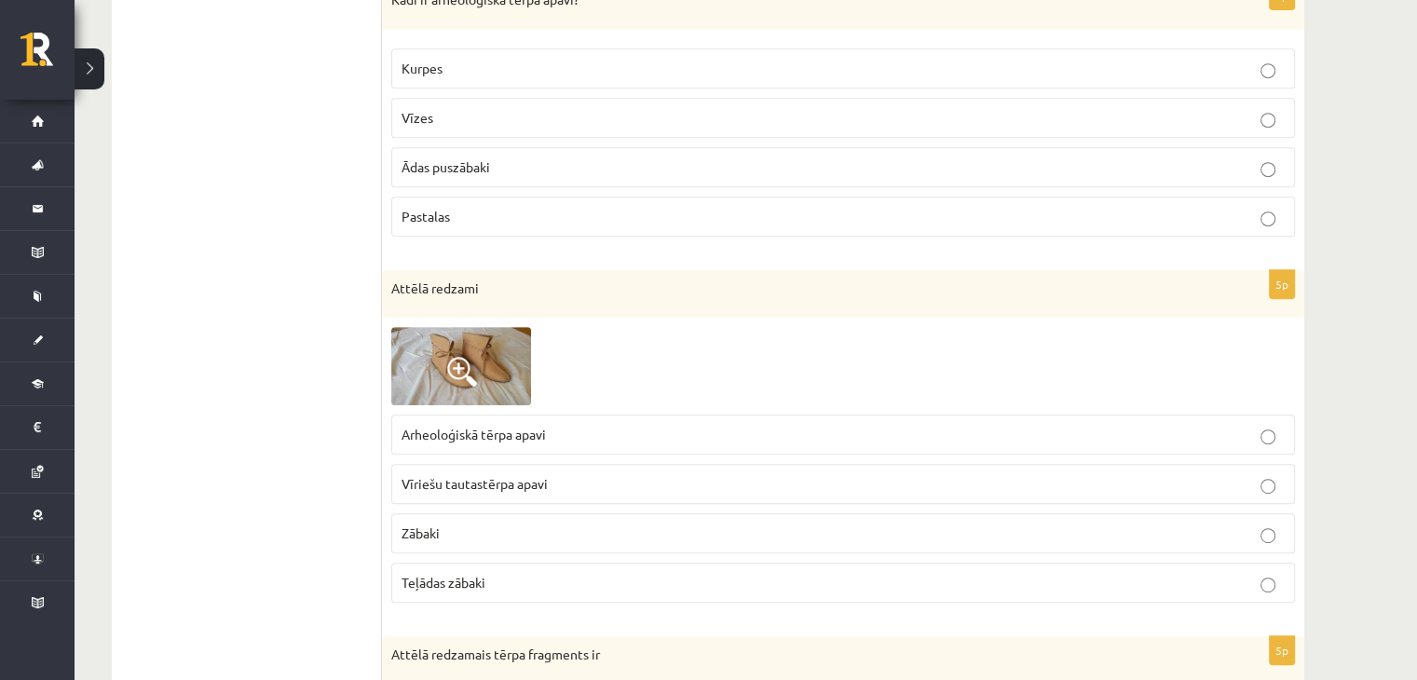
click at [451, 348] on img at bounding box center [461, 366] width 140 height 78
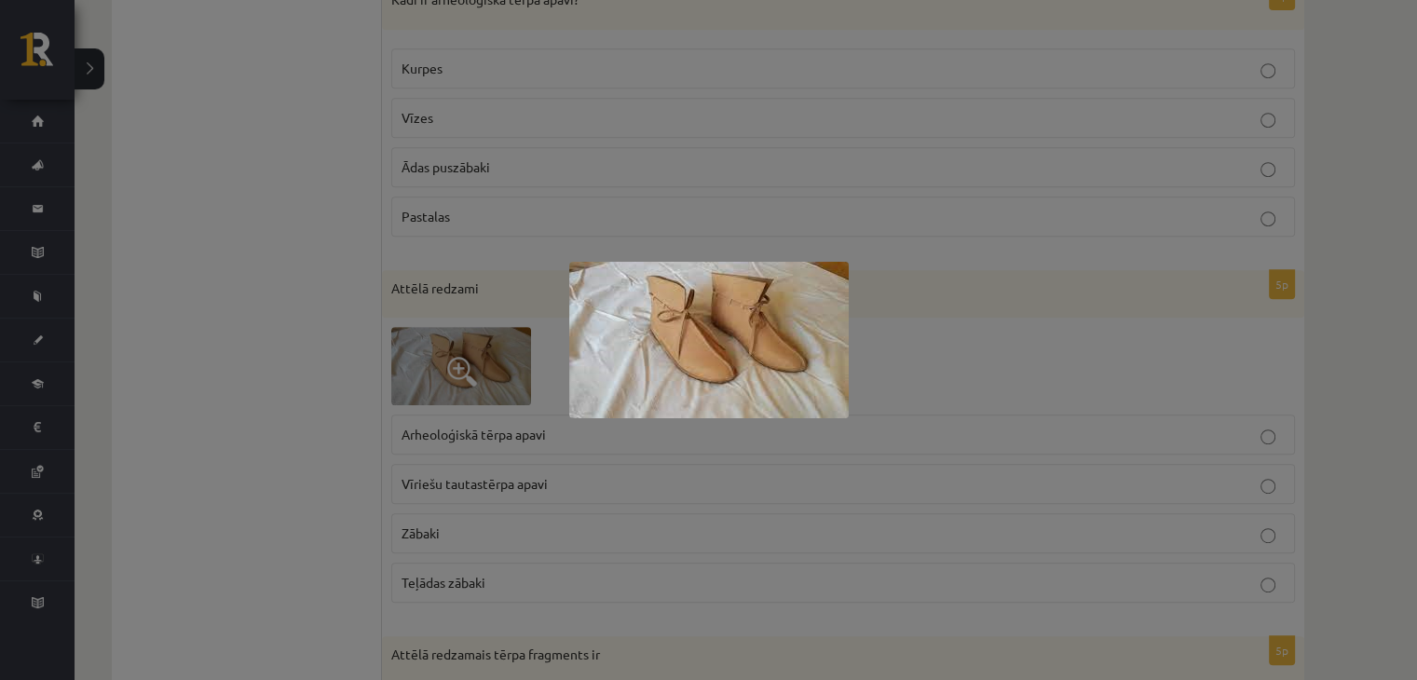
drag, startPoint x: 369, startPoint y: 77, endPoint x: 369, endPoint y: 66, distance: 11.2
click at [362, 75] on div at bounding box center [708, 340] width 1417 height 680
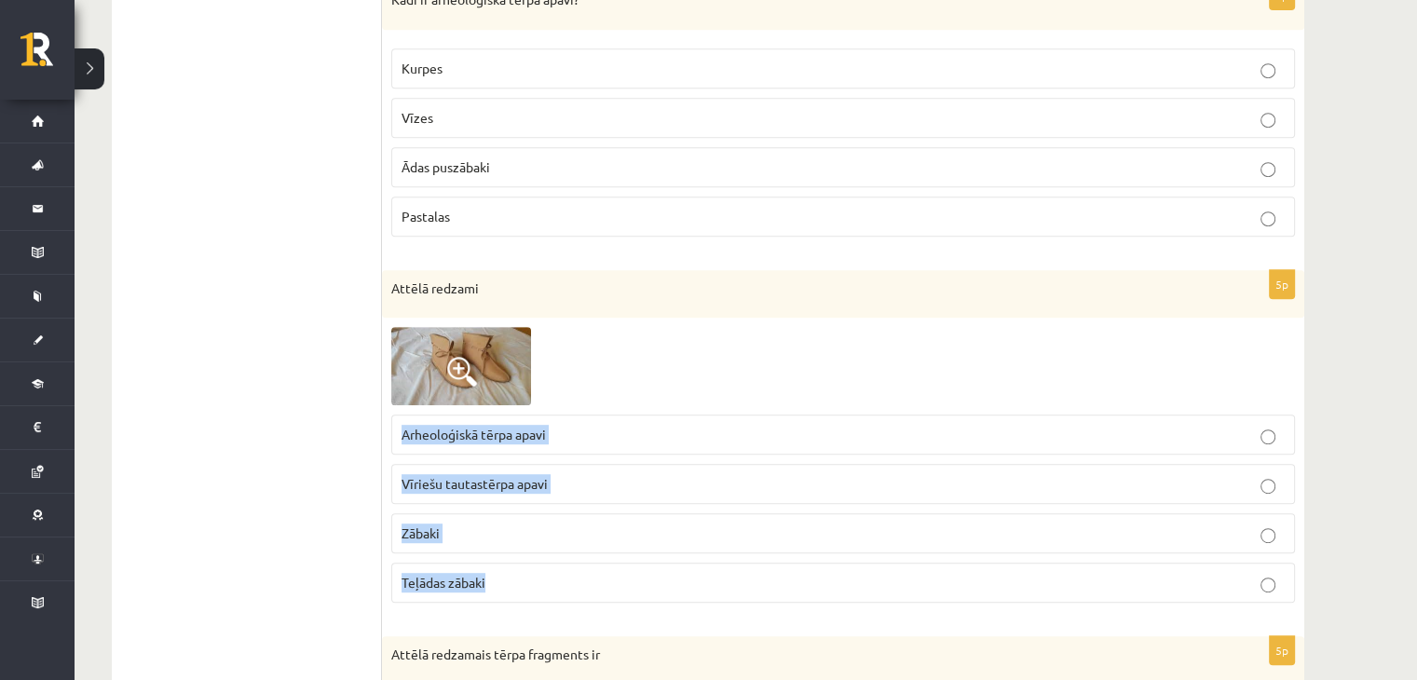
drag, startPoint x: 438, startPoint y: 445, endPoint x: 563, endPoint y: 577, distance: 181.3
click at [563, 577] on fieldset "Arheoloģiskā tērpa apavi Vīriešu tautastērpa apavi Zābaki Teļādas zābaki" at bounding box center [843, 506] width 904 height 203
copy fieldset "Arheoloģiskā tērpa apavi Vīriešu tautastērpa apavi Zābaki Teļādas zābaki"
click at [489, 445] on label "Arheoloģiskā tērpa apavi" at bounding box center [843, 435] width 904 height 40
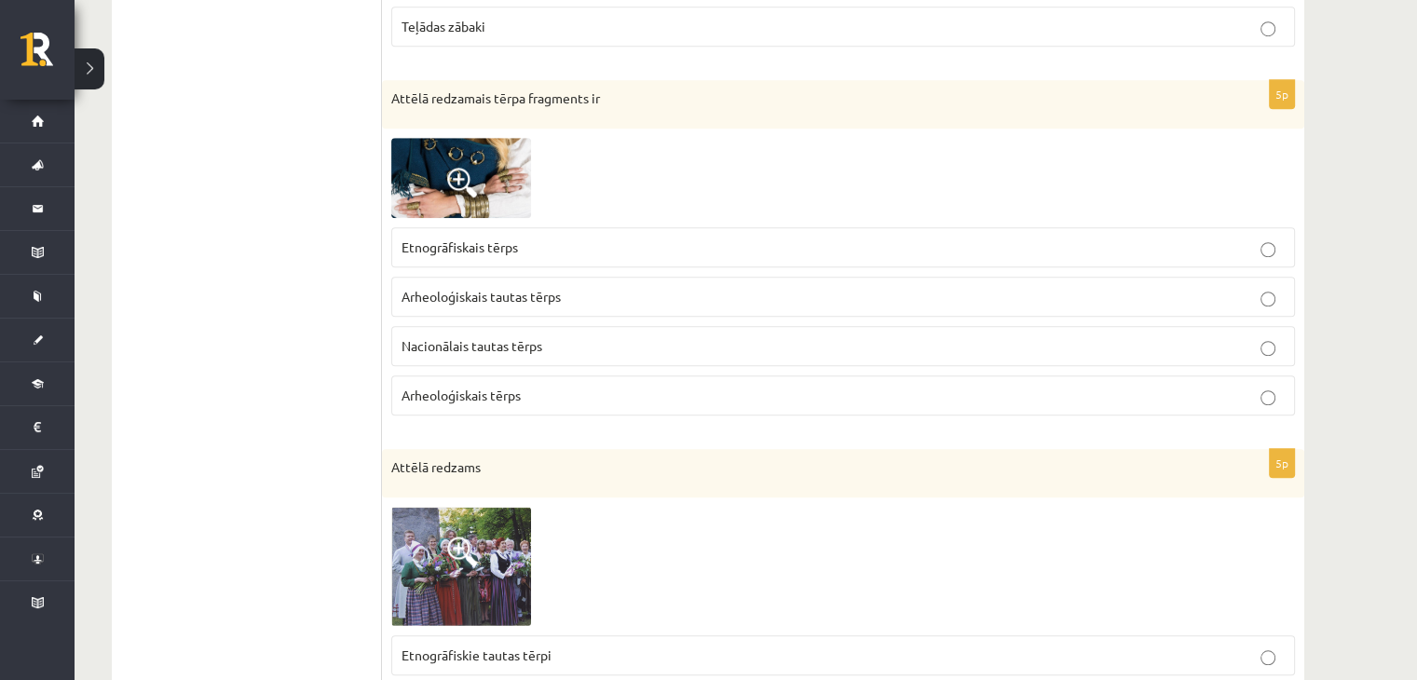
scroll to position [1428, 0]
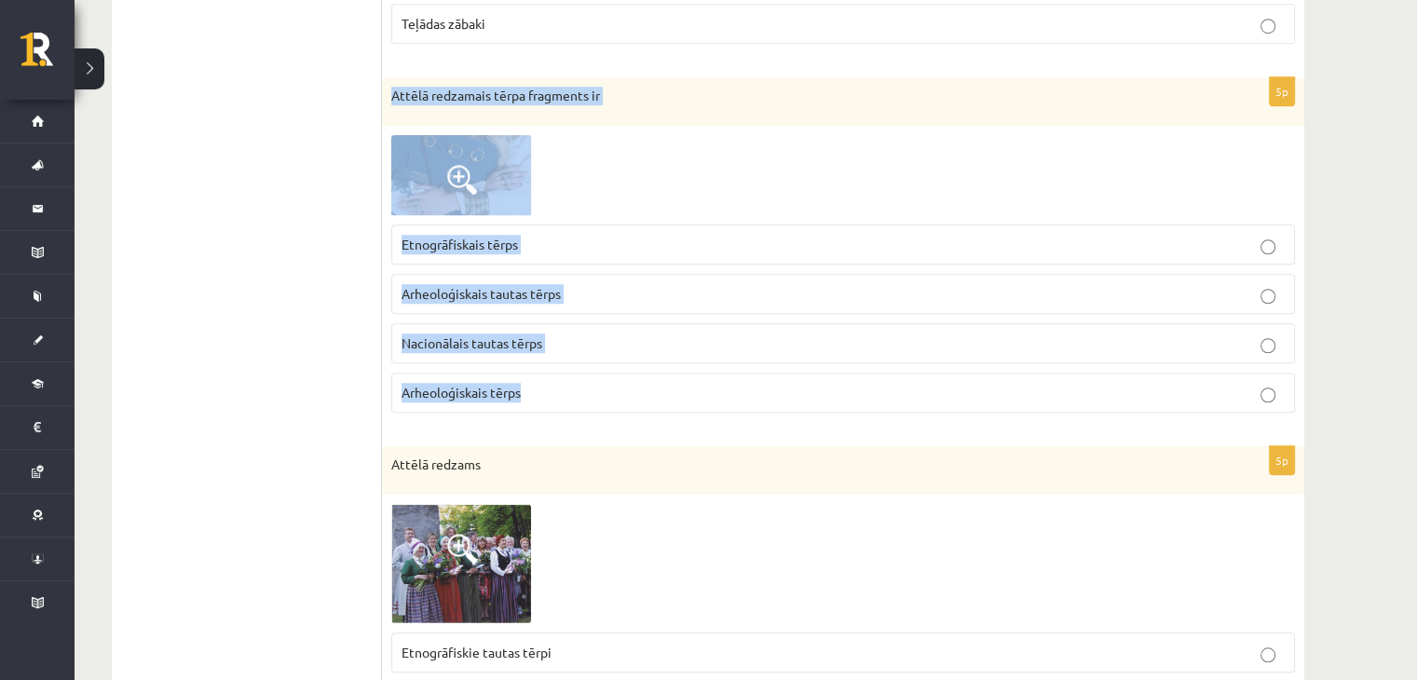
drag, startPoint x: 390, startPoint y: 95, endPoint x: 589, endPoint y: 361, distance: 331.5
click at [589, 362] on div "5p Attēlā redzamais tērpa fragments ir Etnogrāfiskais tērps Arheoloģiskais taut…" at bounding box center [843, 252] width 922 height 350
copy div "Attēlā redzamais tērpa fragments ir Etnogrāfiskais tērps Arheoloģiskais tautas …"
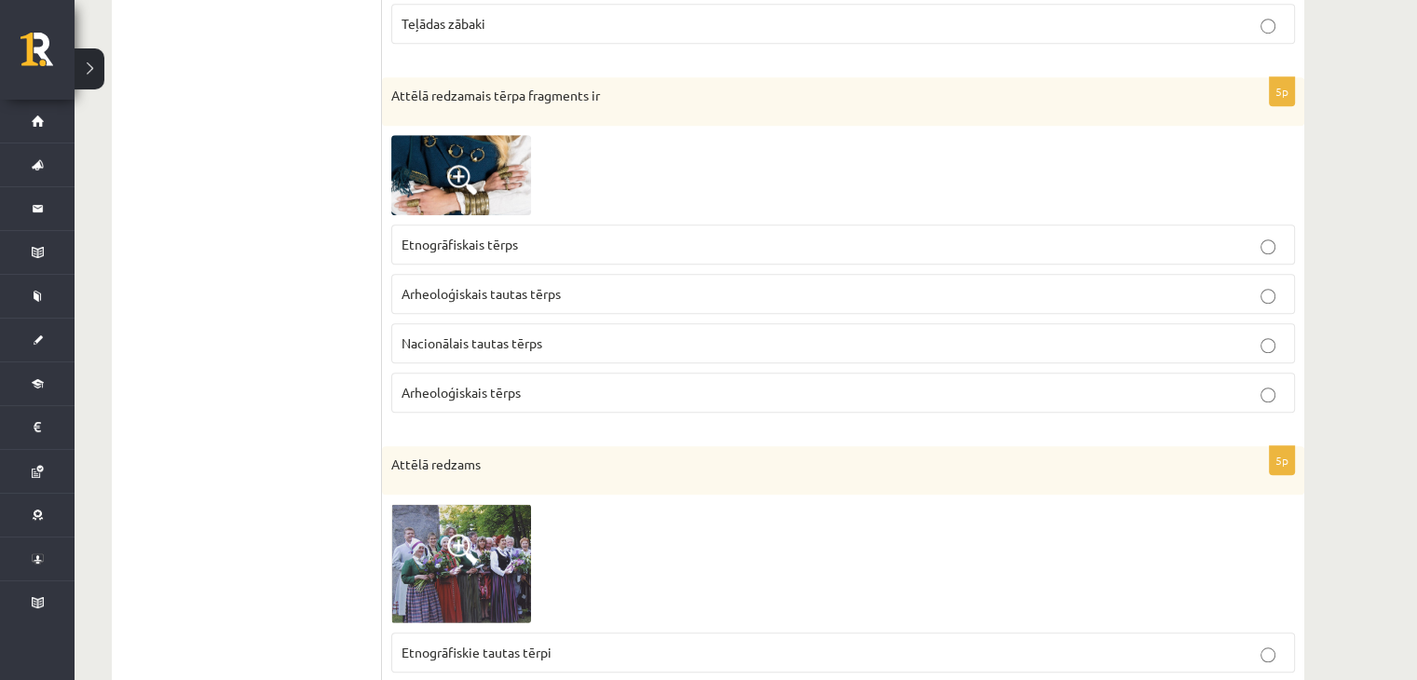
click at [294, 262] on ul "1. uzdevums 2. uzdevums" at bounding box center [256, 445] width 252 height 3078
drag, startPoint x: 389, startPoint y: 282, endPoint x: 424, endPoint y: 309, distance: 44.5
click at [392, 284] on div "5p Attēlā redzamais tērpa fragments ir Etnogrāfiskais tērps Arheoloģiskais taut…" at bounding box center [843, 252] width 922 height 350
click at [436, 306] on label "Arheoloģiskais tautas tērps" at bounding box center [843, 294] width 904 height 40
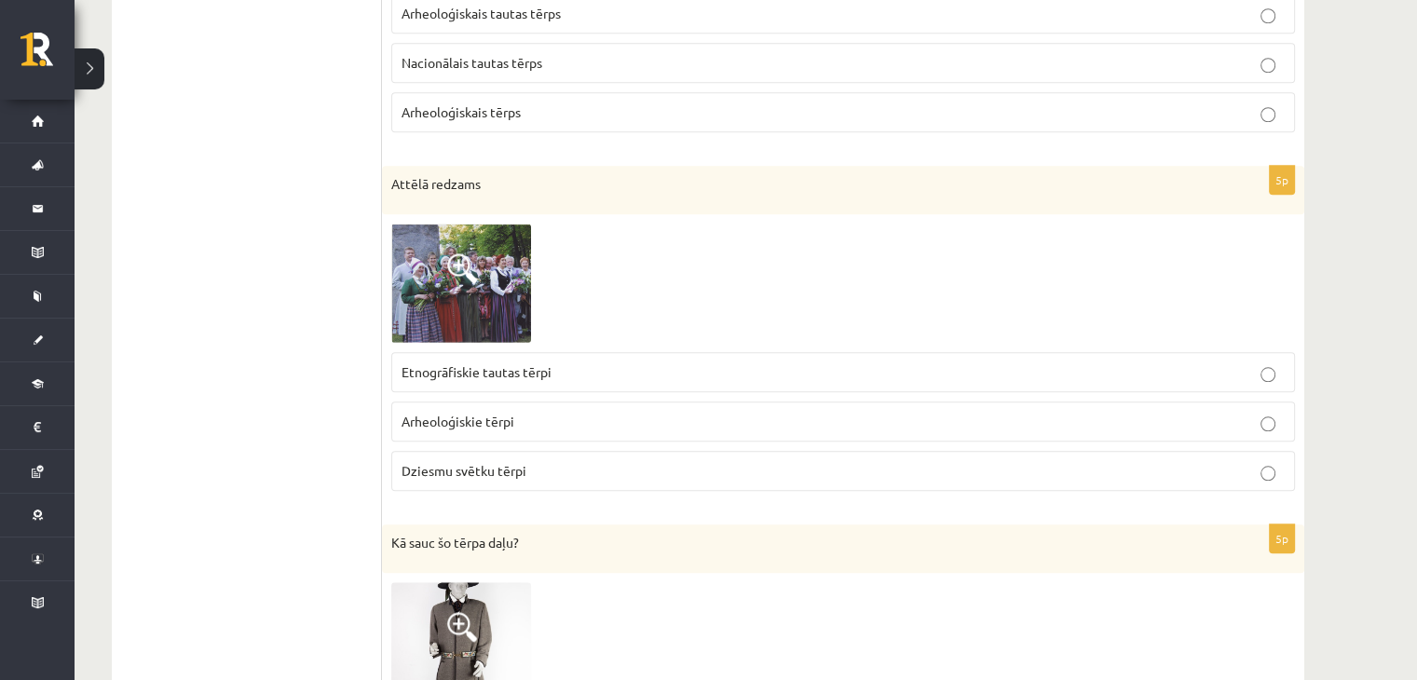
scroll to position [1739, 0]
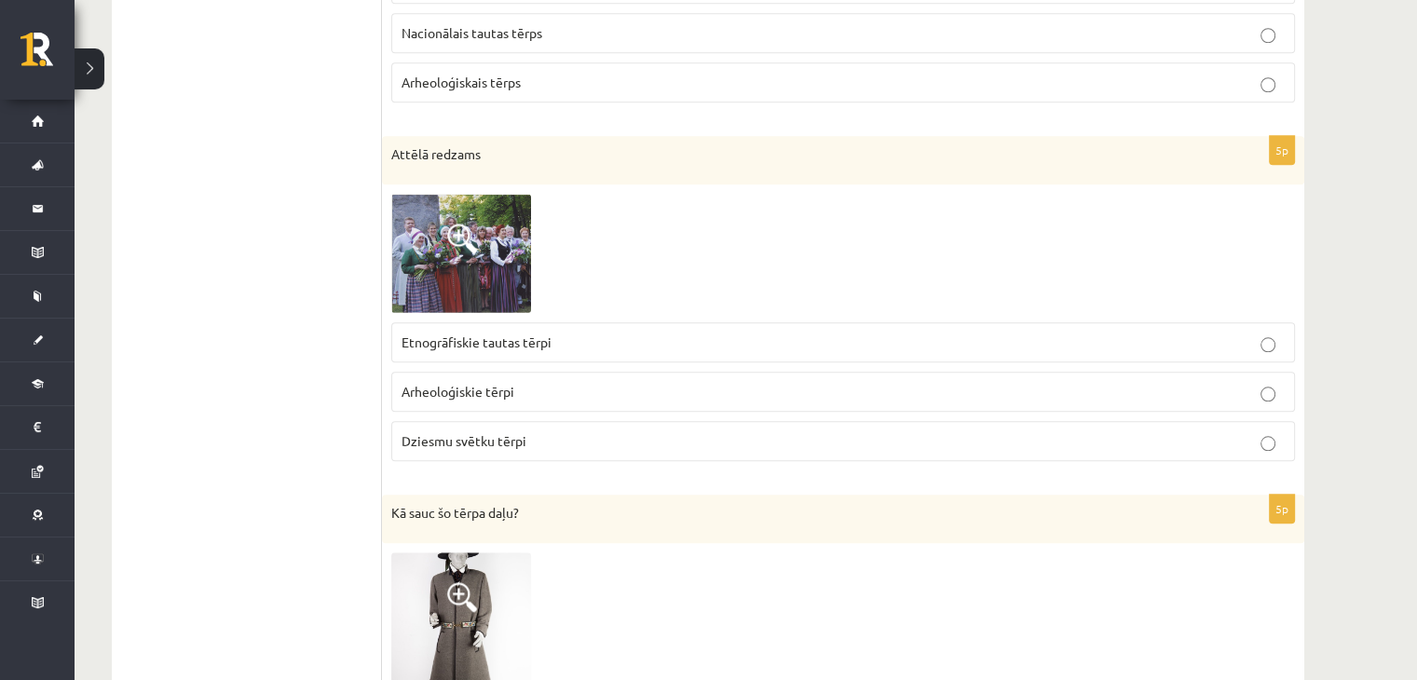
click at [451, 206] on img at bounding box center [461, 254] width 140 height 120
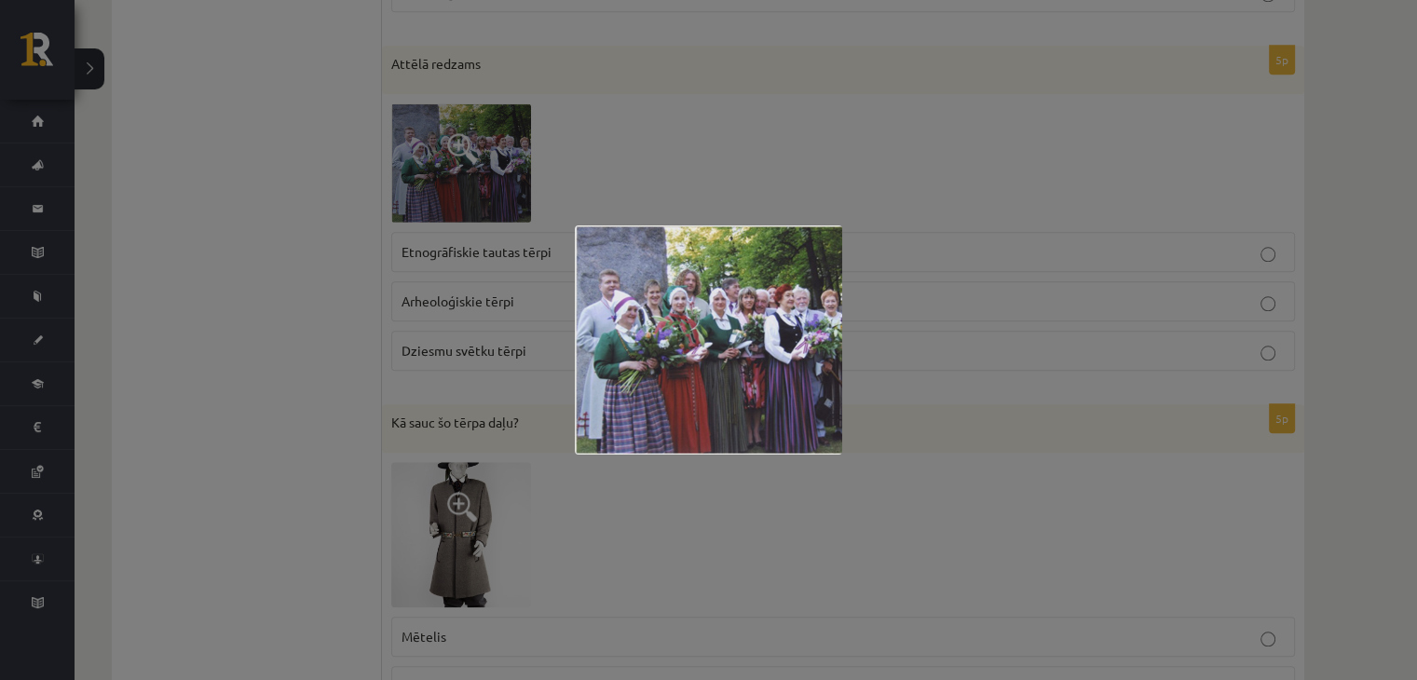
scroll to position [1801, 0]
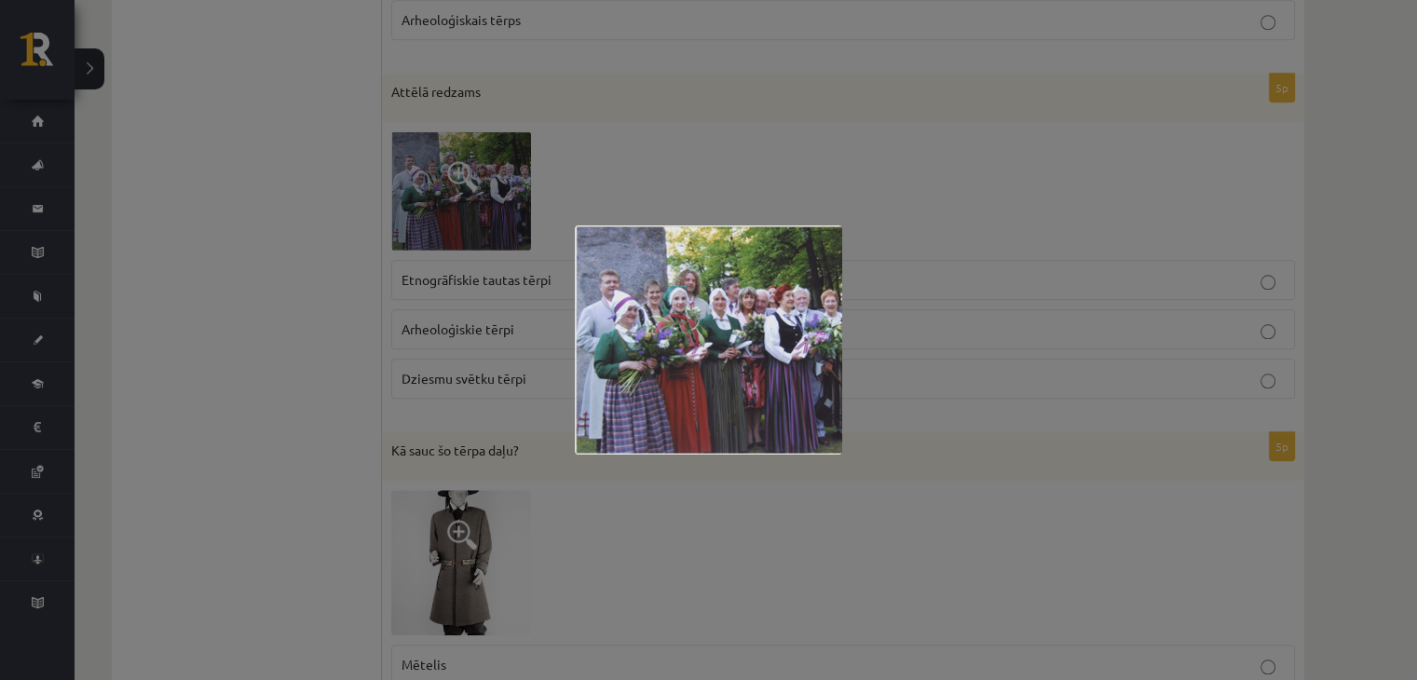
click at [496, 266] on div at bounding box center [708, 340] width 1417 height 680
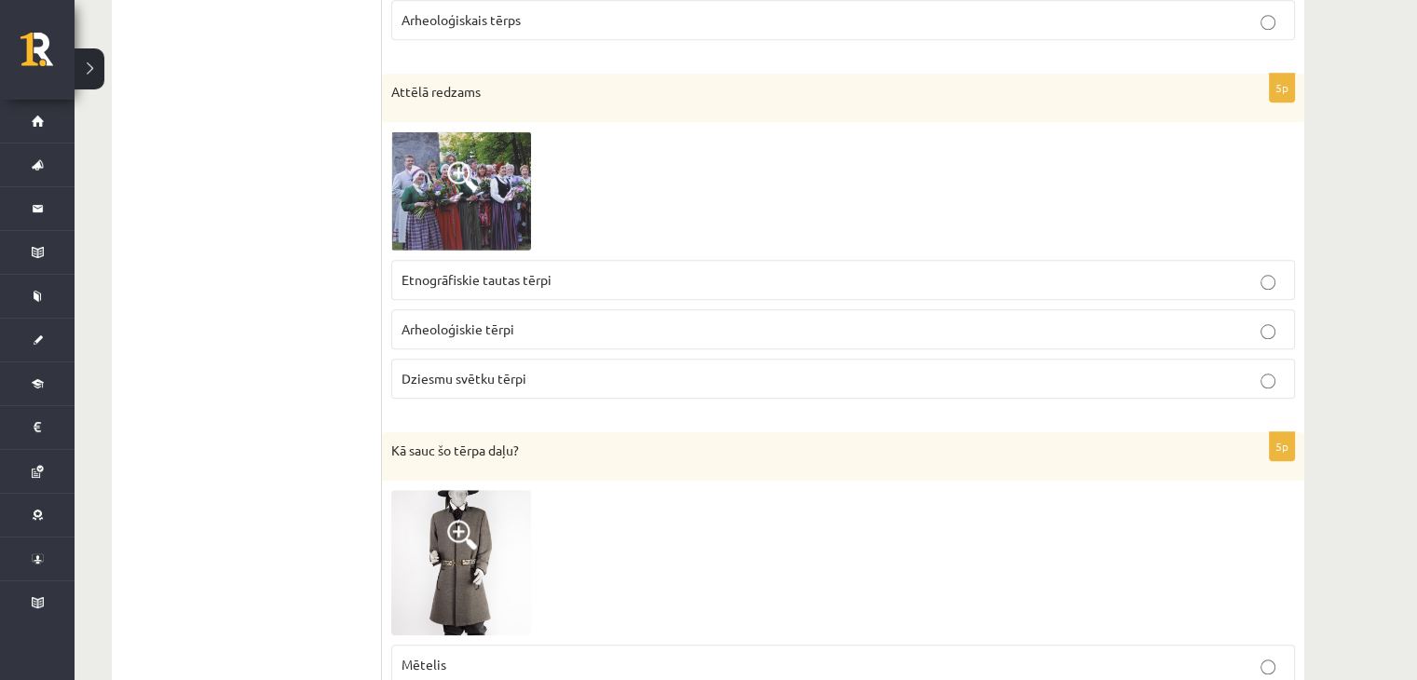
click at [496, 271] on span "Etnogrāfiskie tautas tērpi" at bounding box center [477, 279] width 150 height 17
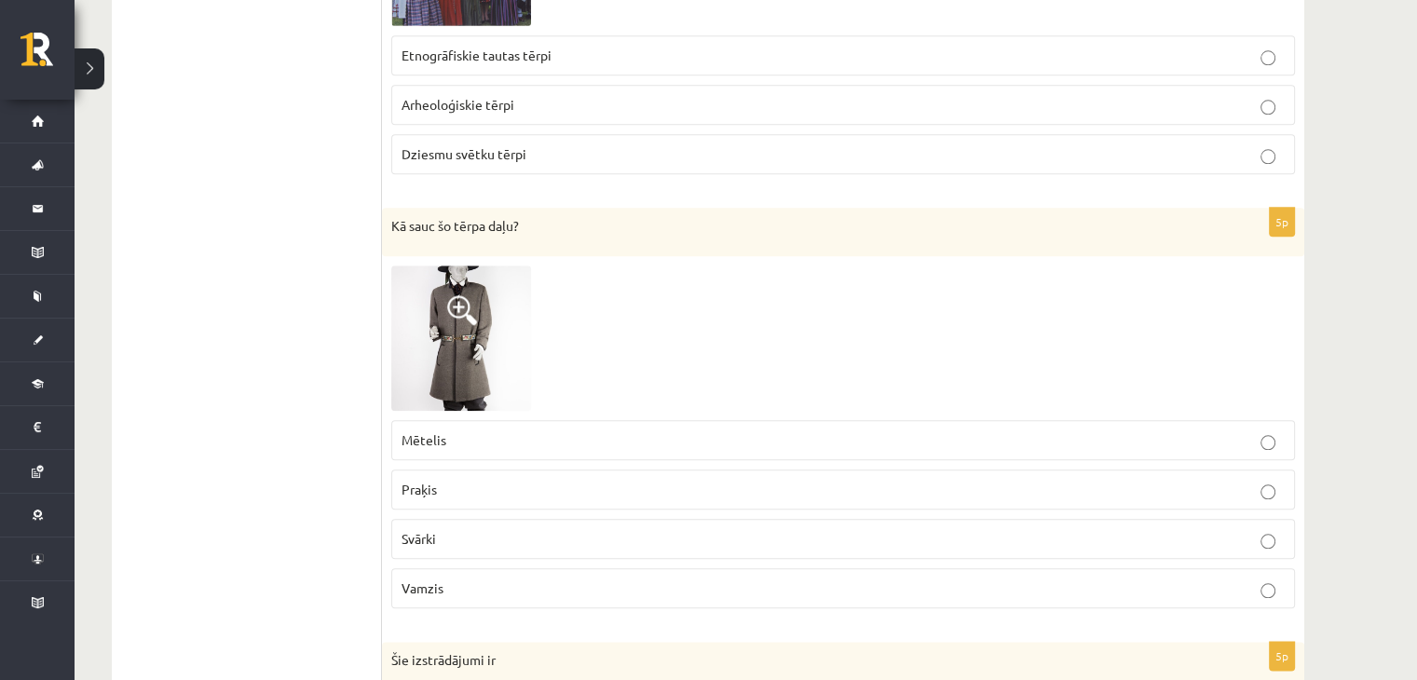
scroll to position [2050, 0]
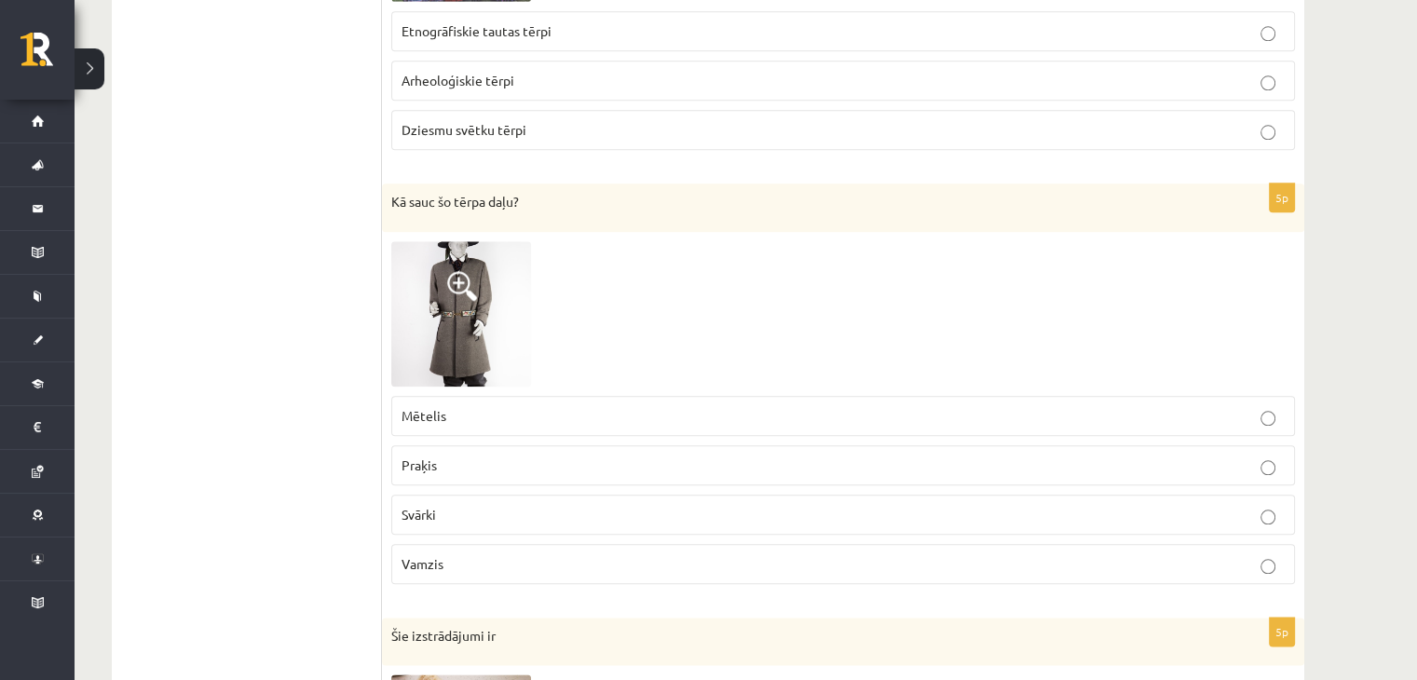
click at [427, 277] on img at bounding box center [461, 313] width 140 height 145
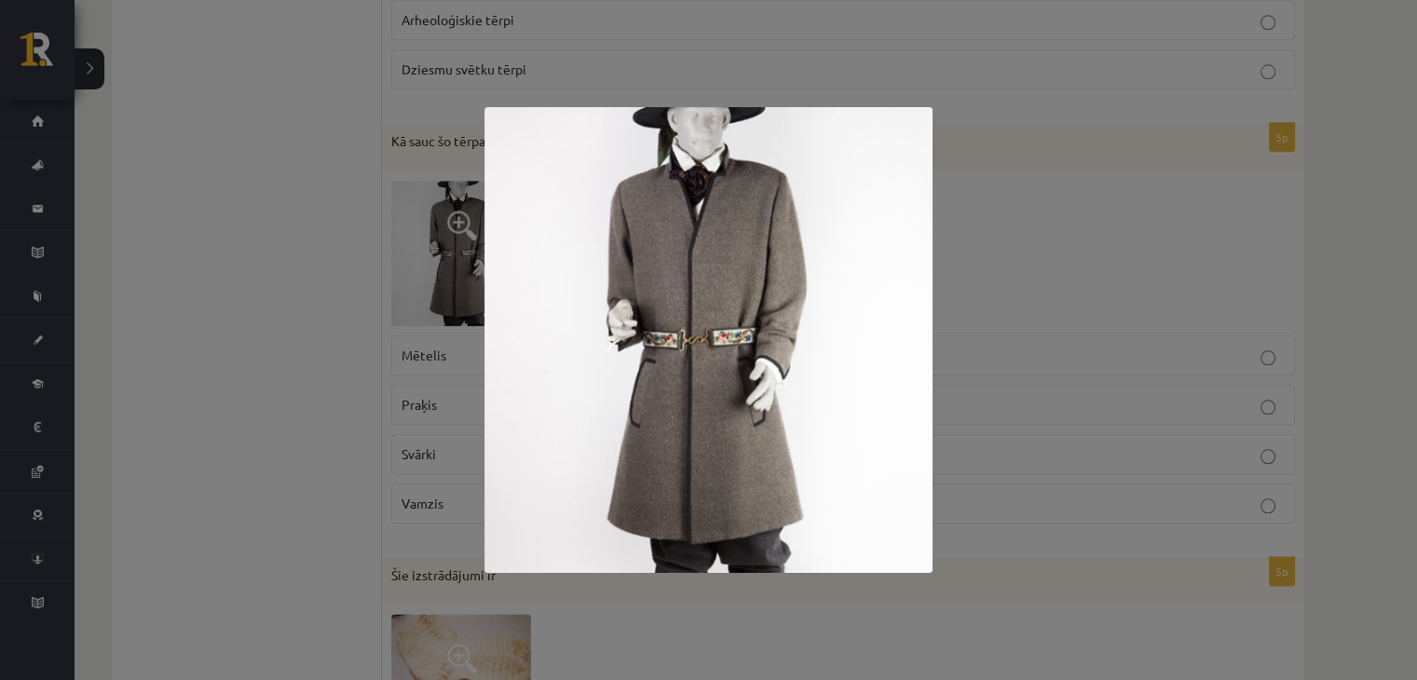
scroll to position [2111, 0]
click at [205, 196] on div at bounding box center [708, 340] width 1417 height 680
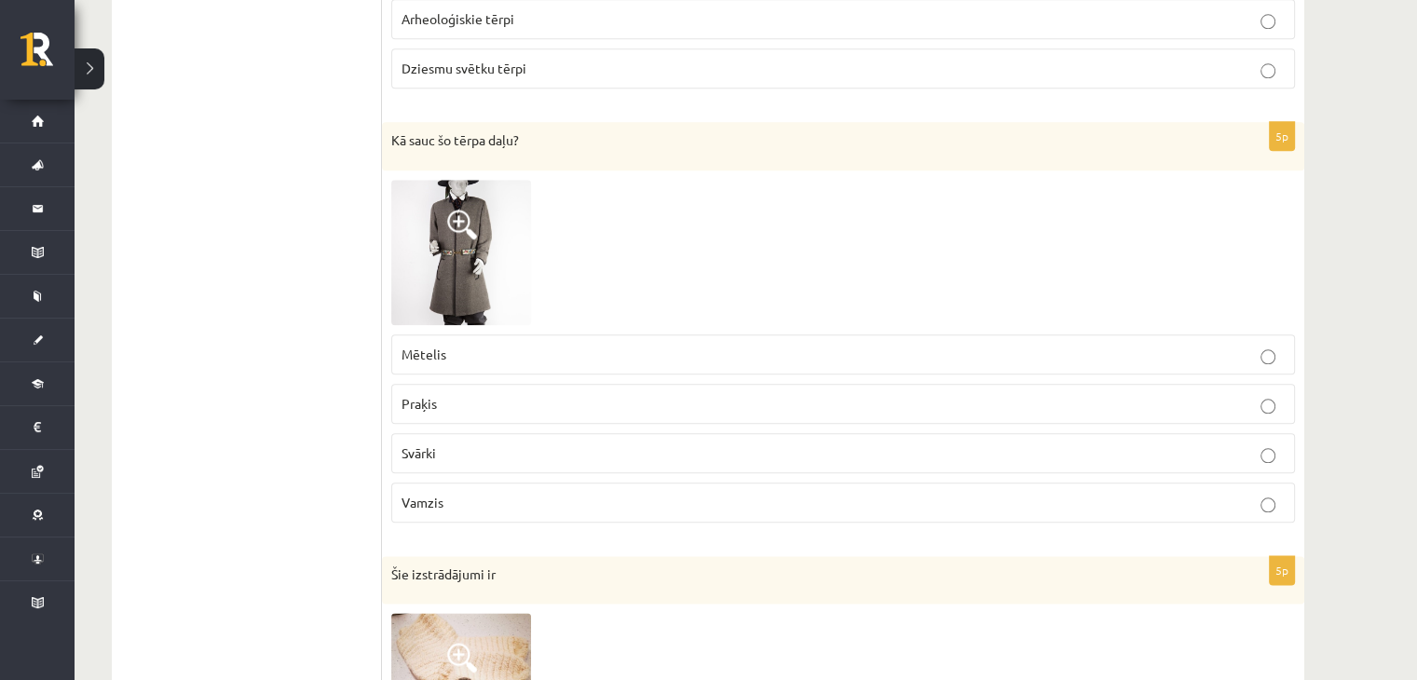
click at [477, 325] on fieldset "Mētelis Praķis Svārki Vamzis" at bounding box center [843, 426] width 904 height 203
click at [463, 245] on img at bounding box center [461, 252] width 140 height 145
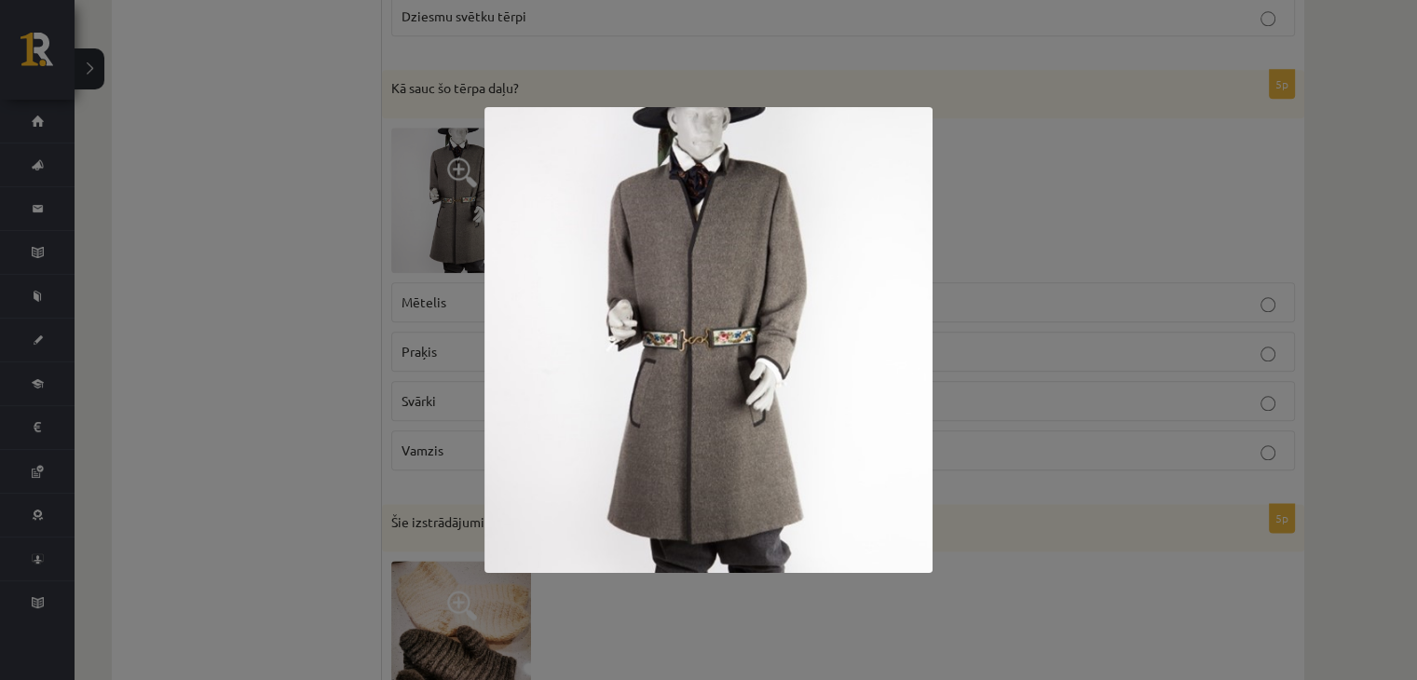
scroll to position [2236, 0]
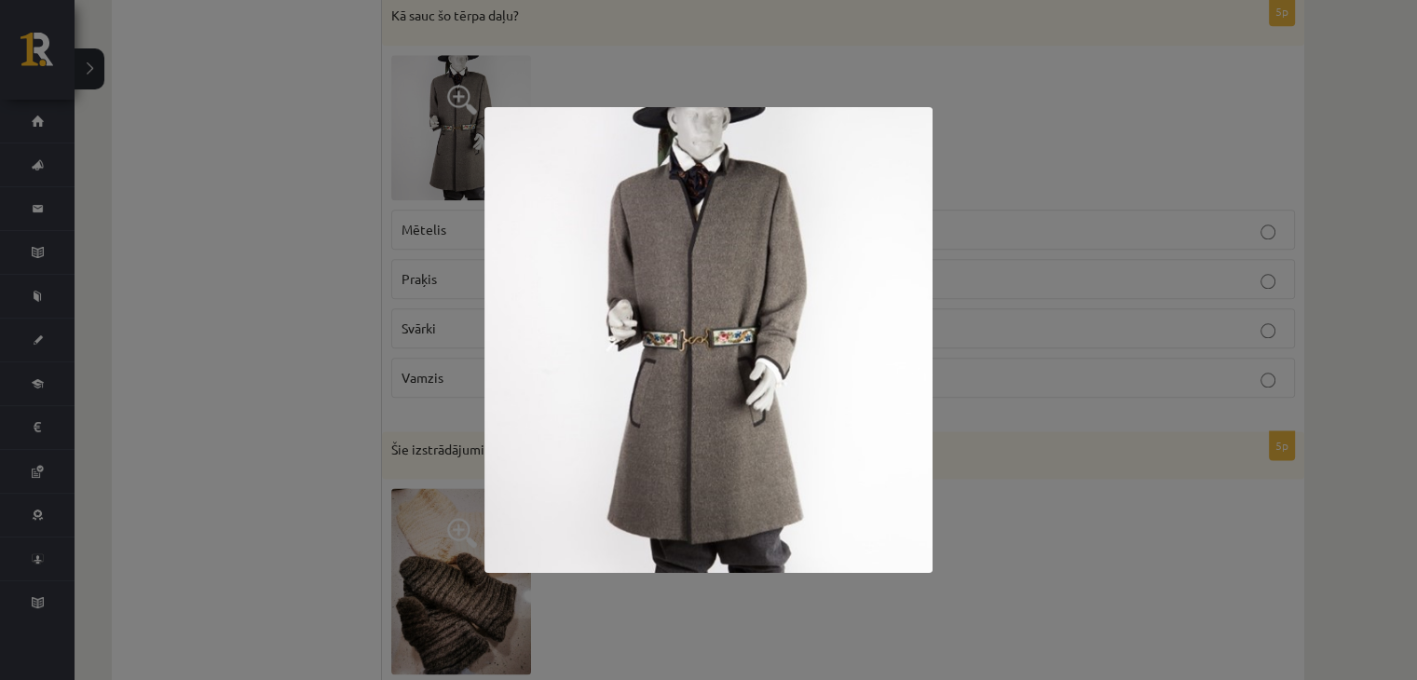
click at [425, 221] on div at bounding box center [708, 340] width 1417 height 680
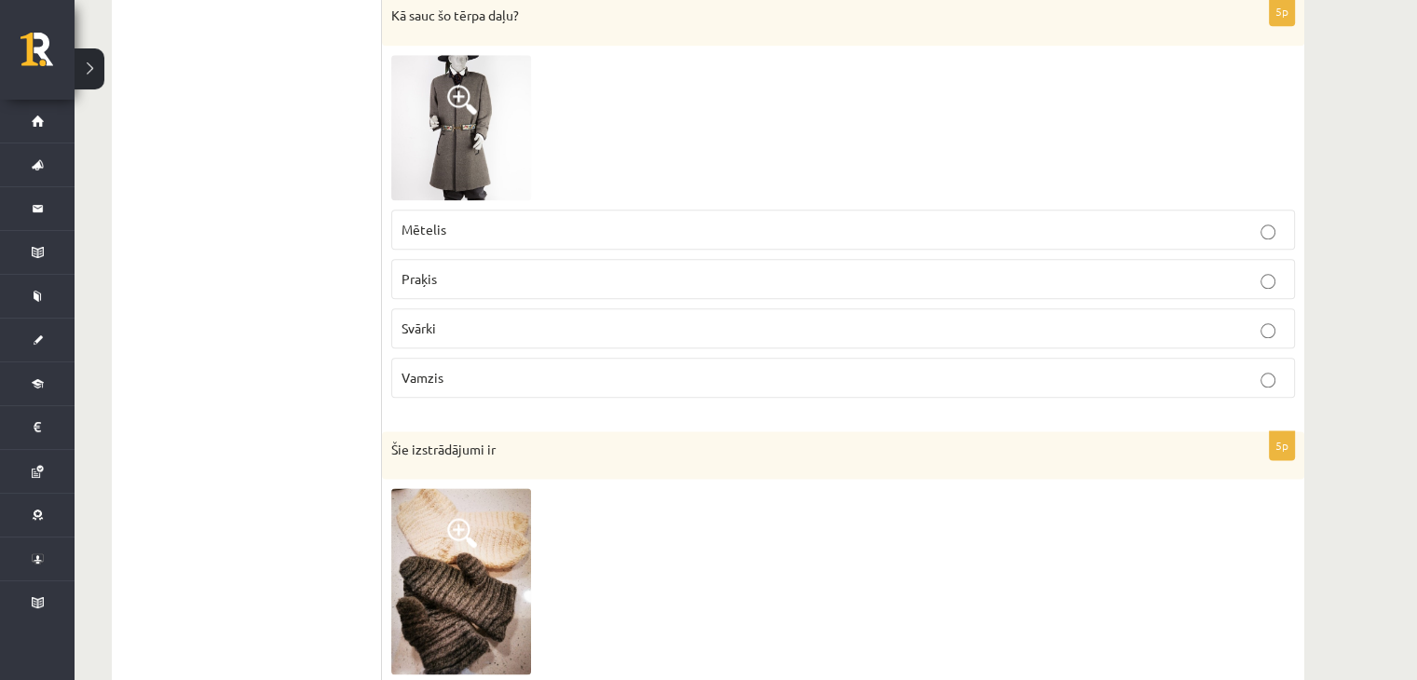
click at [426, 221] on span "Mētelis" at bounding box center [424, 229] width 45 height 17
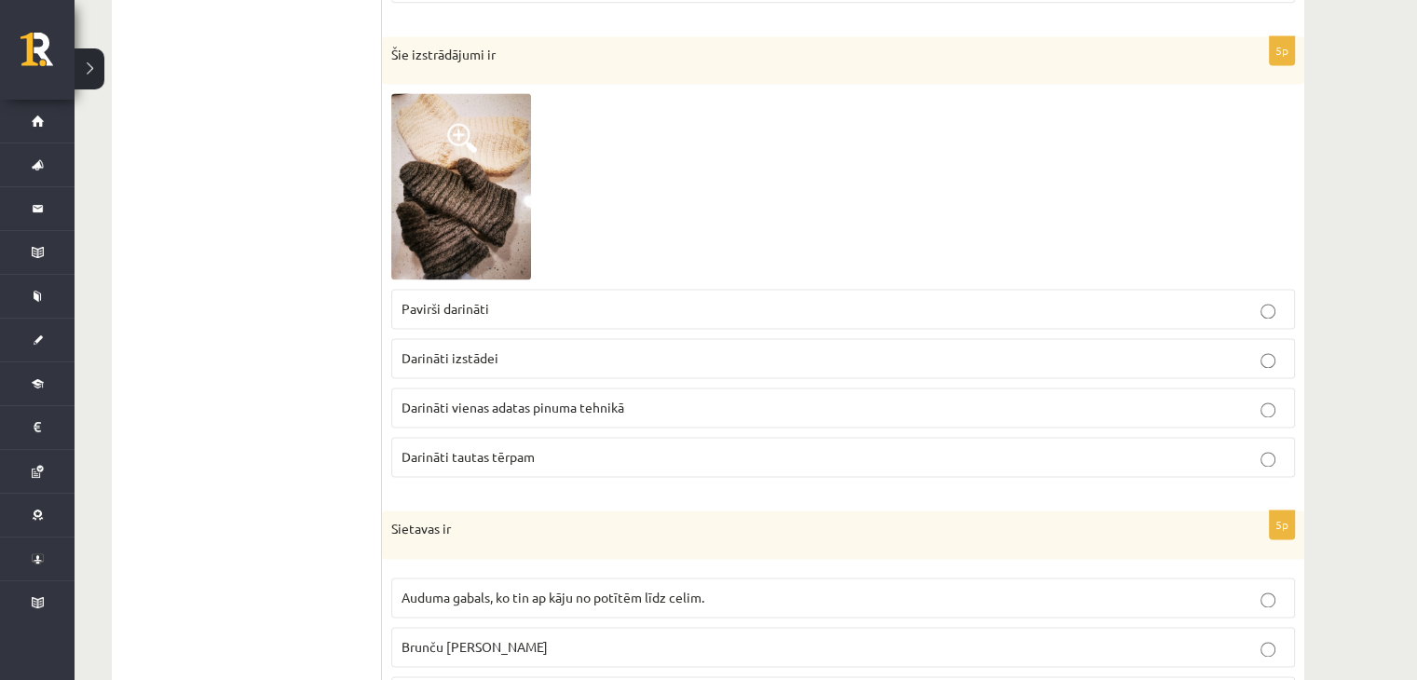
scroll to position [2609, 0]
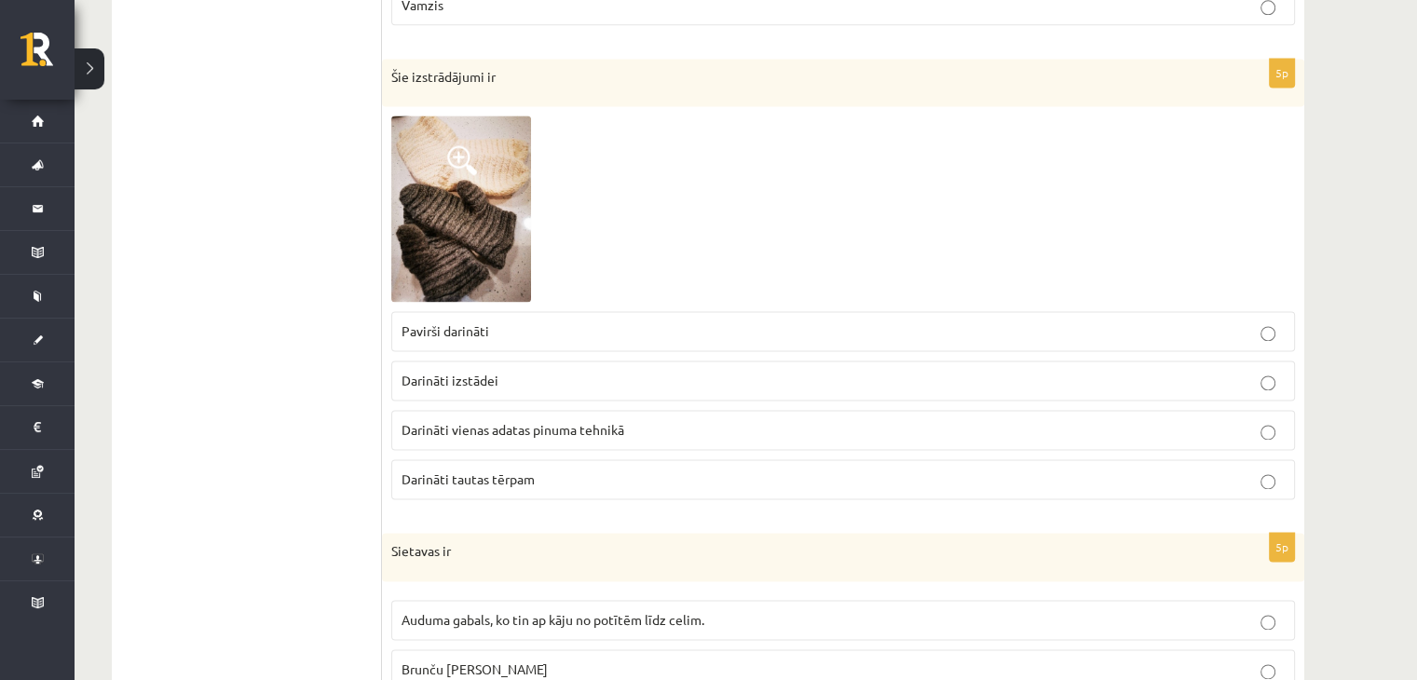
click at [487, 180] on img at bounding box center [461, 209] width 140 height 186
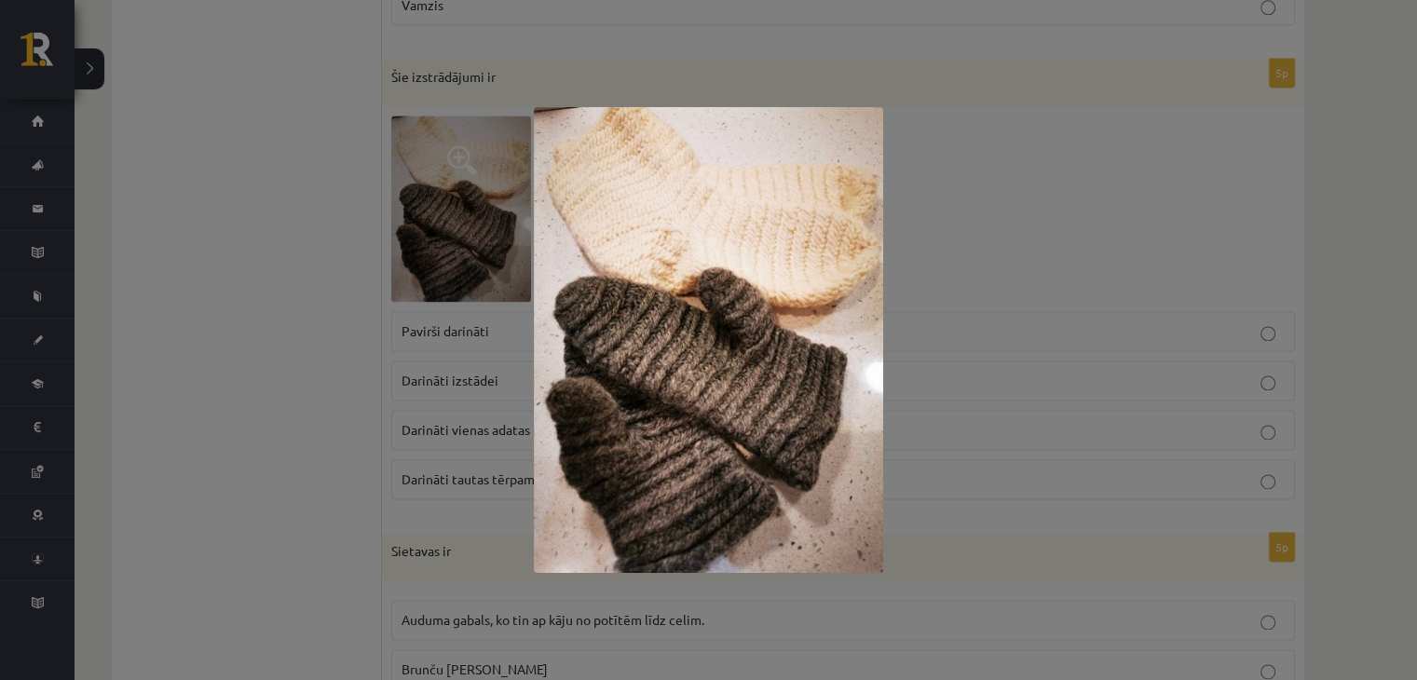
click at [275, 259] on div at bounding box center [708, 340] width 1417 height 680
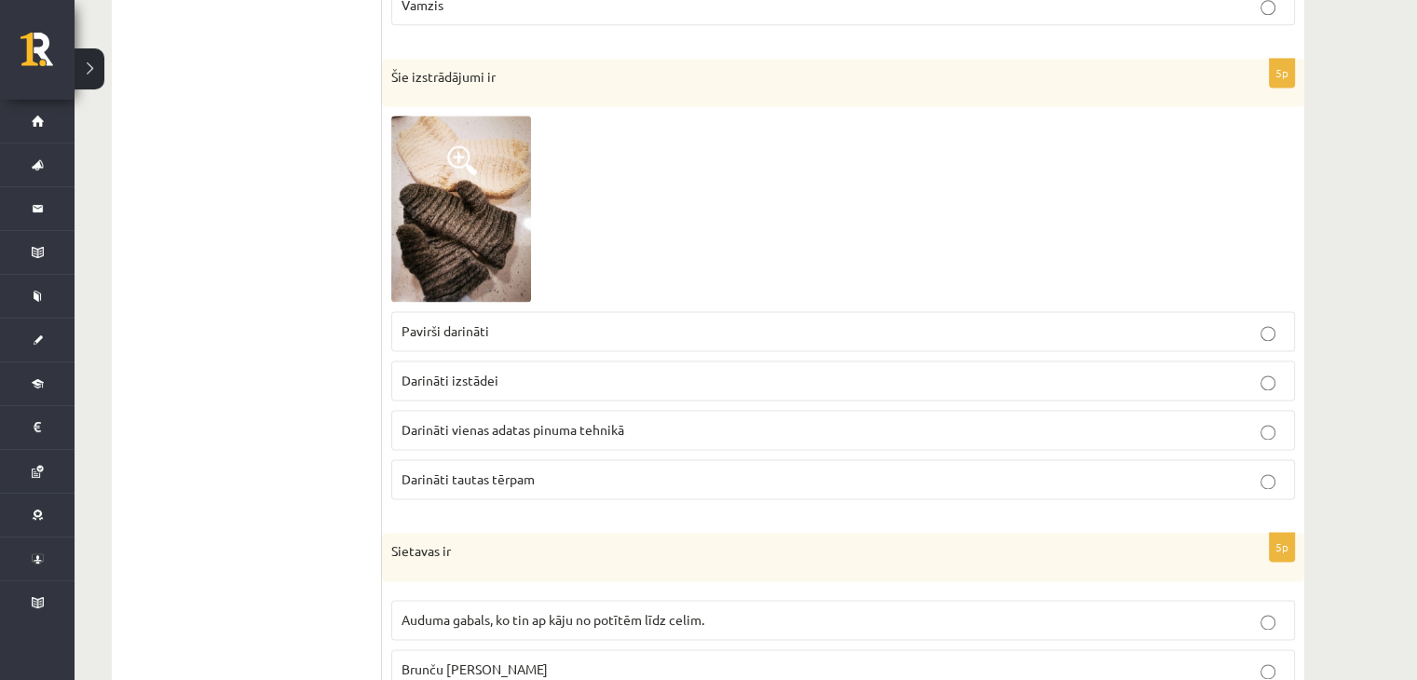
click at [471, 420] on p "Darināti vienas adatas pinuma tehnikā" at bounding box center [843, 430] width 883 height 20
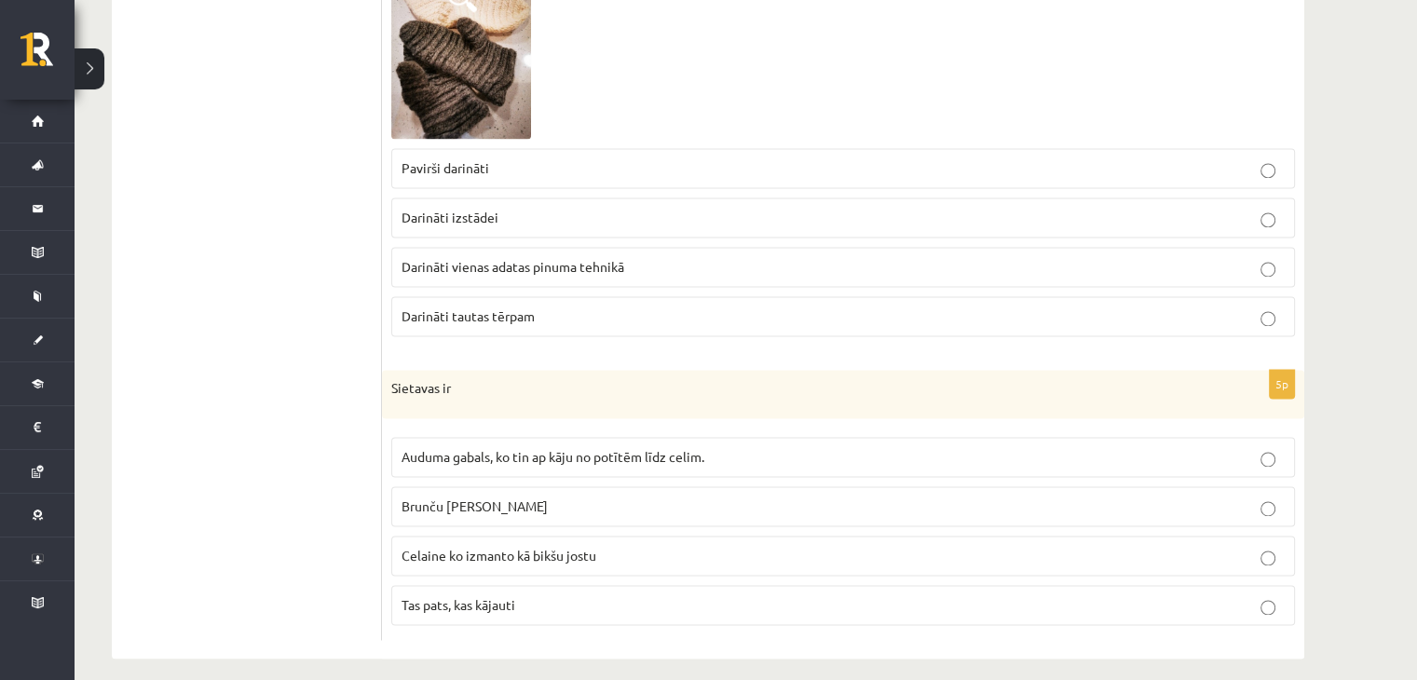
scroll to position [2777, 0]
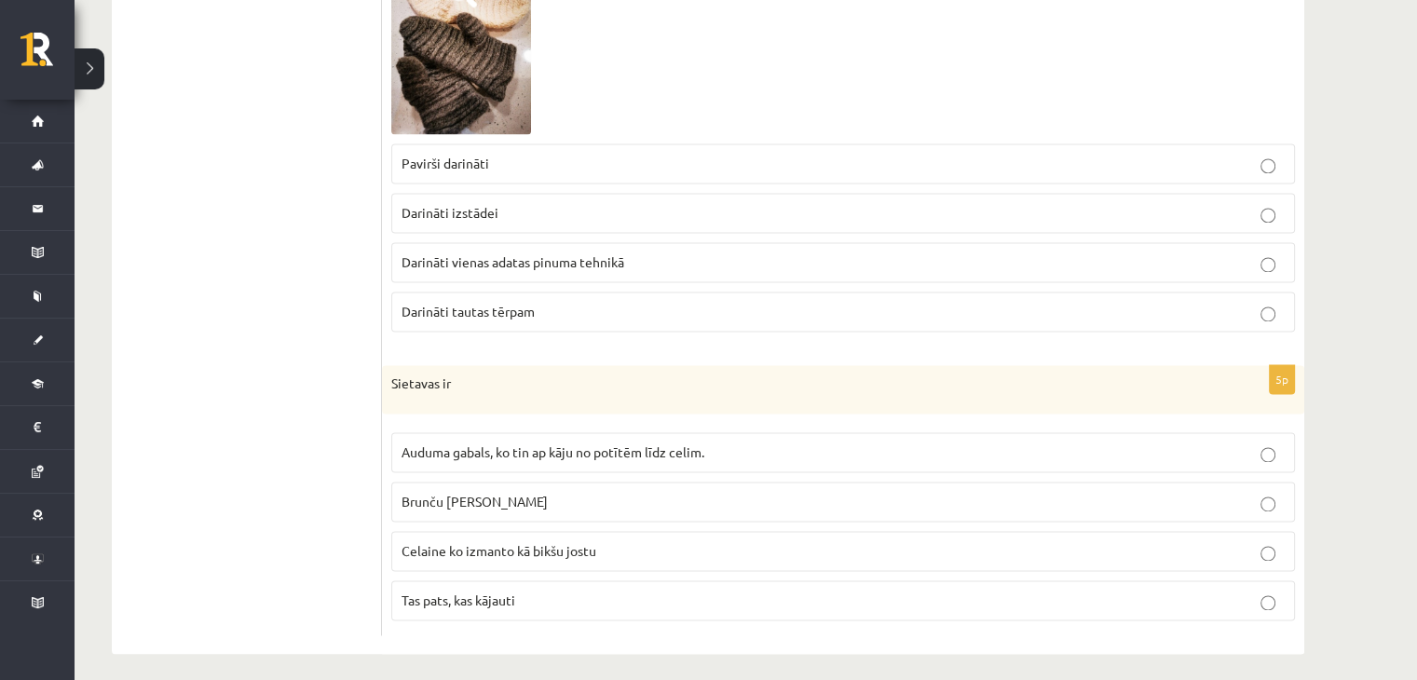
drag, startPoint x: 368, startPoint y: 374, endPoint x: 539, endPoint y: 534, distance: 234.0
click at [384, 368] on div "Sietavas ir" at bounding box center [843, 389] width 922 height 48
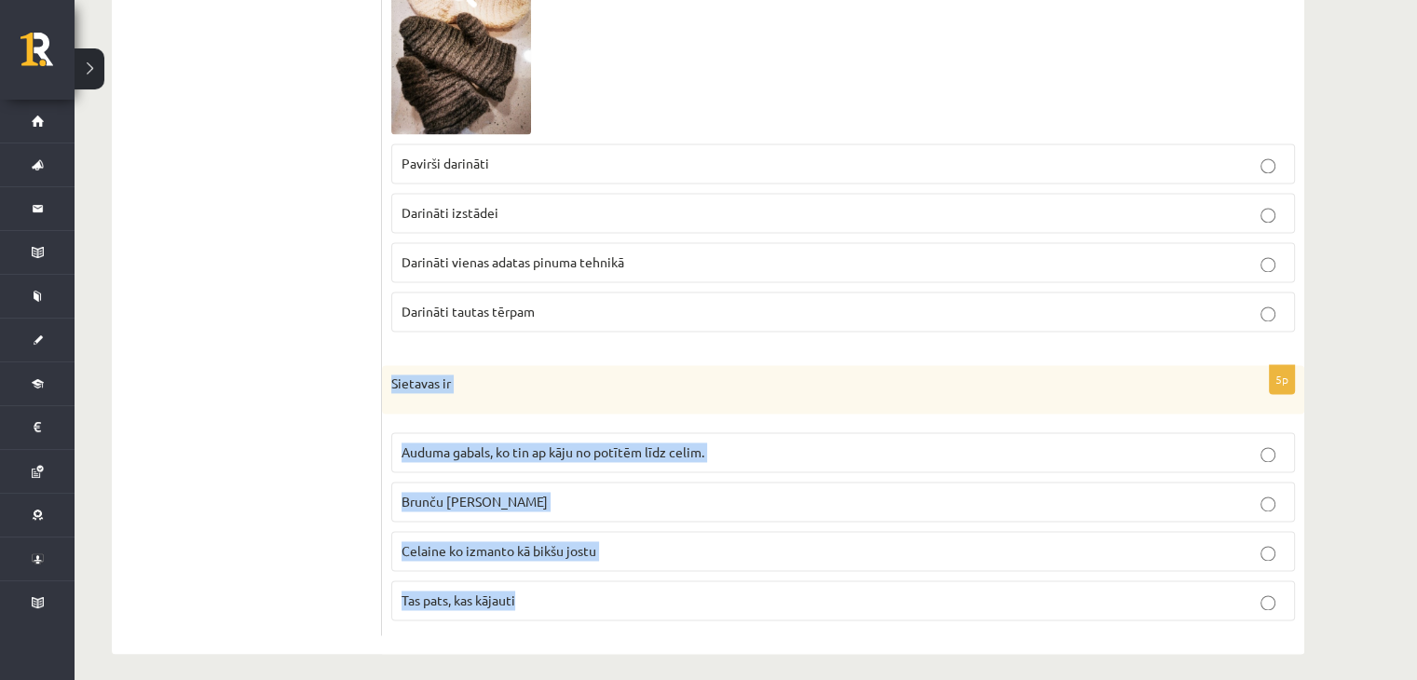
drag, startPoint x: 388, startPoint y: 368, endPoint x: 601, endPoint y: 616, distance: 327.1
click at [583, 570] on div "5p Sietavas ir Auduma gabals, ko tin ap kāju no potītēm līdz celim. Brunču jost…" at bounding box center [843, 500] width 922 height 270
copy div "Sietavas ir Auduma gabals, ko tin ap kāju no potītēm līdz celim. Brunču josta C…"
click at [417, 444] on span "Auduma gabals, ko tin ap kāju no potītēm līdz celim." at bounding box center [553, 452] width 303 height 17
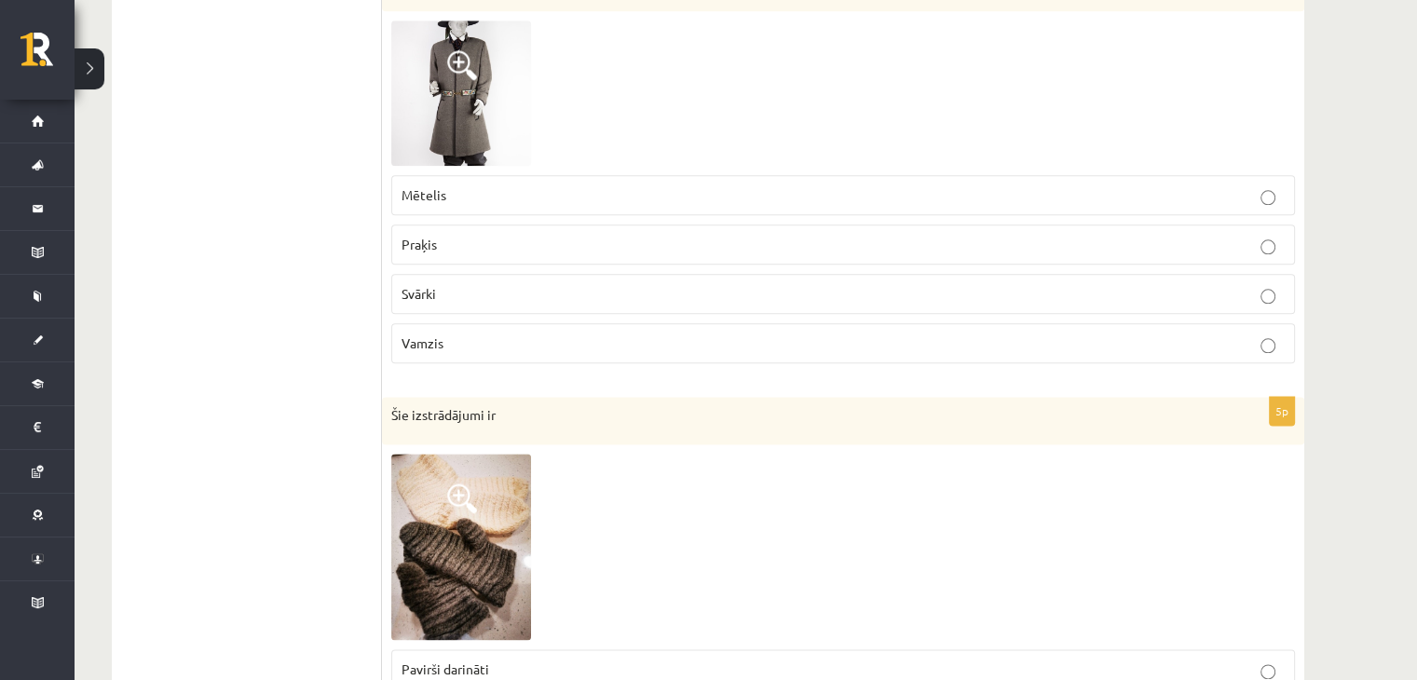
scroll to position [0, 0]
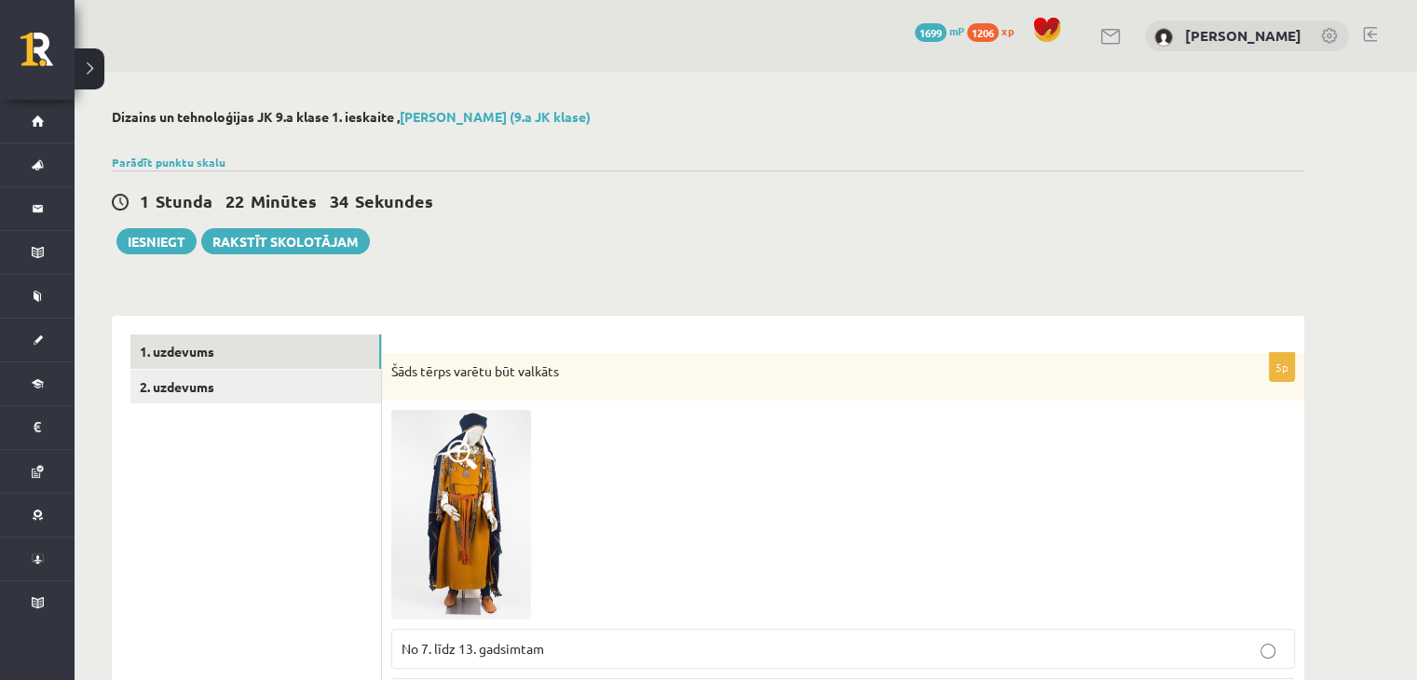
drag, startPoint x: 214, startPoint y: 500, endPoint x: 332, endPoint y: -81, distance: 593.2
click at [188, 377] on link "2. uzdevums" at bounding box center [255, 387] width 251 height 34
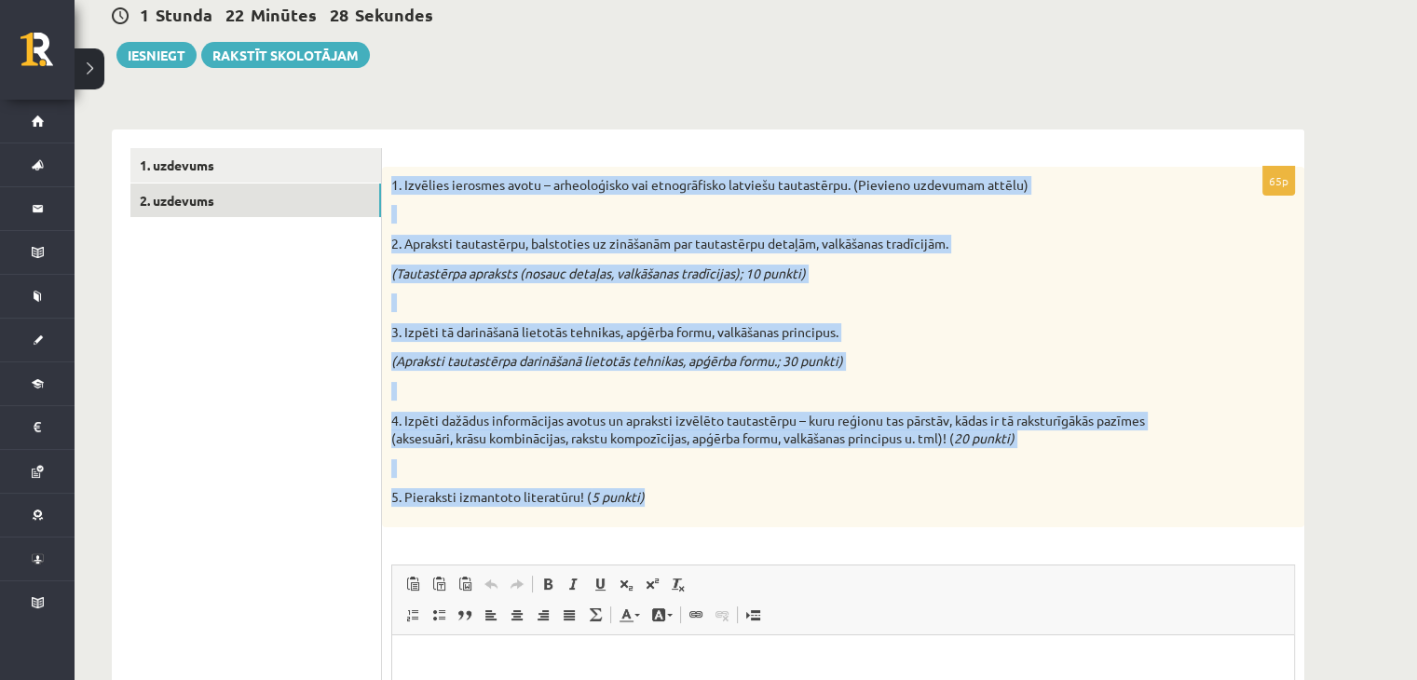
drag, startPoint x: 645, startPoint y: 497, endPoint x: 387, endPoint y: 184, distance: 405.8
click at [387, 184] on div "1. Izvēlies ierosmes avotu – arheoloģisko vai etnogrāfisko latviešu tautastērpu…" at bounding box center [843, 347] width 922 height 361
copy div "1. Izvēlies ierosmes avotu – arheoloģisko vai etnogrāfisko latviešu tautastērpu…"
click at [280, 360] on ul "1. uzdevums 2. uzdevums" at bounding box center [256, 550] width 252 height 804
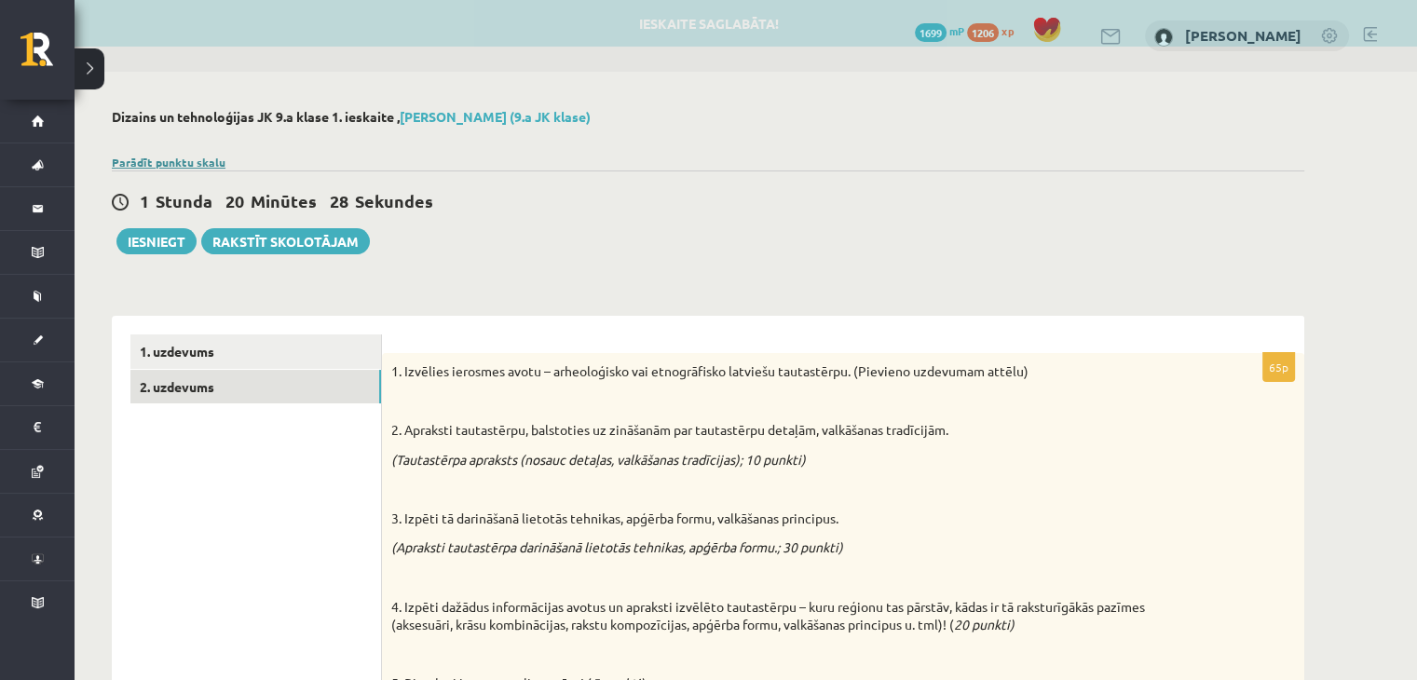
click at [168, 159] on link "Parādīt punktu skalu" at bounding box center [169, 162] width 114 height 15
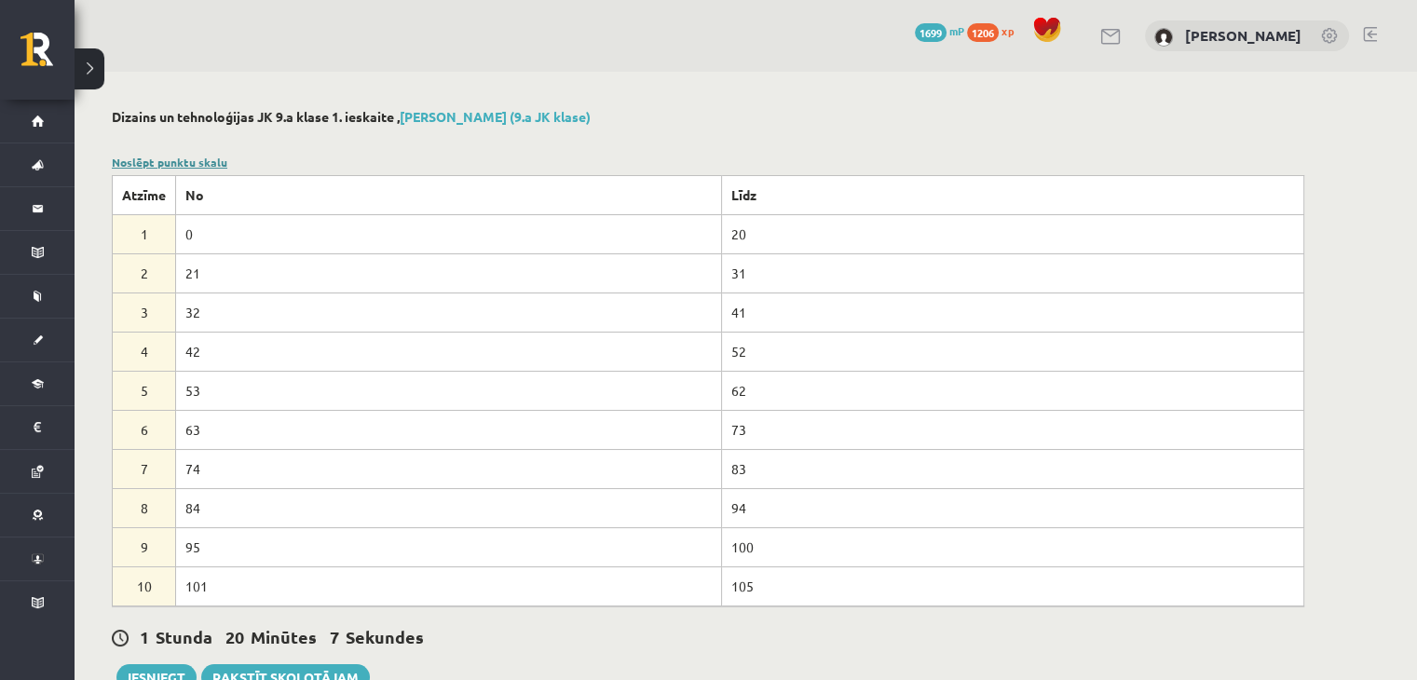
click at [164, 161] on link "Noslēpt punktu skalu" at bounding box center [170, 162] width 116 height 15
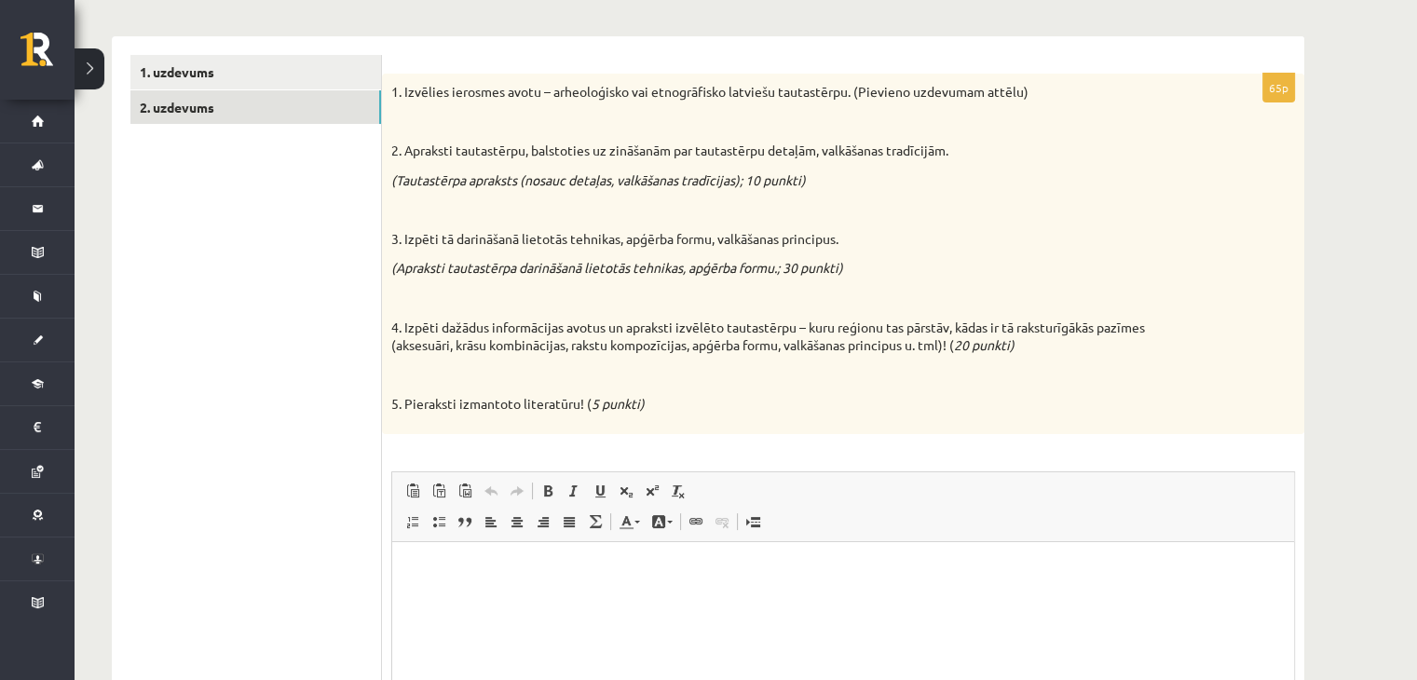
scroll to position [497, 0]
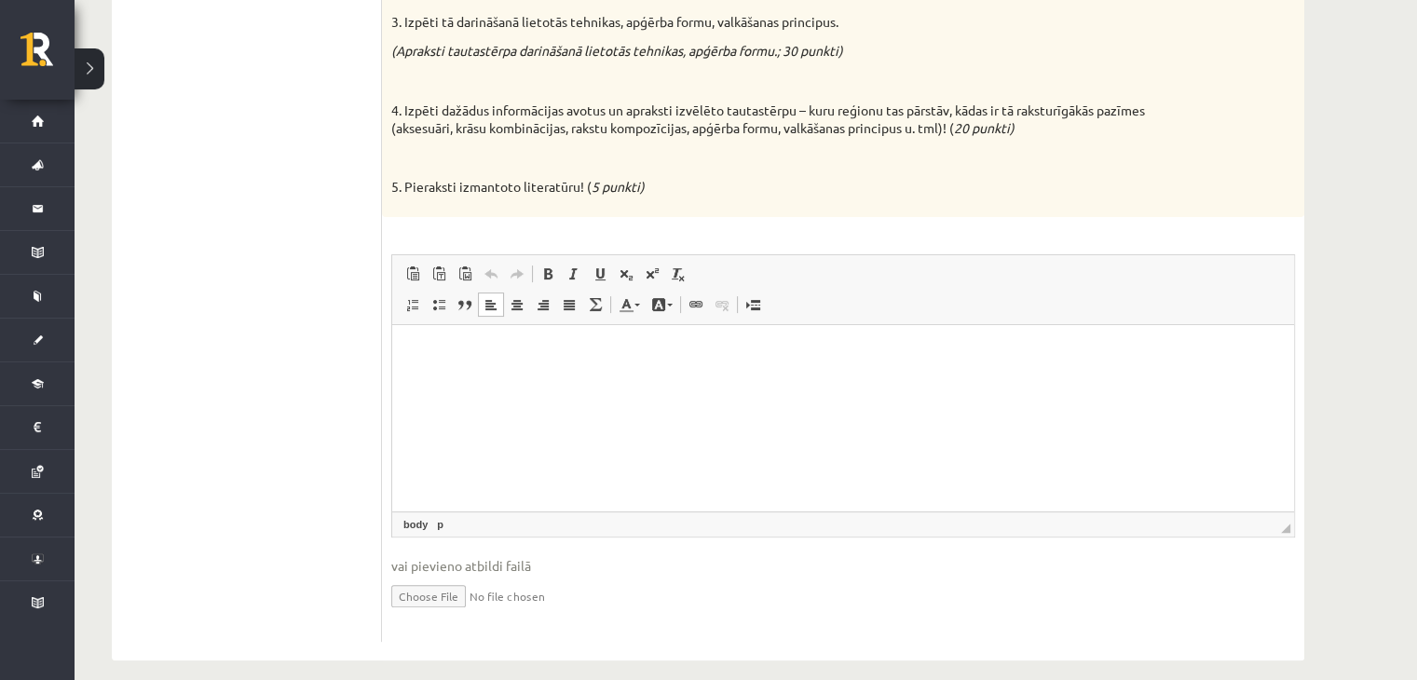
click at [553, 381] on html at bounding box center [843, 352] width 902 height 57
click at [732, 381] on html at bounding box center [843, 352] width 902 height 57
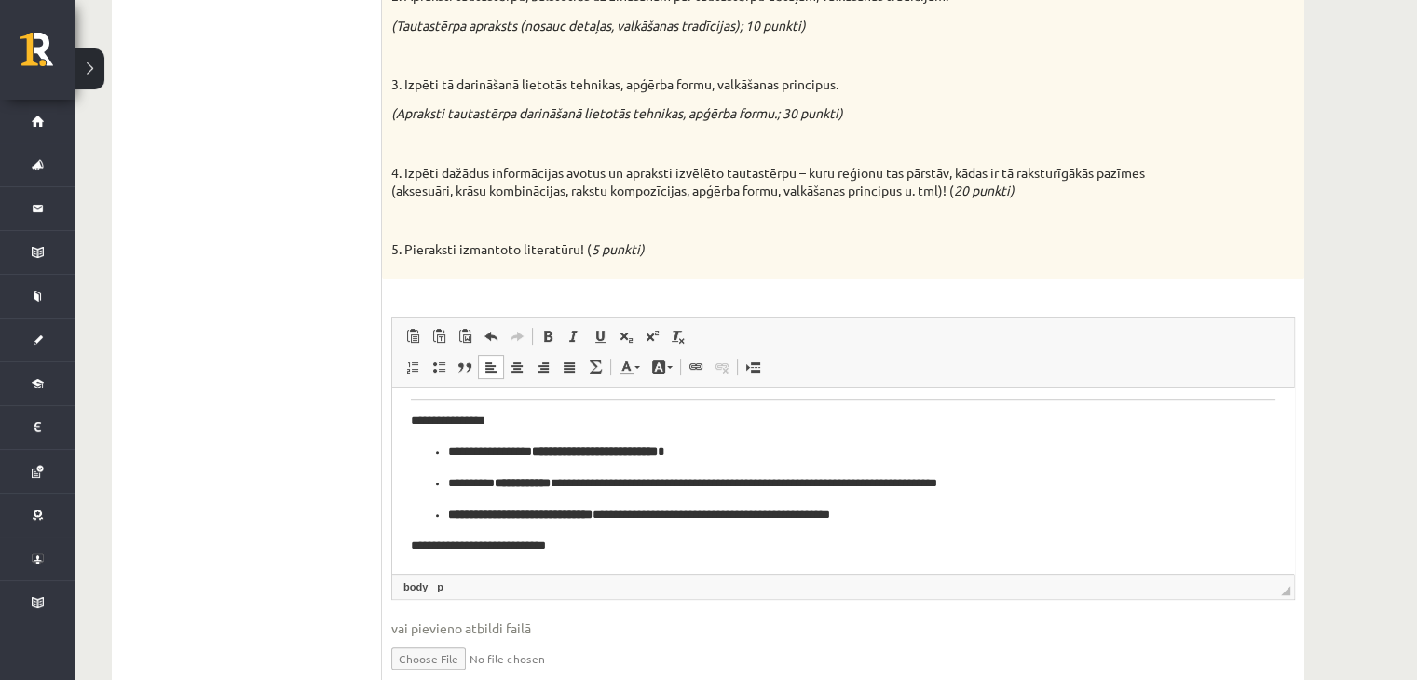
scroll to position [1316, 0]
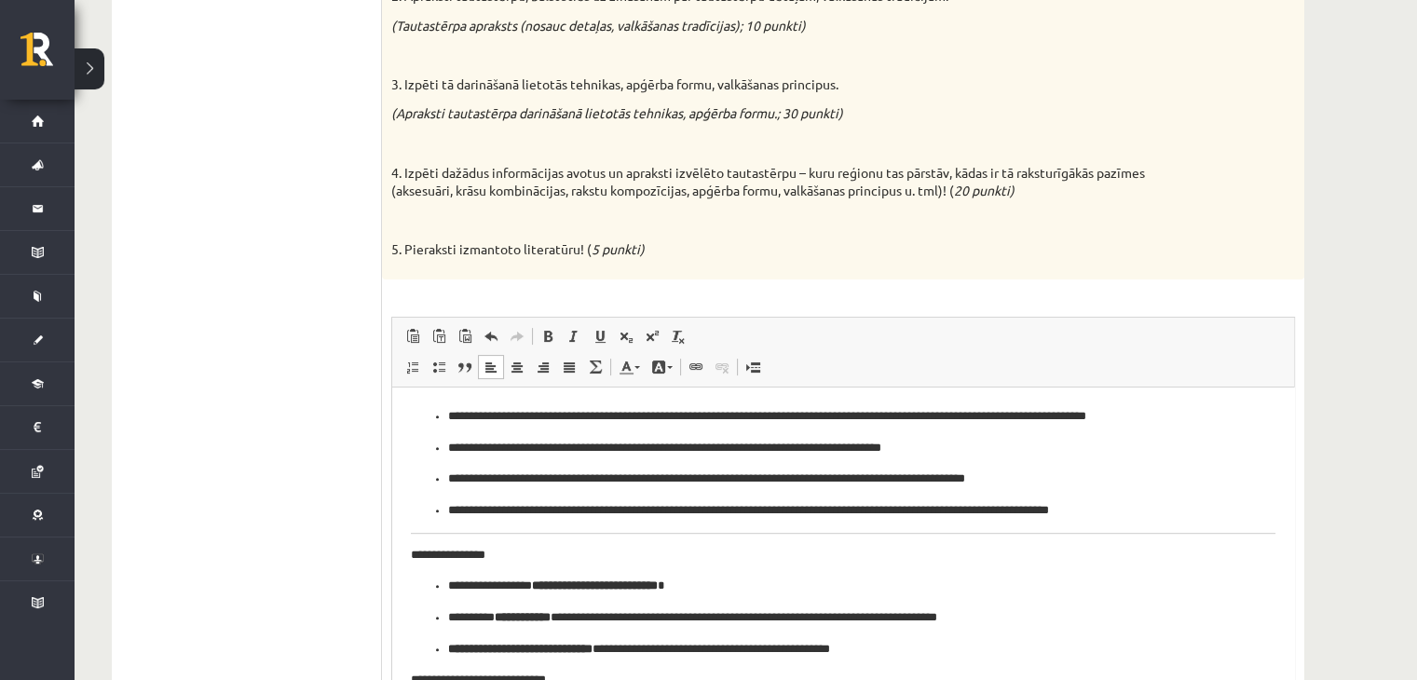
drag, startPoint x: 1288, startPoint y: 588, endPoint x: 1319, endPoint y: 723, distance: 138.8
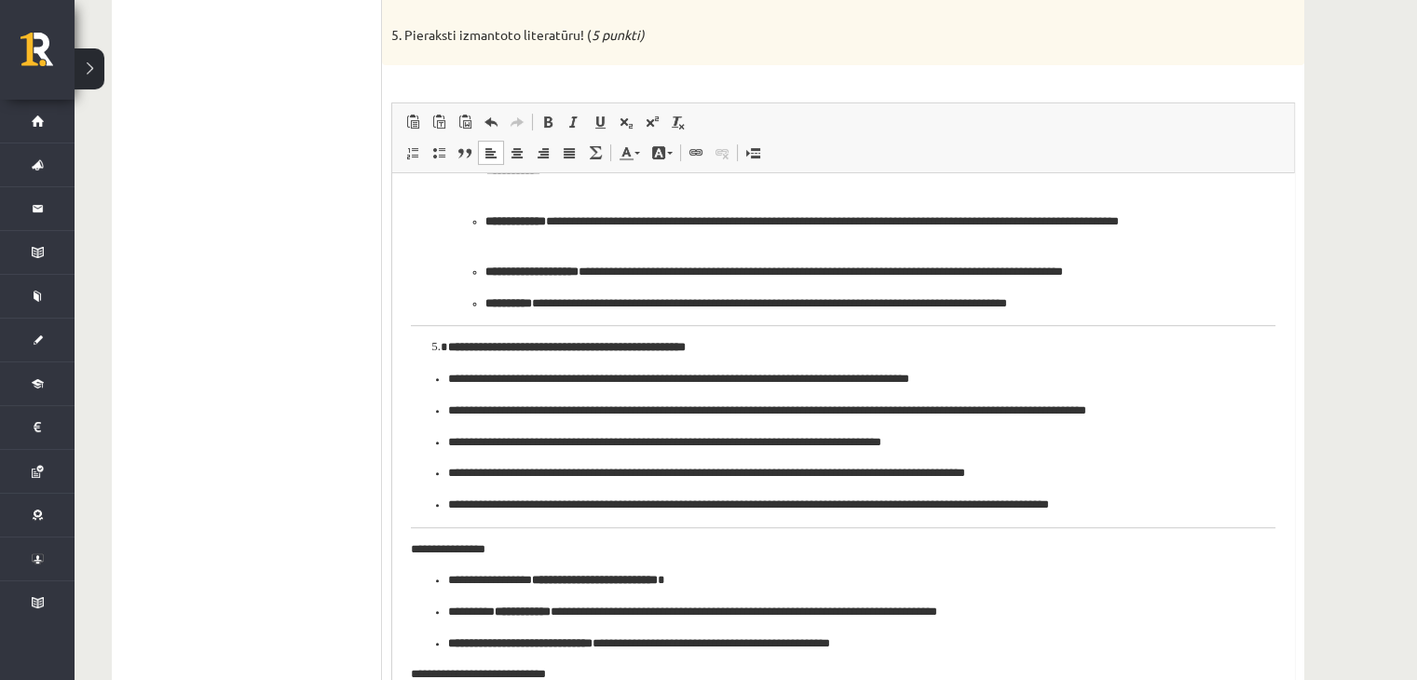
scroll to position [1108, 0]
drag, startPoint x: 1287, startPoint y: 514, endPoint x: 1383, endPoint y: 721, distance: 228.0
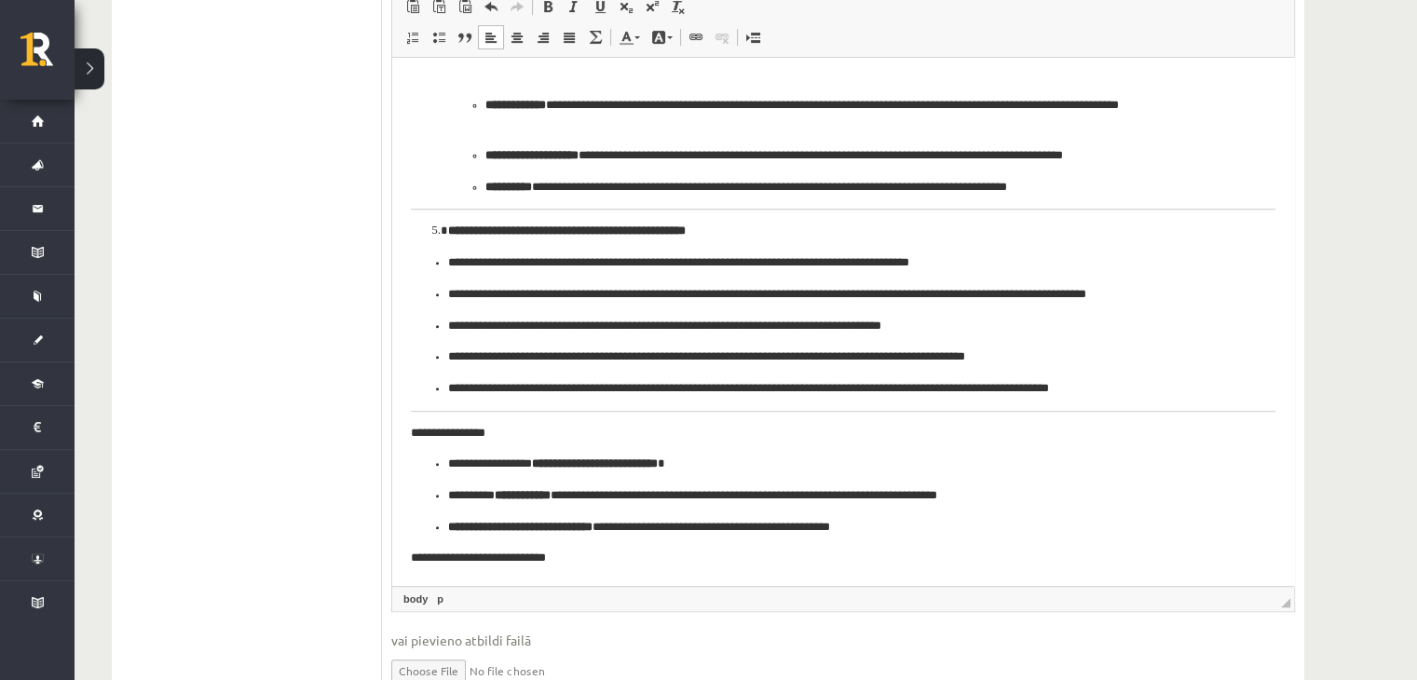
scroll to position [856, 0]
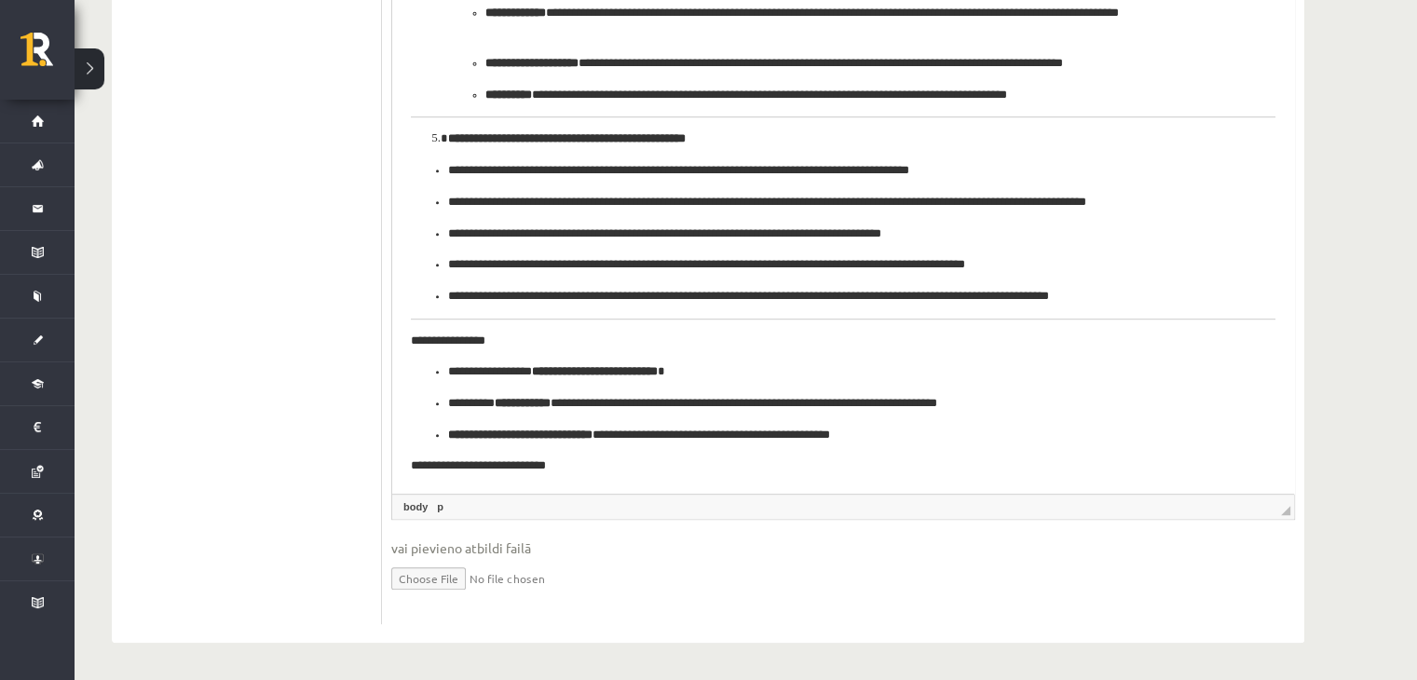
click at [1290, 520] on fieldset "Rich Text Editor, wiswyg-editor-user-answer-47433803049460 Панели инструментов …" at bounding box center [843, 255] width 904 height 720
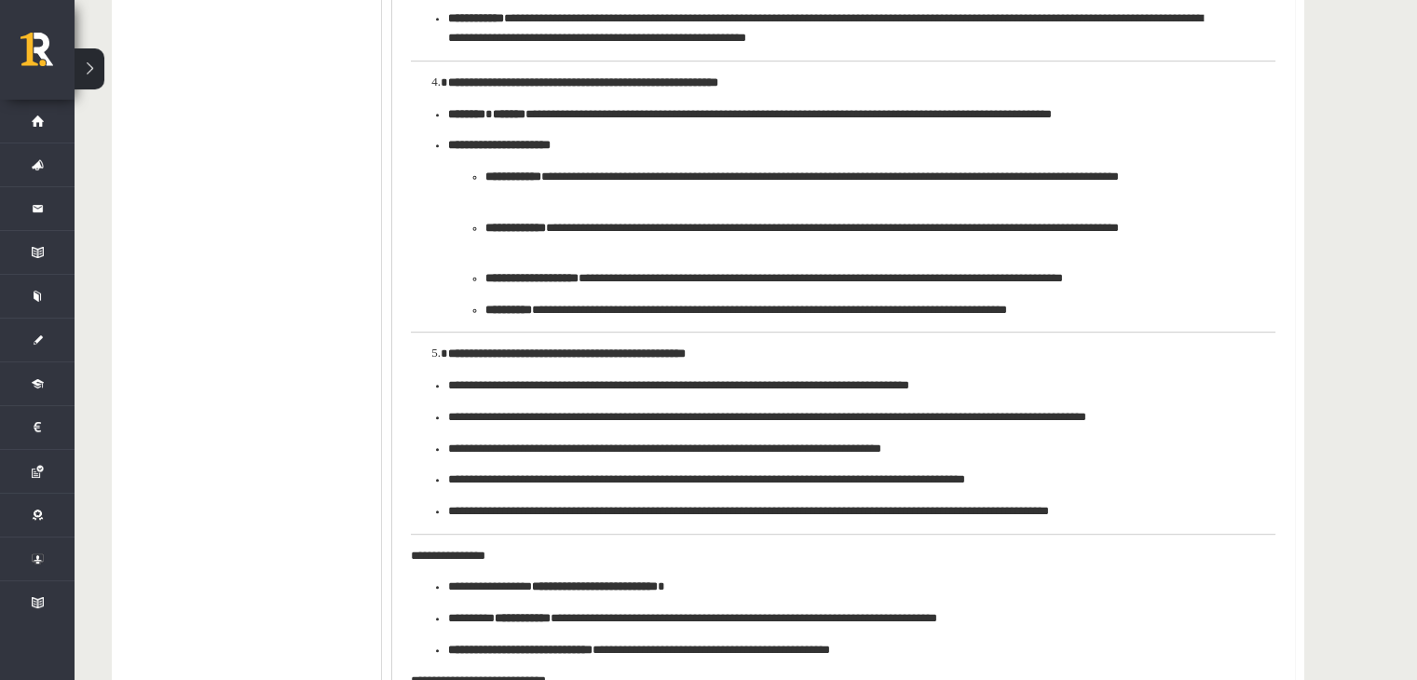
drag, startPoint x: 1286, startPoint y: 508, endPoint x: 1387, endPoint y: 605, distance: 139.7
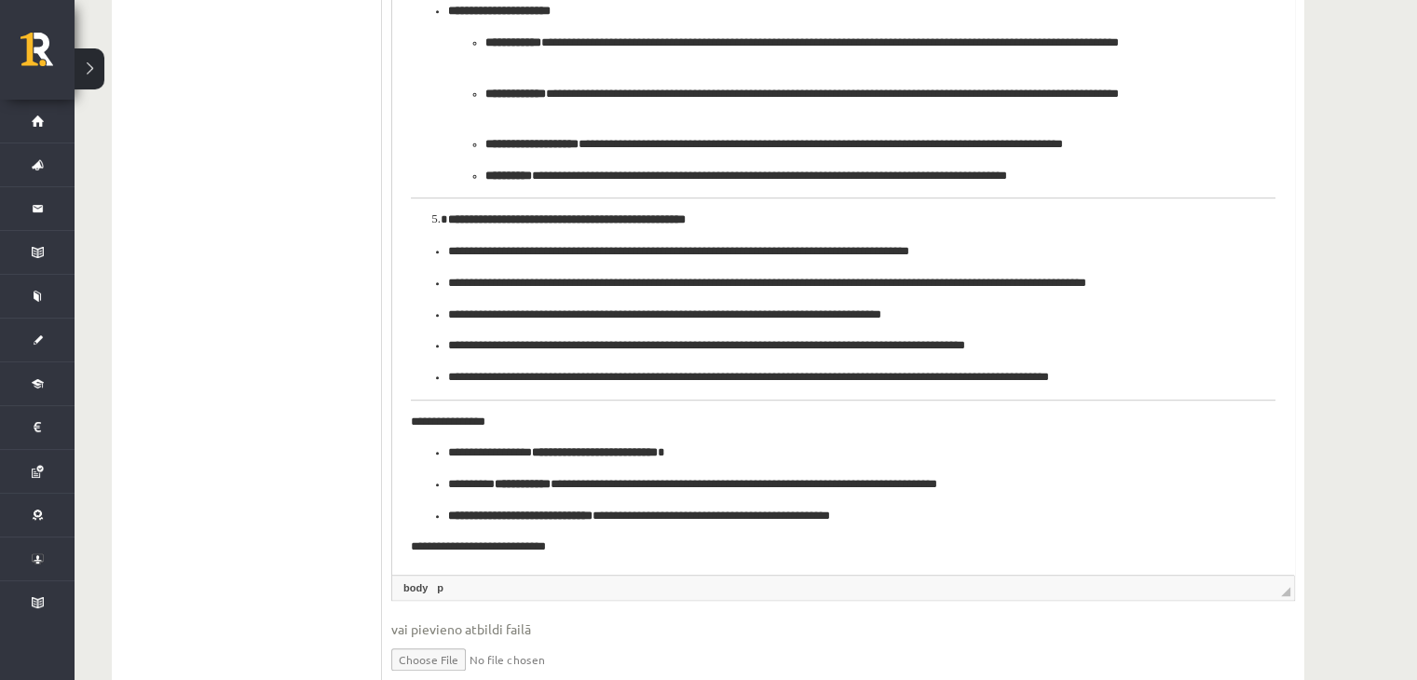
scroll to position [1068, 0]
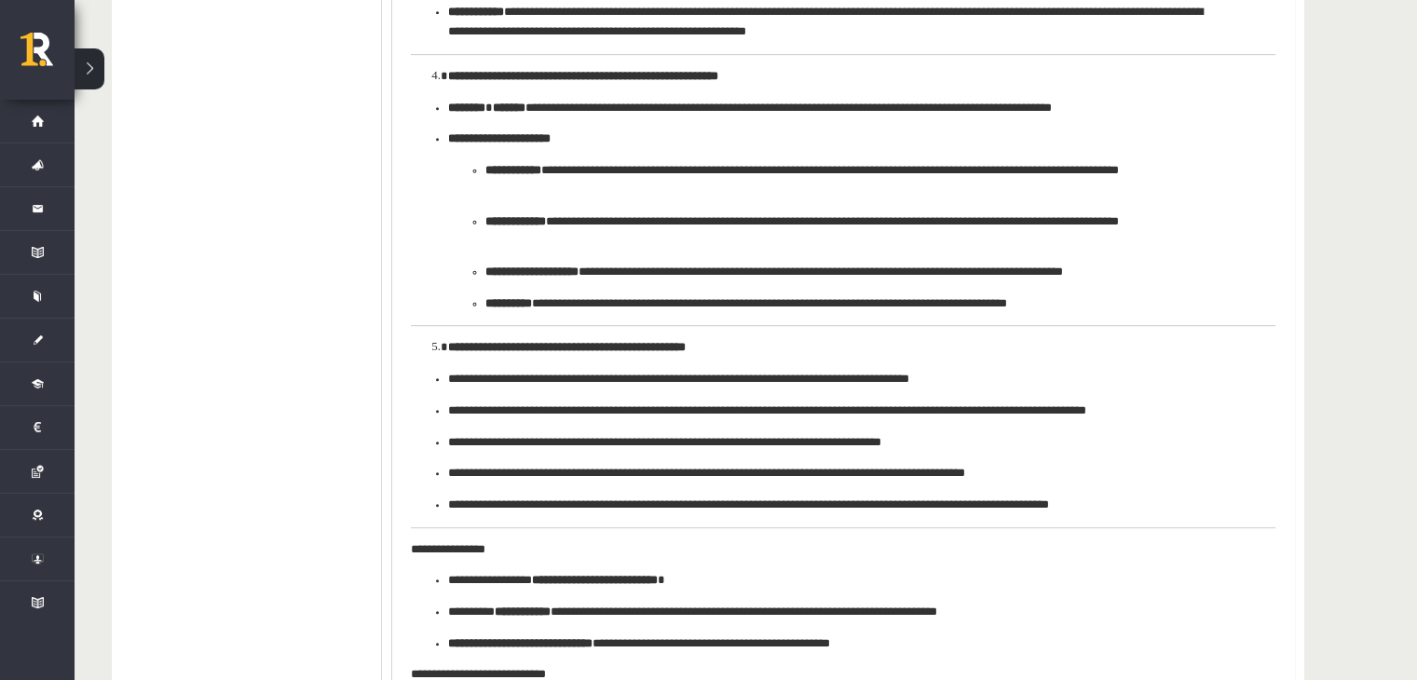
drag, startPoint x: 1283, startPoint y: 513, endPoint x: 1300, endPoint y: 712, distance: 199.2
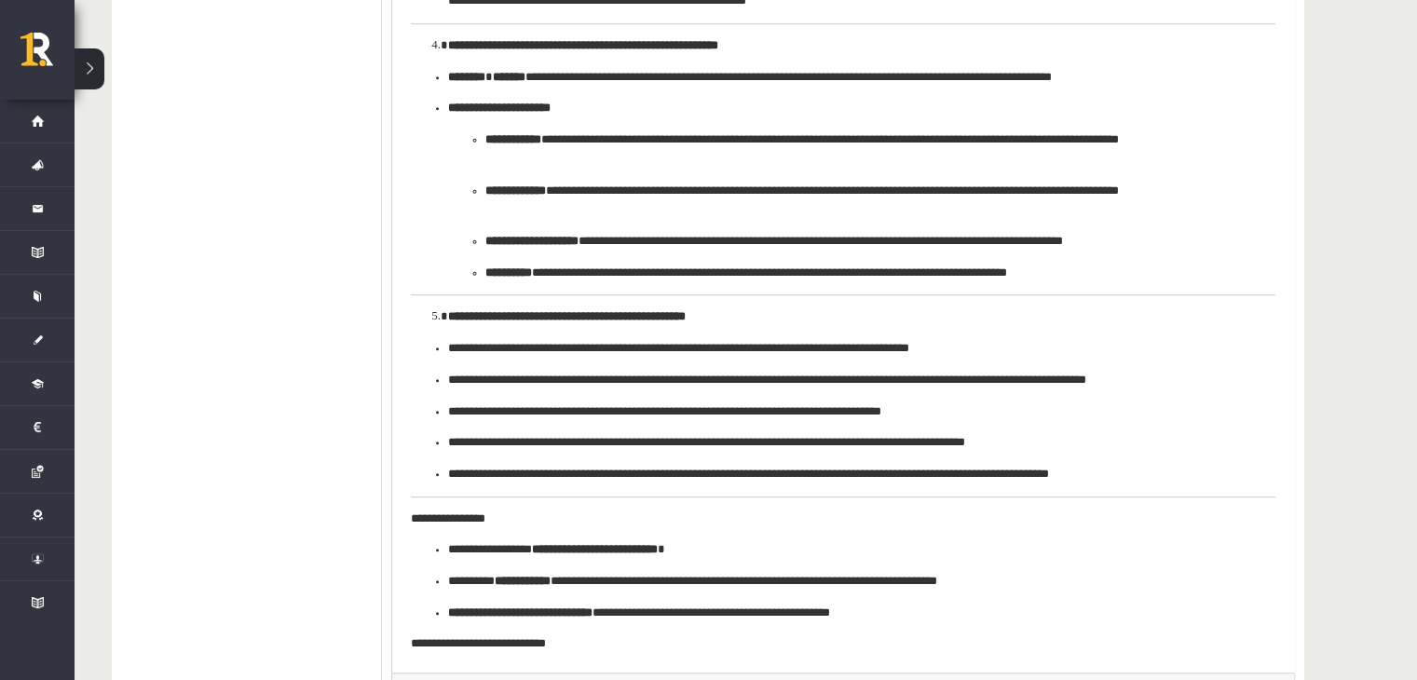
scroll to position [516, 0]
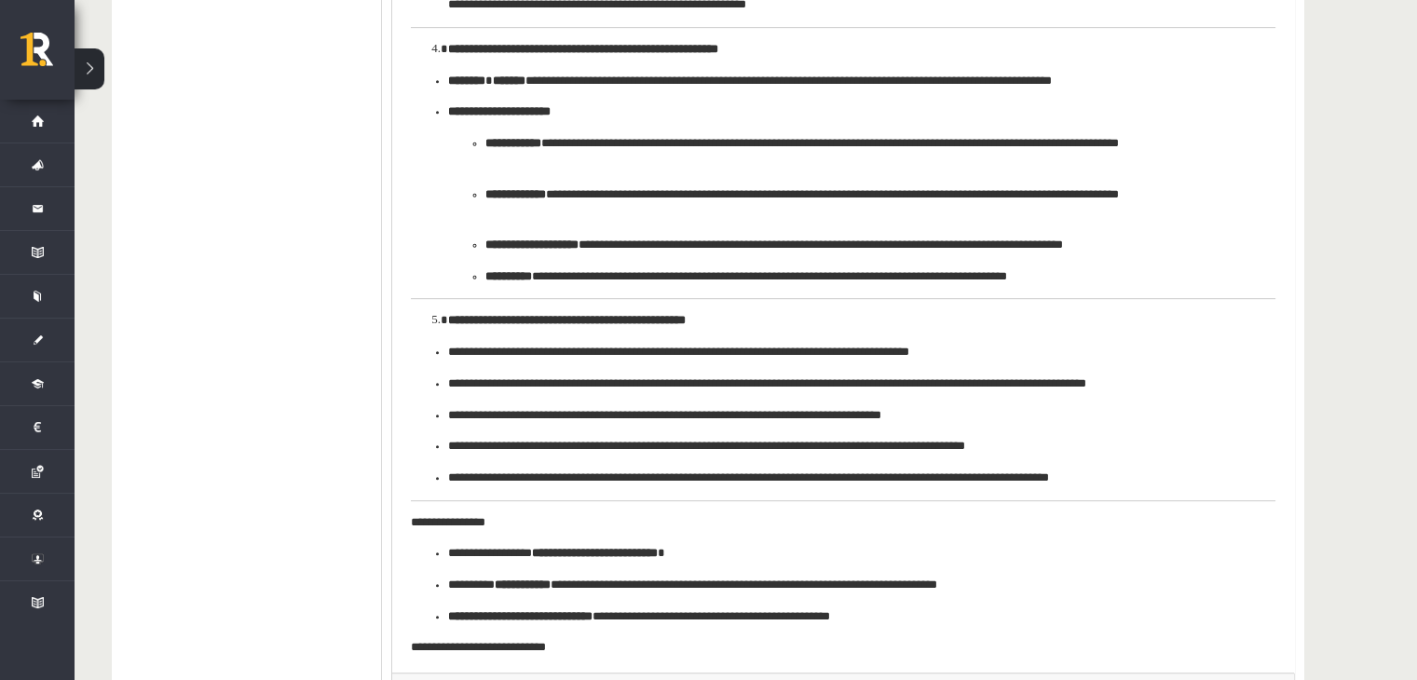
drag, startPoint x: 1288, startPoint y: 513, endPoint x: 1303, endPoint y: 695, distance: 182.3
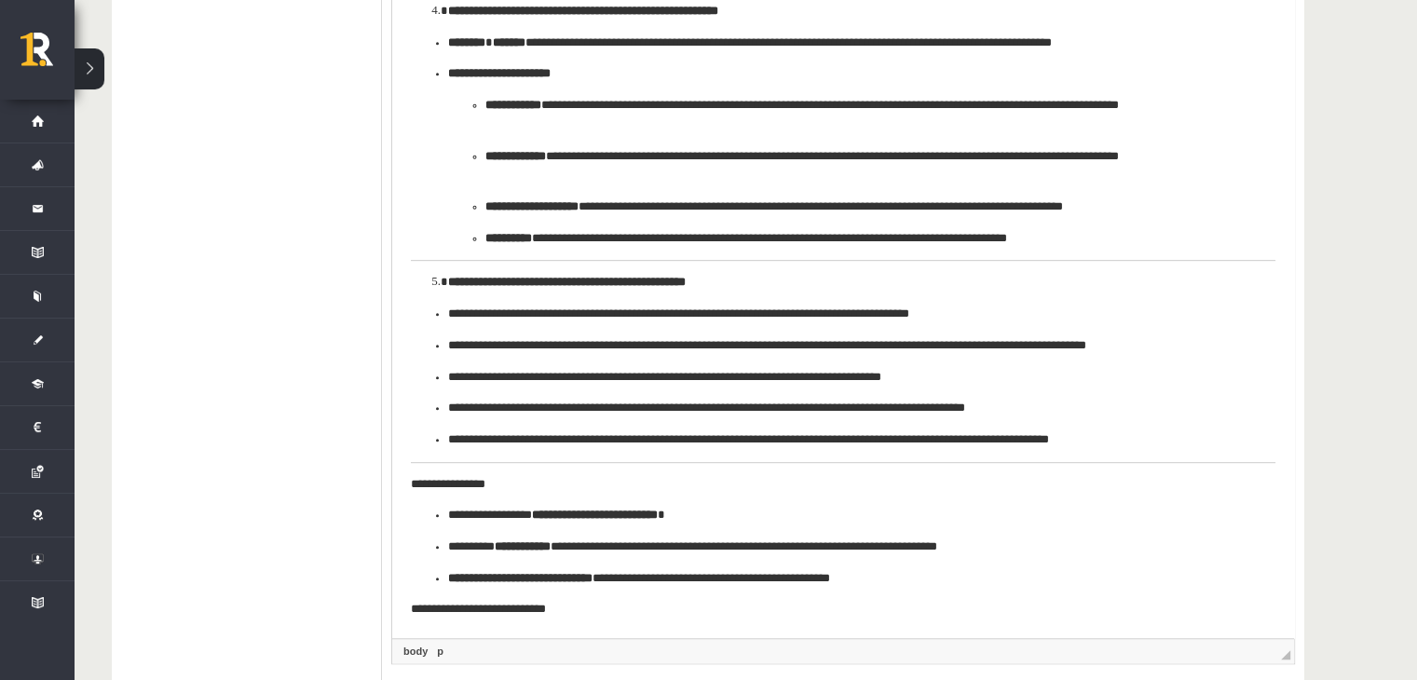
scroll to position [373, 0]
drag, startPoint x: 1283, startPoint y: 506, endPoint x: 1322, endPoint y: 650, distance: 149.6
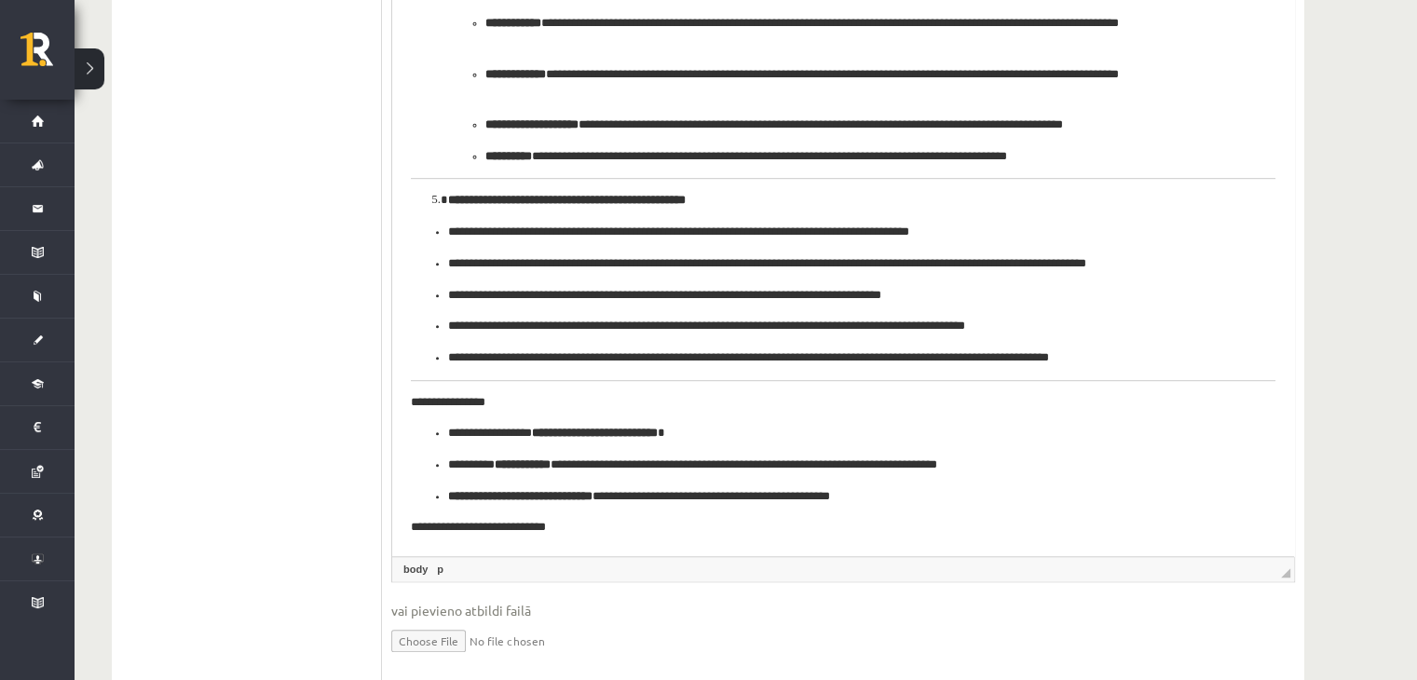
scroll to position [1592, 0]
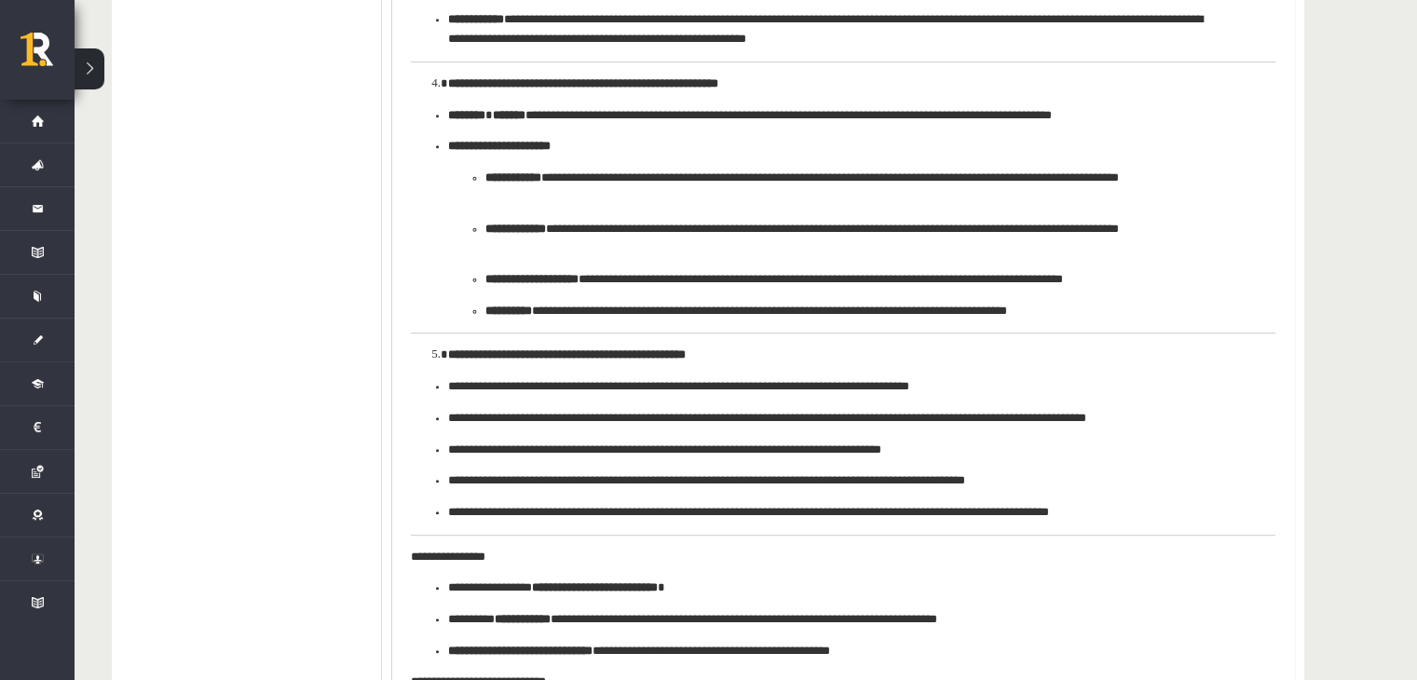
drag, startPoint x: 1290, startPoint y: 507, endPoint x: 1332, endPoint y: 720, distance: 217.6
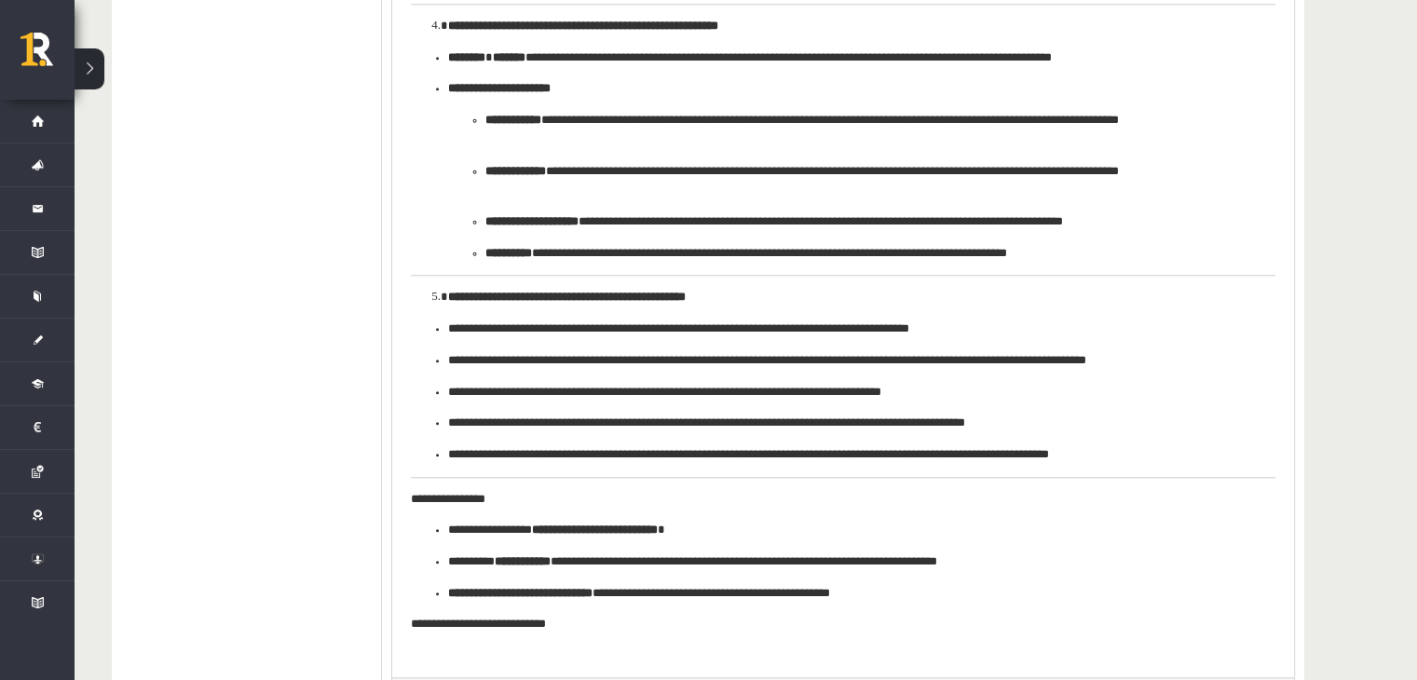
scroll to position [0, 0]
drag, startPoint x: 1282, startPoint y: 506, endPoint x: 1398, endPoint y: 723, distance: 245.9
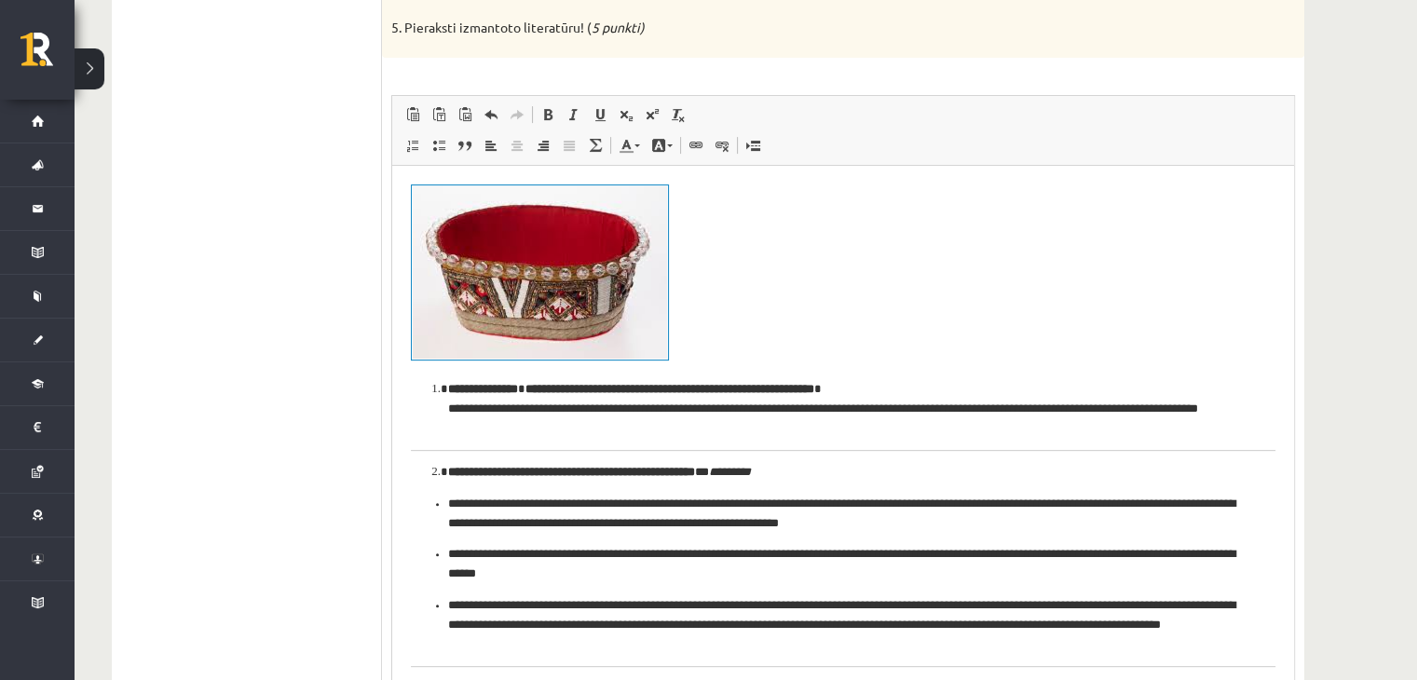
click at [425, 284] on img "Визуальный текстовый редактор, wiswyg-editor-user-answer-47433803049460" at bounding box center [540, 271] width 256 height 174
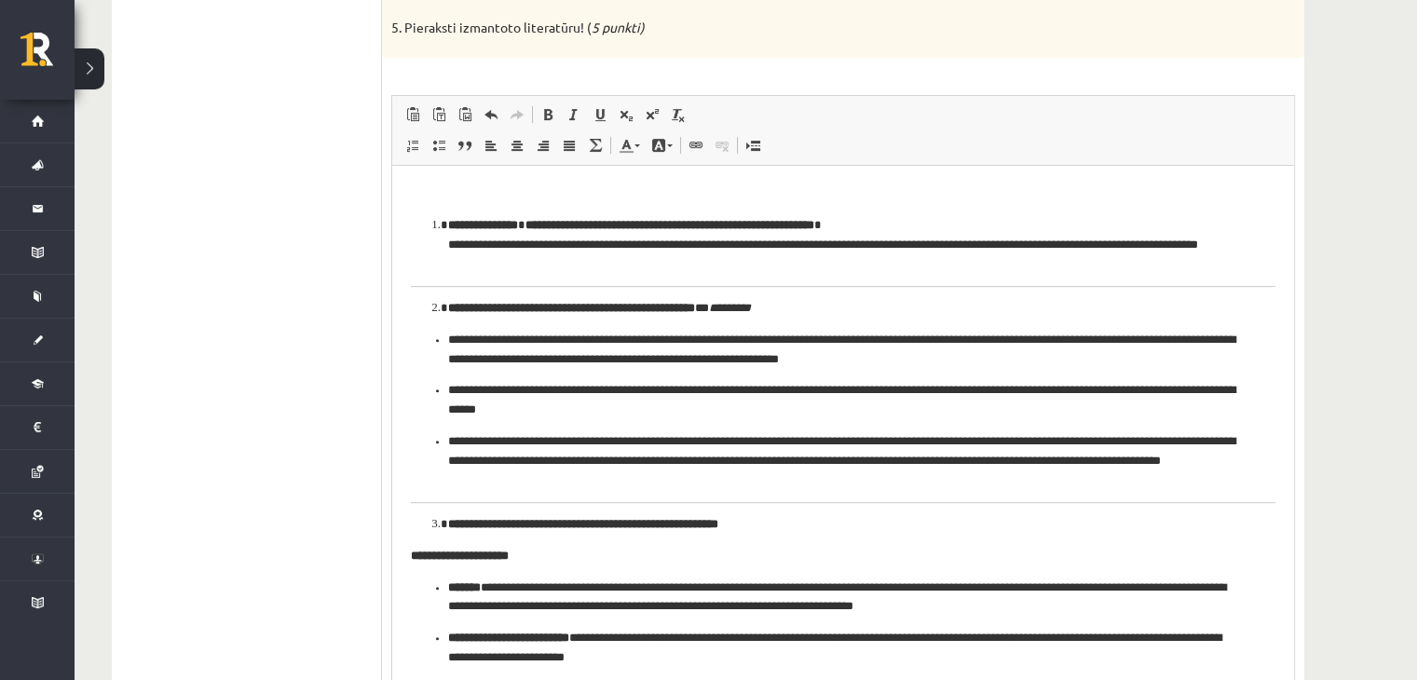
click at [425, 232] on ol "**********" at bounding box center [843, 244] width 865 height 58
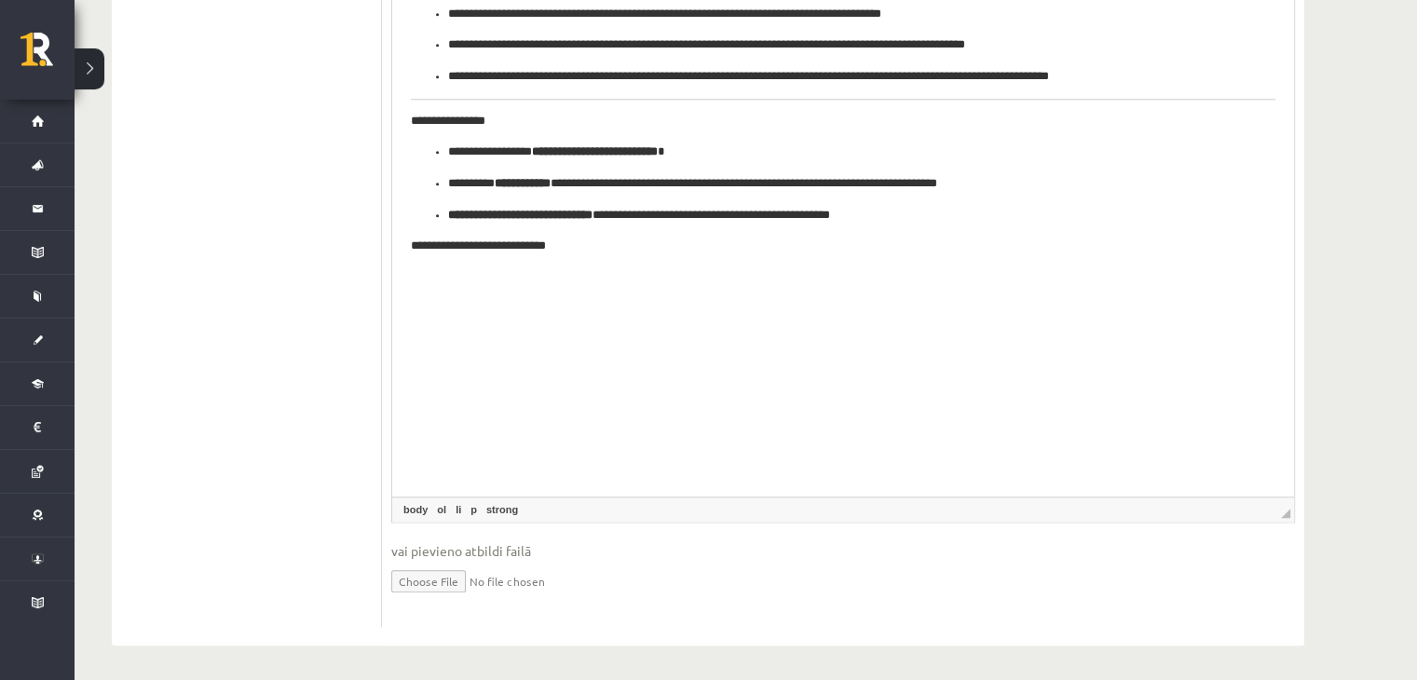
scroll to position [2023, 0]
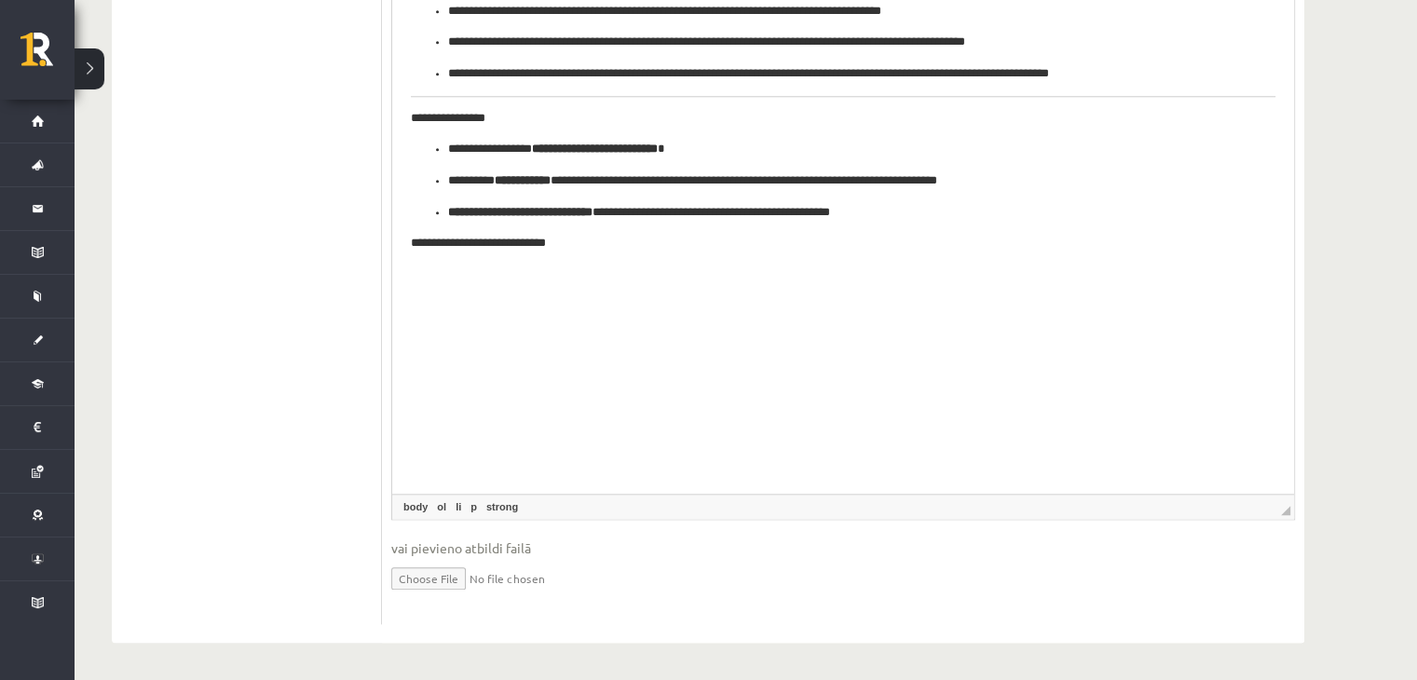
click at [444, 579] on input "file" at bounding box center [843, 577] width 904 height 38
type input "**********"
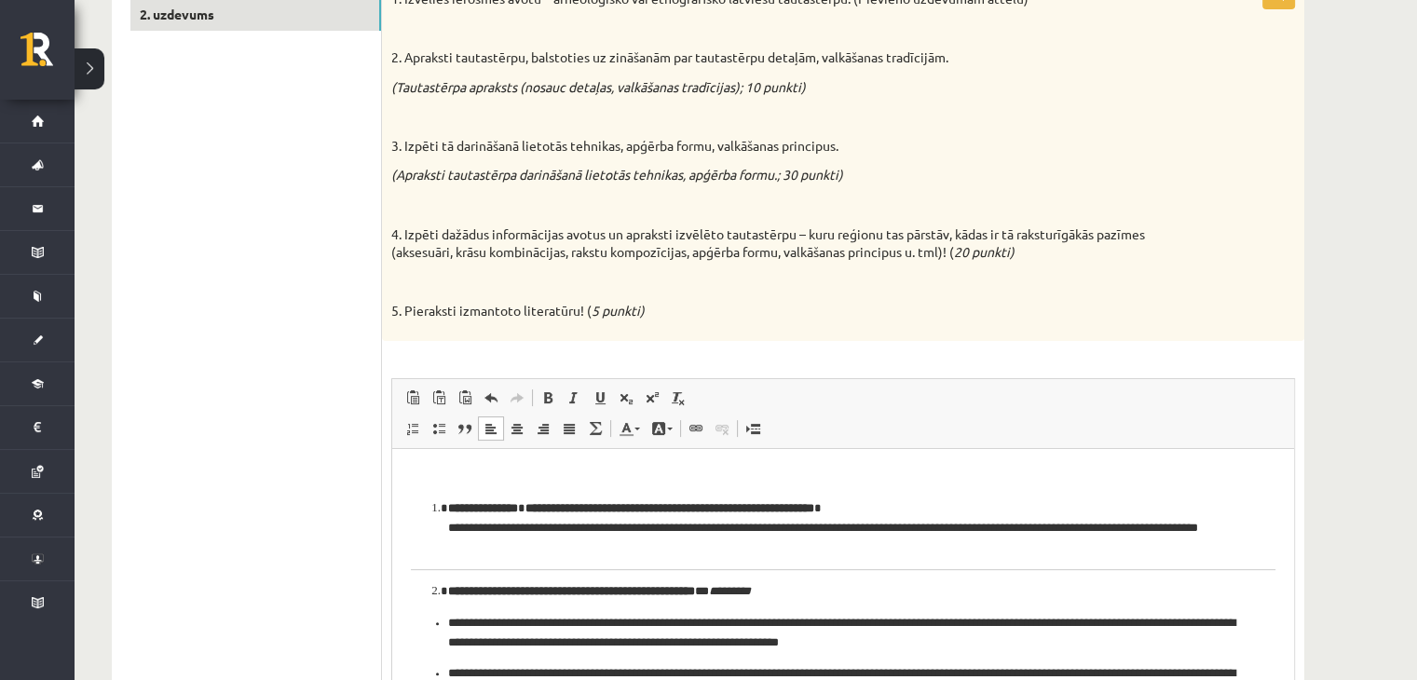
scroll to position [373, 0]
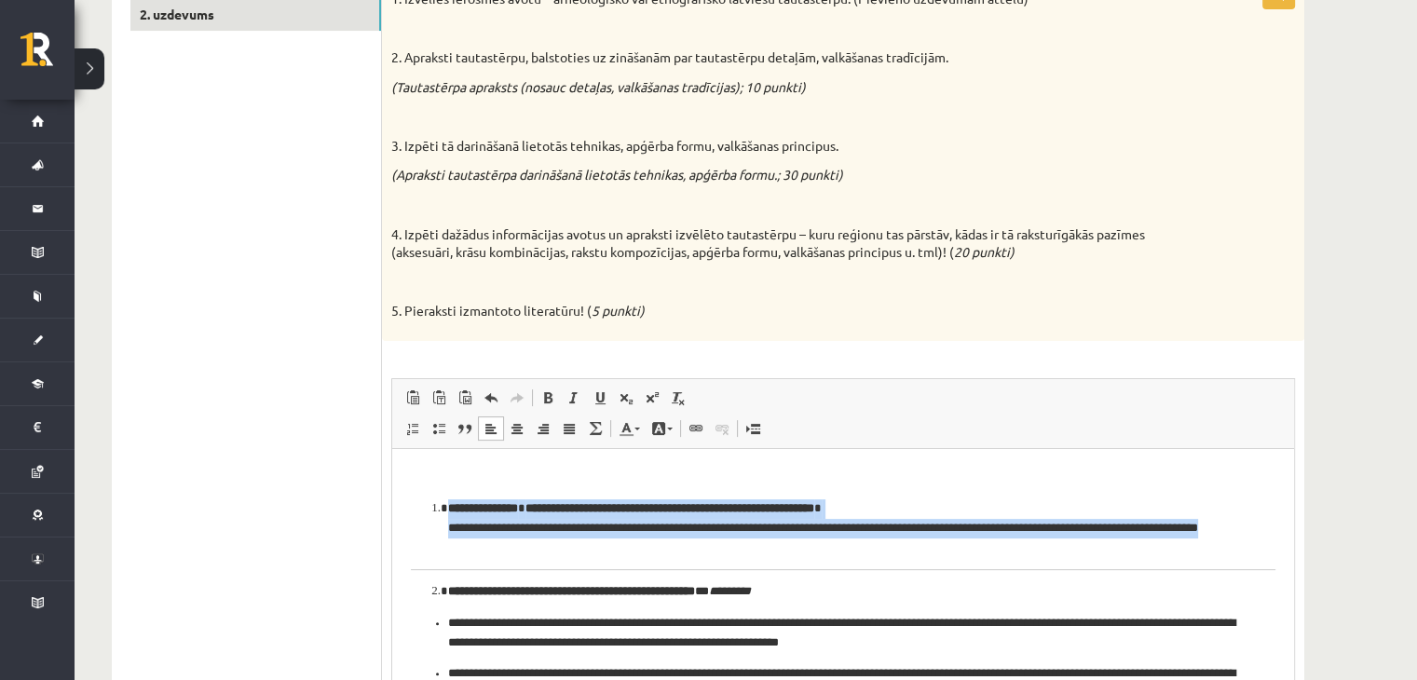
drag, startPoint x: 530, startPoint y: 548, endPoint x: 400, endPoint y: 512, distance: 135.2
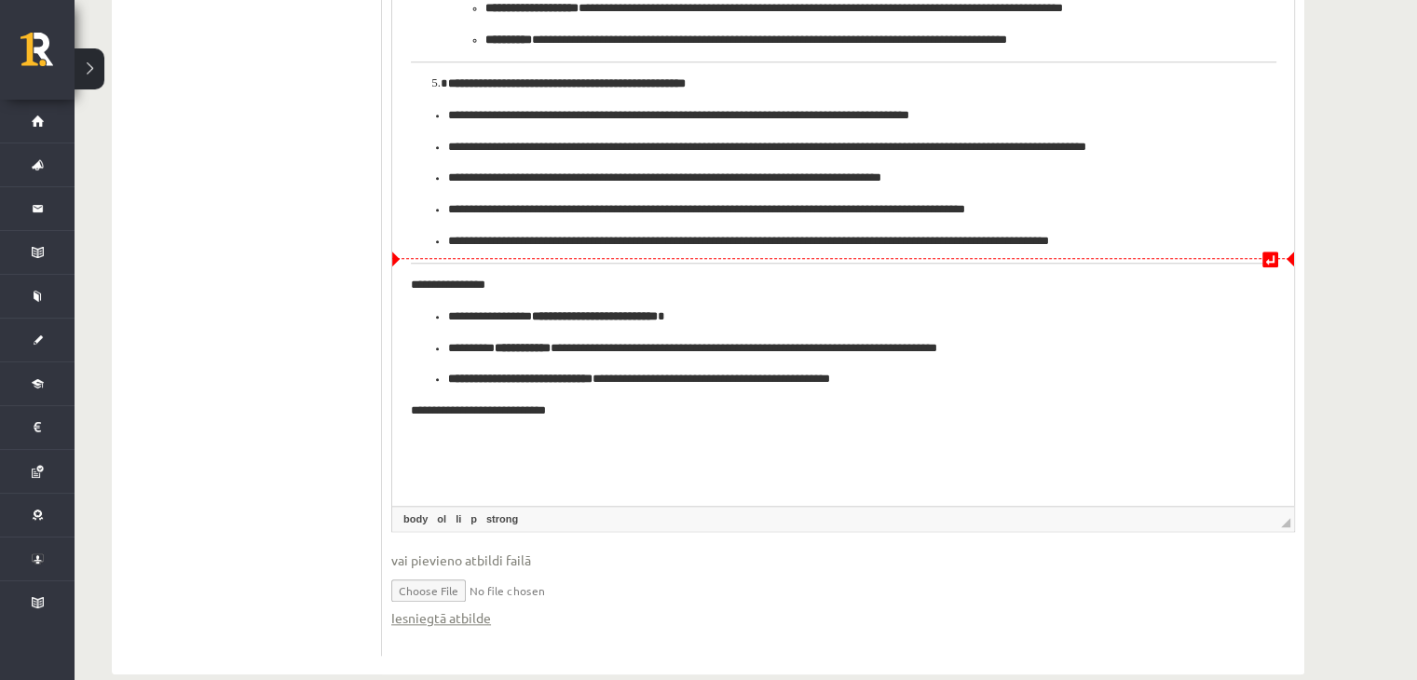
scroll to position [1767, 0]
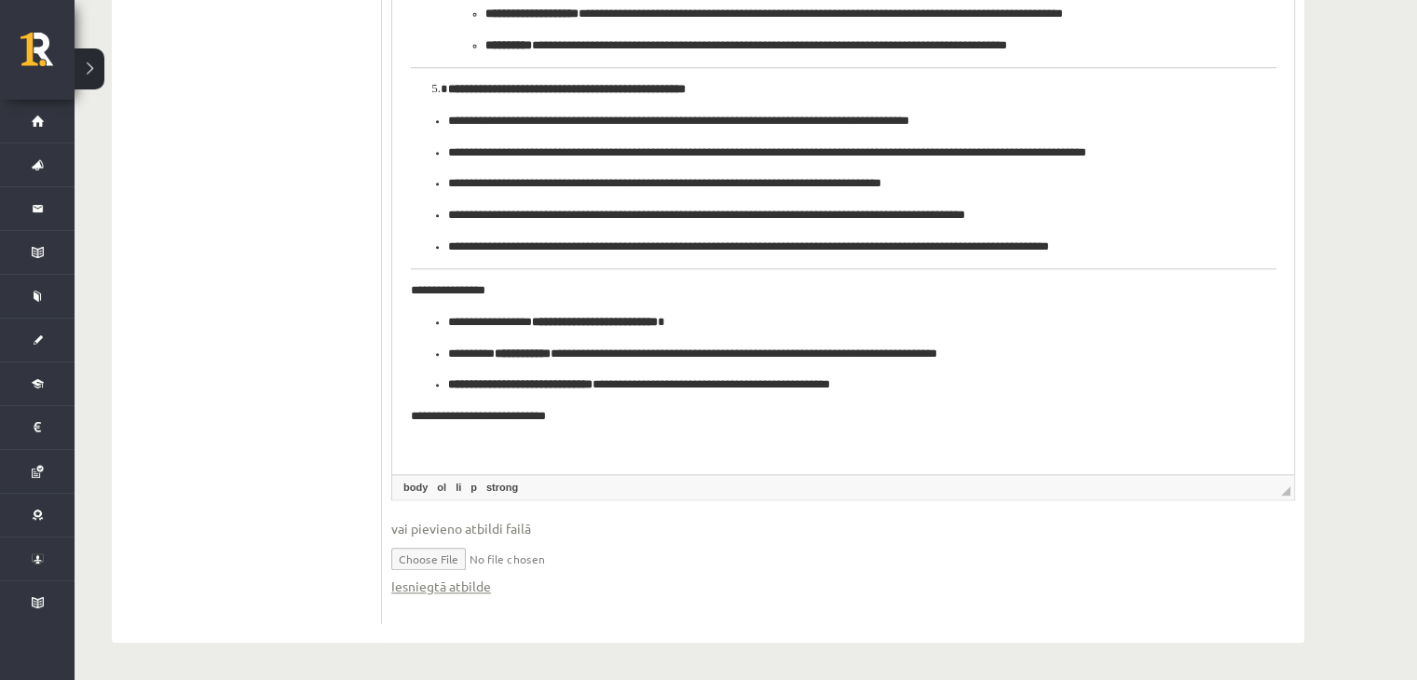
drag, startPoint x: 1682, startPoint y: -456, endPoint x: 1259, endPoint y: 214, distance: 792.3
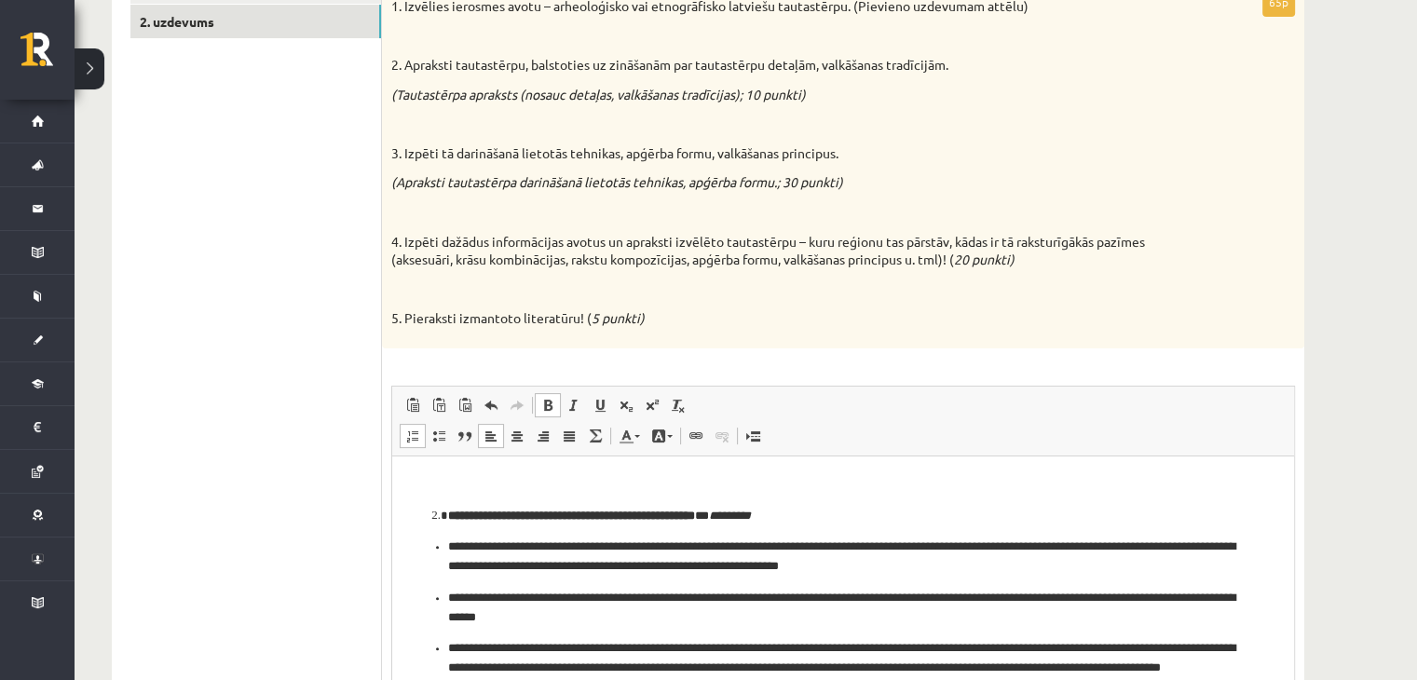
scroll to position [400, 0]
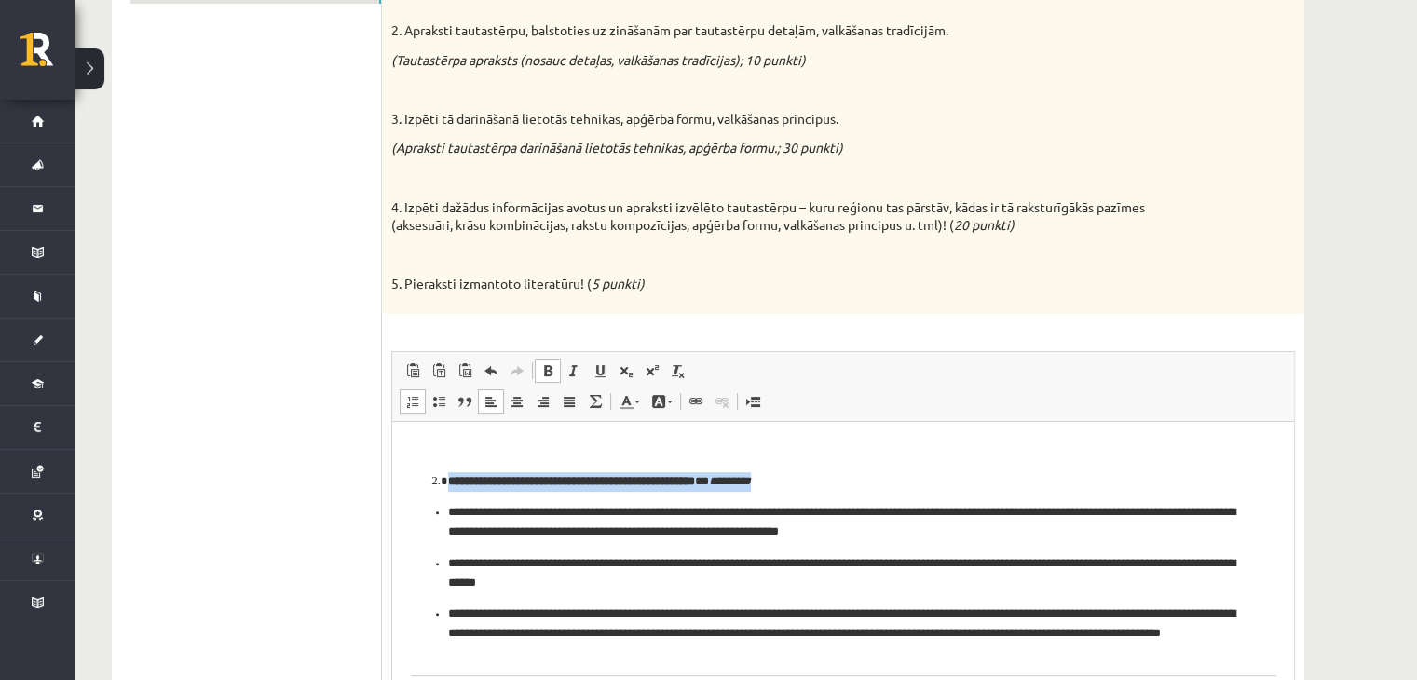
drag, startPoint x: 854, startPoint y: 482, endPoint x: 464, endPoint y: 449, distance: 390.9
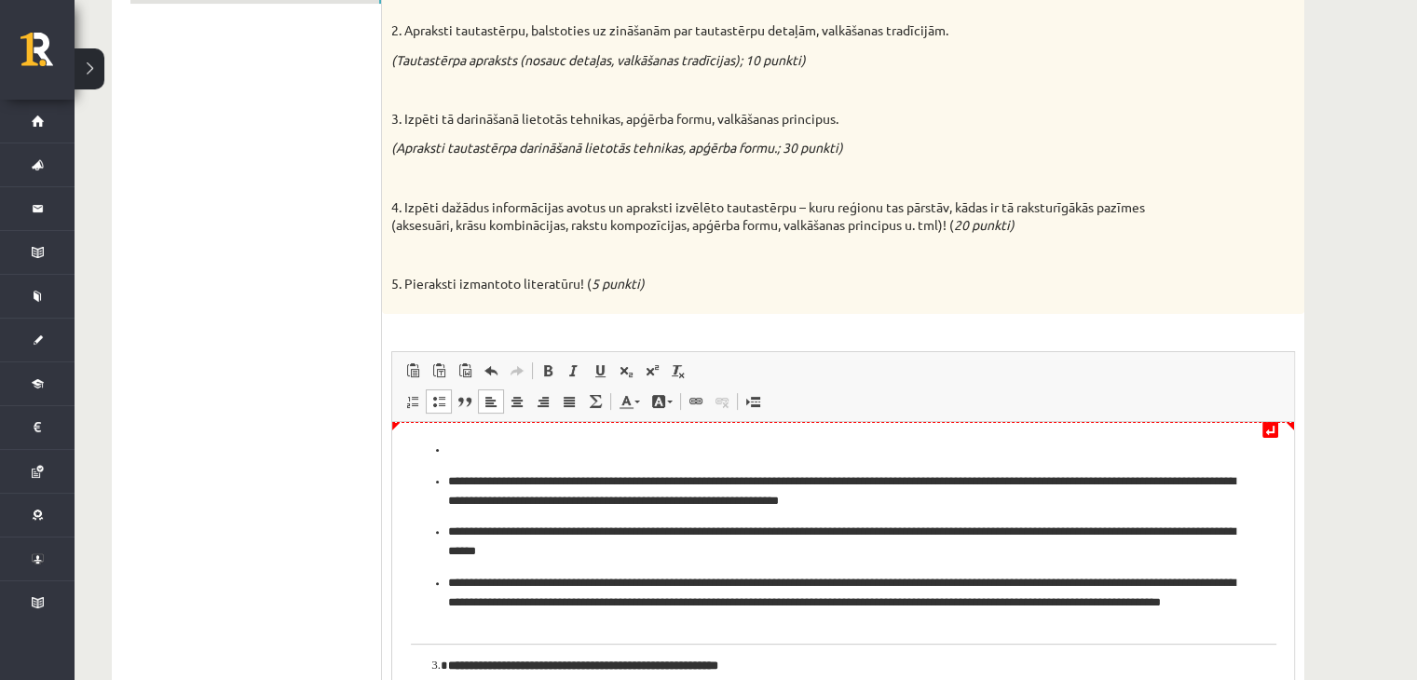
click at [447, 444] on ul "**********" at bounding box center [844, 535] width 866 height 191
click at [444, 479] on ul "**********" at bounding box center [844, 550] width 866 height 159
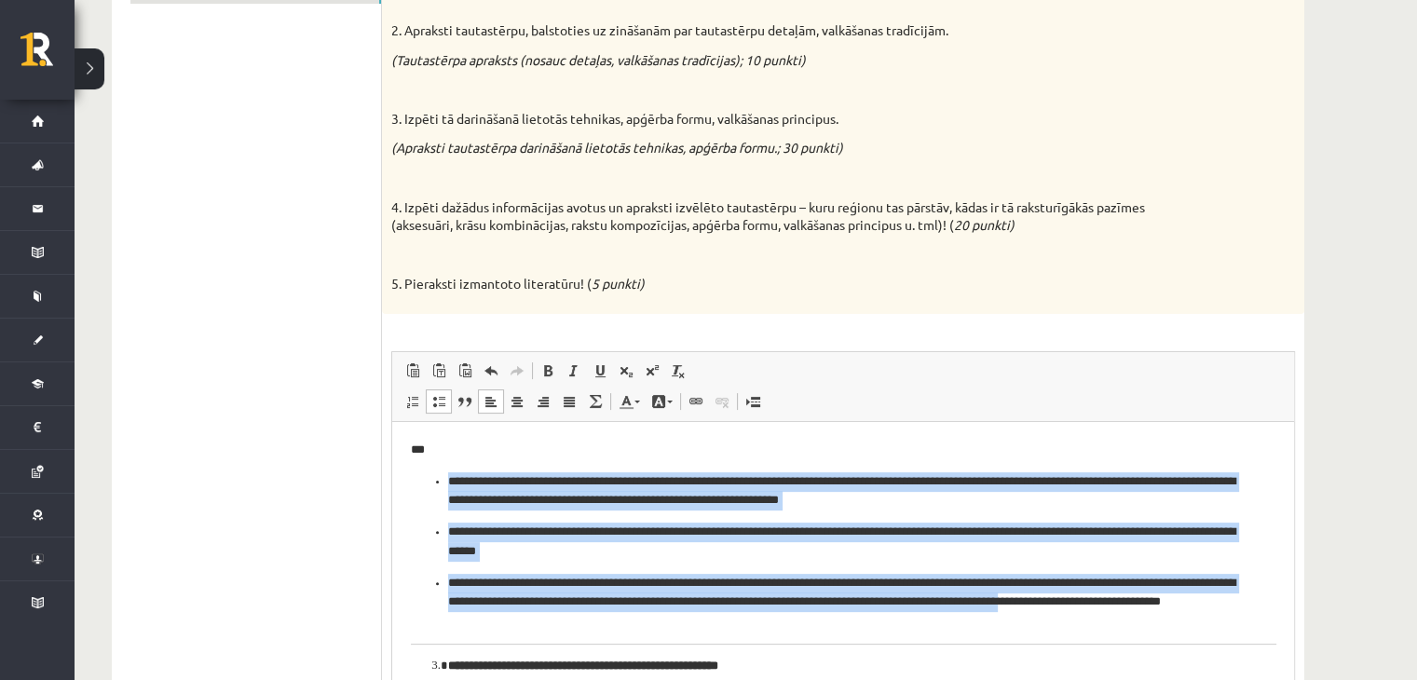
drag, startPoint x: 421, startPoint y: 477, endPoint x: 1224, endPoint y: 603, distance: 813.0
click at [1224, 603] on ul "**********" at bounding box center [844, 550] width 866 height 159
click at [430, 401] on link "Вставить / удалить маркированный список" at bounding box center [439, 401] width 26 height 24
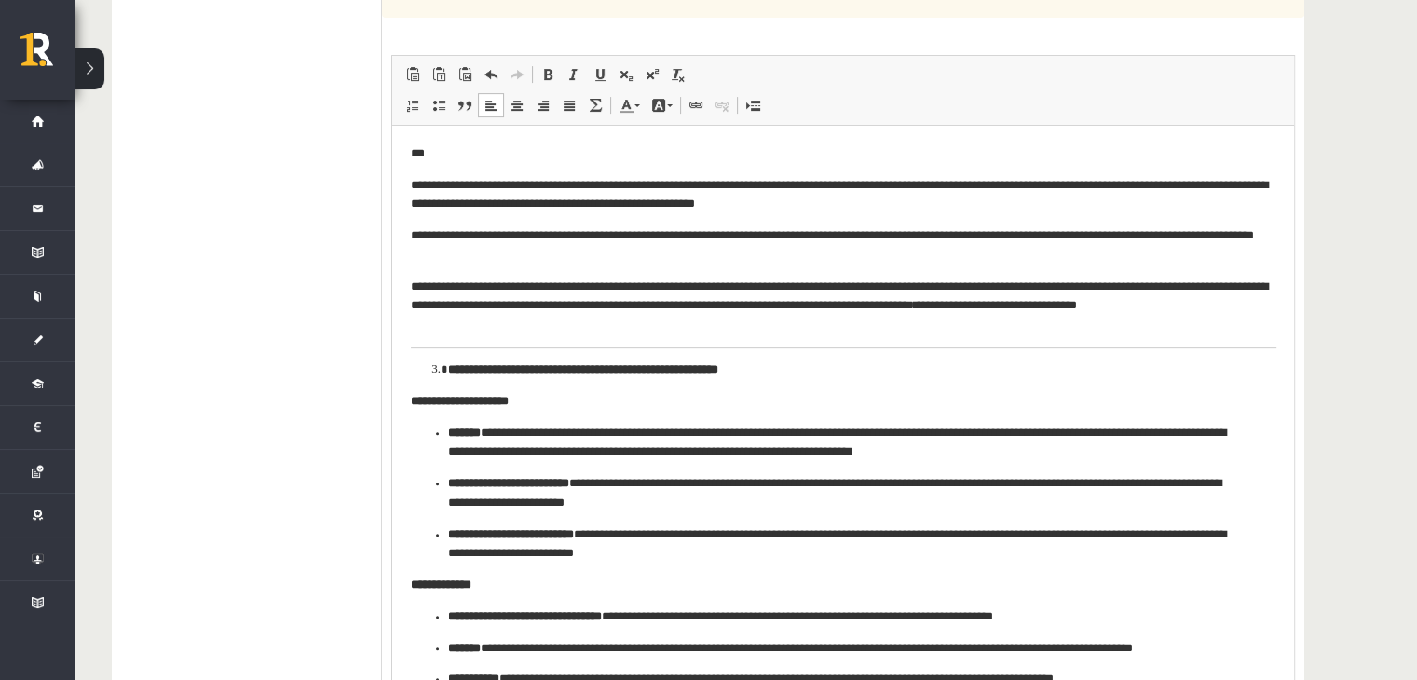
scroll to position [710, 0]
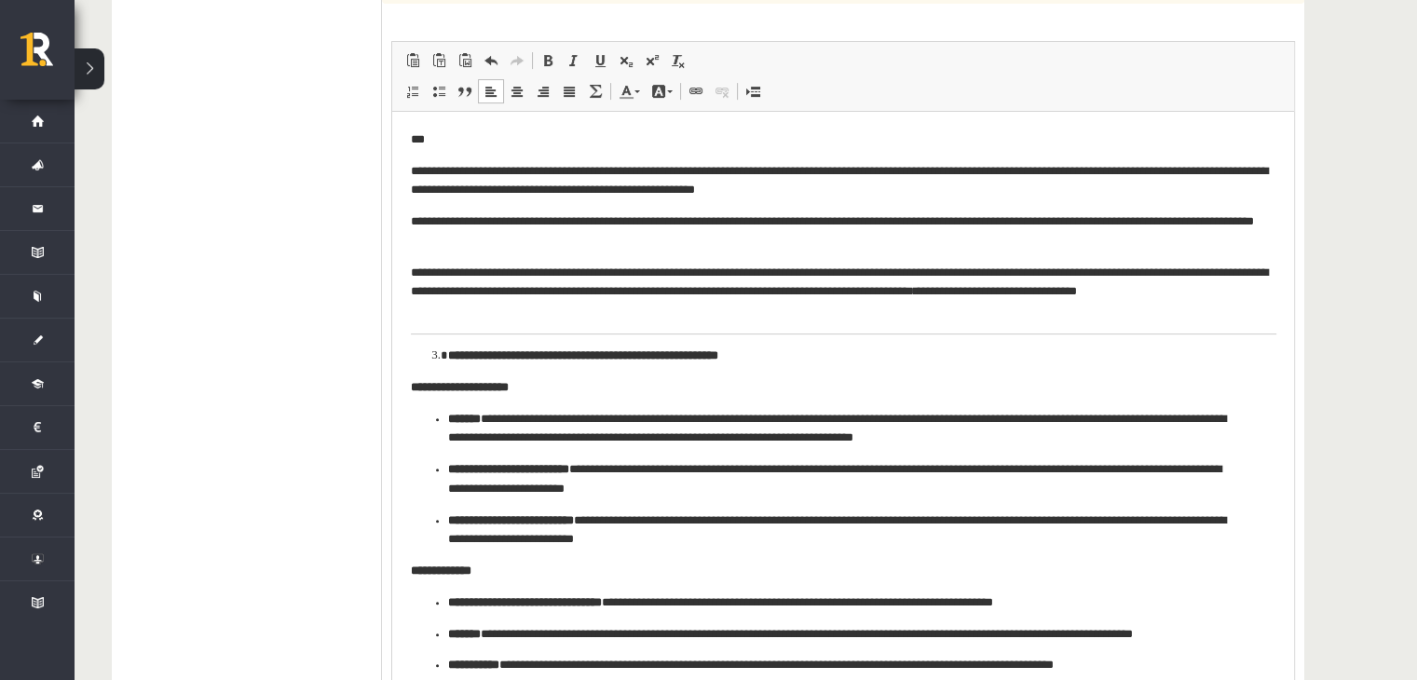
click at [475, 181] on p "**********" at bounding box center [844, 180] width 866 height 39
click at [627, 164] on p "**********" at bounding box center [844, 180] width 866 height 39
click at [622, 169] on p "**********" at bounding box center [844, 180] width 866 height 39
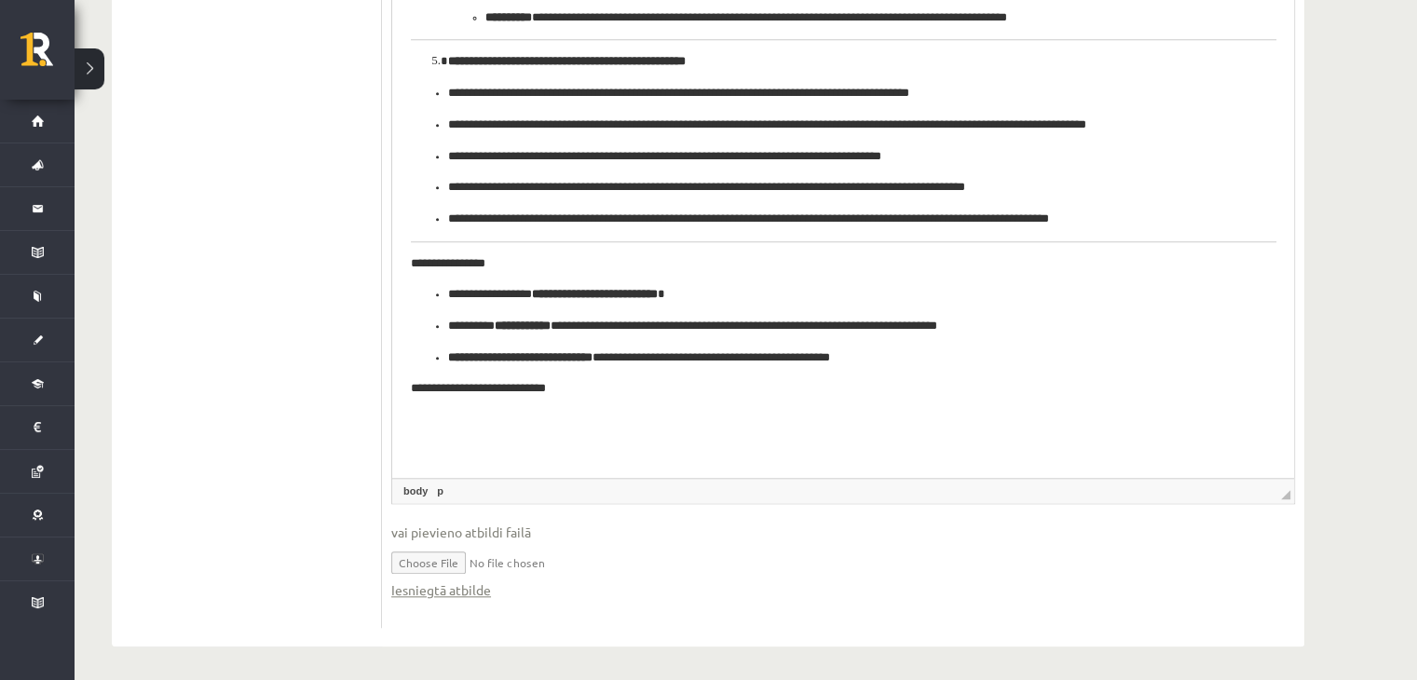
scroll to position [1767, 0]
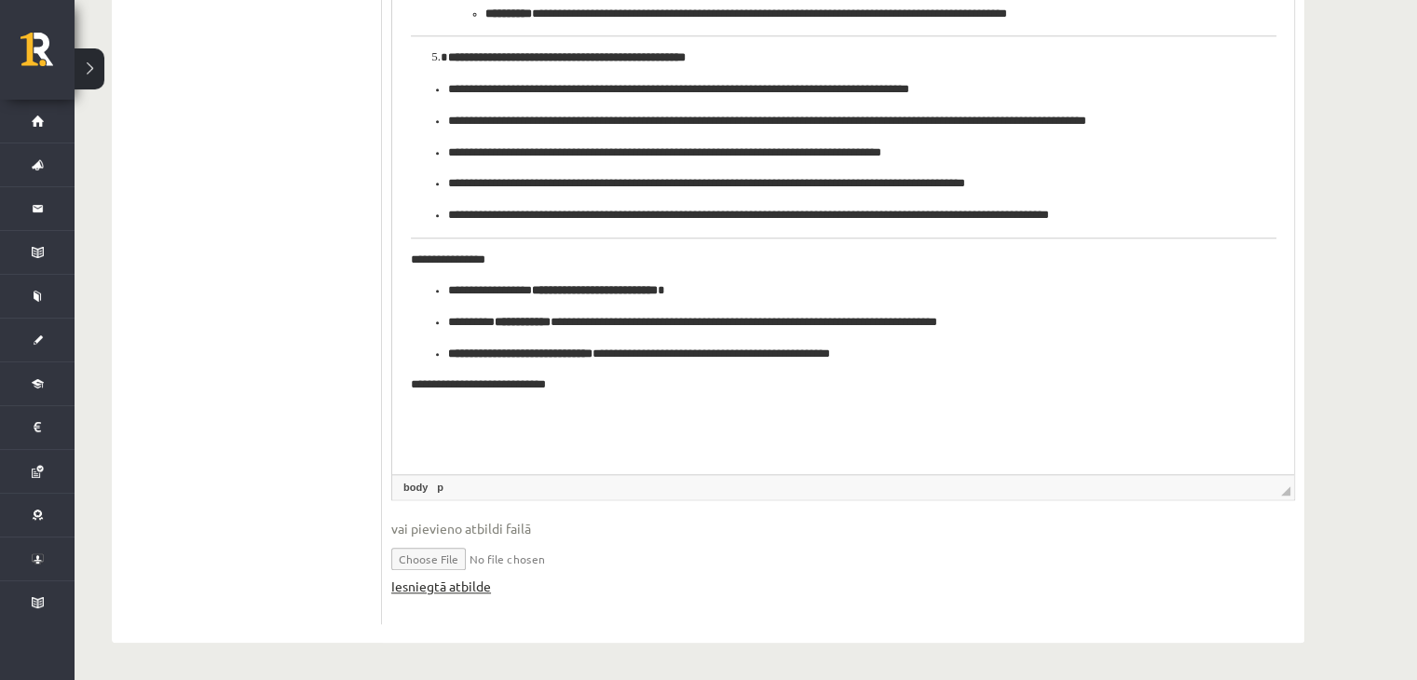
click at [433, 579] on link "Iesniegtā atbilde" at bounding box center [441, 587] width 100 height 20
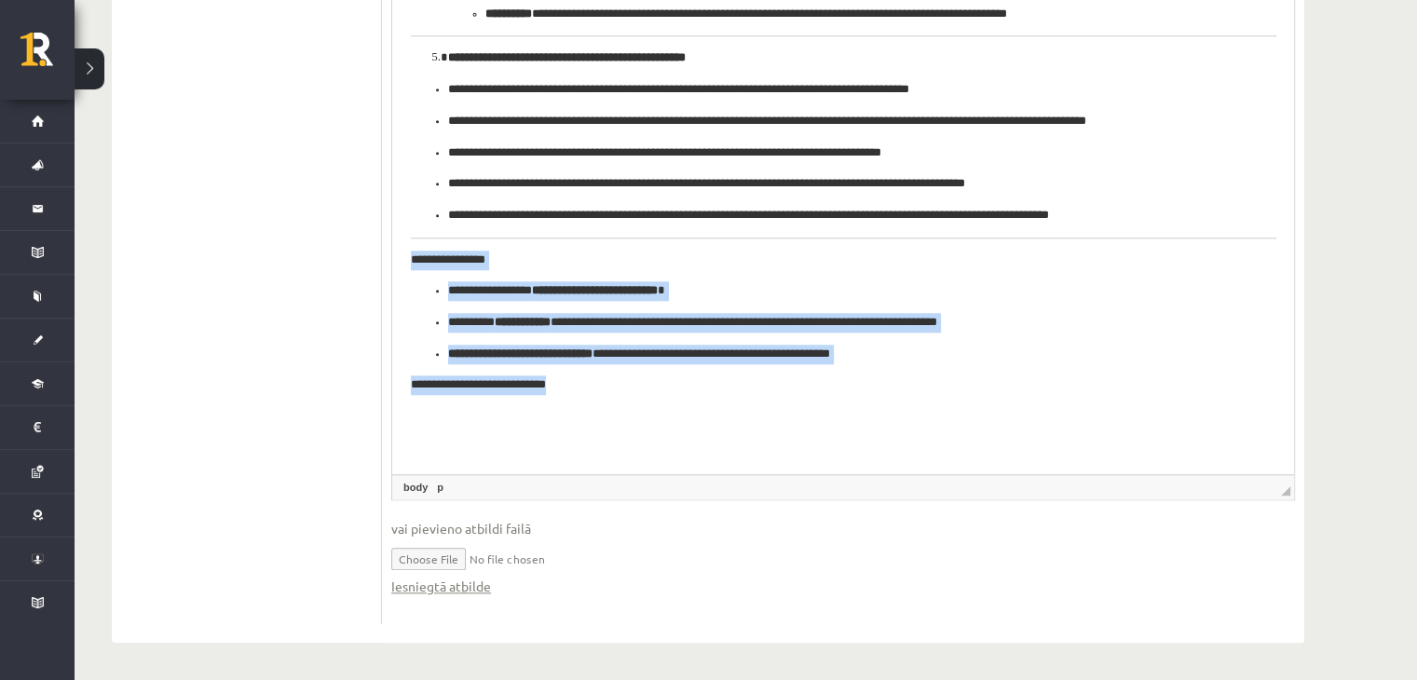
drag, startPoint x: 593, startPoint y: 389, endPoint x: 370, endPoint y: 255, distance: 260.0
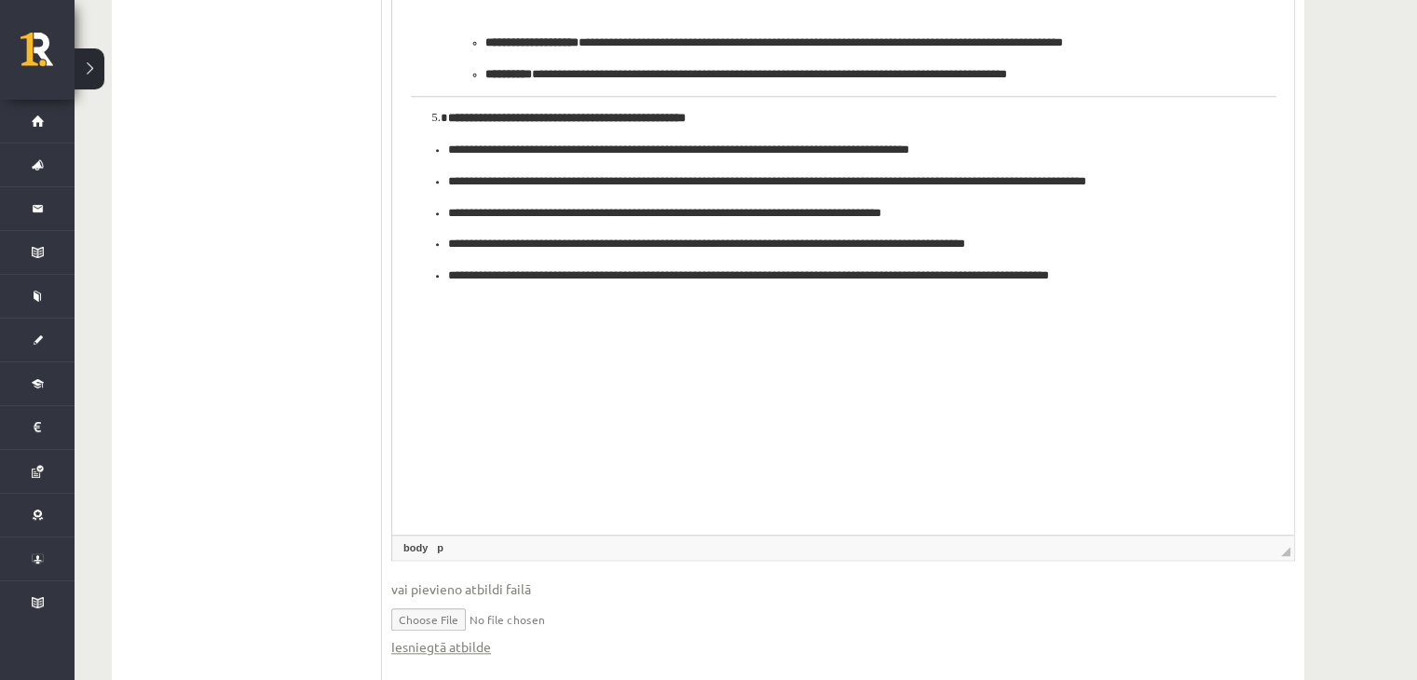
scroll to position [1642, 0]
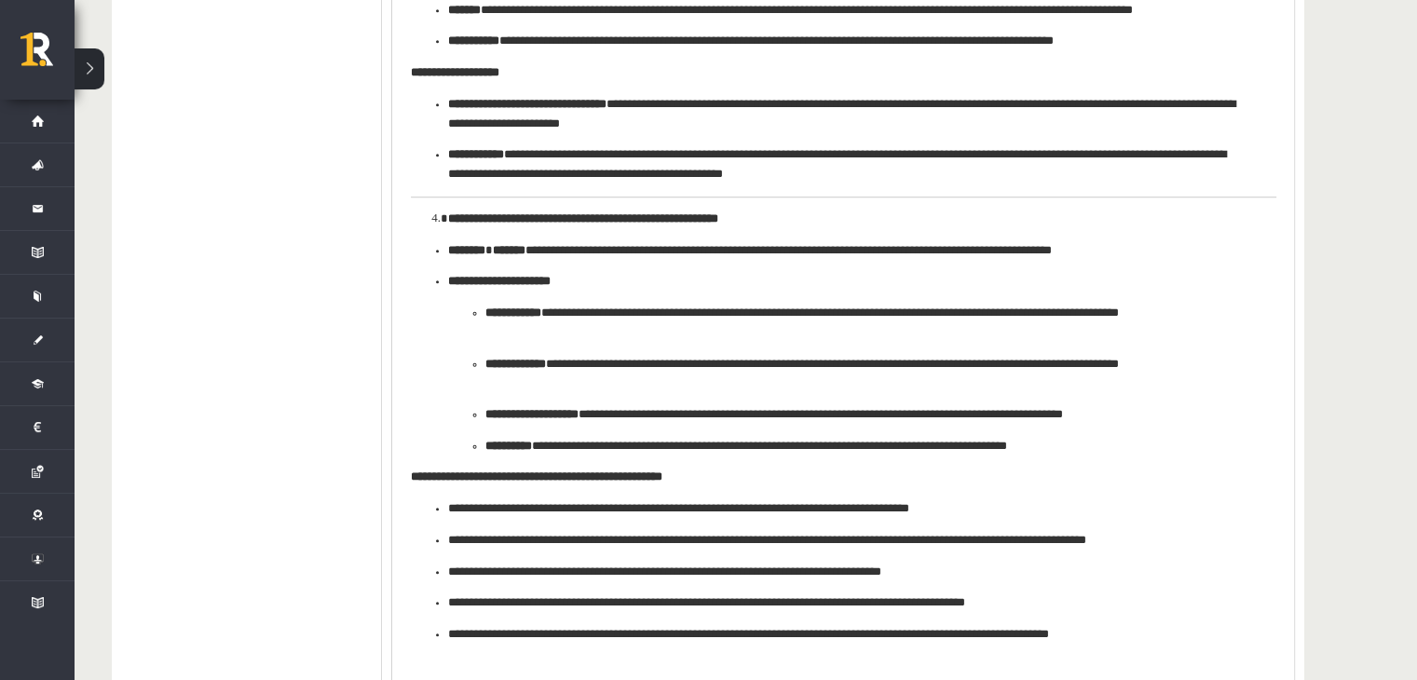
scroll to position [1332, 0]
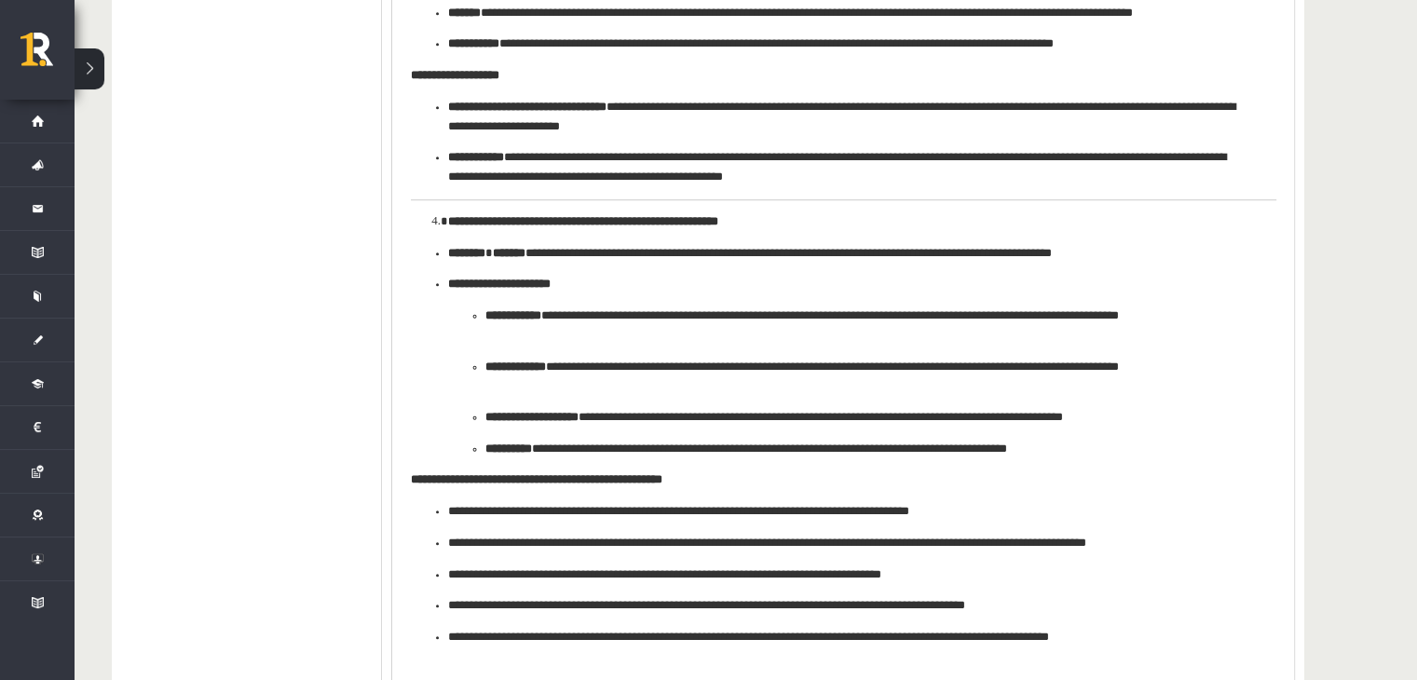
click at [709, 482] on p "**********" at bounding box center [844, 481] width 866 height 20
click at [418, 221] on ol "**********" at bounding box center [844, 222] width 866 height 20
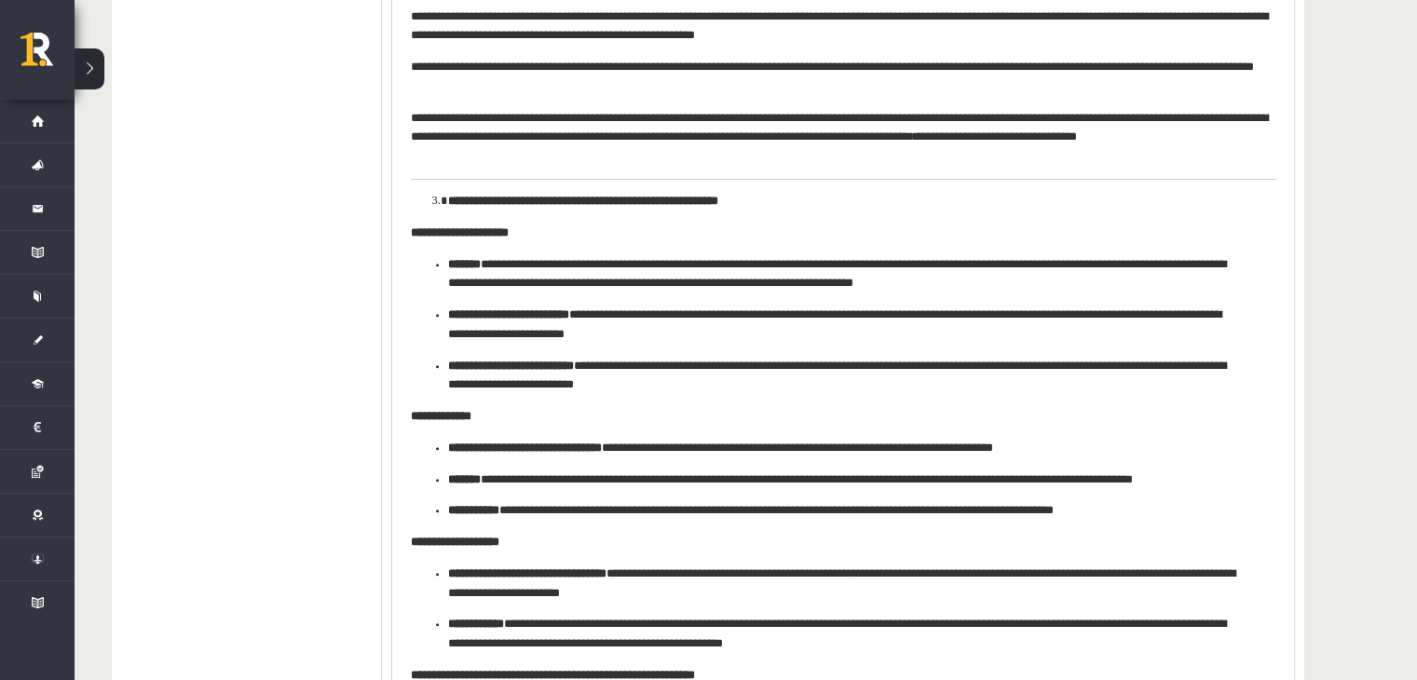
scroll to position [835, 0]
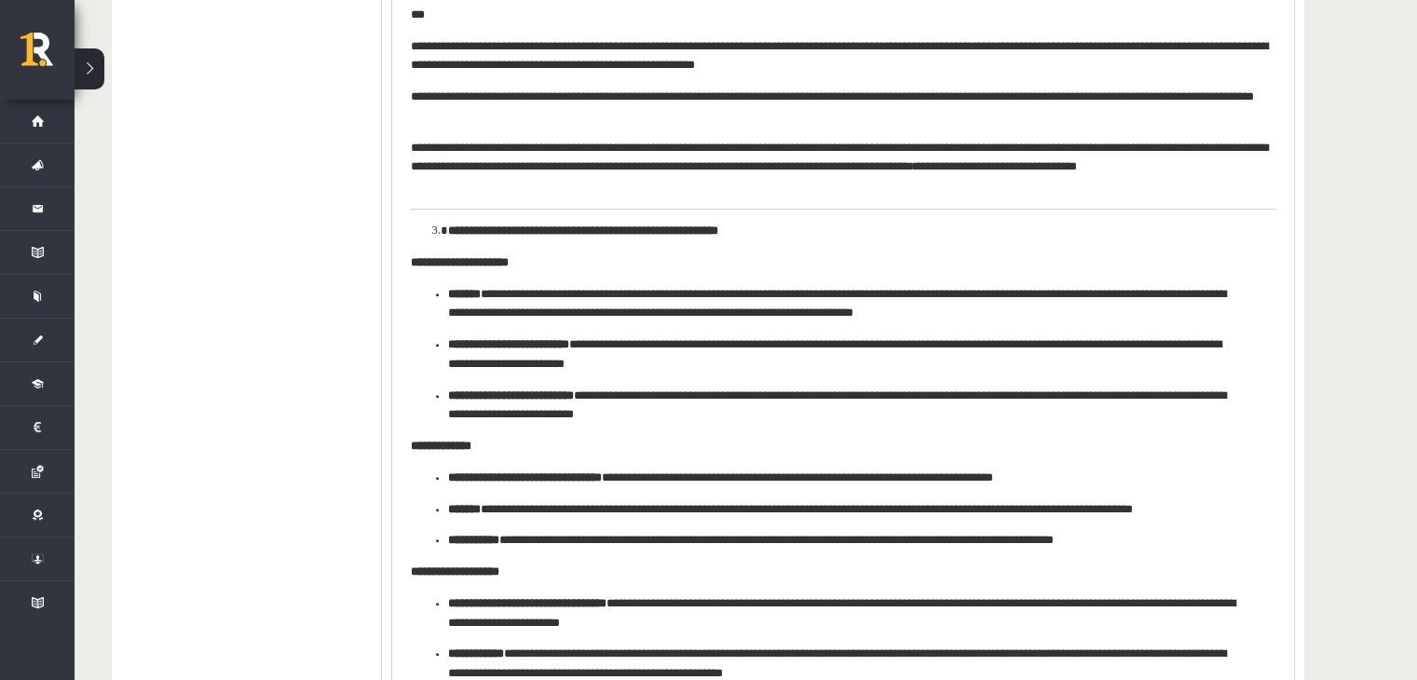
click at [448, 222] on li "**********" at bounding box center [843, 232] width 791 height 20
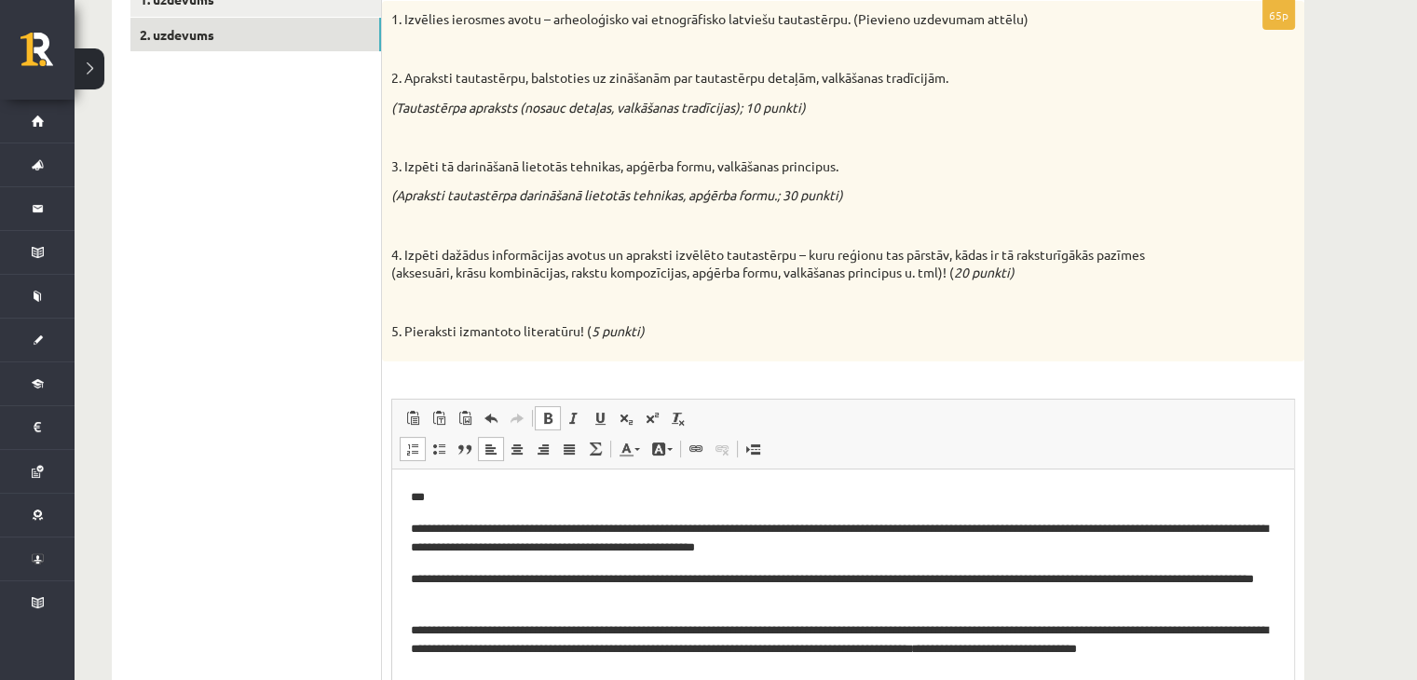
scroll to position [462, 0]
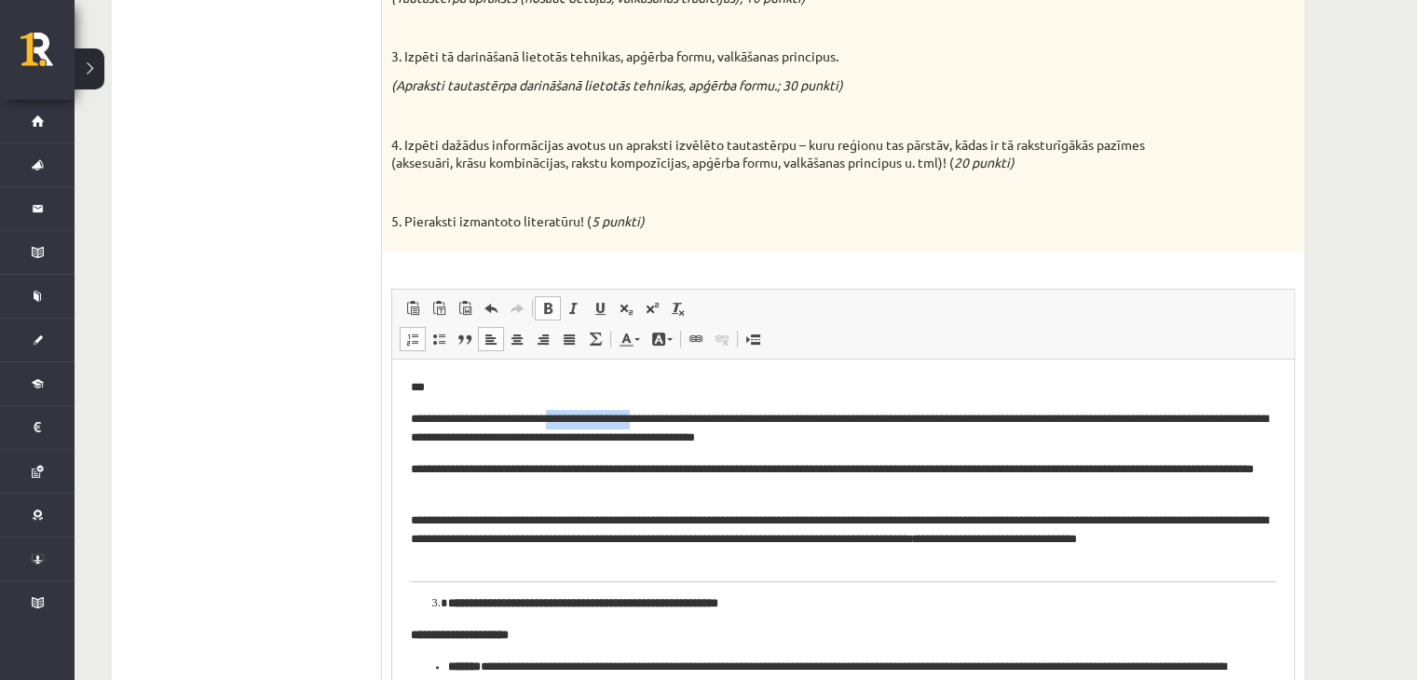
drag, startPoint x: 571, startPoint y: 417, endPoint x: 667, endPoint y: 418, distance: 96.0
click at [667, 418] on p "**********" at bounding box center [844, 428] width 866 height 39
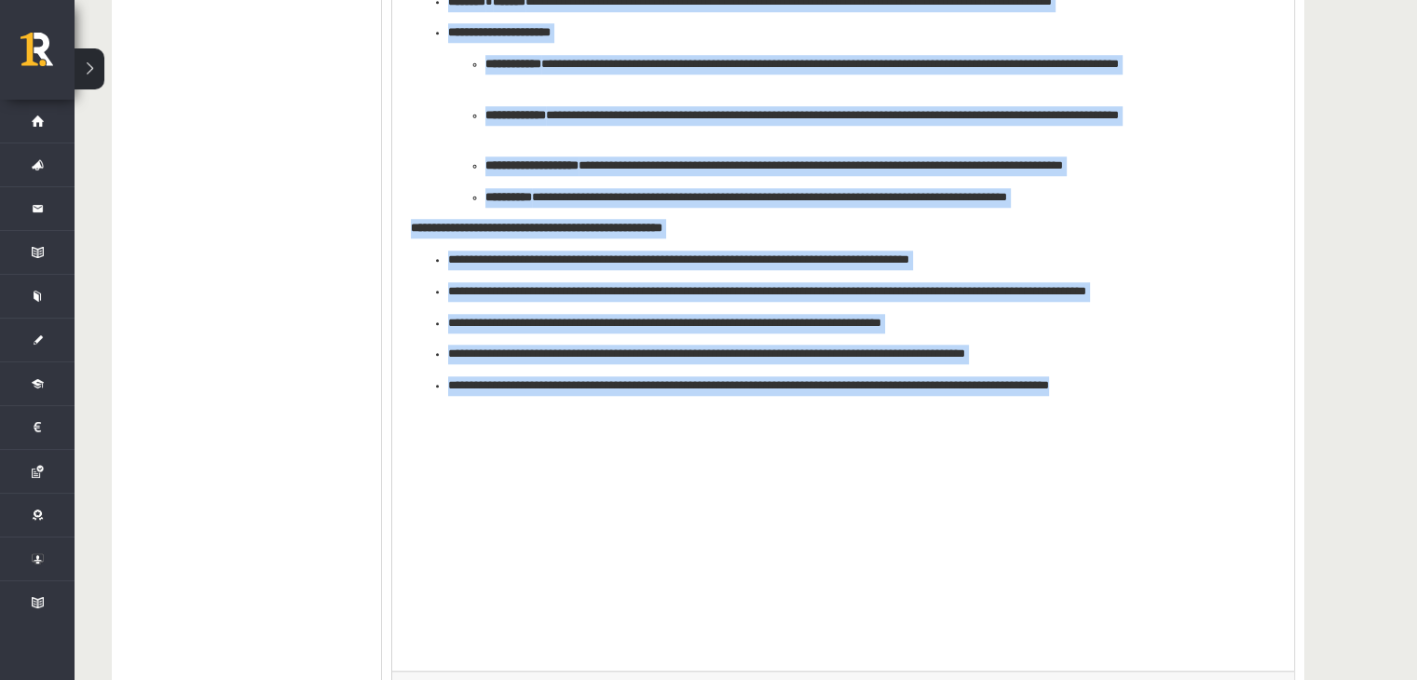
scroll to position [1739, 0]
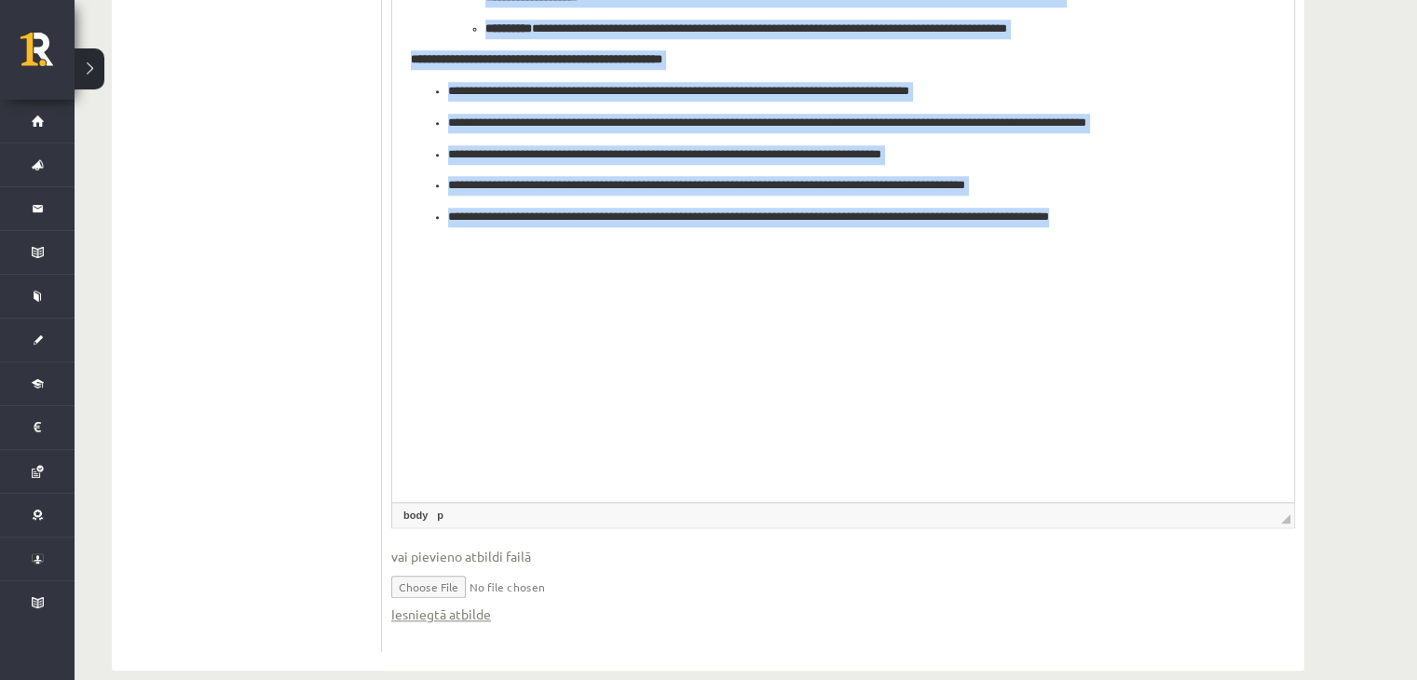
drag, startPoint x: 403, startPoint y: -893, endPoint x: 1341, endPoint y: -402, distance: 1058.2
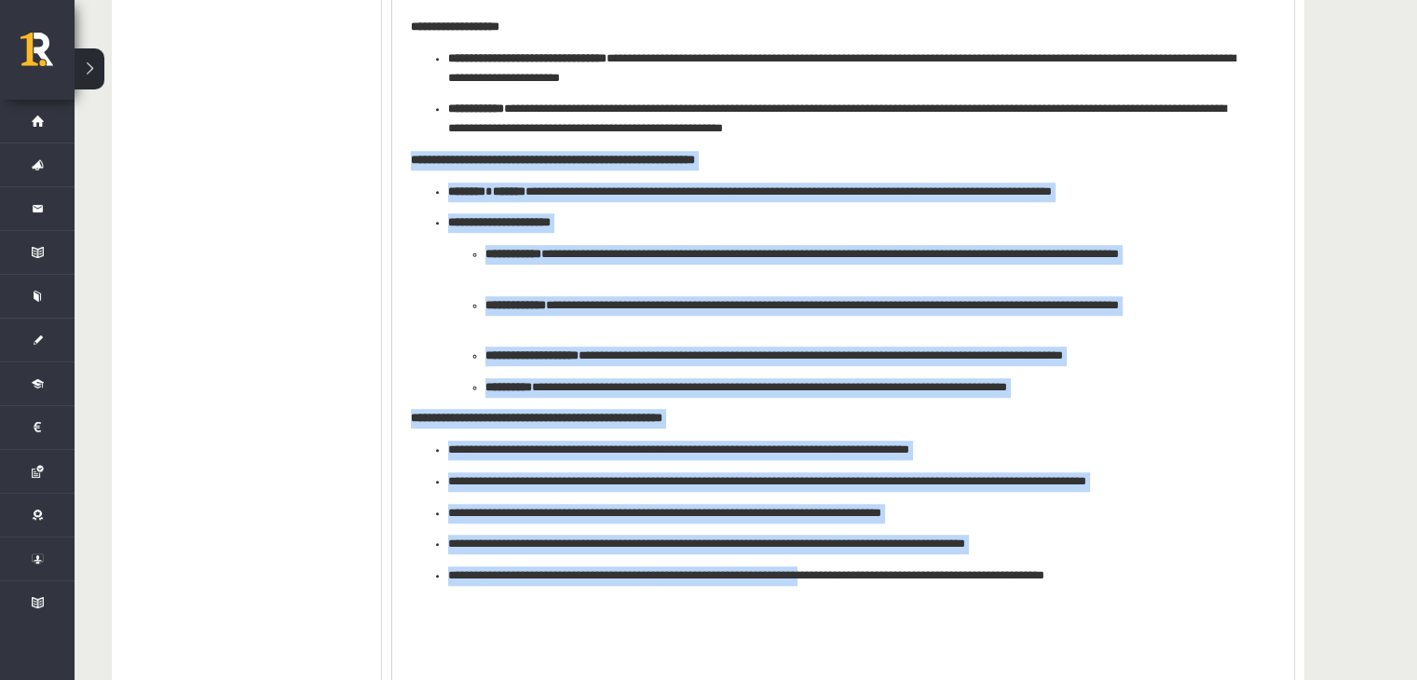
scroll to position [1056, 0]
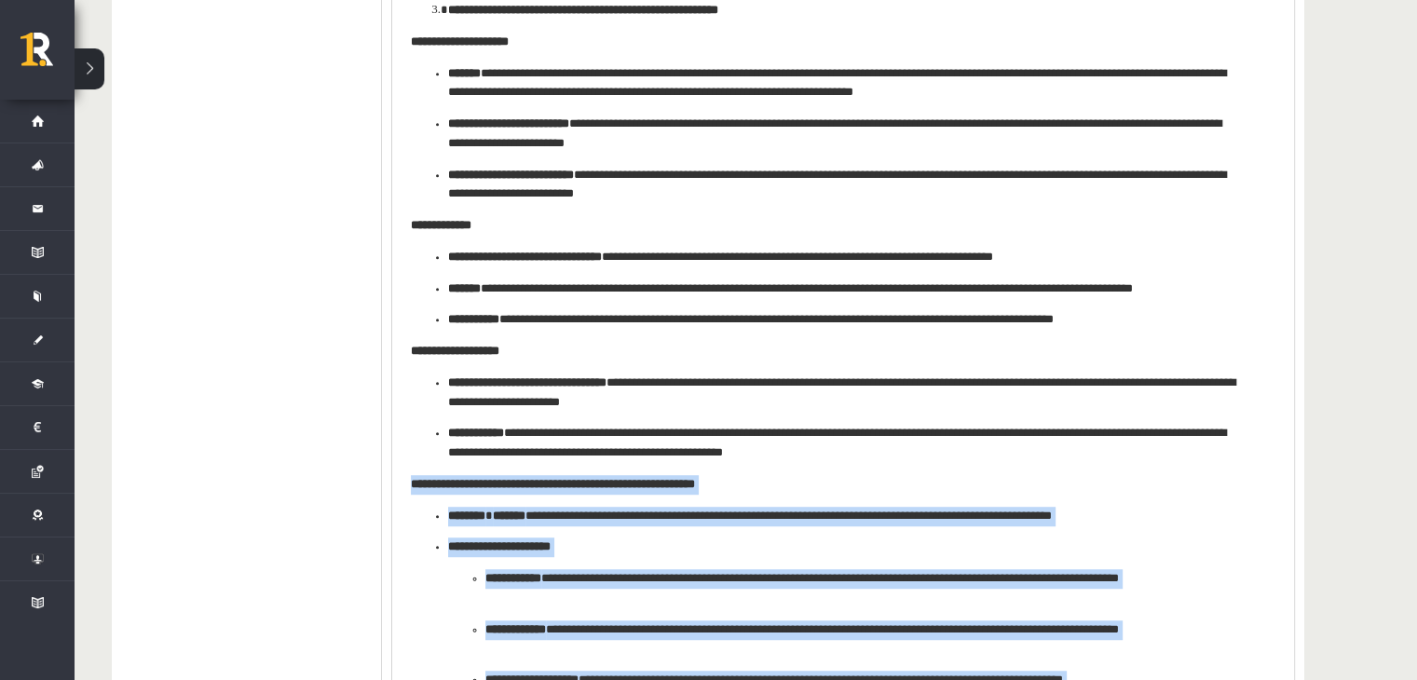
drag, startPoint x: 882, startPoint y: 999, endPoint x: 382, endPoint y: 486, distance: 716.3
click at [392, 114] on html "**********" at bounding box center [843, 348] width 902 height 1165
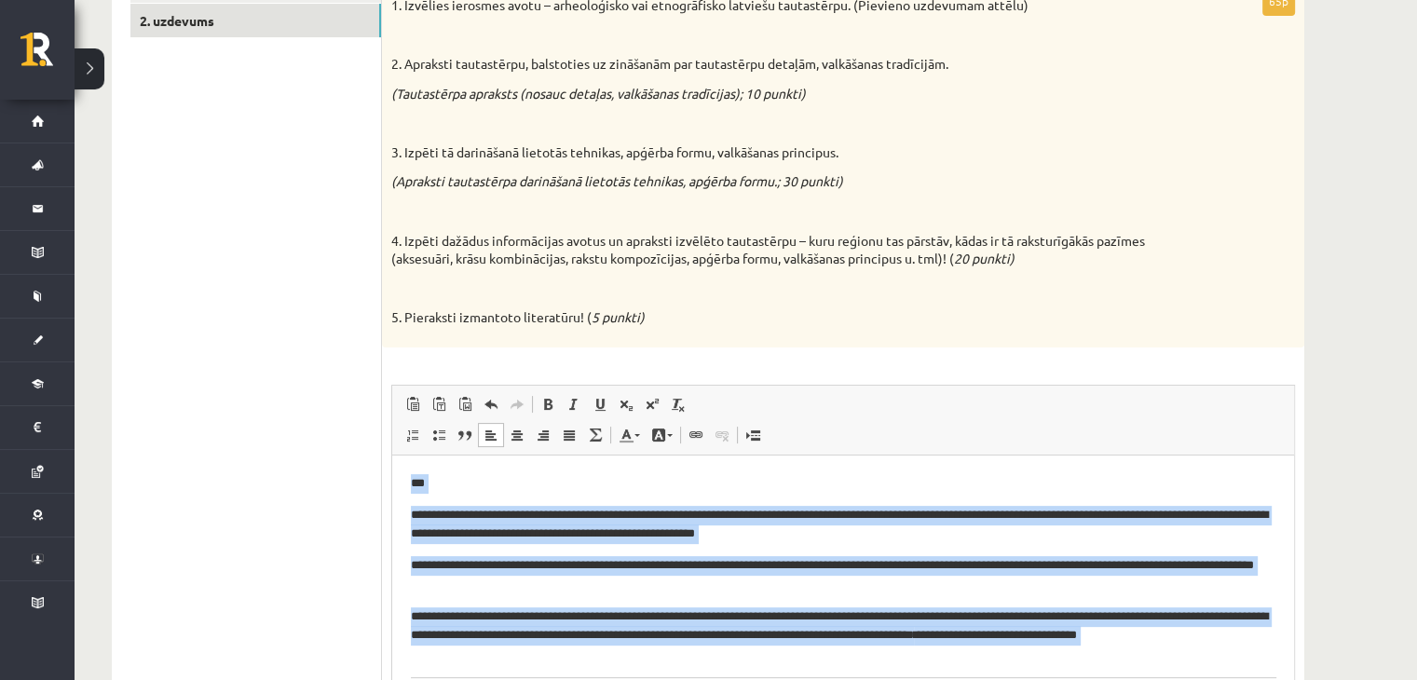
scroll to position [0, 0]
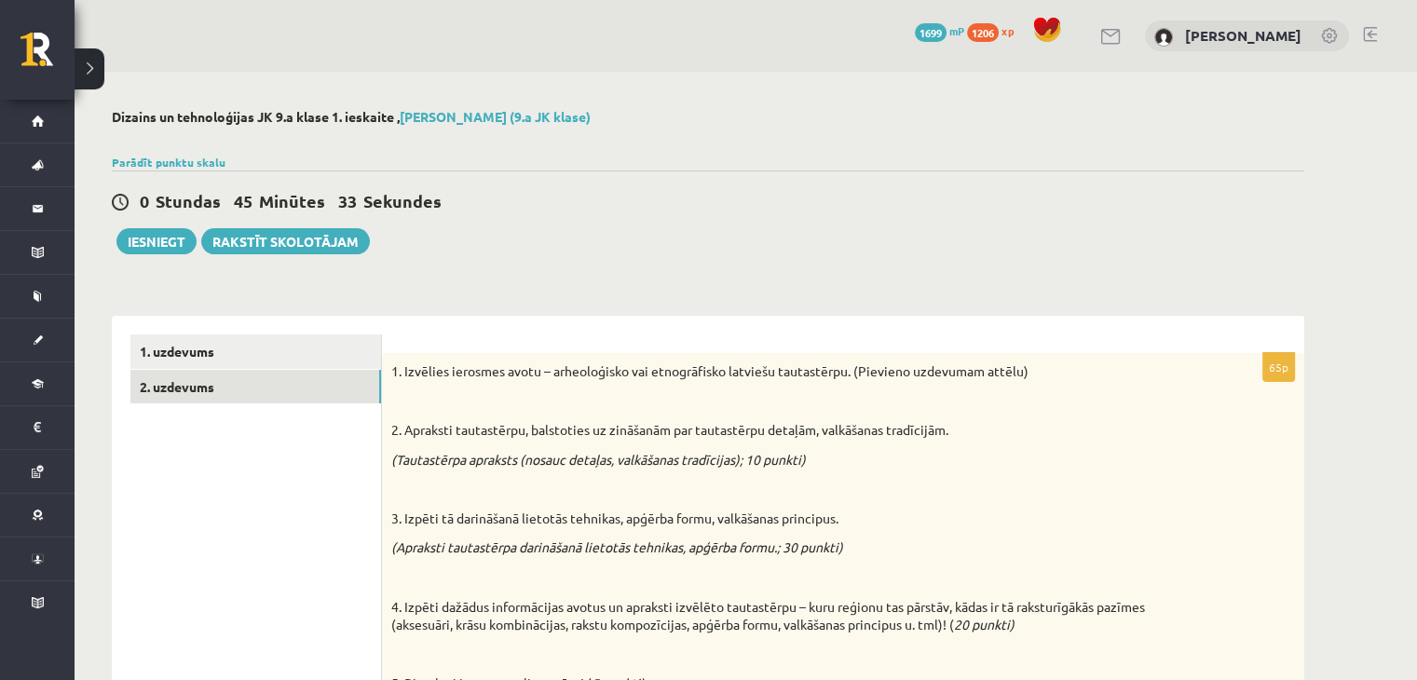
drag, startPoint x: 729, startPoint y: 1597, endPoint x: 196, endPoint y: -54, distance: 1735.0
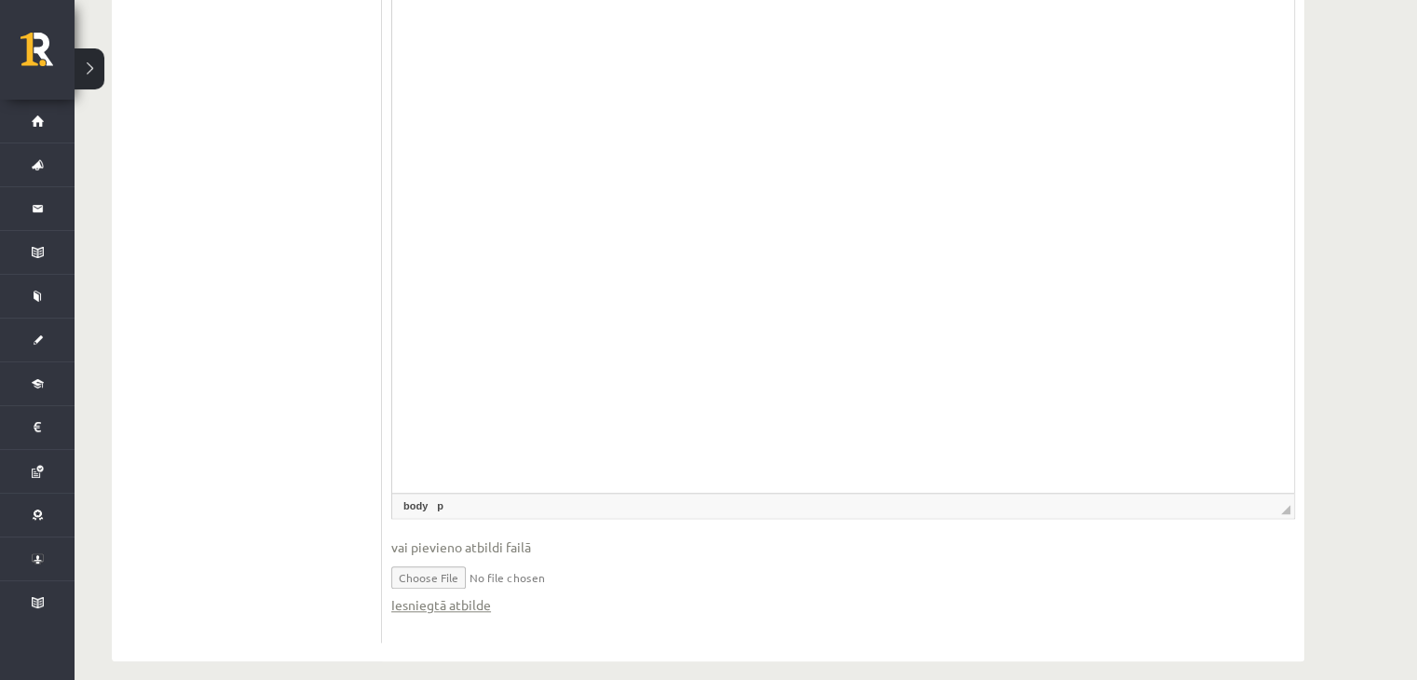
scroll to position [1767, 0]
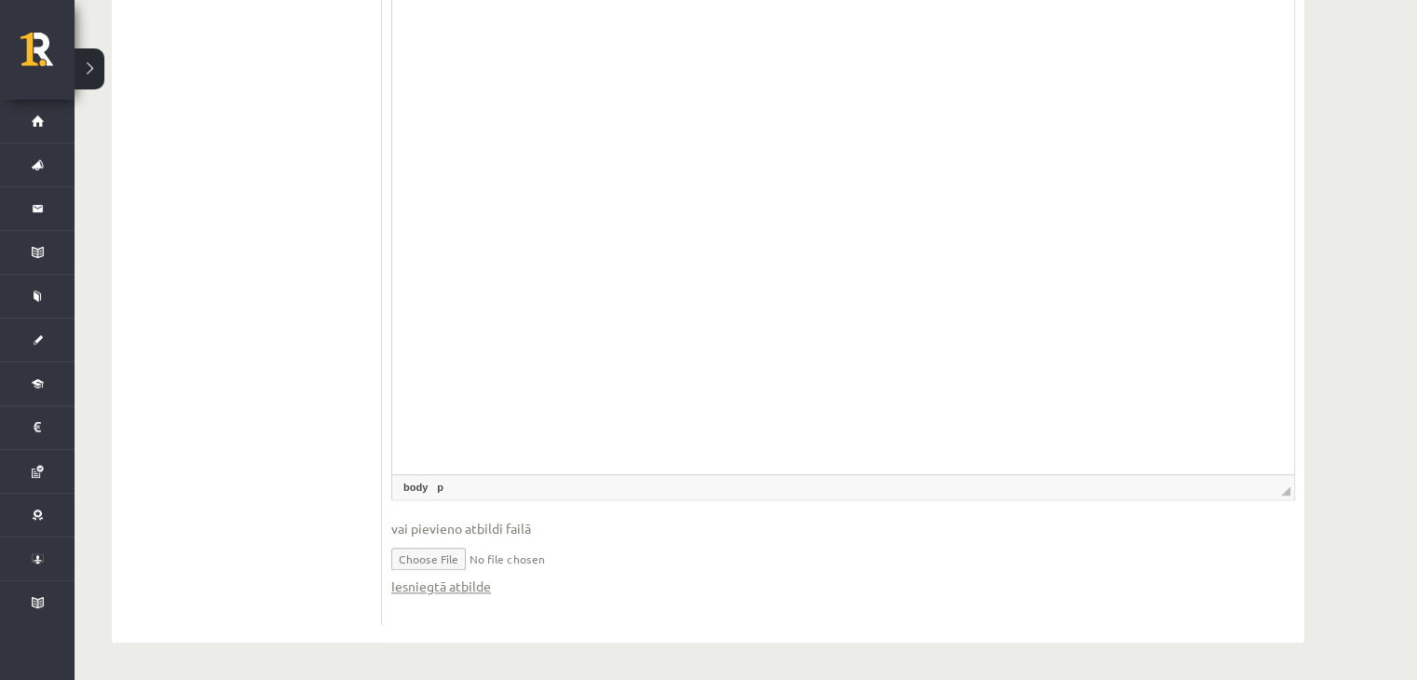
click at [435, 553] on input "file" at bounding box center [843, 558] width 904 height 38
click at [447, 551] on input "file" at bounding box center [843, 558] width 904 height 38
type input "**********"
click at [414, 583] on link "Iesniegtā atbilde" at bounding box center [441, 587] width 100 height 20
drag, startPoint x: 1678, startPoint y: 36, endPoint x: 1213, endPoint y: 13, distance: 465.5
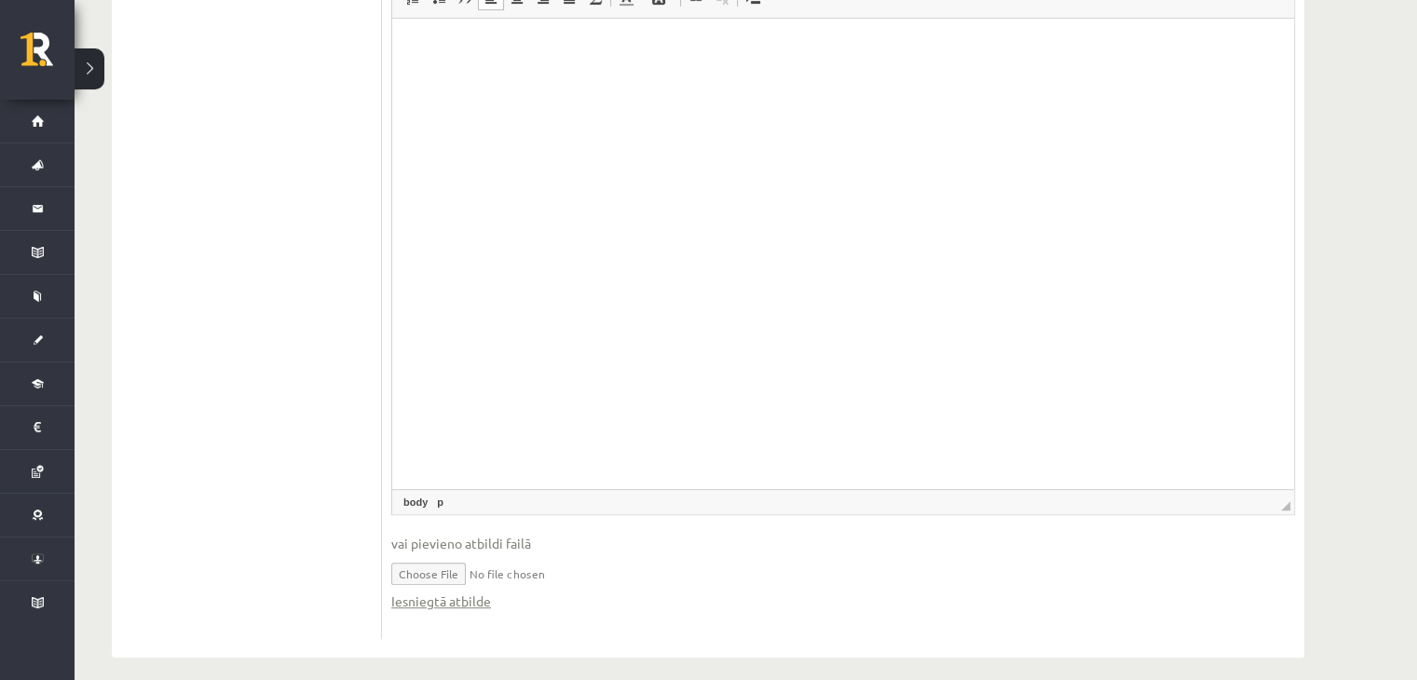
scroll to position [749, 0]
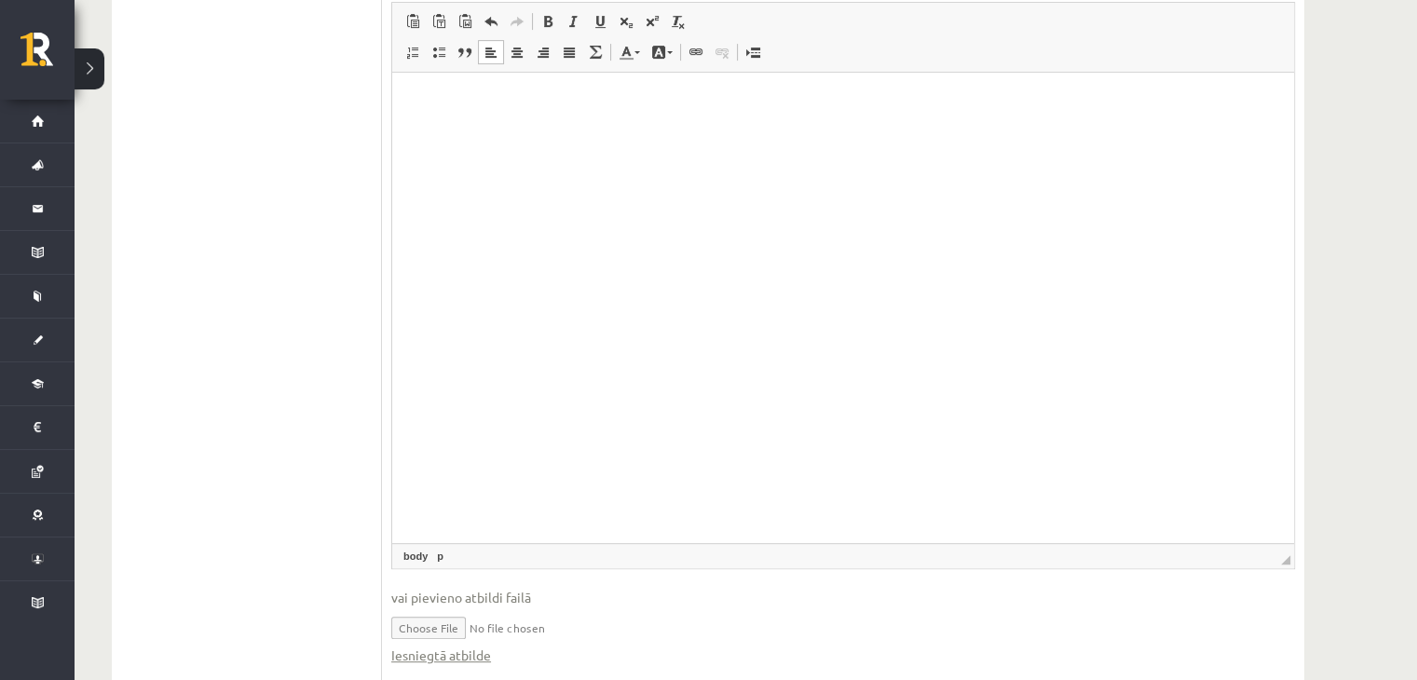
drag, startPoint x: 1282, startPoint y: 492, endPoint x: 1222, endPoint y: -41, distance: 536.4
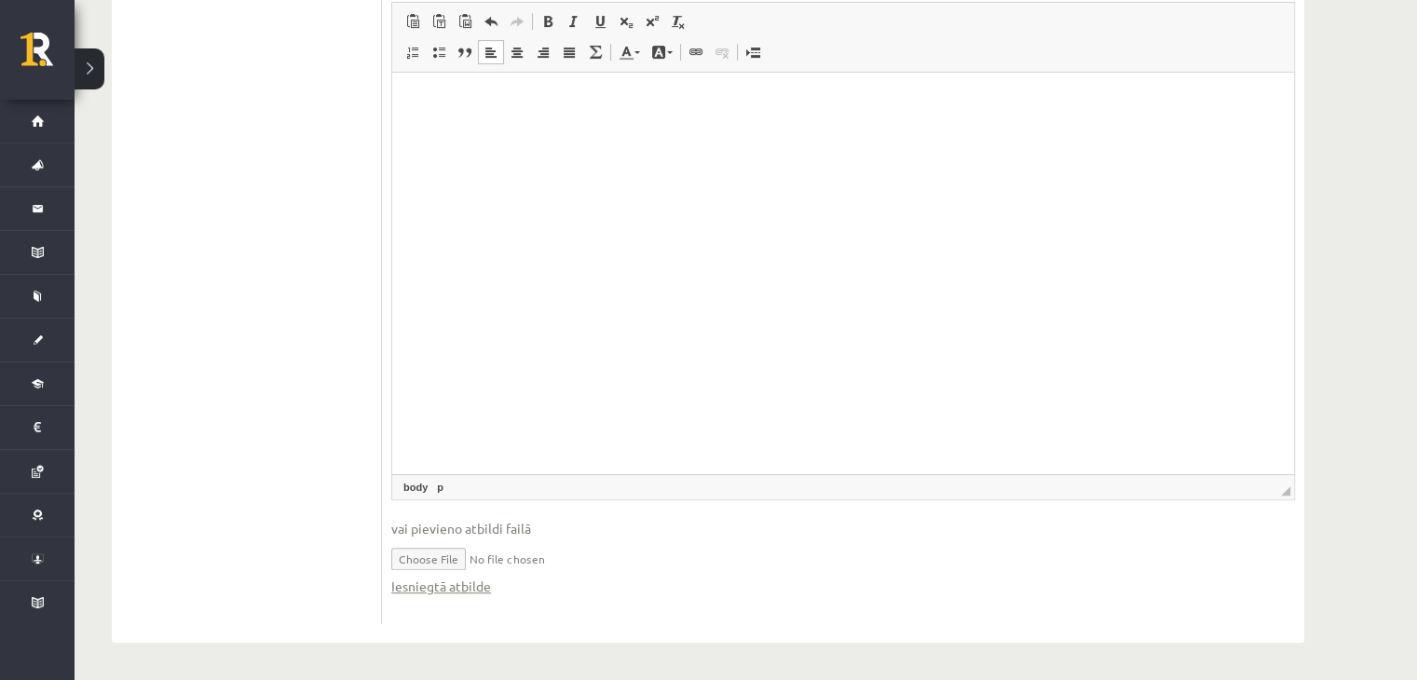
click at [648, 129] on html at bounding box center [843, 100] width 902 height 57
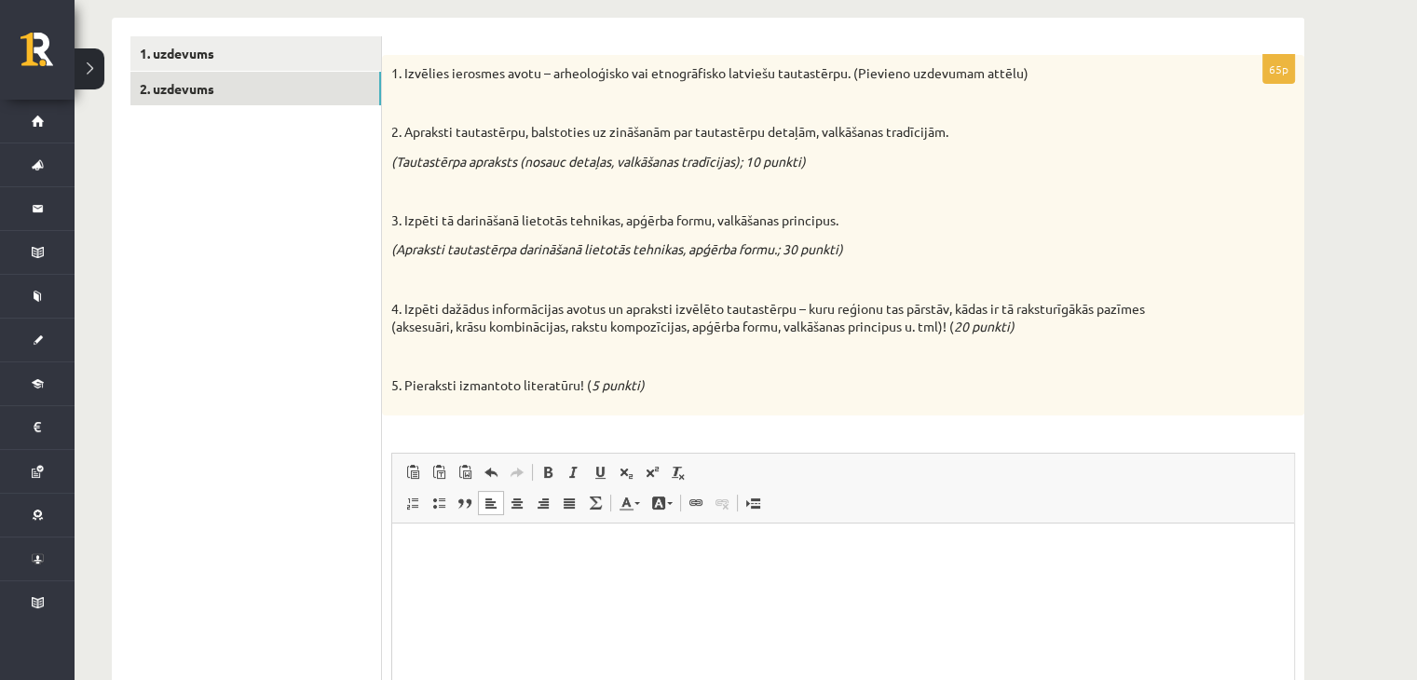
scroll to position [300, 0]
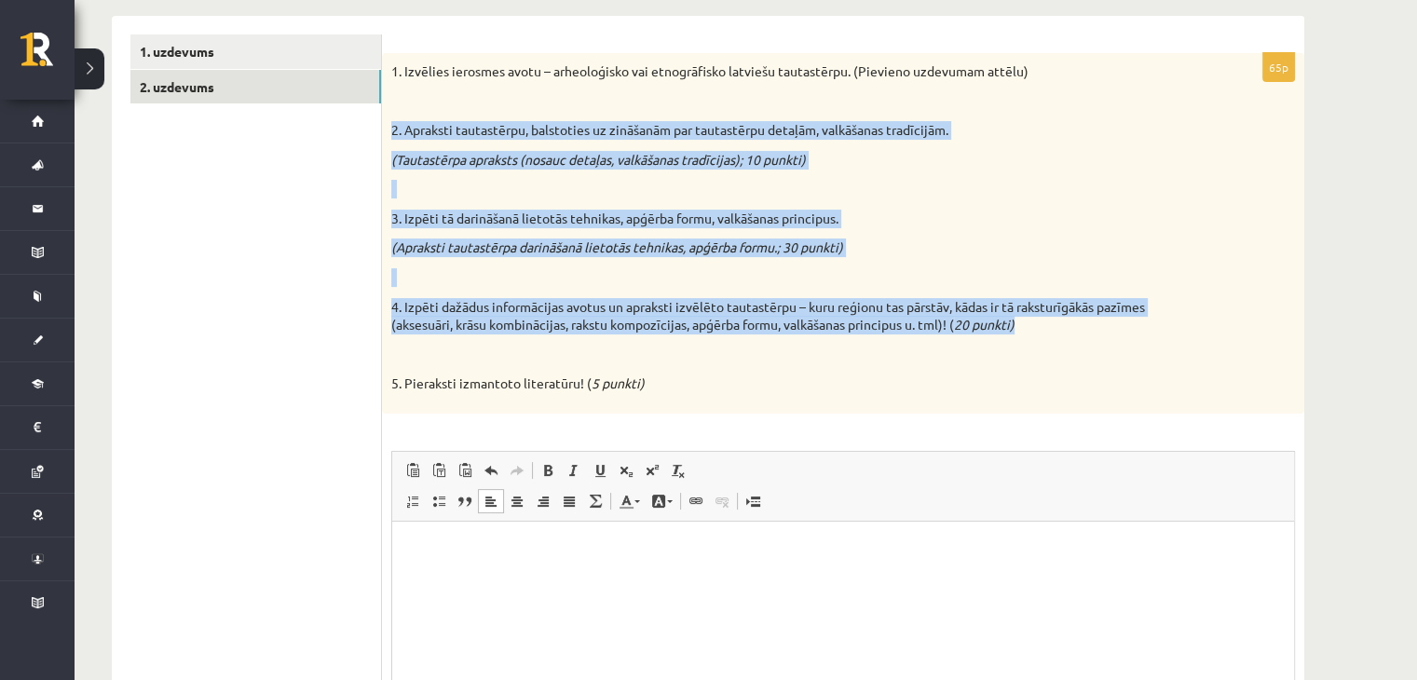
drag, startPoint x: 1037, startPoint y: 321, endPoint x: 387, endPoint y: 125, distance: 679.5
click at [387, 125] on div "1. Izvēlies ierosmes avotu – arheoloģisko vai etnogrāfisko latviešu tautastērpu…" at bounding box center [843, 233] width 922 height 361
copy div "2. Apraksti tautastērpu, balstoties uz zināšanām par tautastērpu detaļām, valkā…"
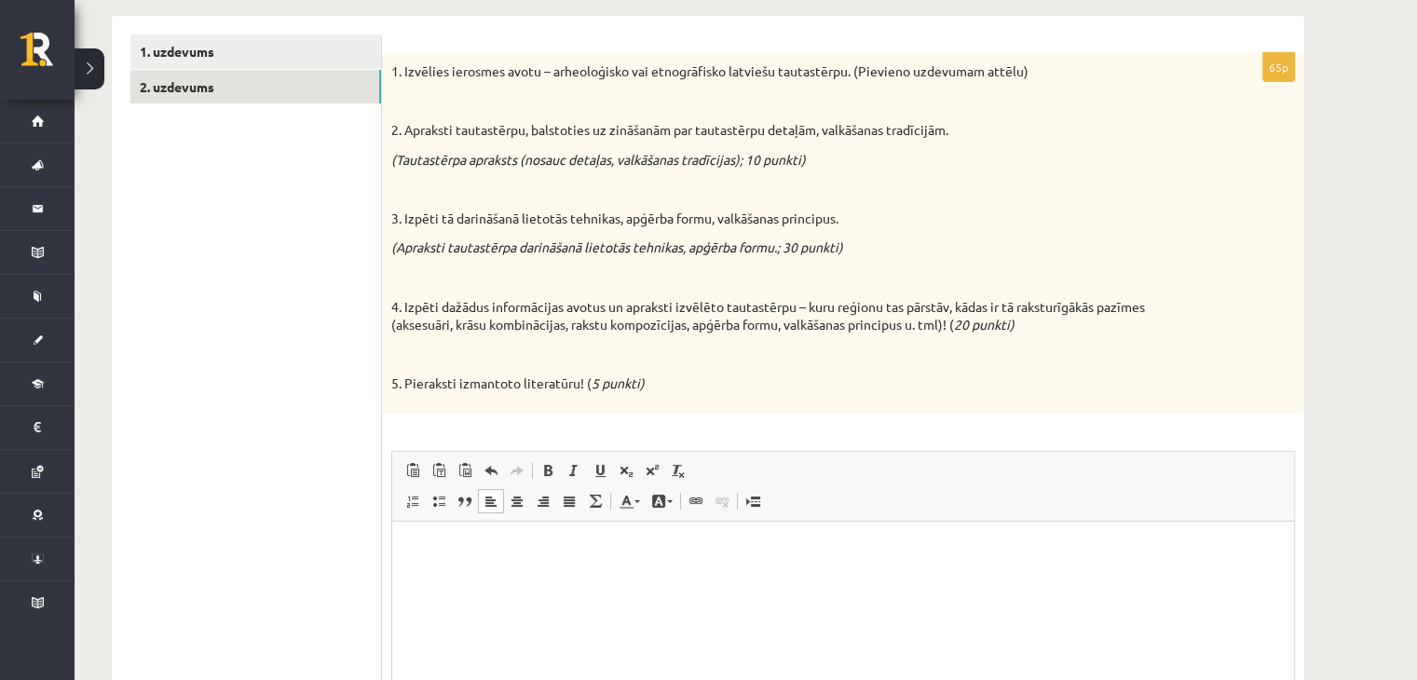
drag, startPoint x: 671, startPoint y: 381, endPoint x: 648, endPoint y: 376, distance: 23.8
click at [649, 376] on p "5. Pieraksti izmantoto literatūru! ( 5 punkti)" at bounding box center [796, 384] width 811 height 19
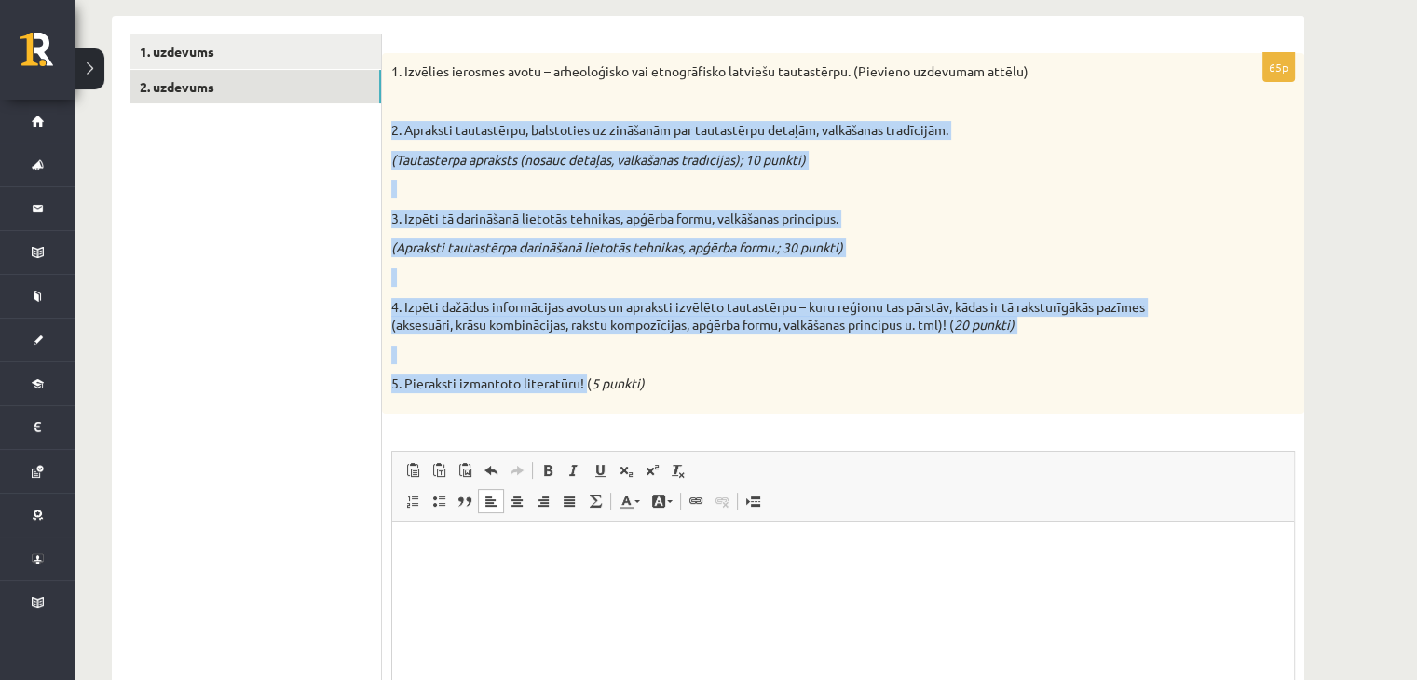
drag, startPoint x: 585, startPoint y: 381, endPoint x: 393, endPoint y: 127, distance: 318.7
click at [393, 127] on div "1. Izvēlies ierosmes avotu – arheoloģisko vai etnogrāfisko latviešu tautastērpu…" at bounding box center [843, 233] width 922 height 361
copy div "2. Apraksti tautastērpu, balstoties uz zināšanām par tautastērpu detaļām, valkā…"
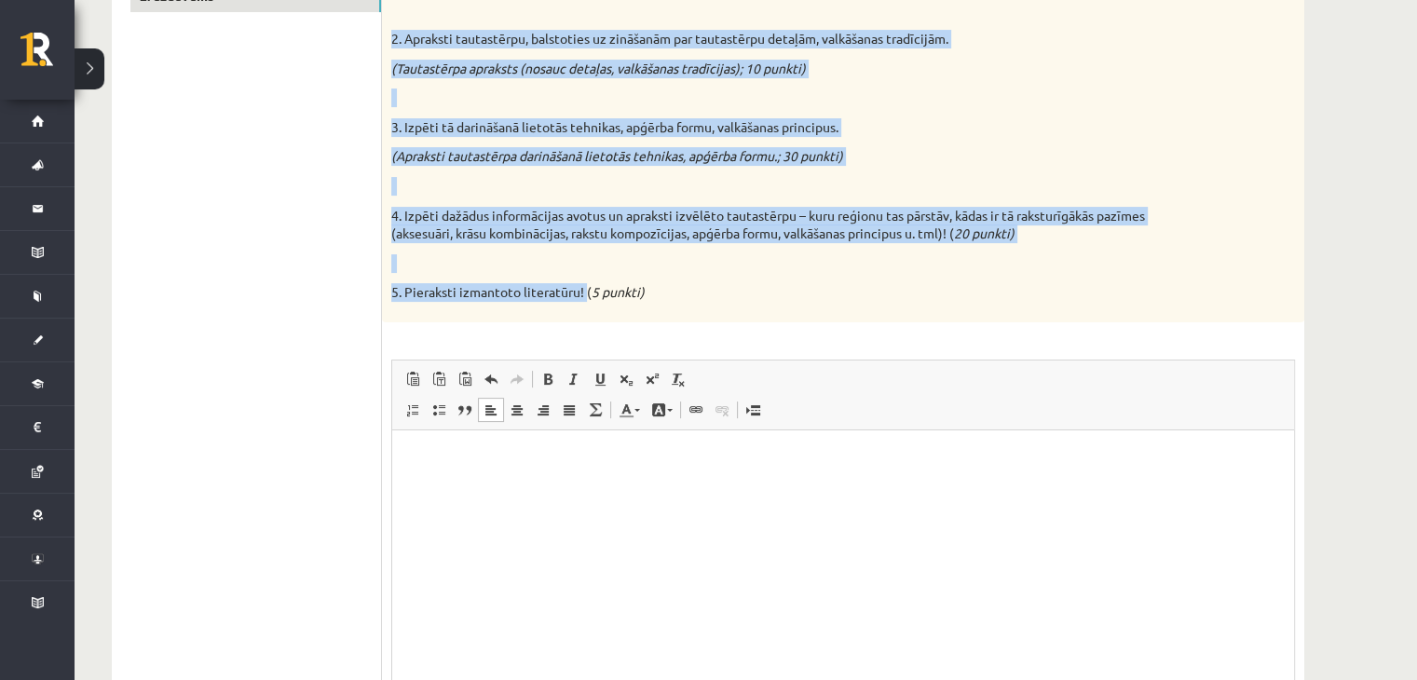
scroll to position [559, 0]
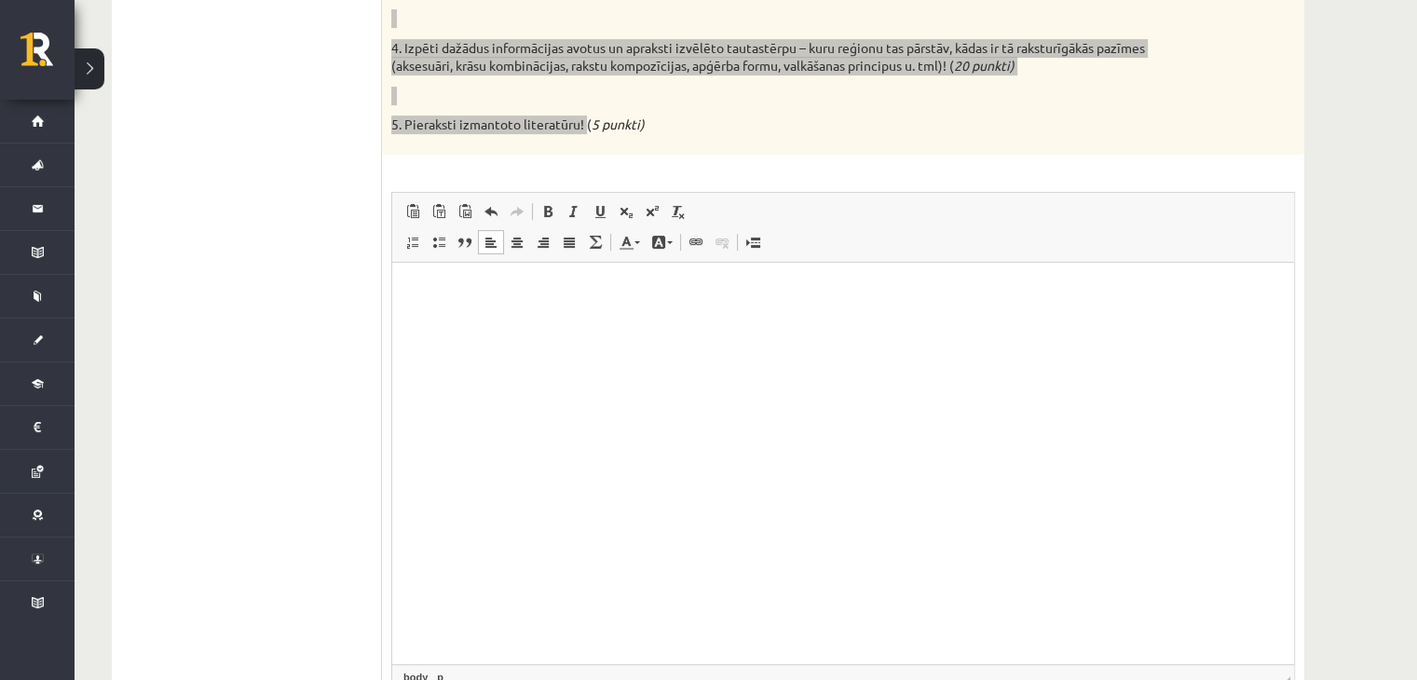
click at [463, 281] on p "Визуальный текстовый редактор, wiswyg-editor-user-answer-47433803049460" at bounding box center [844, 290] width 866 height 20
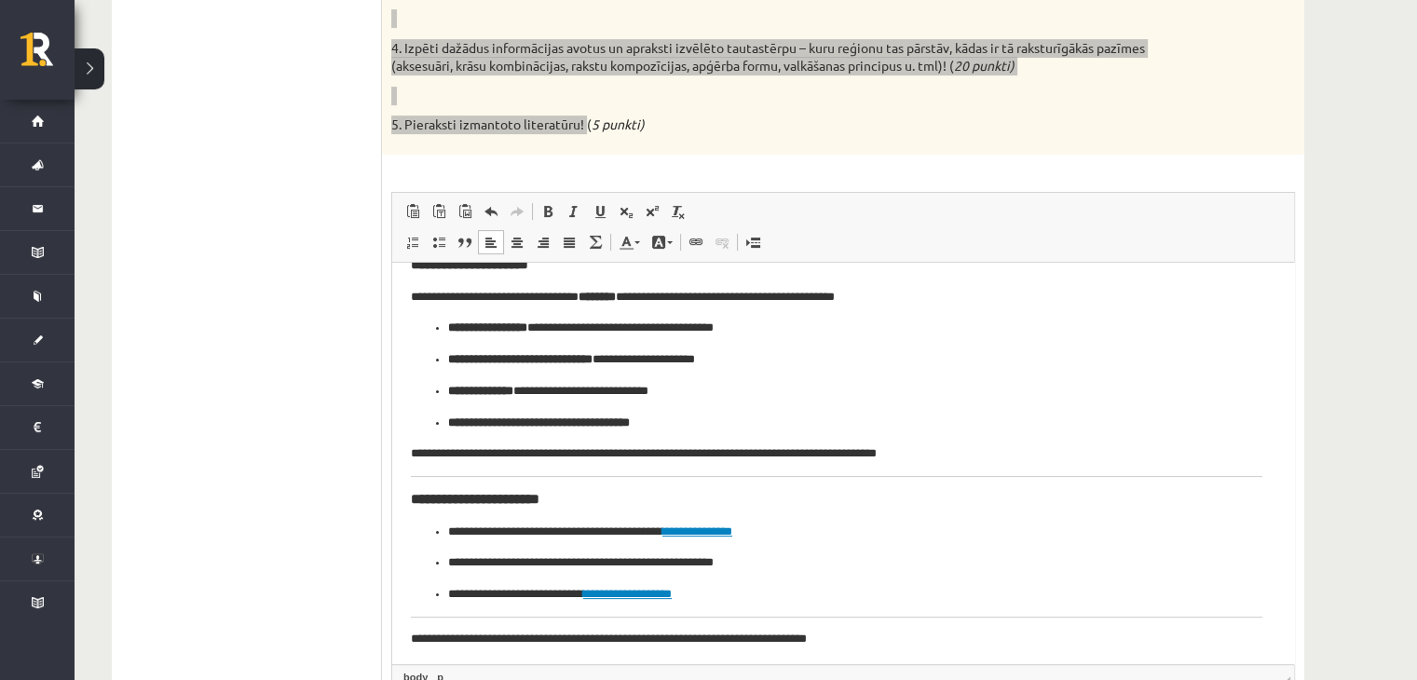
scroll to position [552, 0]
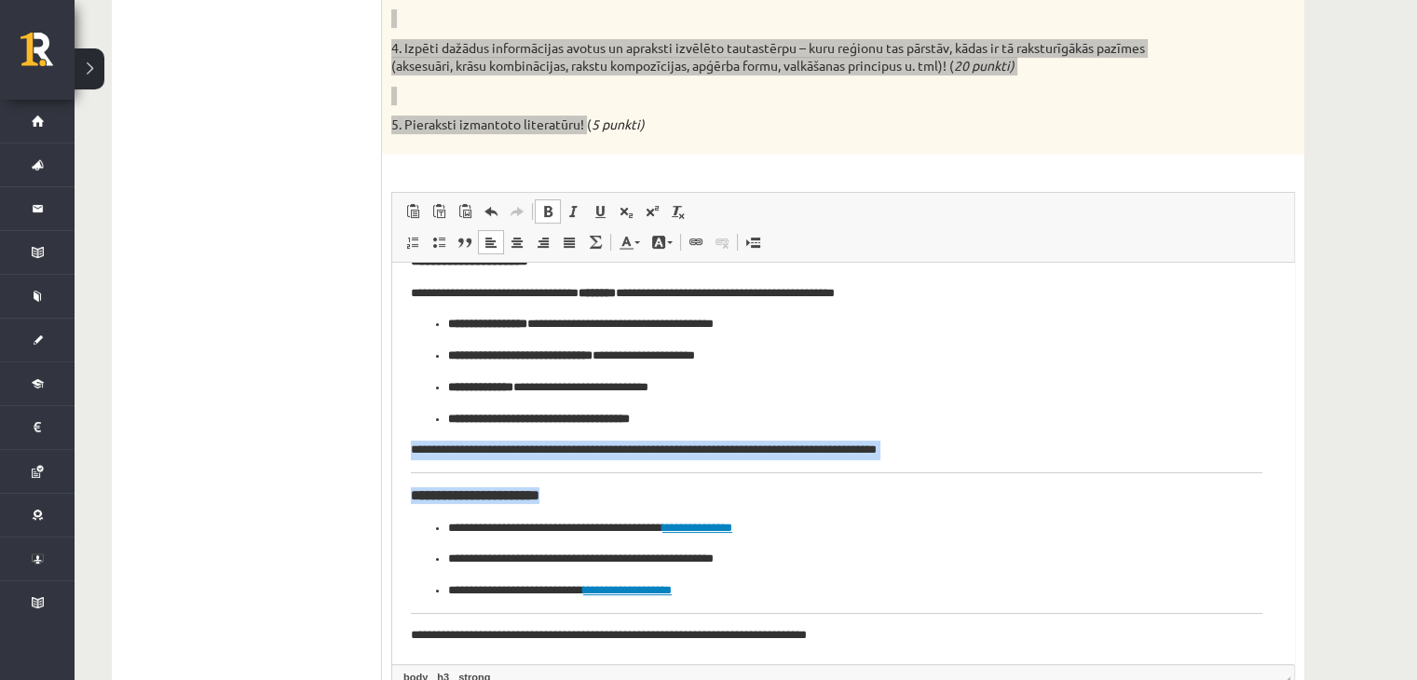
drag, startPoint x: 1276, startPoint y: 478, endPoint x: 422, endPoint y: 470, distance: 853.6
click at [422, 470] on html "**********" at bounding box center [843, 187] width 902 height 954
click at [422, 470] on body "**********" at bounding box center [837, 187] width 852 height 917
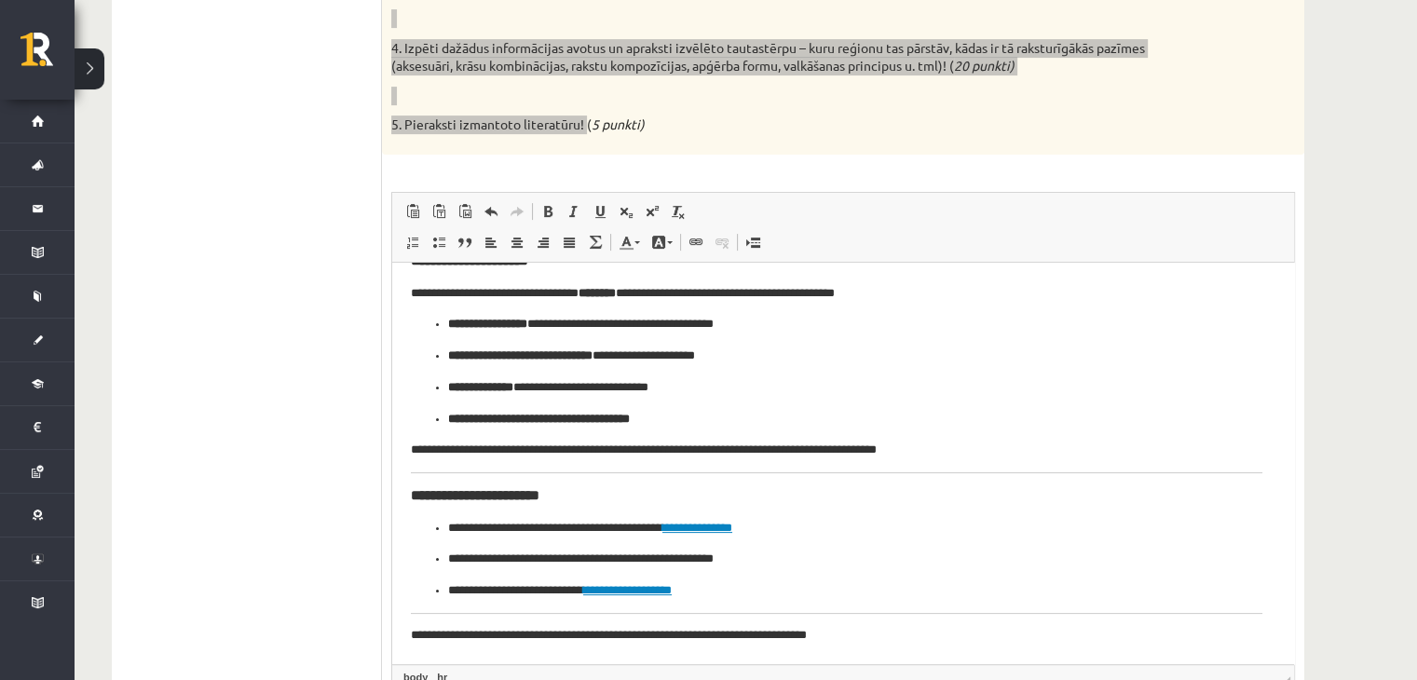
click at [444, 472] on body "**********" at bounding box center [837, 187] width 852 height 917
click at [412, 487] on strong "**********" at bounding box center [475, 494] width 129 height 14
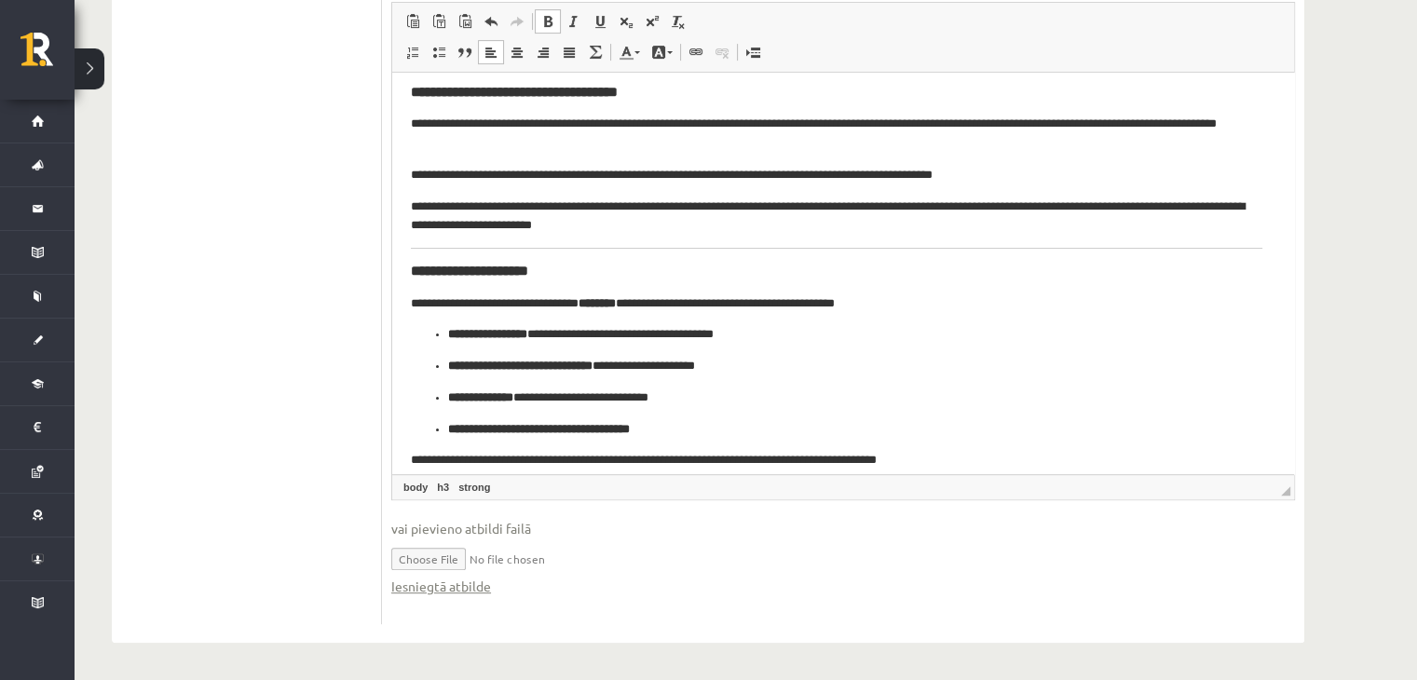
scroll to position [540, 0]
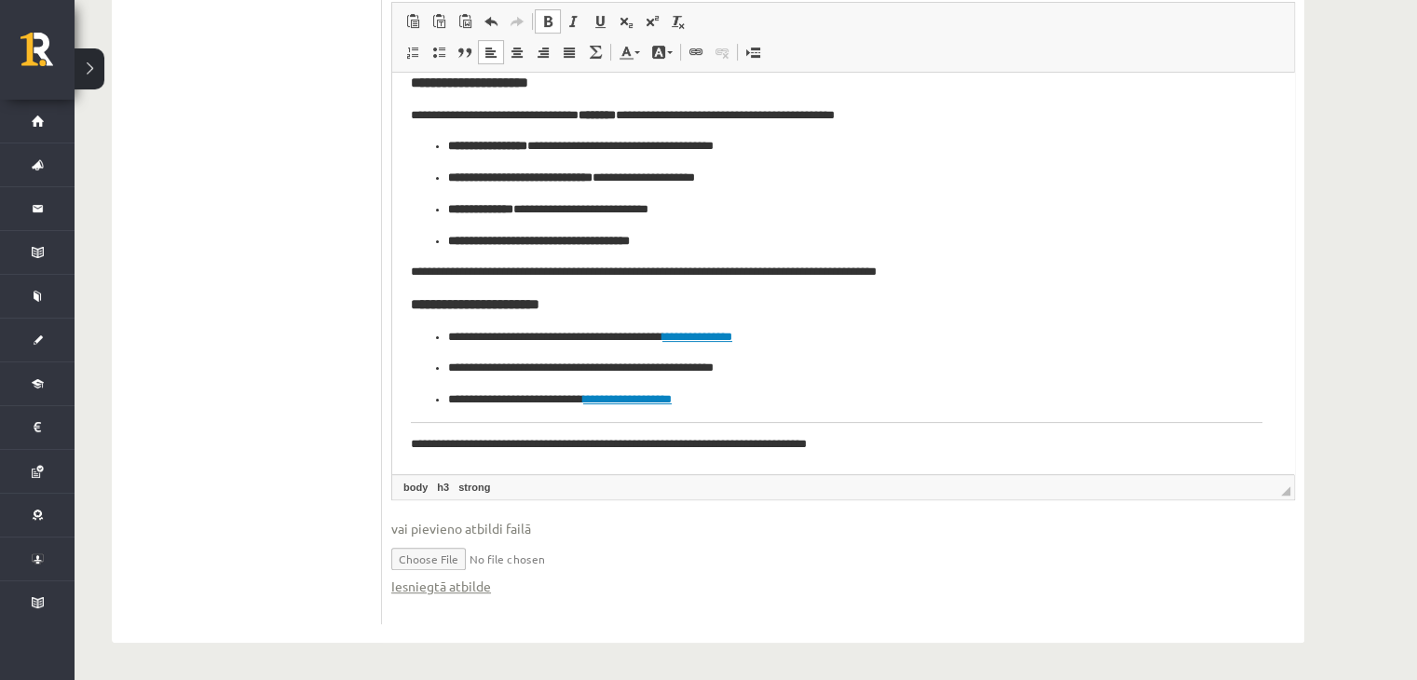
click at [869, 451] on p "**********" at bounding box center [837, 444] width 852 height 20
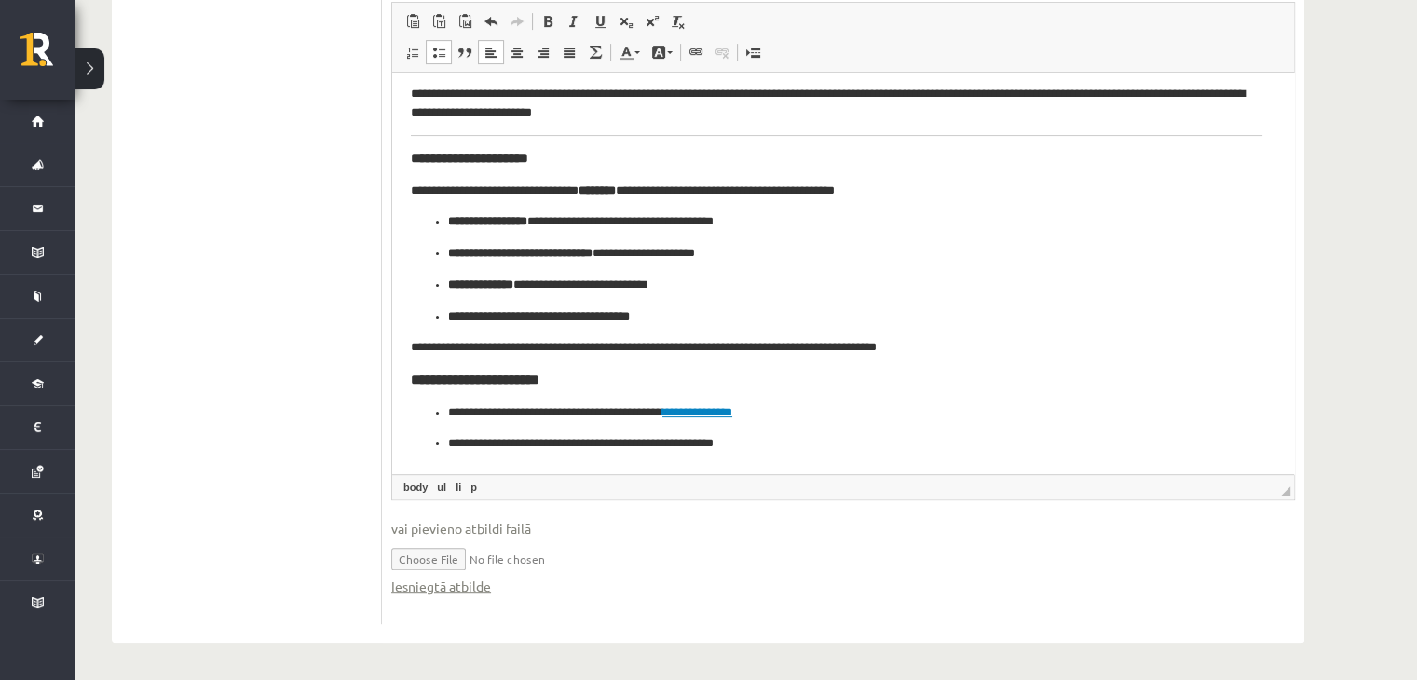
scroll to position [463, 0]
click at [606, 139] on body "**********" at bounding box center [837, 41] width 852 height 828
click at [412, 165] on strong "**********" at bounding box center [469, 158] width 117 height 14
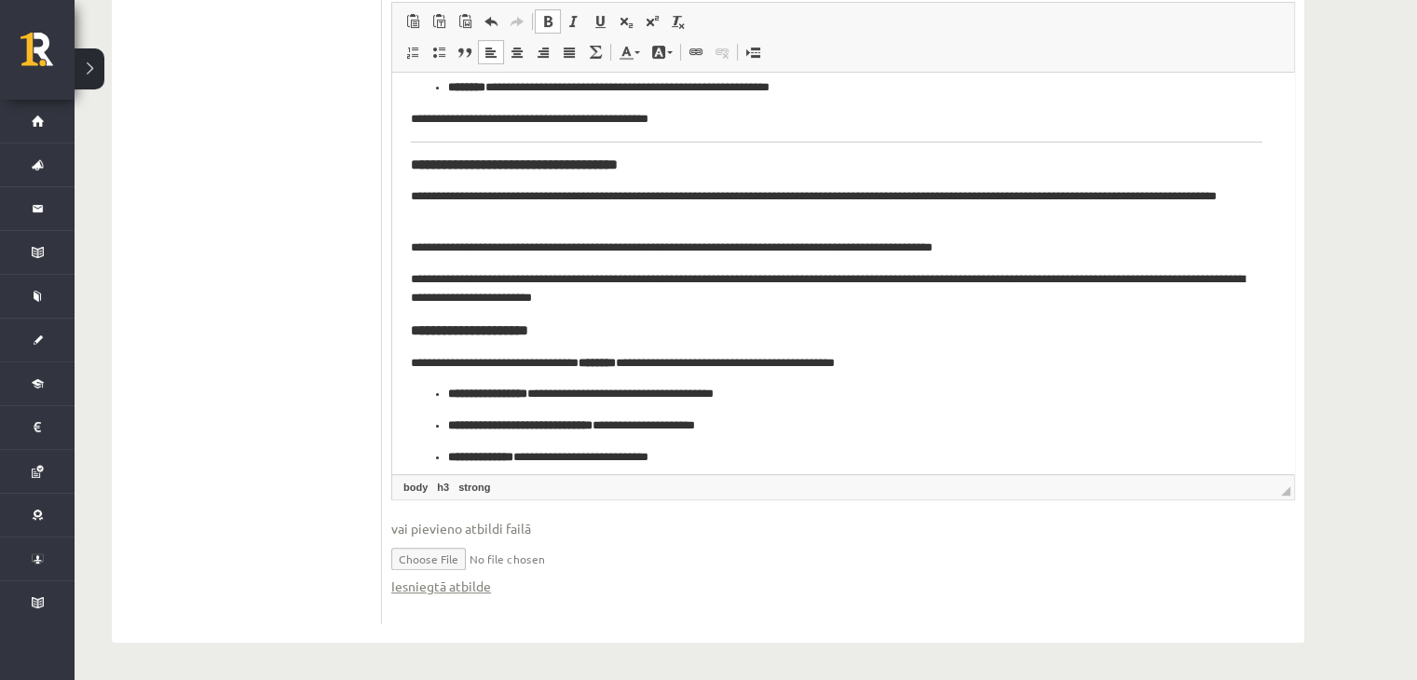
scroll to position [265, 0]
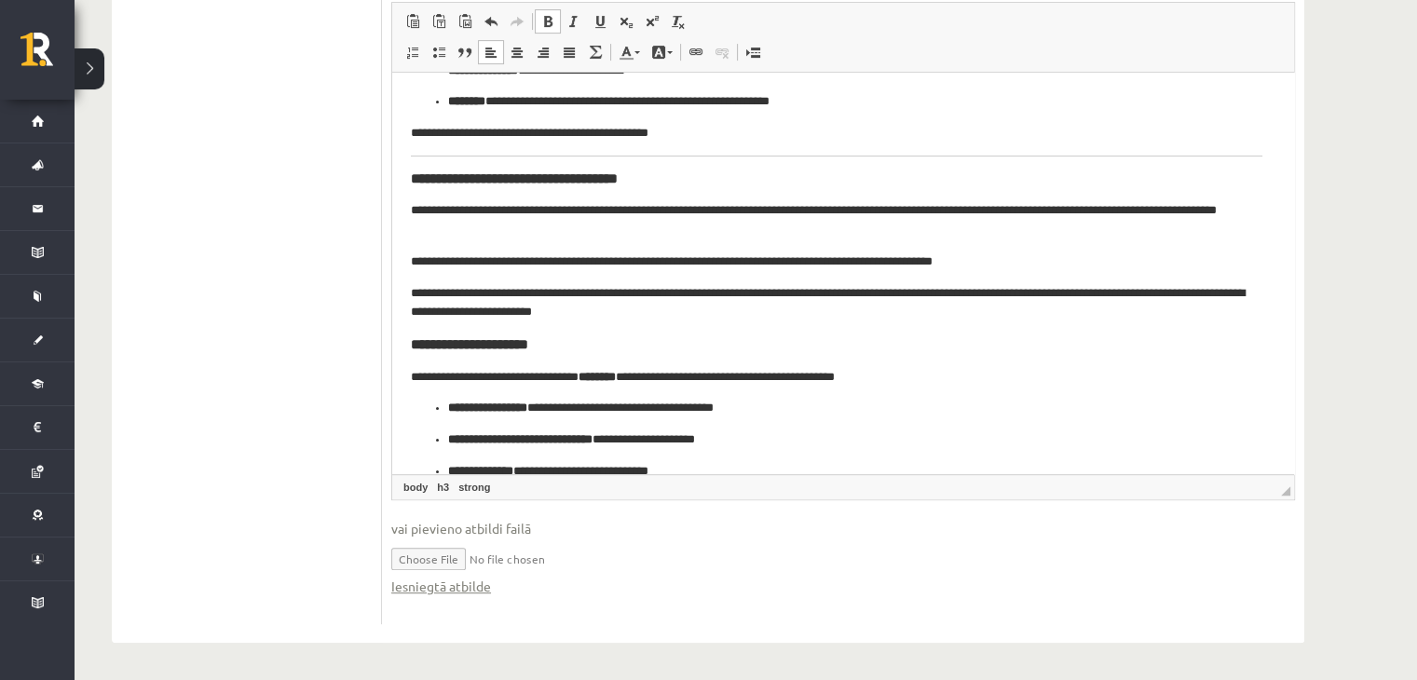
click at [418, 169] on body "**********" at bounding box center [837, 233] width 852 height 815
click at [418, 172] on strong "**********" at bounding box center [514, 178] width 207 height 14
click at [668, 184] on h3 "**********" at bounding box center [837, 178] width 852 height 17
click at [411, 217] on p "**********" at bounding box center [837, 219] width 852 height 39
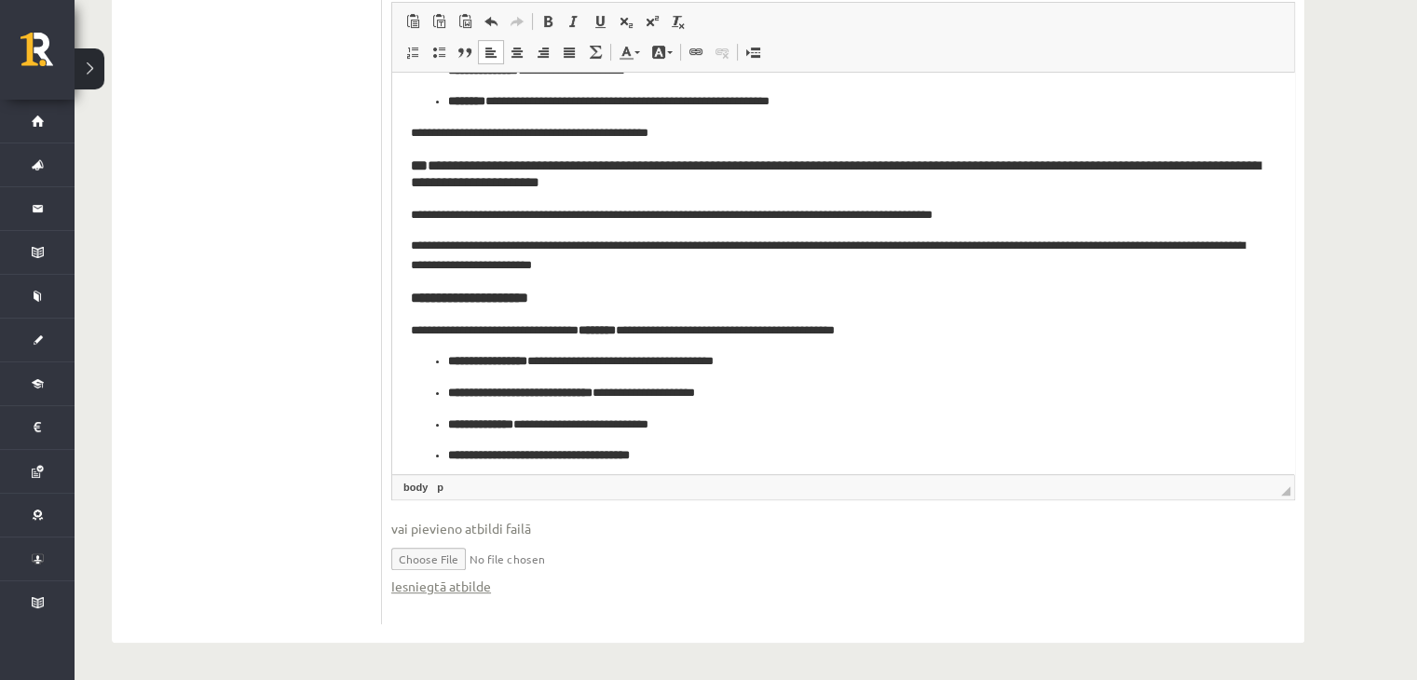
click at [410, 330] on html "**********" at bounding box center [843, 210] width 902 height 806
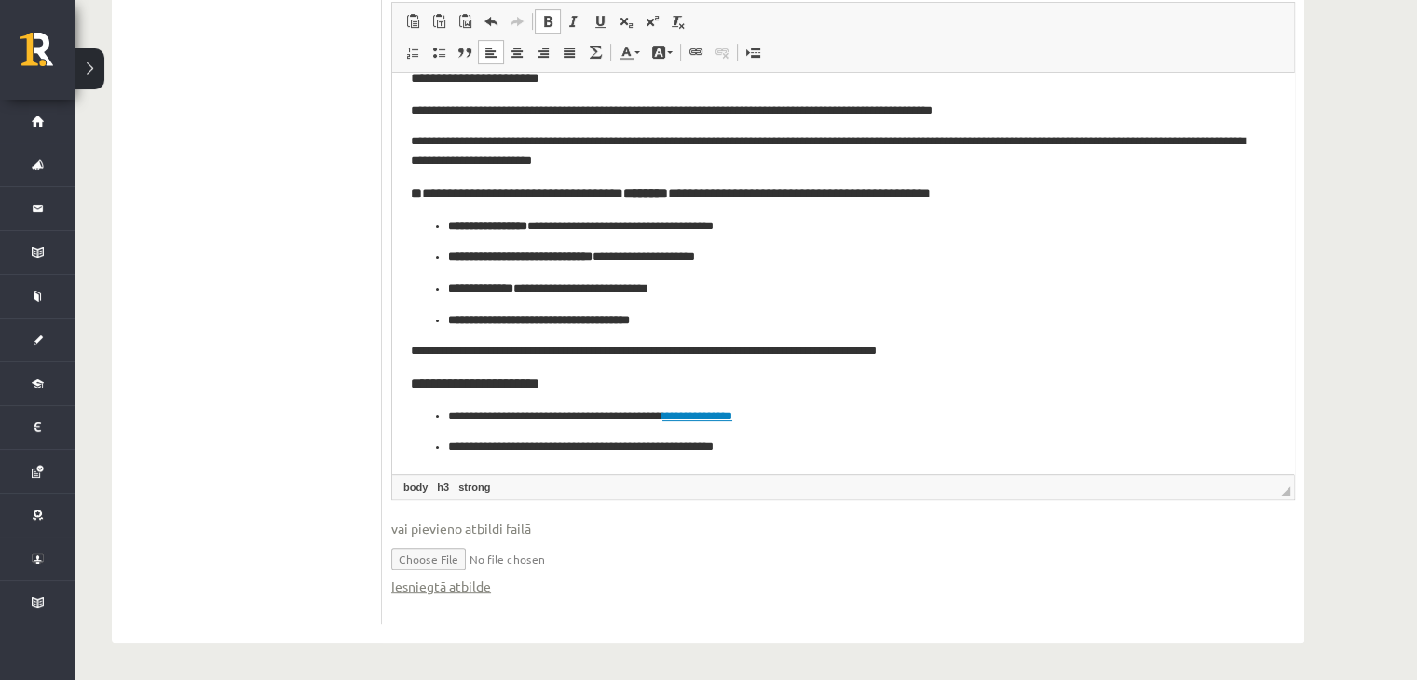
scroll to position [373, 0]
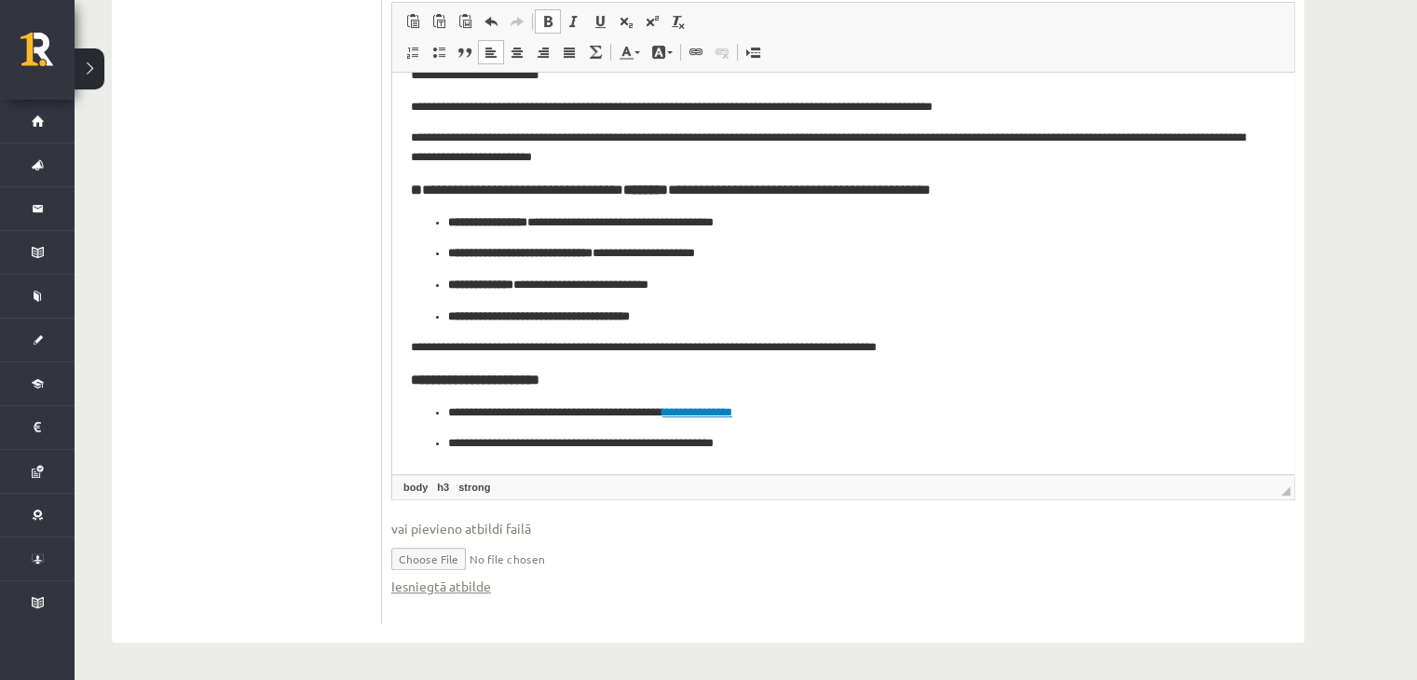
click at [448, 418] on li "**********" at bounding box center [836, 413] width 777 height 20
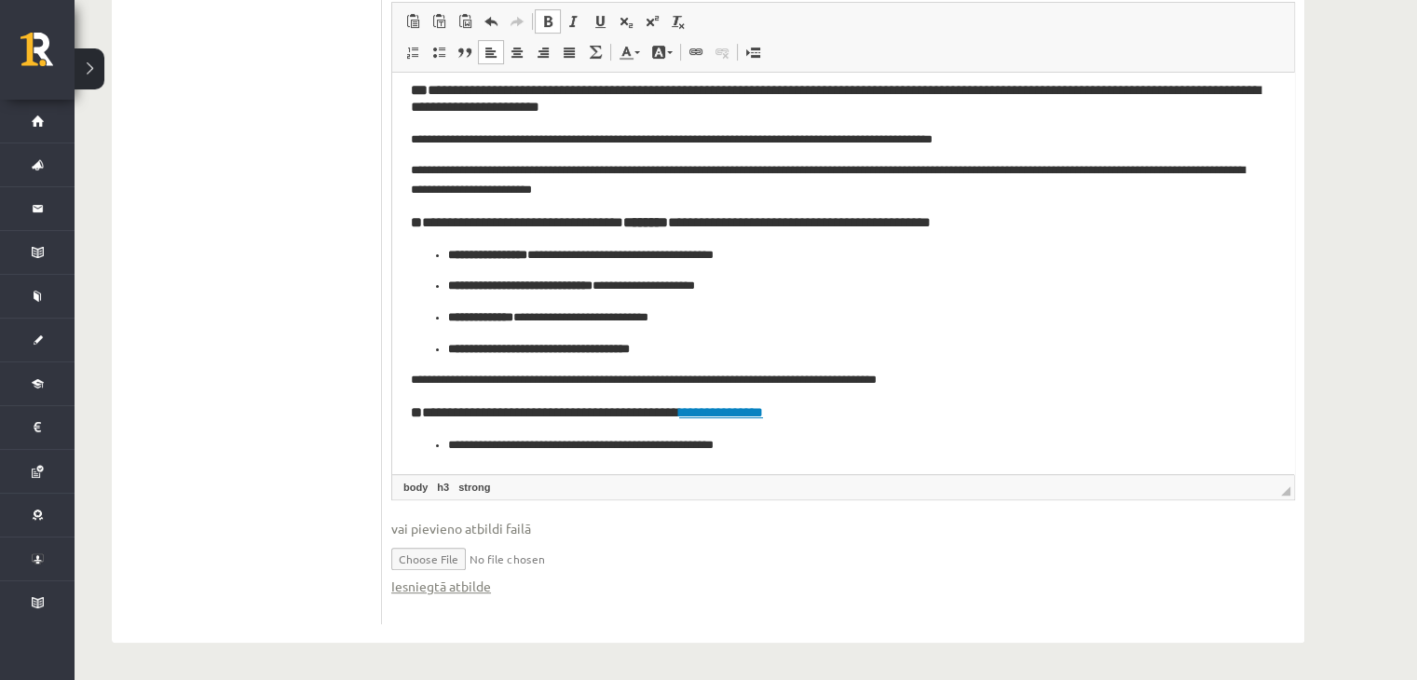
click at [449, 444] on p "**********" at bounding box center [836, 445] width 777 height 20
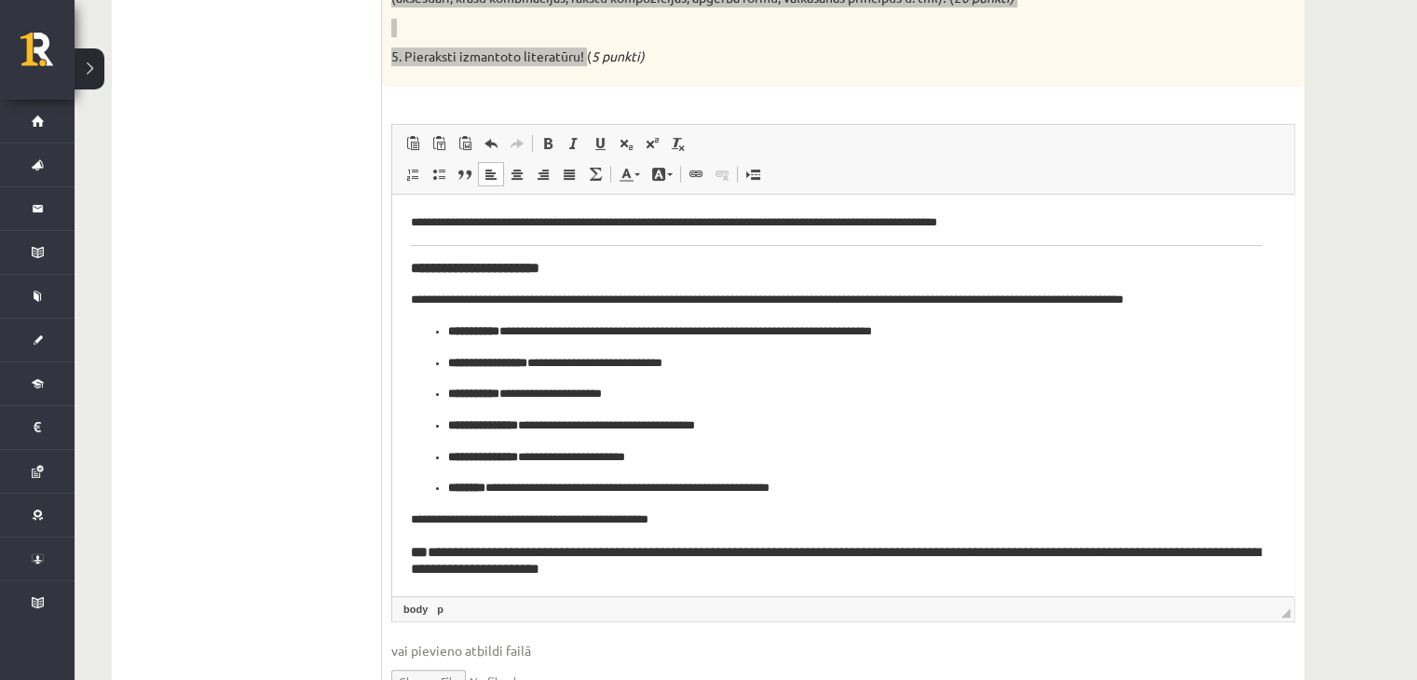
scroll to position [624, 0]
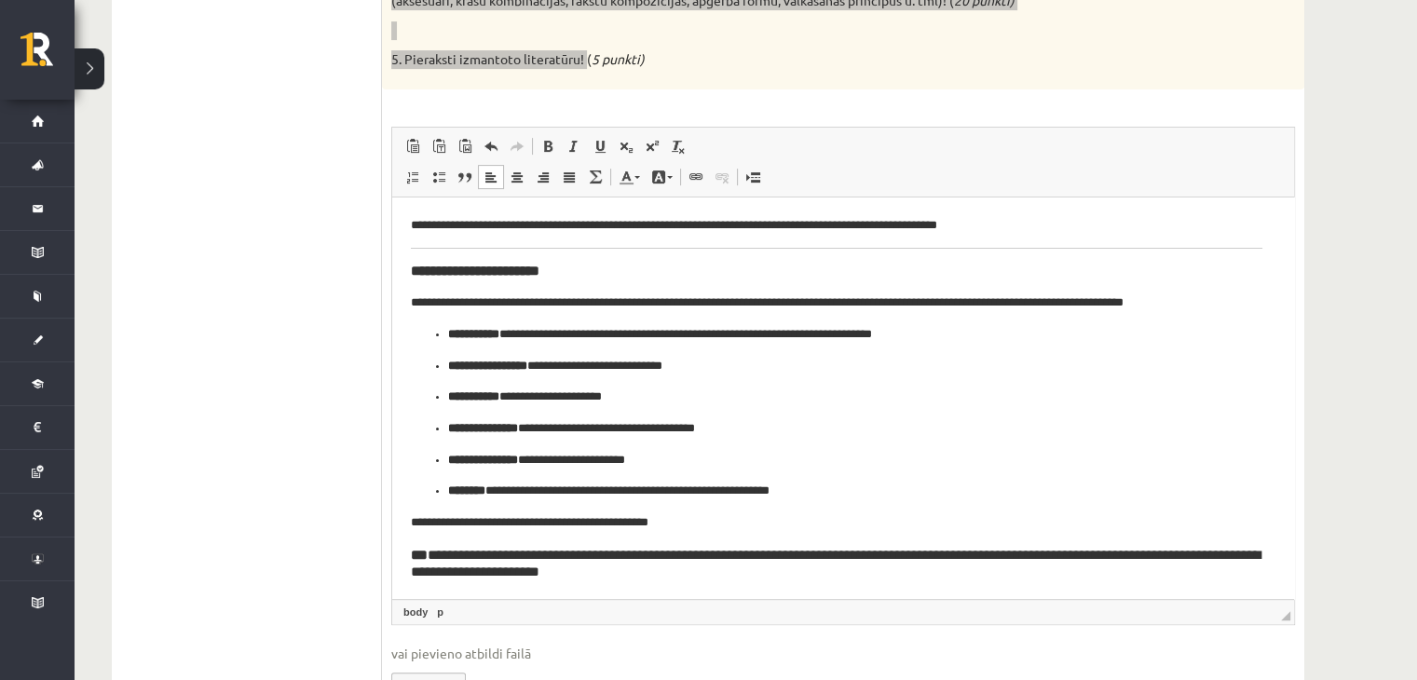
click at [575, 280] on body "**********" at bounding box center [837, 567] width 852 height 705
click at [413, 311] on p "**********" at bounding box center [837, 303] width 852 height 20
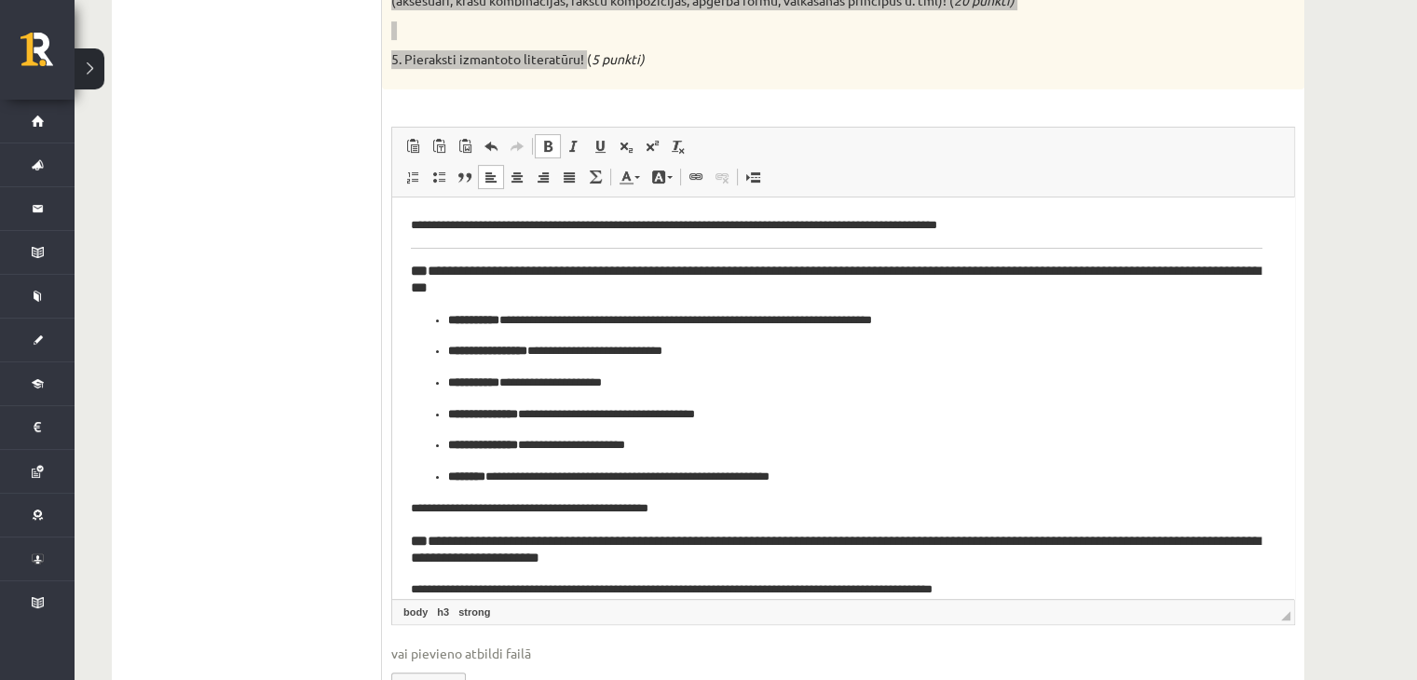
click at [425, 253] on body "**********" at bounding box center [837, 560] width 852 height 691
click at [403, 272] on html "**********" at bounding box center [843, 561] width 902 height 729
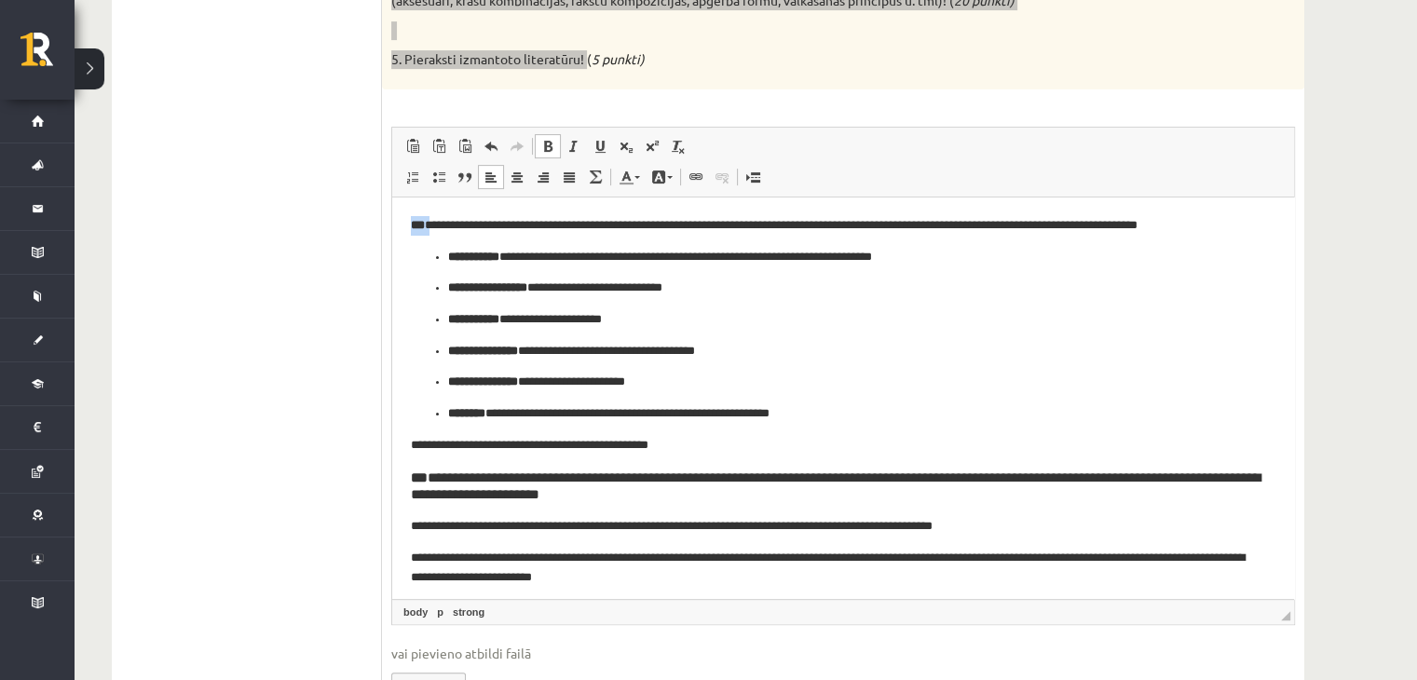
drag, startPoint x: 410, startPoint y: 213, endPoint x: 433, endPoint y: 233, distance: 30.4
click at [433, 233] on html "**********" at bounding box center [843, 529] width 902 height 665
click at [550, 136] on link "Полужирный Комбинация клавиш Ctrl+B" at bounding box center [548, 146] width 26 height 24
click at [544, 137] on link "Полужирный Комбинация клавиш Ctrl+B" at bounding box center [548, 146] width 26 height 24
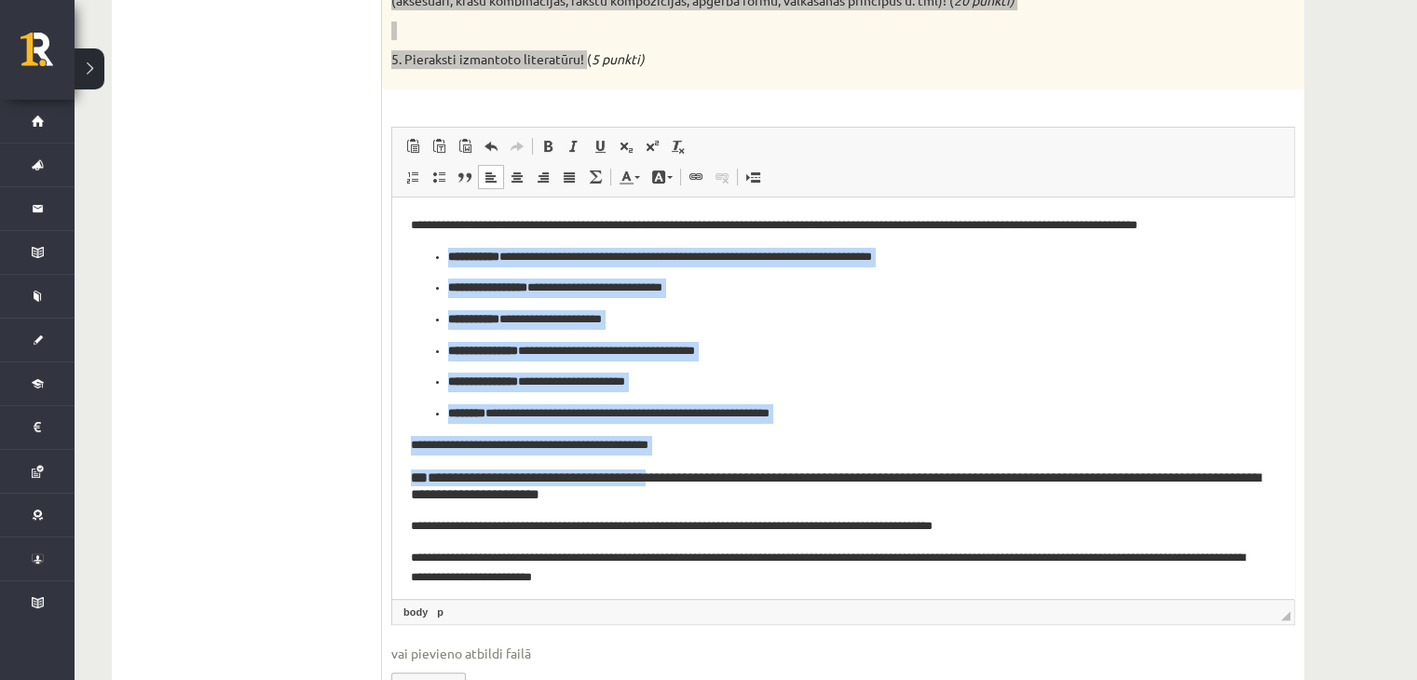
drag, startPoint x: 433, startPoint y: 253, endPoint x: 683, endPoint y: 485, distance: 340.9
click at [679, 485] on body "**********" at bounding box center [837, 529] width 852 height 628
click at [544, 141] on span at bounding box center [547, 146] width 15 height 15
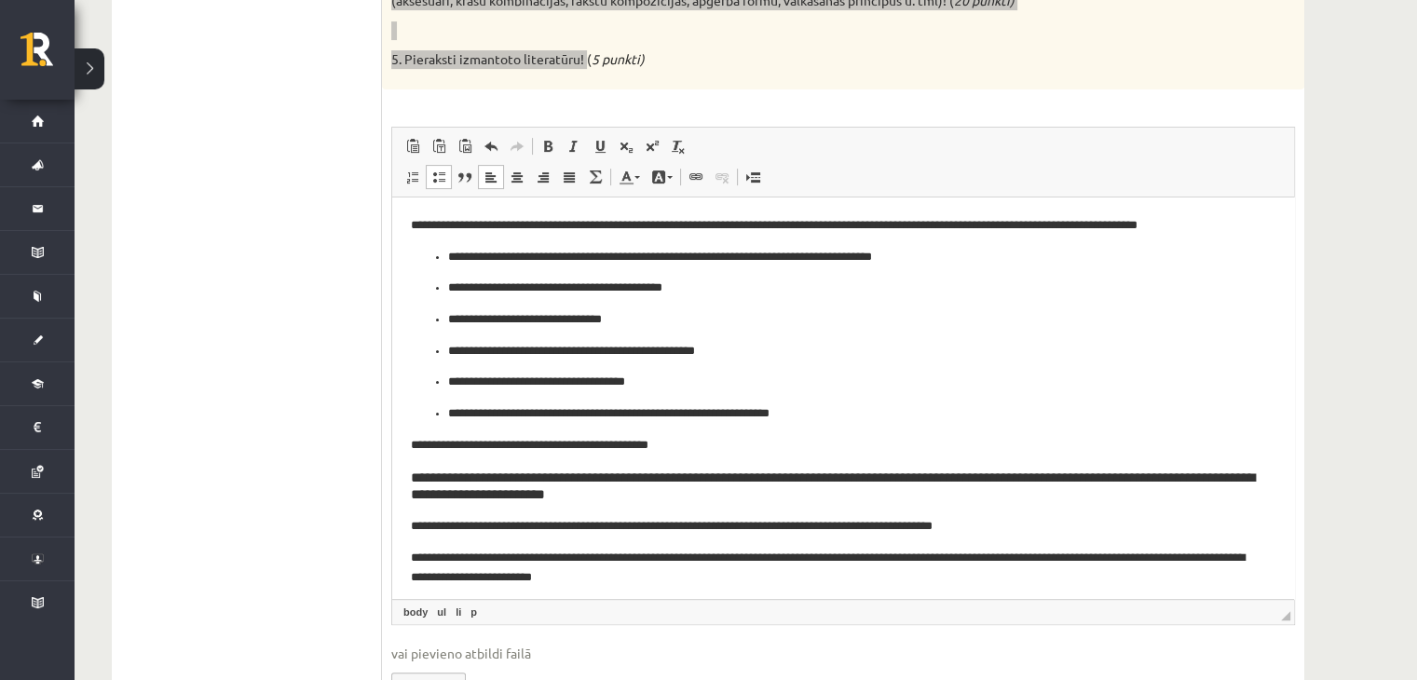
drag, startPoint x: 538, startPoint y: 565, endPoint x: 527, endPoint y: 558, distance: 12.1
click at [531, 562] on p "**********" at bounding box center [837, 567] width 852 height 39
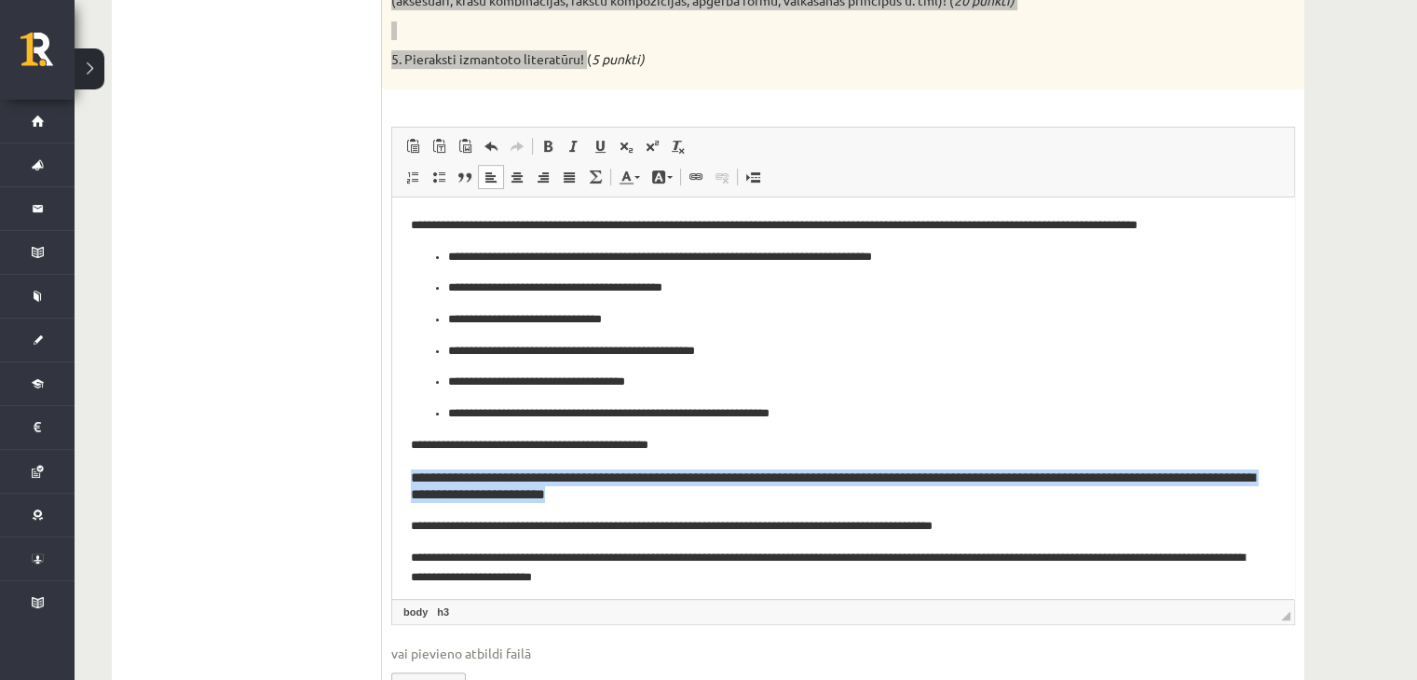
drag, startPoint x: 407, startPoint y: 471, endPoint x: 703, endPoint y: 497, distance: 296.5
click at [703, 497] on html "**********" at bounding box center [843, 529] width 902 height 665
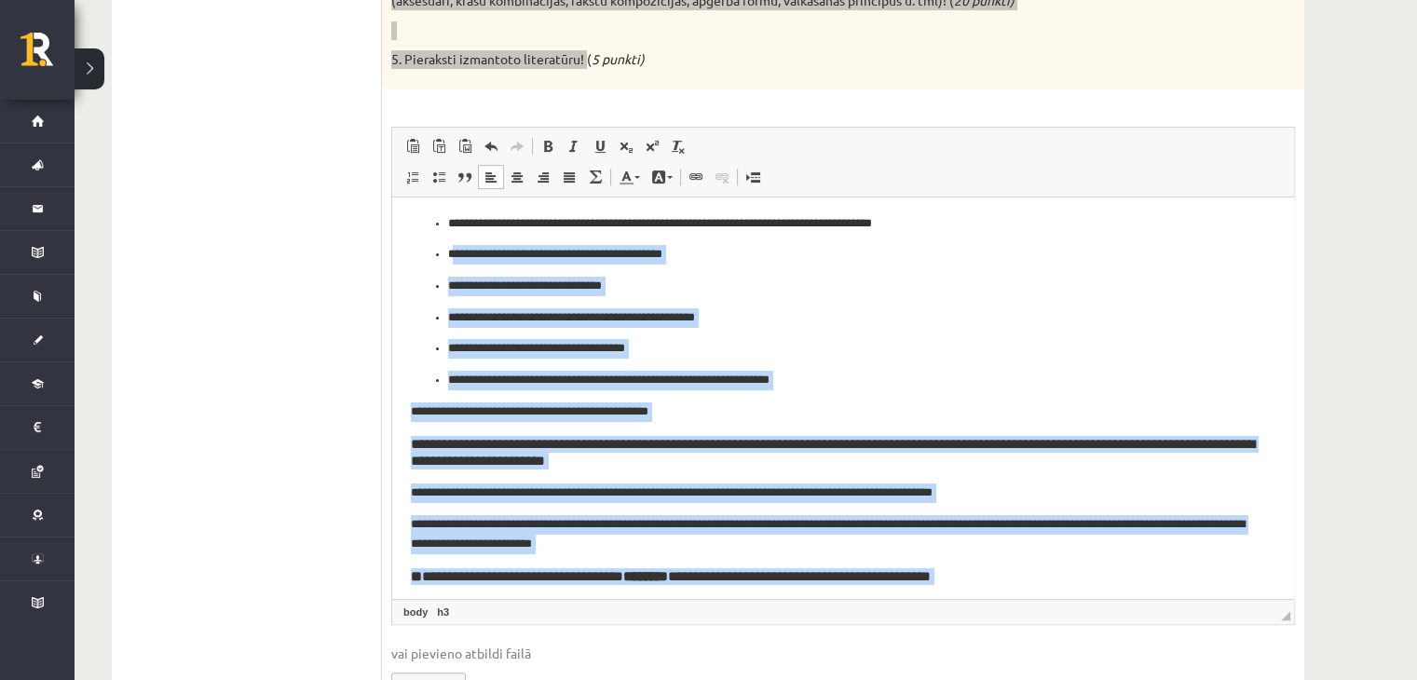
scroll to position [0, 0]
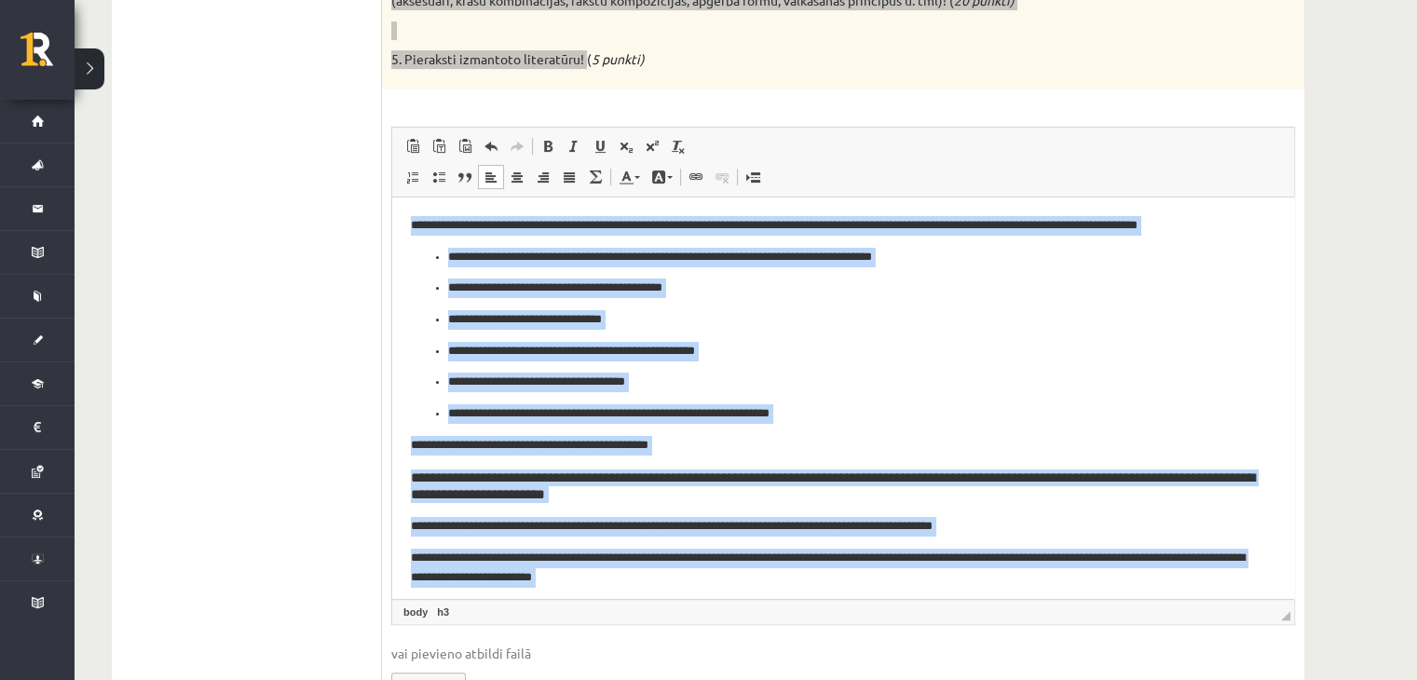
drag, startPoint x: 761, startPoint y: 571, endPoint x: 403, endPoint y: 207, distance: 510.7
click at [403, 207] on html "**********" at bounding box center [843, 529] width 902 height 665
copy body "**********"
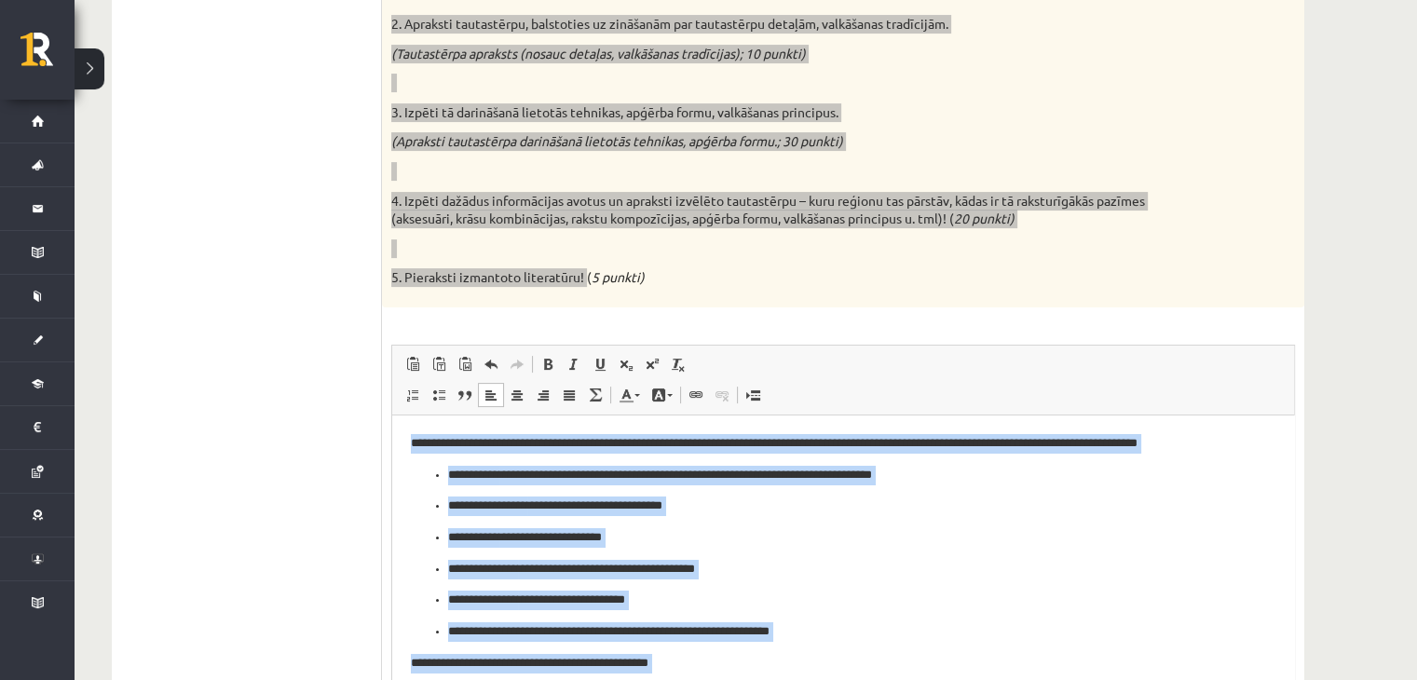
scroll to position [376, 0]
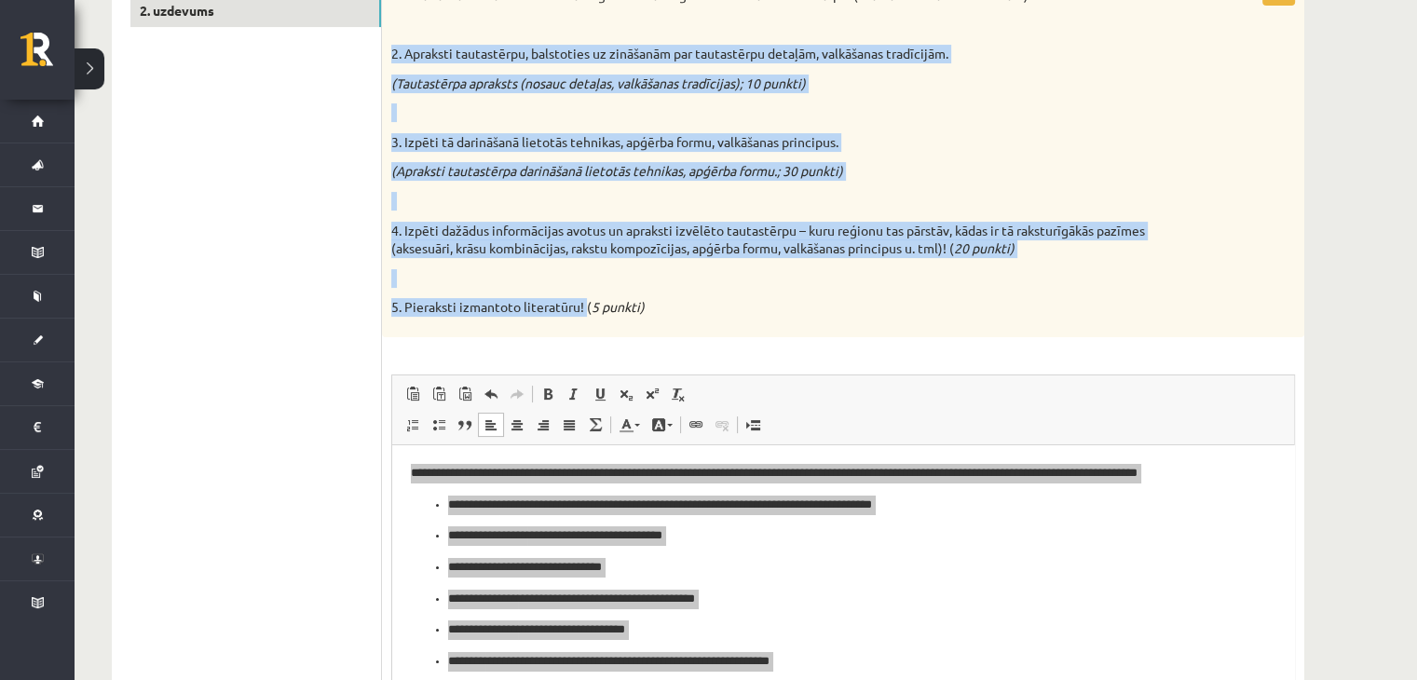
click at [673, 276] on p at bounding box center [796, 278] width 811 height 19
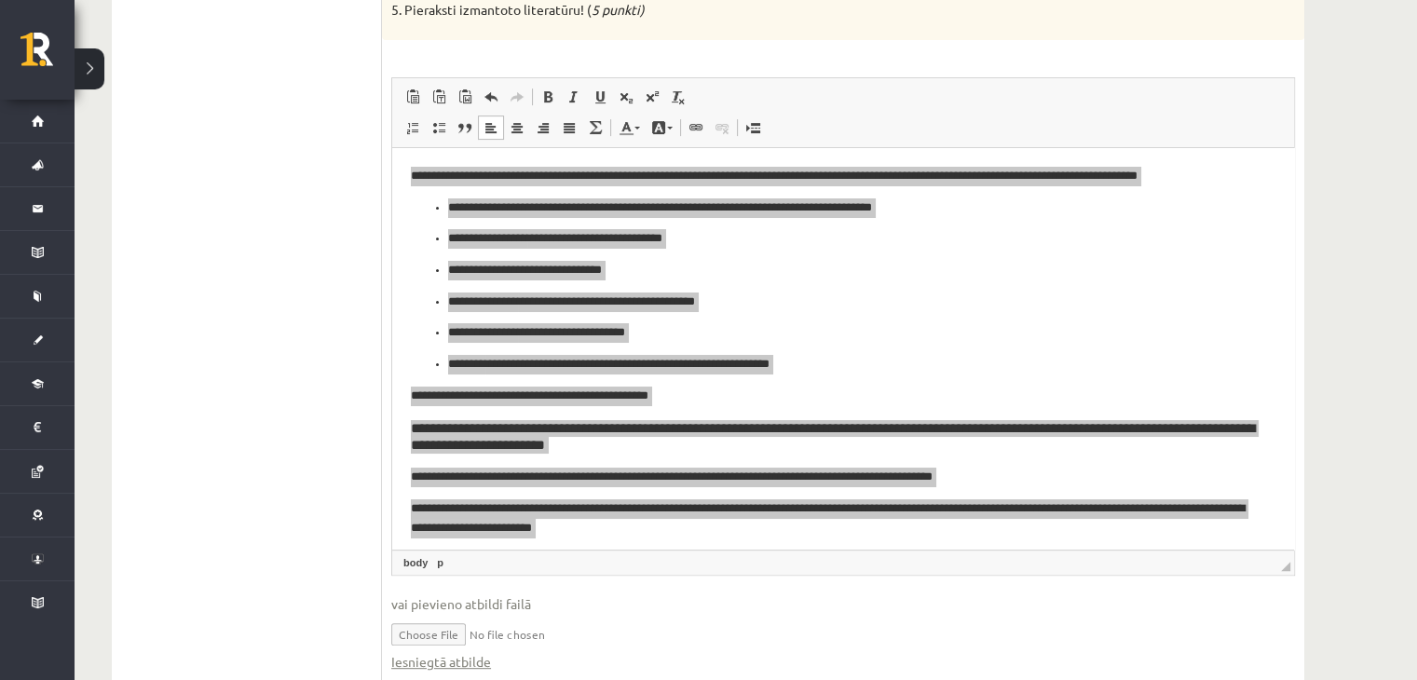
scroll to position [749, 0]
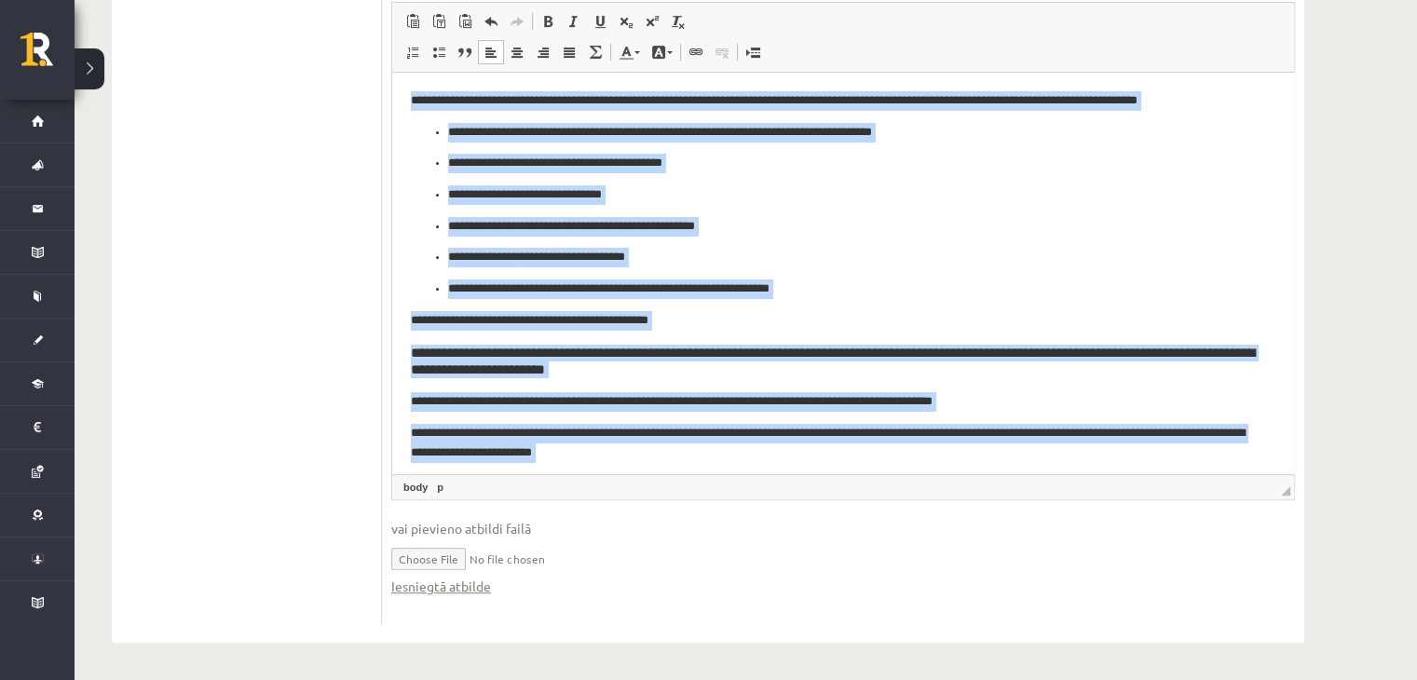
click at [877, 427] on p "**********" at bounding box center [837, 442] width 852 height 39
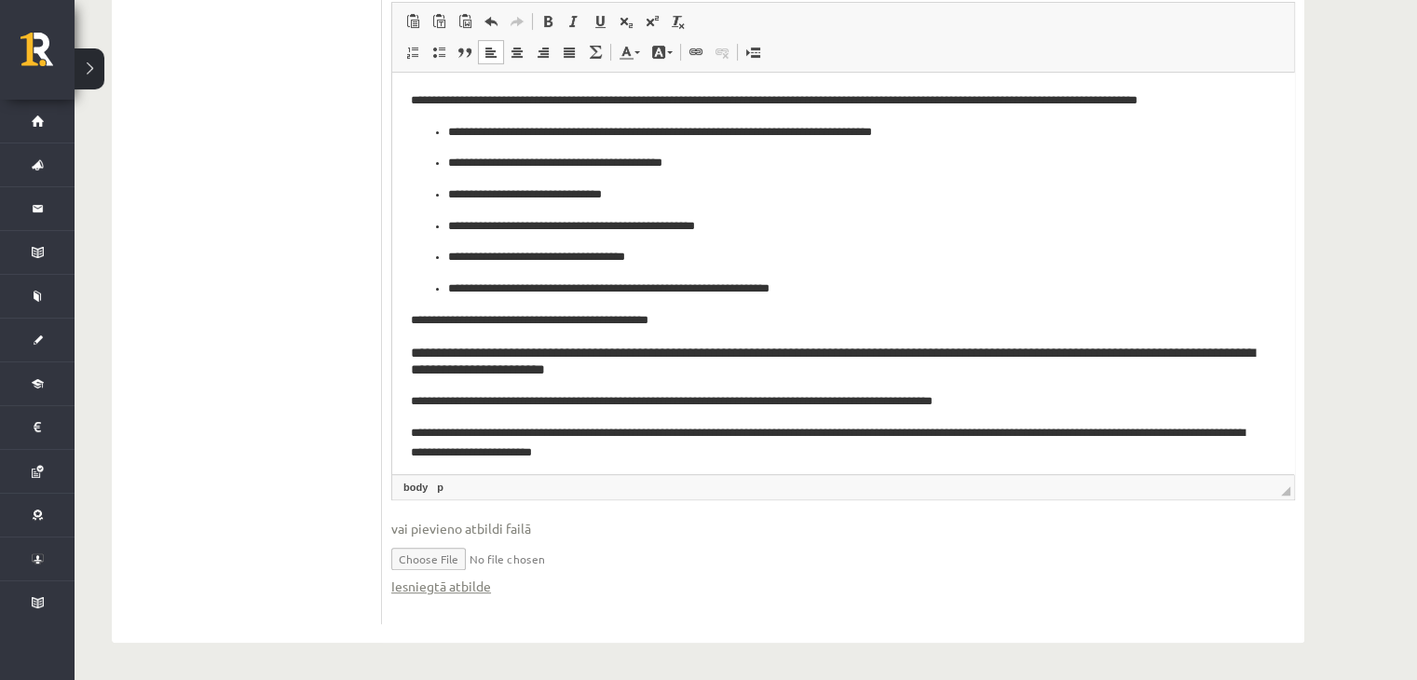
click at [829, 441] on p "**********" at bounding box center [837, 442] width 852 height 39
click at [827, 436] on p "**********" at bounding box center [837, 442] width 852 height 39
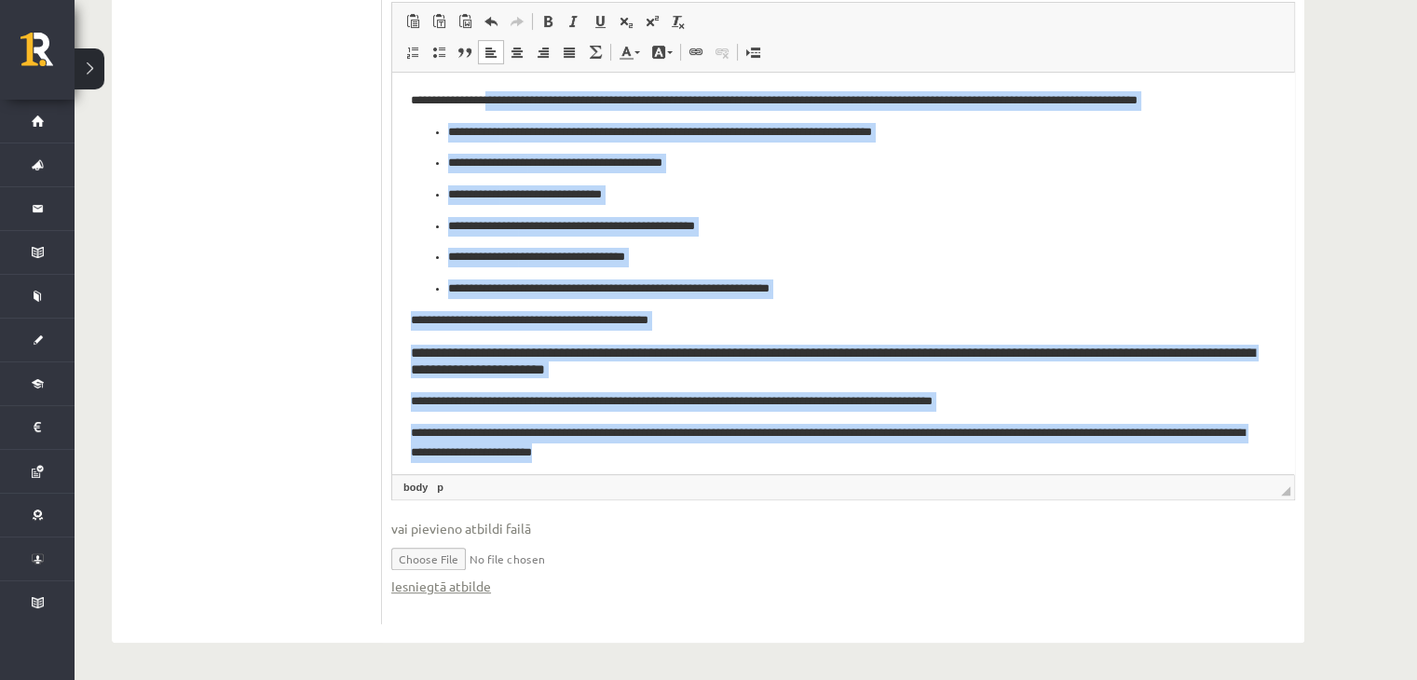
drag, startPoint x: 664, startPoint y: 462, endPoint x: 495, endPoint y: 79, distance: 418.8
click at [495, 79] on html "**********" at bounding box center [843, 404] width 902 height 665
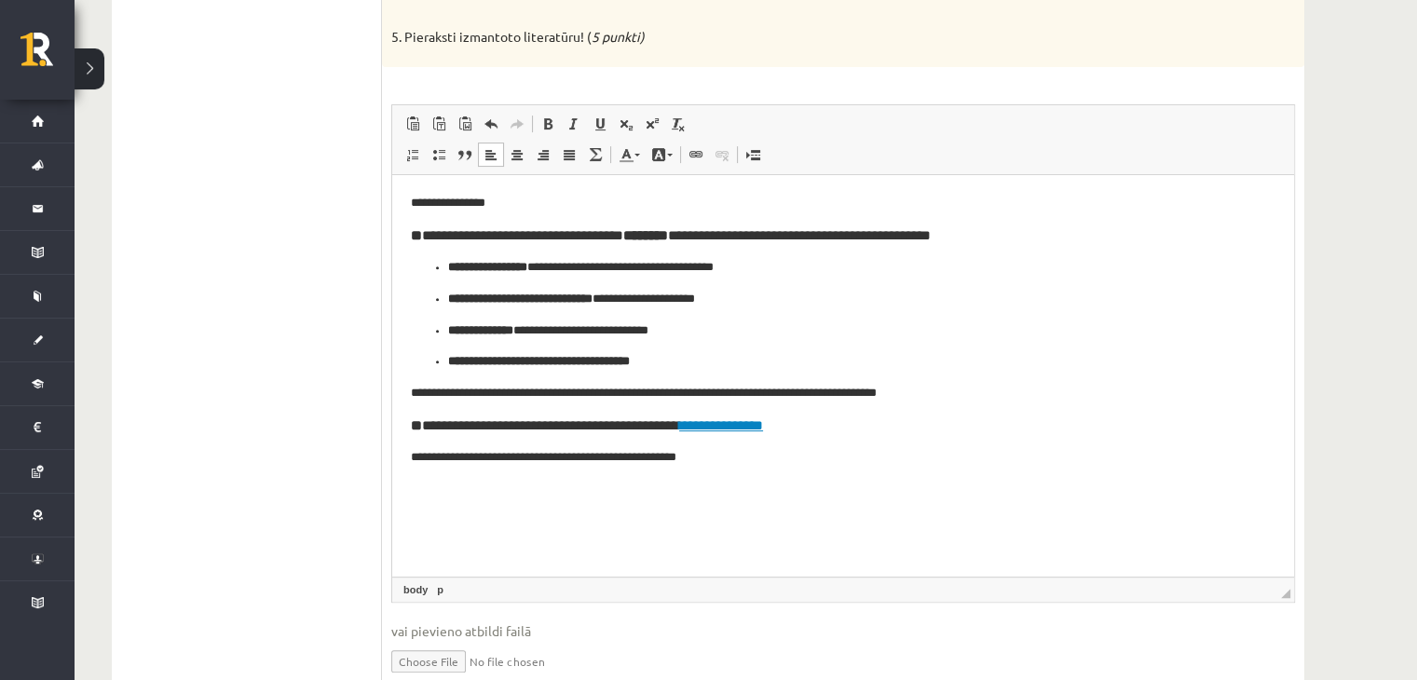
scroll to position [624, 0]
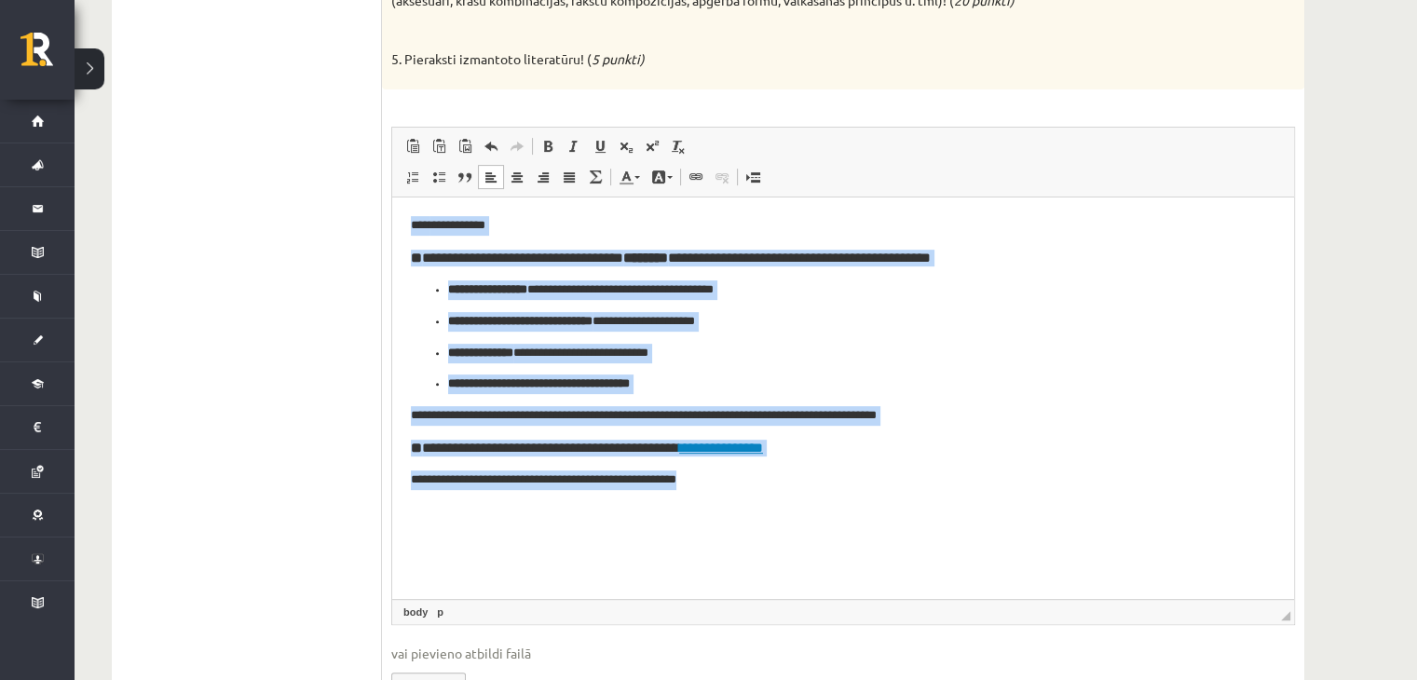
drag, startPoint x: 878, startPoint y: 558, endPoint x: 735, endPoint y: 430, distance: 192.0
click at [392, 233] on html "**********" at bounding box center [843, 353] width 902 height 312
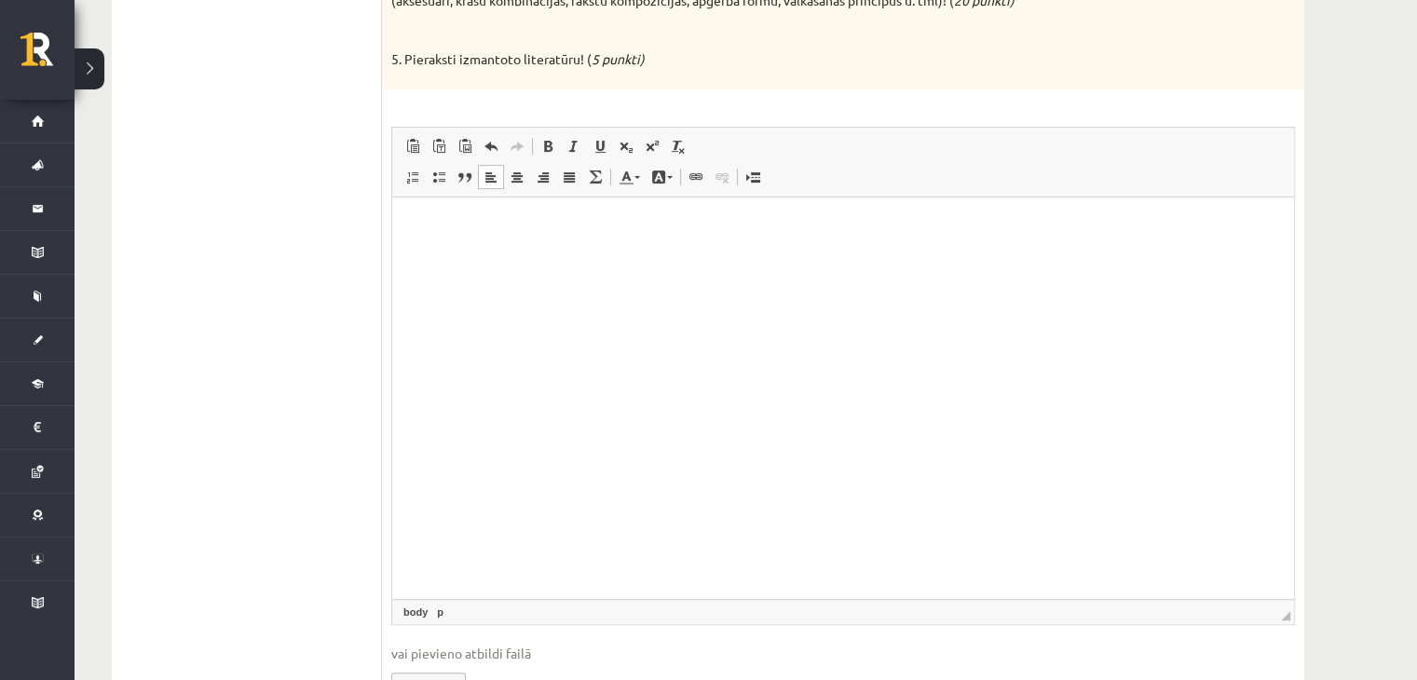
click at [448, 208] on html at bounding box center [843, 225] width 902 height 57
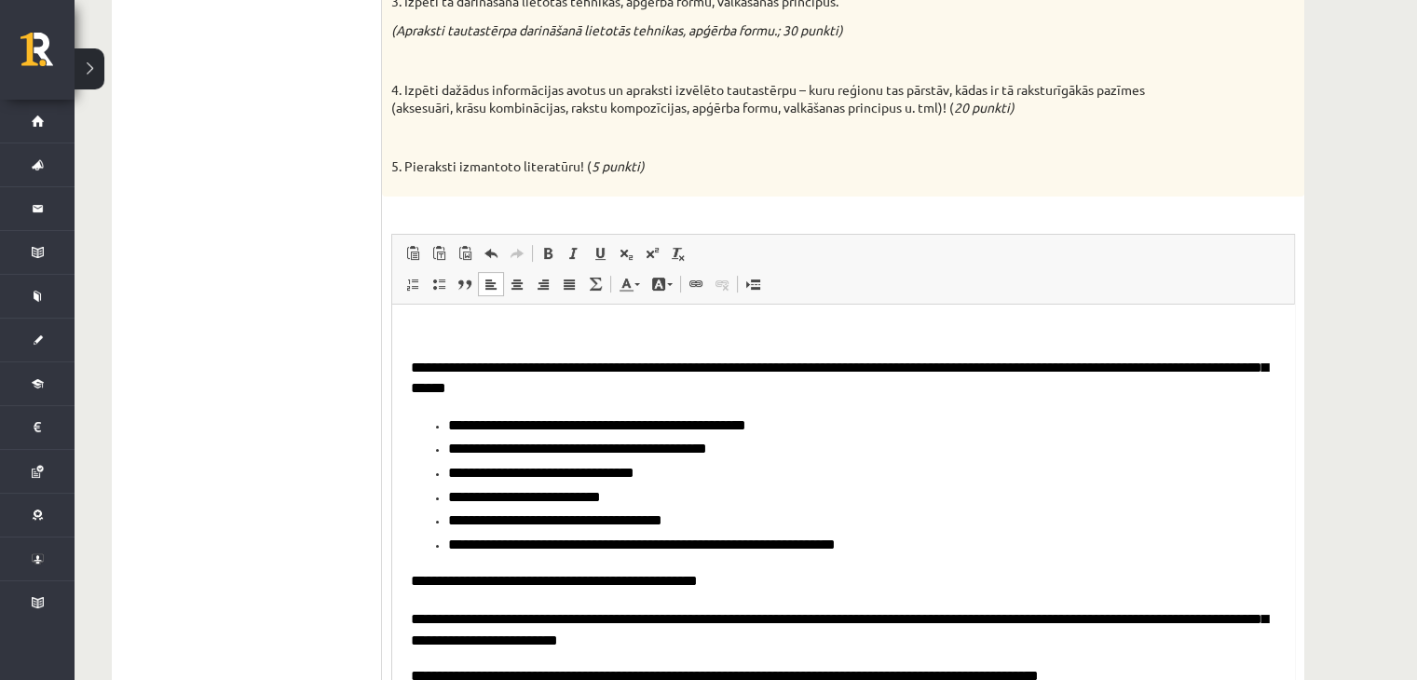
scroll to position [749, 0]
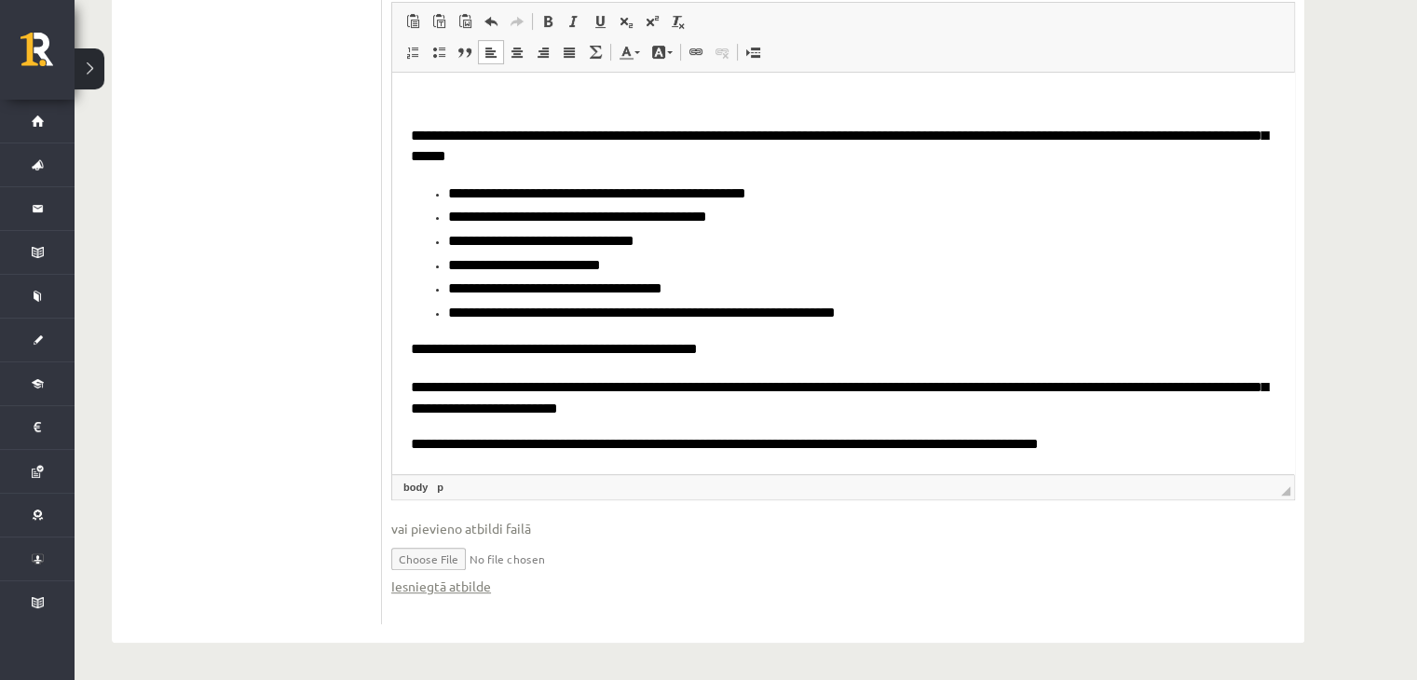
click at [556, 555] on input "file" at bounding box center [843, 558] width 904 height 38
click at [541, 189] on span "**********" at bounding box center [597, 192] width 298 height 14
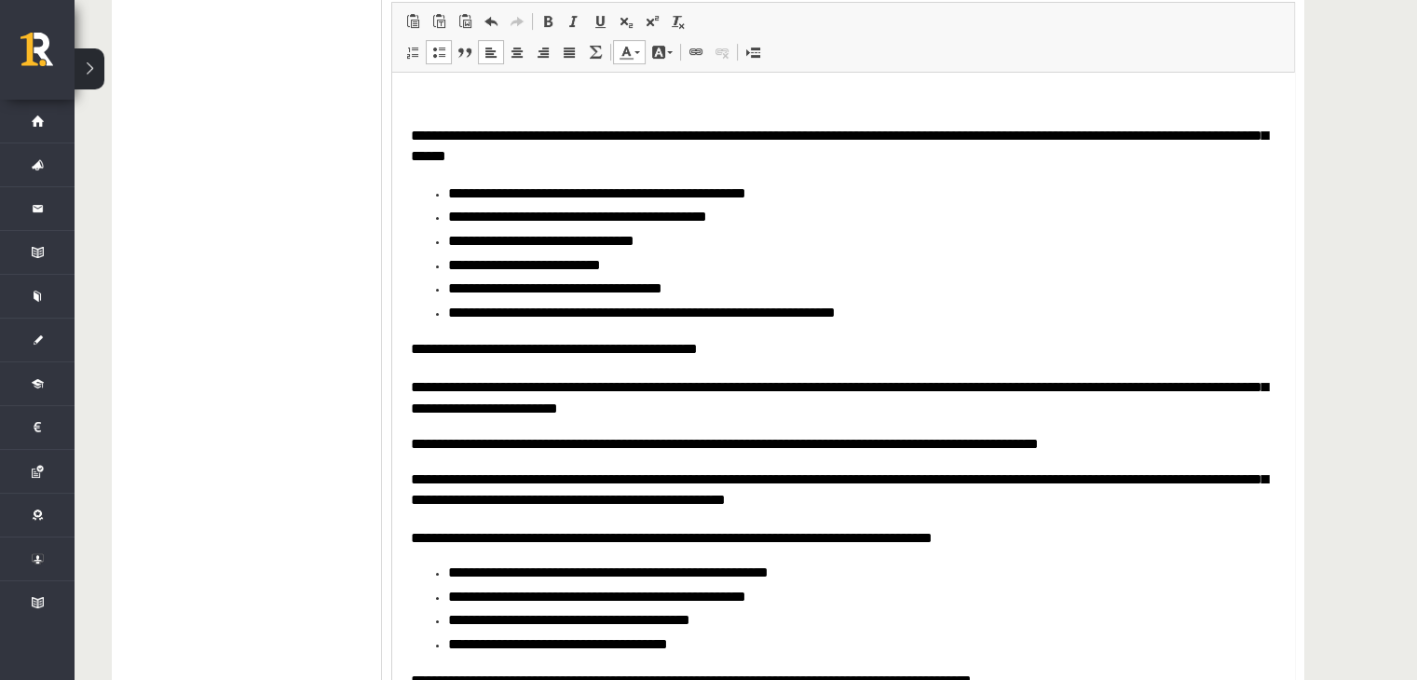
drag, startPoint x: 1289, startPoint y: 494, endPoint x: 1281, endPoint y: 723, distance: 229.3
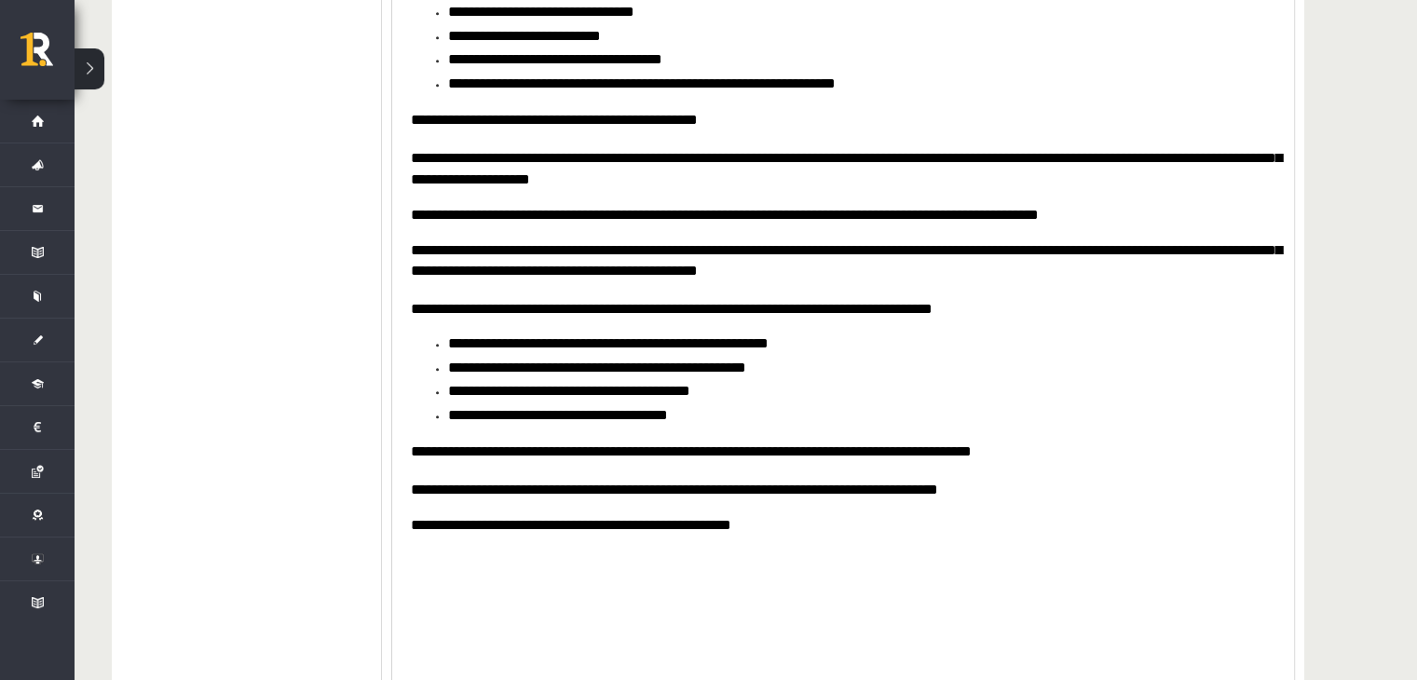
drag, startPoint x: 1286, startPoint y: 487, endPoint x: 1401, endPoint y: 558, distance: 135.5
click at [791, 423] on li "**********" at bounding box center [843, 415] width 791 height 24
click at [705, 573] on html "**********" at bounding box center [843, 216] width 902 height 746
click at [448, 88] on li "**********" at bounding box center [843, 84] width 791 height 24
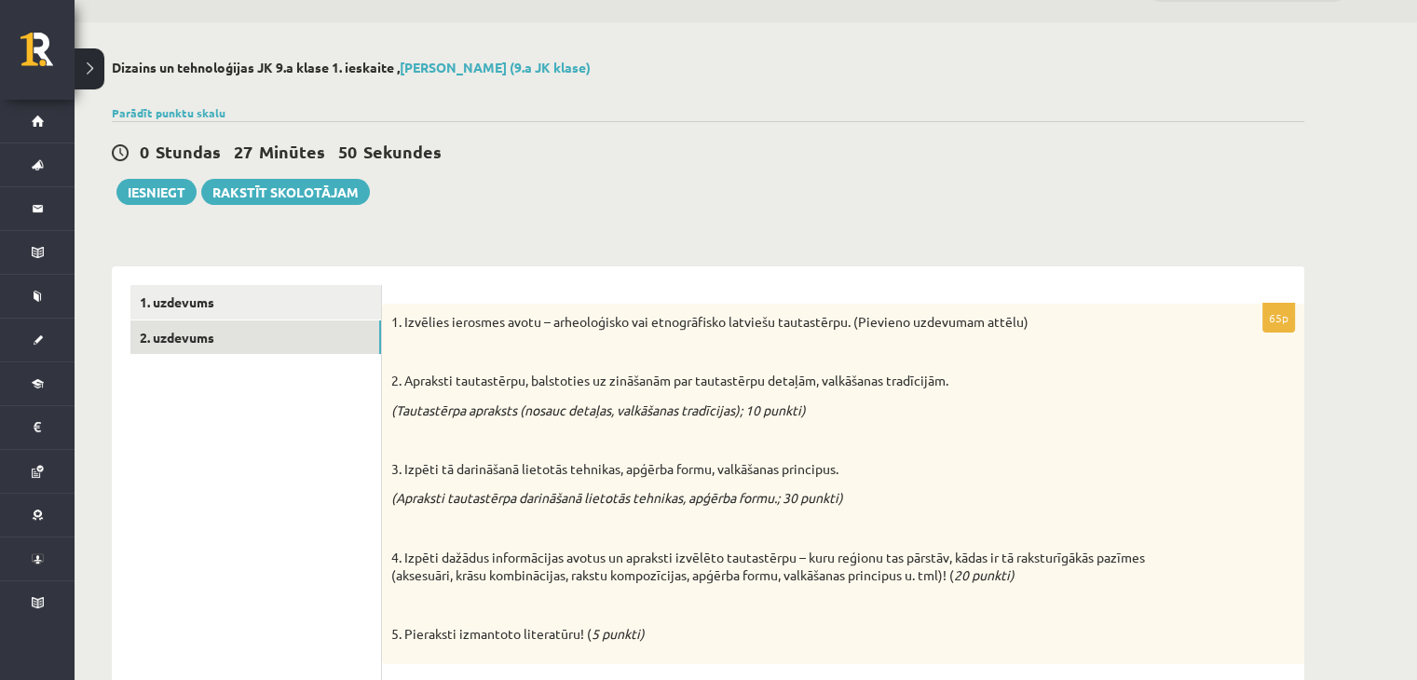
scroll to position [52, 0]
drag, startPoint x: 169, startPoint y: 198, endPoint x: 317, endPoint y: 181, distance: 149.1
click at [169, 198] on button "Iesniegt" at bounding box center [156, 189] width 80 height 26
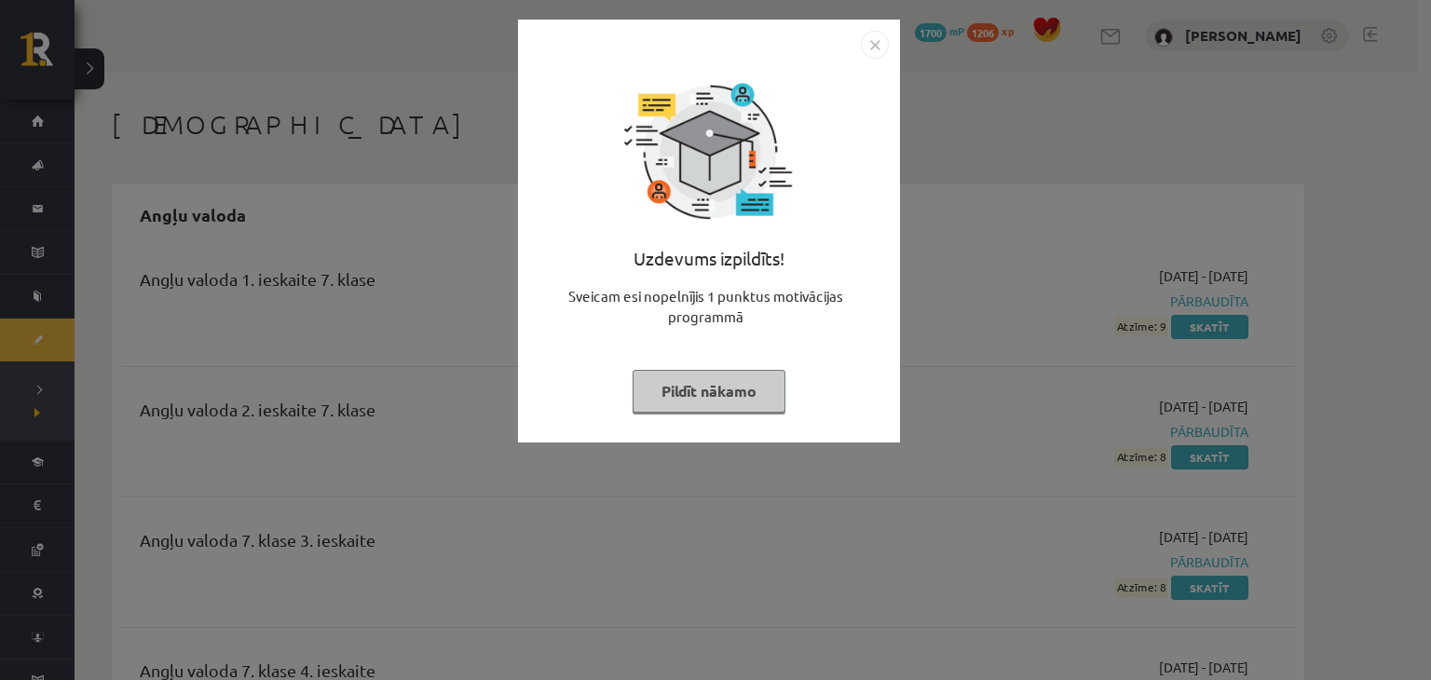
click at [744, 377] on button "Pildīt nākamo" at bounding box center [709, 391] width 153 height 43
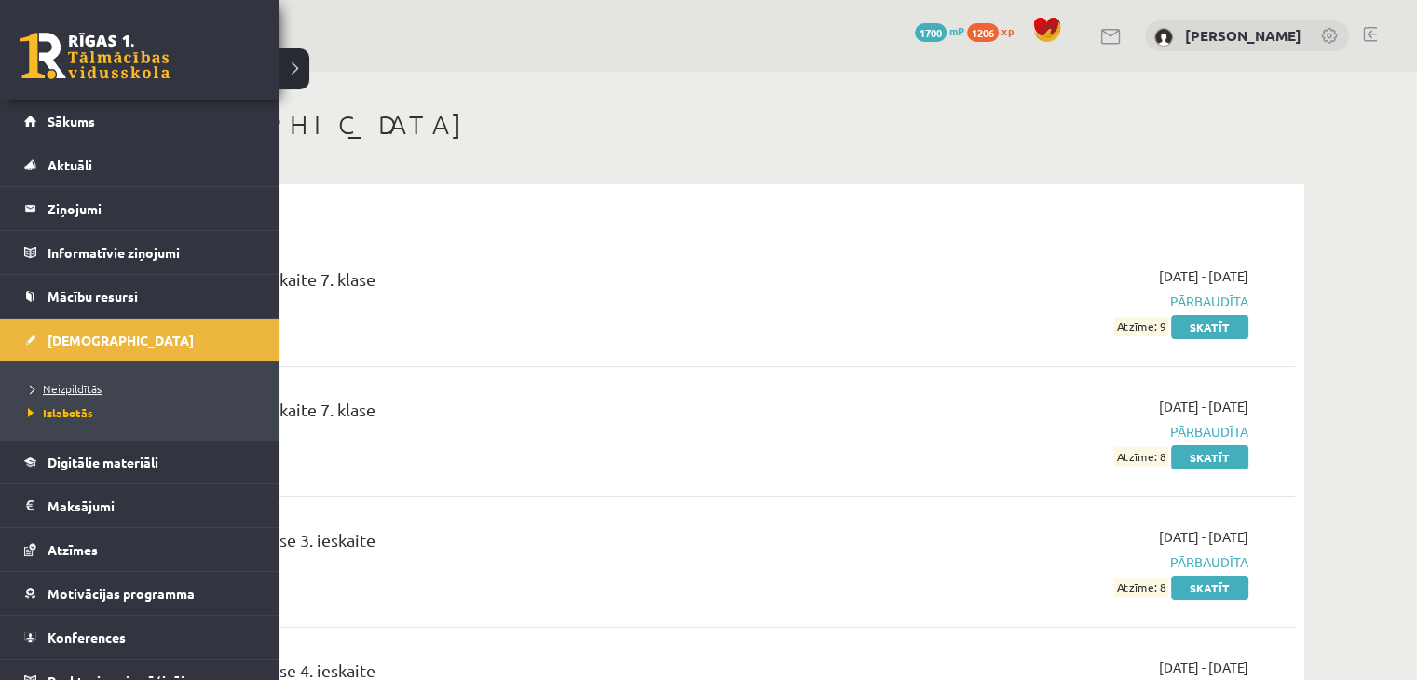
click at [67, 380] on link "Neizpildītās" at bounding box center [142, 388] width 238 height 17
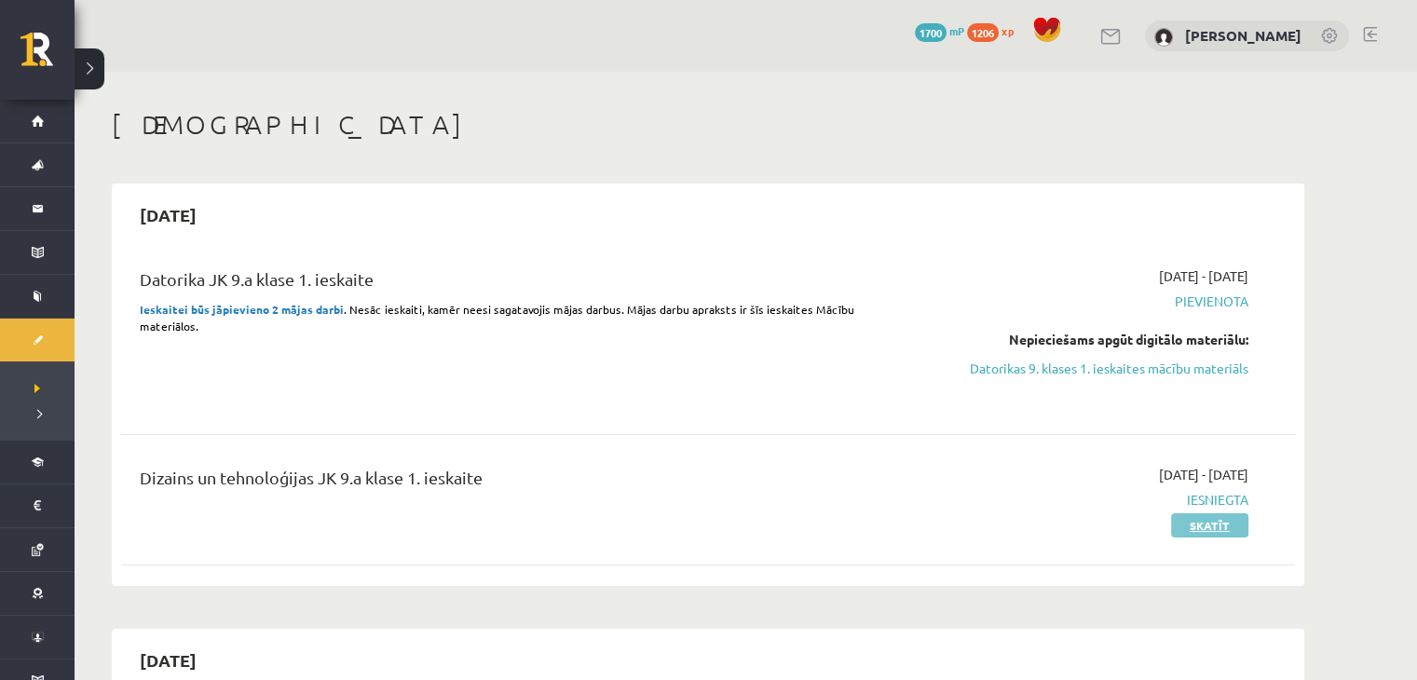
click at [1189, 533] on link "Skatīt" at bounding box center [1209, 525] width 77 height 24
